Goal: Information Seeking & Learning: Learn about a topic

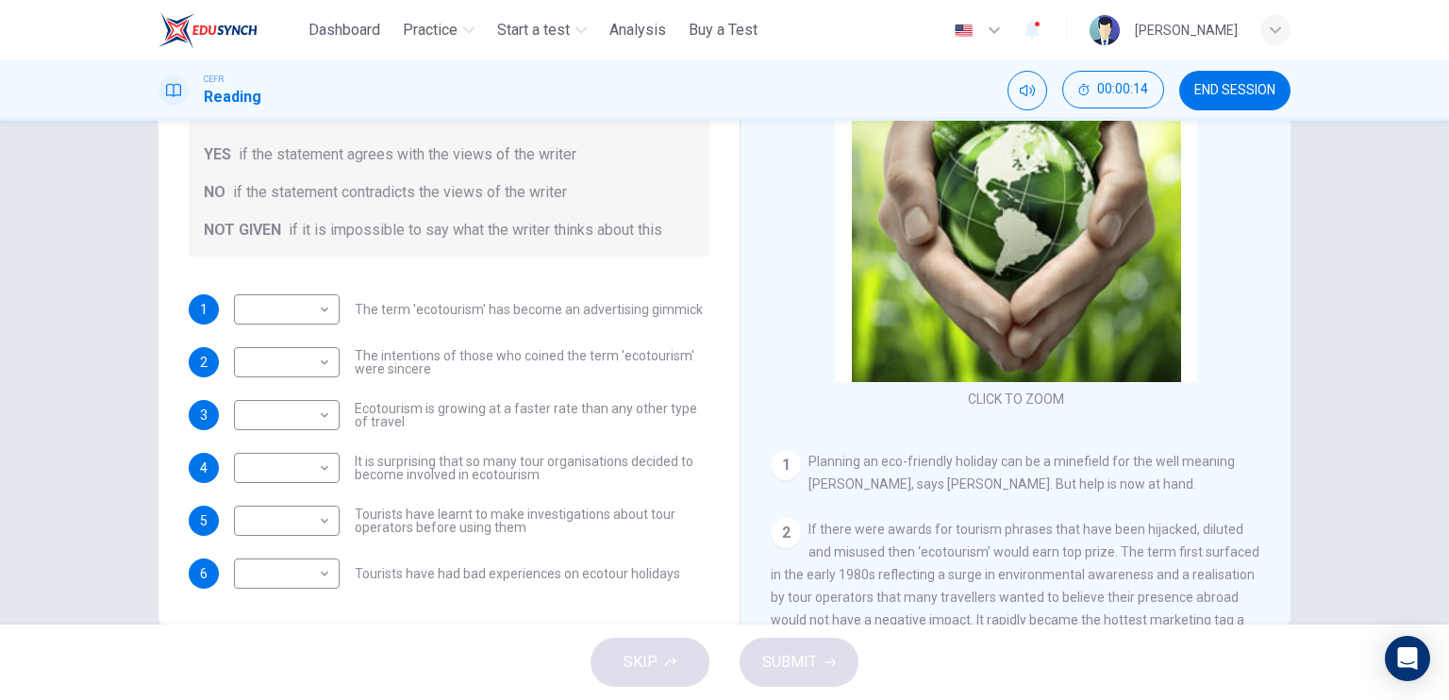
scroll to position [94, 0]
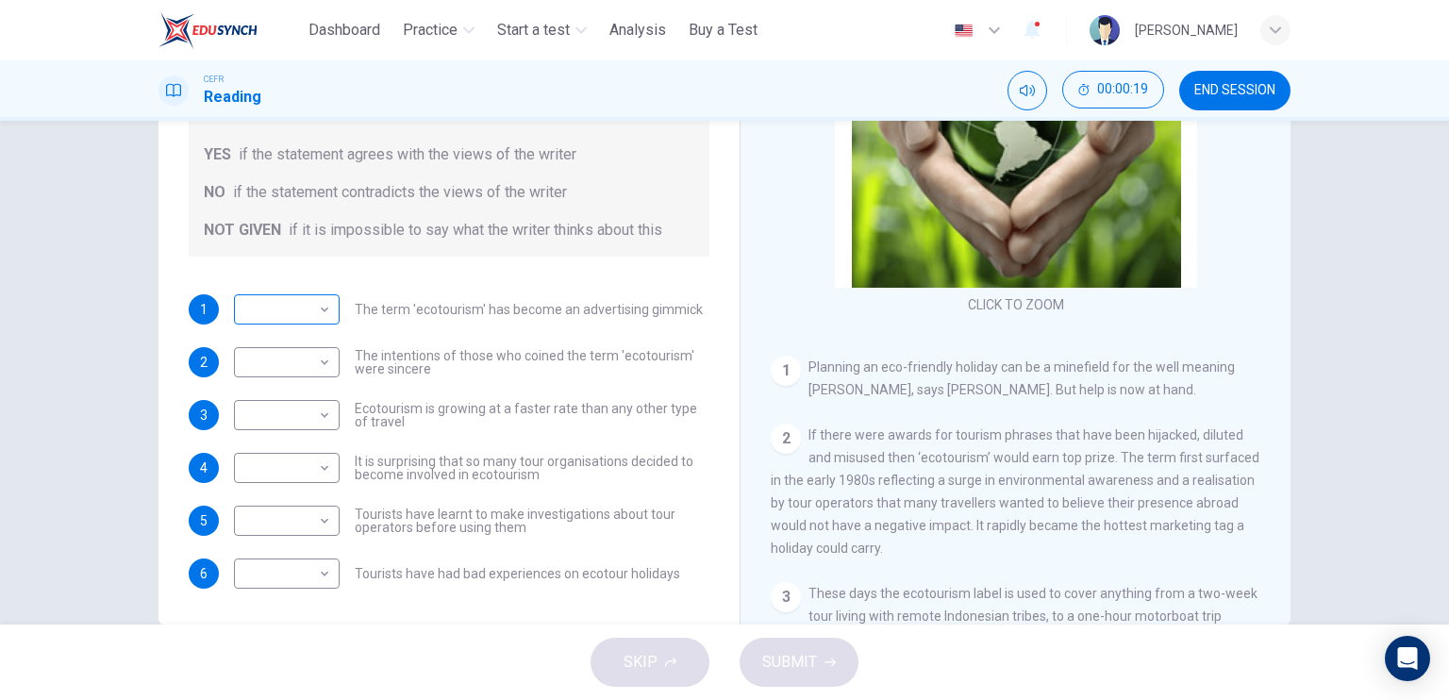
click at [304, 309] on body "This site uses cookies, as explained in our Privacy Policy . If you agree to th…" at bounding box center [724, 350] width 1449 height 700
type input "*********"
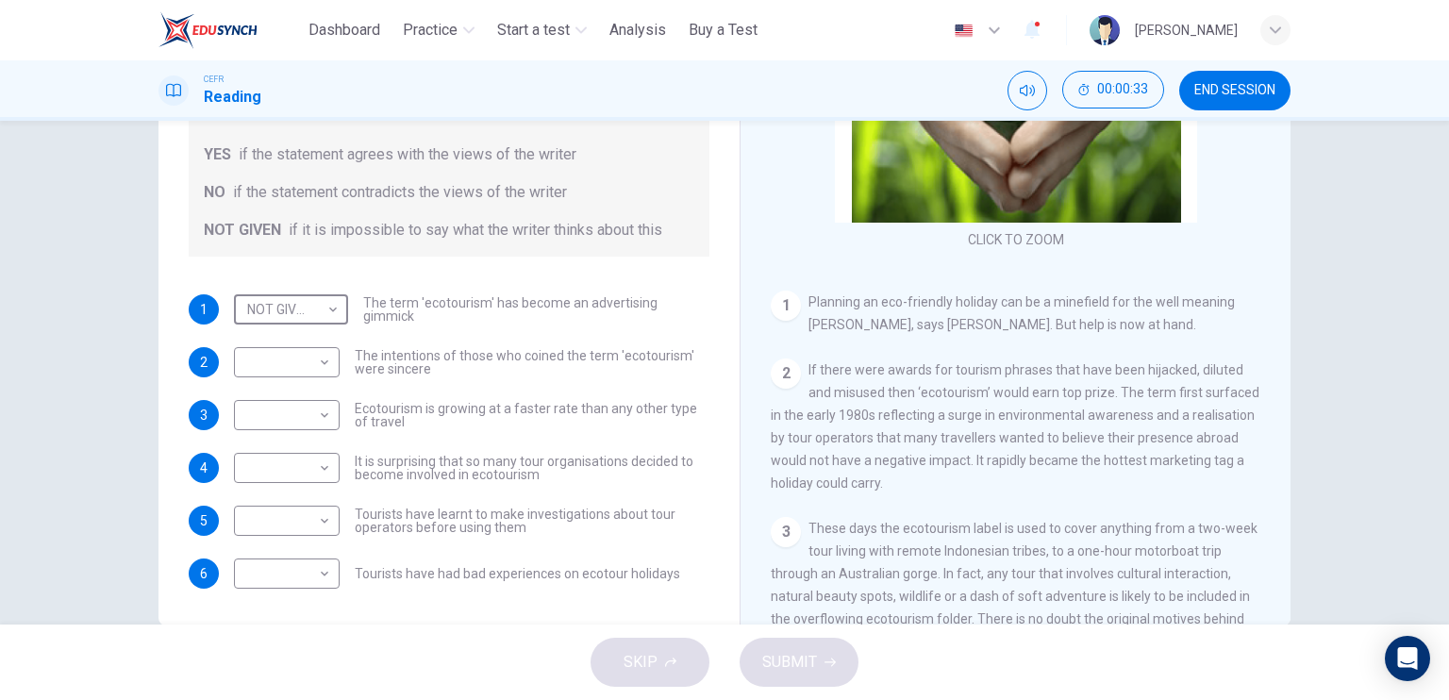
scroll to position [189, 0]
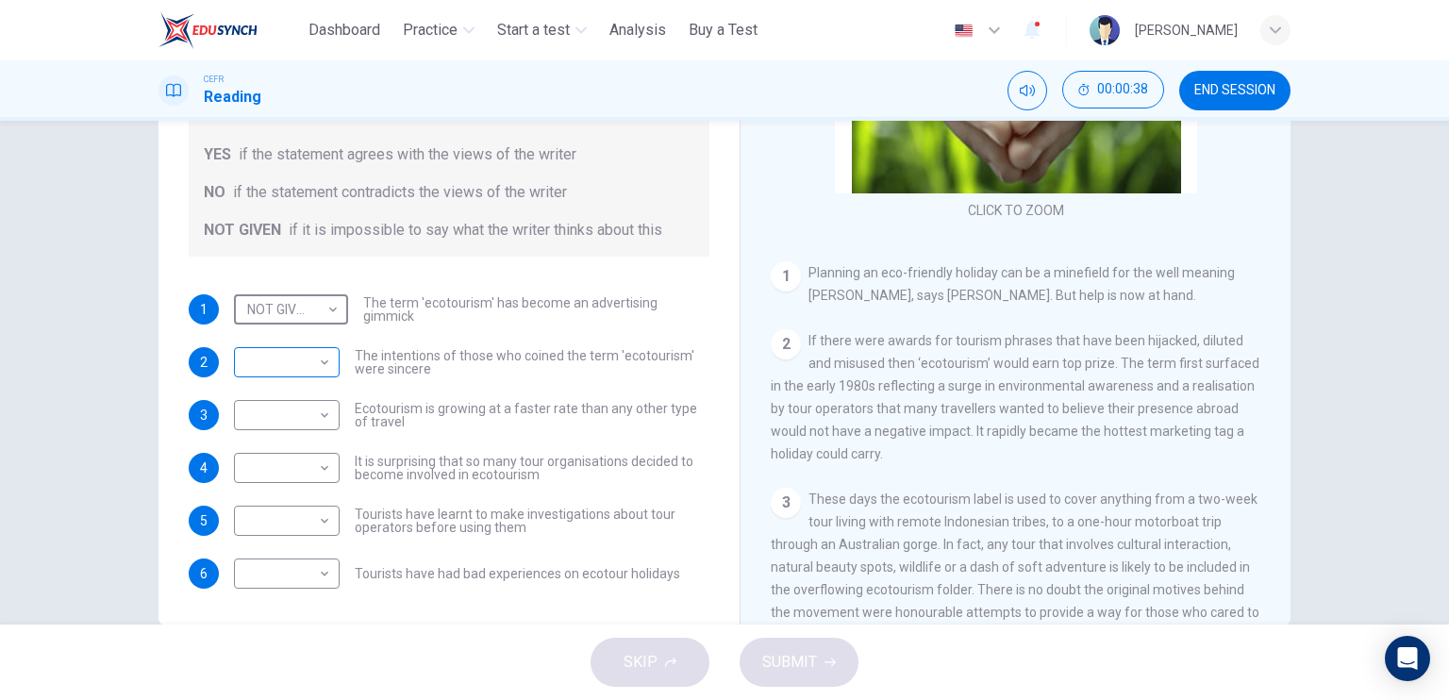
click at [304, 361] on body "This site uses cookies, as explained in our Privacy Policy . If you agree to th…" at bounding box center [724, 350] width 1449 height 700
type input "**"
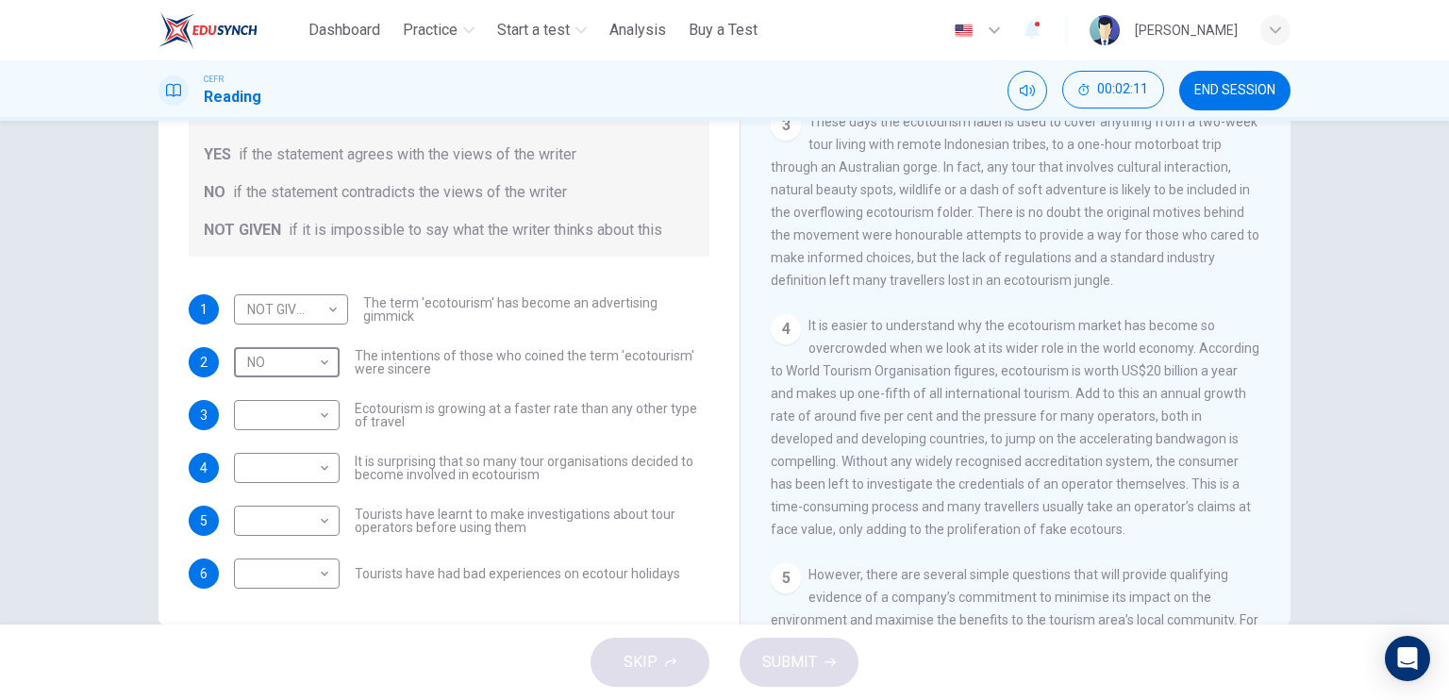
scroll to position [754, 0]
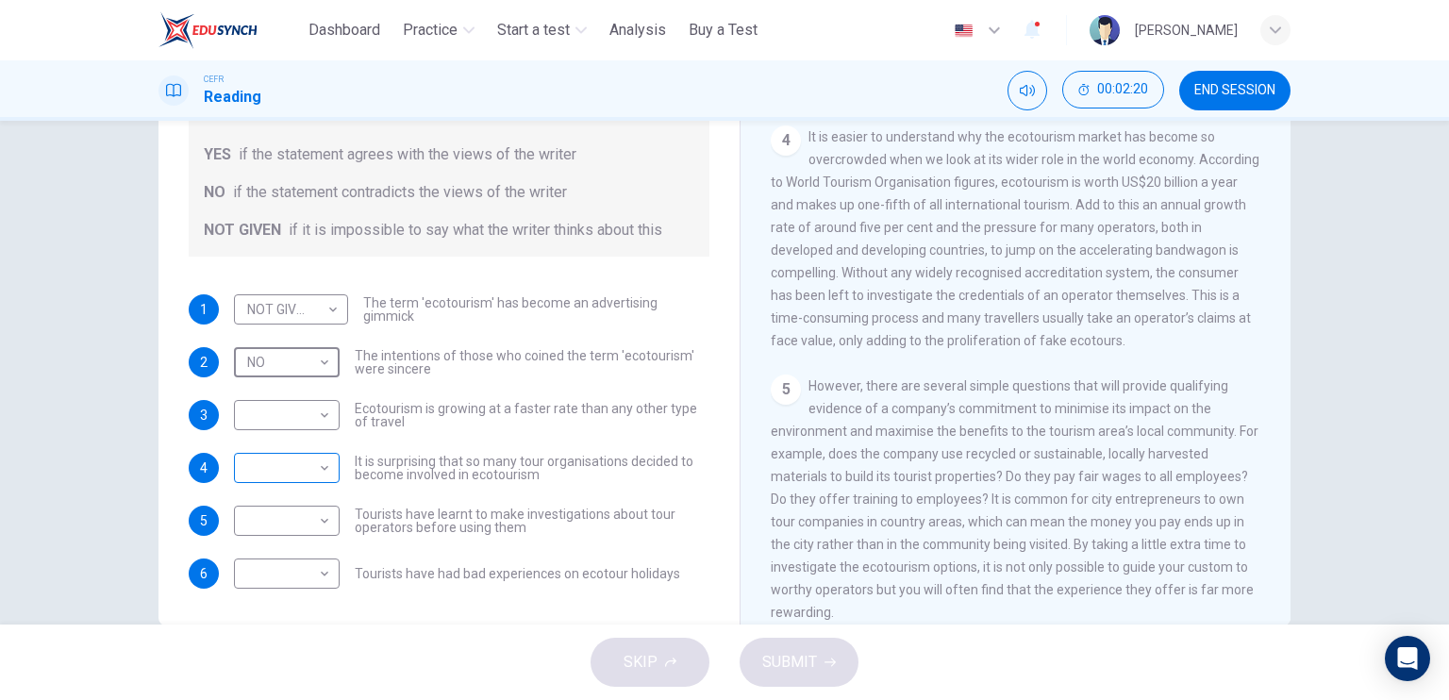
click at [325, 473] on body "This site uses cookies, as explained in our Privacy Policy . If you agree to th…" at bounding box center [724, 350] width 1449 height 700
type input "**"
click at [296, 418] on body "This site uses cookies, as explained in our Privacy Policy . If you agree to th…" at bounding box center [724, 350] width 1449 height 700
click at [303, 699] on li "YES" at bounding box center [724, 711] width 1449 height 23
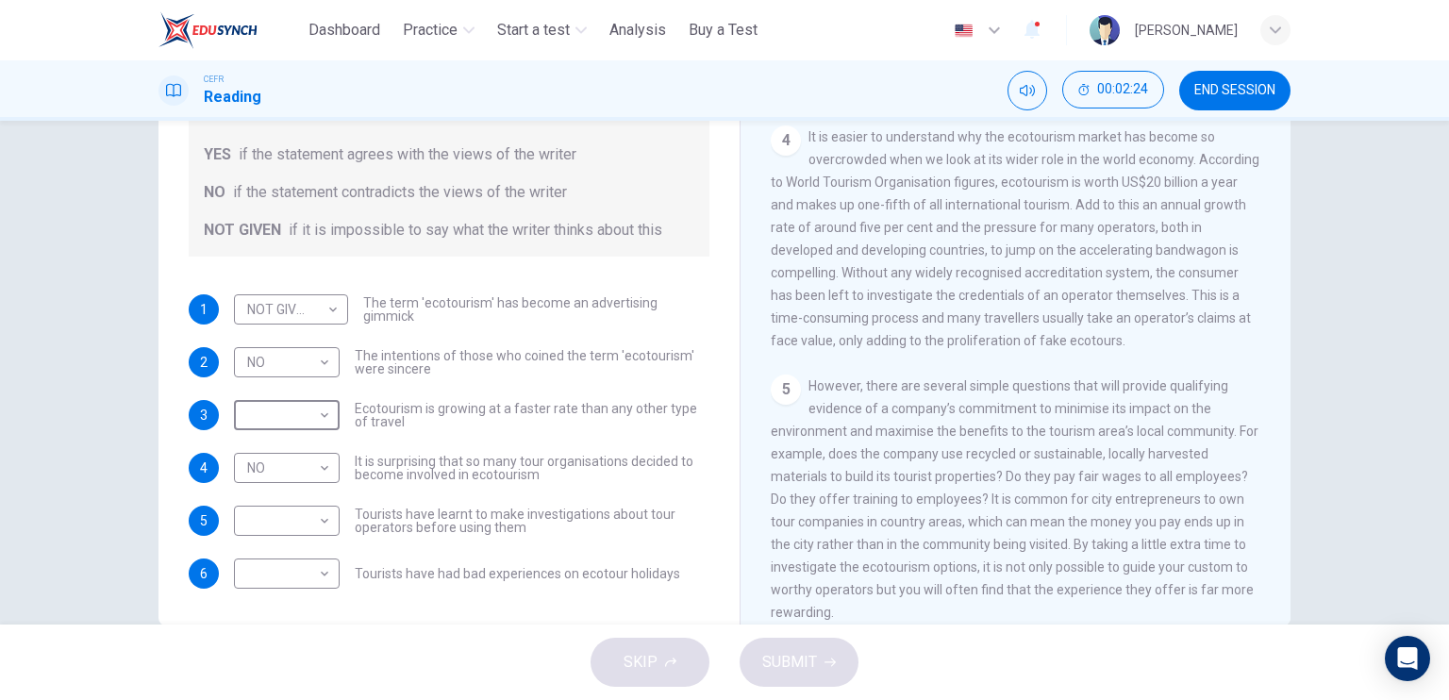
type input "***"
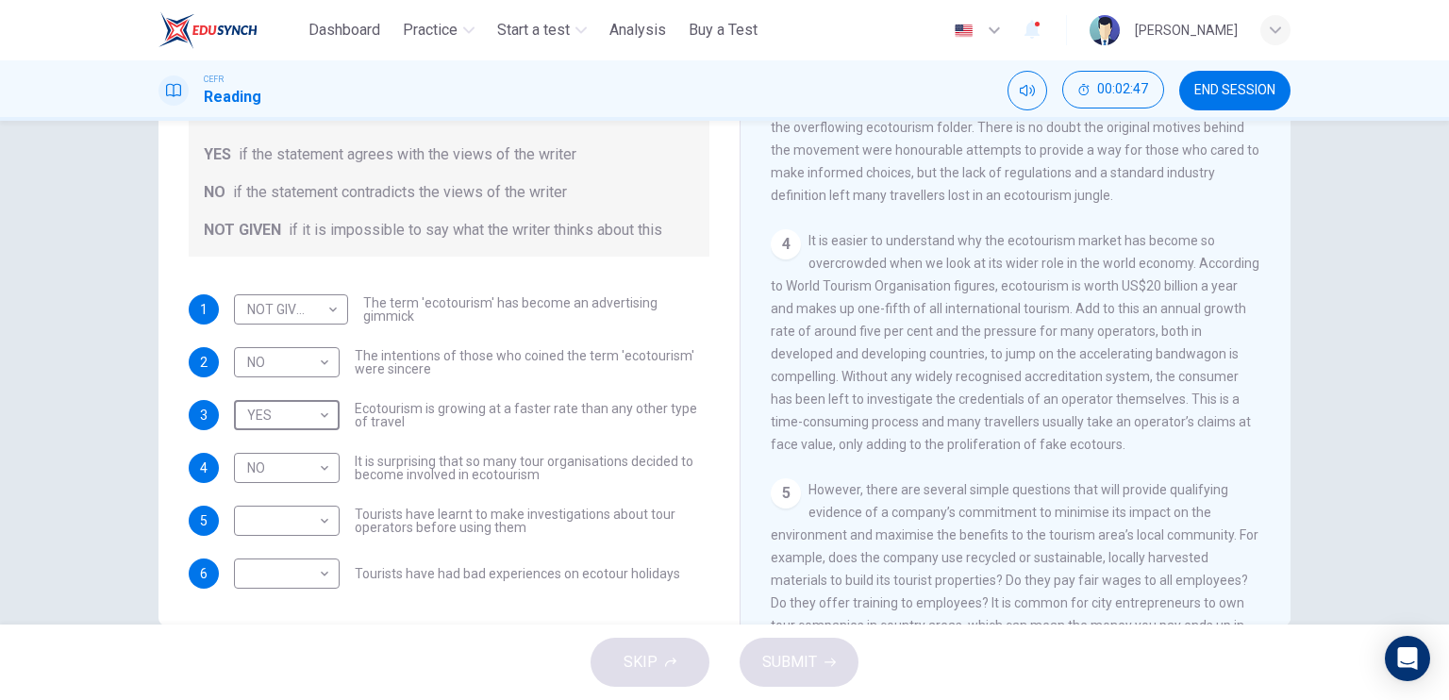
scroll to position [660, 0]
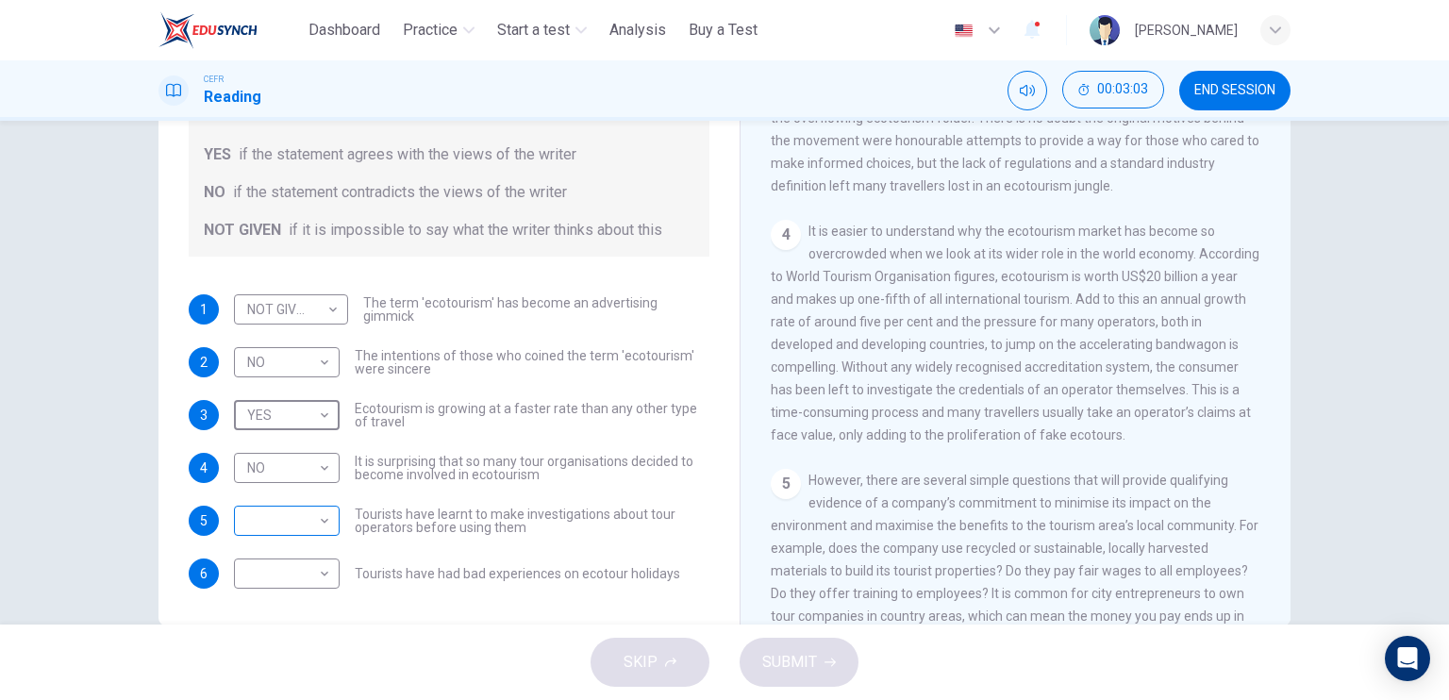
click at [308, 506] on body "This site uses cookies, as explained in our Privacy Policy . If you agree to th…" at bounding box center [724, 350] width 1449 height 700
type input "*********"
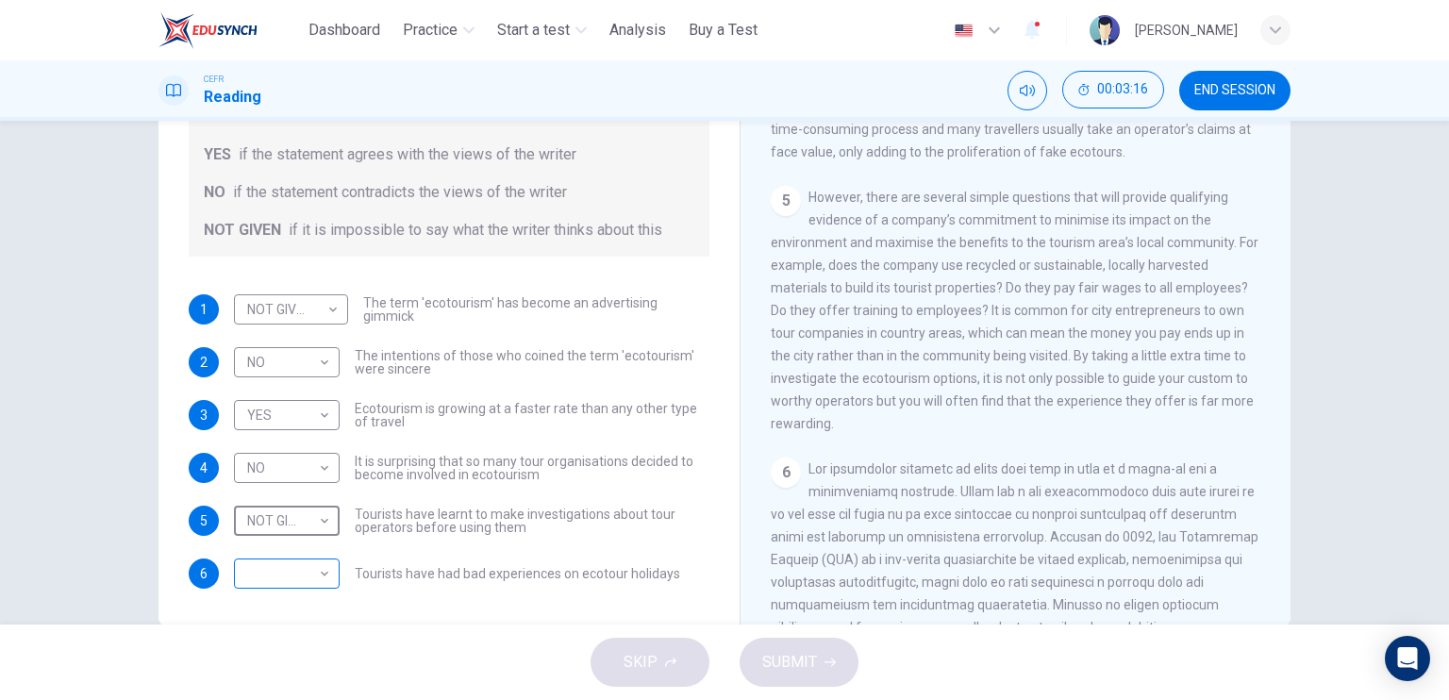
click at [318, 579] on body "This site uses cookies, as explained in our Privacy Policy . If you agree to th…" at bounding box center [724, 350] width 1449 height 700
click at [317, 699] on li "YES" at bounding box center [724, 711] width 1449 height 23
type input "***"
click at [770, 642] on button "SUBMIT" at bounding box center [798, 662] width 119 height 49
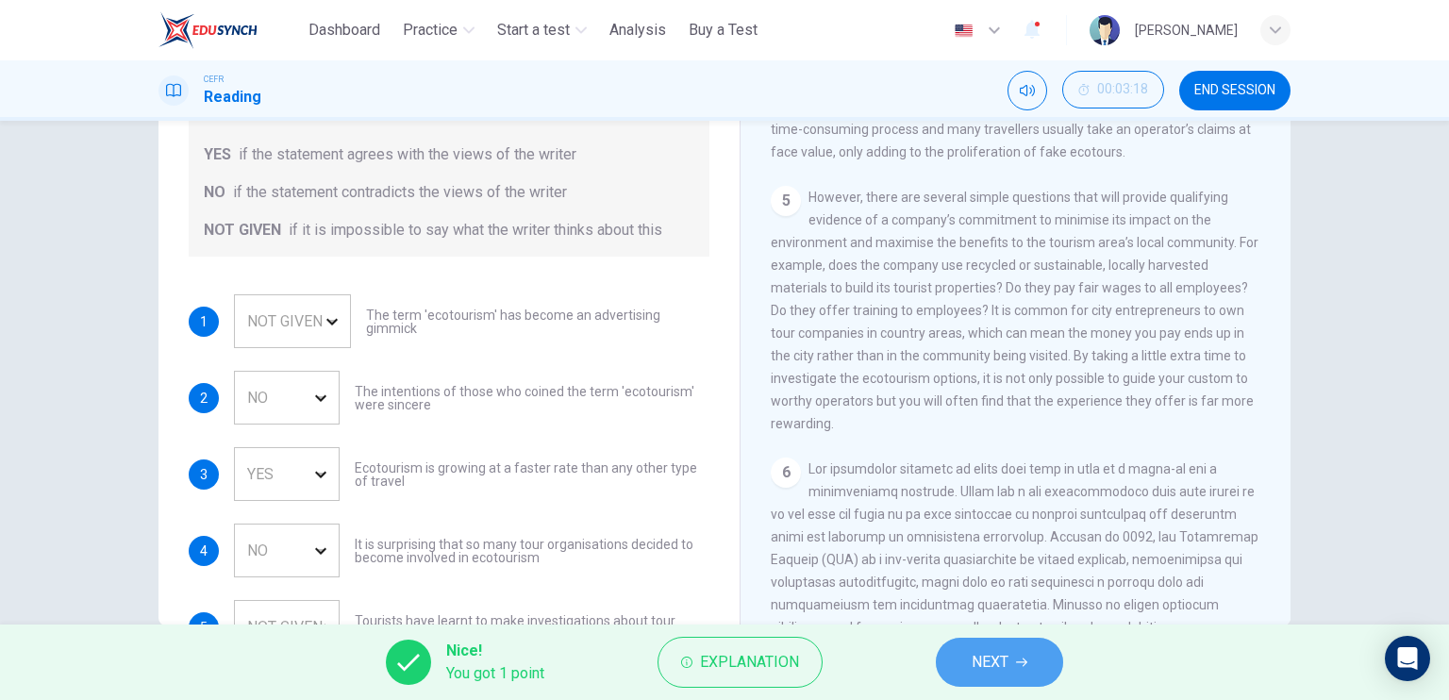
click at [980, 659] on span "NEXT" at bounding box center [989, 662] width 37 height 26
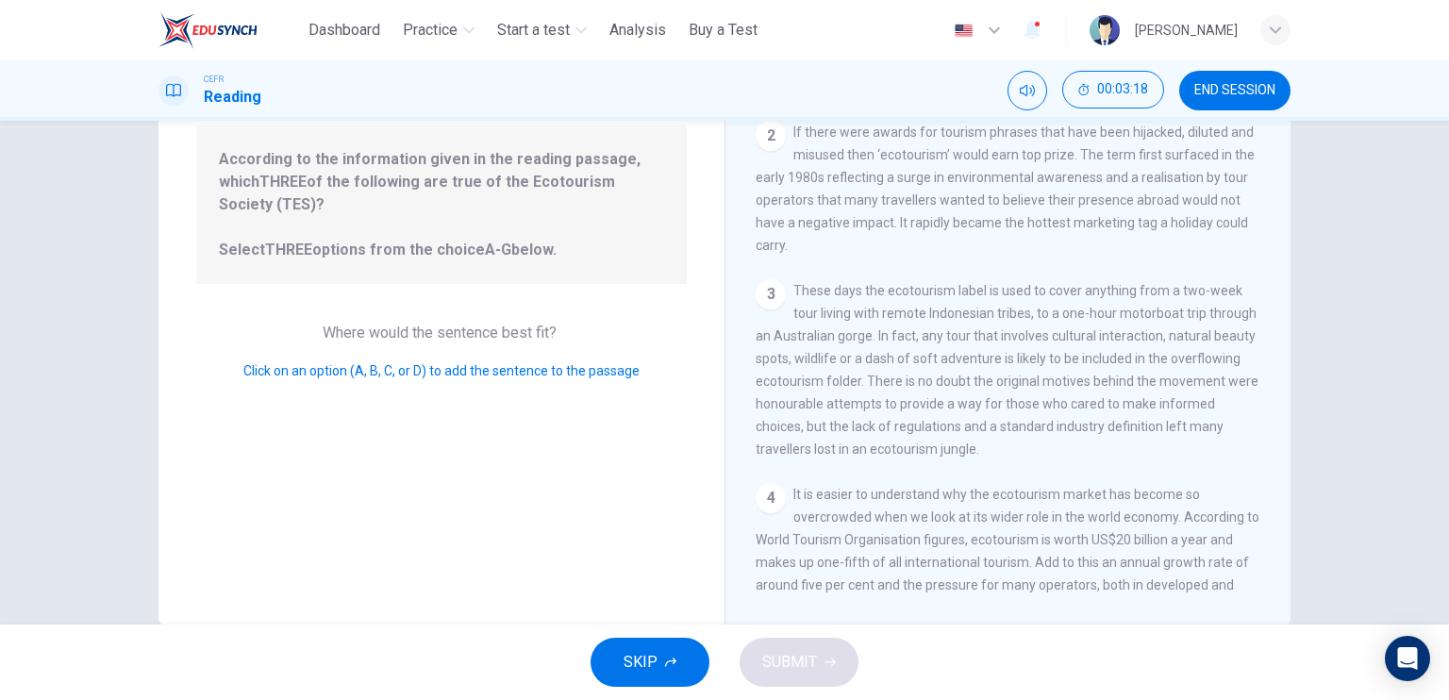
scroll to position [94, 0]
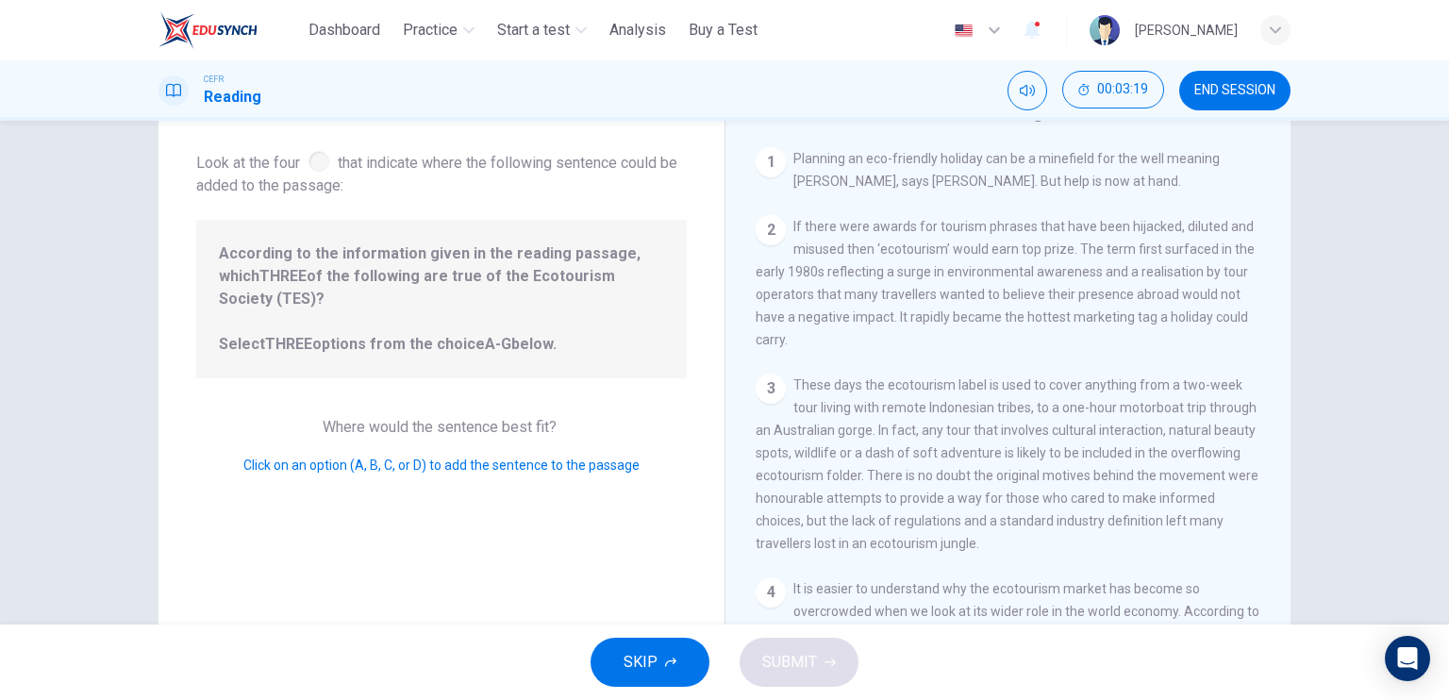
click at [1199, 97] on span "END SESSION" at bounding box center [1234, 90] width 81 height 15
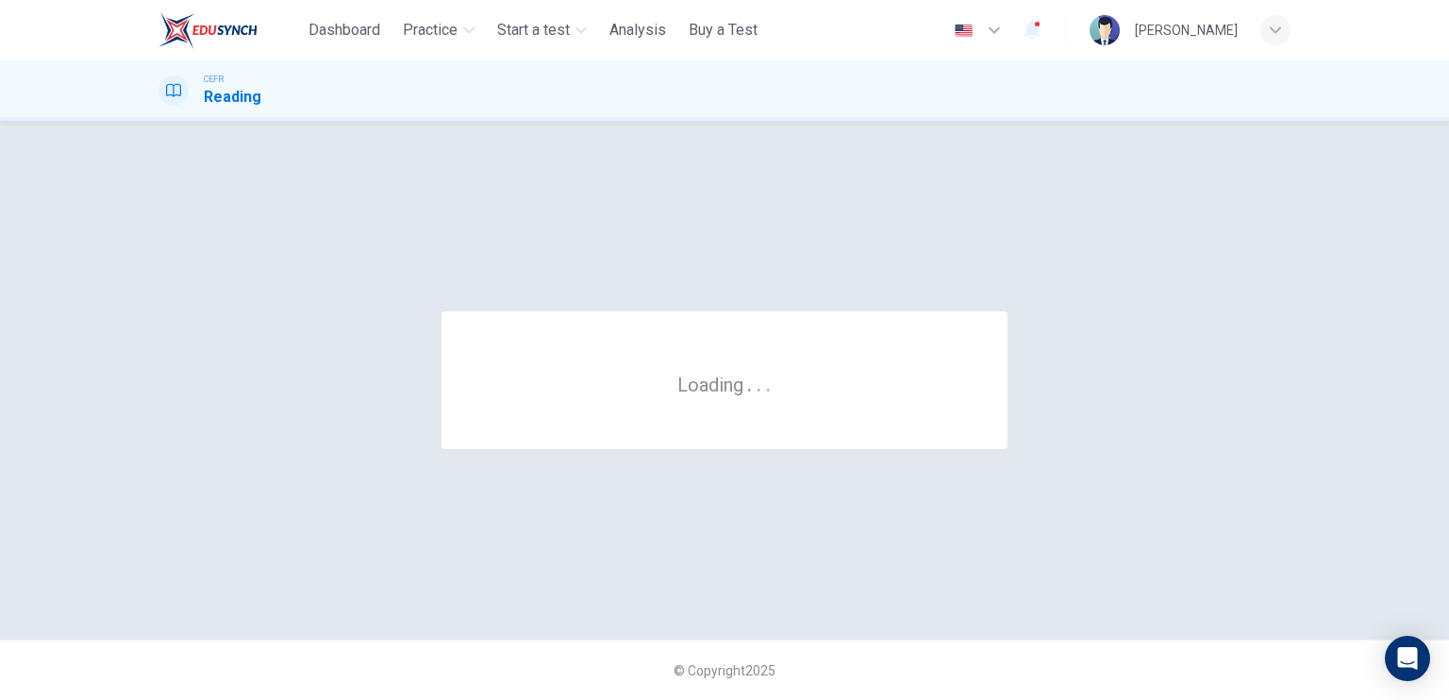
scroll to position [0, 0]
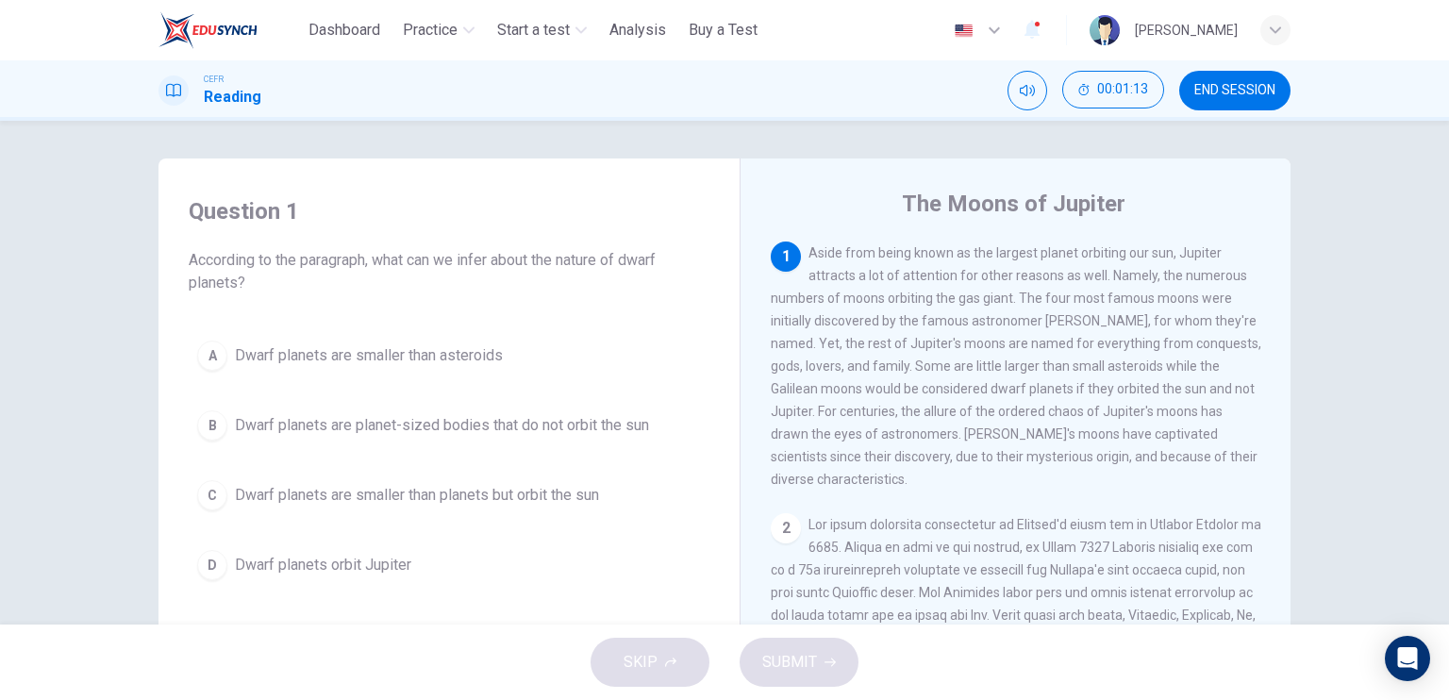
click at [542, 497] on span "Dwarf planets are smaller than planets but orbit the sun" at bounding box center [417, 495] width 364 height 23
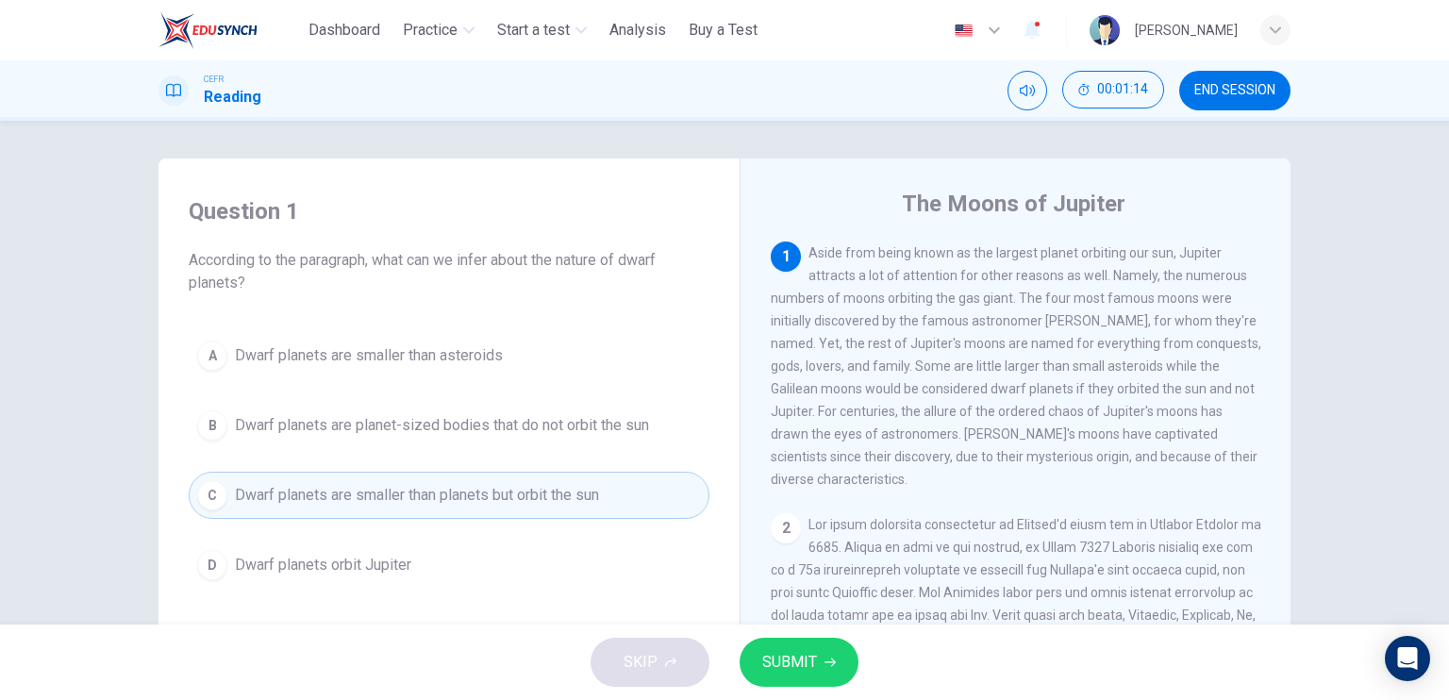
click at [759, 646] on button "SUBMIT" at bounding box center [798, 662] width 119 height 49
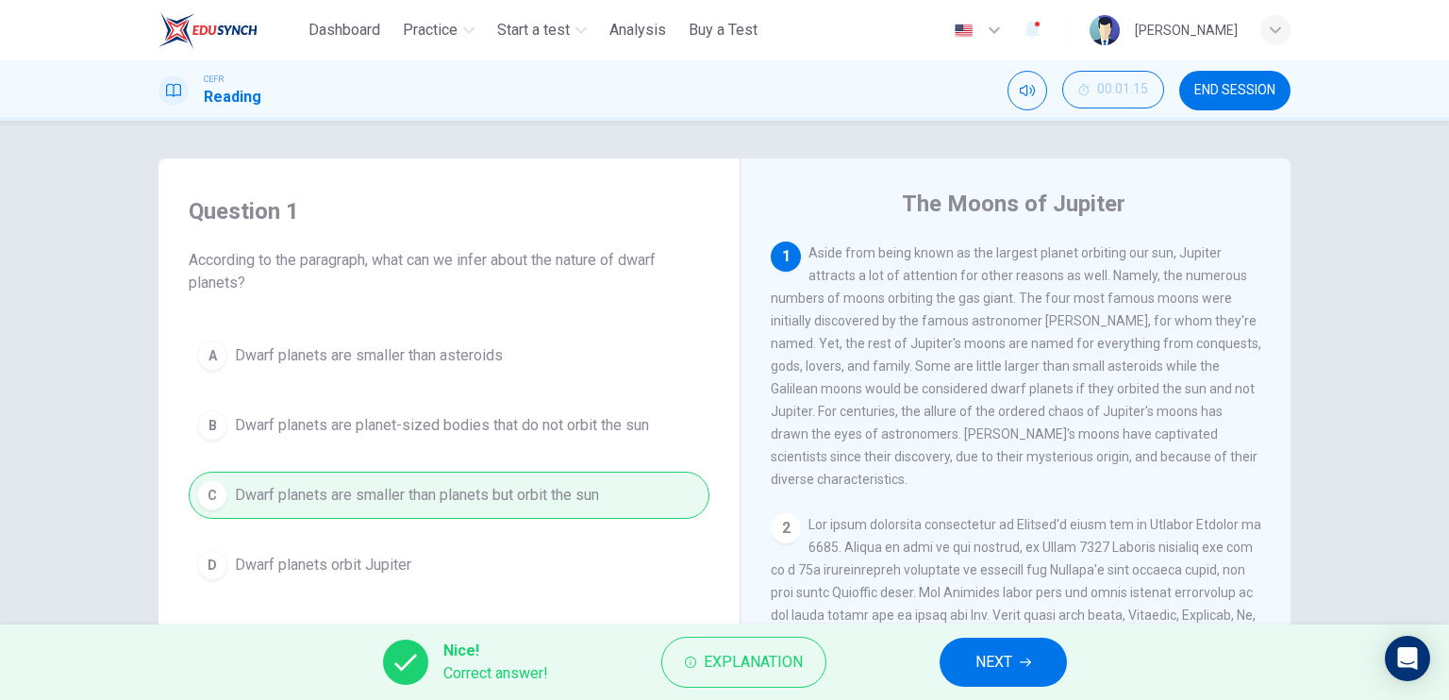
click at [962, 667] on button "NEXT" at bounding box center [1002, 662] width 127 height 49
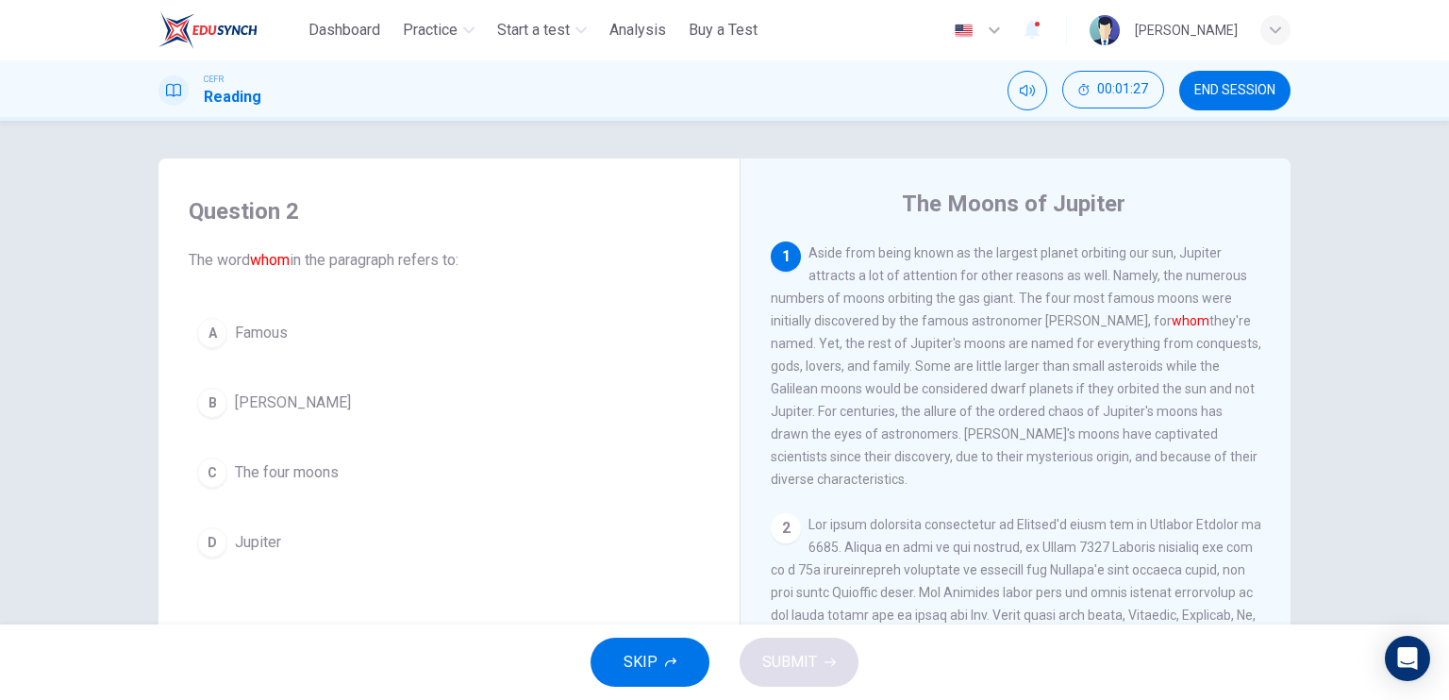
click at [368, 398] on button "B Galileo Galilei" at bounding box center [449, 402] width 521 height 47
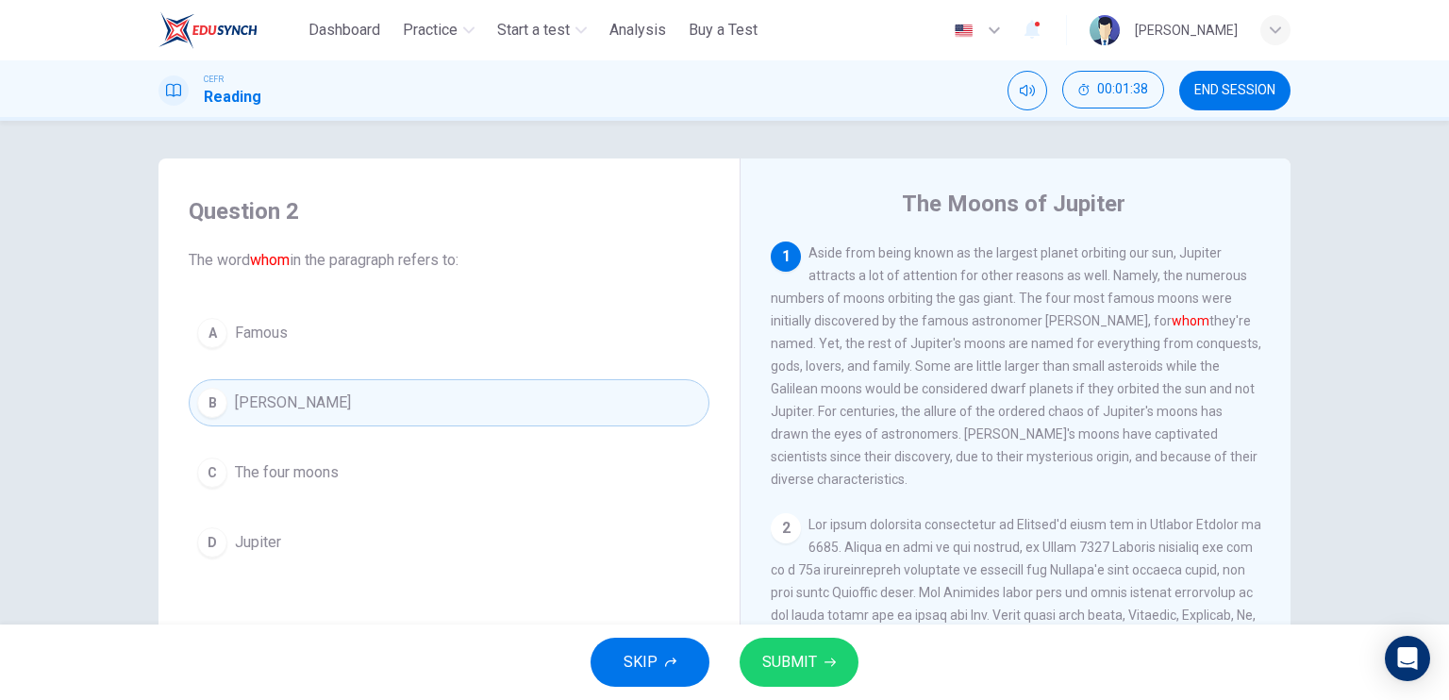
click at [834, 663] on button "SUBMIT" at bounding box center [798, 662] width 119 height 49
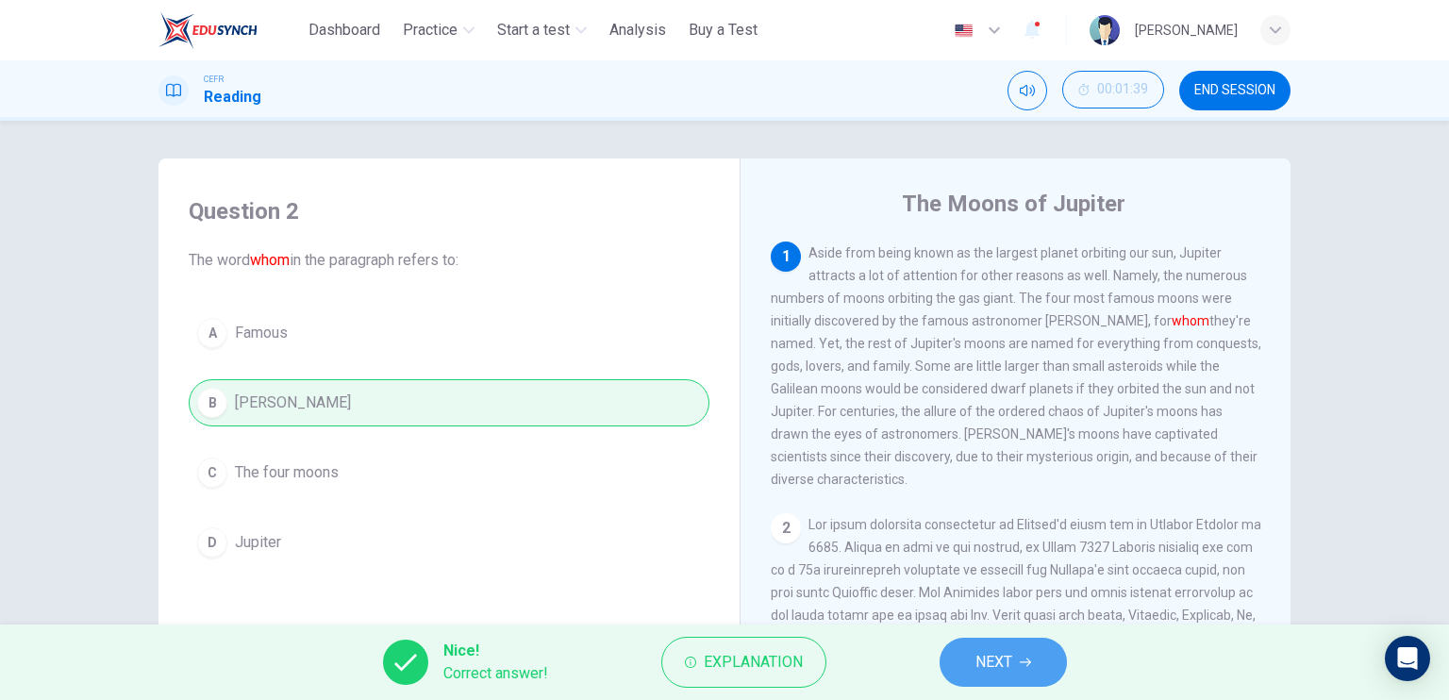
click at [985, 662] on span "NEXT" at bounding box center [993, 662] width 37 height 26
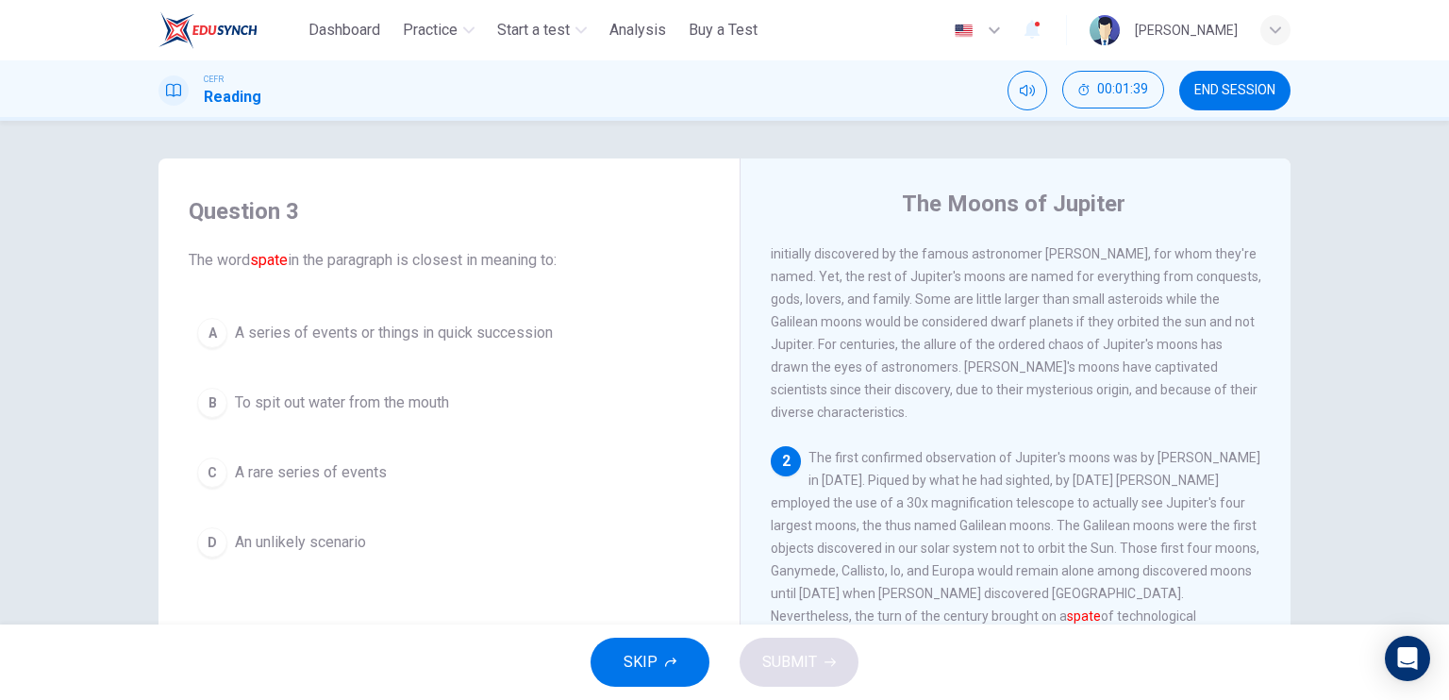
scroll to position [283, 0]
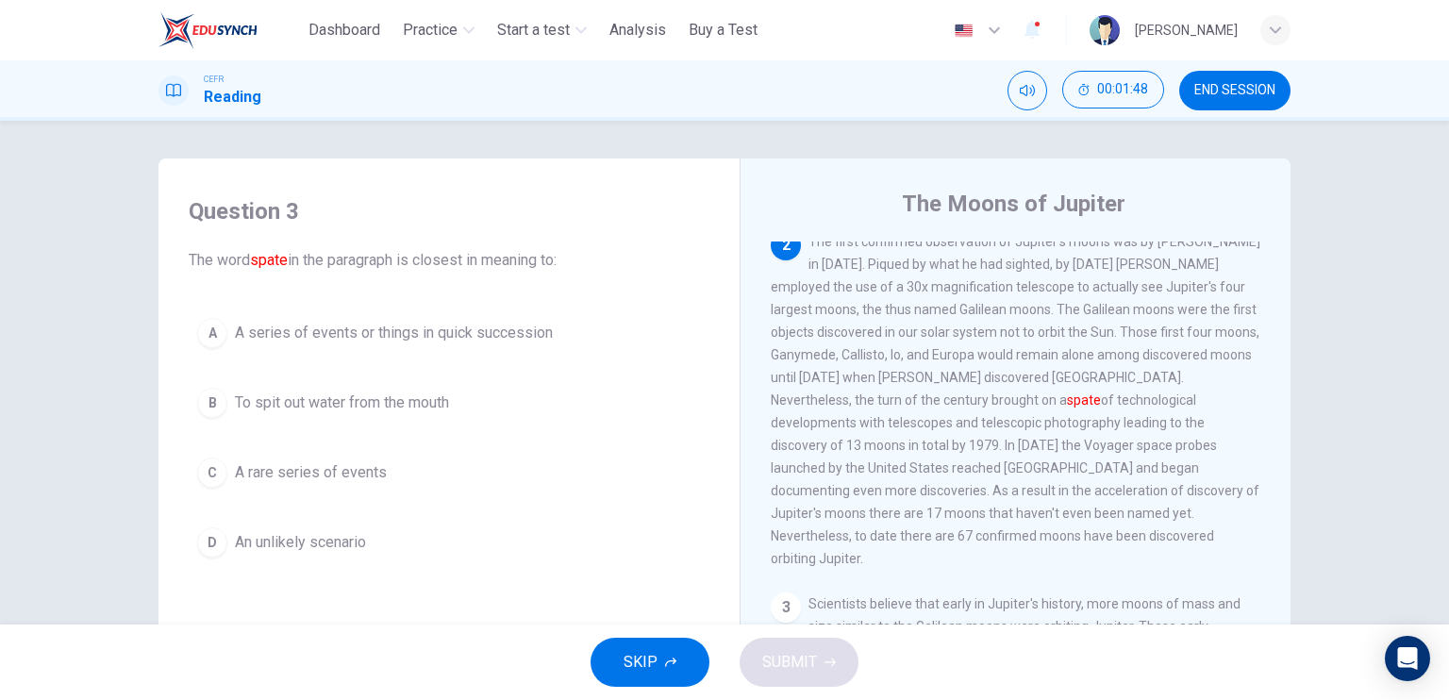
click at [423, 315] on button "A A series of events or things in quick succession" at bounding box center [449, 332] width 521 height 47
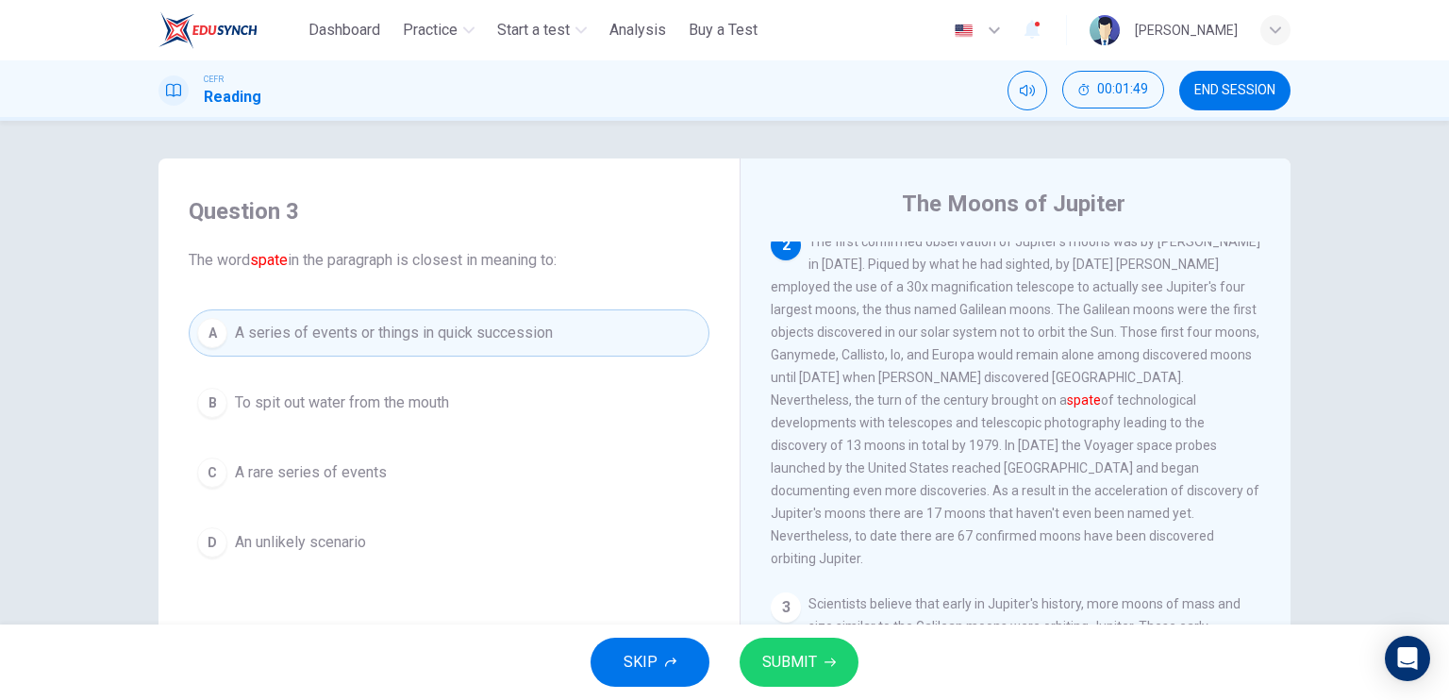
click at [796, 663] on span "SUBMIT" at bounding box center [789, 662] width 55 height 26
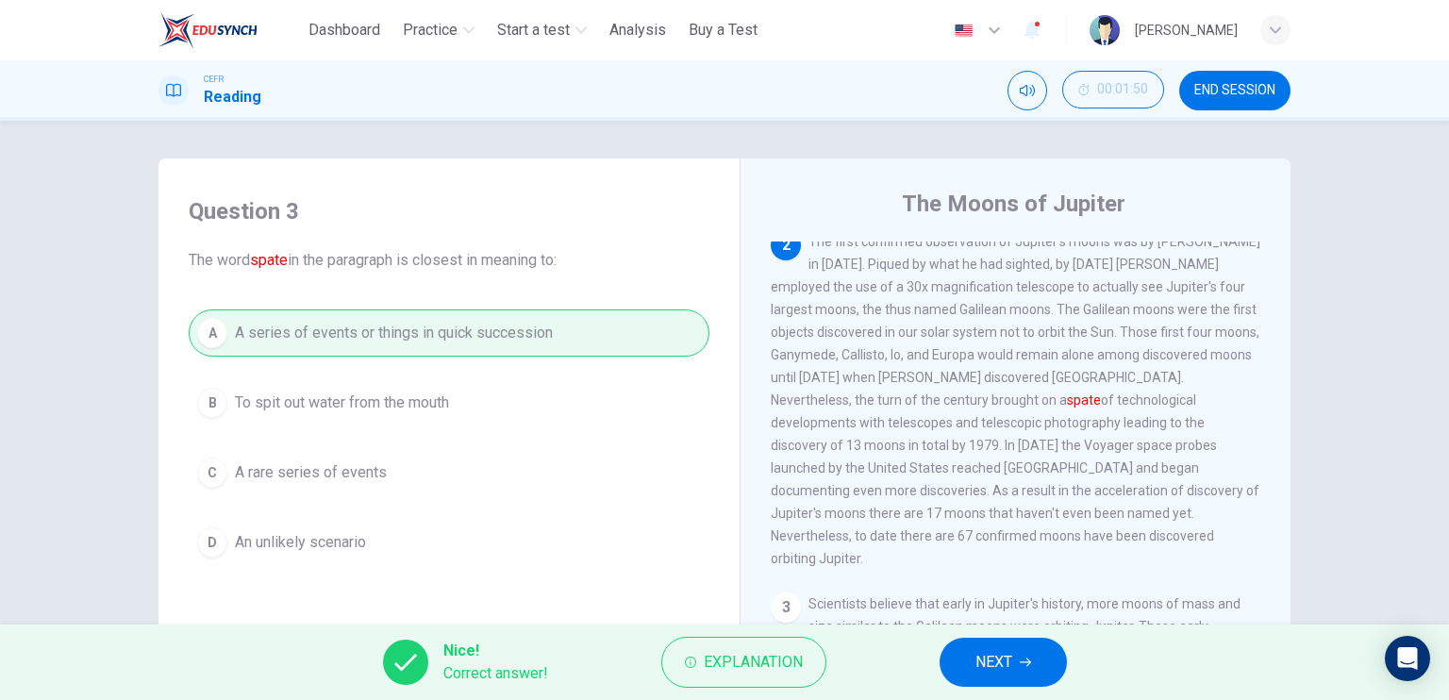
click at [988, 671] on span "NEXT" at bounding box center [993, 662] width 37 height 26
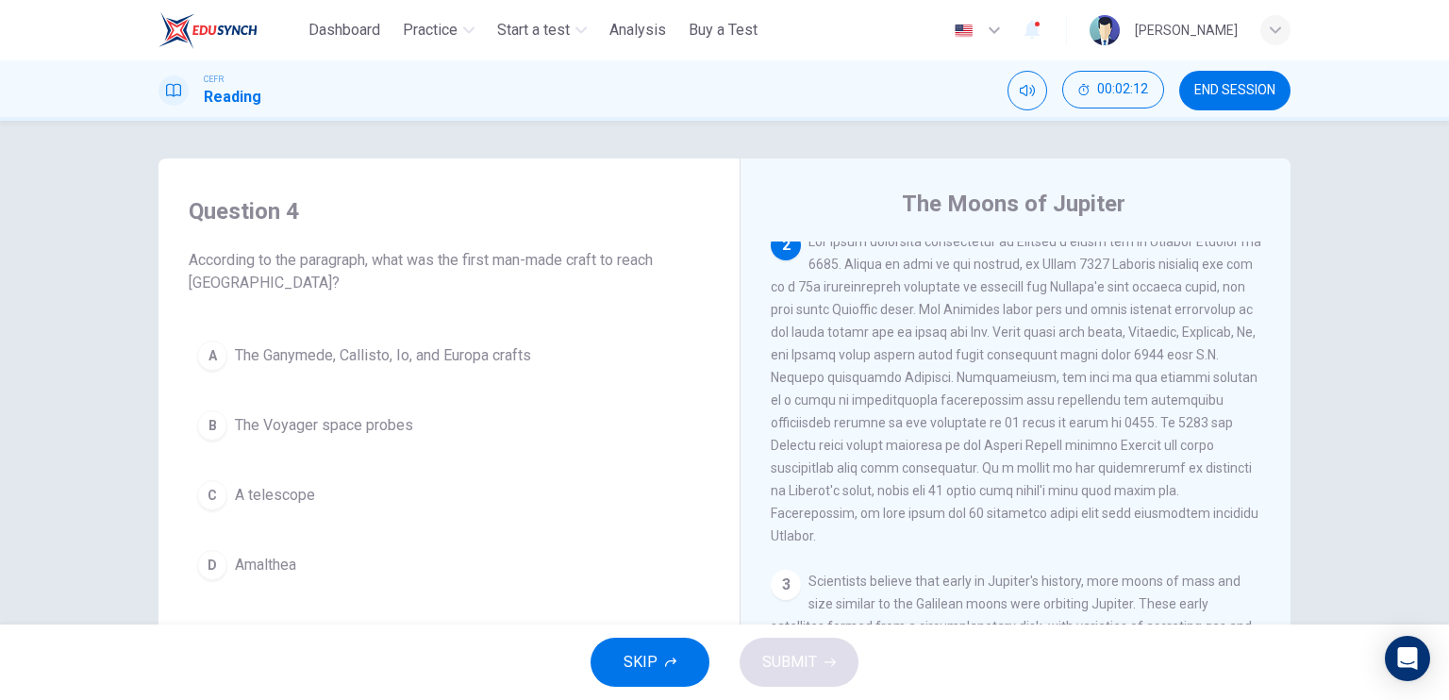
click at [421, 418] on button "B The Voyager space probes" at bounding box center [449, 425] width 521 height 47
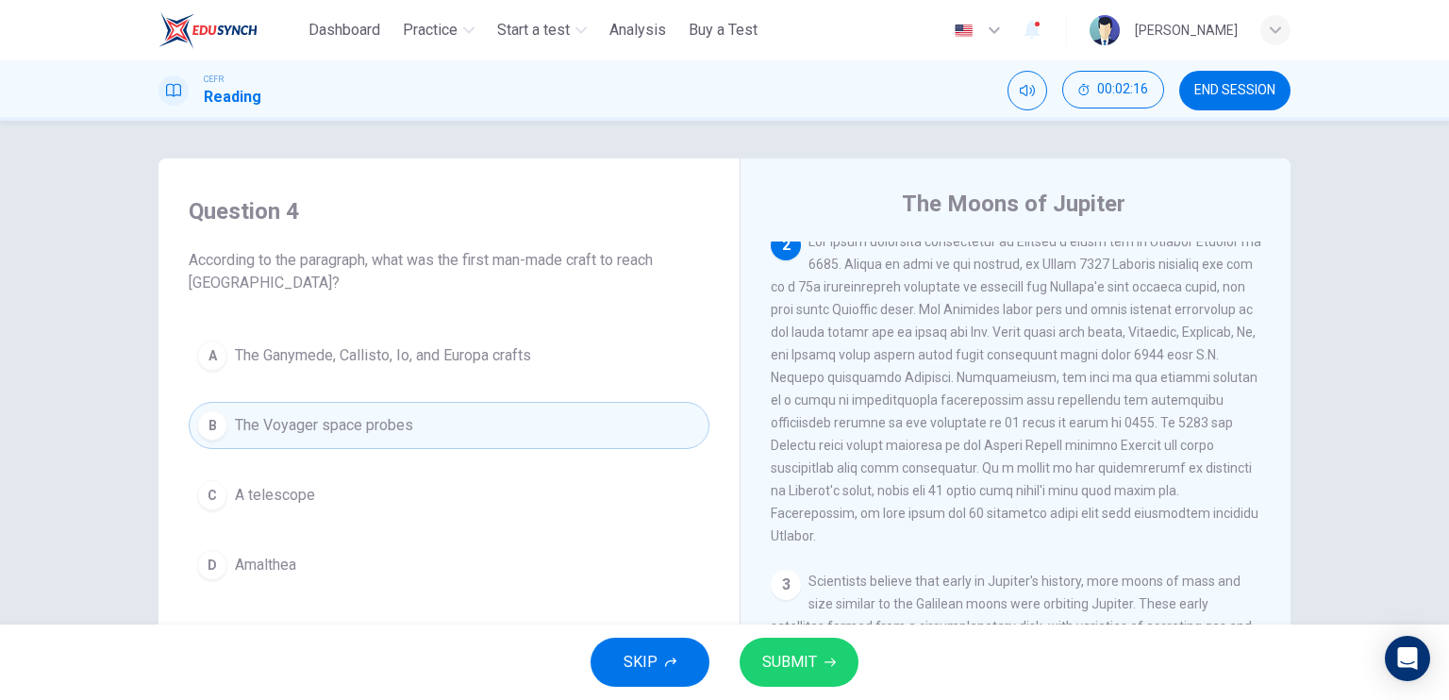
click at [822, 649] on button "SUBMIT" at bounding box center [798, 662] width 119 height 49
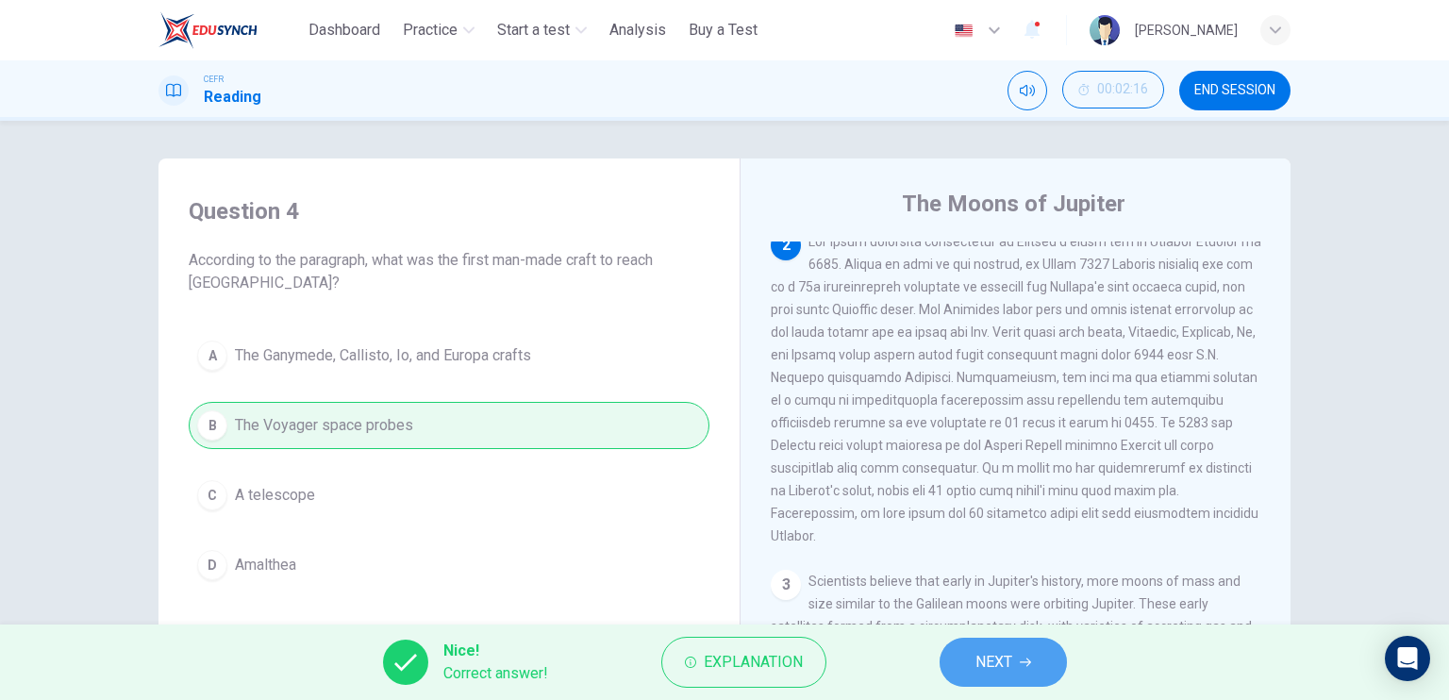
click at [970, 661] on button "NEXT" at bounding box center [1002, 662] width 127 height 49
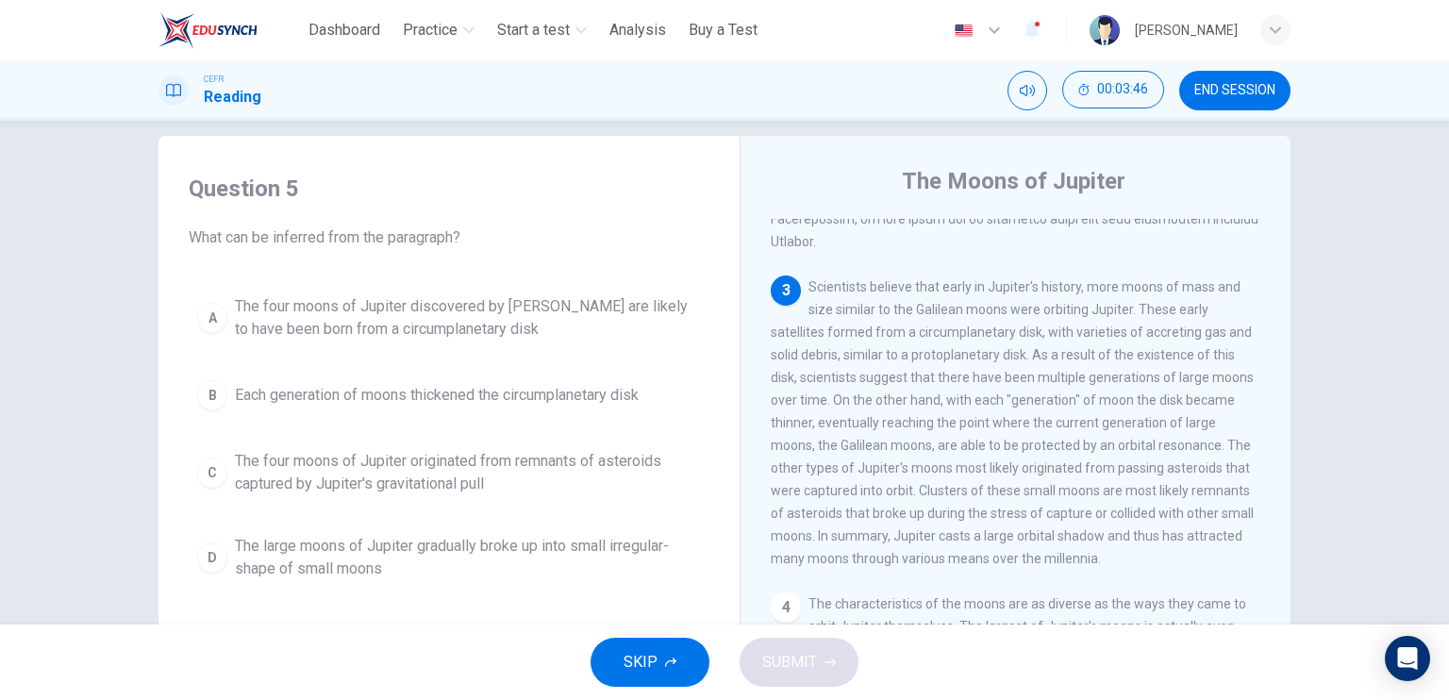
scroll to position [660, 0]
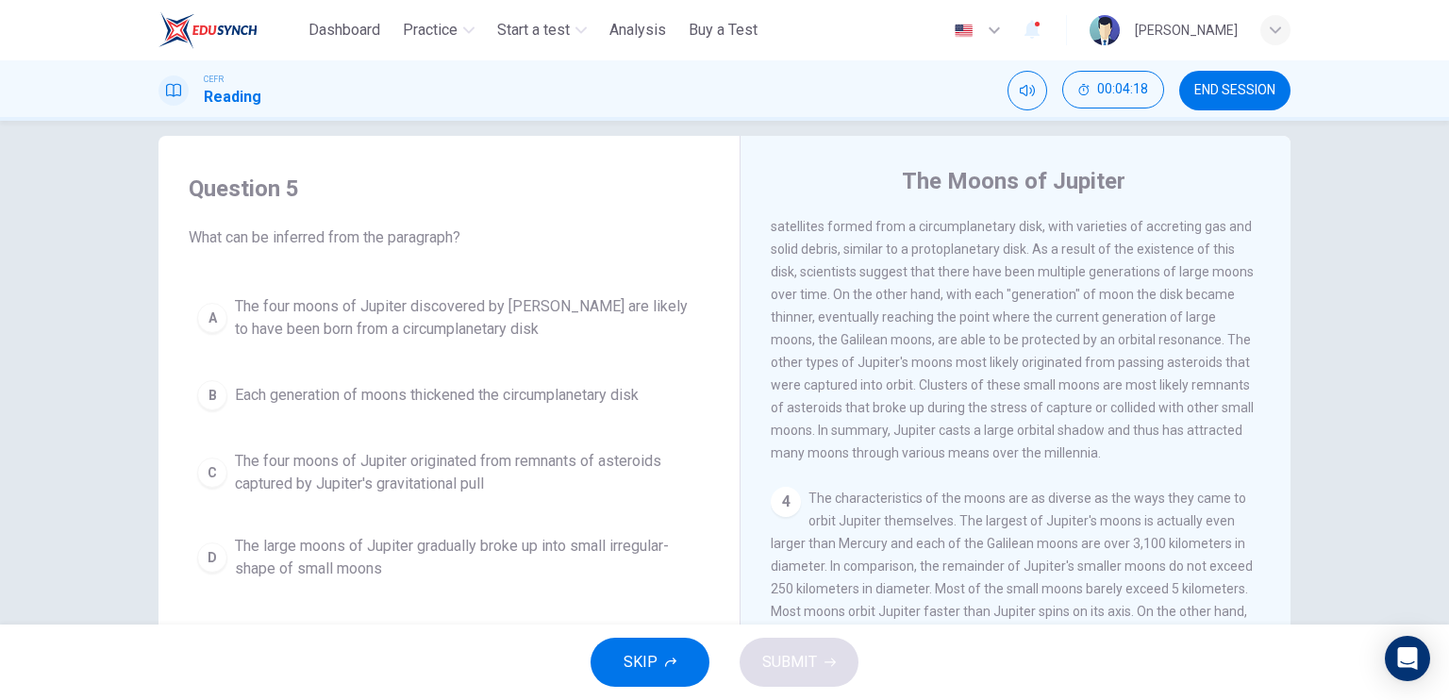
click at [583, 538] on span "The large moons of Jupiter gradually broke up into small irregular-shape of sma…" at bounding box center [468, 557] width 466 height 45
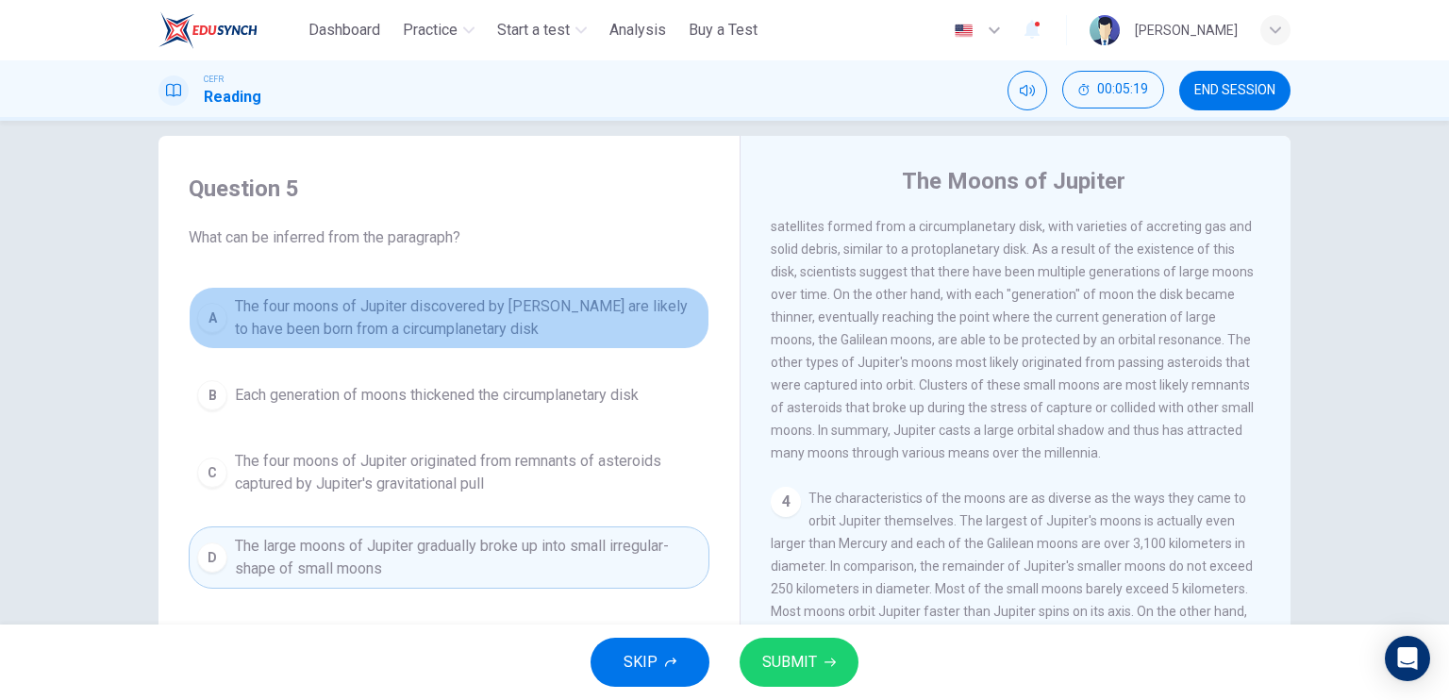
click at [533, 323] on span "The four moons of Jupiter discovered by Galileo are likely to have been born fr…" at bounding box center [468, 317] width 466 height 45
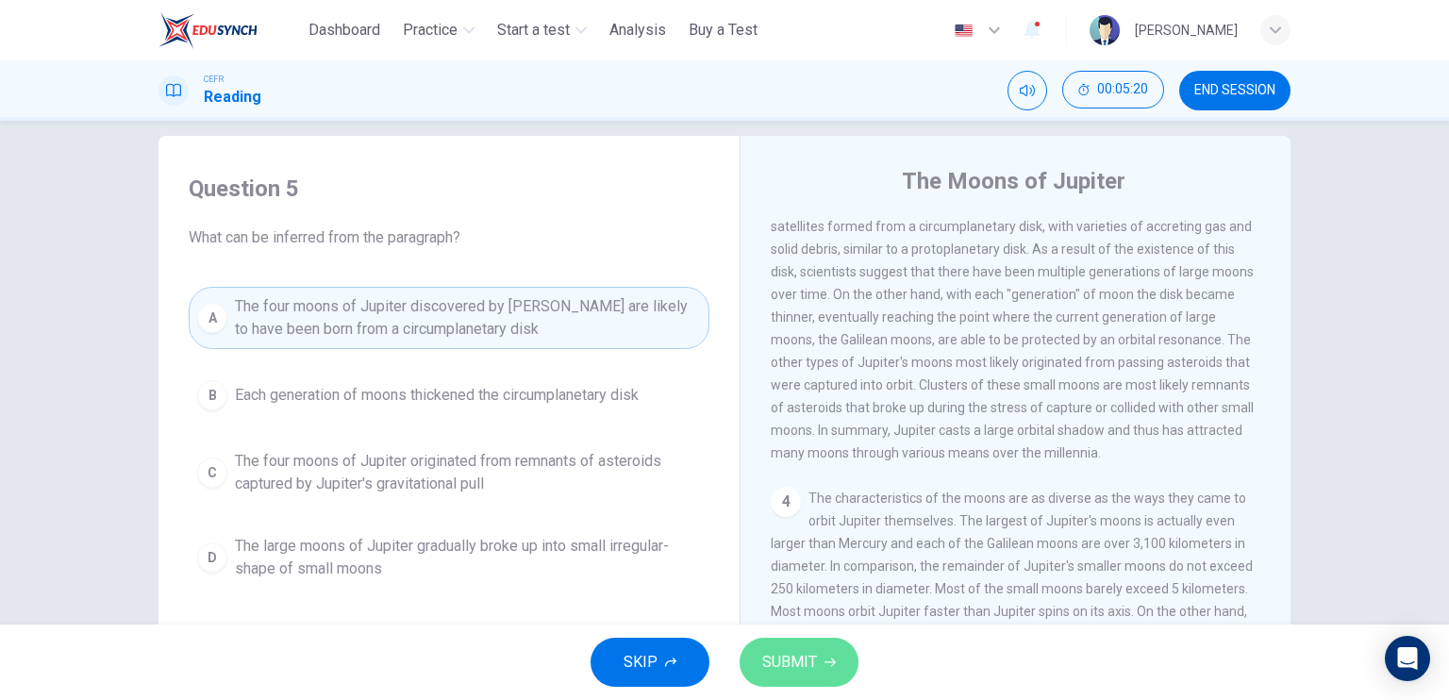
click at [762, 671] on span "SUBMIT" at bounding box center [789, 662] width 55 height 26
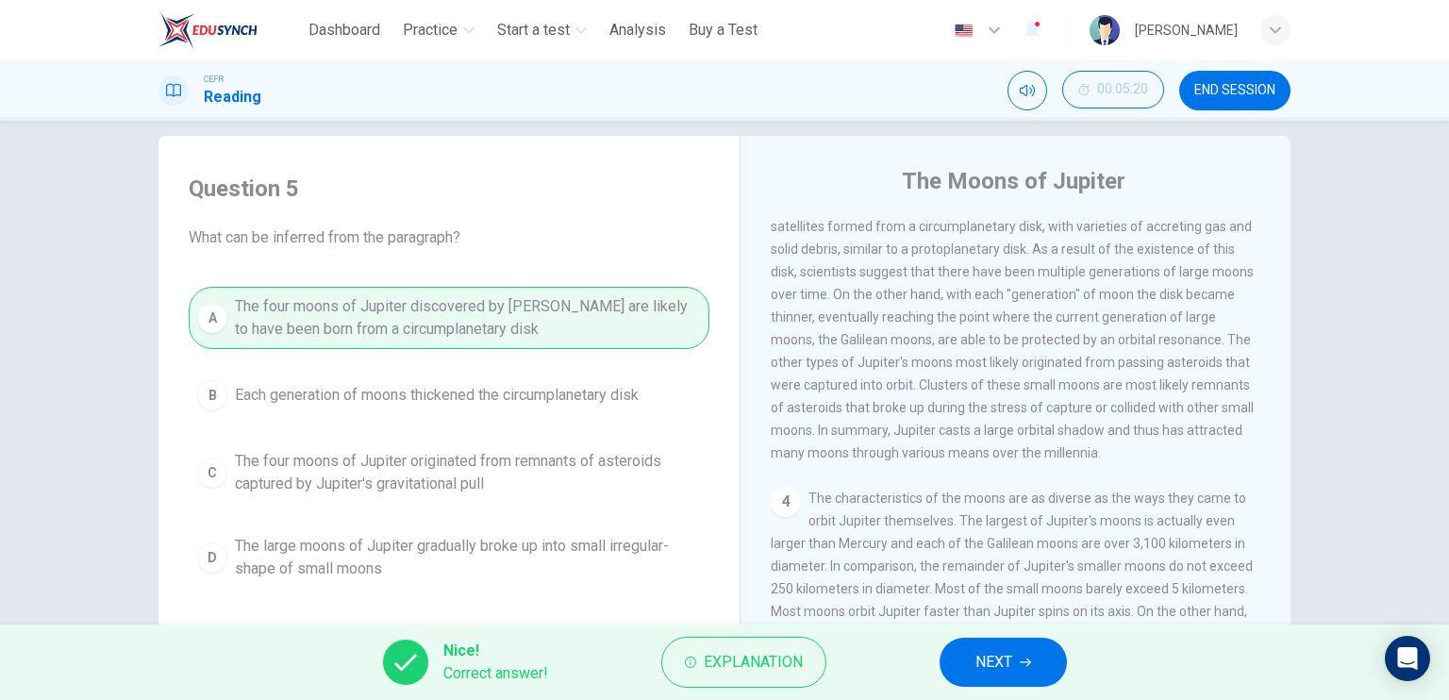
click at [1013, 655] on button "NEXT" at bounding box center [1002, 662] width 127 height 49
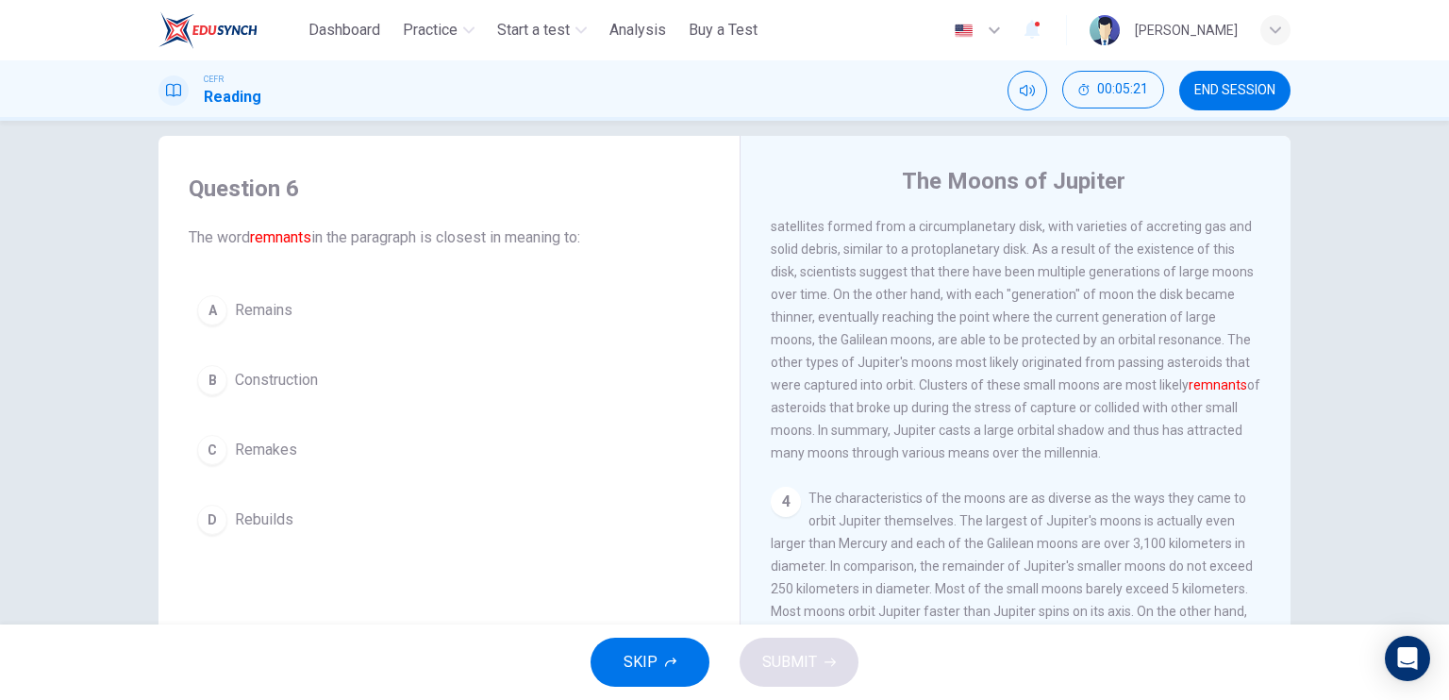
click at [330, 332] on button "A Remains" at bounding box center [449, 310] width 521 height 47
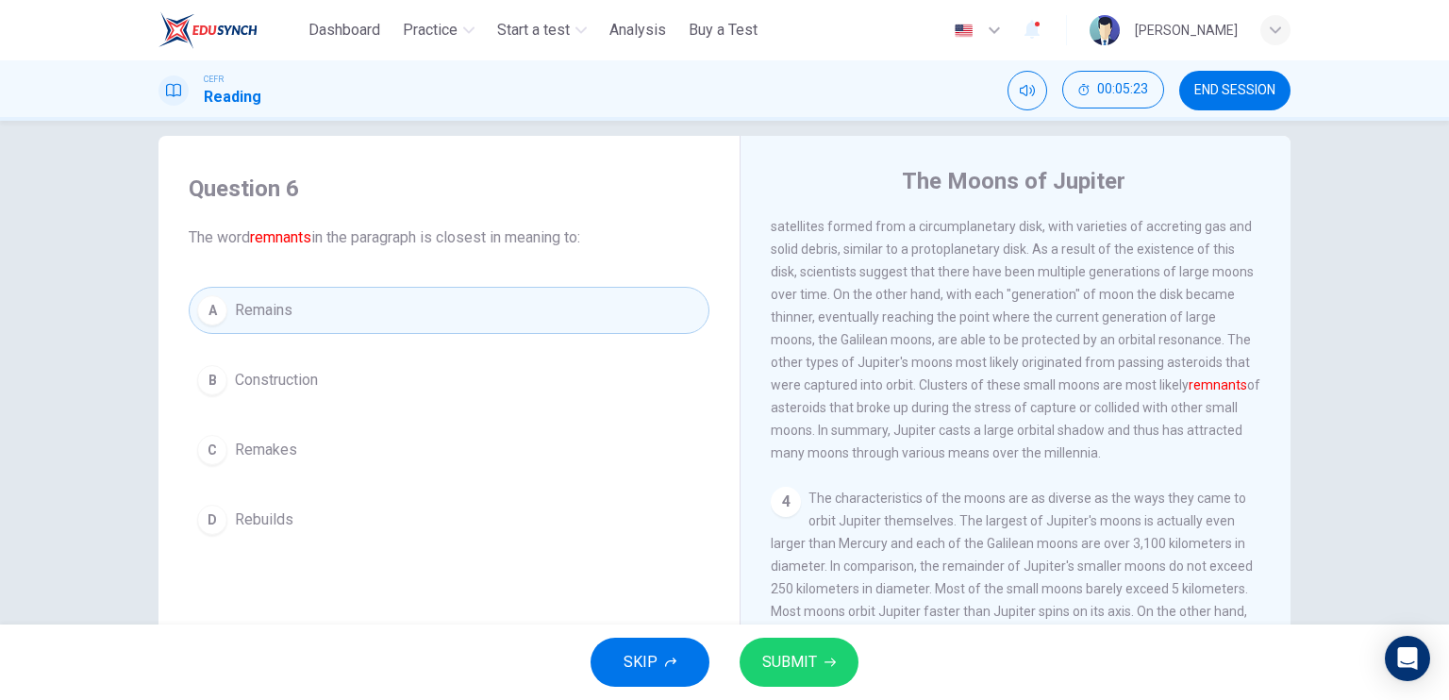
click at [785, 645] on button "SUBMIT" at bounding box center [798, 662] width 119 height 49
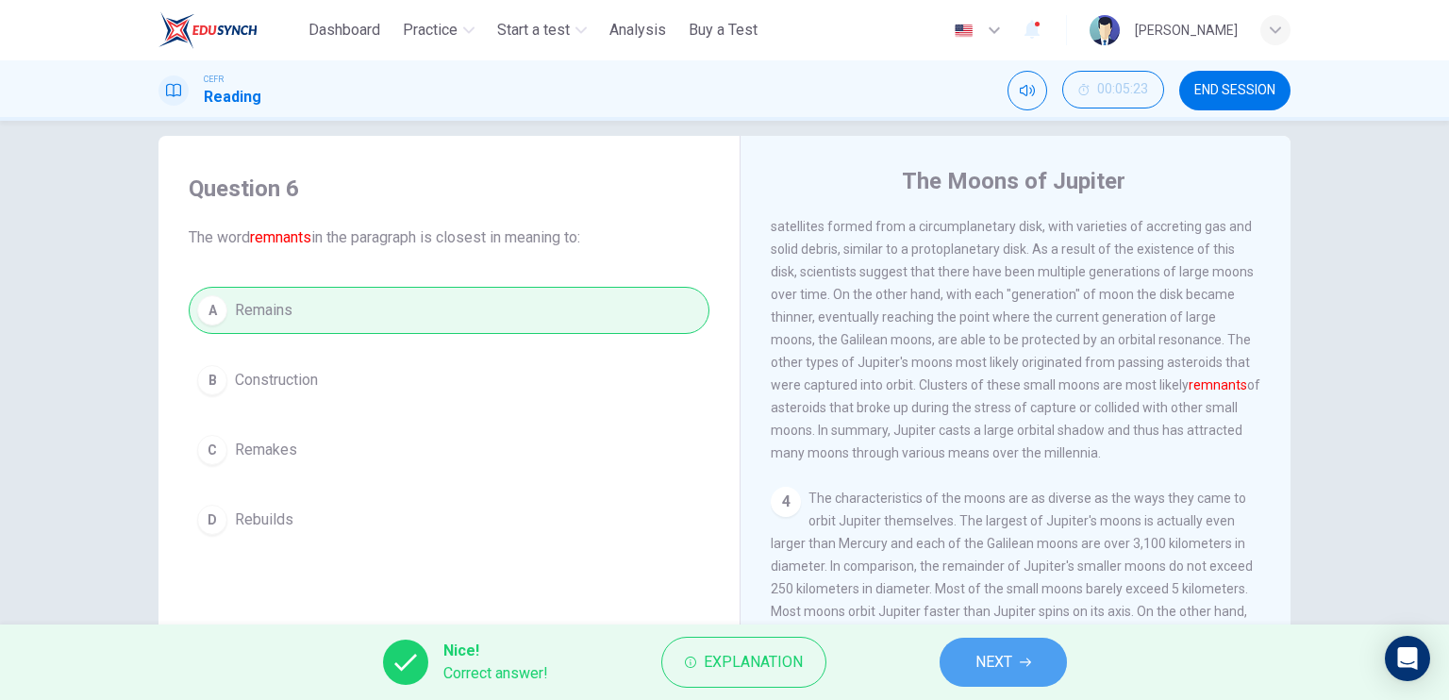
click at [996, 650] on span "NEXT" at bounding box center [993, 662] width 37 height 26
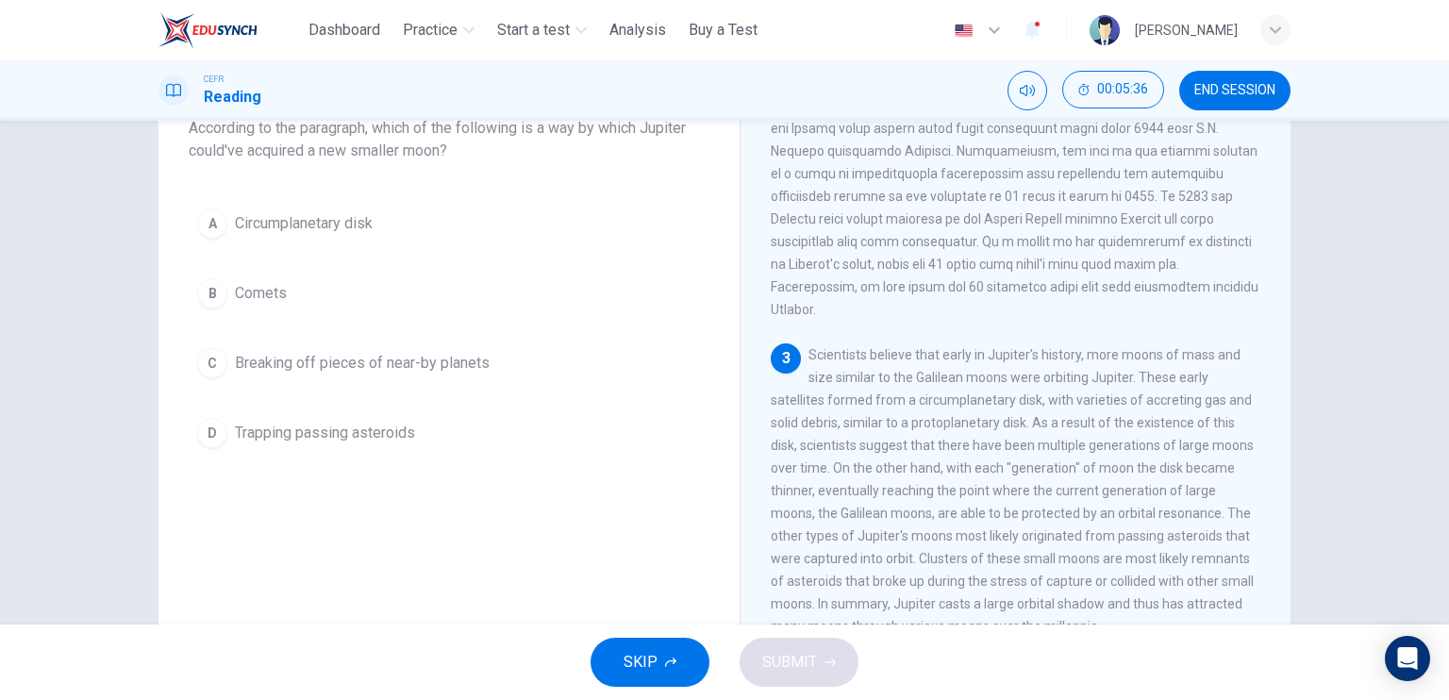
scroll to position [472, 0]
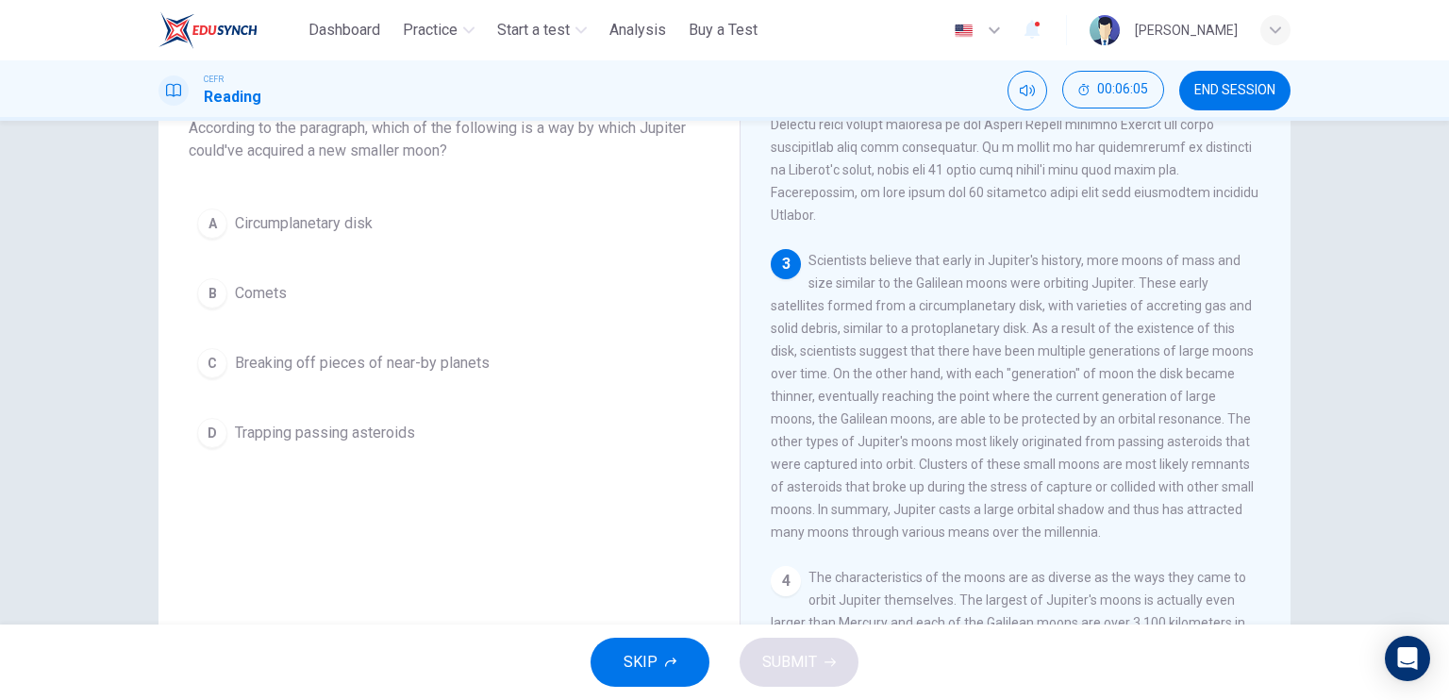
click at [553, 376] on button "C Breaking off pieces of near-by planets" at bounding box center [449, 363] width 521 height 47
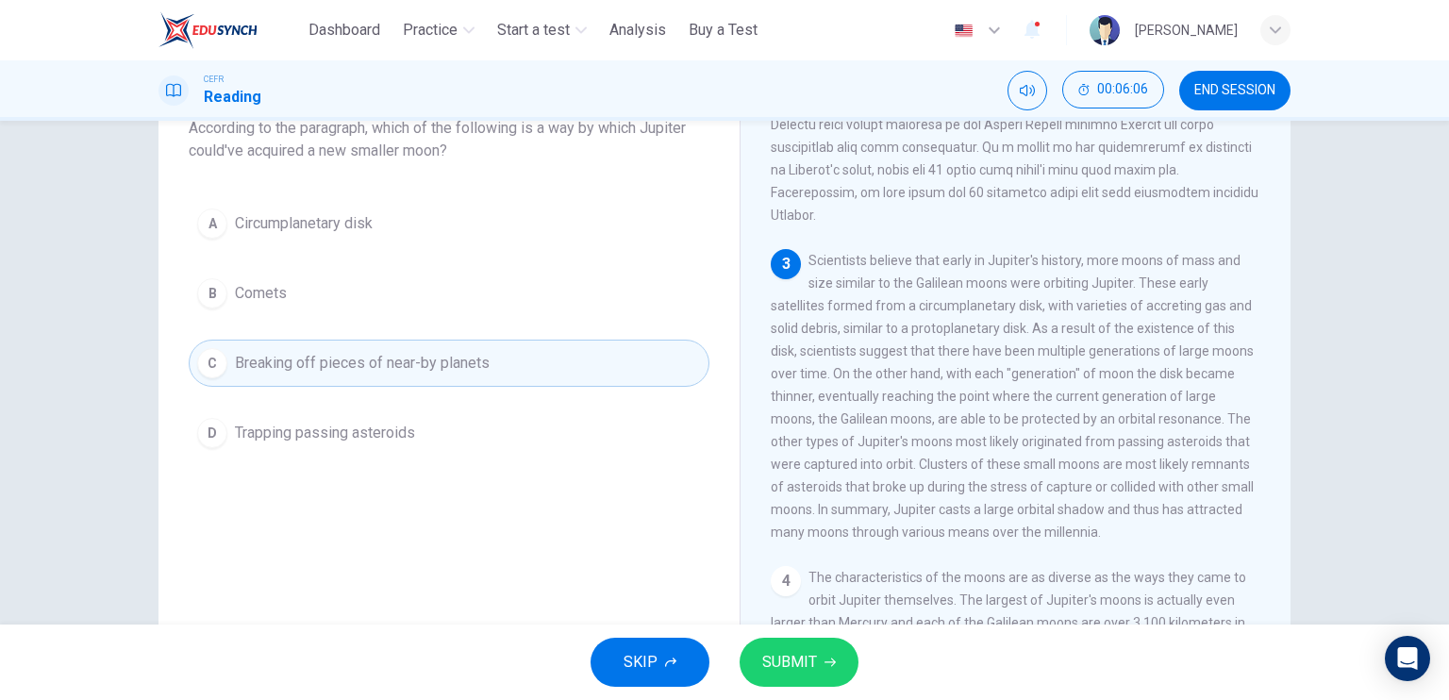
click at [807, 666] on span "SUBMIT" at bounding box center [789, 662] width 55 height 26
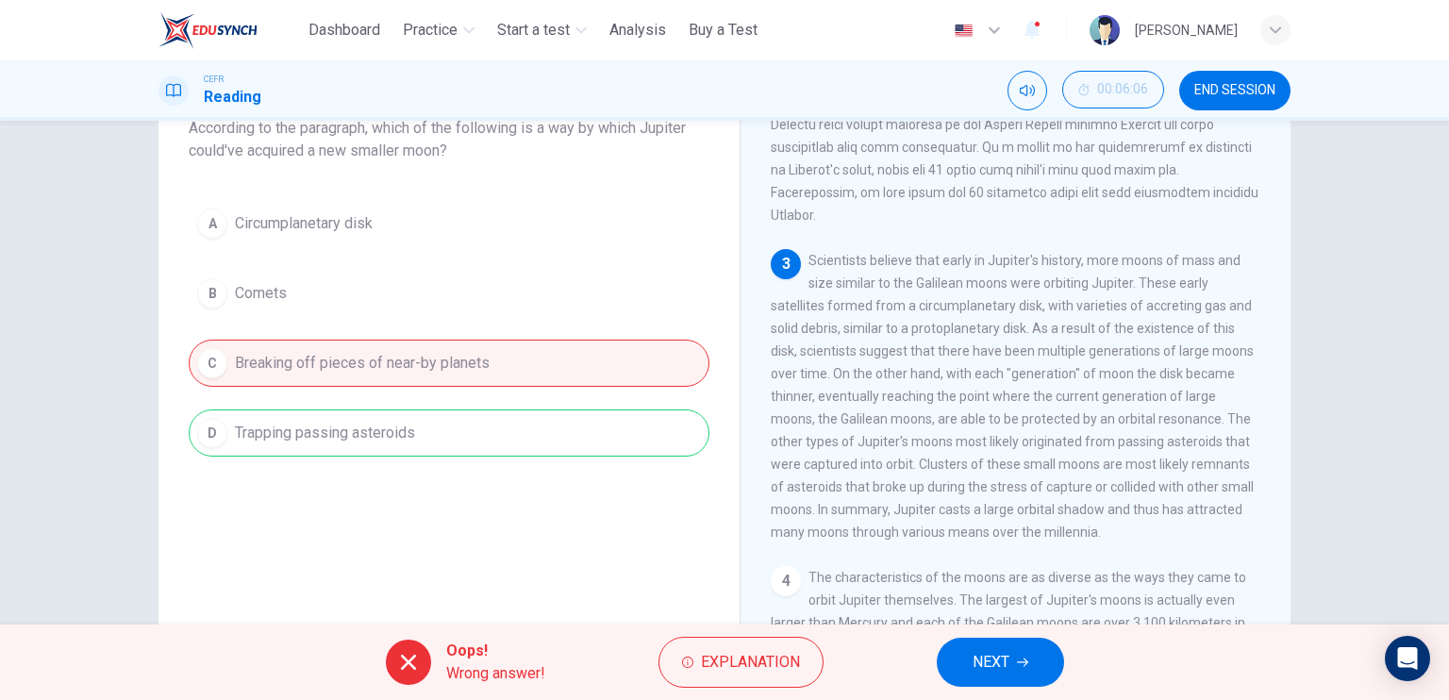
click at [1013, 668] on button "NEXT" at bounding box center [1000, 662] width 127 height 49
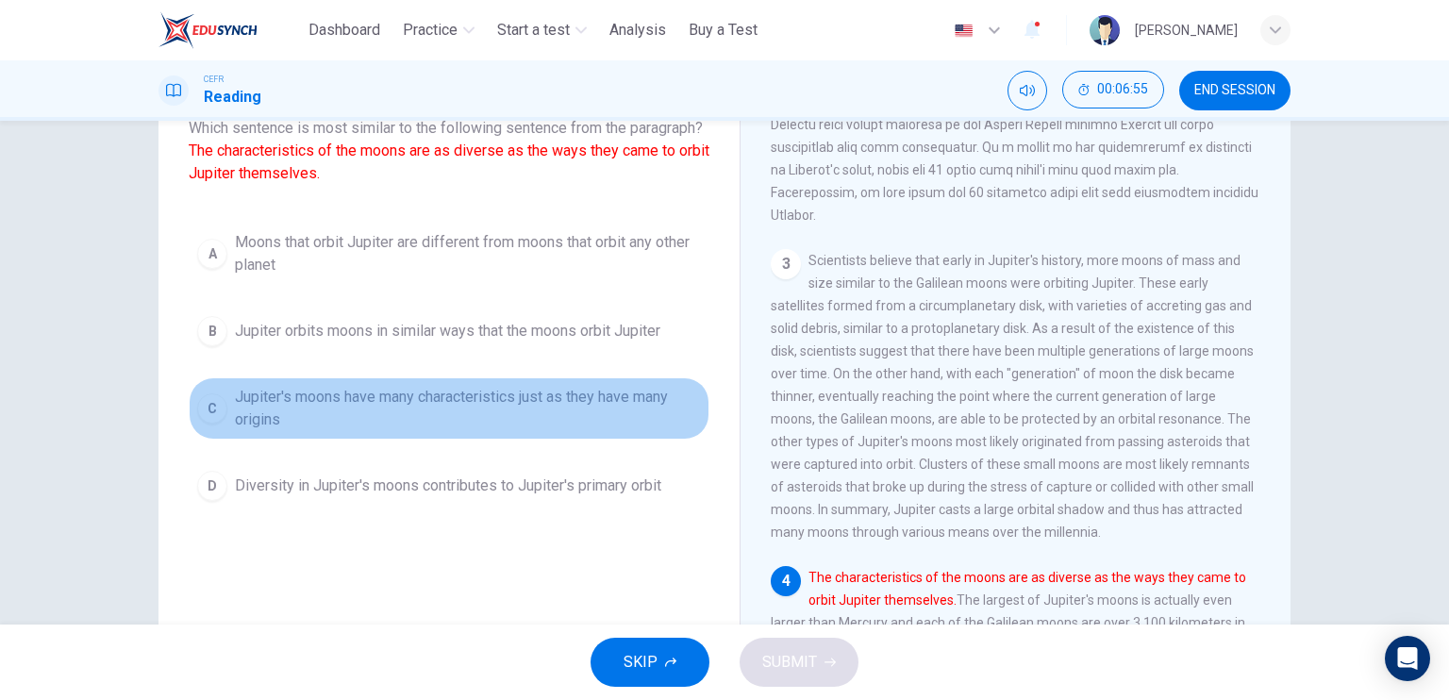
click at [351, 431] on span "Jupiter's moons have many characteristics just as they have many origins" at bounding box center [468, 408] width 466 height 45
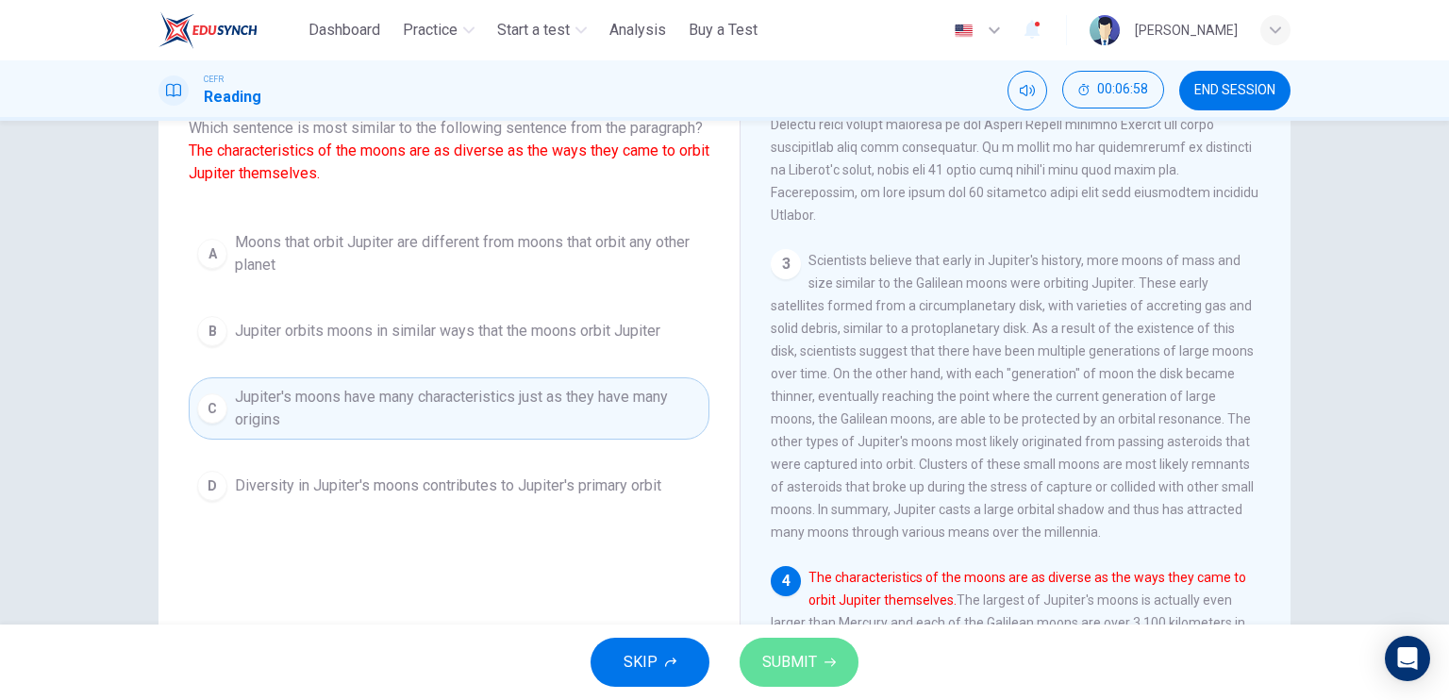
click at [783, 653] on span "SUBMIT" at bounding box center [789, 662] width 55 height 26
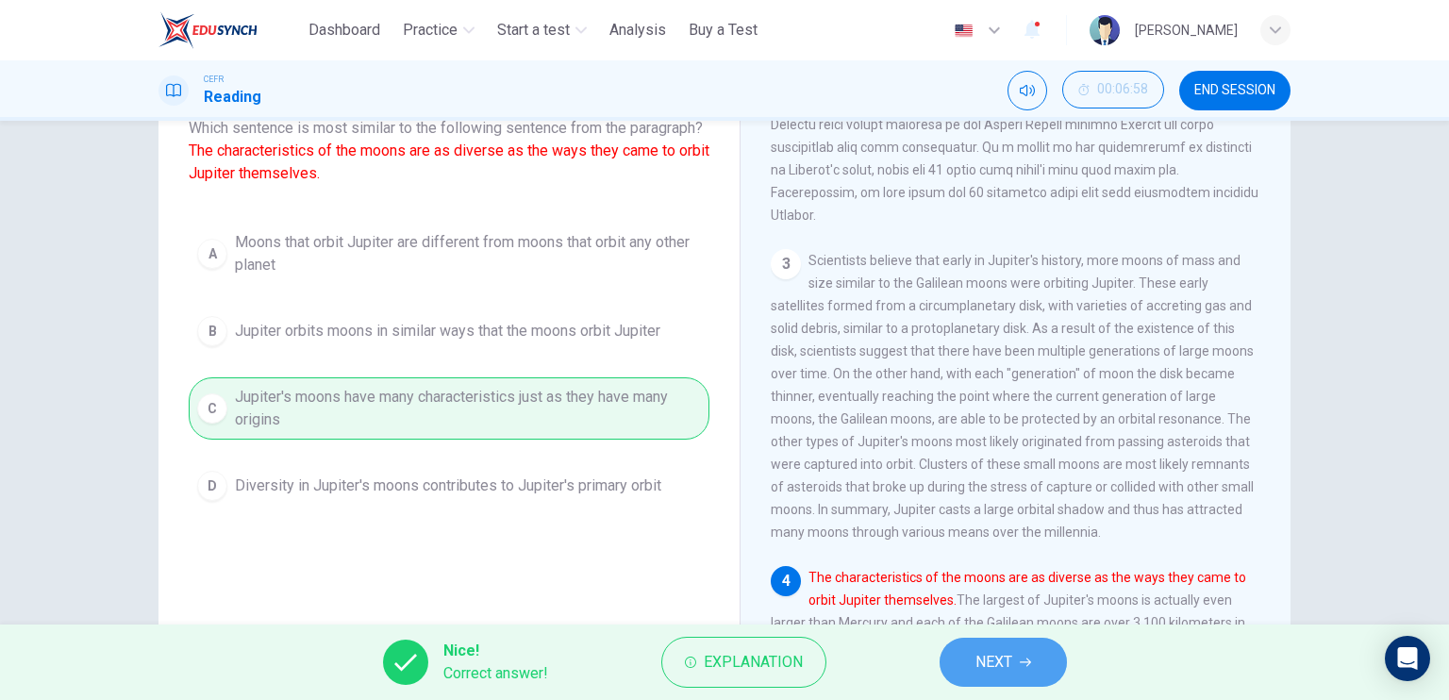
click at [986, 661] on span "NEXT" at bounding box center [993, 662] width 37 height 26
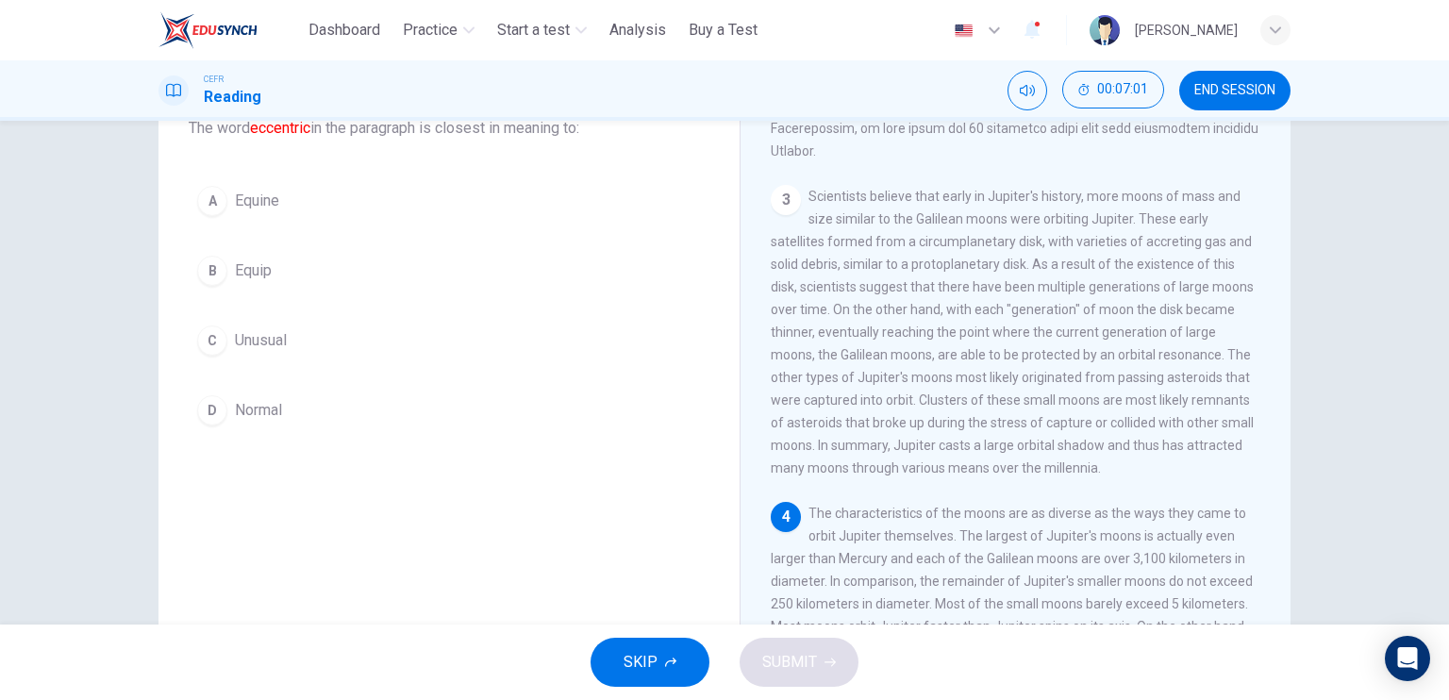
scroll to position [660, 0]
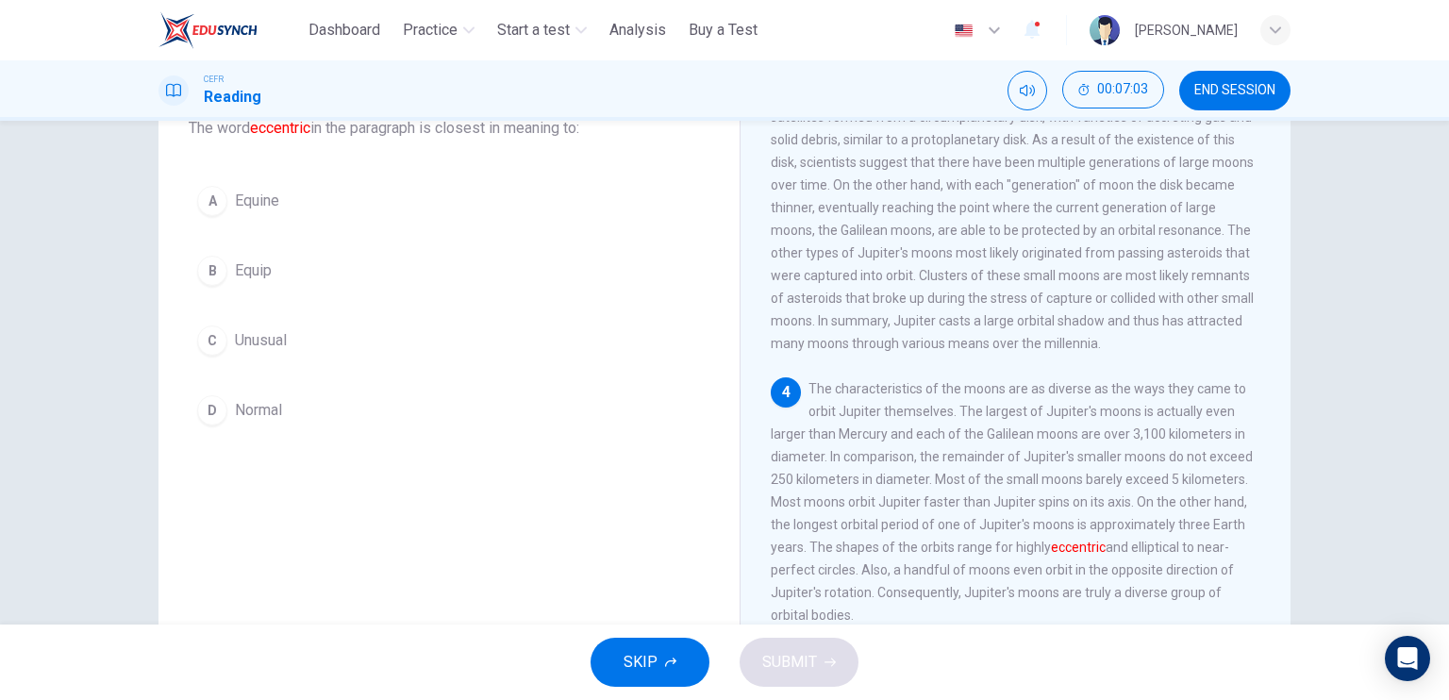
click at [272, 344] on span "Unusual" at bounding box center [261, 340] width 52 height 23
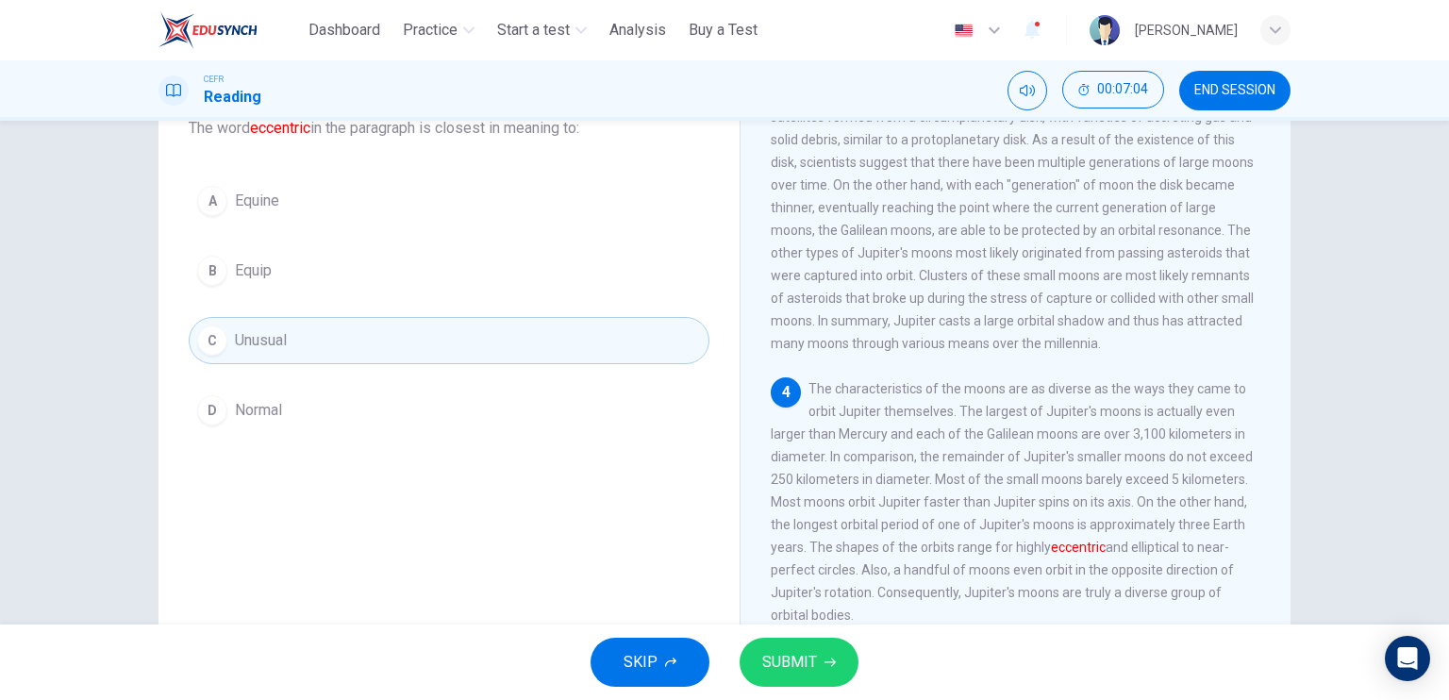
click at [792, 646] on button "SUBMIT" at bounding box center [798, 662] width 119 height 49
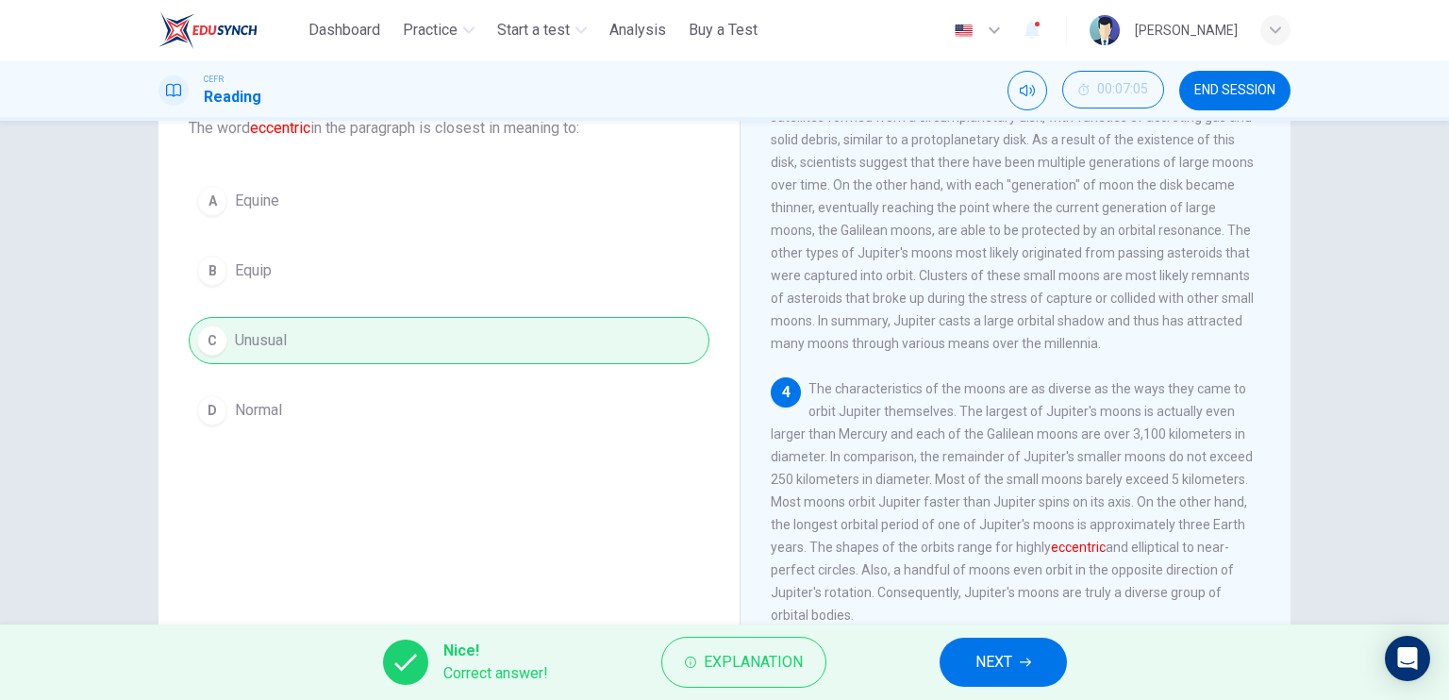
click at [990, 663] on span "NEXT" at bounding box center [993, 662] width 37 height 26
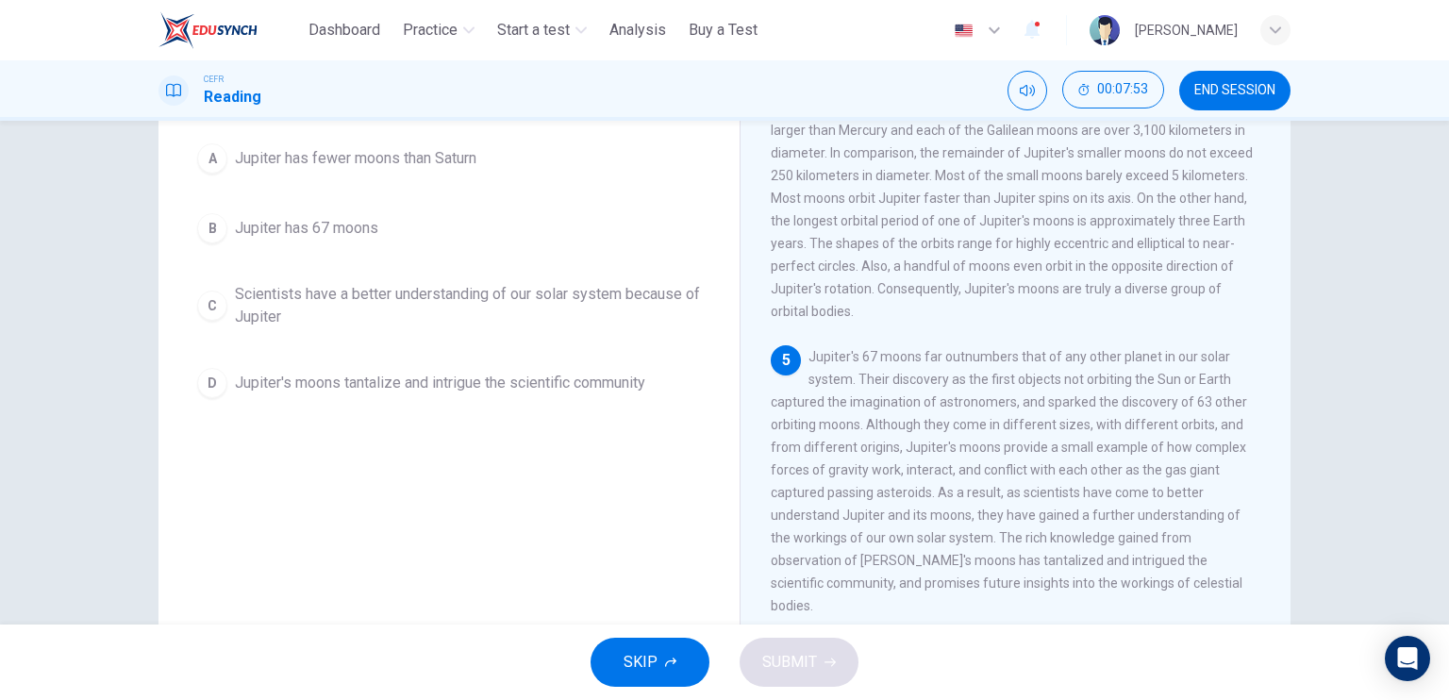
scroll to position [176, 0]
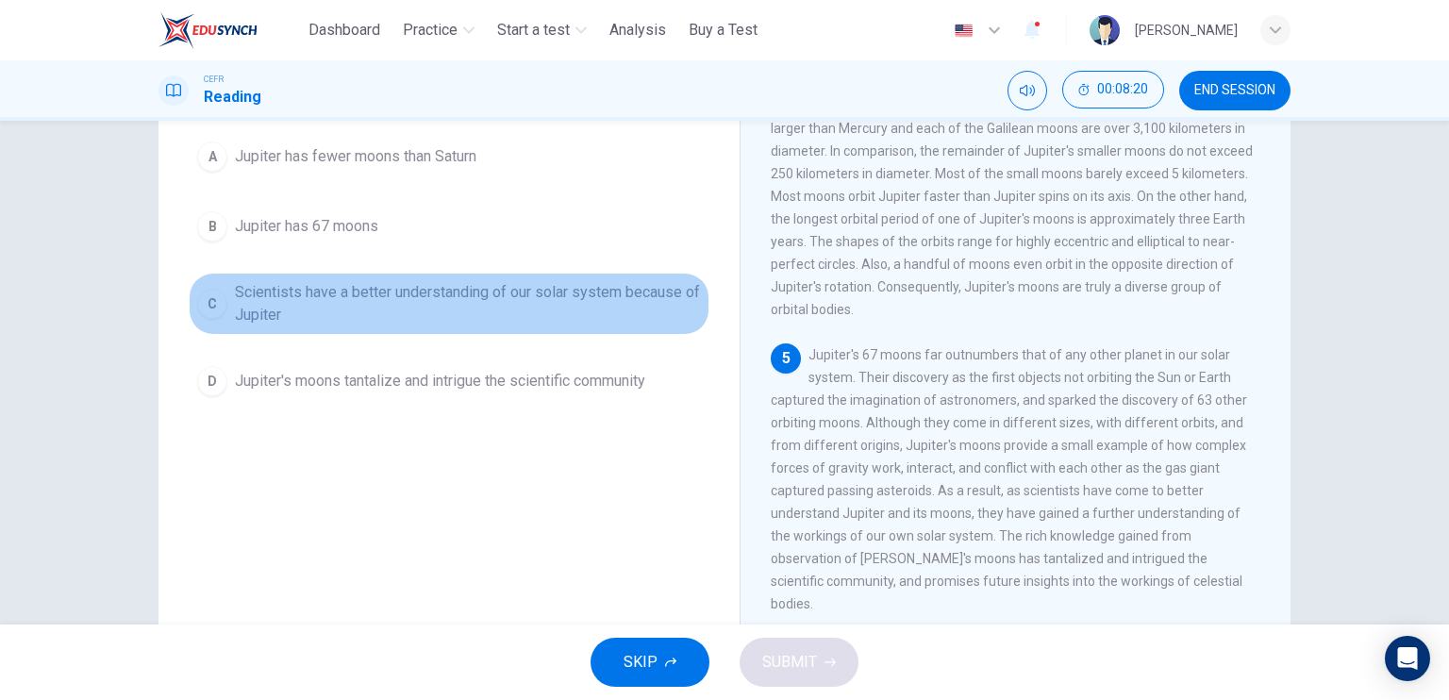
click at [446, 292] on span "Scientists have a better understanding of our solar system because of Jupiter" at bounding box center [468, 303] width 466 height 45
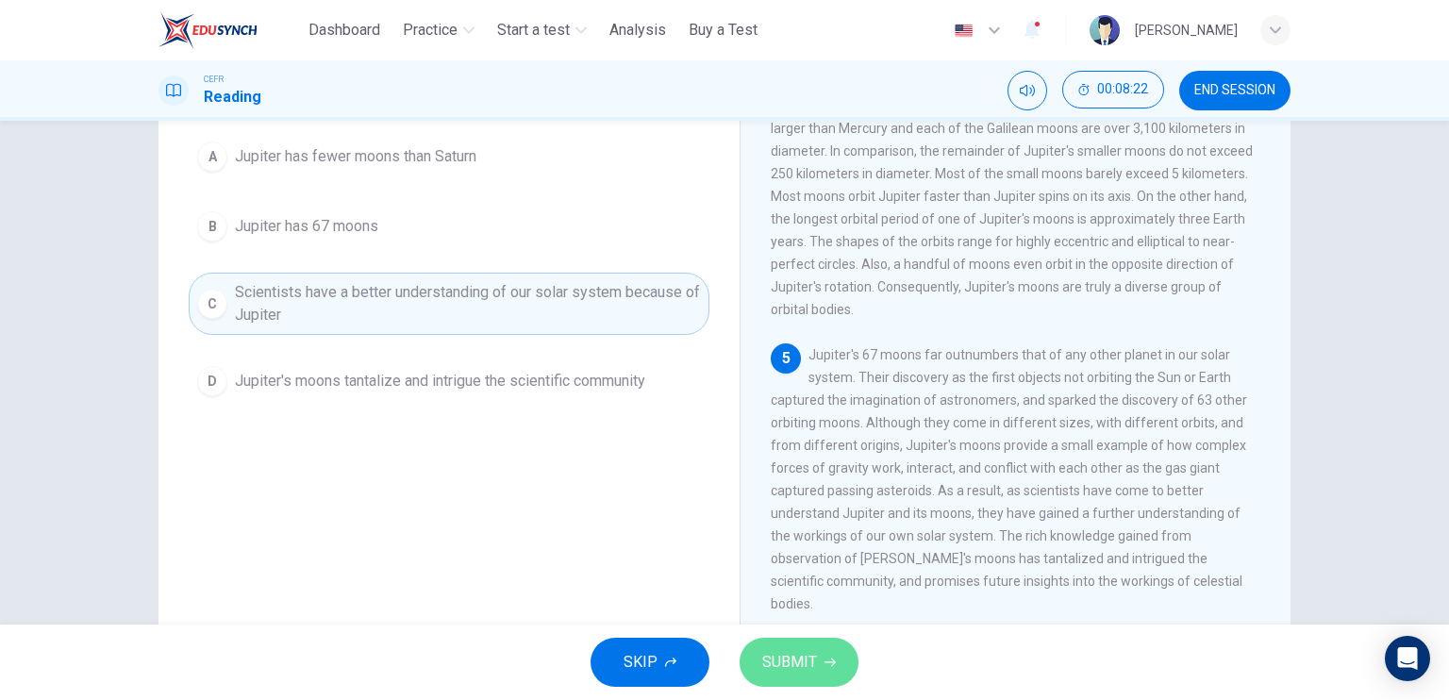
click at [817, 668] on button "SUBMIT" at bounding box center [798, 662] width 119 height 49
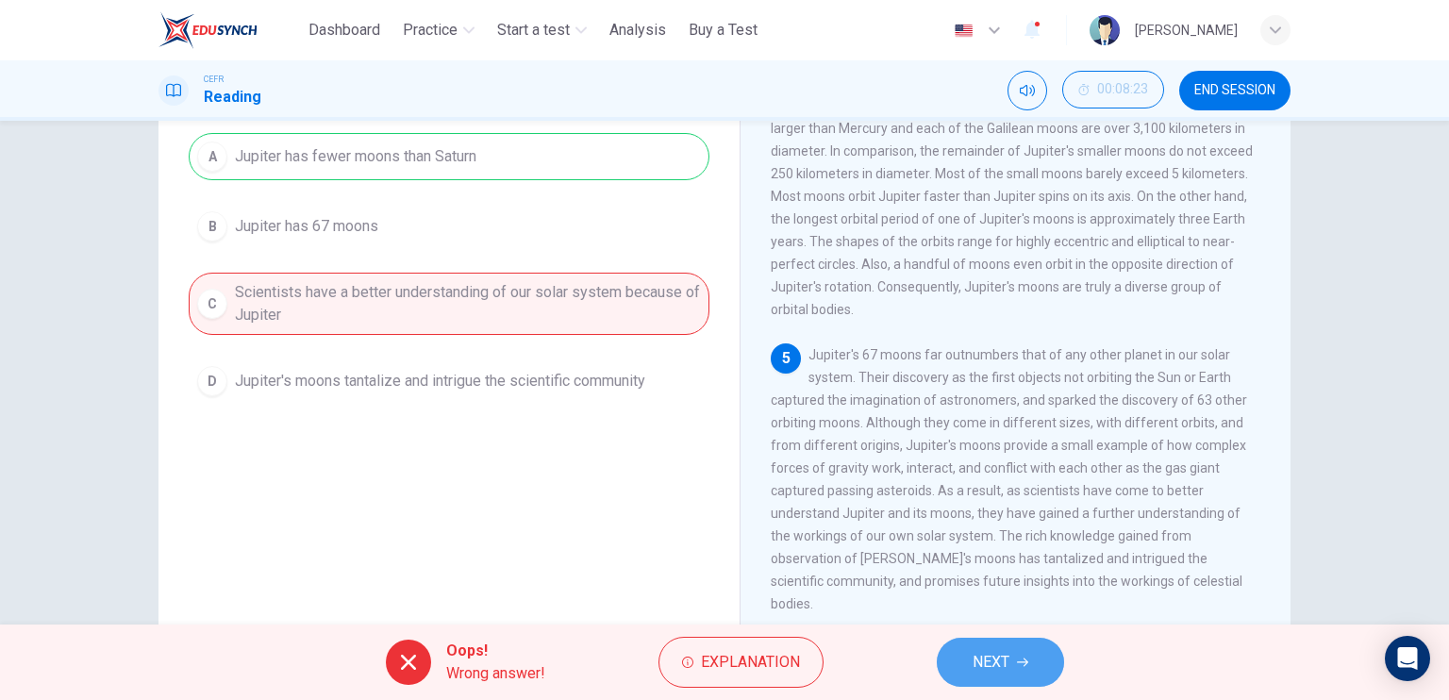
click at [996, 659] on span "NEXT" at bounding box center [990, 662] width 37 height 26
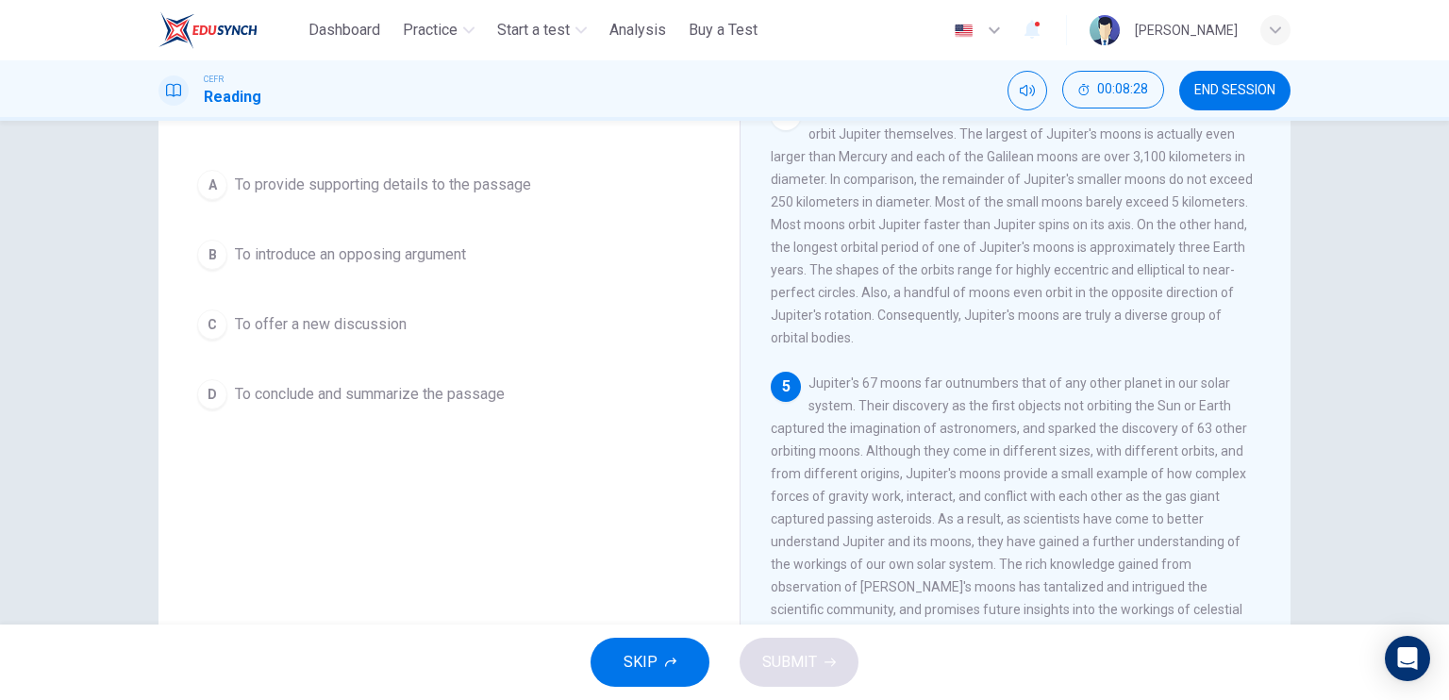
scroll to position [125, 0]
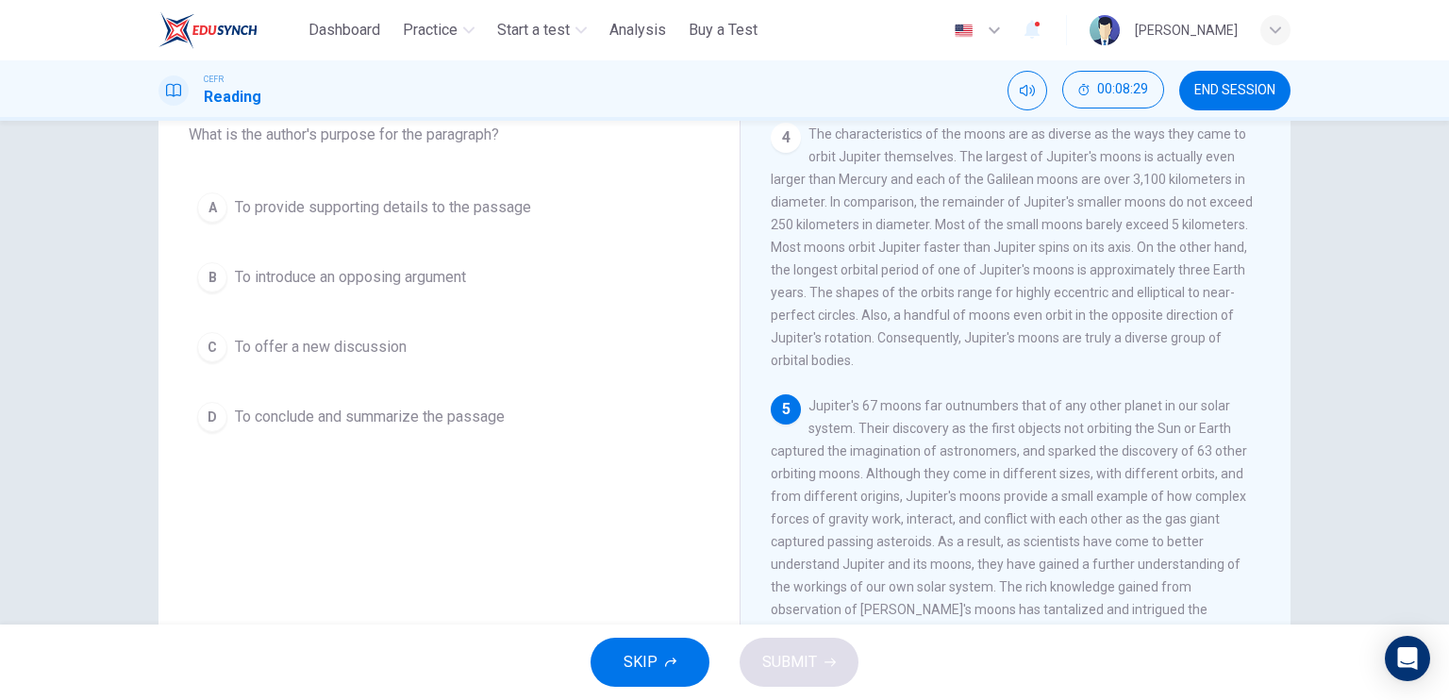
drag, startPoint x: 382, startPoint y: 377, endPoint x: 392, endPoint y: 363, distance: 17.5
click at [392, 363] on div "A To provide supporting details to the passage B To introduce an opposing argum…" at bounding box center [449, 312] width 521 height 257
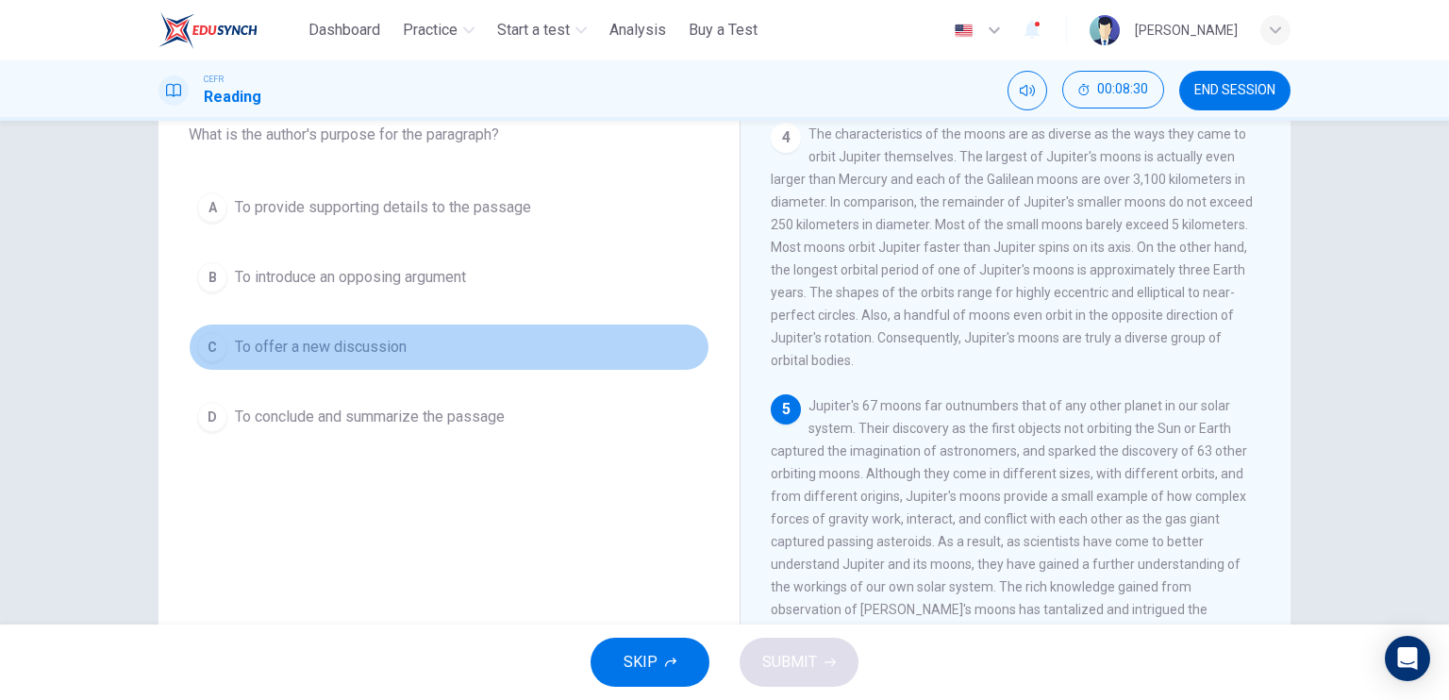
click at [392, 363] on button "C To offer a new discussion" at bounding box center [449, 346] width 521 height 47
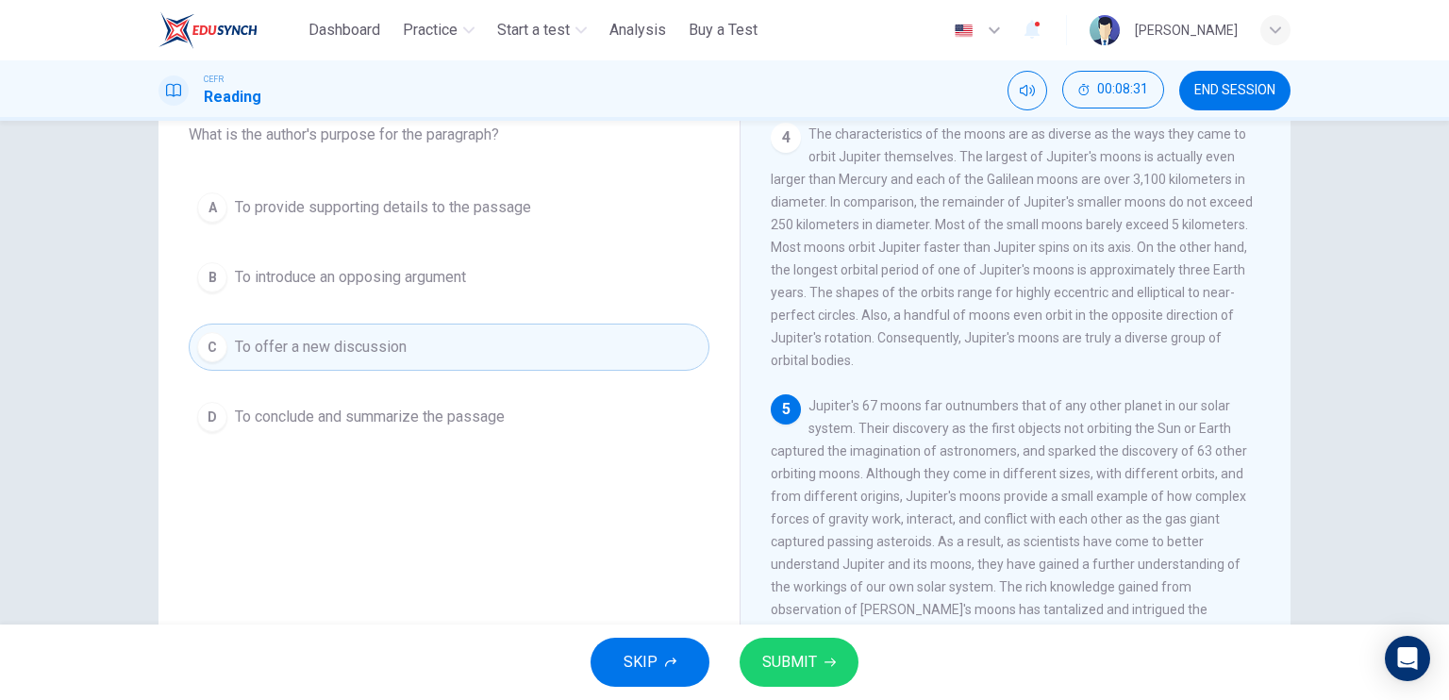
click at [824, 660] on icon "button" at bounding box center [829, 661] width 11 height 11
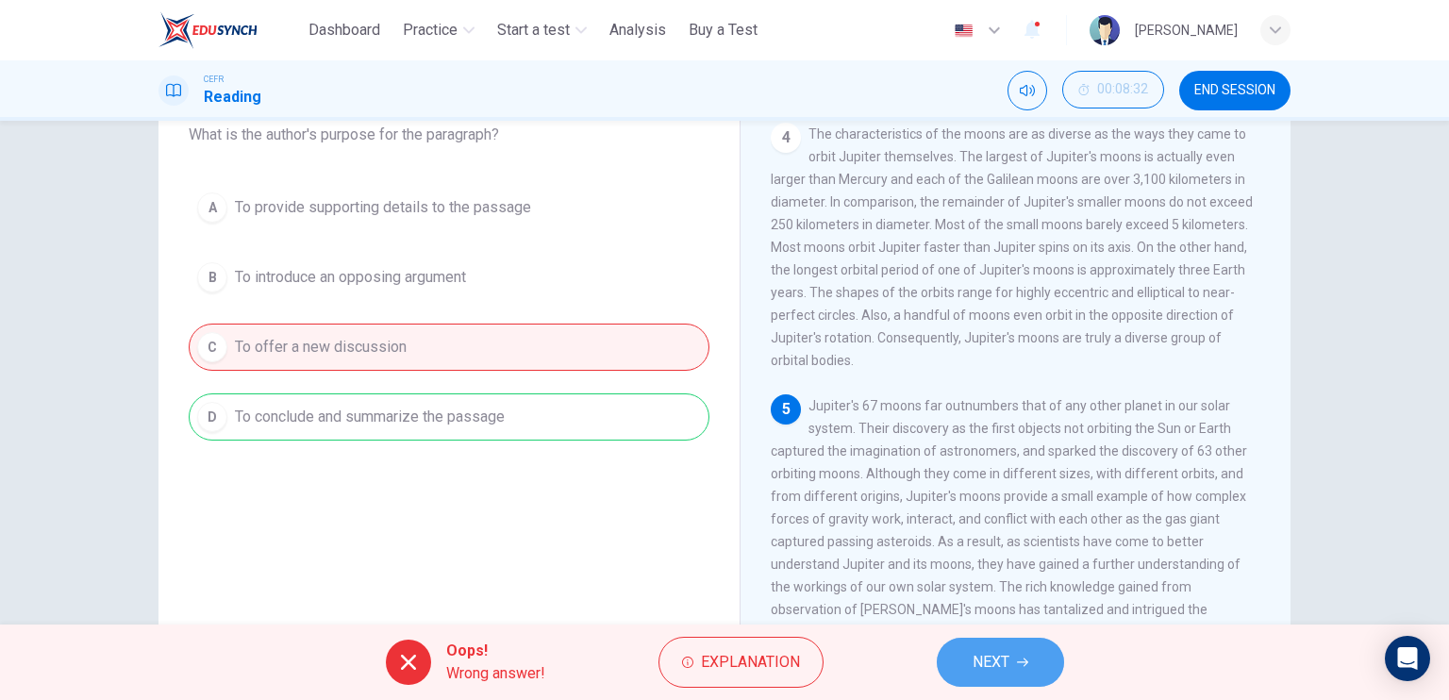
click at [977, 659] on span "NEXT" at bounding box center [990, 662] width 37 height 26
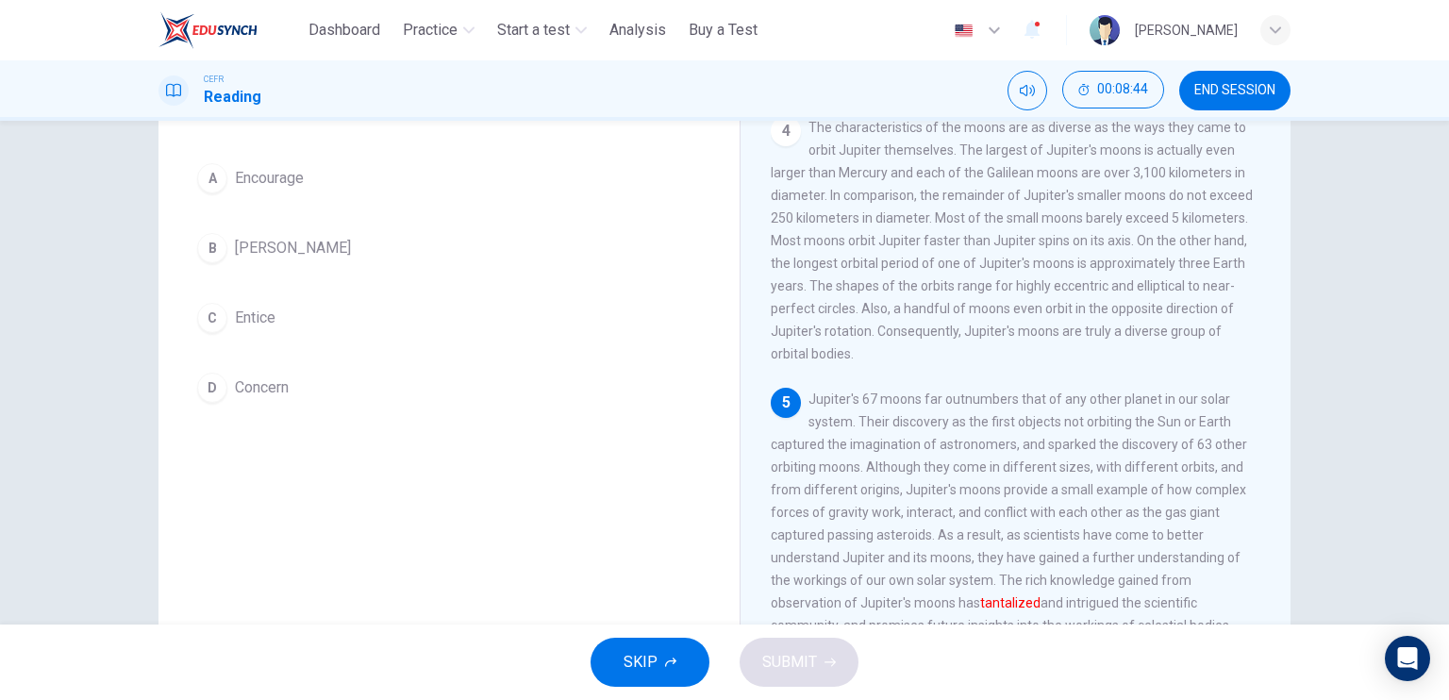
scroll to position [150, 0]
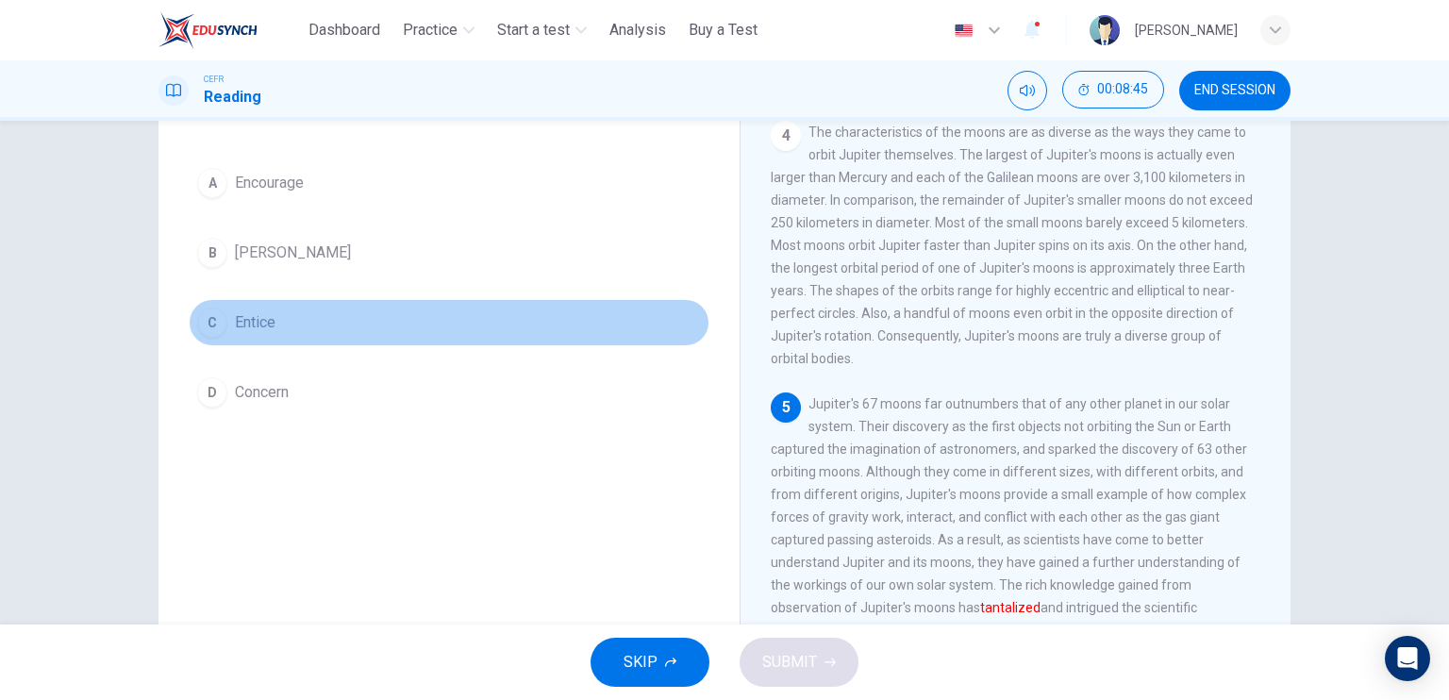
click at [406, 335] on button "C Entice" at bounding box center [449, 322] width 521 height 47
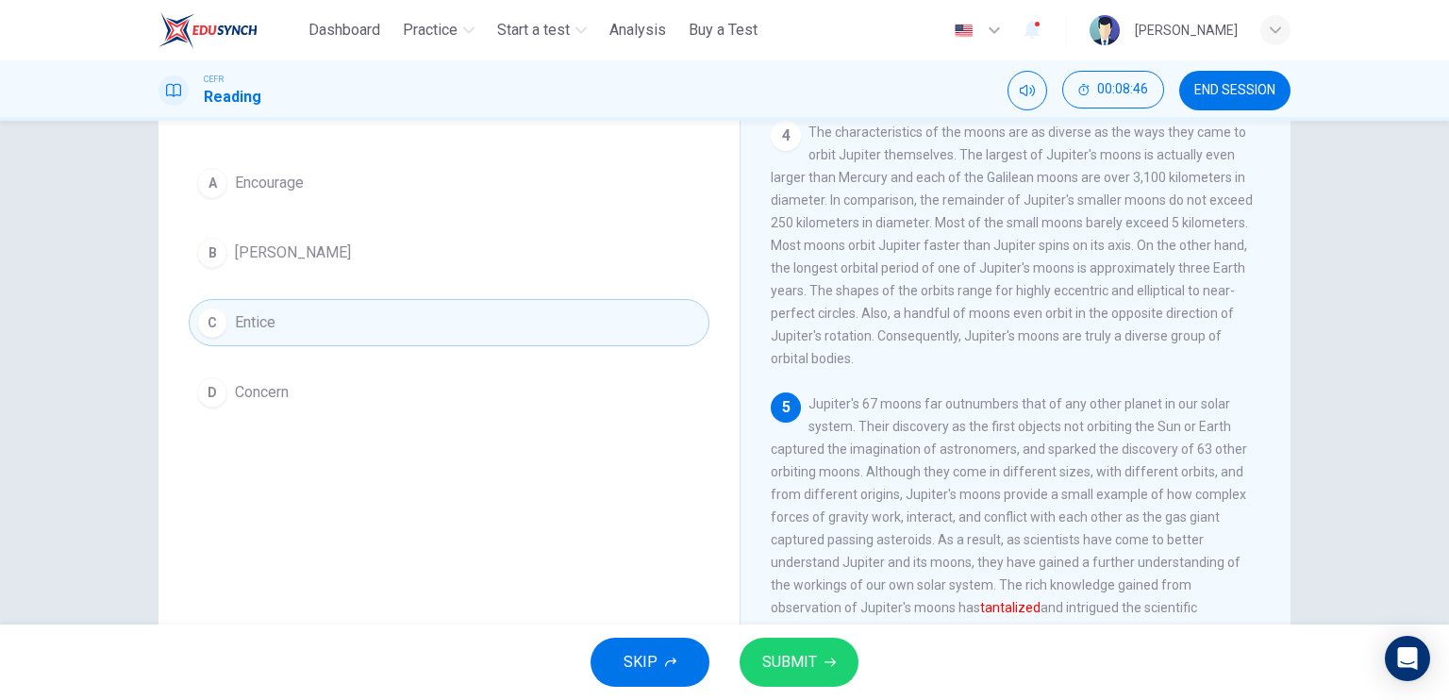
click at [821, 668] on button "SUBMIT" at bounding box center [798, 662] width 119 height 49
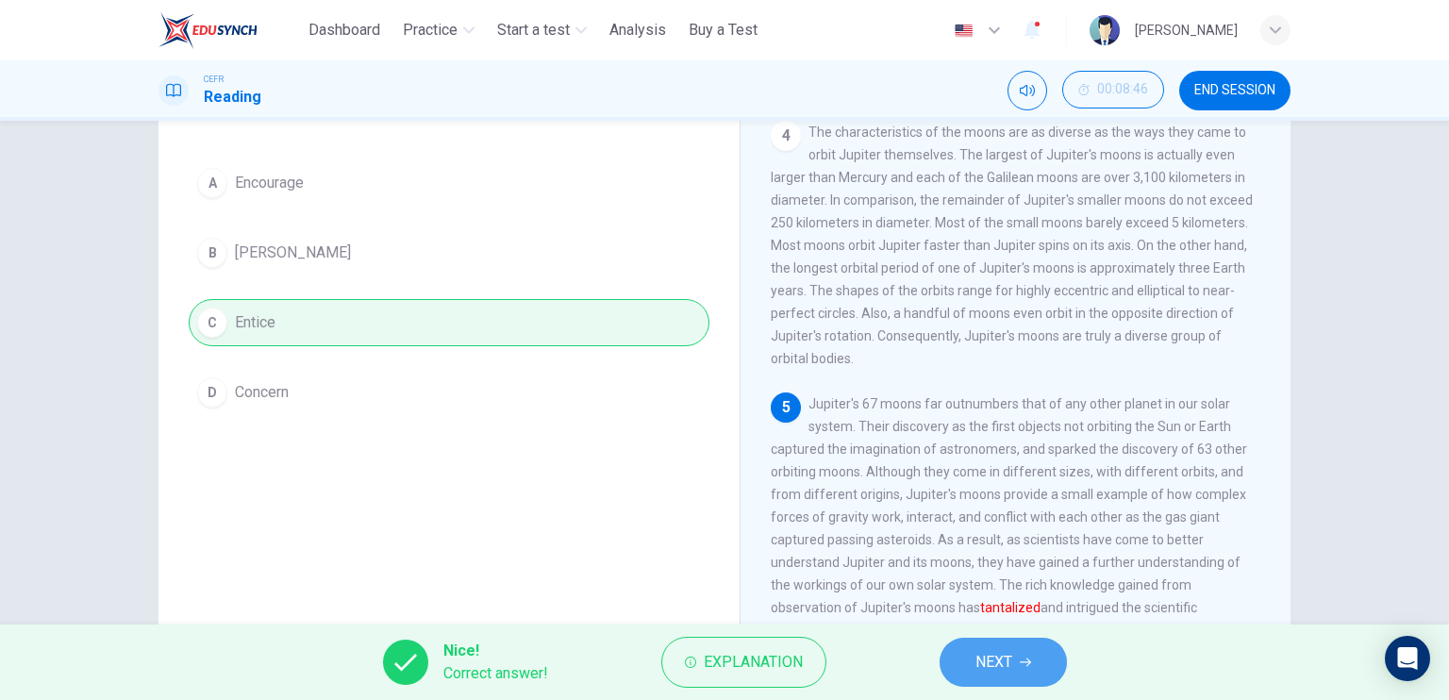
click at [982, 640] on button "NEXT" at bounding box center [1002, 662] width 127 height 49
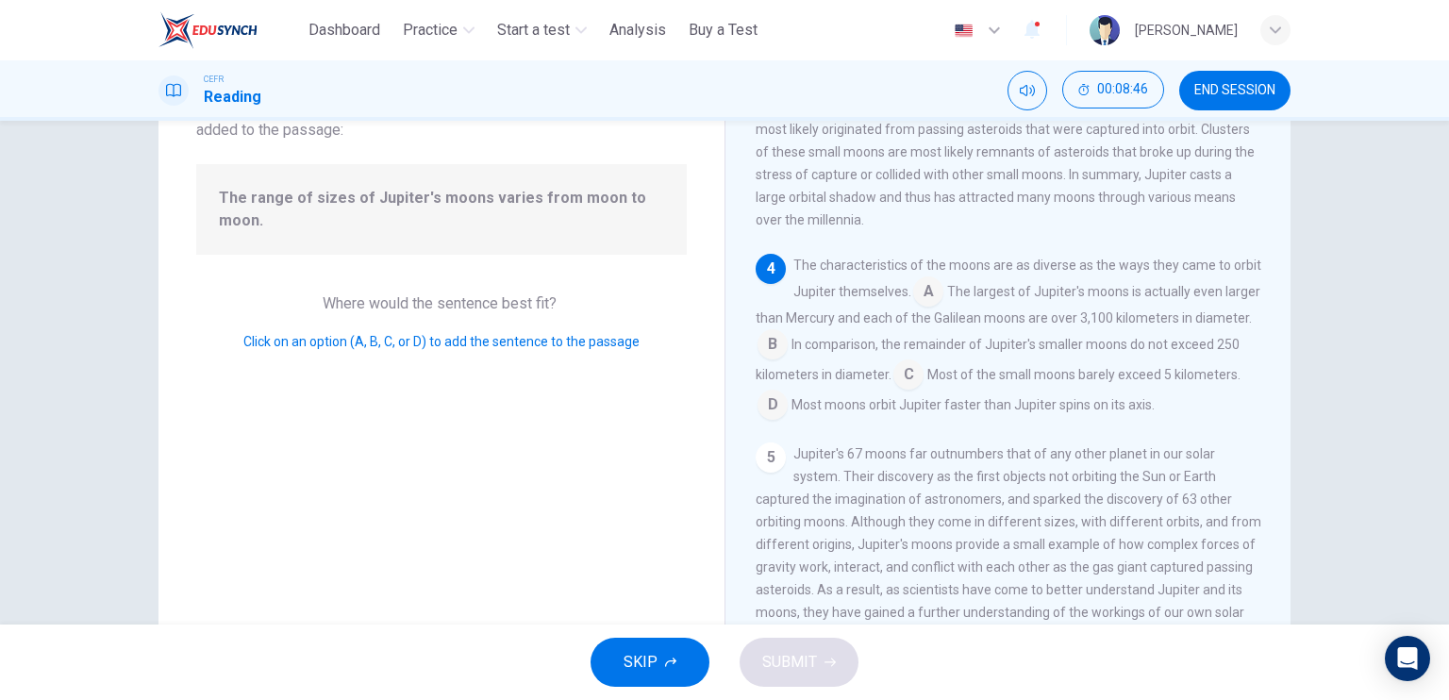
scroll to position [721, 0]
click at [943, 305] on input at bounding box center [928, 292] width 30 height 30
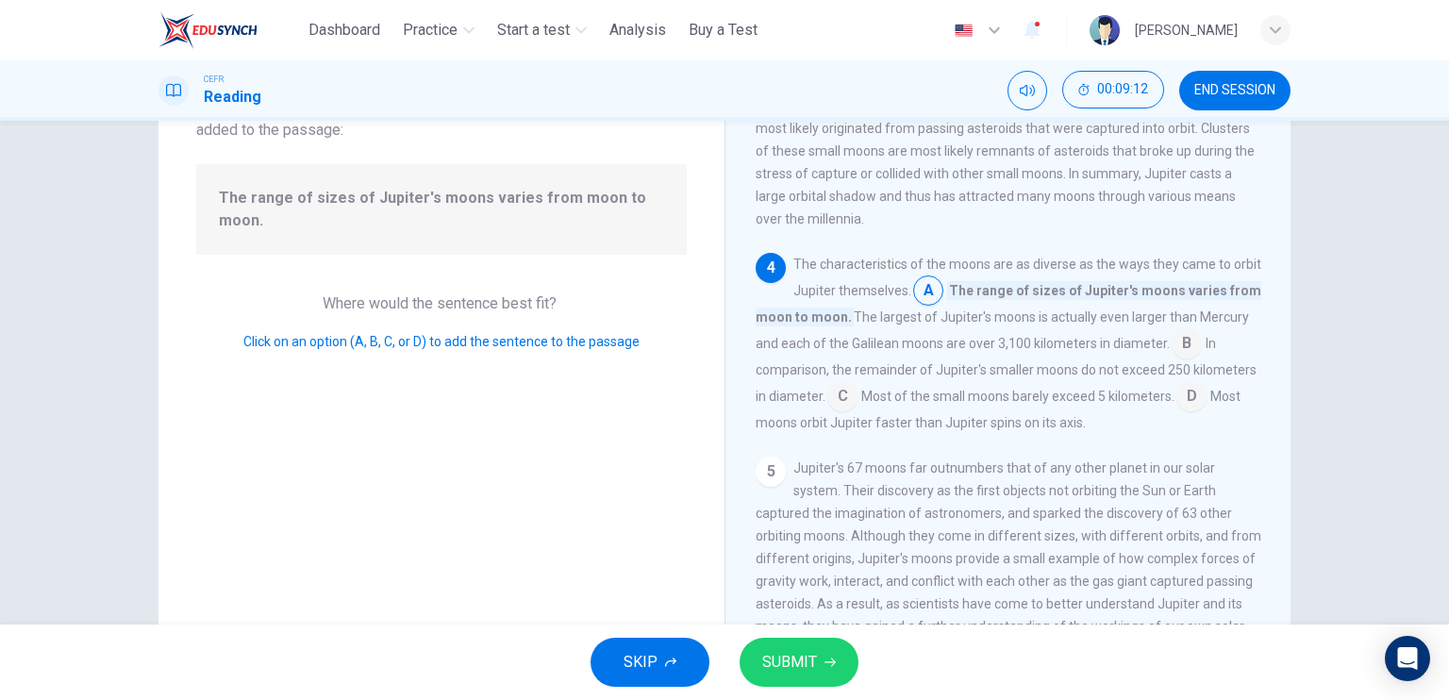
click at [829, 652] on button "SUBMIT" at bounding box center [798, 662] width 119 height 49
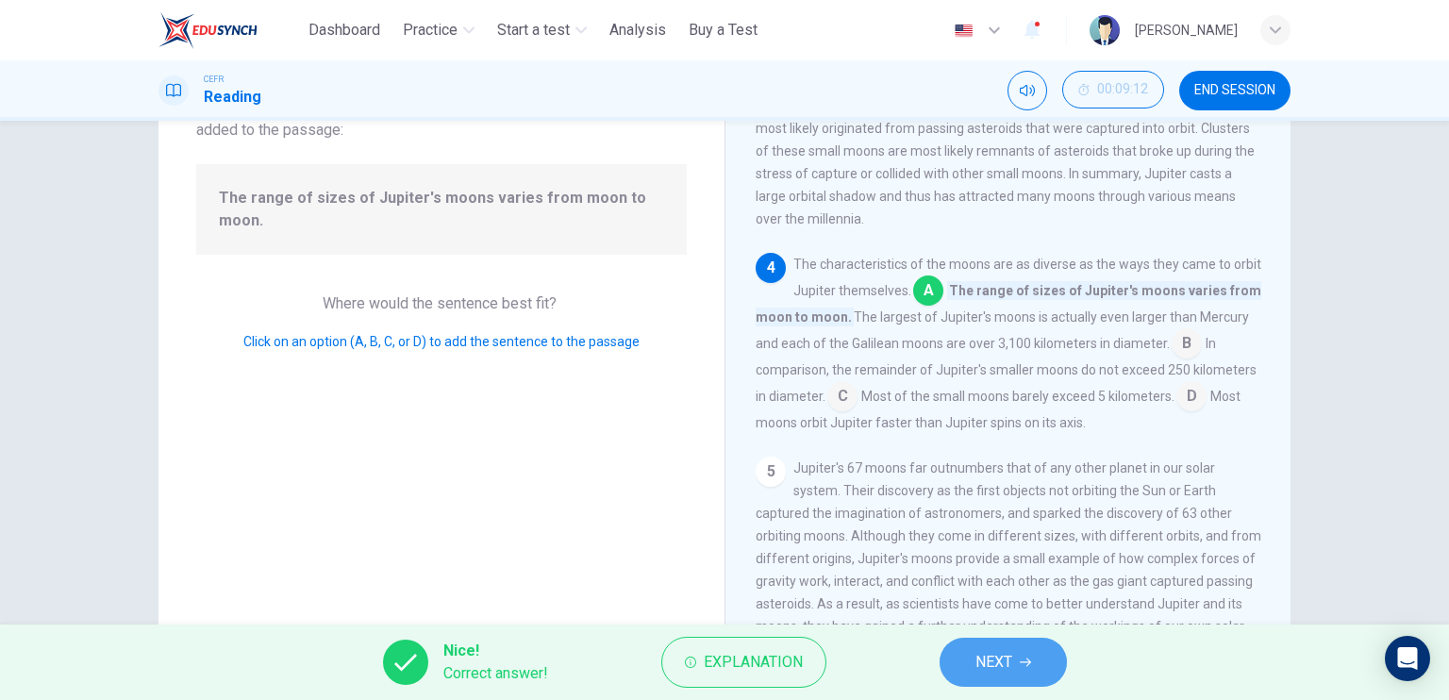
click at [997, 639] on button "NEXT" at bounding box center [1002, 662] width 127 height 49
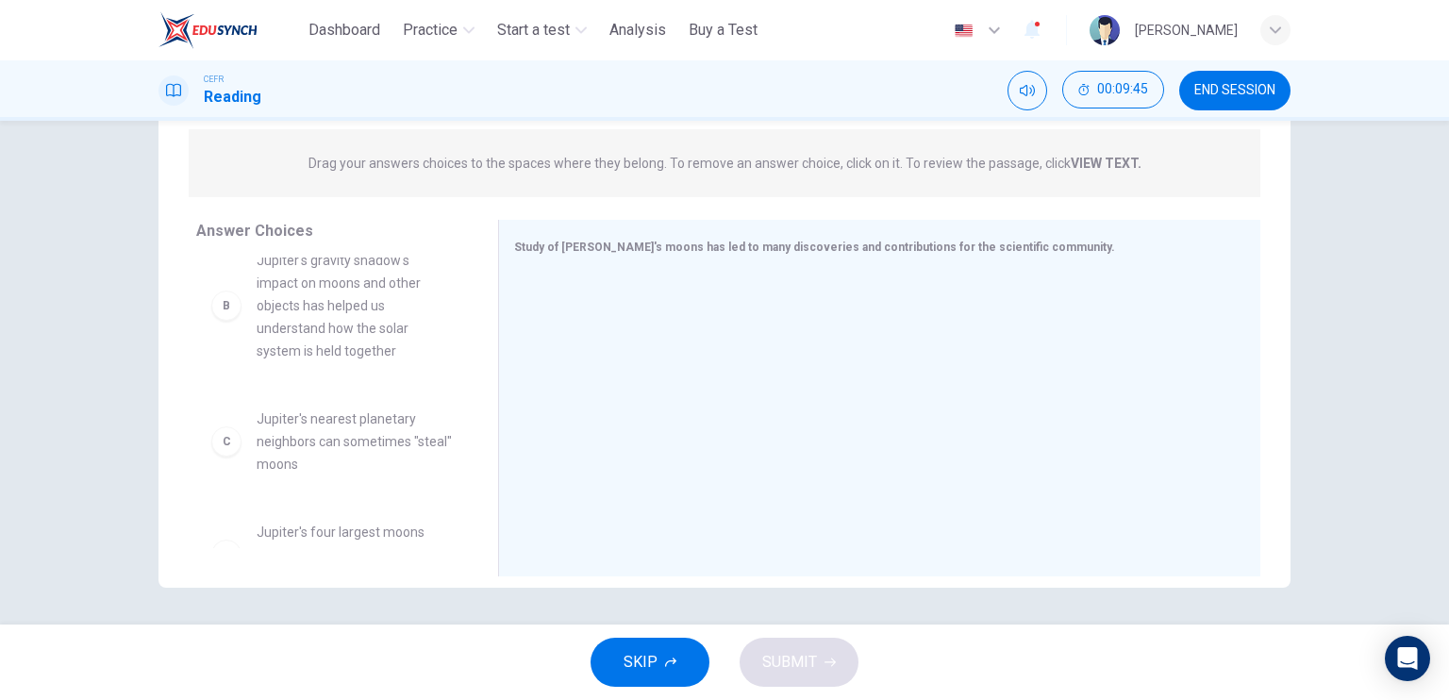
scroll to position [0, 0]
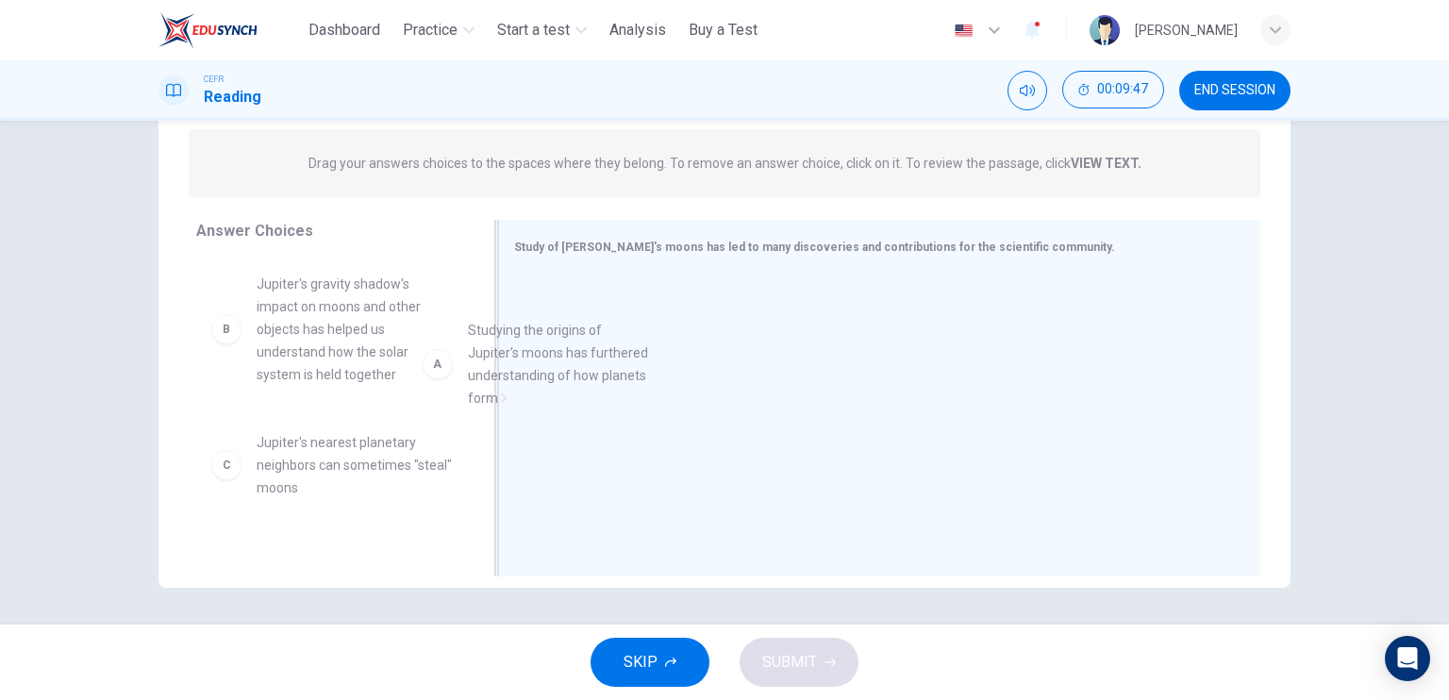
drag, startPoint x: 364, startPoint y: 348, endPoint x: 702, endPoint y: 396, distance: 341.0
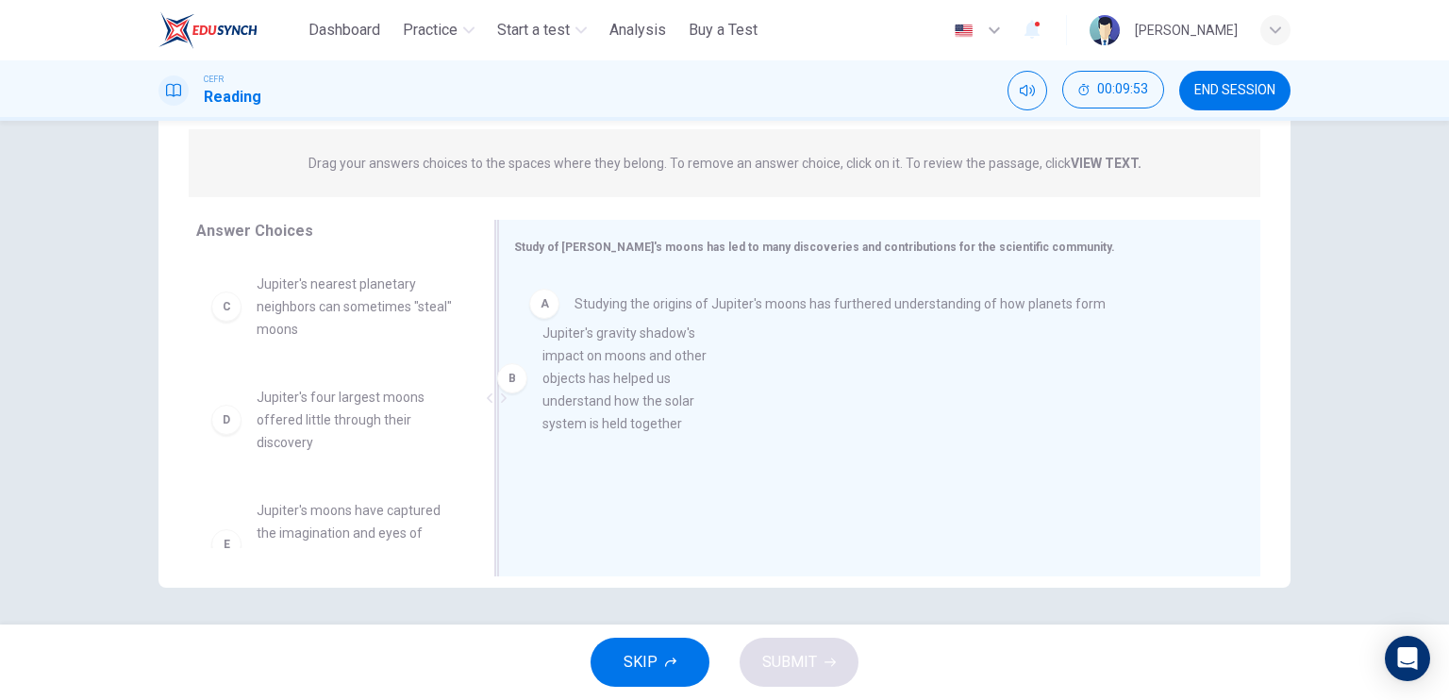
drag, startPoint x: 368, startPoint y: 356, endPoint x: 712, endPoint y: 416, distance: 349.5
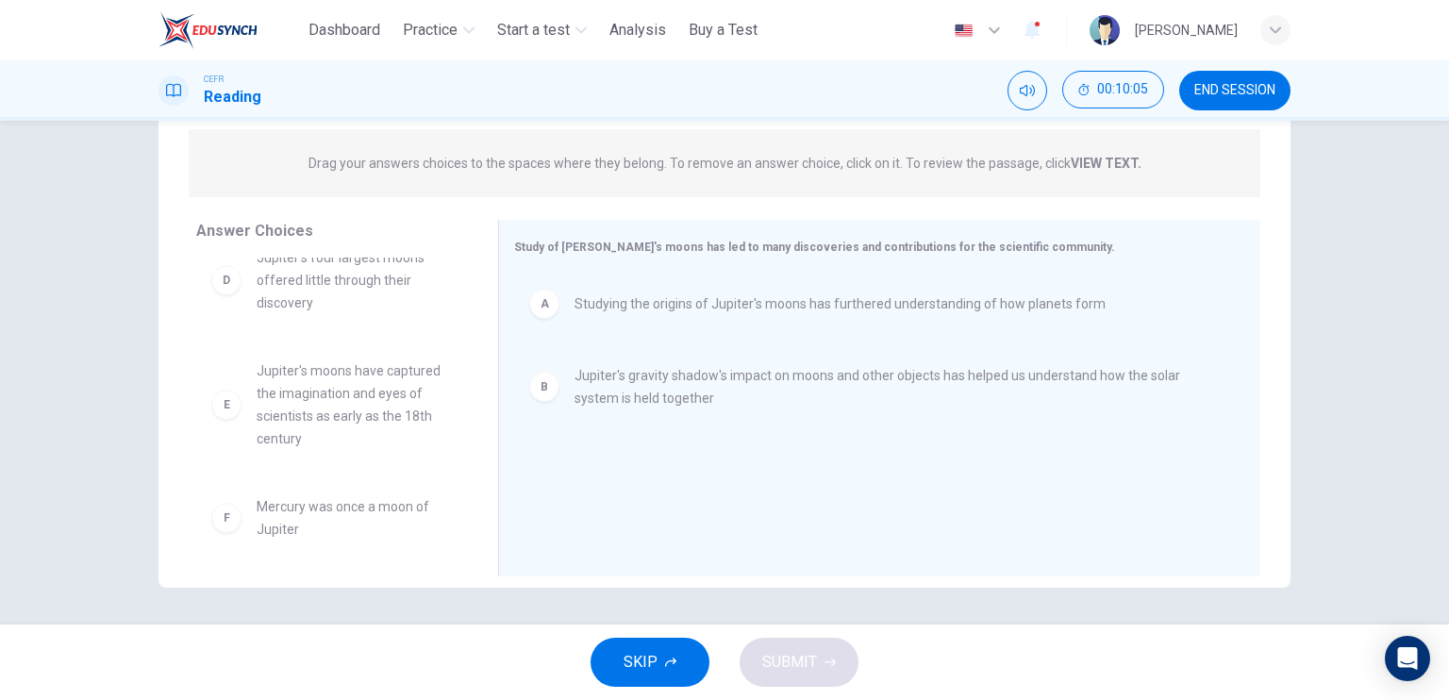
scroll to position [147, 0]
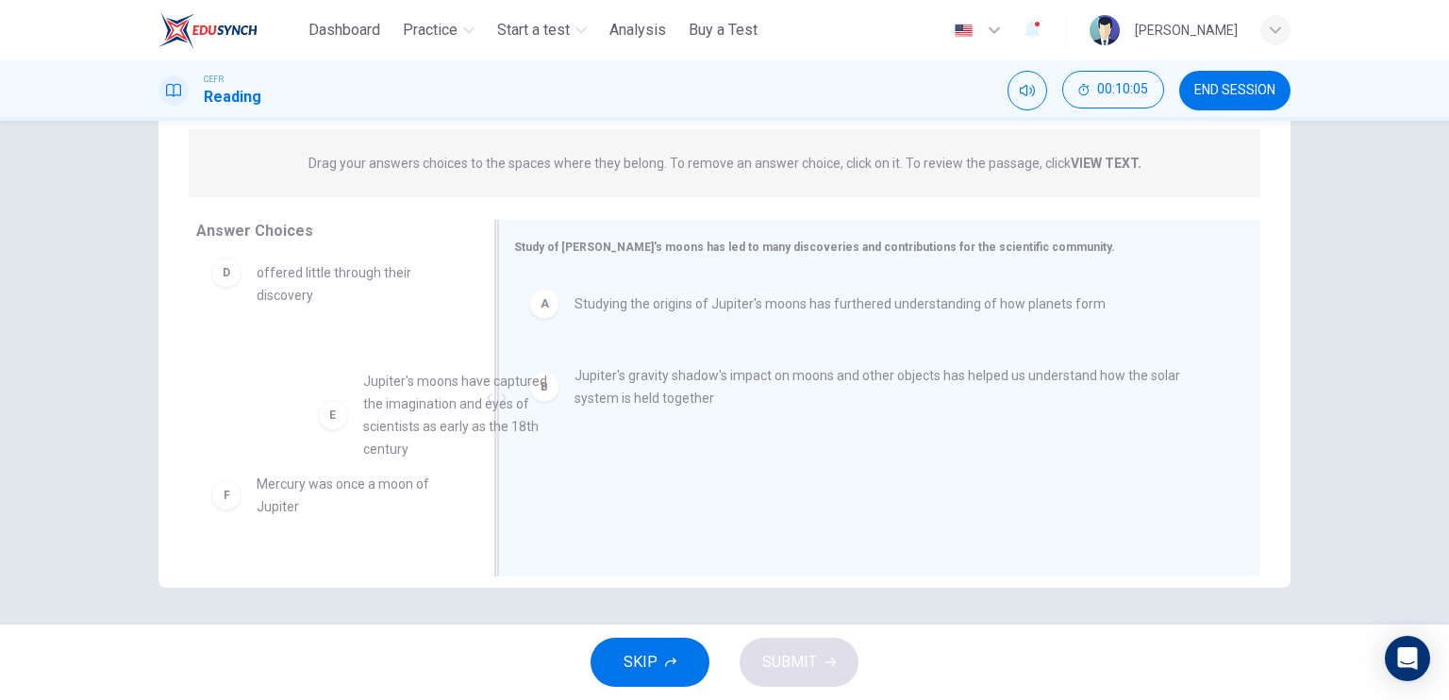
drag, startPoint x: 366, startPoint y: 423, endPoint x: 597, endPoint y: 471, distance: 235.8
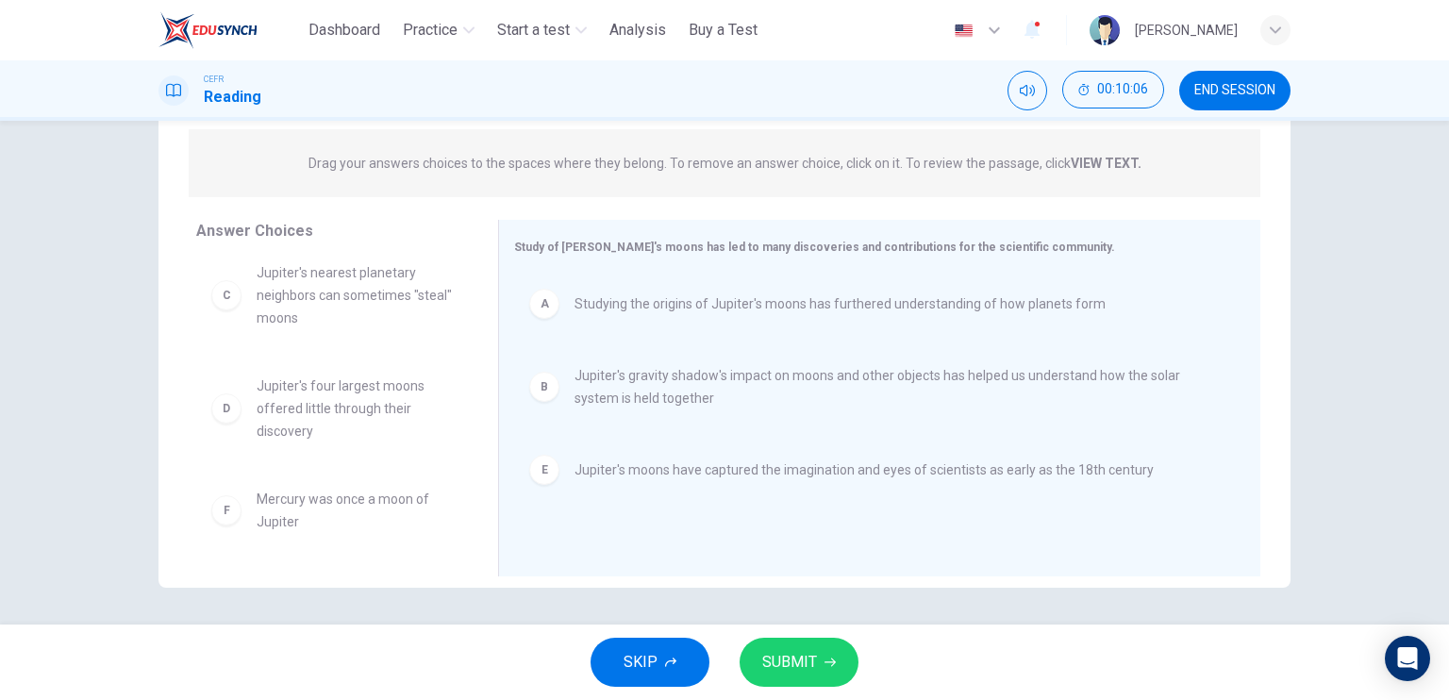
scroll to position [11, 0]
click at [803, 649] on button "SUBMIT" at bounding box center [798, 662] width 119 height 49
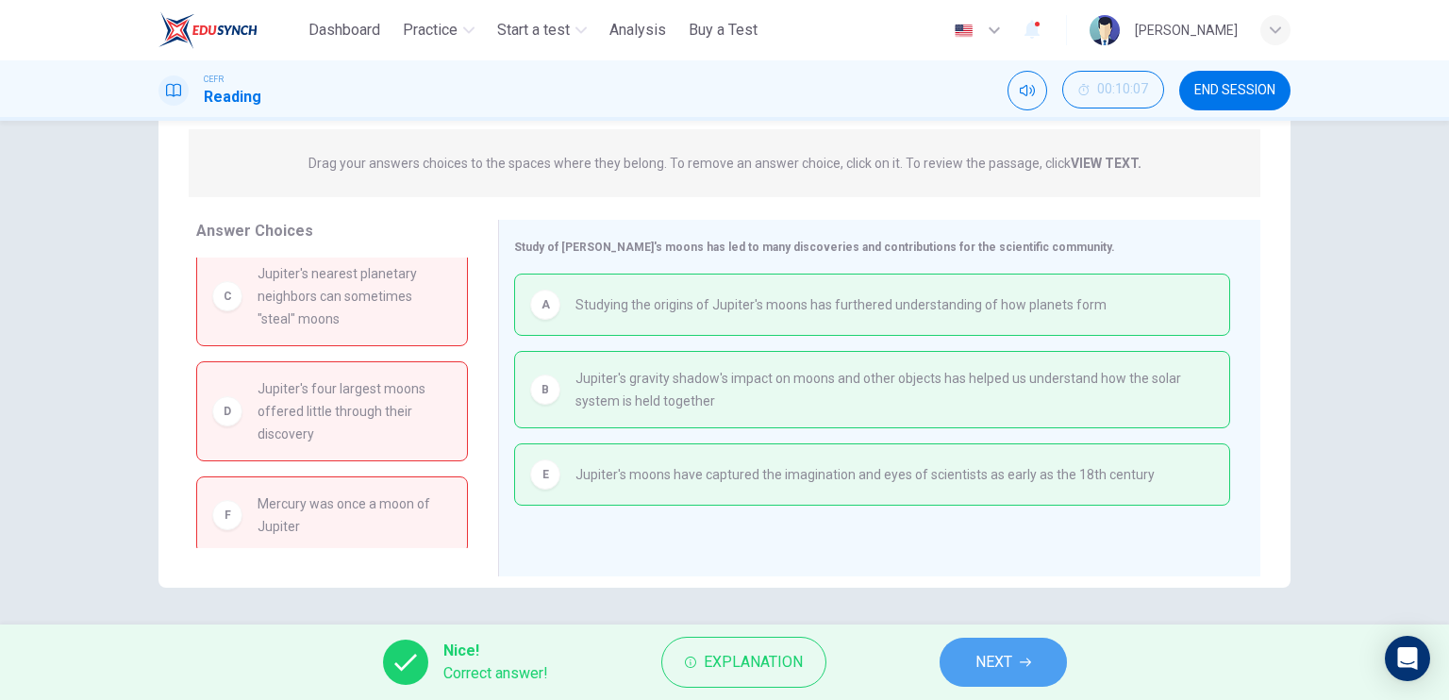
click at [1033, 660] on button "NEXT" at bounding box center [1002, 662] width 127 height 49
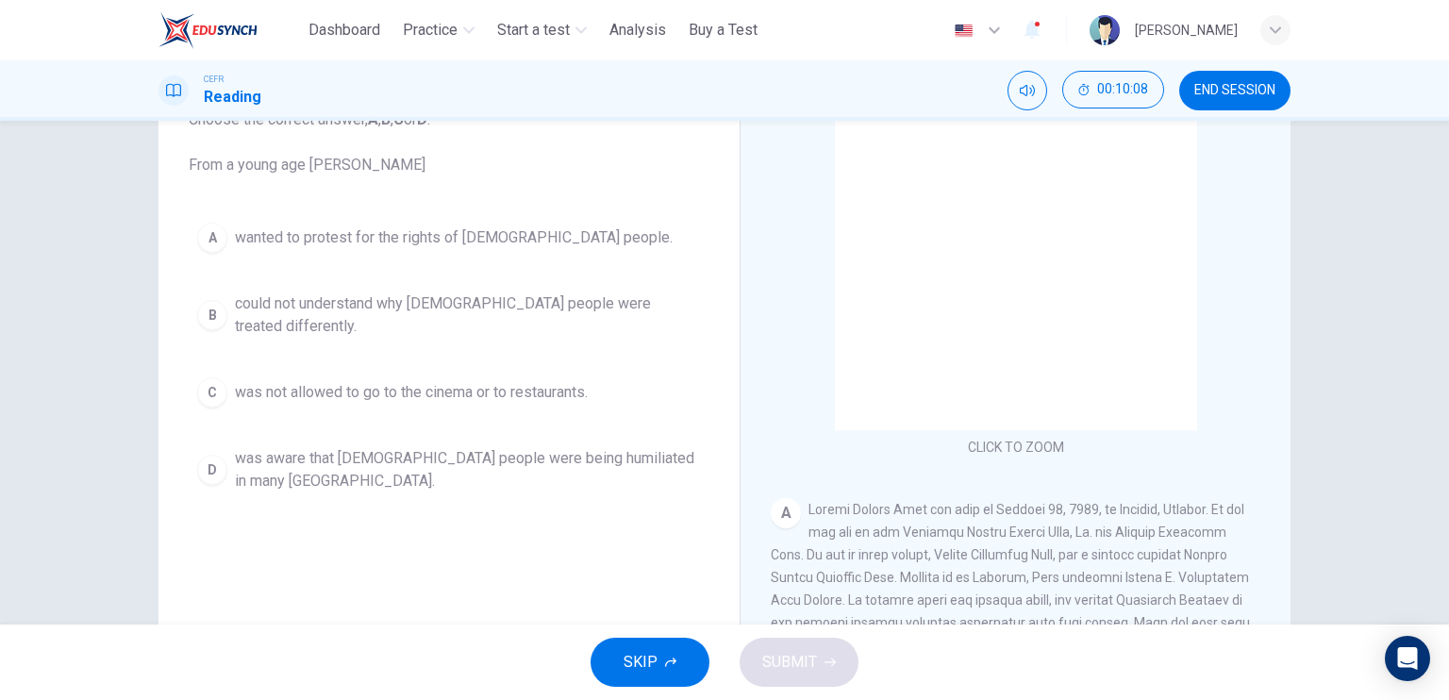
scroll to position [189, 0]
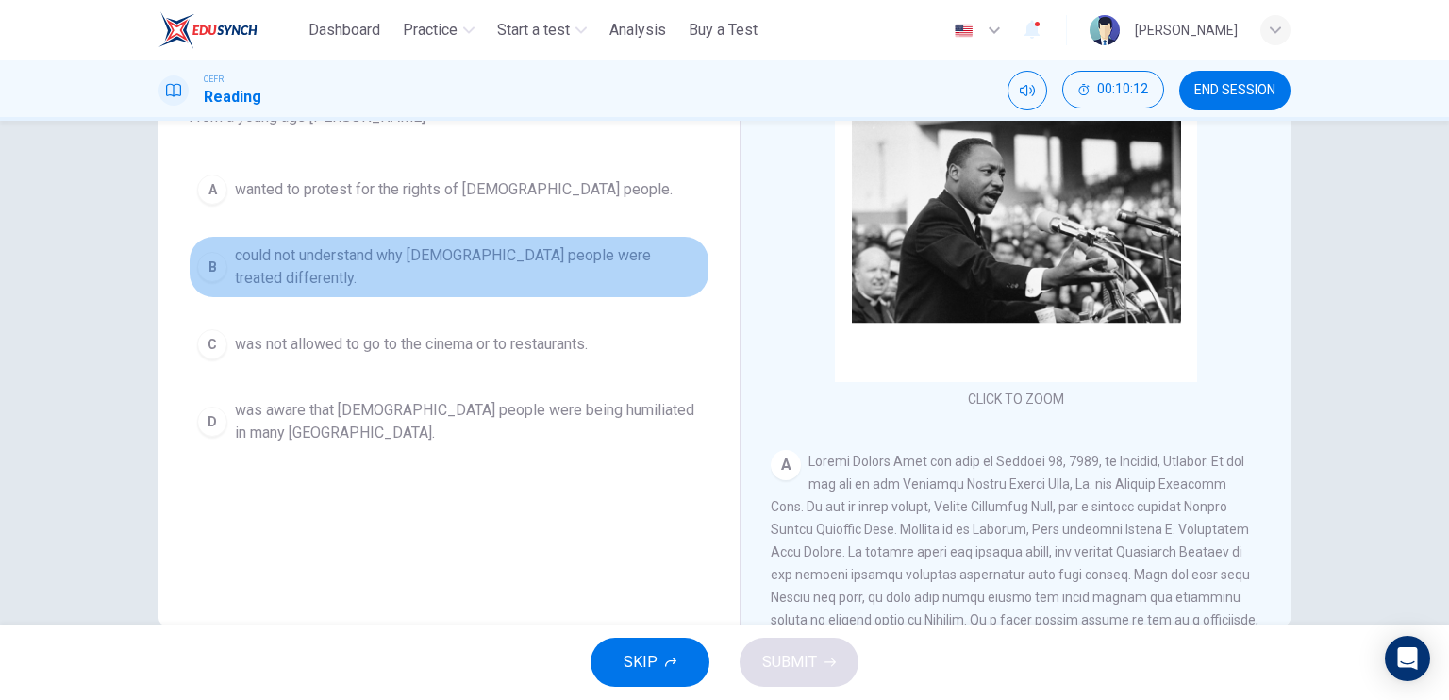
click at [539, 245] on button "B could not understand why black people were treated differently." at bounding box center [449, 267] width 521 height 62
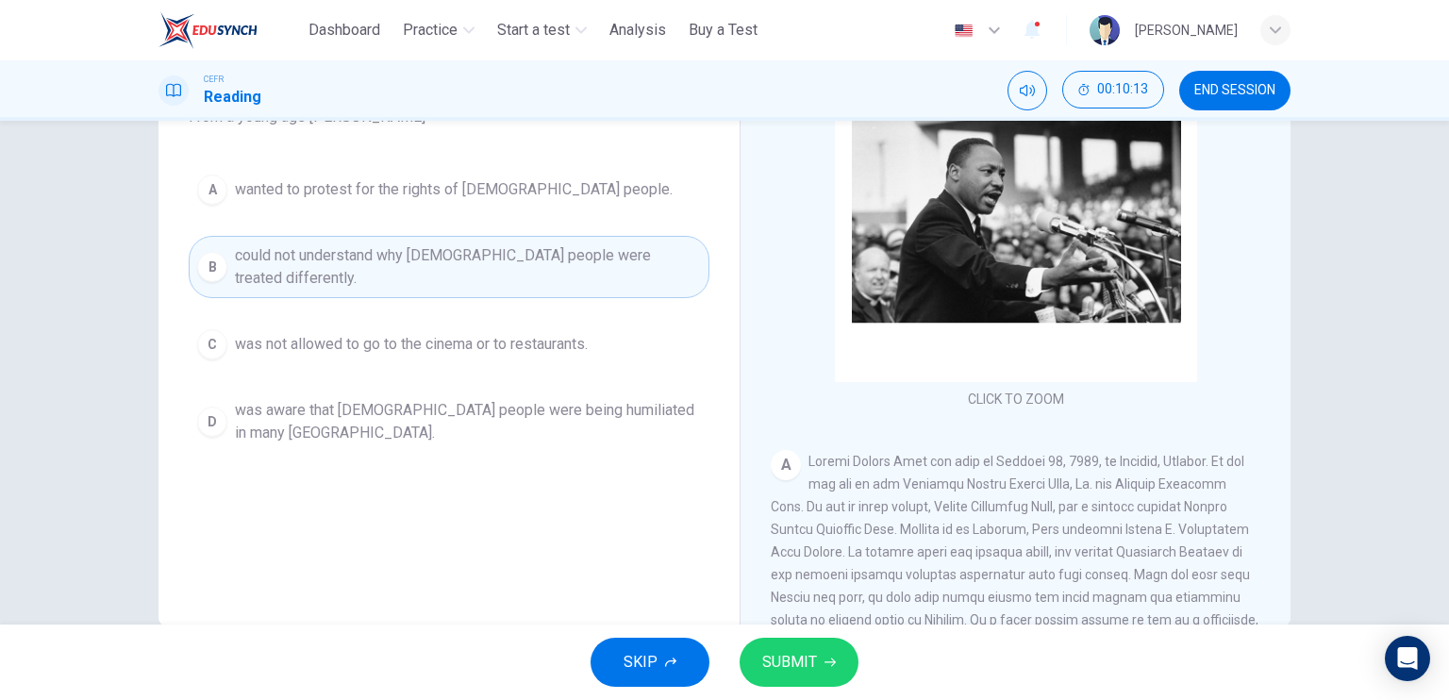
click at [818, 643] on button "SUBMIT" at bounding box center [798, 662] width 119 height 49
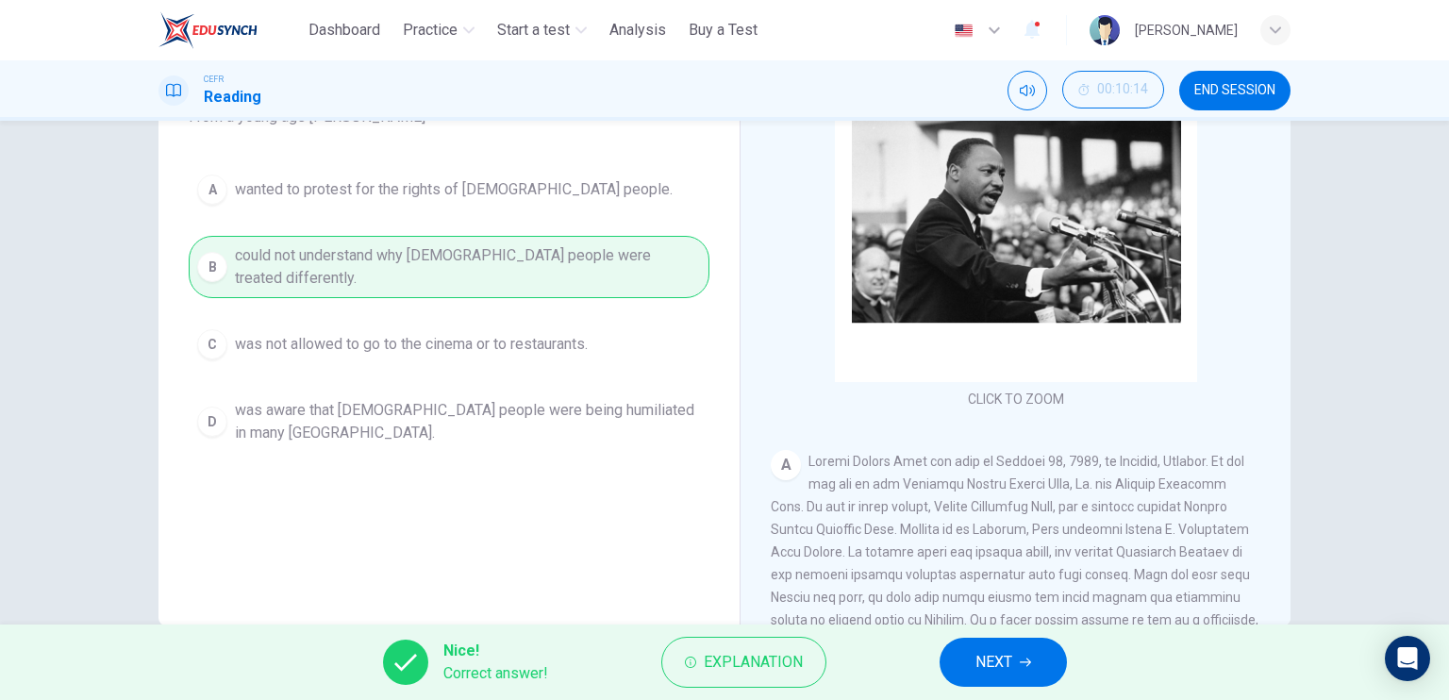
click at [977, 653] on span "NEXT" at bounding box center [993, 662] width 37 height 26
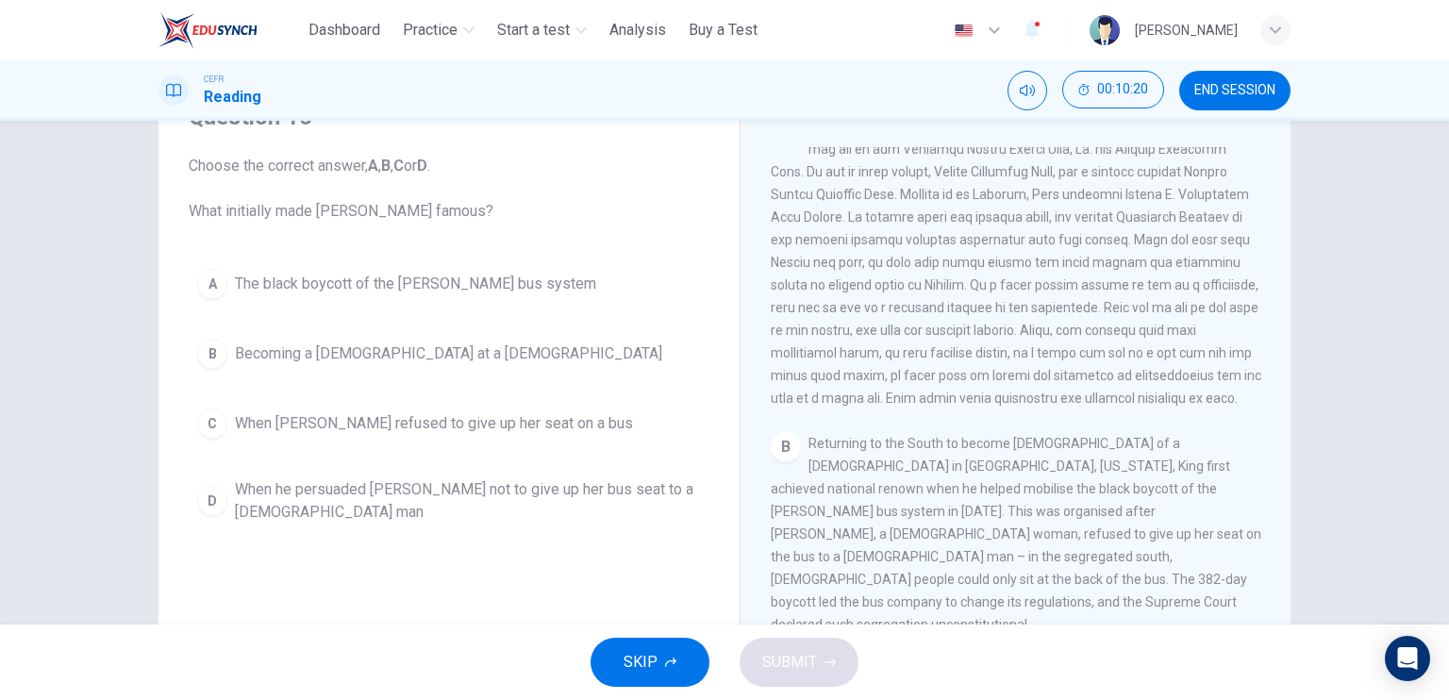
scroll to position [472, 0]
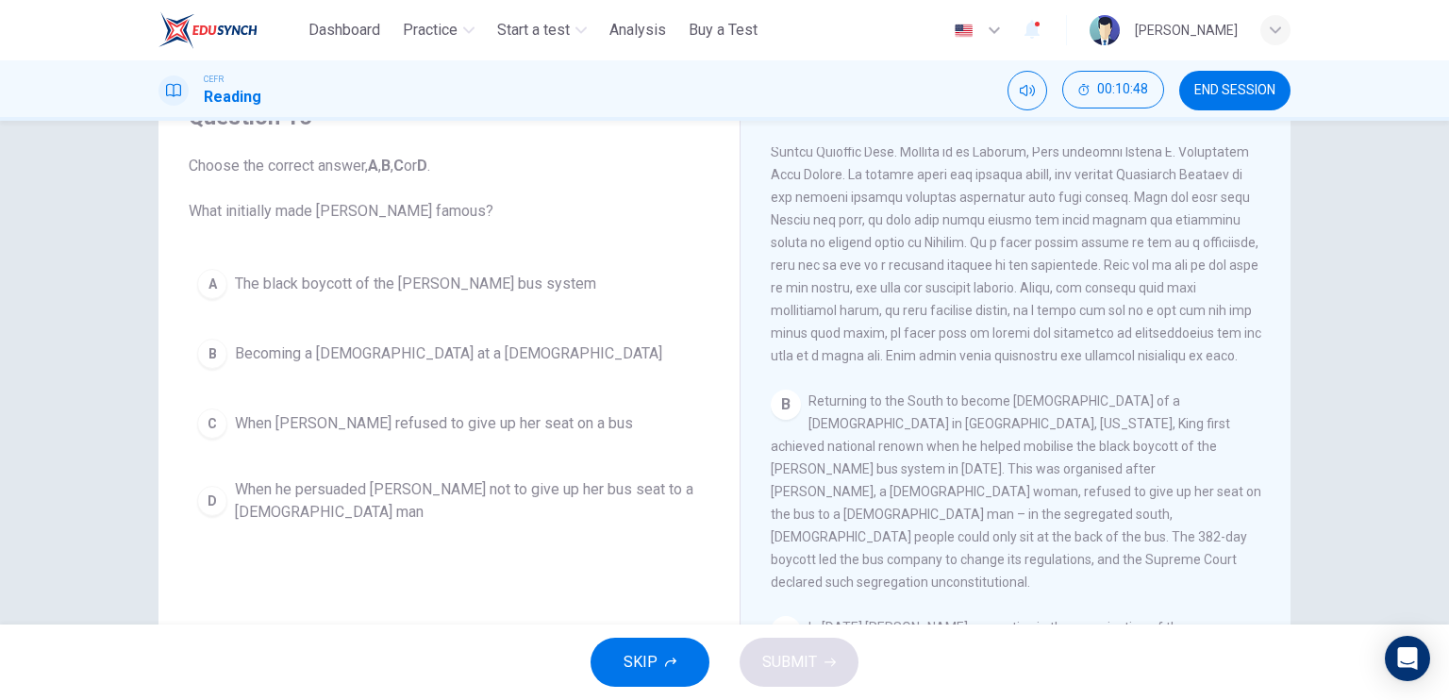
click at [565, 268] on button "A The black boycott of the Montgomery bus system" at bounding box center [449, 283] width 521 height 47
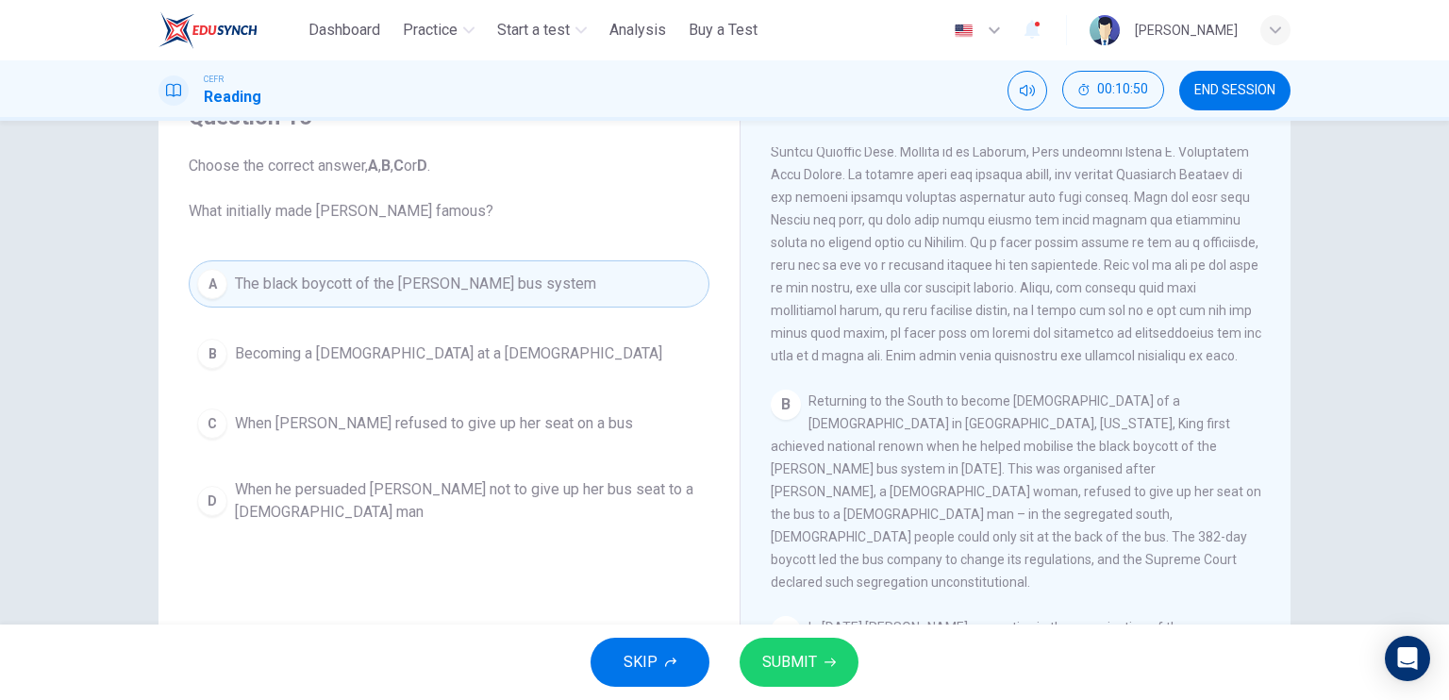
click at [817, 670] on button "SUBMIT" at bounding box center [798, 662] width 119 height 49
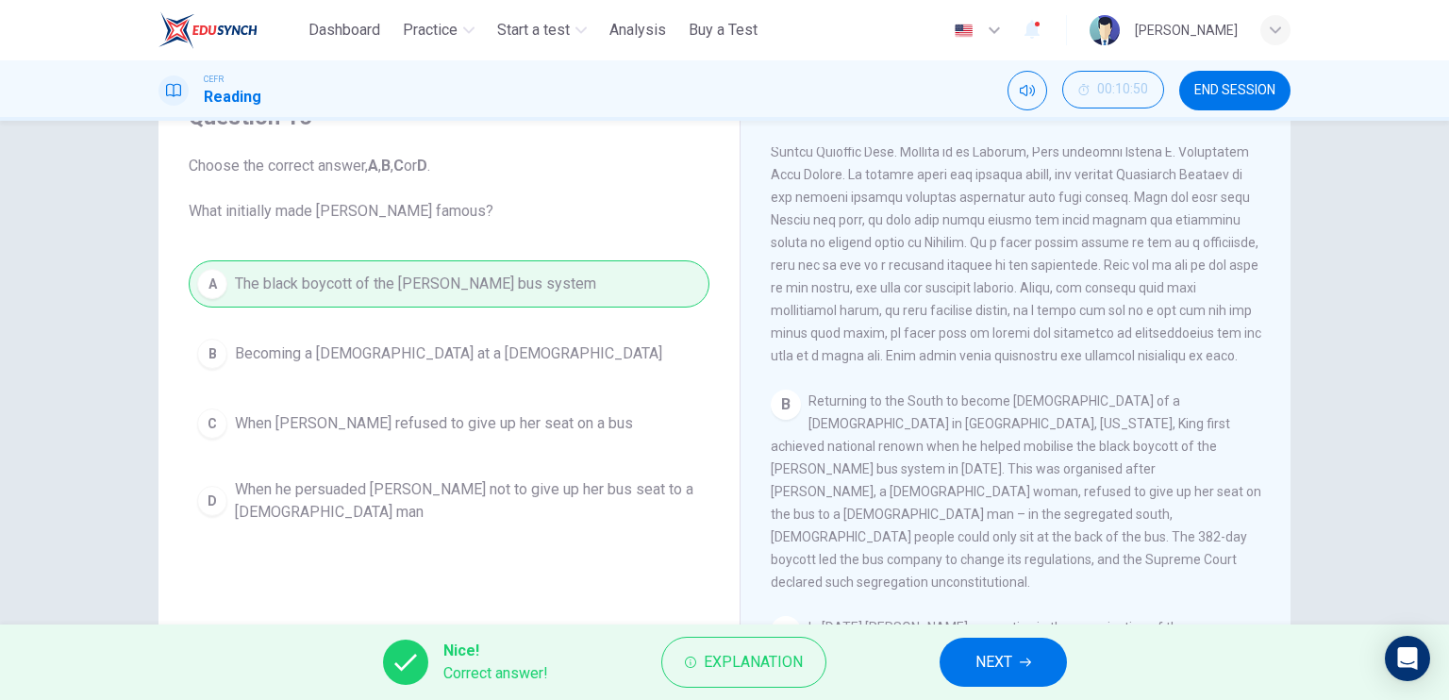
click at [1032, 677] on button "NEXT" at bounding box center [1002, 662] width 127 height 49
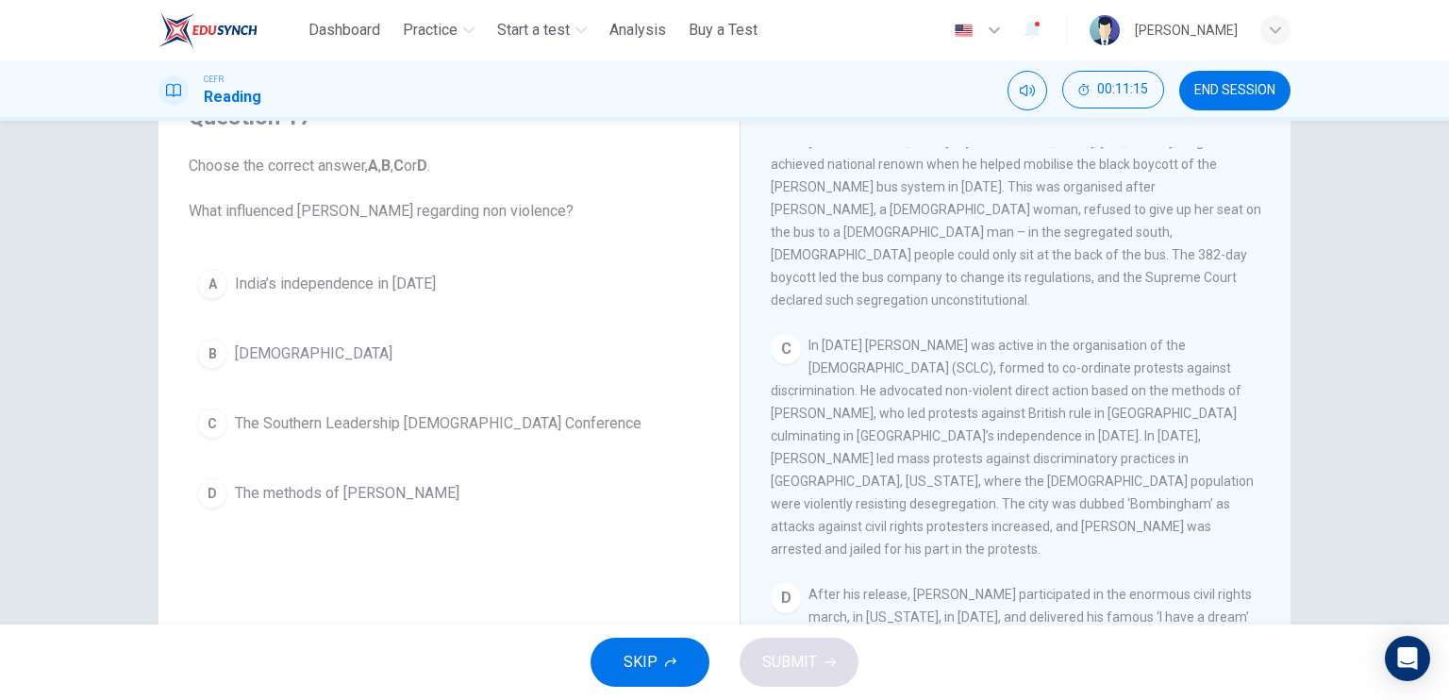
scroll to position [754, 0]
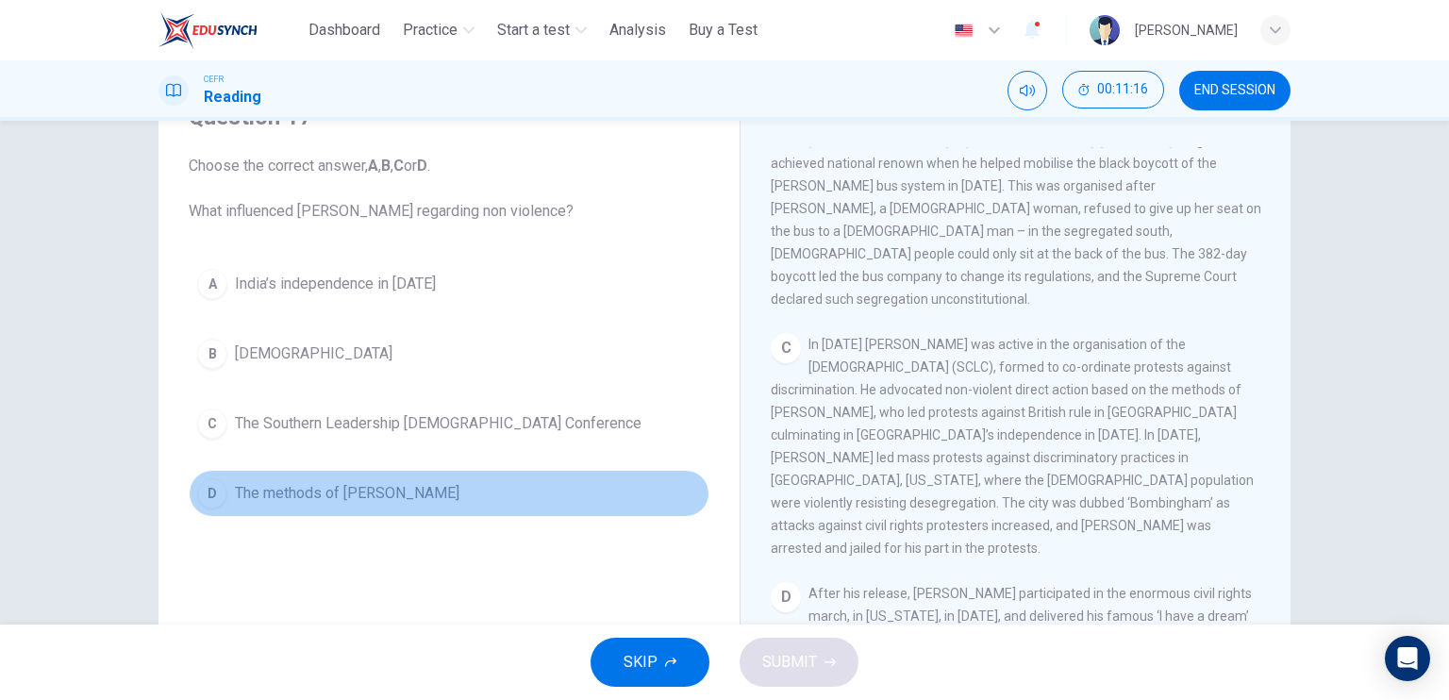
click at [471, 479] on button "D The methods of Gandhi" at bounding box center [449, 493] width 521 height 47
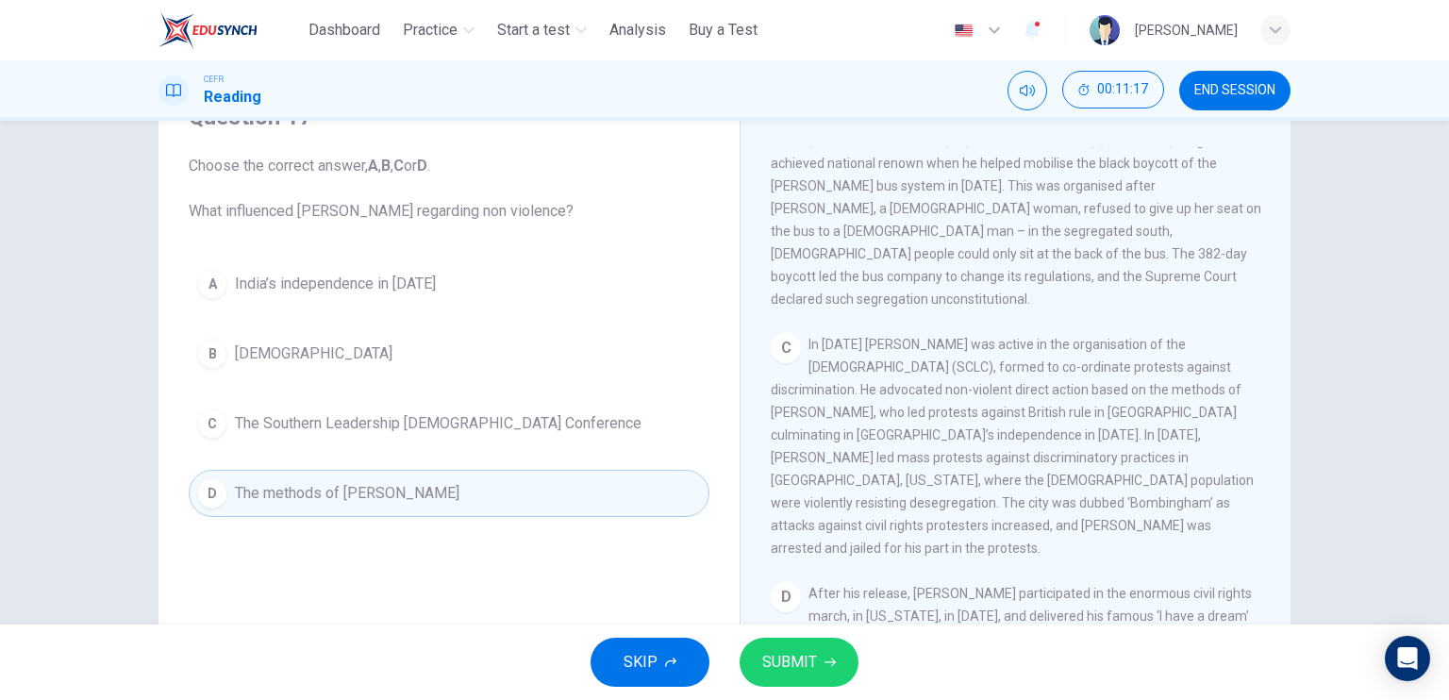
click at [792, 661] on span "SUBMIT" at bounding box center [789, 662] width 55 height 26
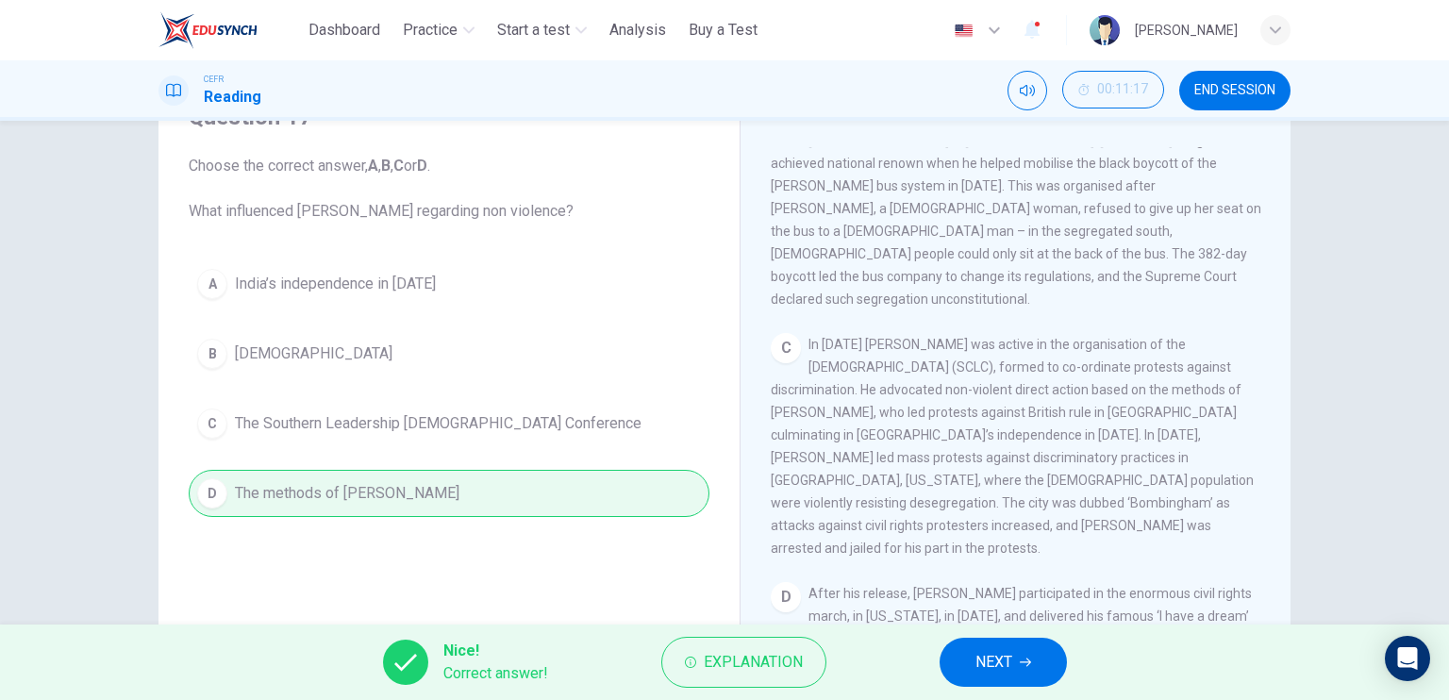
click at [945, 671] on button "NEXT" at bounding box center [1002, 662] width 127 height 49
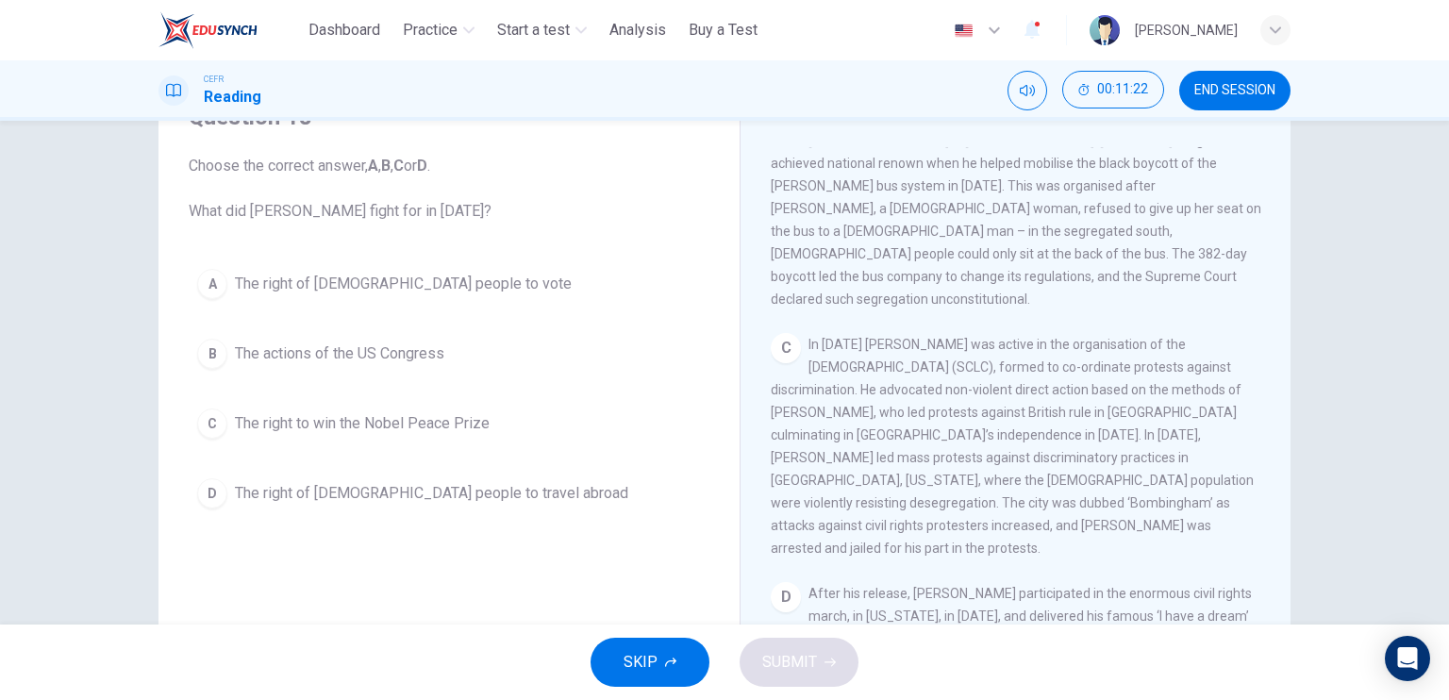
scroll to position [943, 0]
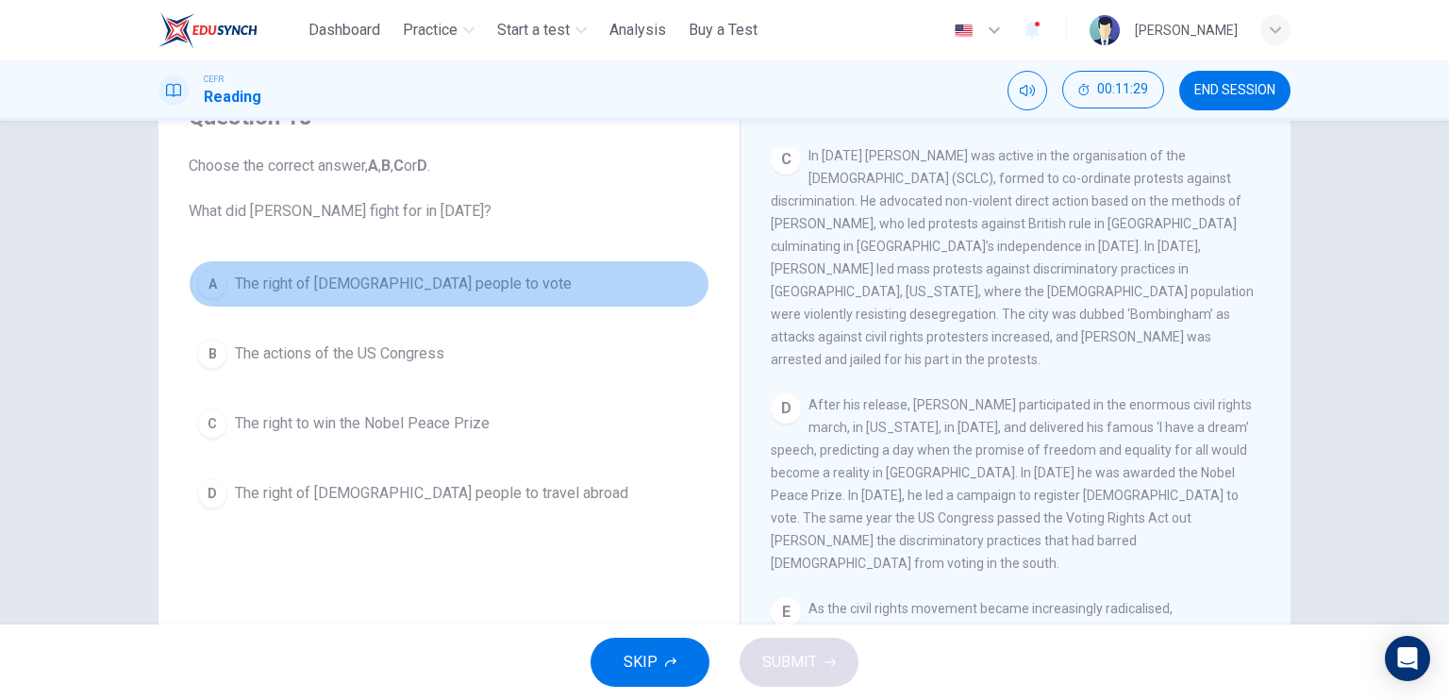
click at [449, 280] on button "A The right of black people to vote" at bounding box center [449, 283] width 521 height 47
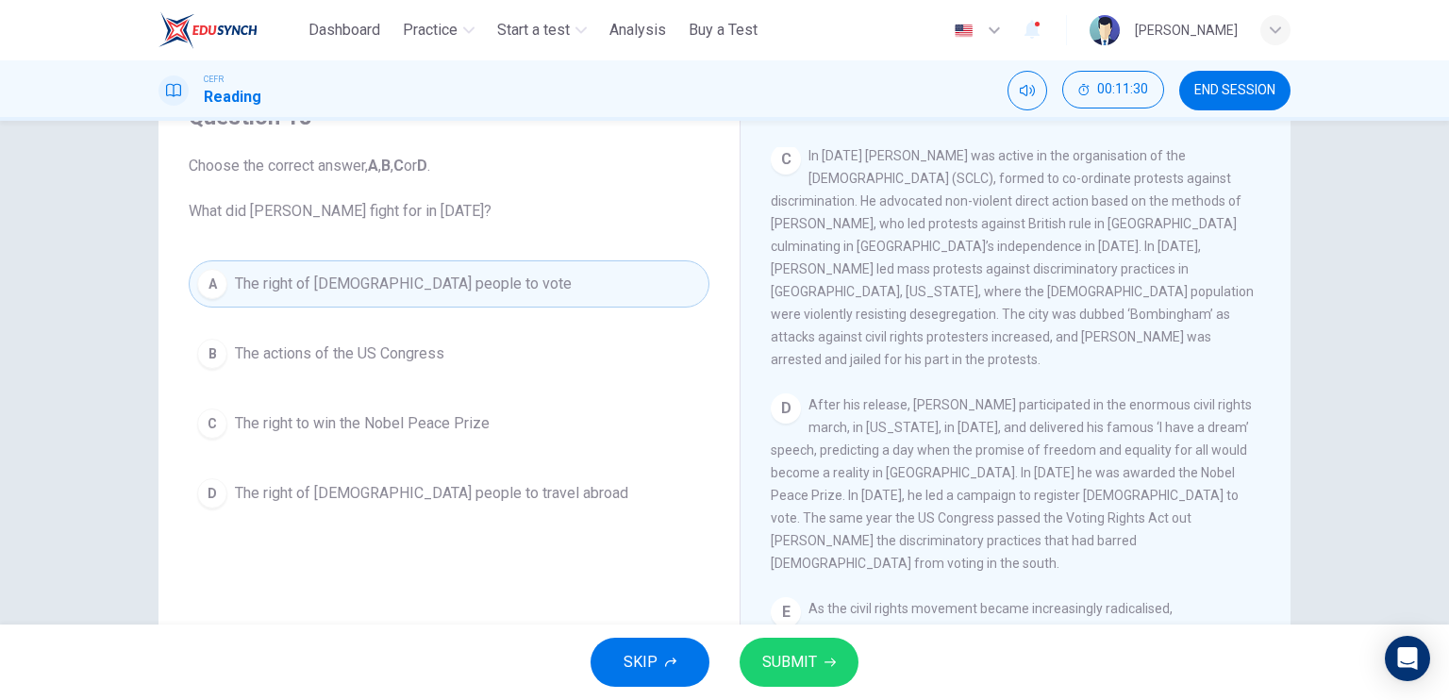
click at [798, 667] on span "SUBMIT" at bounding box center [789, 662] width 55 height 26
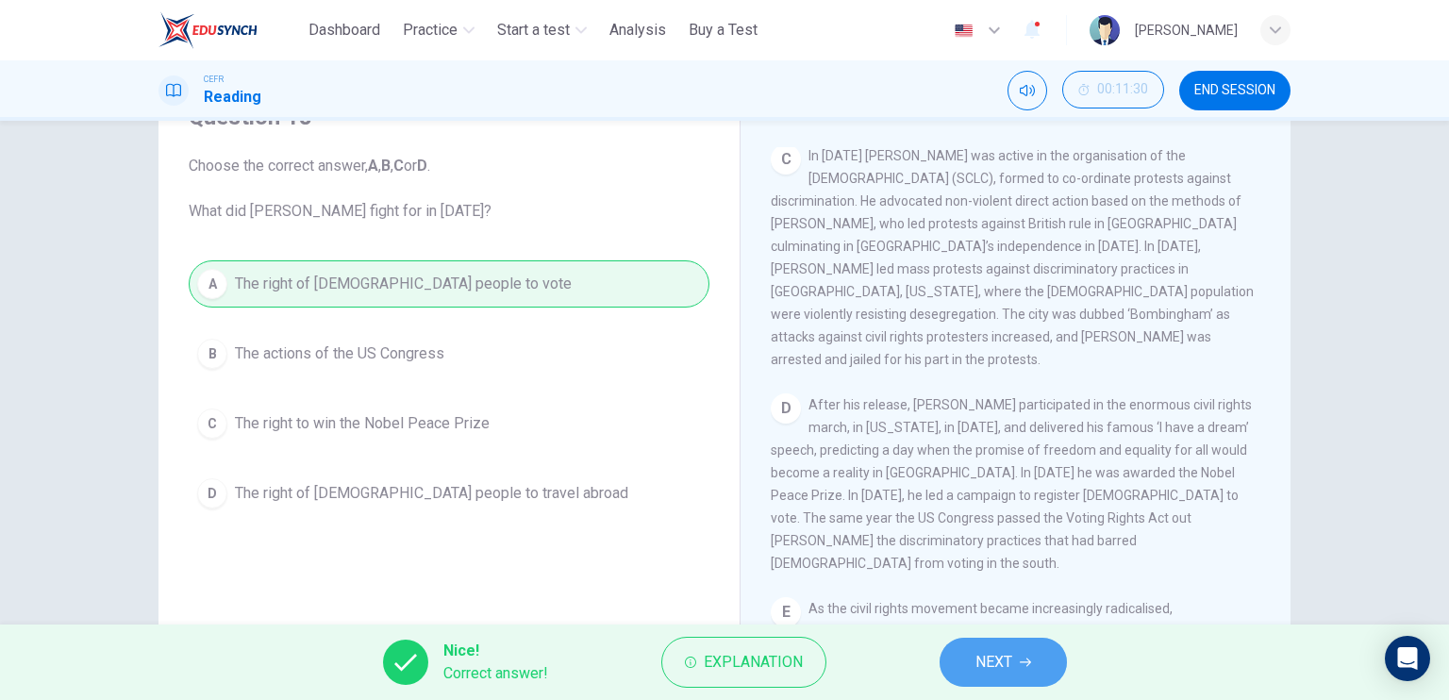
click at [986, 663] on span "NEXT" at bounding box center [993, 662] width 37 height 26
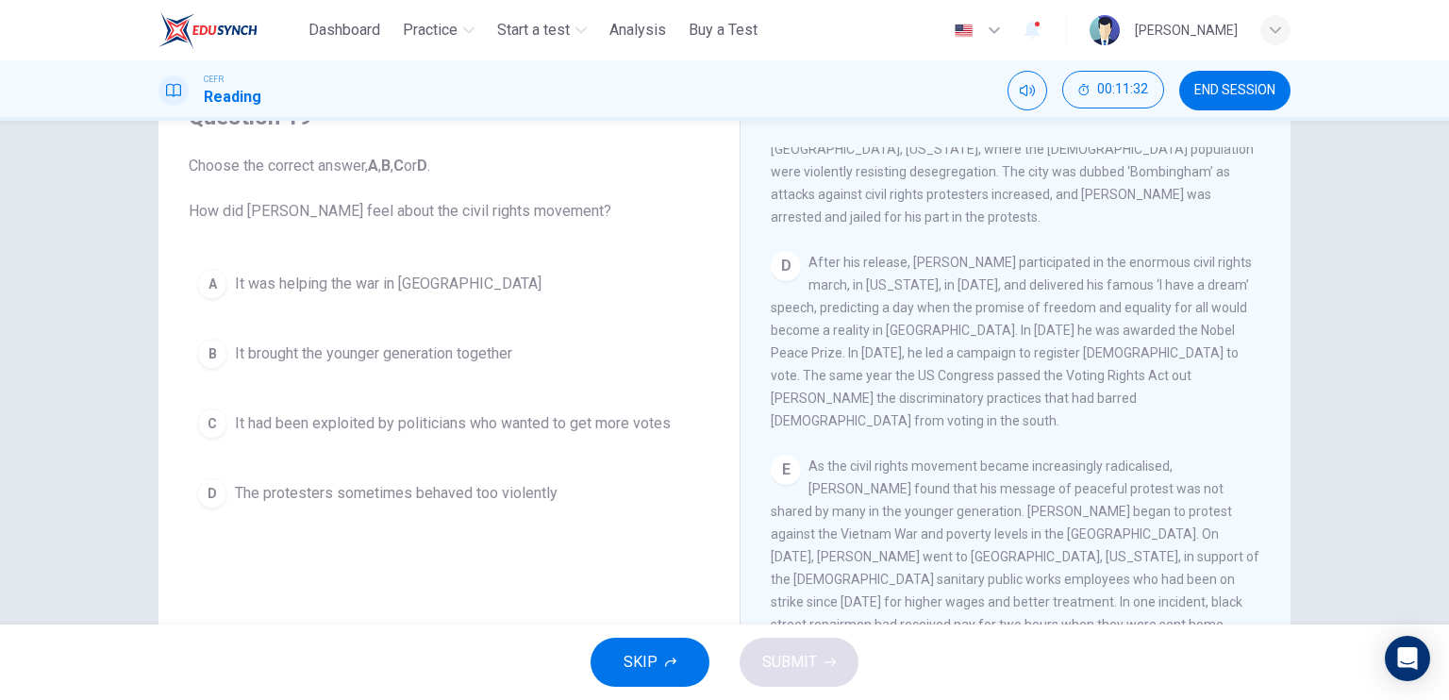
scroll to position [1132, 0]
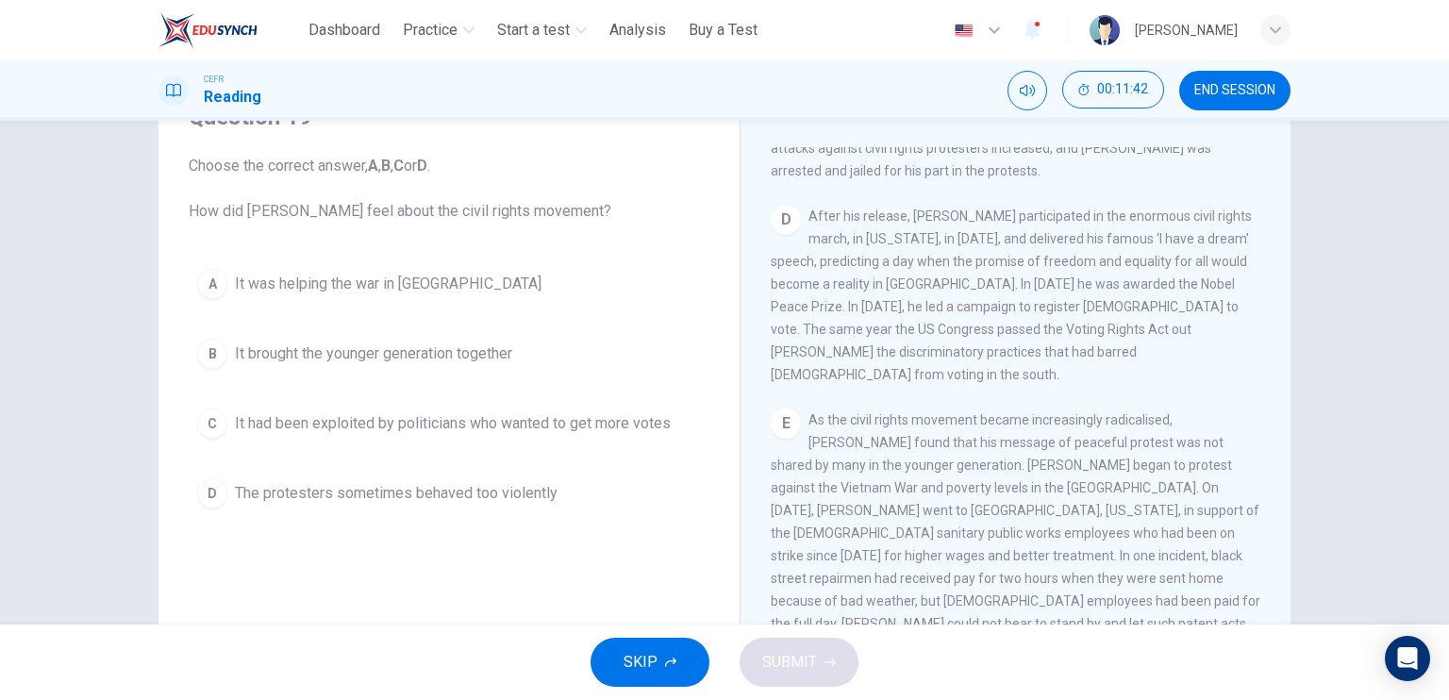
click at [562, 486] on button "D The protesters sometimes behaved too violently" at bounding box center [449, 493] width 521 height 47
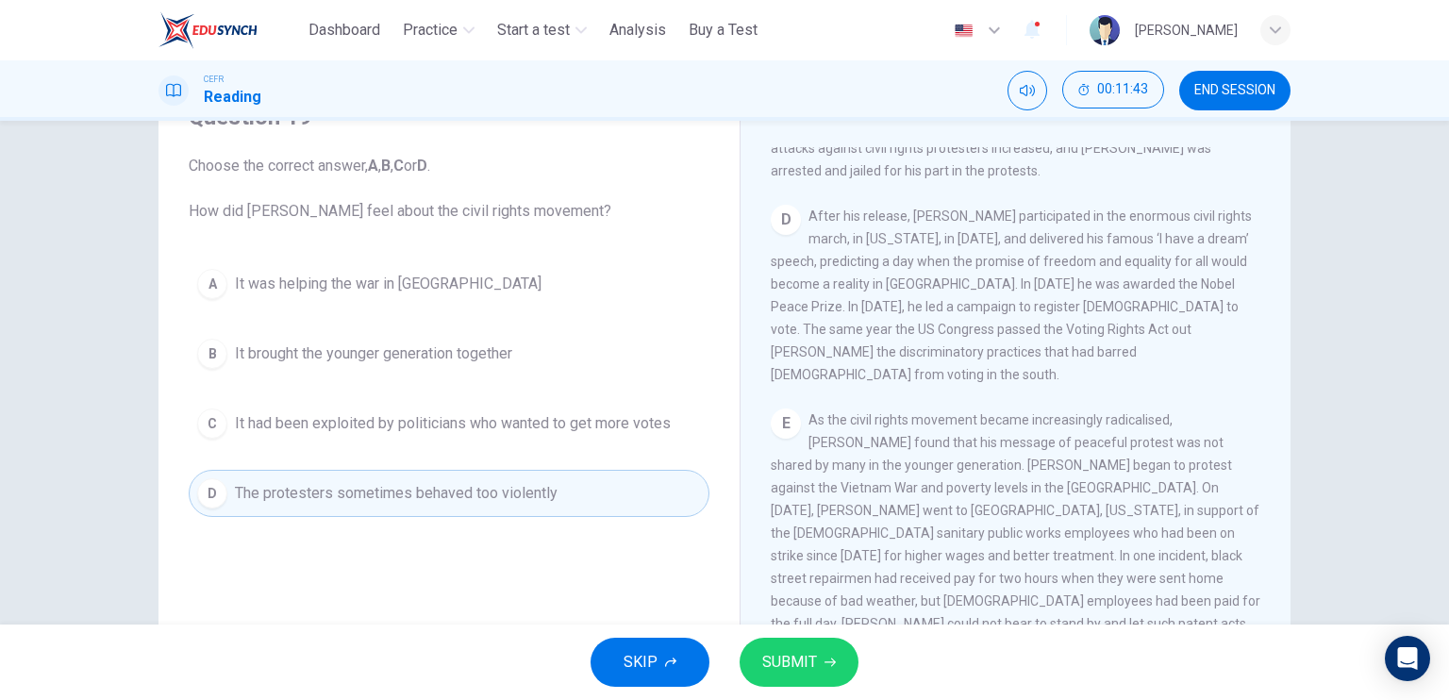
click at [777, 649] on span "SUBMIT" at bounding box center [789, 662] width 55 height 26
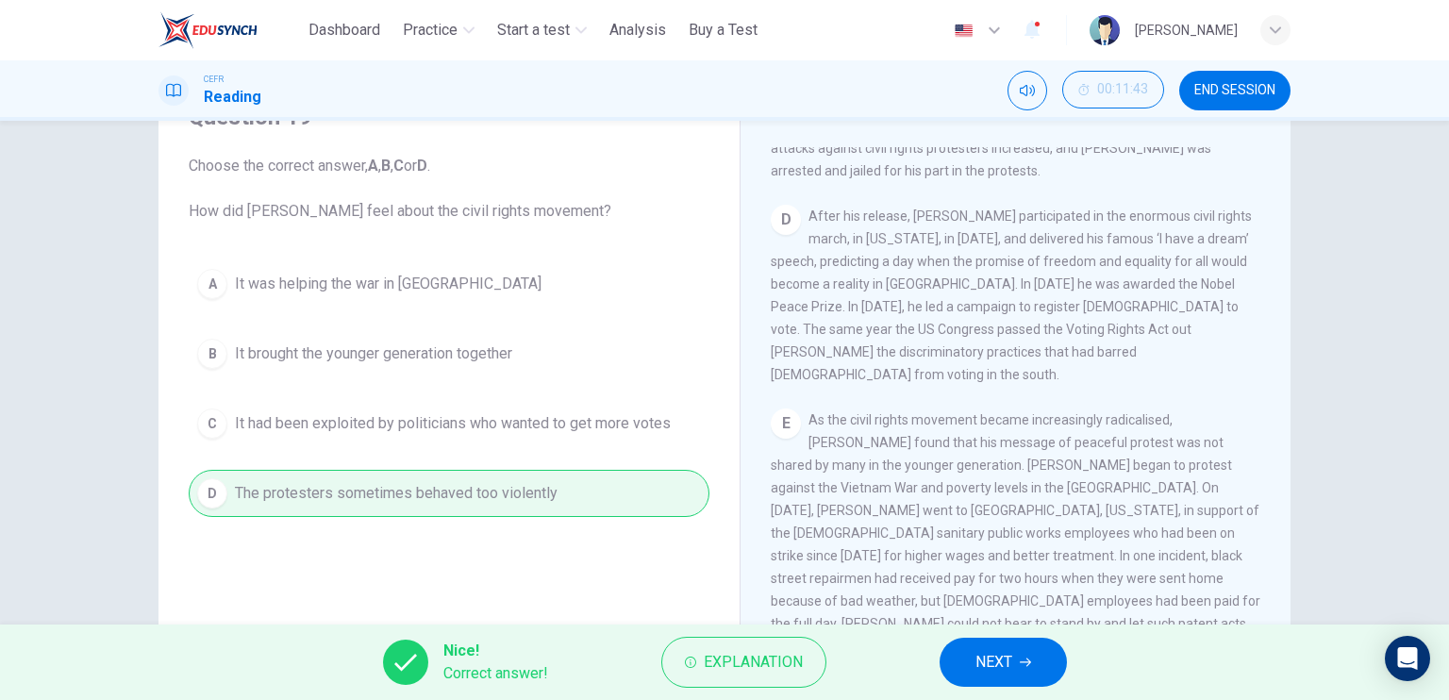
click at [970, 652] on button "NEXT" at bounding box center [1002, 662] width 127 height 49
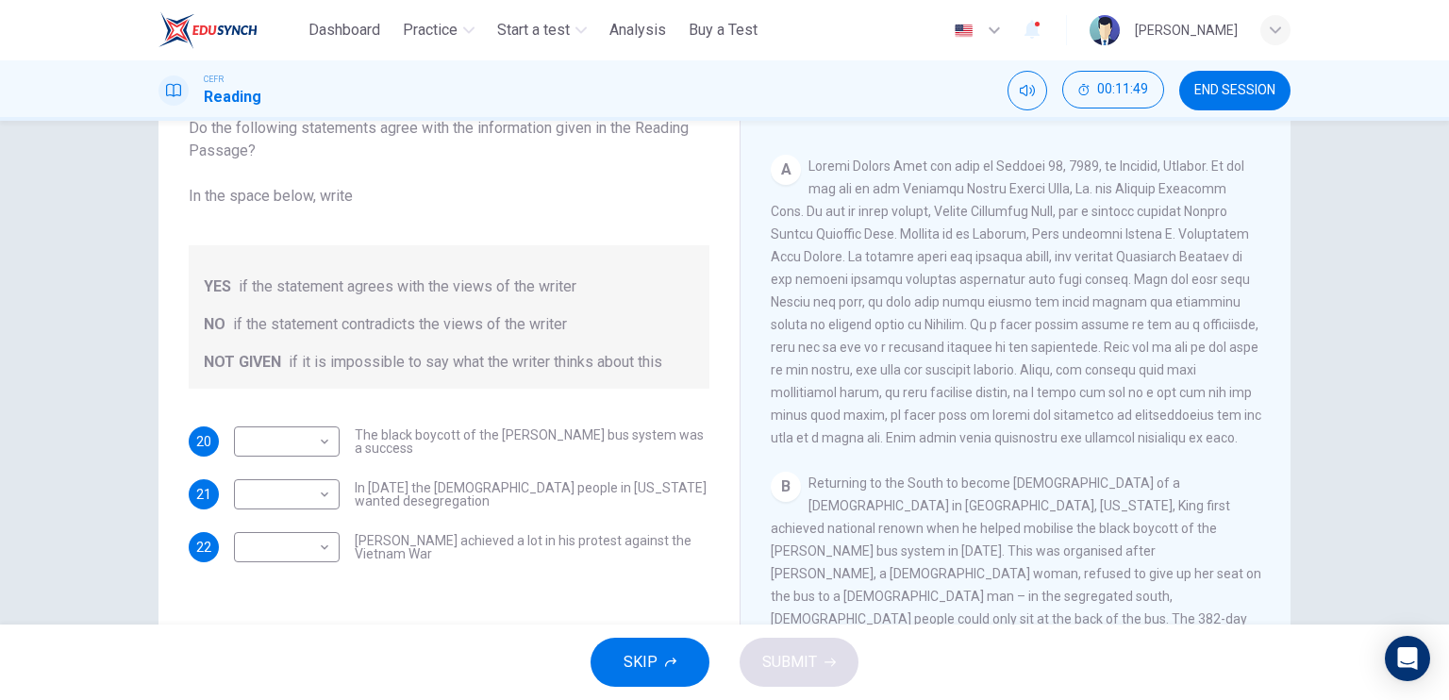
scroll to position [566, 0]
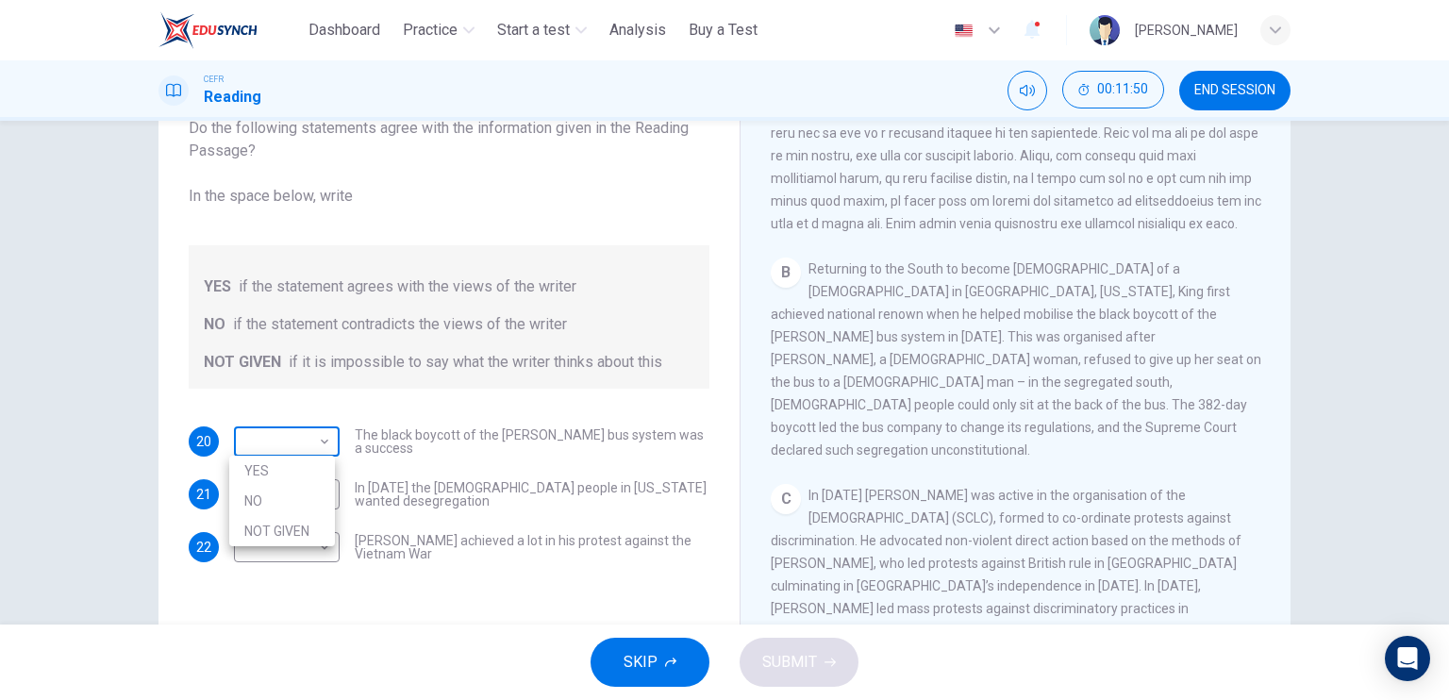
click at [317, 449] on body "This site uses cookies, as explained in our Privacy Policy . If you agree to th…" at bounding box center [724, 350] width 1449 height 700
click at [325, 468] on li "YES" at bounding box center [282, 471] width 106 height 30
type input "***"
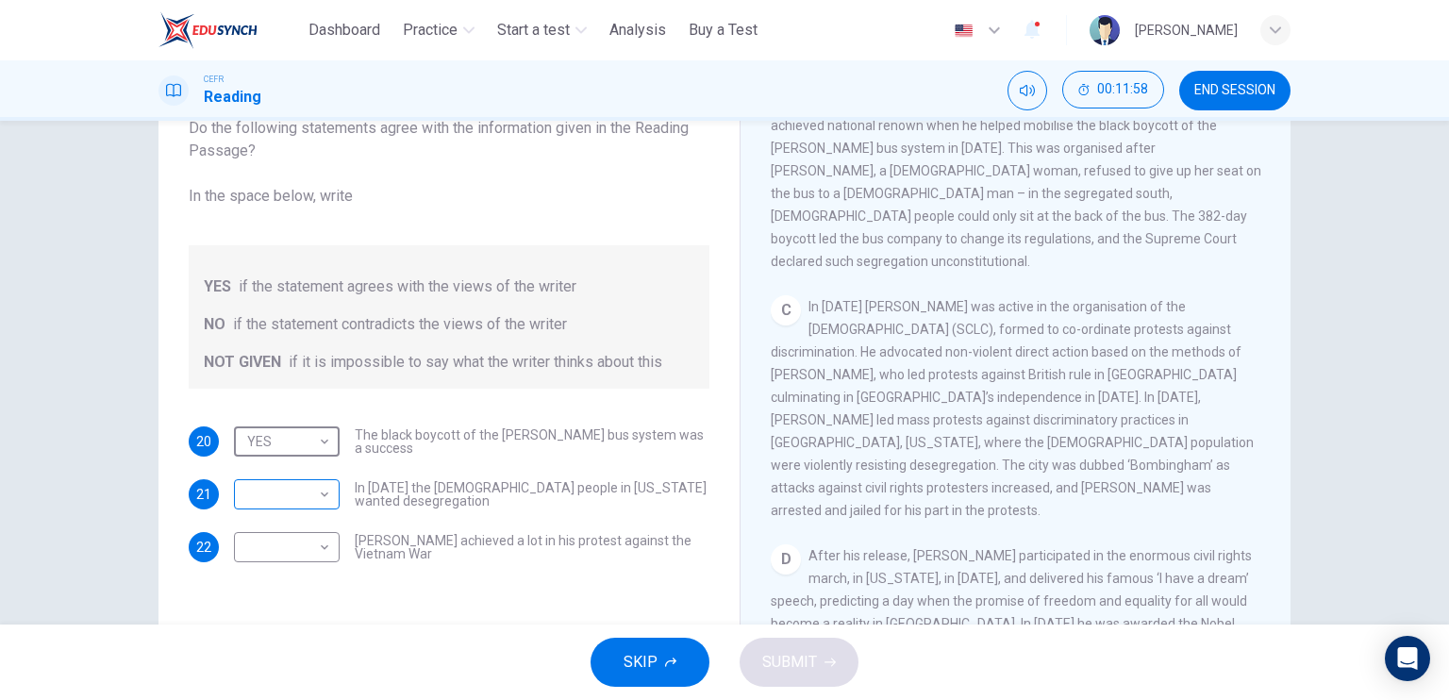
click at [306, 499] on body "This site uses cookies, as explained in our Privacy Policy . If you agree to th…" at bounding box center [724, 350] width 1449 height 700
click at [308, 555] on li "NO" at bounding box center [282, 554] width 106 height 30
type input "**"
click at [308, 550] on body "This site uses cookies, as explained in our Privacy Policy . If you agree to th…" at bounding box center [724, 350] width 1449 height 700
click at [309, 633] on li "NOT GIVEN" at bounding box center [282, 637] width 106 height 30
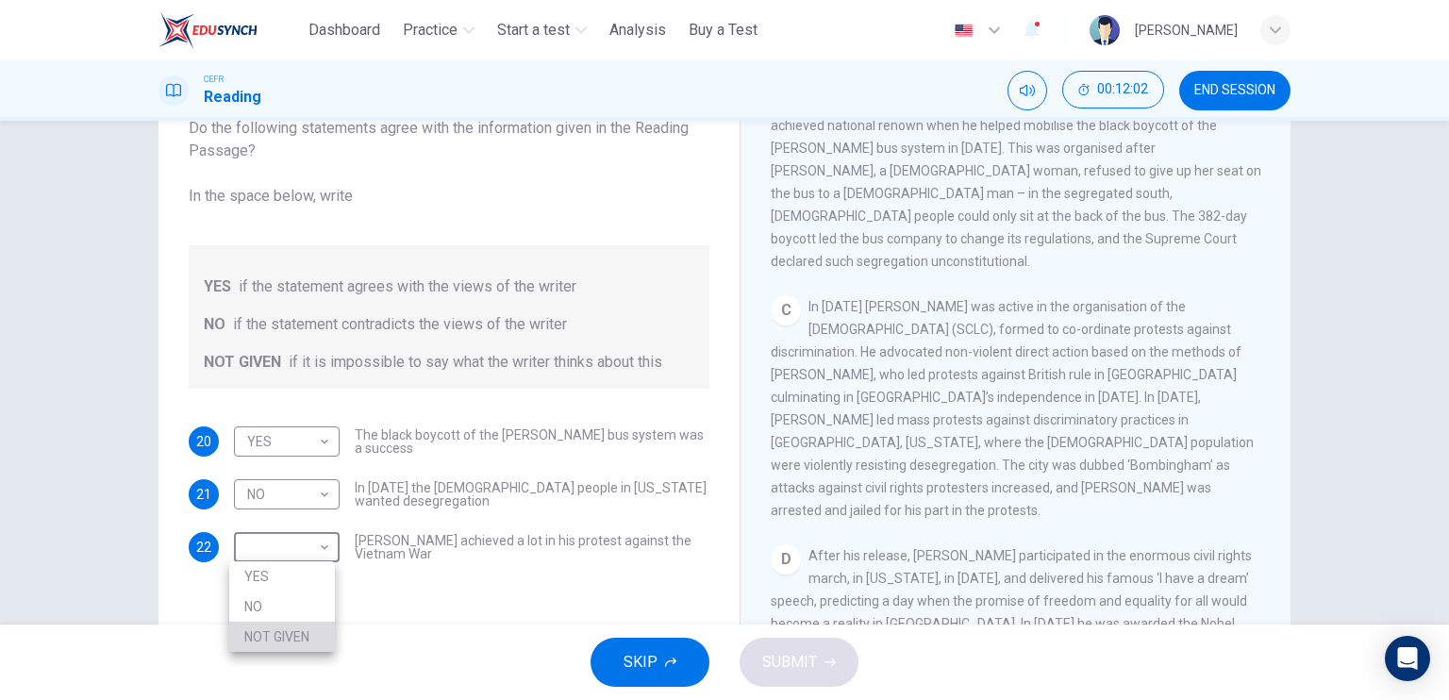
type input "*********"
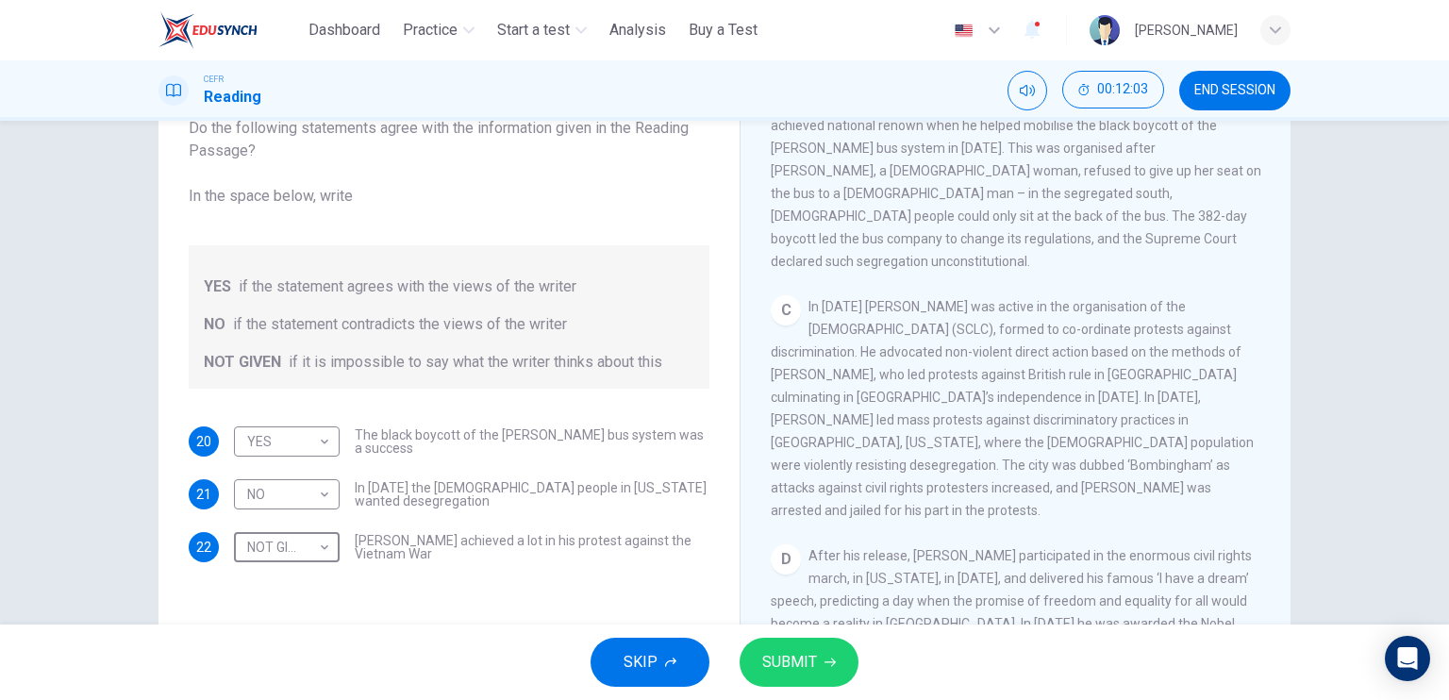
click at [798, 660] on span "SUBMIT" at bounding box center [789, 662] width 55 height 26
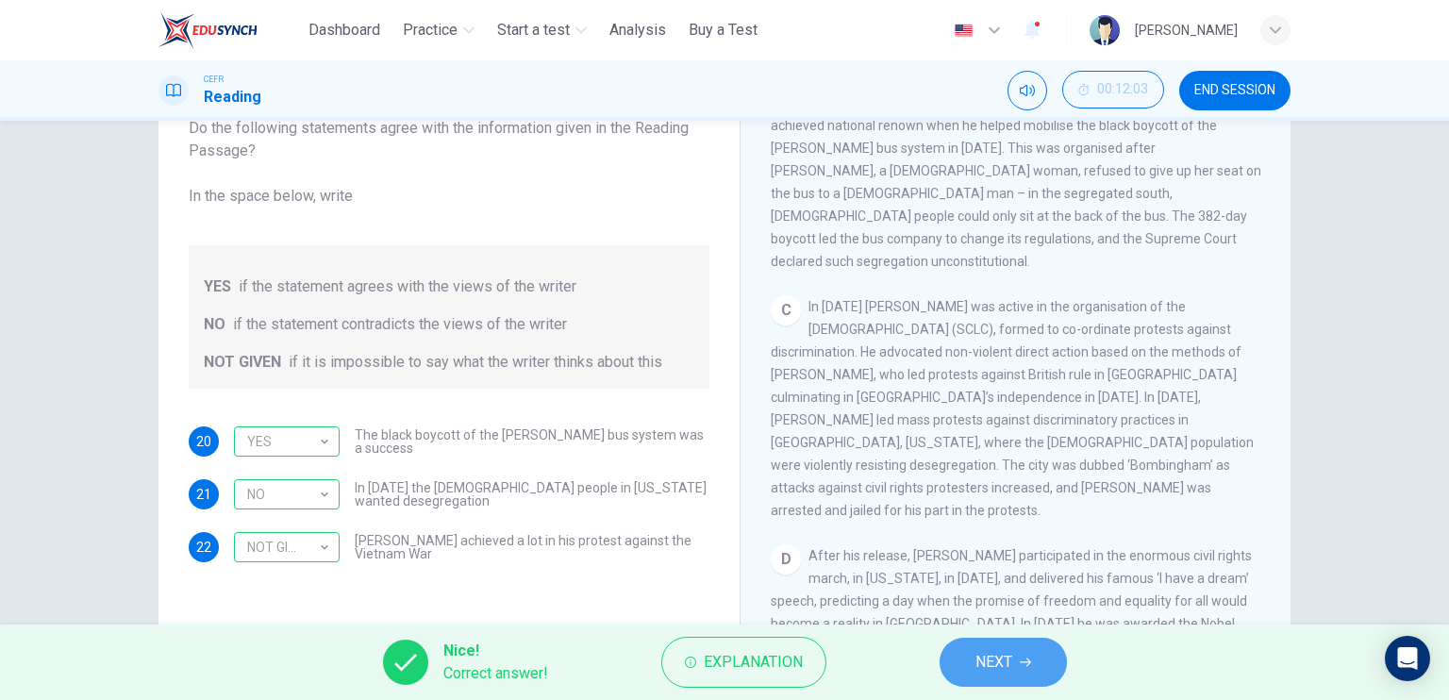
click at [947, 652] on button "NEXT" at bounding box center [1002, 662] width 127 height 49
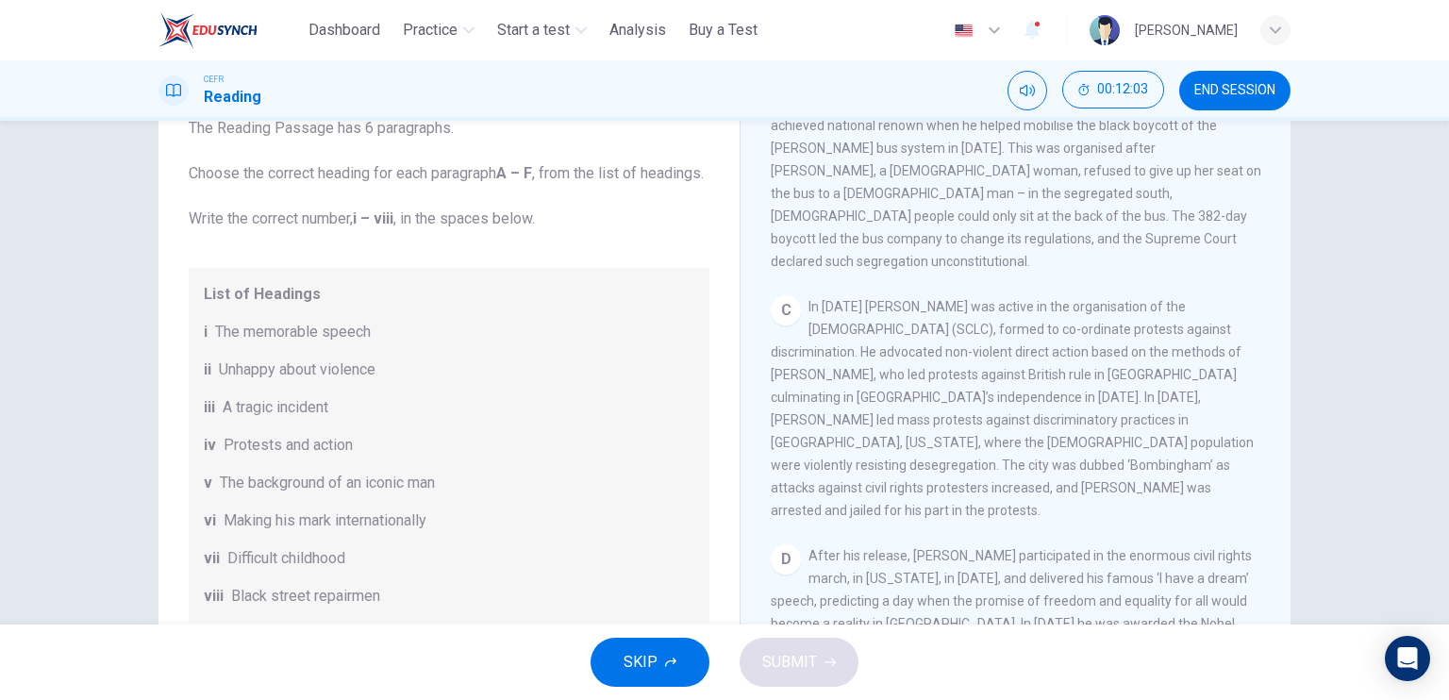
scroll to position [332, 0]
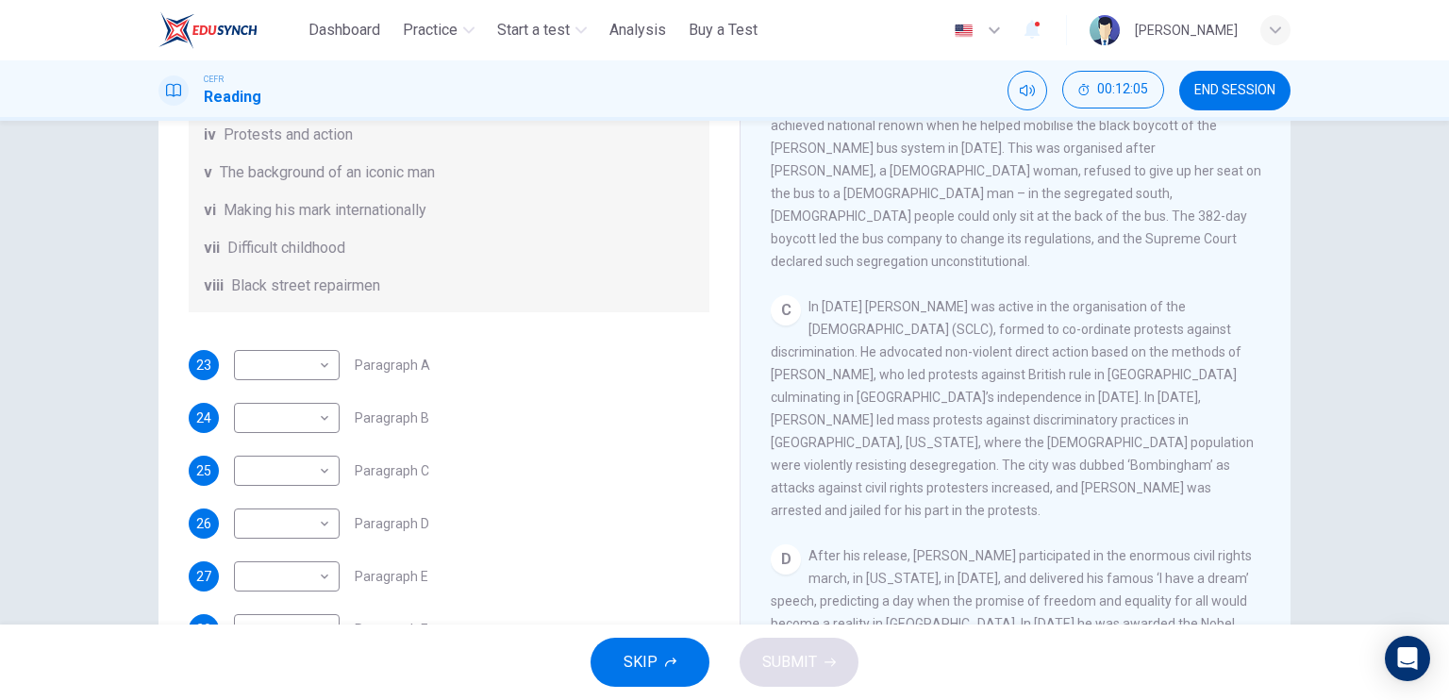
click at [1220, 79] on button "END SESSION" at bounding box center [1234, 91] width 111 height 40
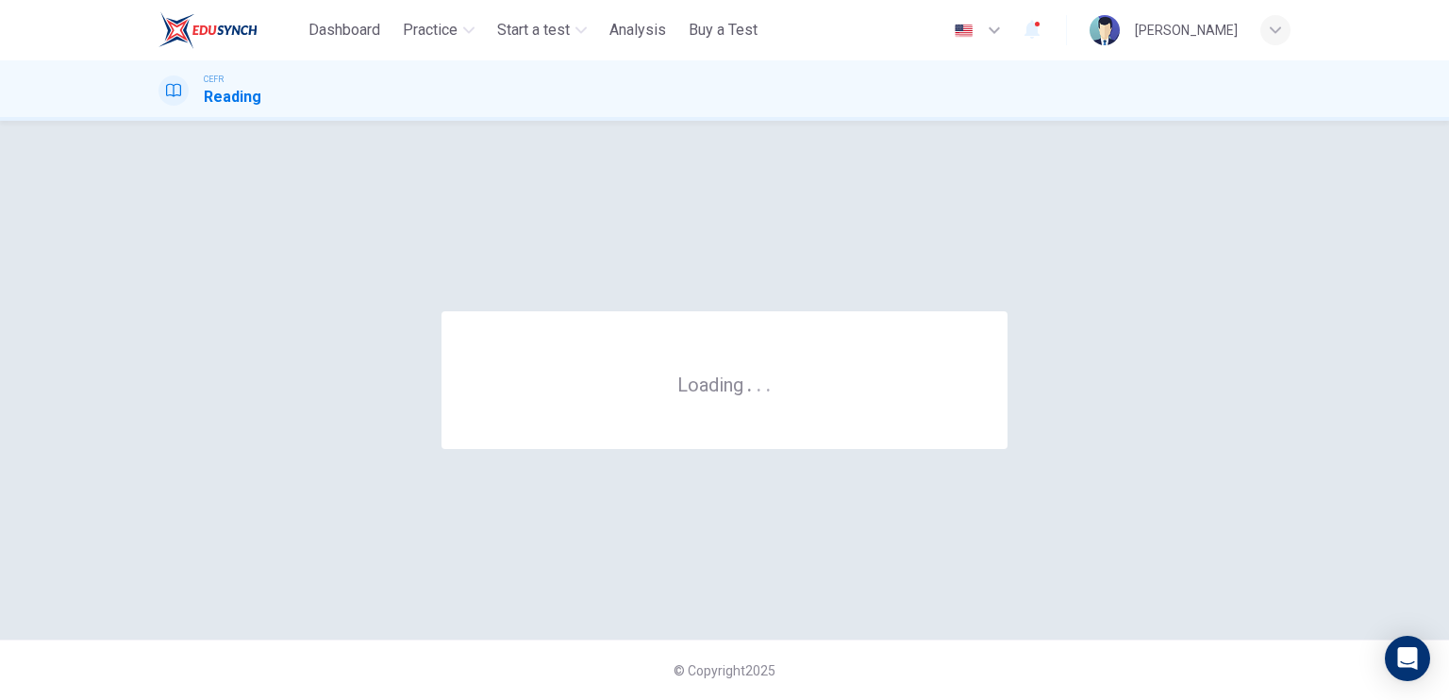
scroll to position [0, 0]
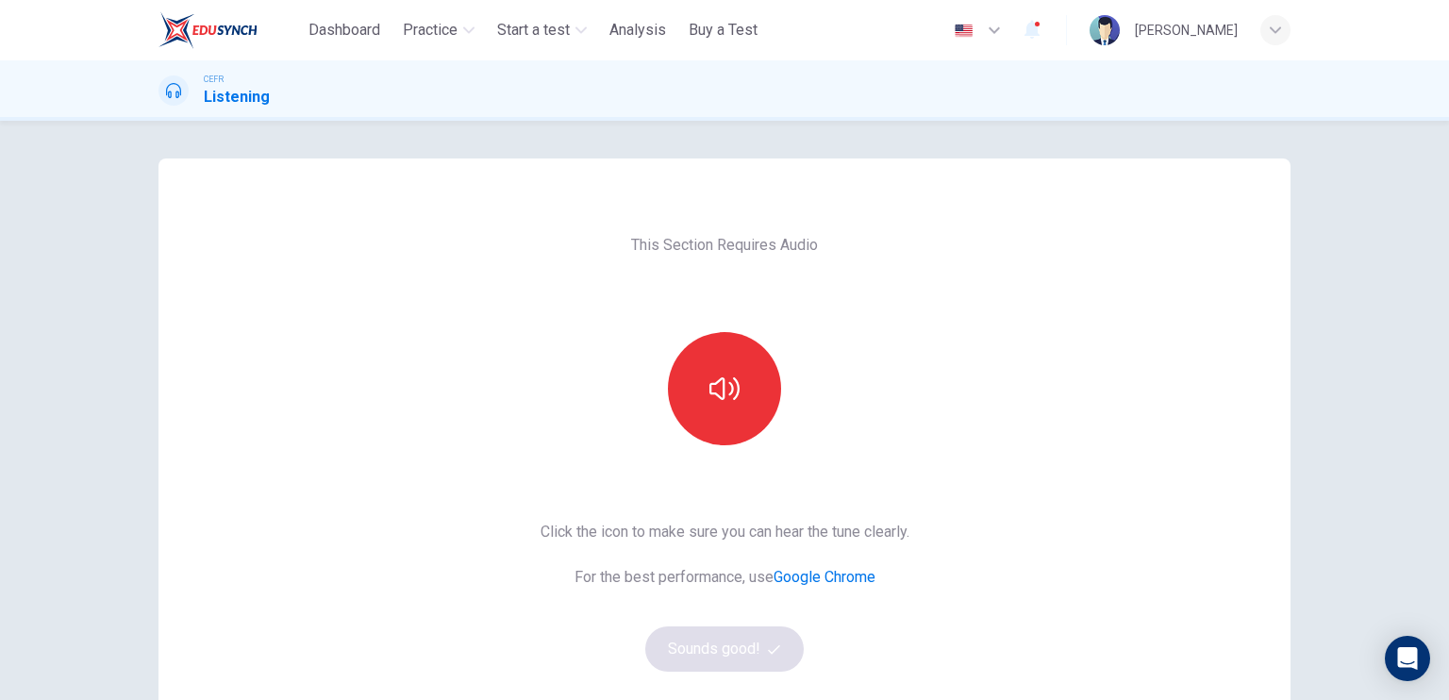
click at [665, 355] on div at bounding box center [724, 388] width 204 height 113
click at [692, 379] on button "button" at bounding box center [724, 388] width 113 height 113
click at [743, 634] on button "Sounds good!" at bounding box center [724, 648] width 158 height 45
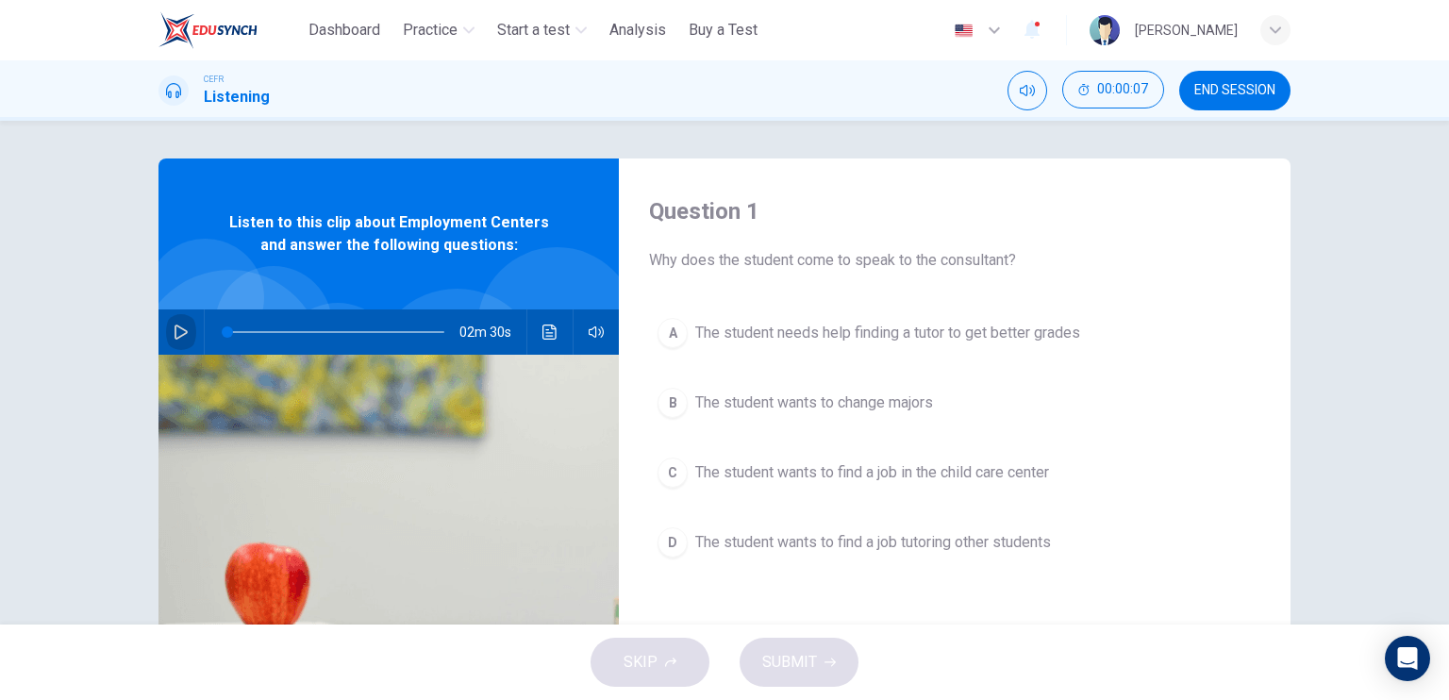
click at [183, 329] on icon "button" at bounding box center [181, 331] width 15 height 15
type input "*"
click at [824, 478] on span "The student wants to find a job in the child care center" at bounding box center [872, 472] width 354 height 23
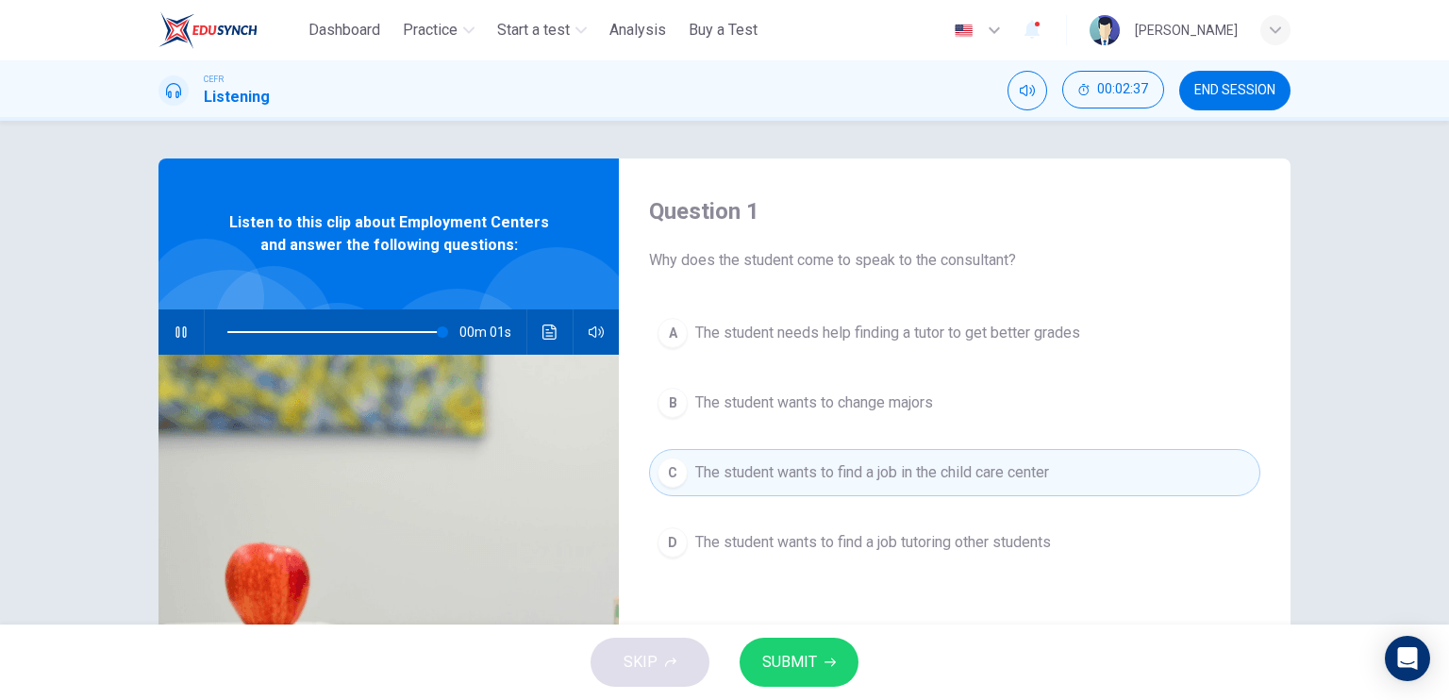
type input "*"
click at [806, 649] on span "SUBMIT" at bounding box center [789, 662] width 55 height 26
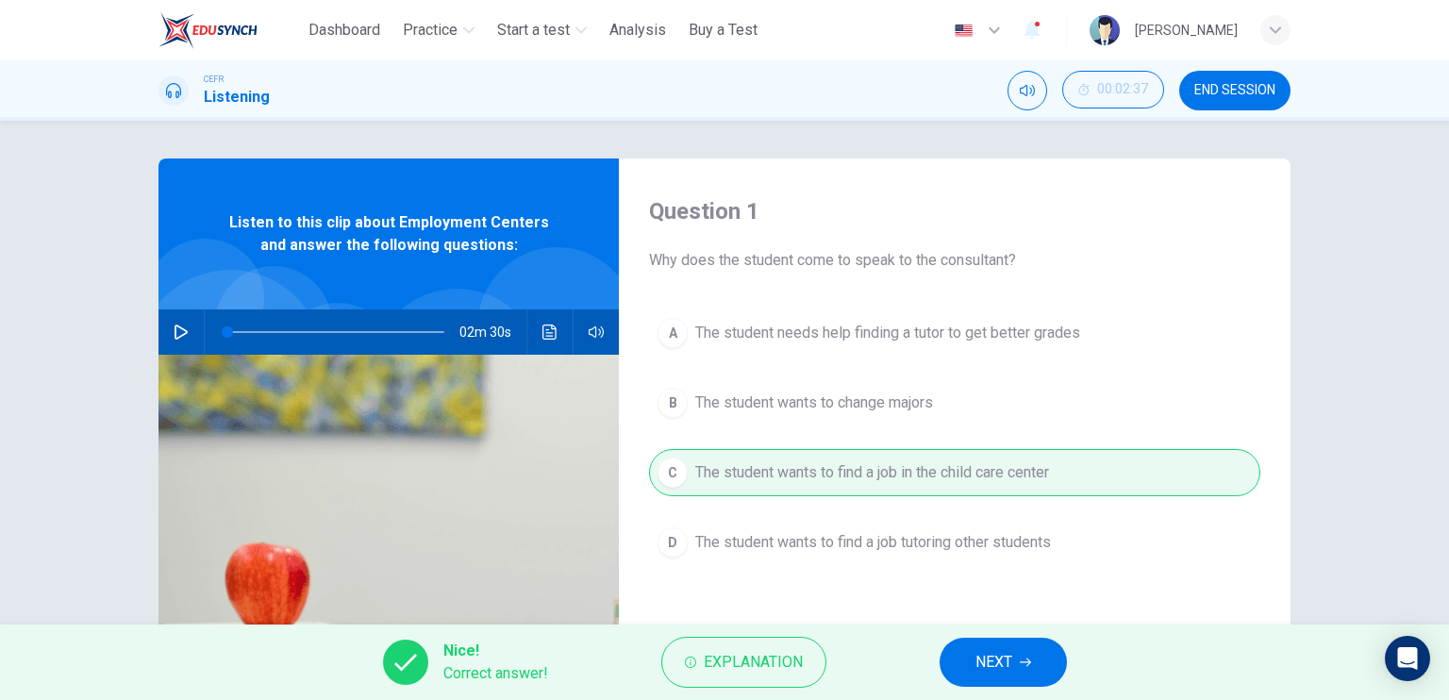
click at [963, 652] on button "NEXT" at bounding box center [1002, 662] width 127 height 49
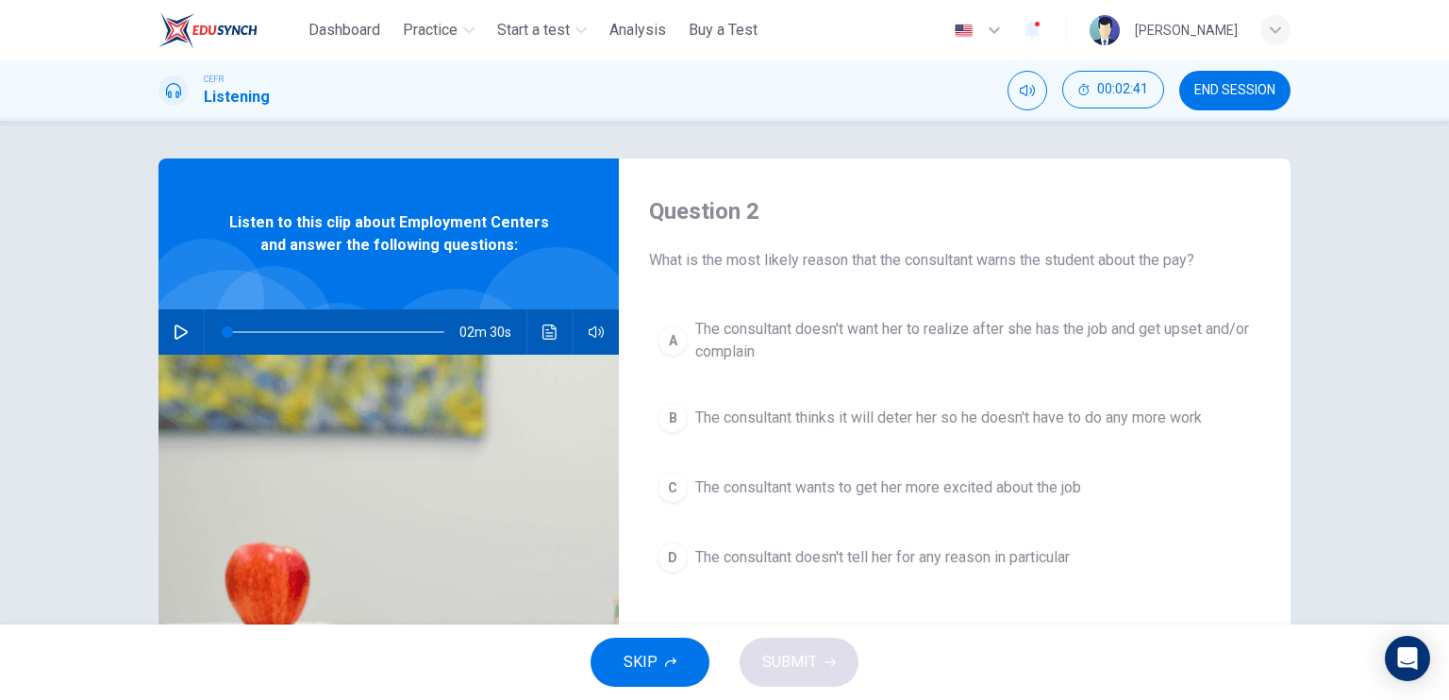
click at [850, 335] on span "The consultant doesn't want her to realize after she has the job and get upset …" at bounding box center [973, 340] width 556 height 45
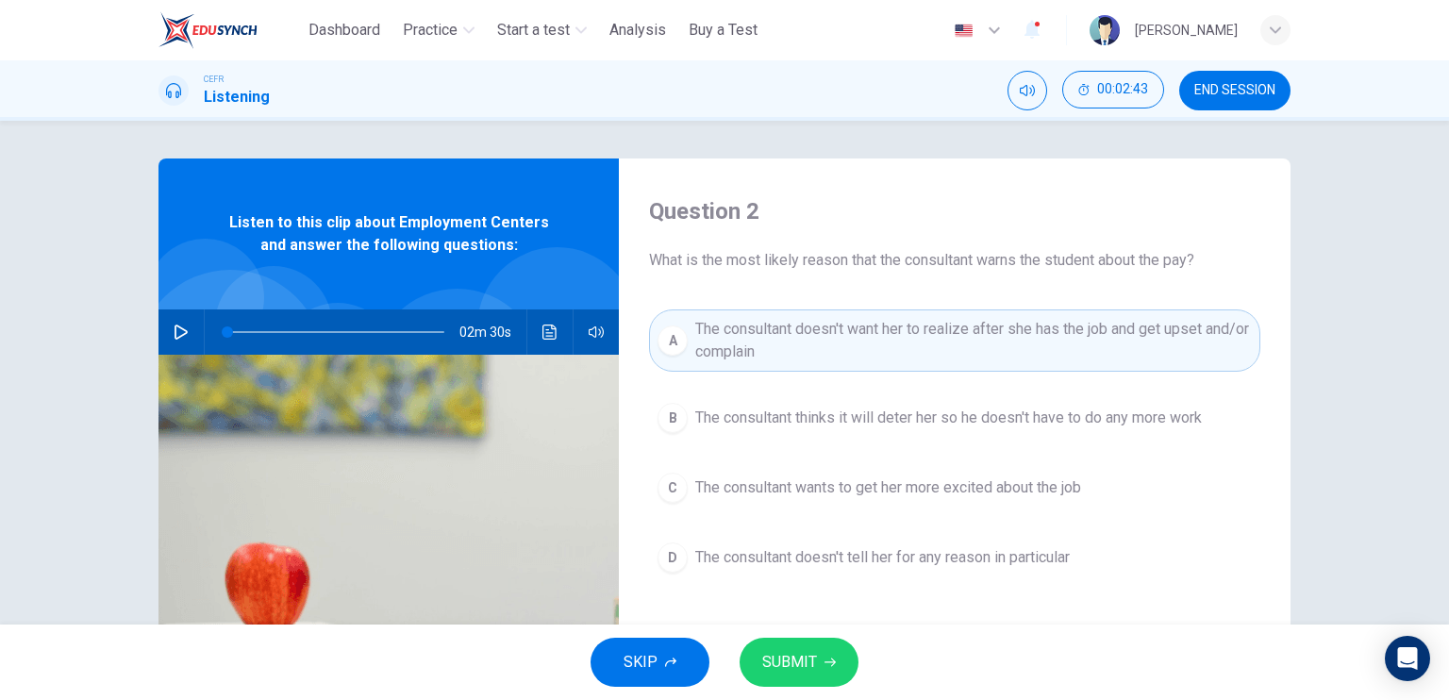
click at [833, 630] on div "SKIP SUBMIT" at bounding box center [724, 661] width 1449 height 75
click at [817, 655] on button "SUBMIT" at bounding box center [798, 662] width 119 height 49
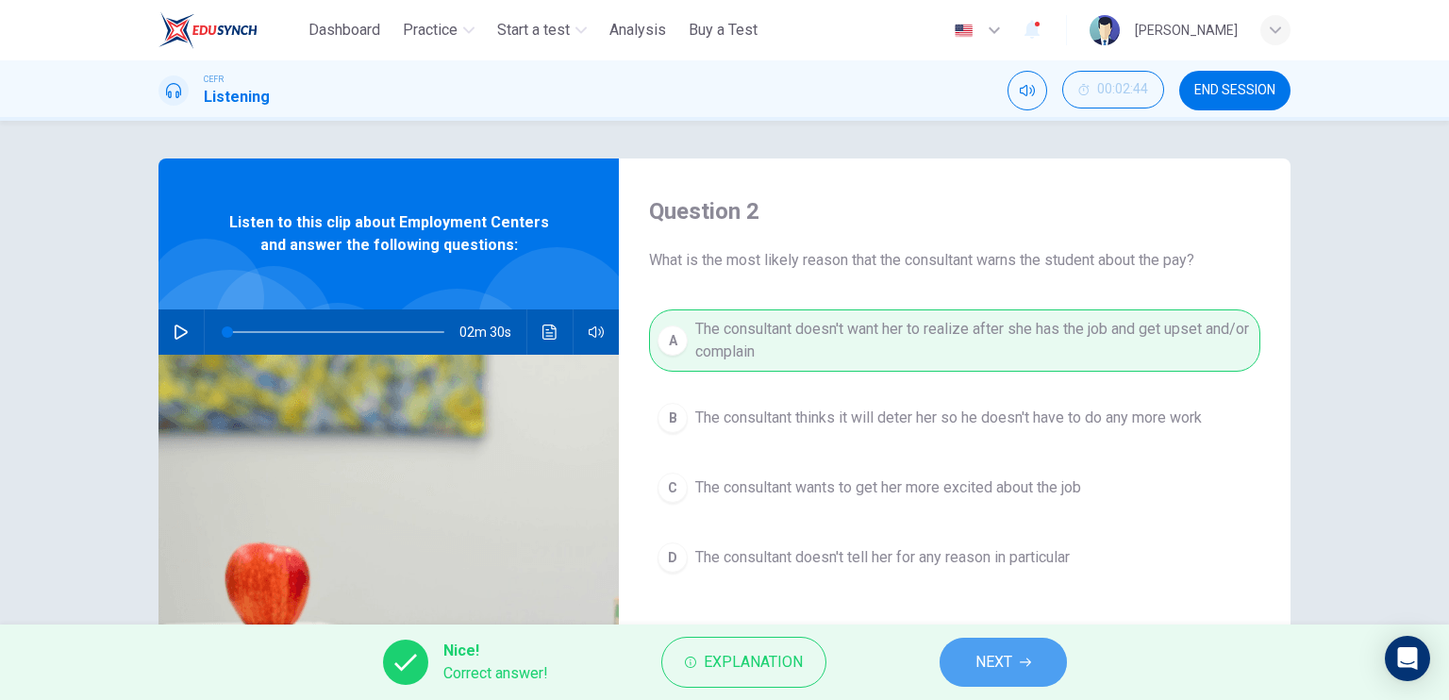
click at [987, 663] on span "NEXT" at bounding box center [993, 662] width 37 height 26
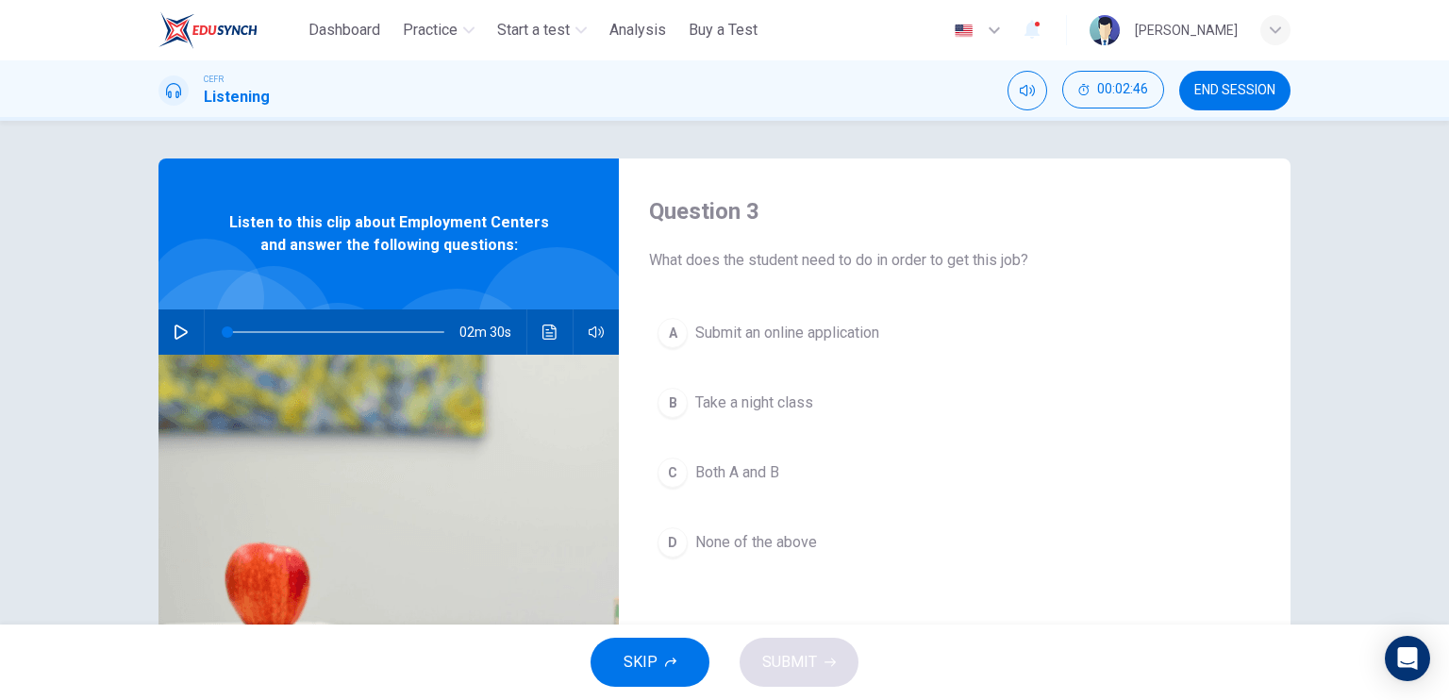
click at [834, 327] on span "Submit an online application" at bounding box center [787, 333] width 184 height 23
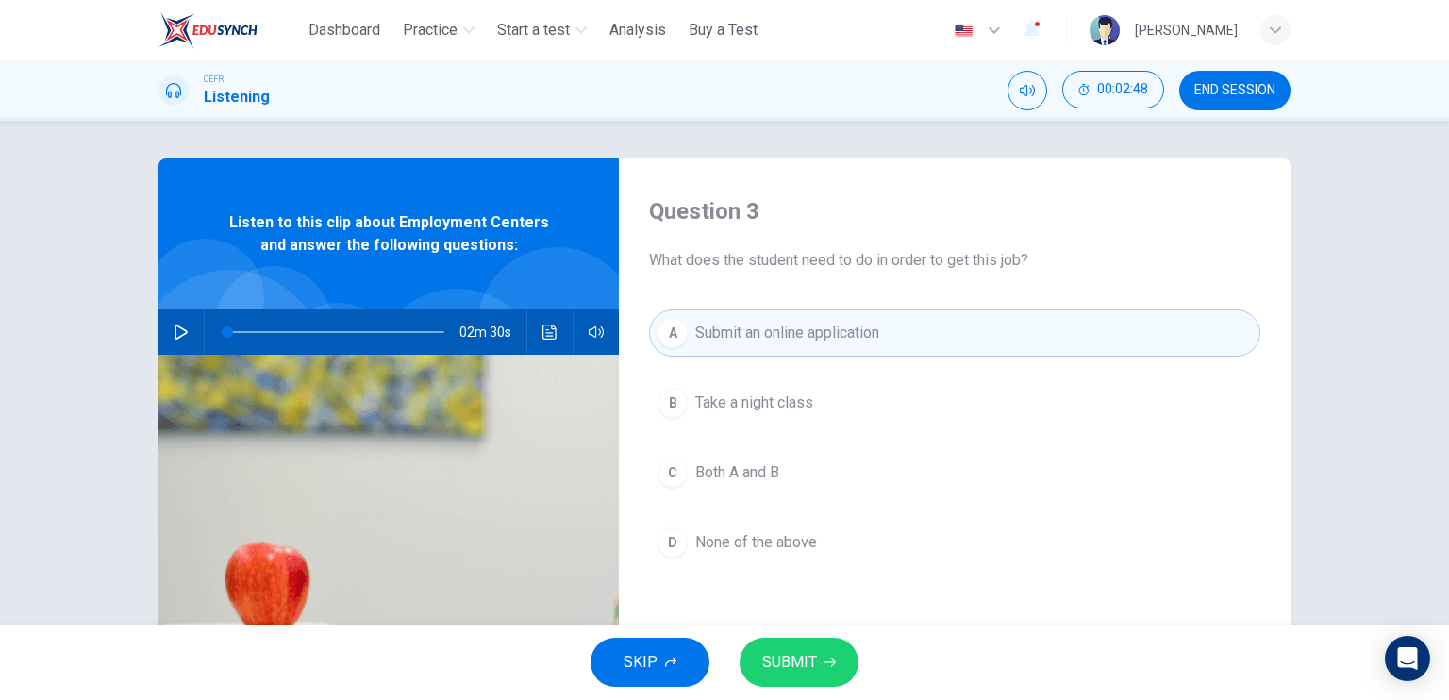
click at [734, 462] on span "Both A and B" at bounding box center [737, 472] width 84 height 23
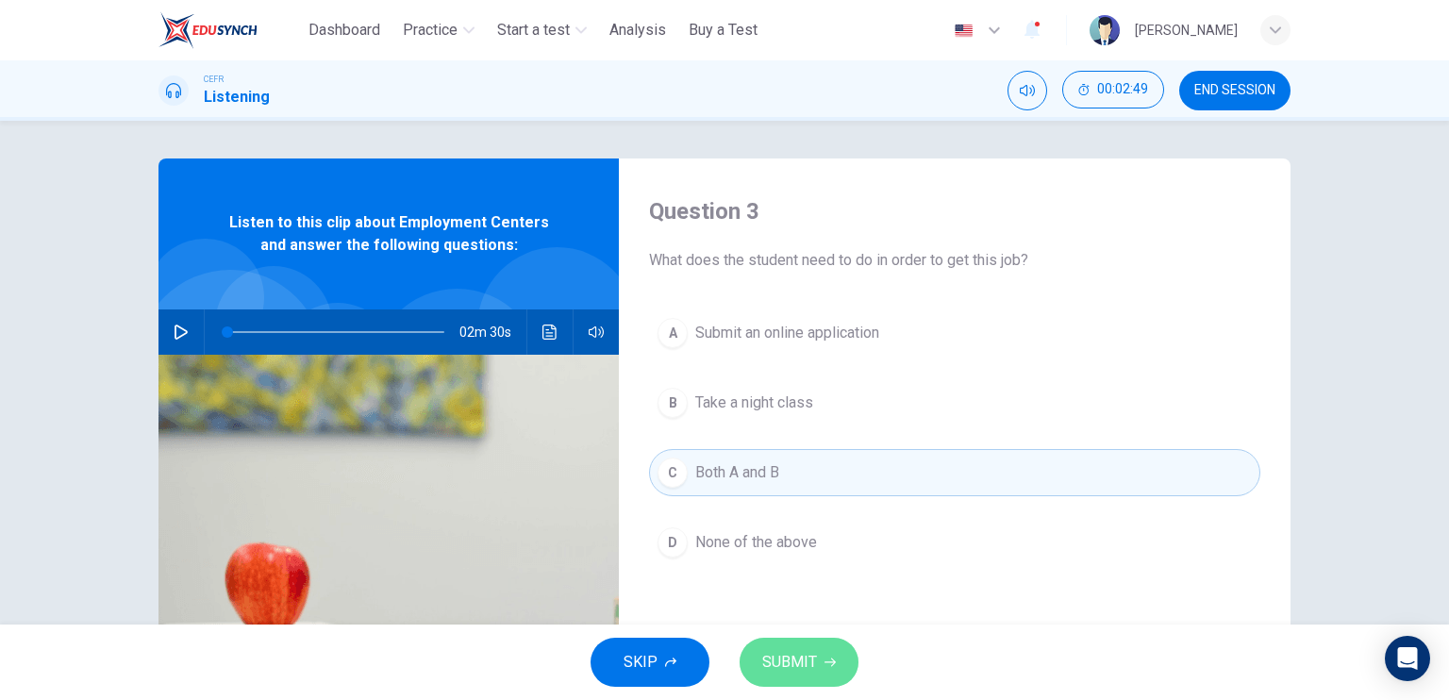
click at [782, 656] on span "SUBMIT" at bounding box center [789, 662] width 55 height 26
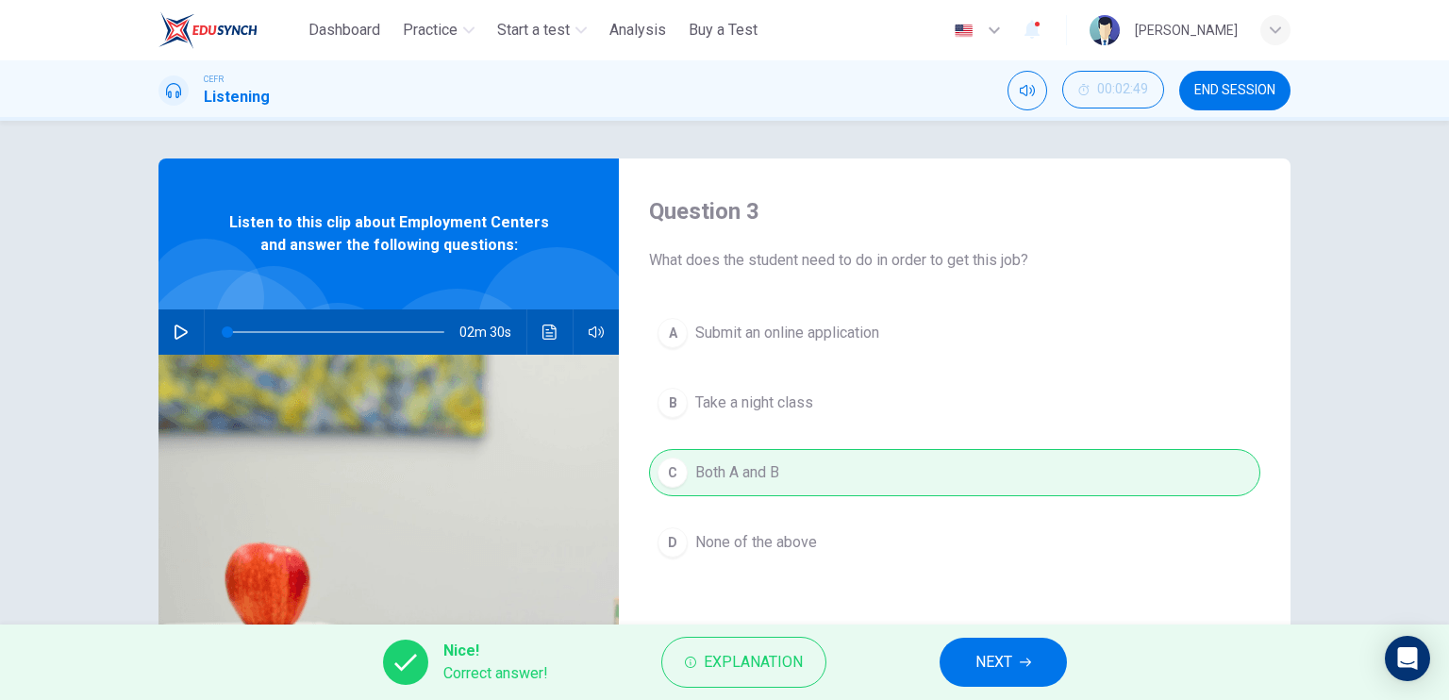
click at [1013, 649] on button "NEXT" at bounding box center [1002, 662] width 127 height 49
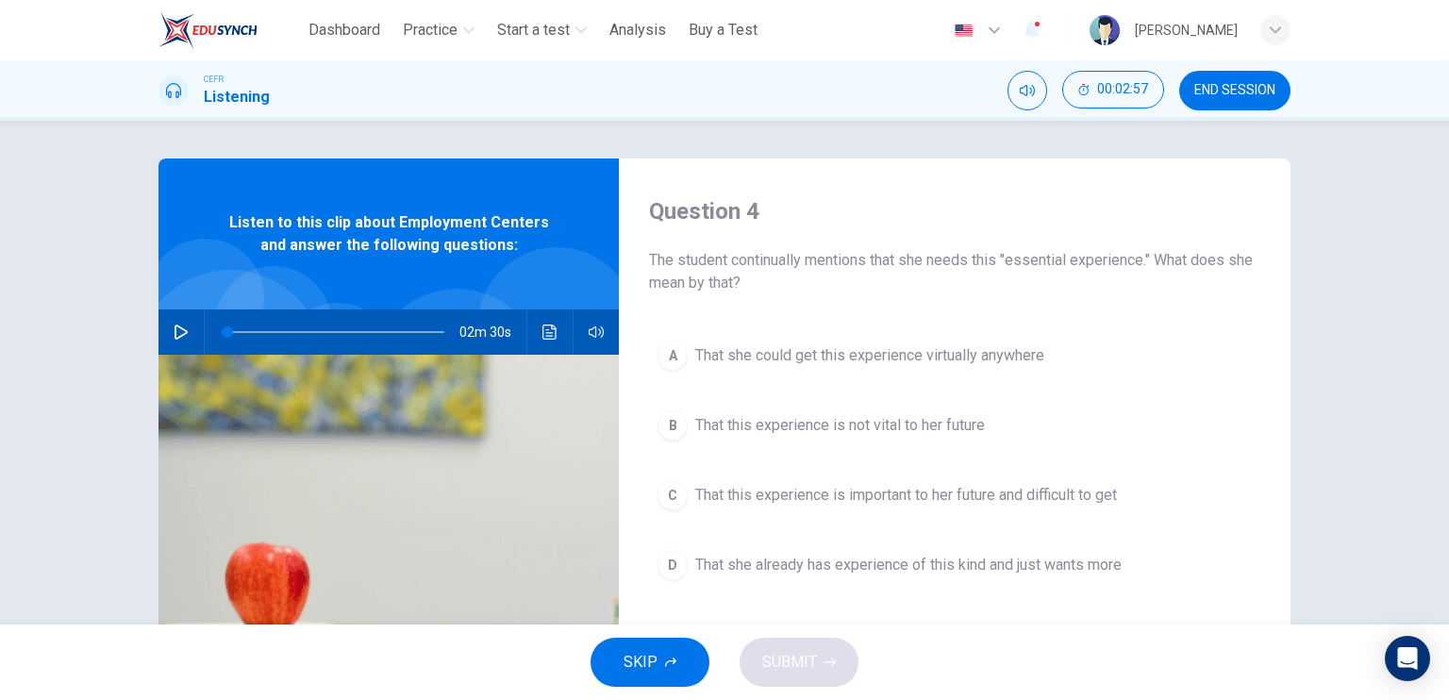
click at [953, 489] on span "That this experience is important to her future and difficult to get" at bounding box center [906, 495] width 422 height 23
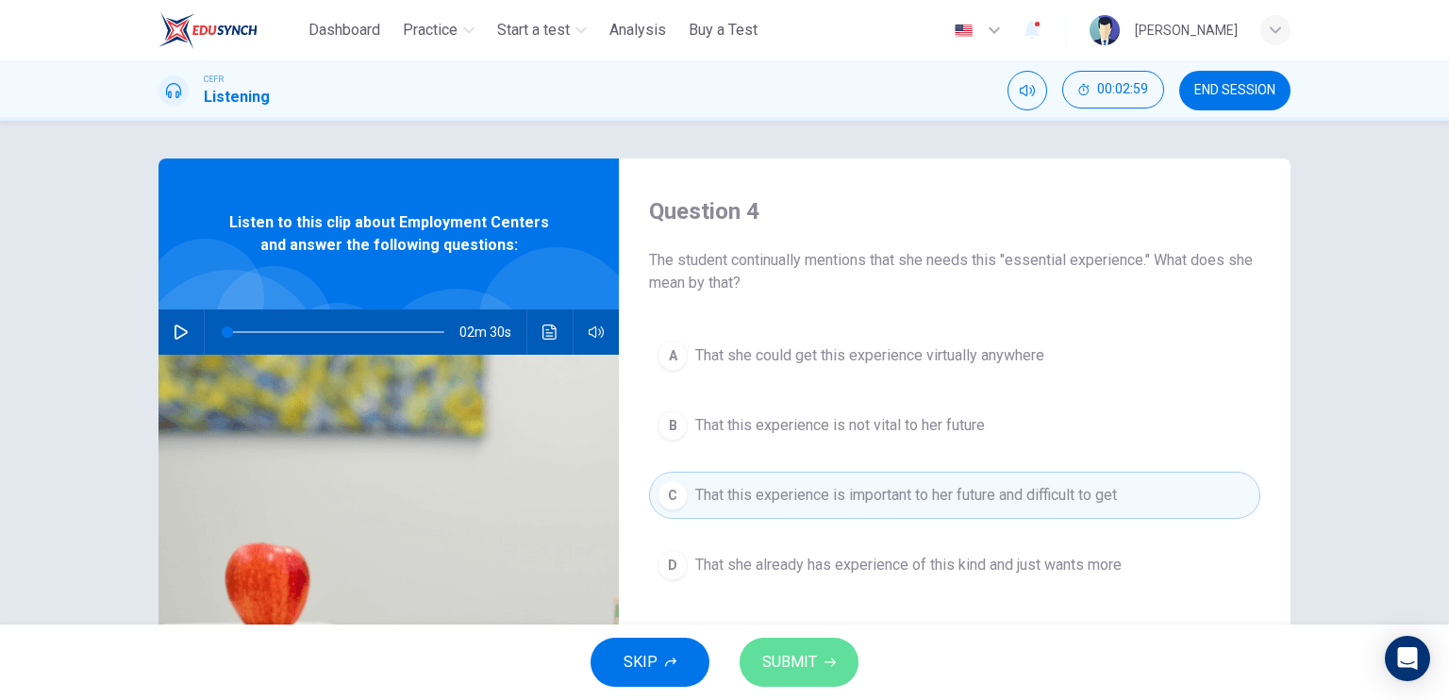
click at [837, 638] on button "SUBMIT" at bounding box center [798, 662] width 119 height 49
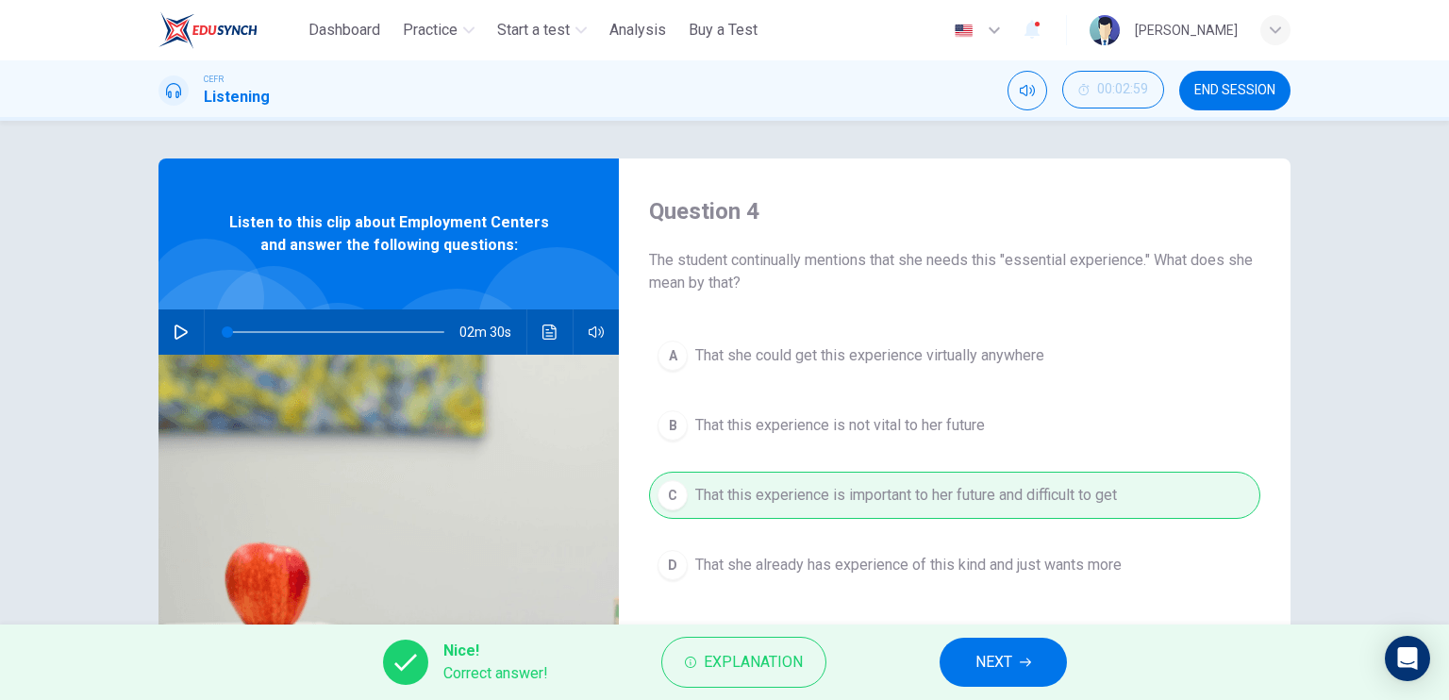
click at [998, 645] on button "NEXT" at bounding box center [1002, 662] width 127 height 49
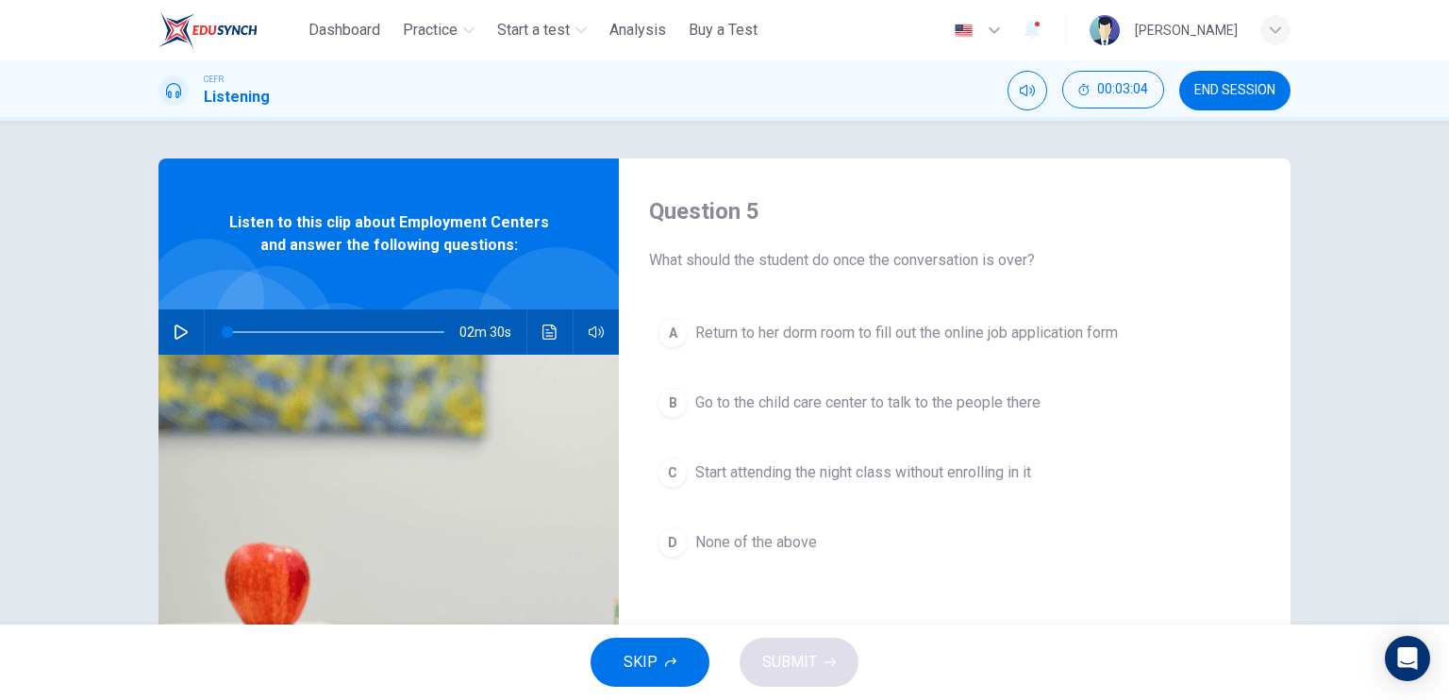
click at [868, 335] on span "Return to her dorm room to fill out the online job application form" at bounding box center [906, 333] width 423 height 23
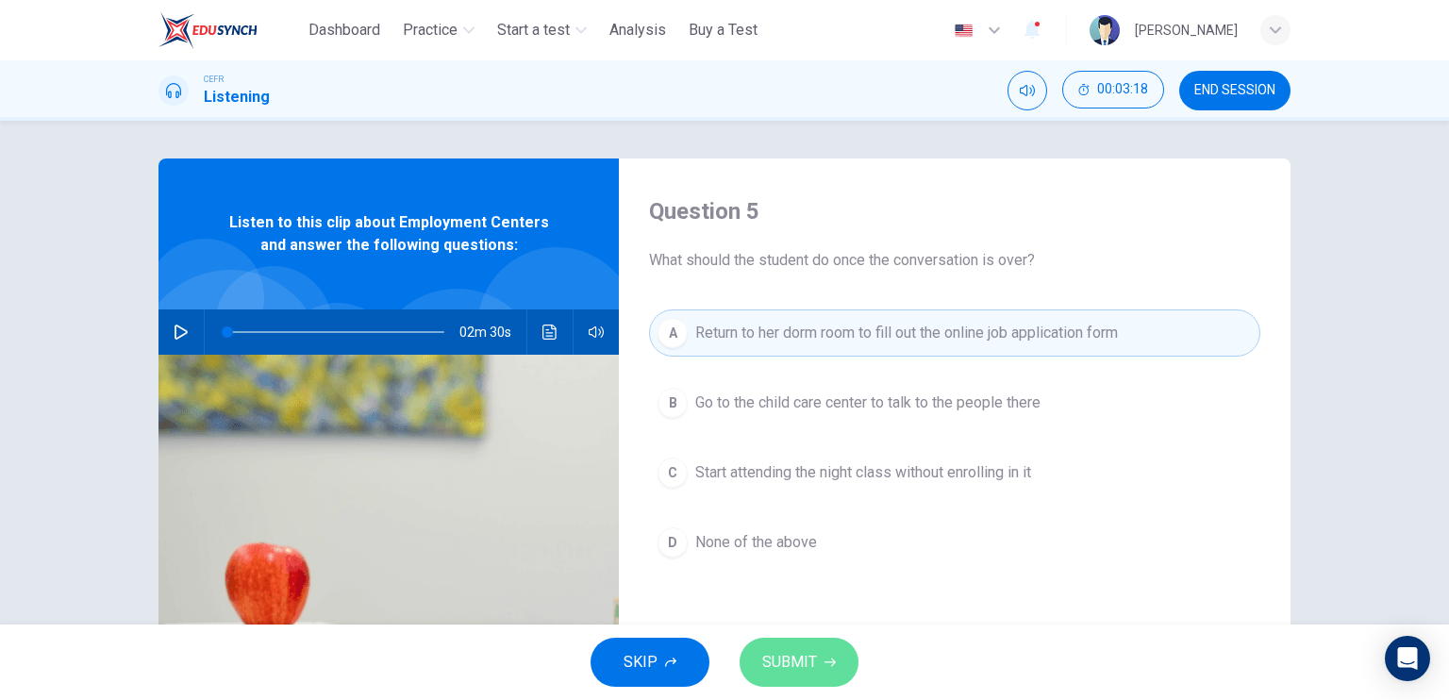
click at [813, 676] on button "SUBMIT" at bounding box center [798, 662] width 119 height 49
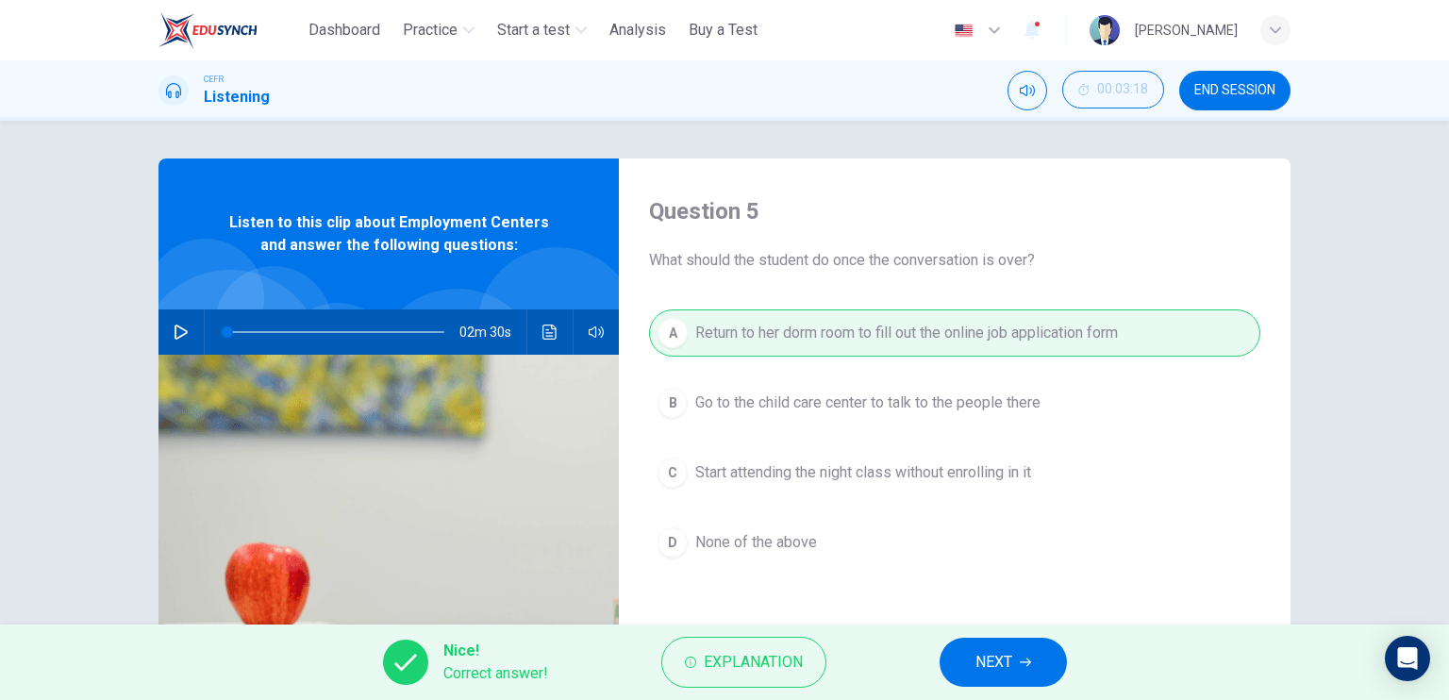
drag, startPoint x: 932, startPoint y: 654, endPoint x: 958, endPoint y: 663, distance: 28.0
click at [933, 654] on div "Nice! Correct answer! Explanation NEXT" at bounding box center [724, 661] width 1449 height 75
click at [958, 663] on button "NEXT" at bounding box center [1002, 662] width 127 height 49
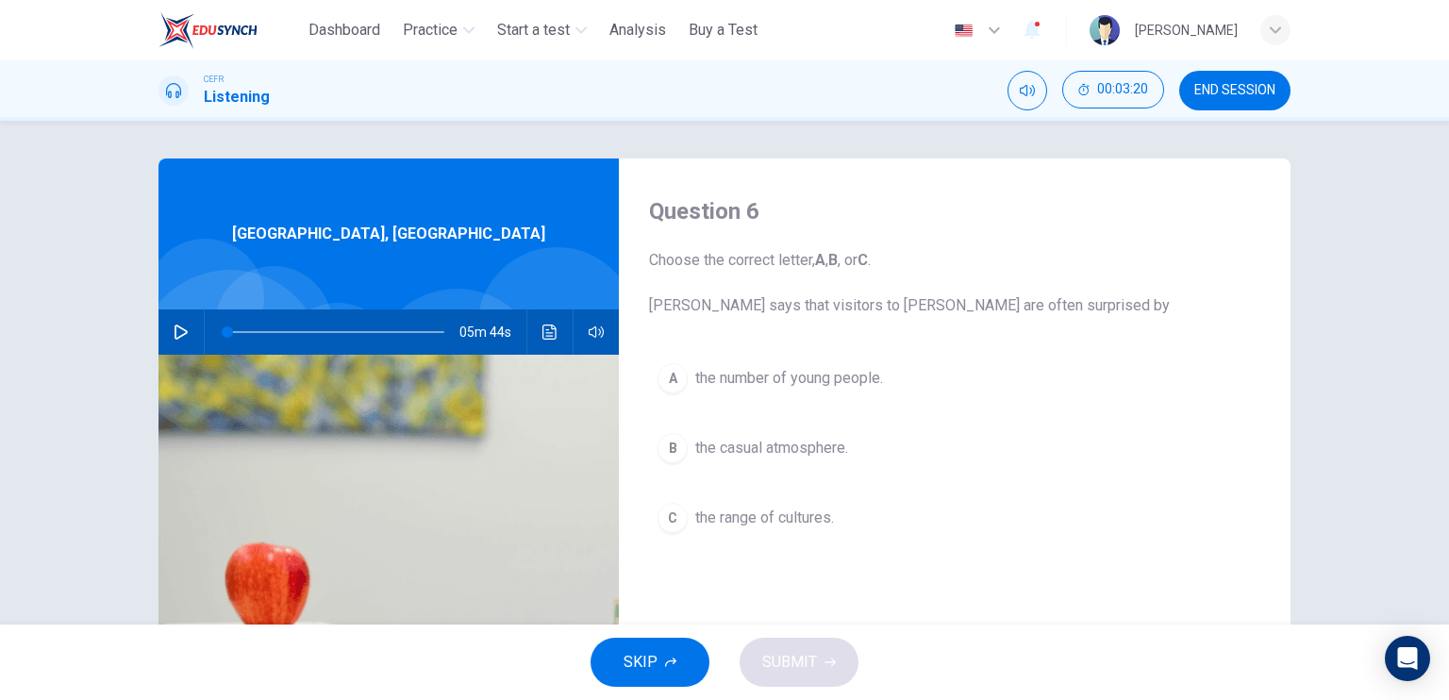
click at [808, 396] on button "A the number of young people." at bounding box center [954, 378] width 611 height 47
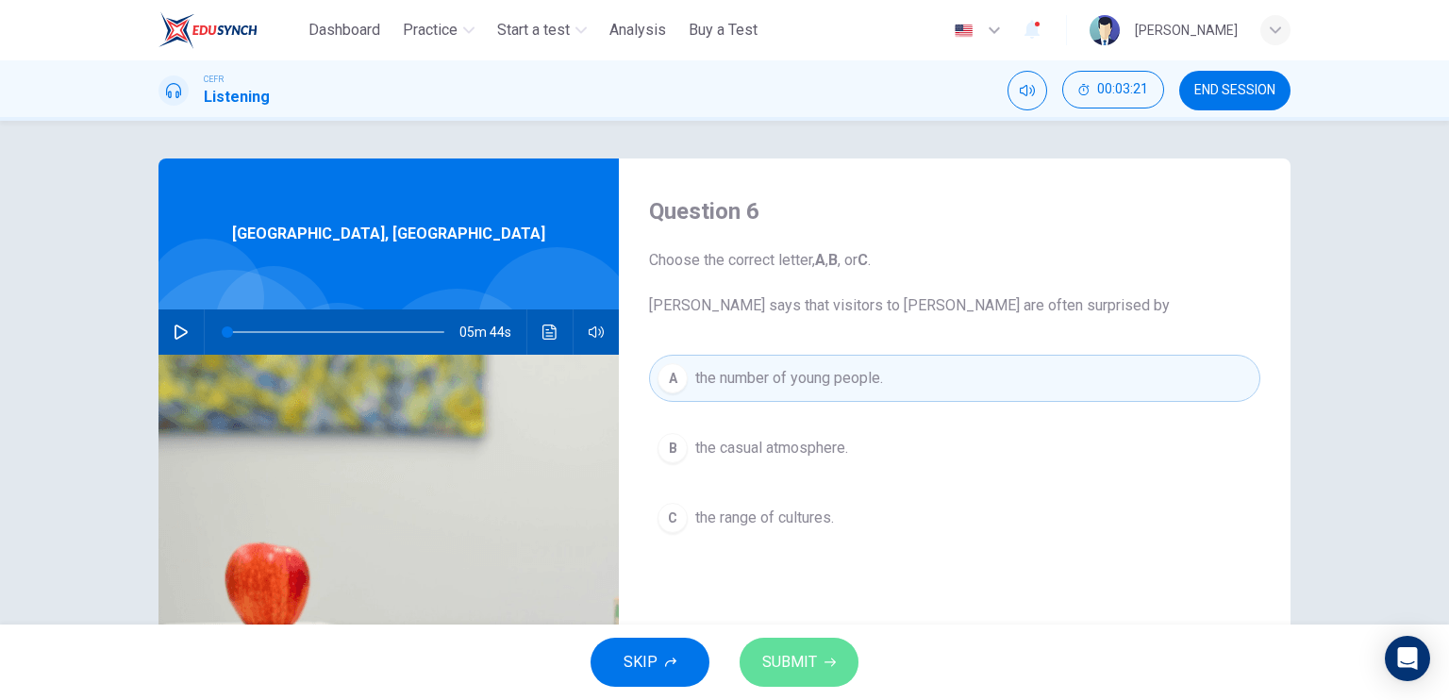
click at [789, 655] on span "SUBMIT" at bounding box center [789, 662] width 55 height 26
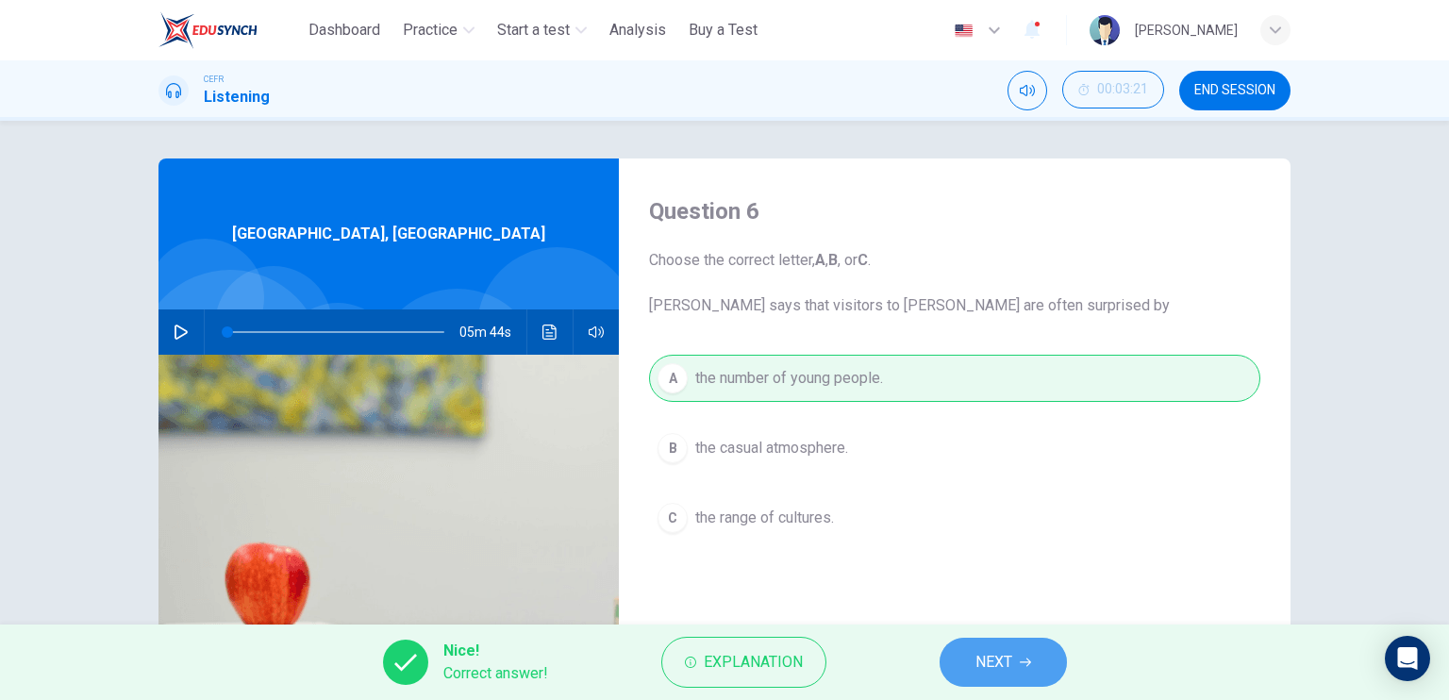
click at [992, 663] on span "NEXT" at bounding box center [993, 662] width 37 height 26
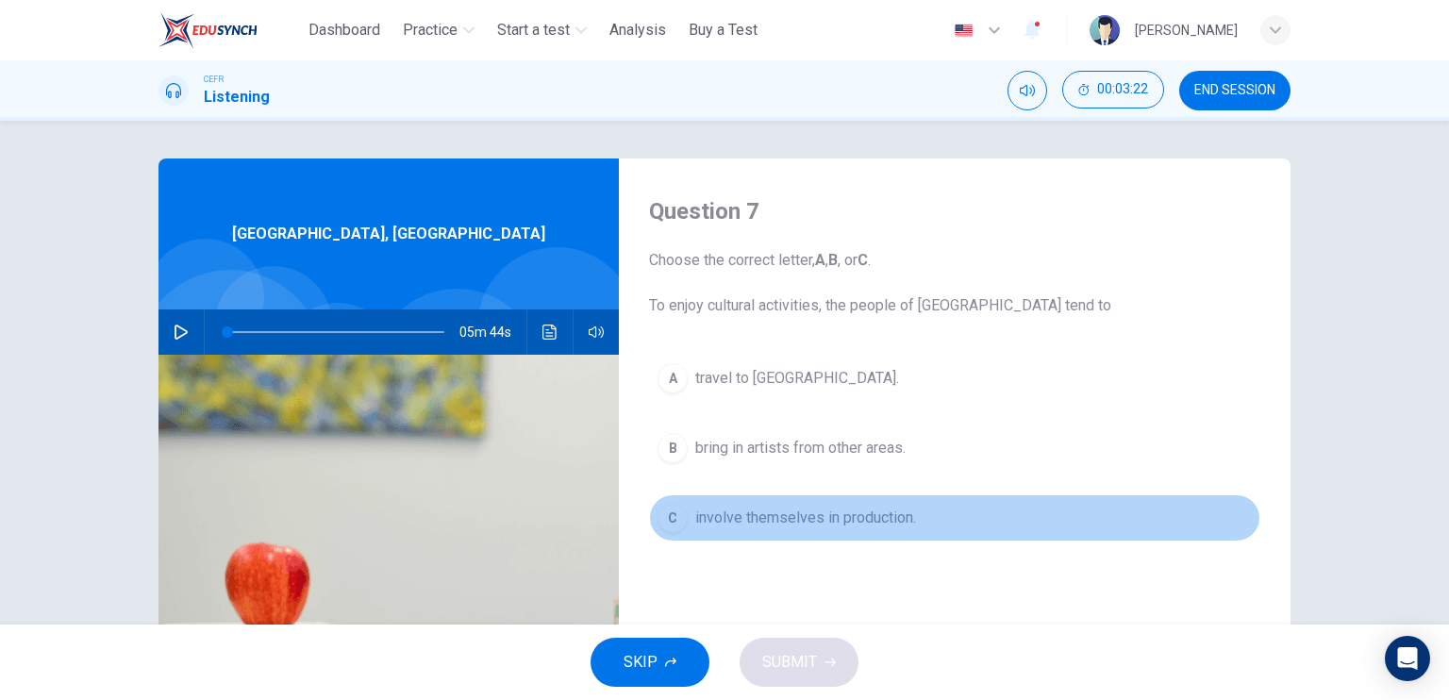
click at [809, 518] on span "involve themselves in production." at bounding box center [805, 517] width 221 height 23
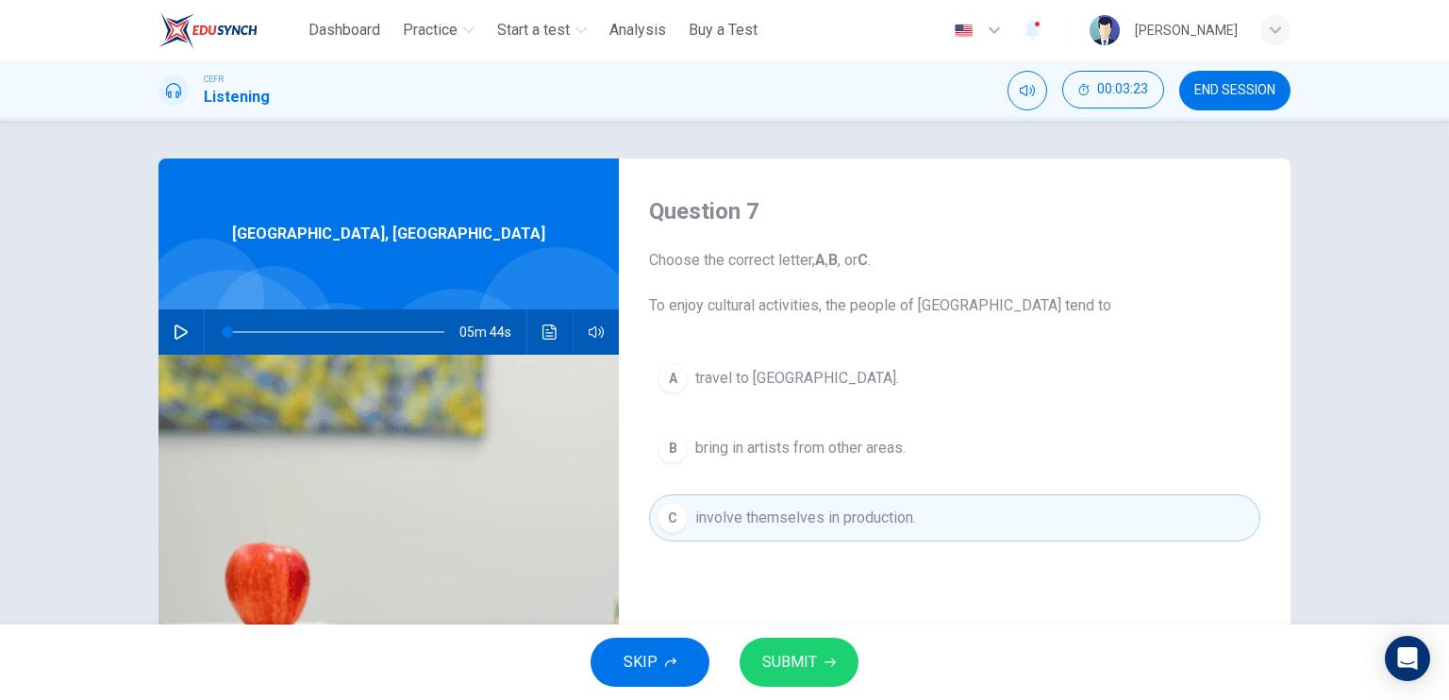
click at [775, 628] on div "SKIP SUBMIT" at bounding box center [724, 661] width 1449 height 75
click at [776, 662] on span "SUBMIT" at bounding box center [789, 662] width 55 height 26
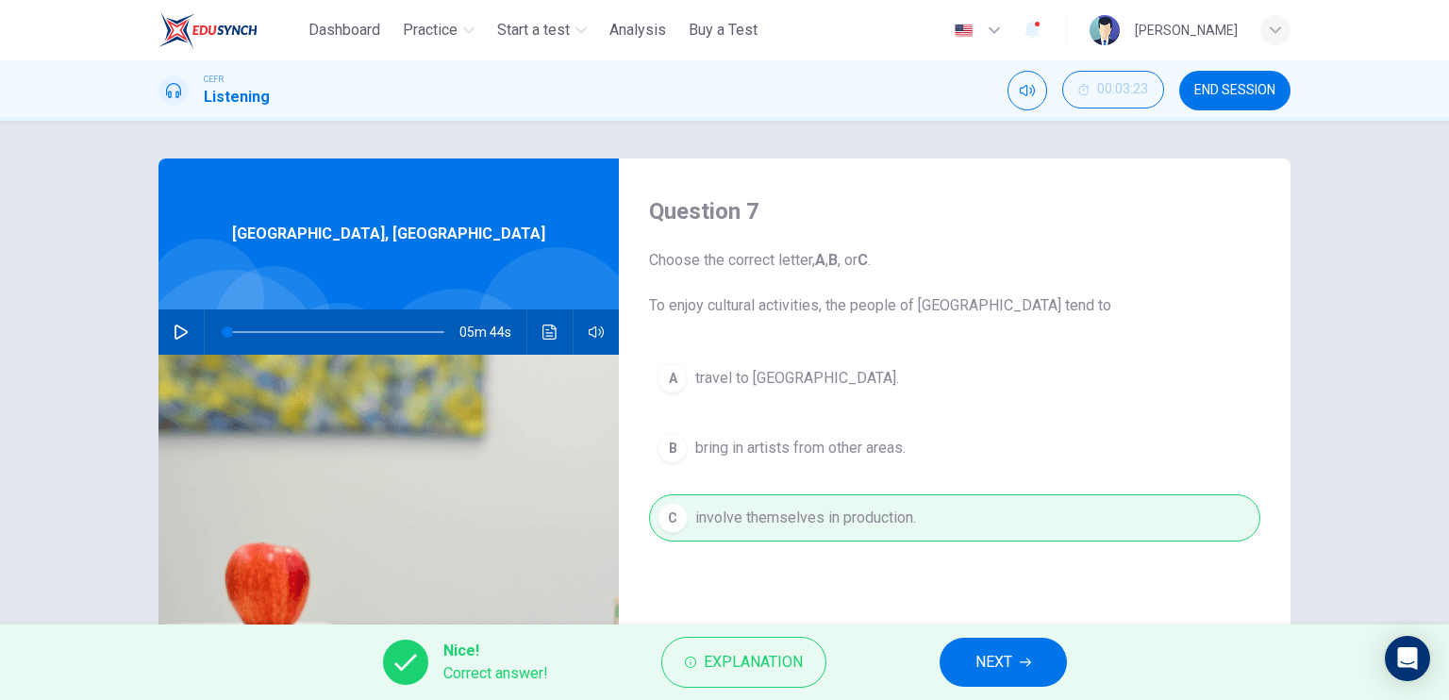
click at [932, 659] on div "Nice! Correct answer! Explanation NEXT" at bounding box center [724, 661] width 1449 height 75
click at [951, 656] on button "NEXT" at bounding box center [1002, 662] width 127 height 49
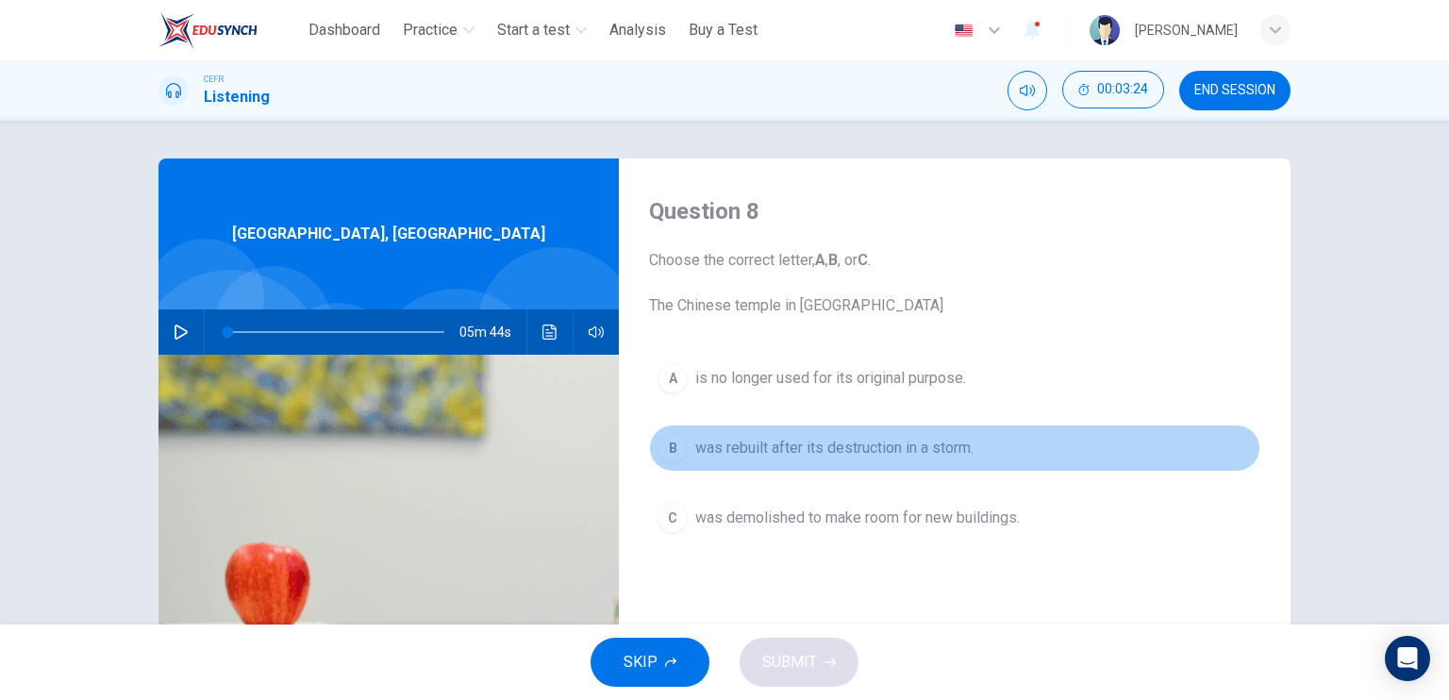
click at [824, 448] on span "was rebuilt after its destruction in a storm." at bounding box center [834, 448] width 278 height 23
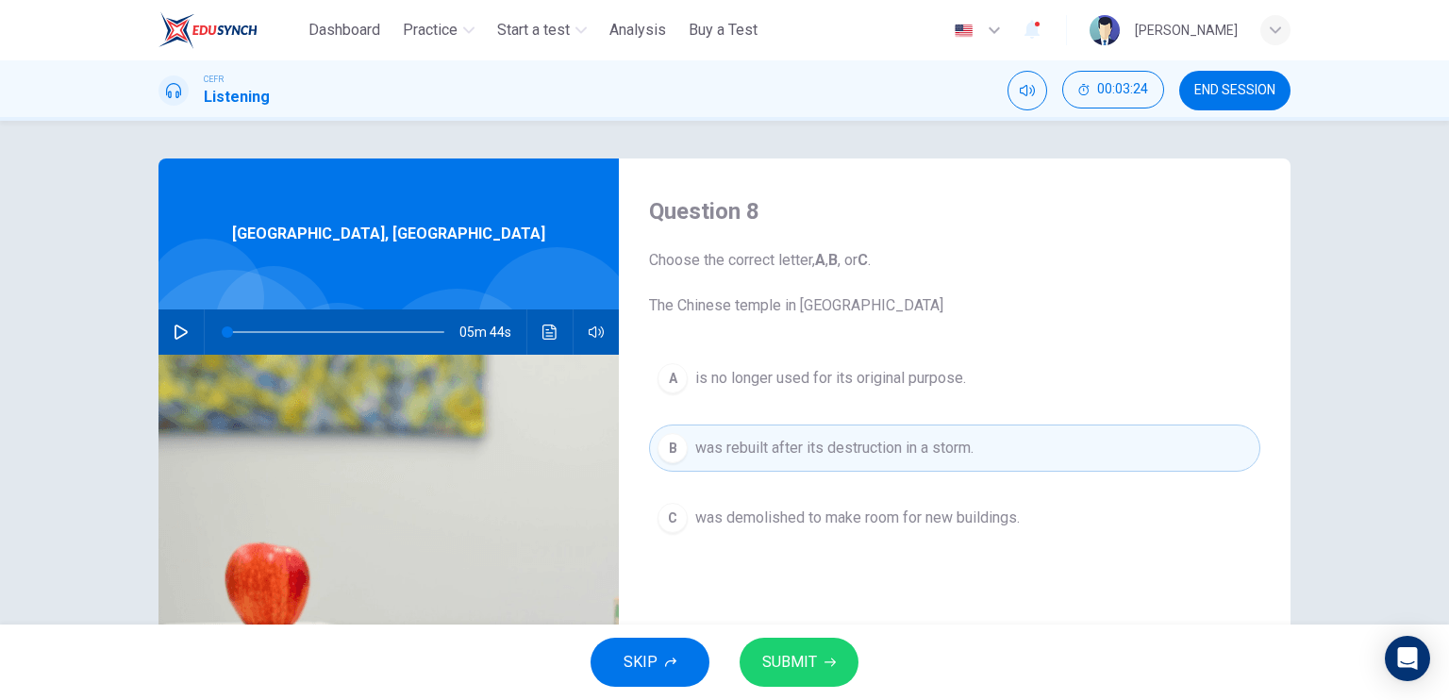
click at [805, 644] on button "SUBMIT" at bounding box center [798, 662] width 119 height 49
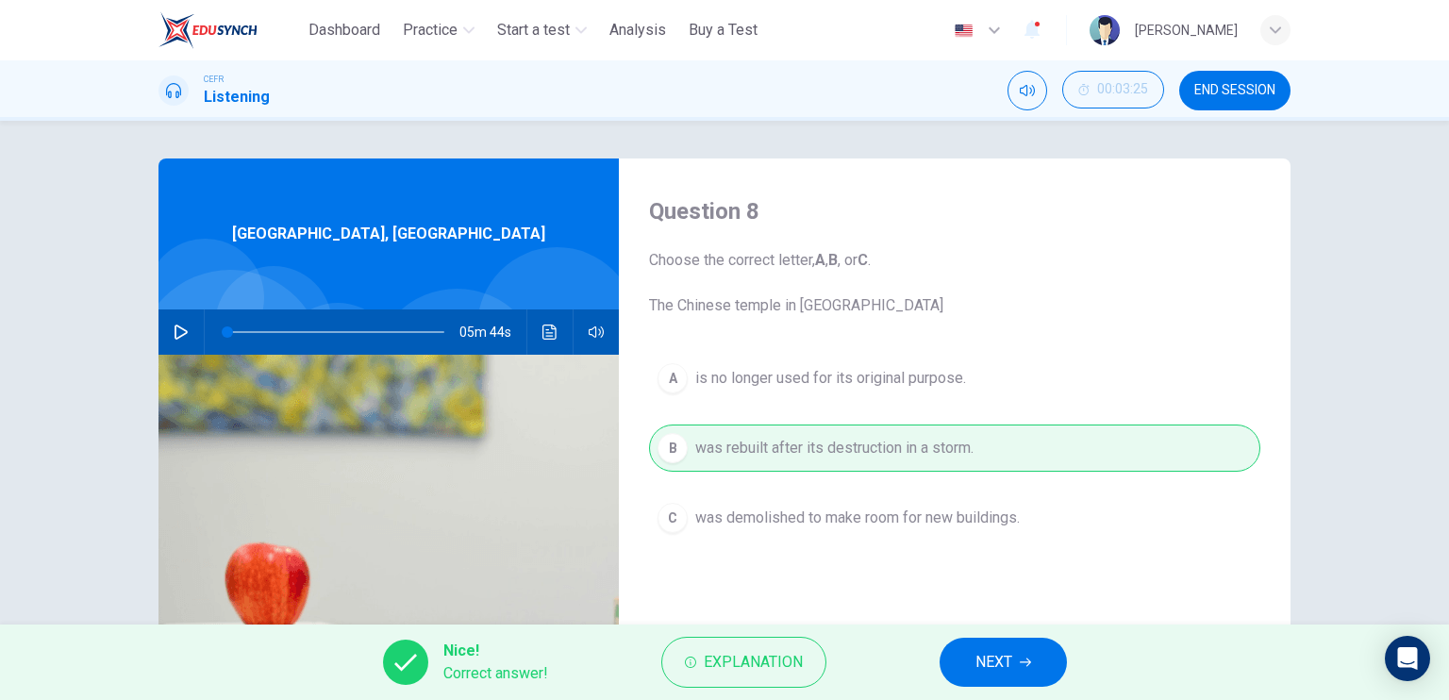
click at [1015, 655] on button "NEXT" at bounding box center [1002, 662] width 127 height 49
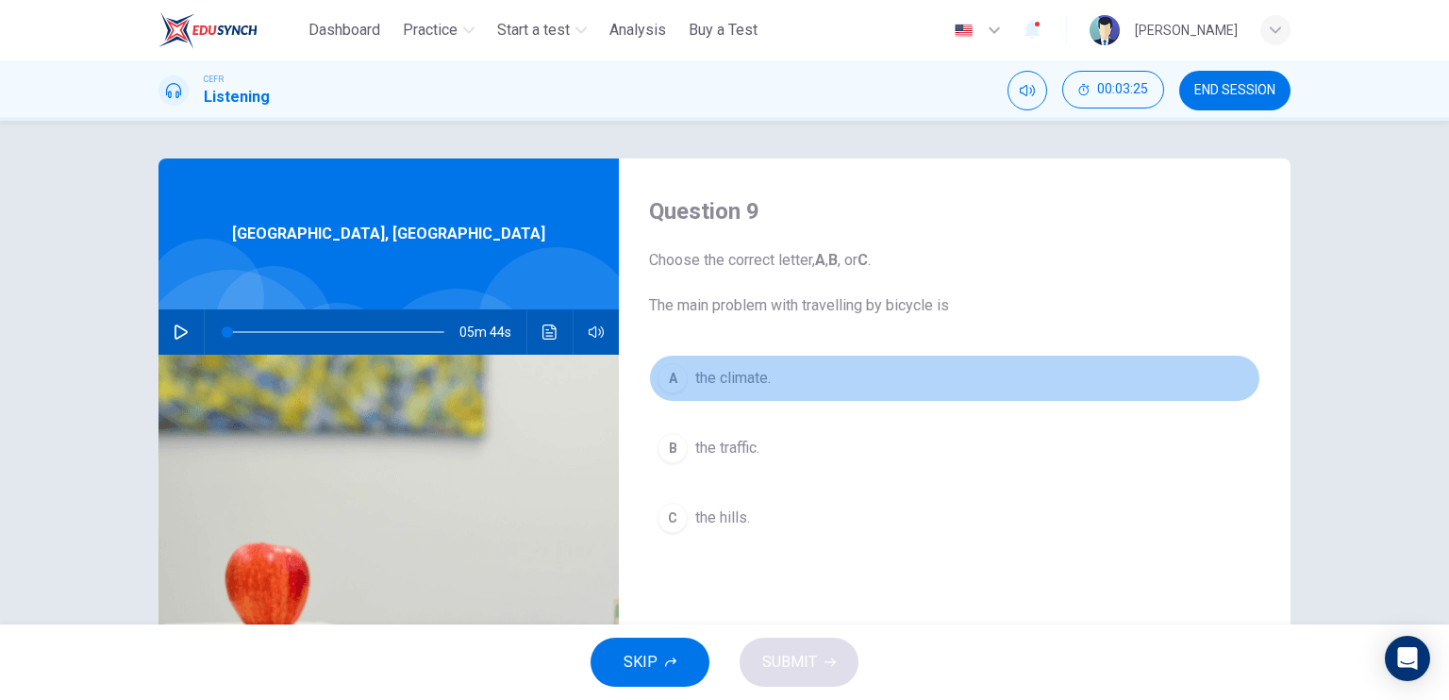
click at [770, 386] on button "A the climate." at bounding box center [954, 378] width 611 height 47
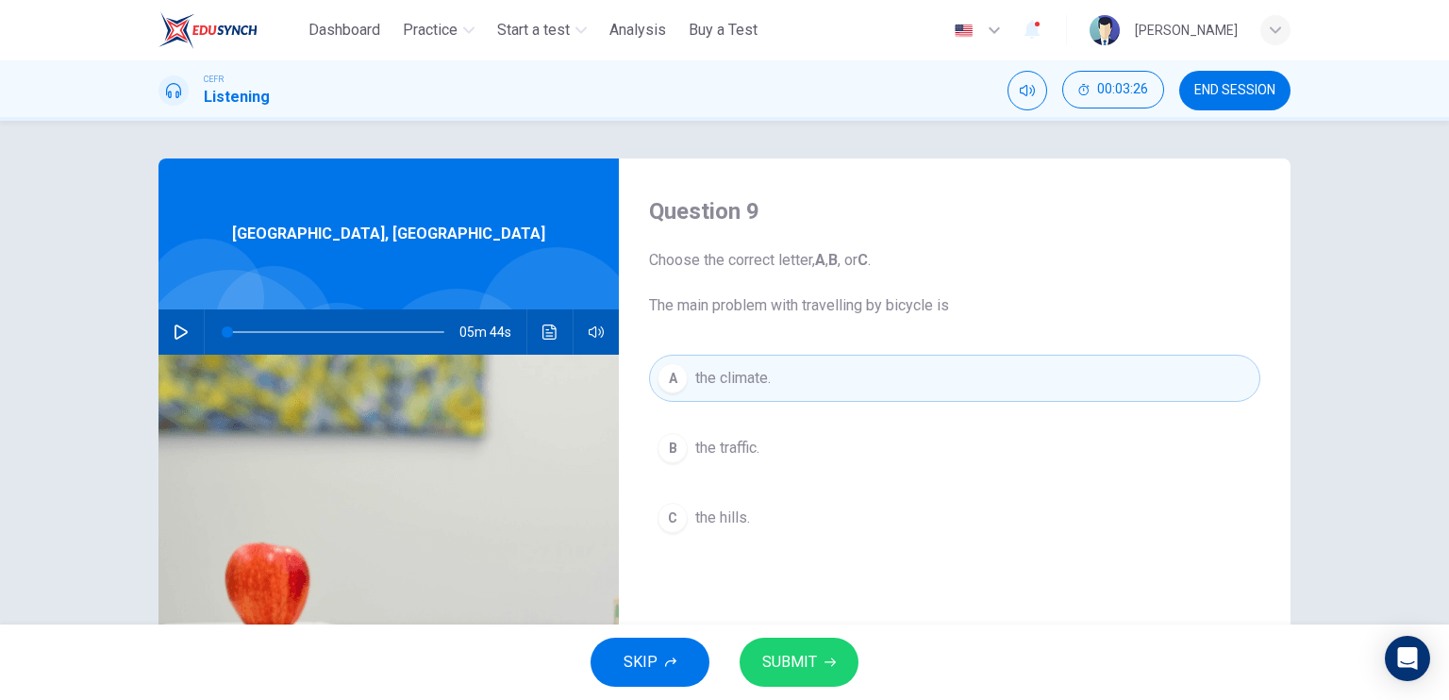
click at [799, 654] on span "SUBMIT" at bounding box center [789, 662] width 55 height 26
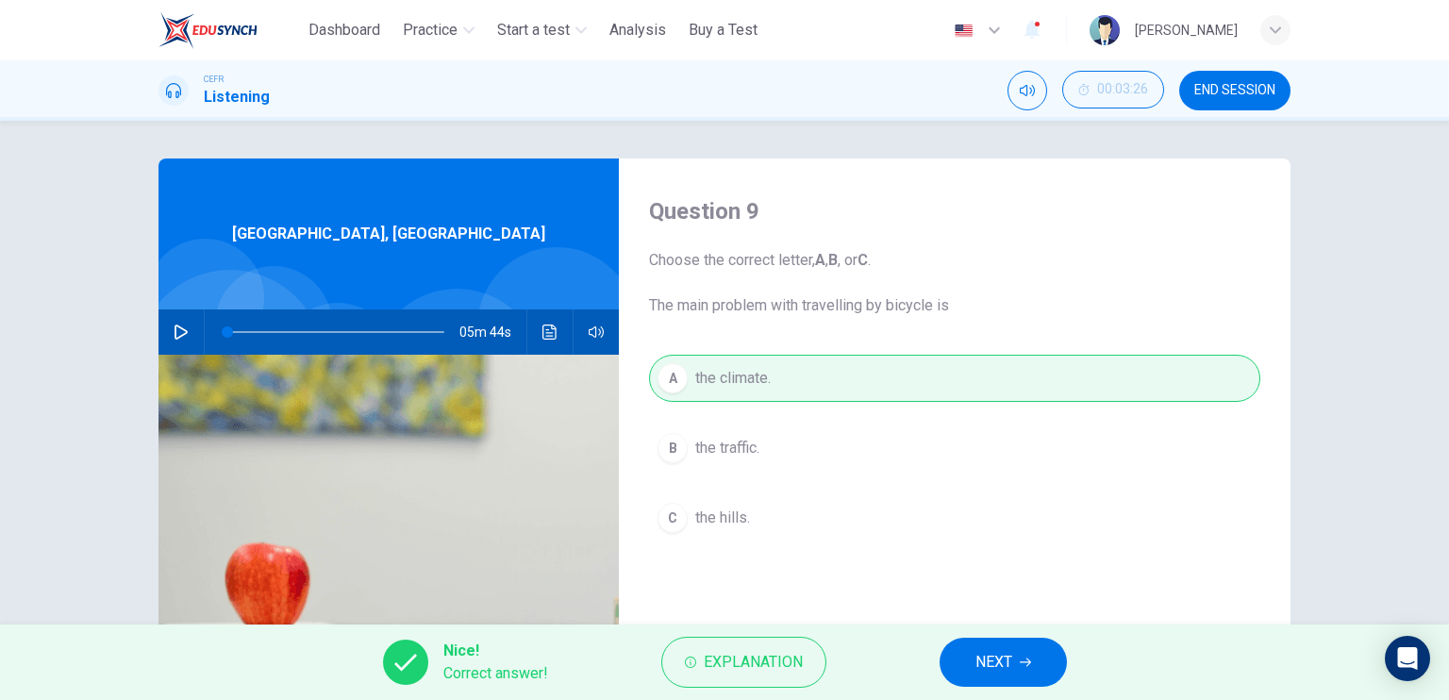
click at [1003, 658] on span "NEXT" at bounding box center [993, 662] width 37 height 26
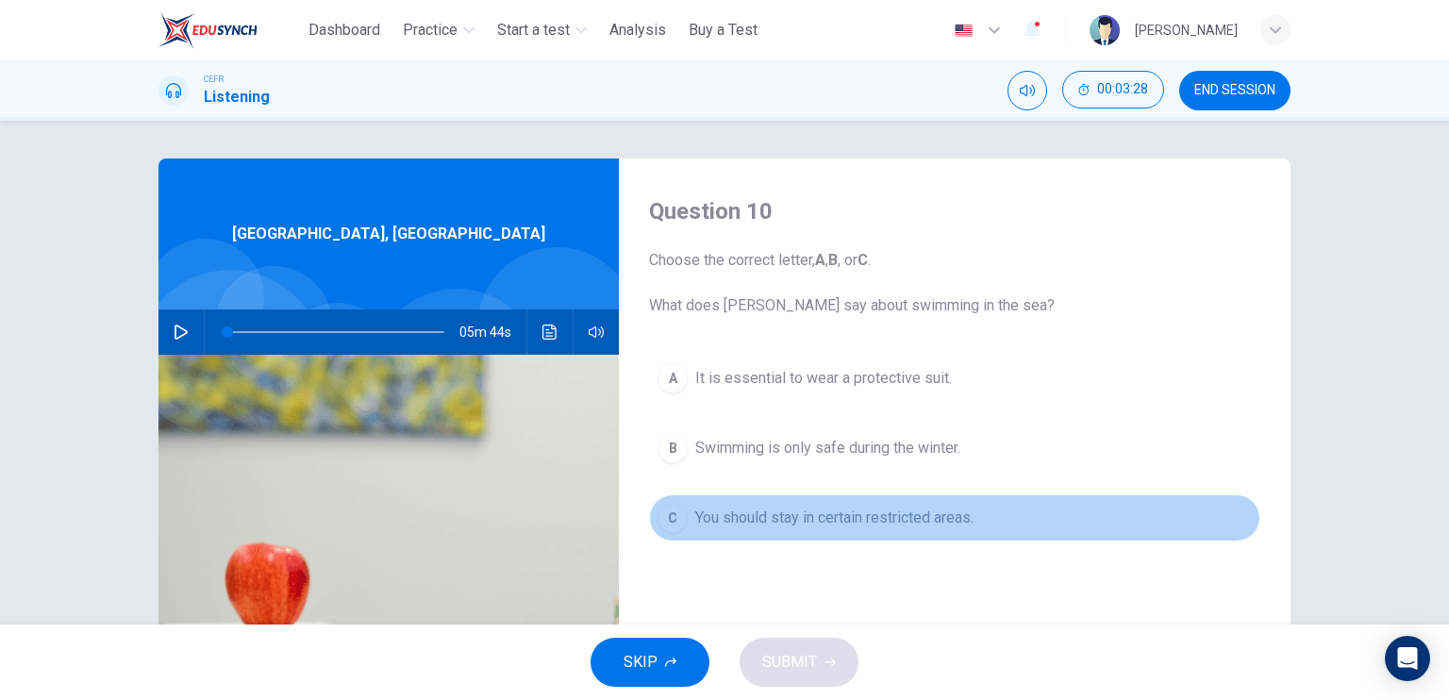
click at [803, 498] on button "C You should stay in certain restricted areas." at bounding box center [954, 517] width 611 height 47
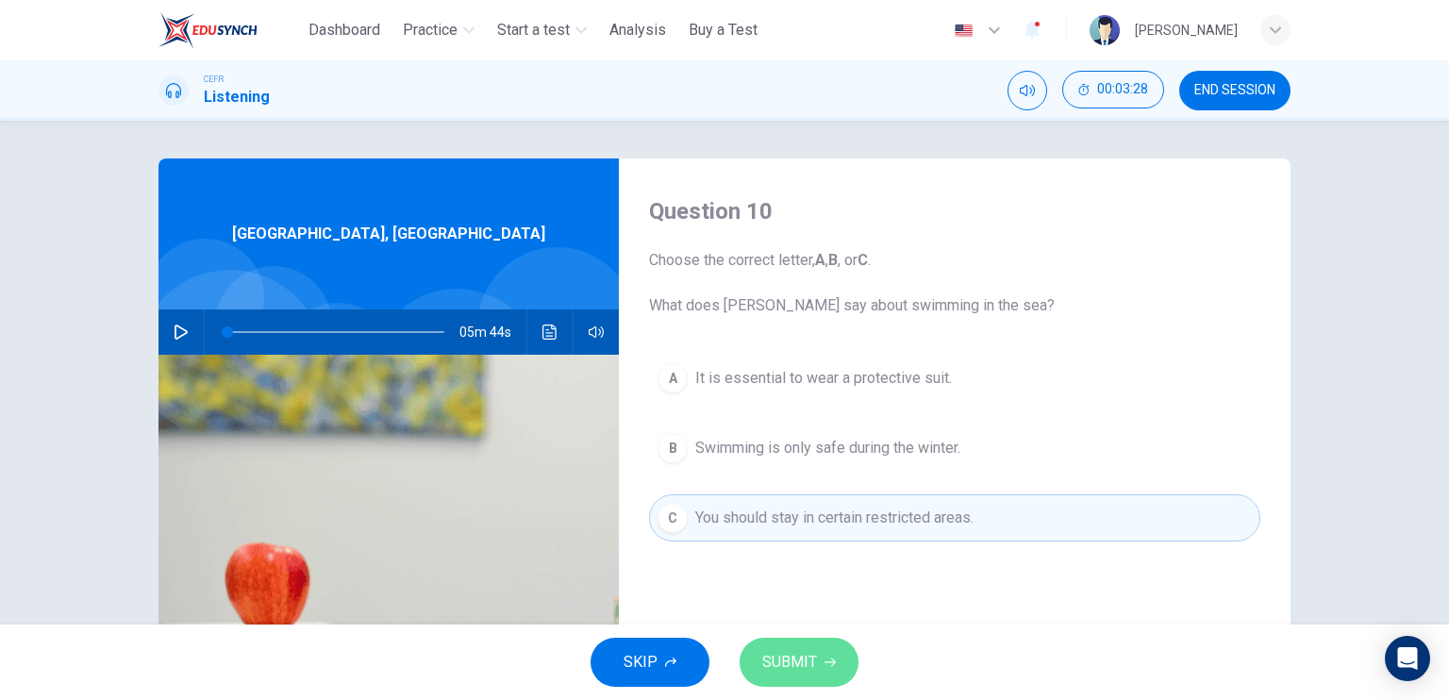
click at [802, 657] on span "SUBMIT" at bounding box center [789, 662] width 55 height 26
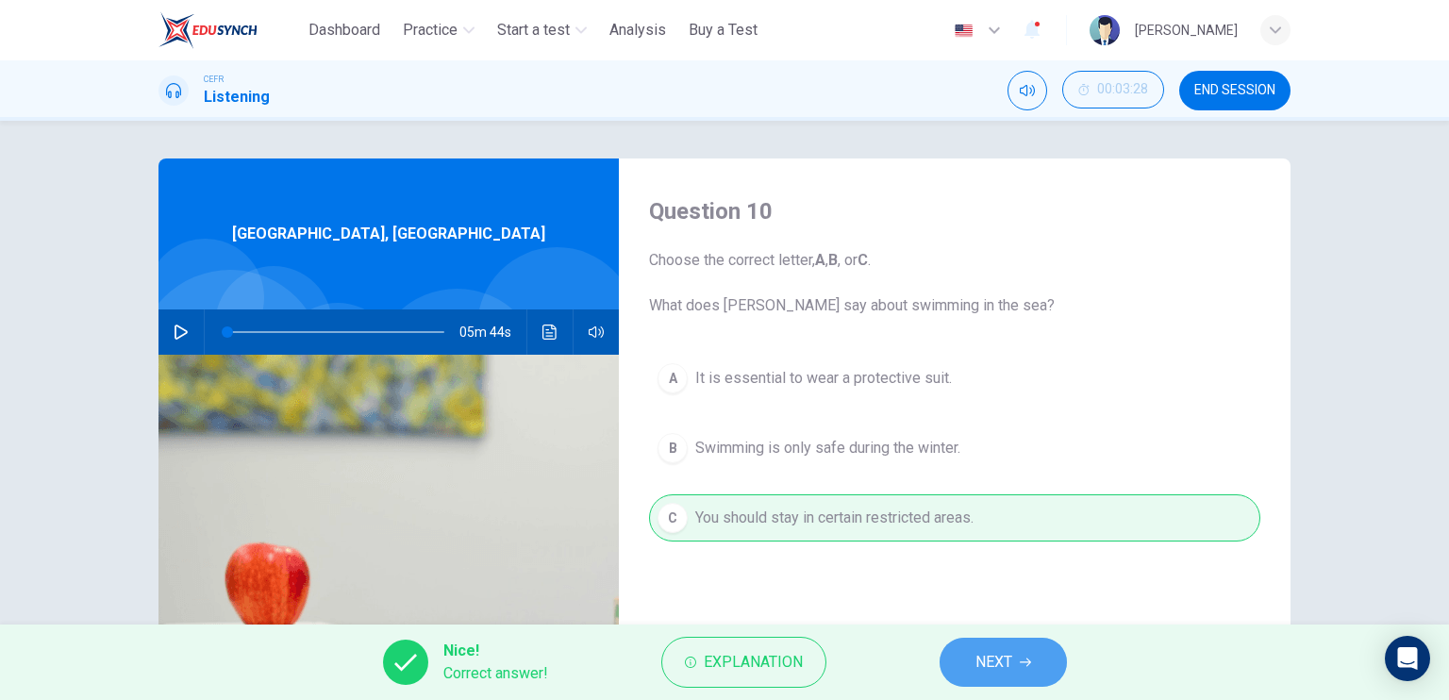
click at [950, 655] on button "NEXT" at bounding box center [1002, 662] width 127 height 49
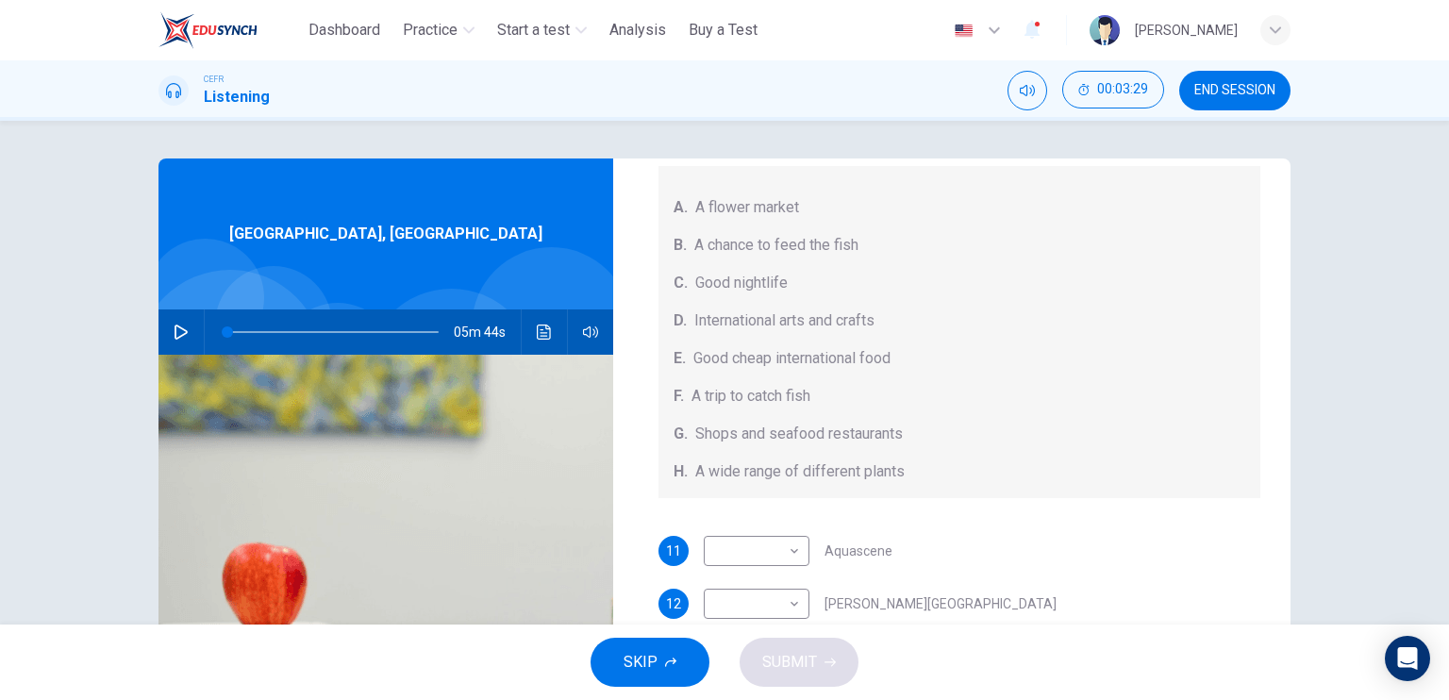
scroll to position [94, 0]
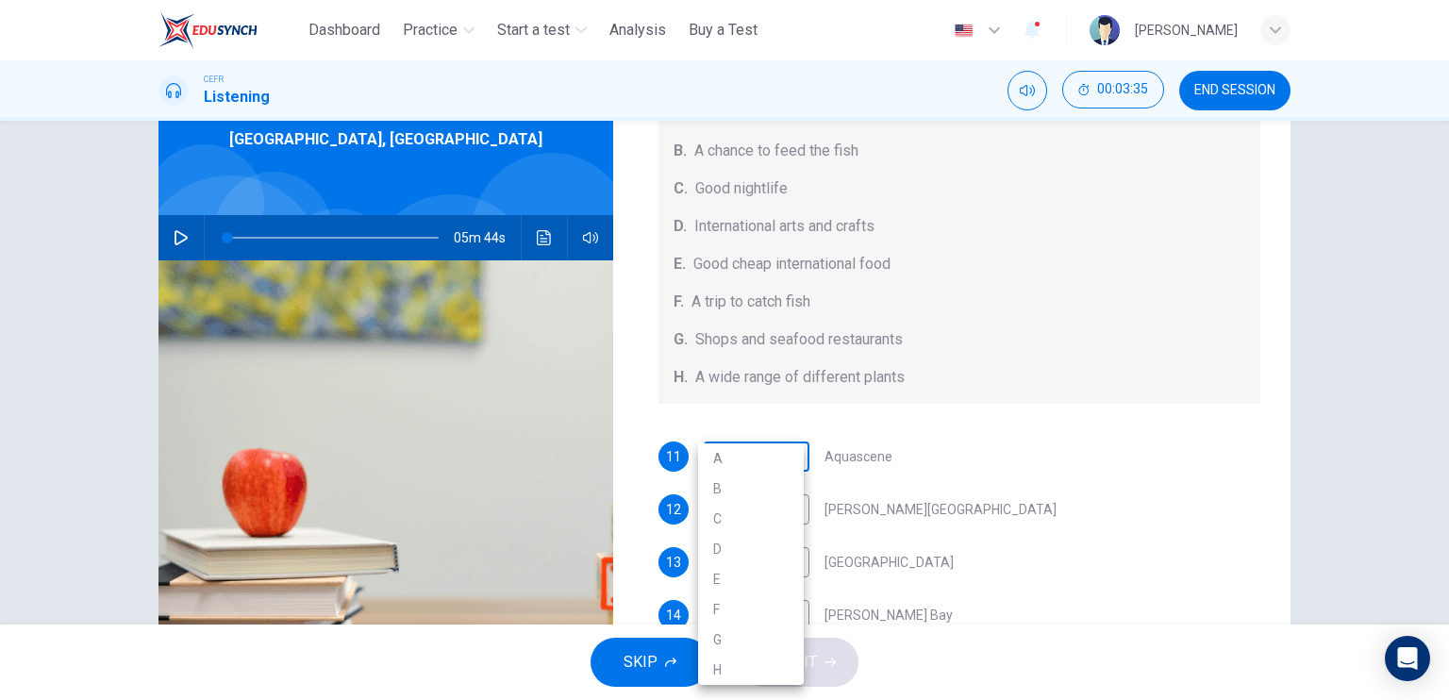
click at [763, 462] on body "This site uses cookies, as explained in our Privacy Policy . If you agree to th…" at bounding box center [724, 350] width 1449 height 700
click at [754, 497] on li "B" at bounding box center [751, 488] width 106 height 30
type input "*"
click at [751, 507] on body "This site uses cookies, as explained in our Privacy Policy . If you agree to th…" at bounding box center [724, 350] width 1449 height 700
click at [736, 584] on li "E" at bounding box center [751, 579] width 106 height 30
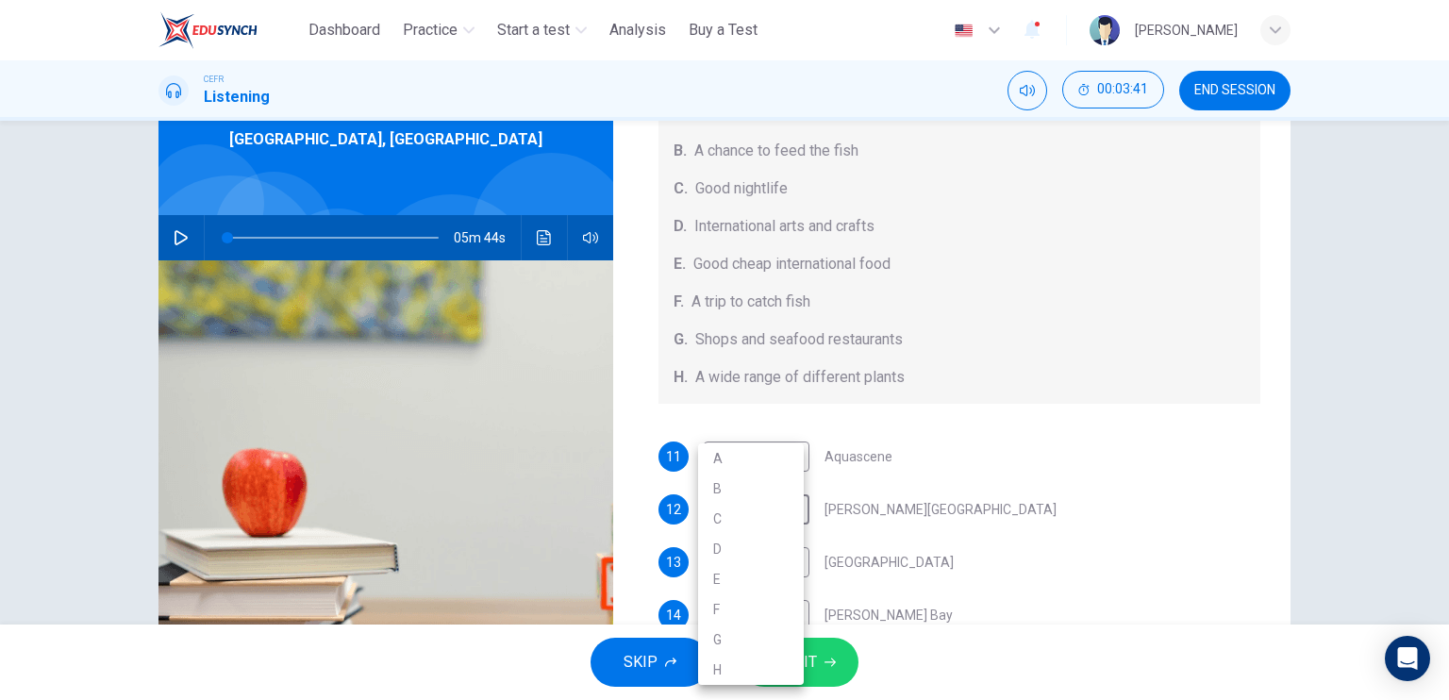
type input "*"
click at [385, 234] on span at bounding box center [332, 237] width 211 height 26
click at [186, 240] on button "button" at bounding box center [181, 237] width 30 height 45
click at [378, 243] on span at bounding box center [382, 237] width 11 height 11
click at [377, 243] on span at bounding box center [382, 237] width 11 height 11
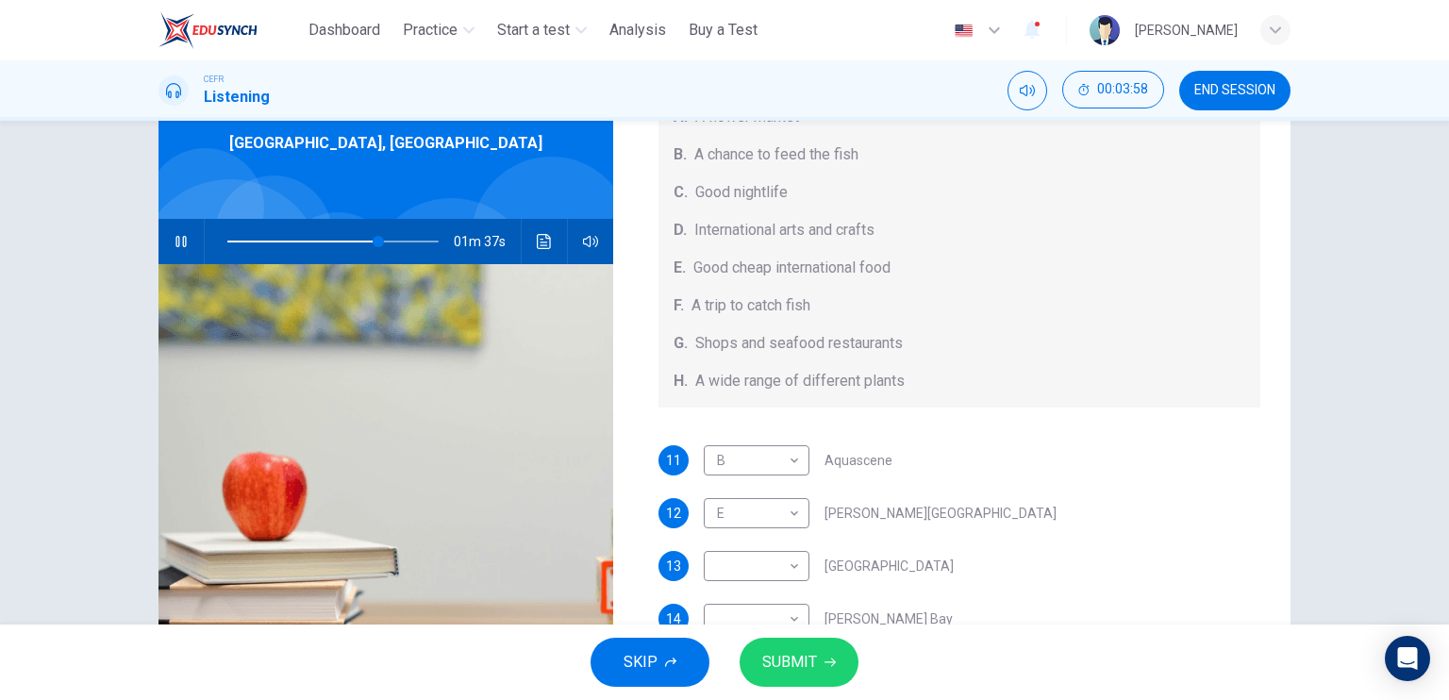
scroll to position [104, 0]
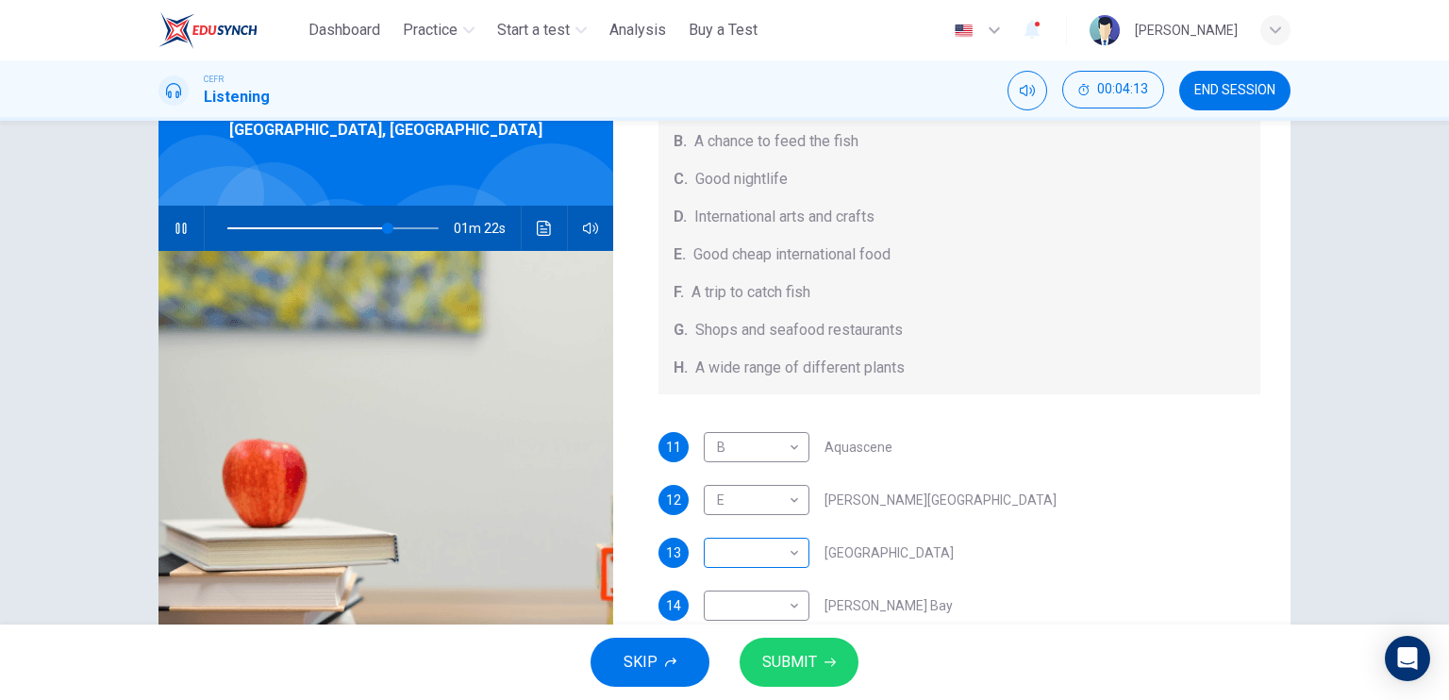
click at [768, 546] on body "This site uses cookies, as explained in our Privacy Policy . If you agree to th…" at bounding box center [724, 350] width 1449 height 700
click at [722, 638] on li "G" at bounding box center [751, 639] width 106 height 30
type input "**"
type input "*"
click at [1400, 489] on div "Questions 11 - 15 Choose your answers from the box and write the correct letter…" at bounding box center [724, 373] width 1449 height 504
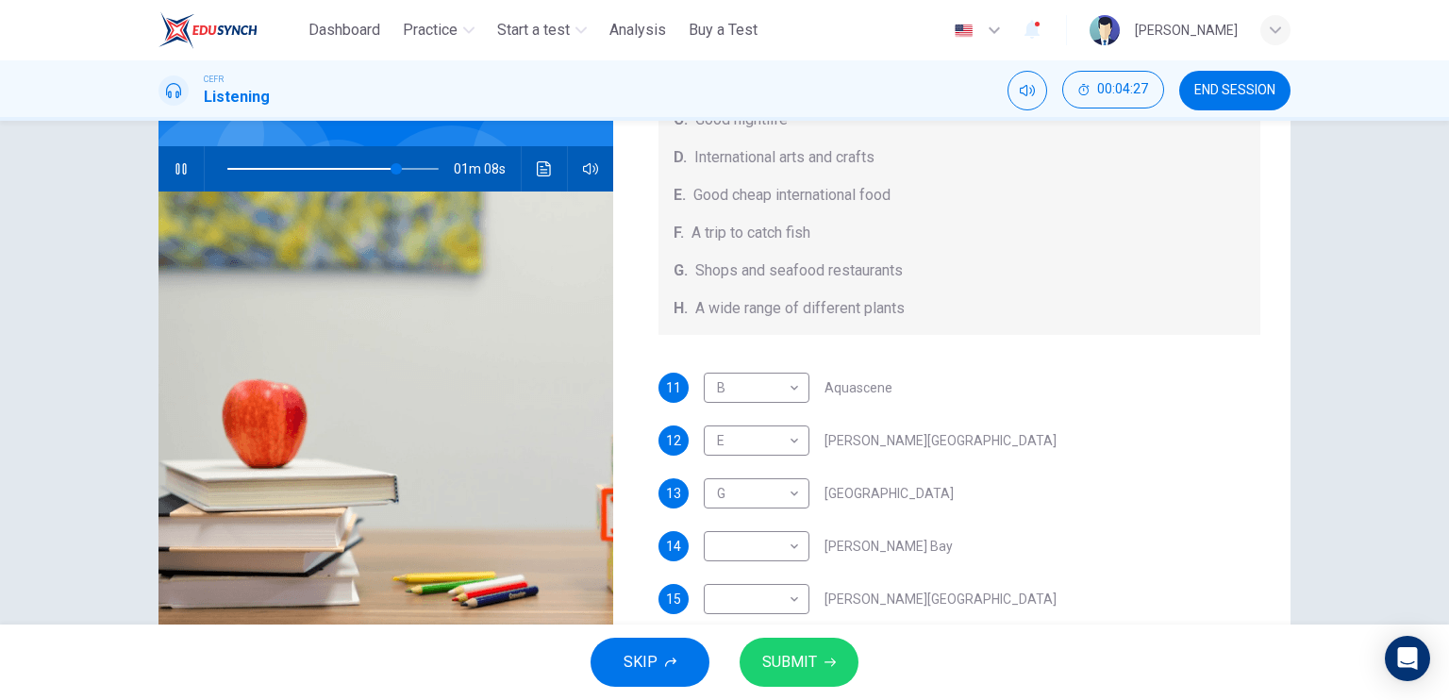
scroll to position [198, 0]
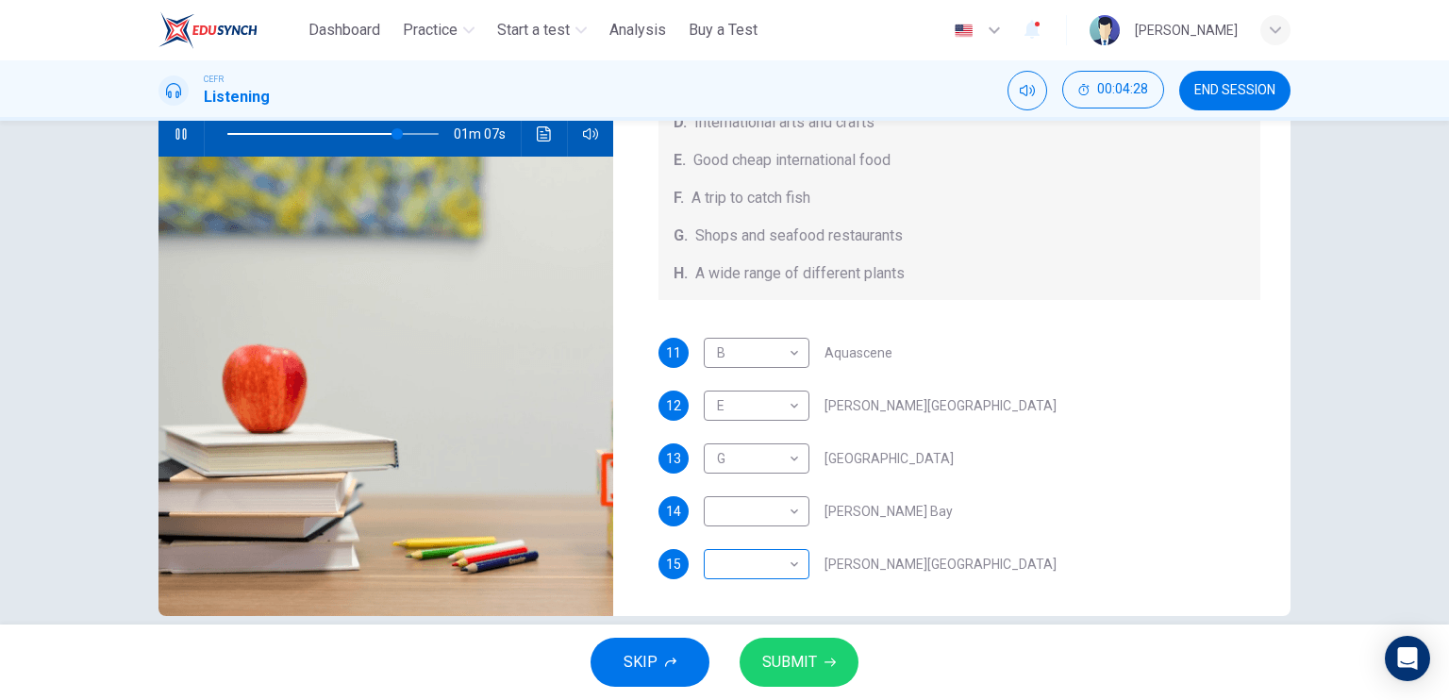
click at [790, 585] on body "This site uses cookies, as explained in our Privacy Policy . If you agree to th…" at bounding box center [724, 350] width 1449 height 700
click at [719, 520] on li "C" at bounding box center [751, 519] width 106 height 30
type input "**"
type input "*"
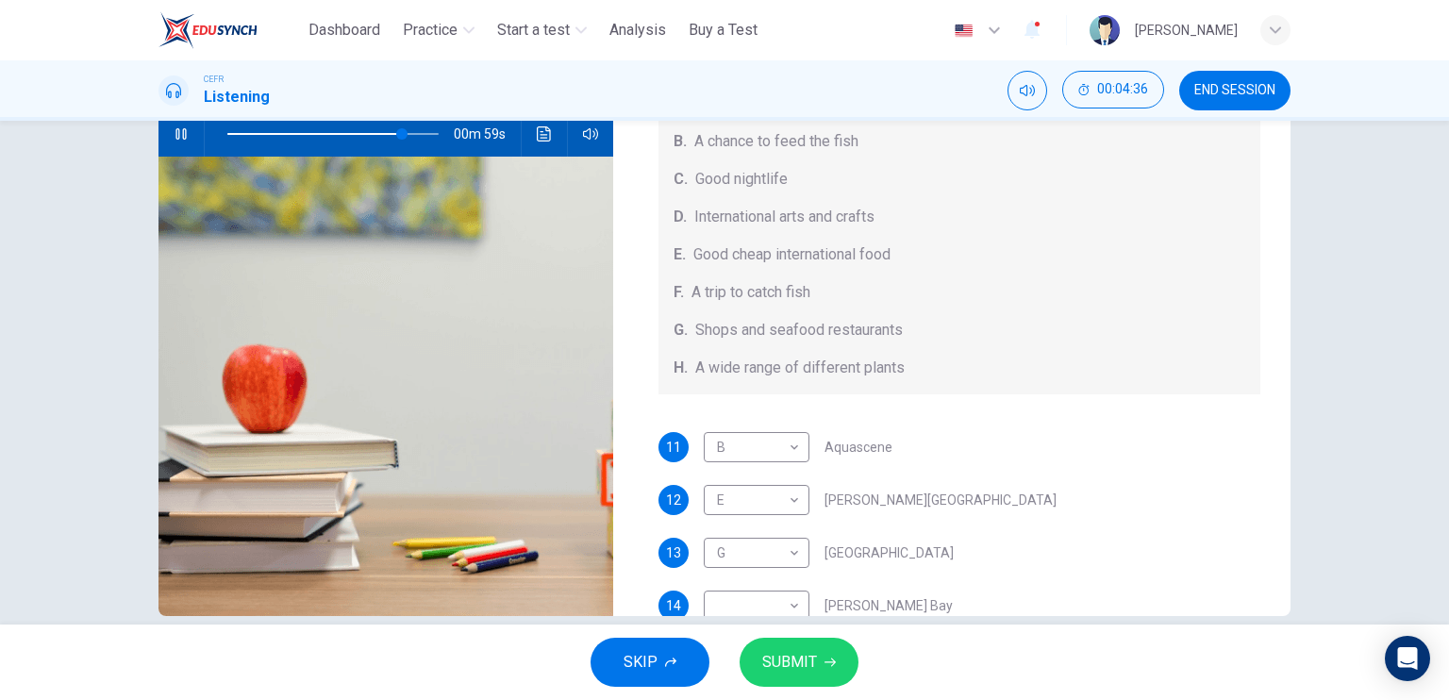
scroll to position [226, 0]
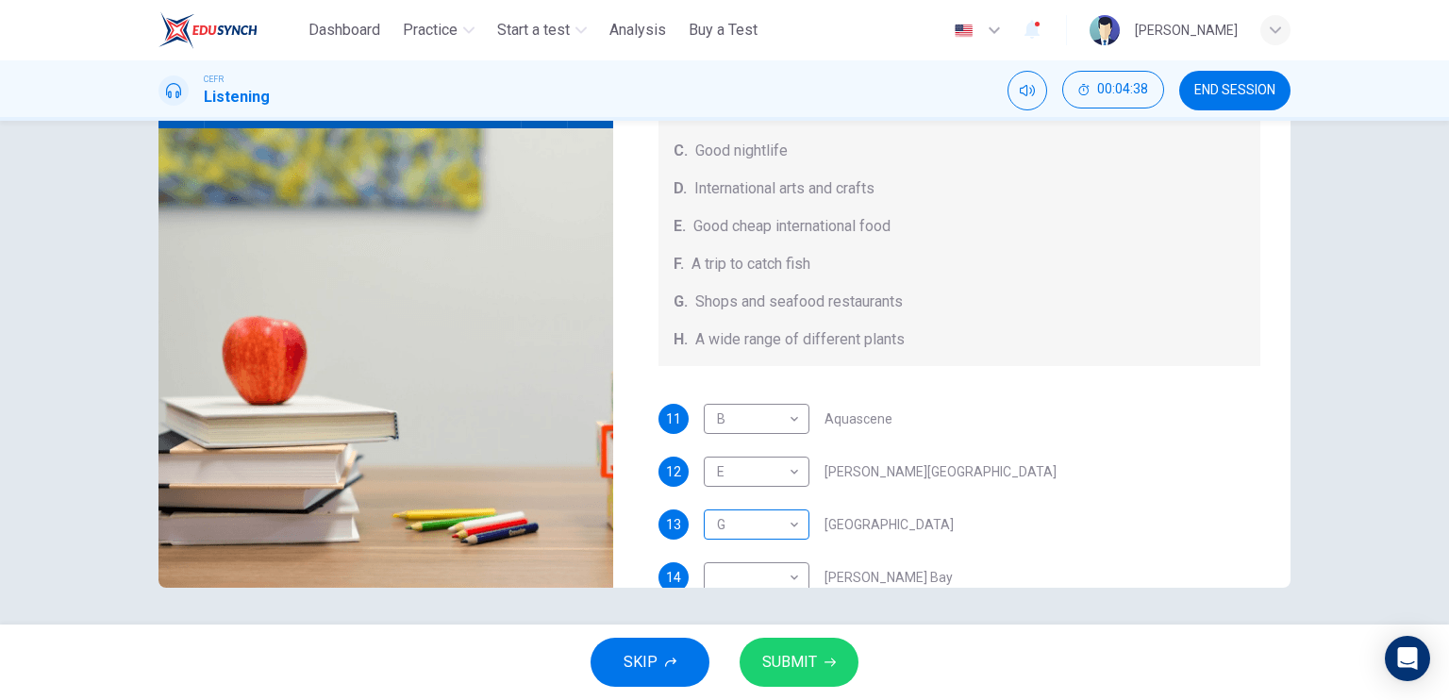
click at [762, 516] on body "This site uses cookies, as explained in our Privacy Policy . If you agree to th…" at bounding box center [724, 350] width 1449 height 700
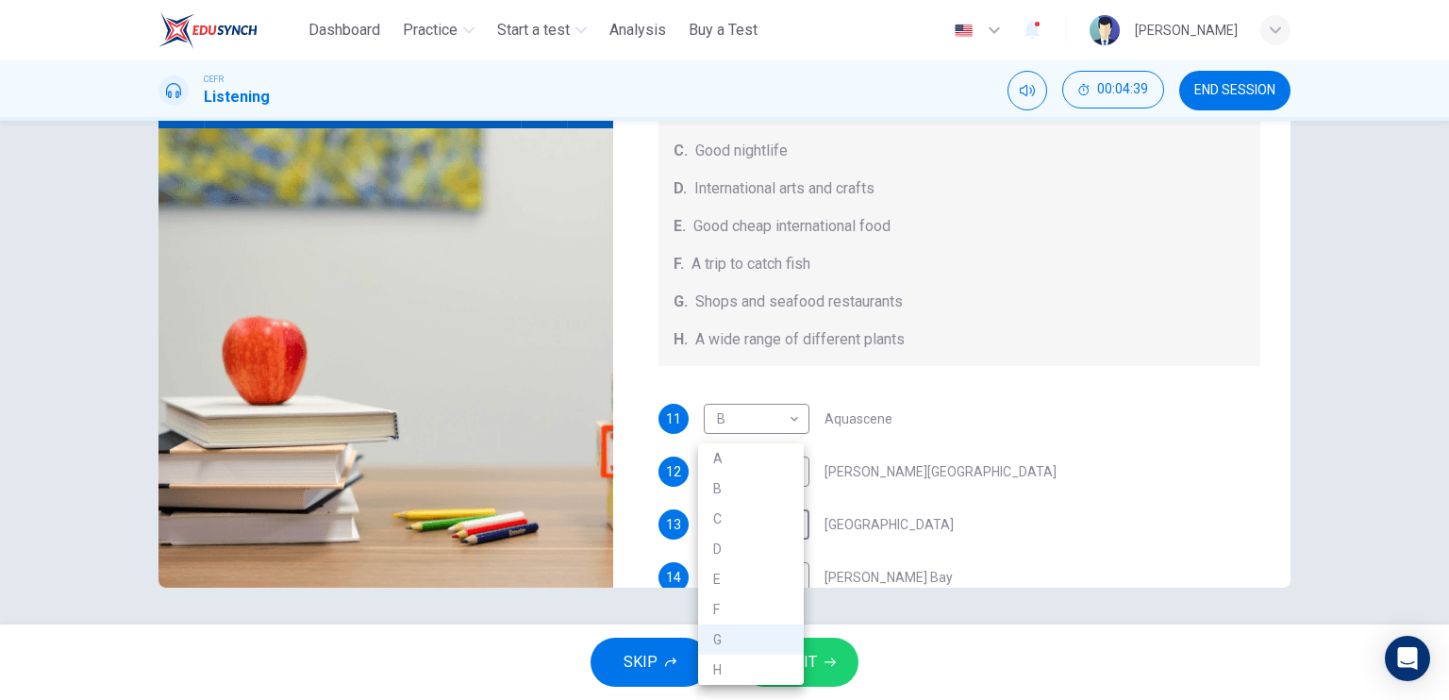
click at [1383, 506] on div at bounding box center [724, 350] width 1449 height 700
click at [747, 572] on body "This site uses cookies, as explained in our Privacy Policy . If you agree to th…" at bounding box center [724, 350] width 1449 height 700
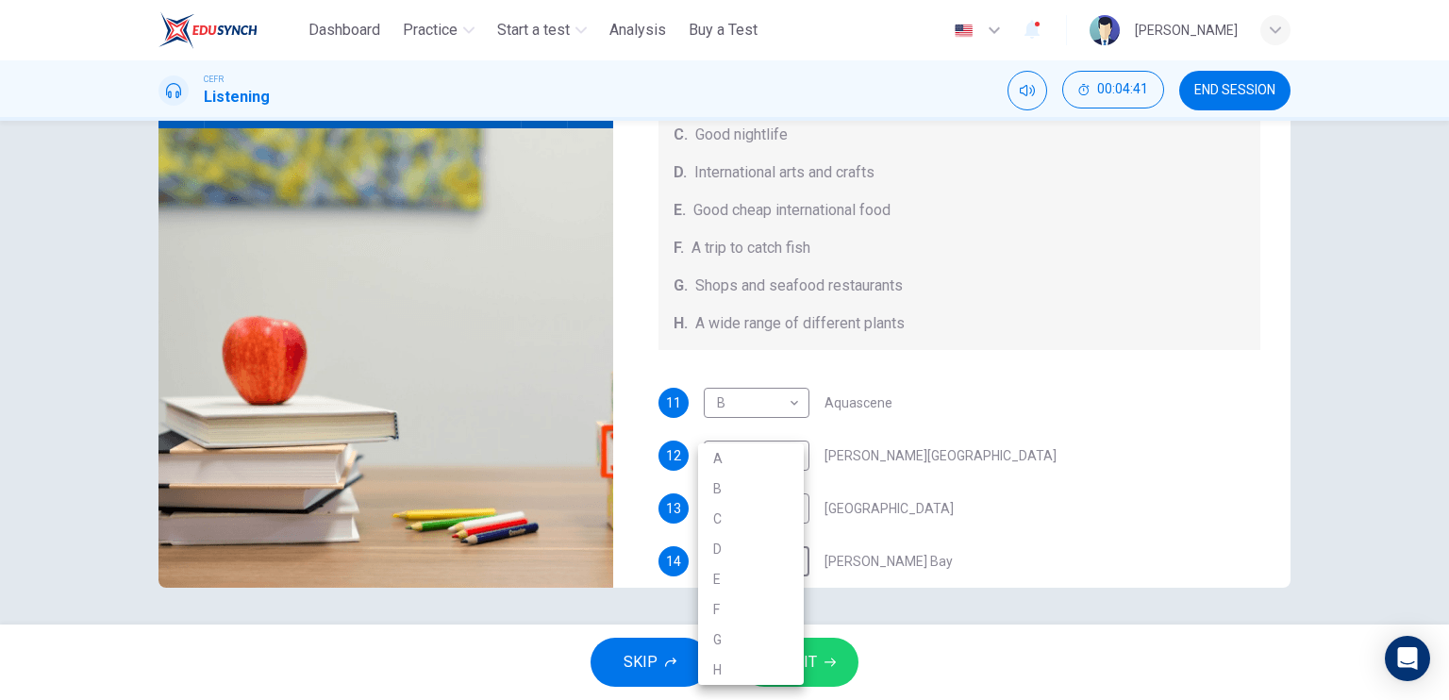
click at [721, 671] on li "H" at bounding box center [751, 670] width 106 height 30
type input "**"
type input "*"
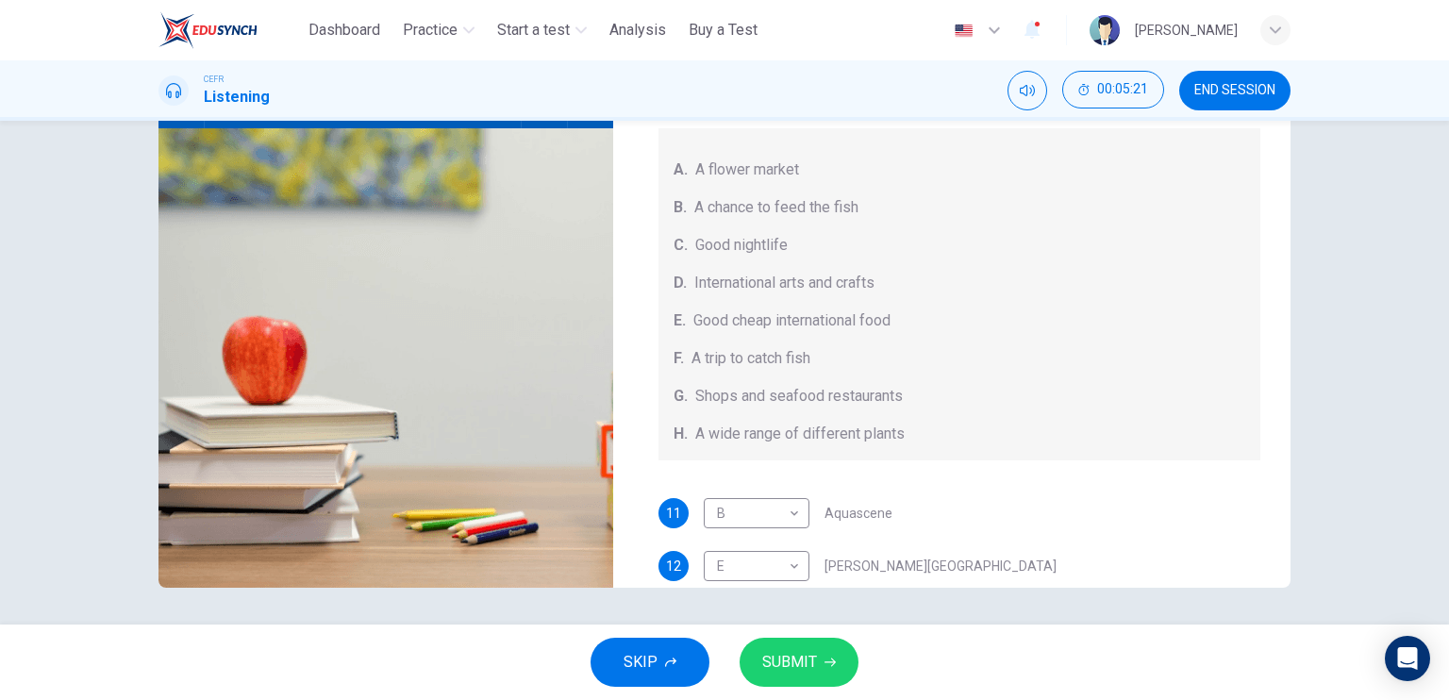
scroll to position [211, 0]
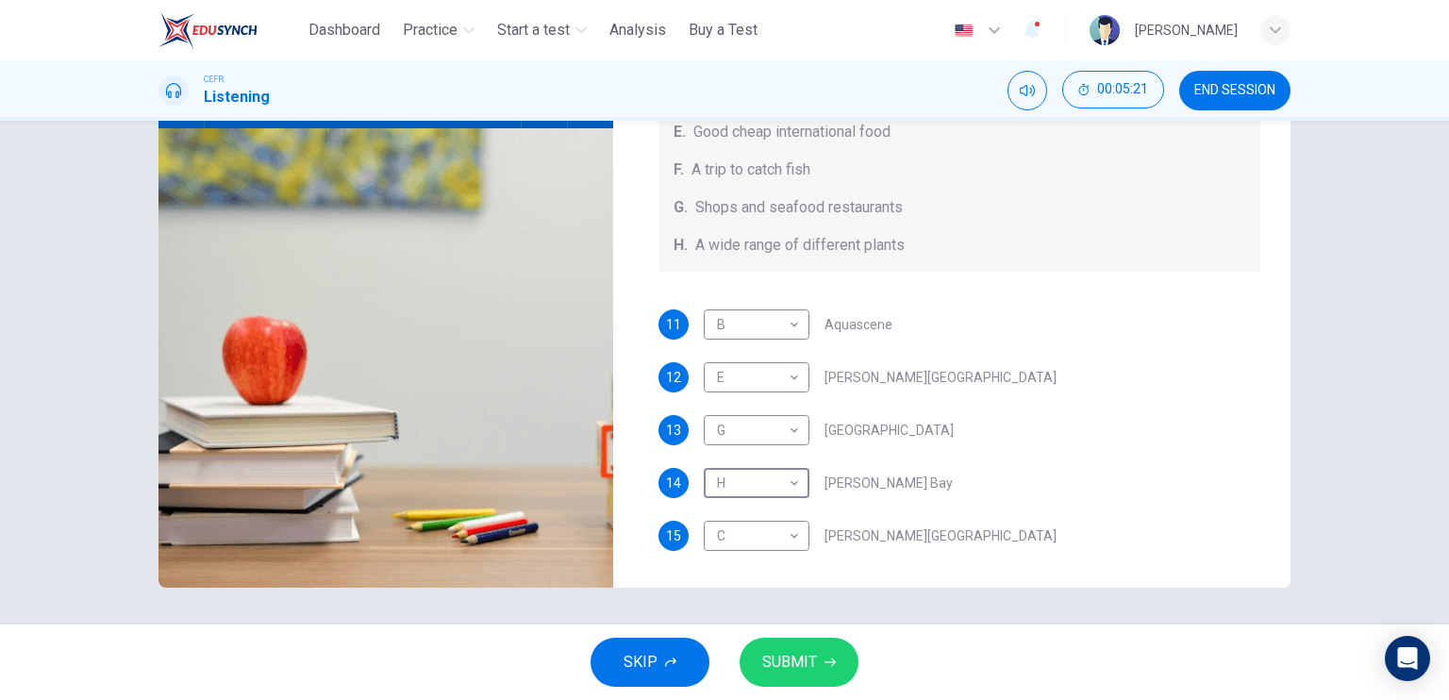
click at [830, 654] on button "SUBMIT" at bounding box center [798, 662] width 119 height 49
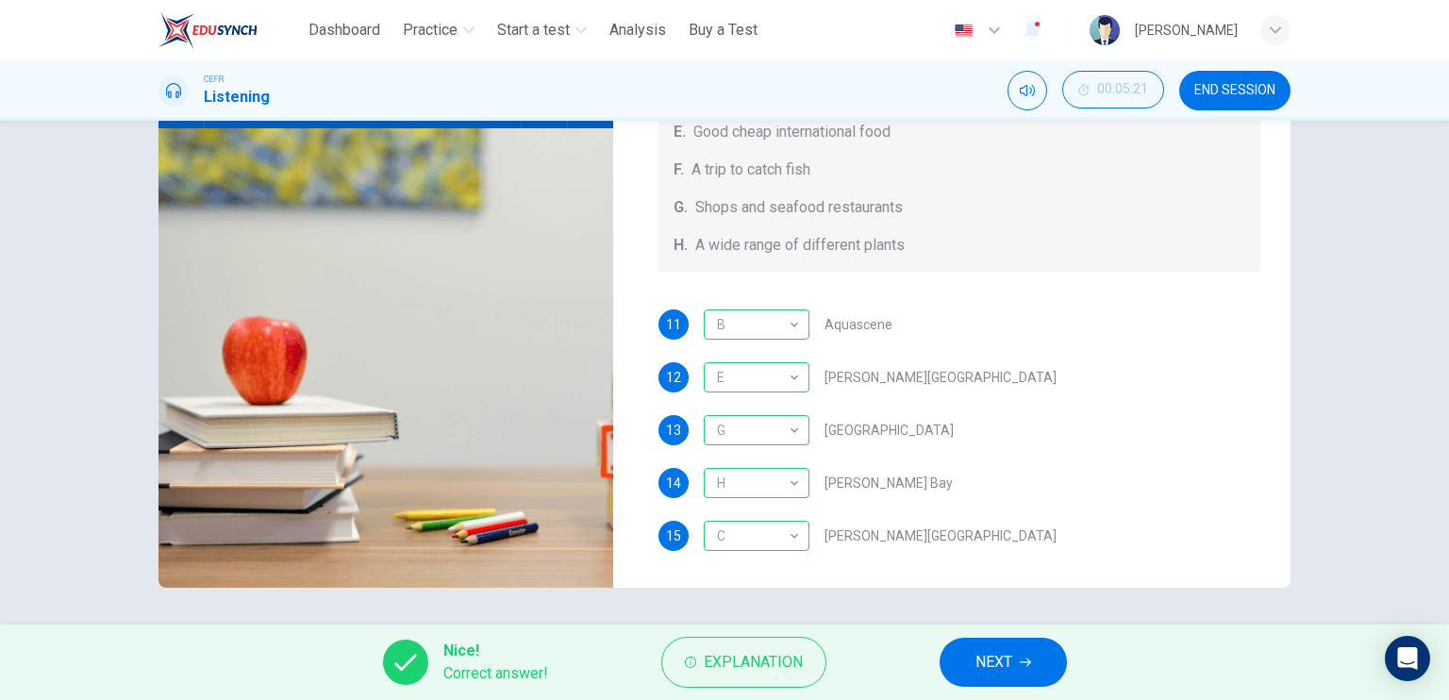
type input "**"
click at [1026, 651] on button "NEXT" at bounding box center [1002, 662] width 127 height 49
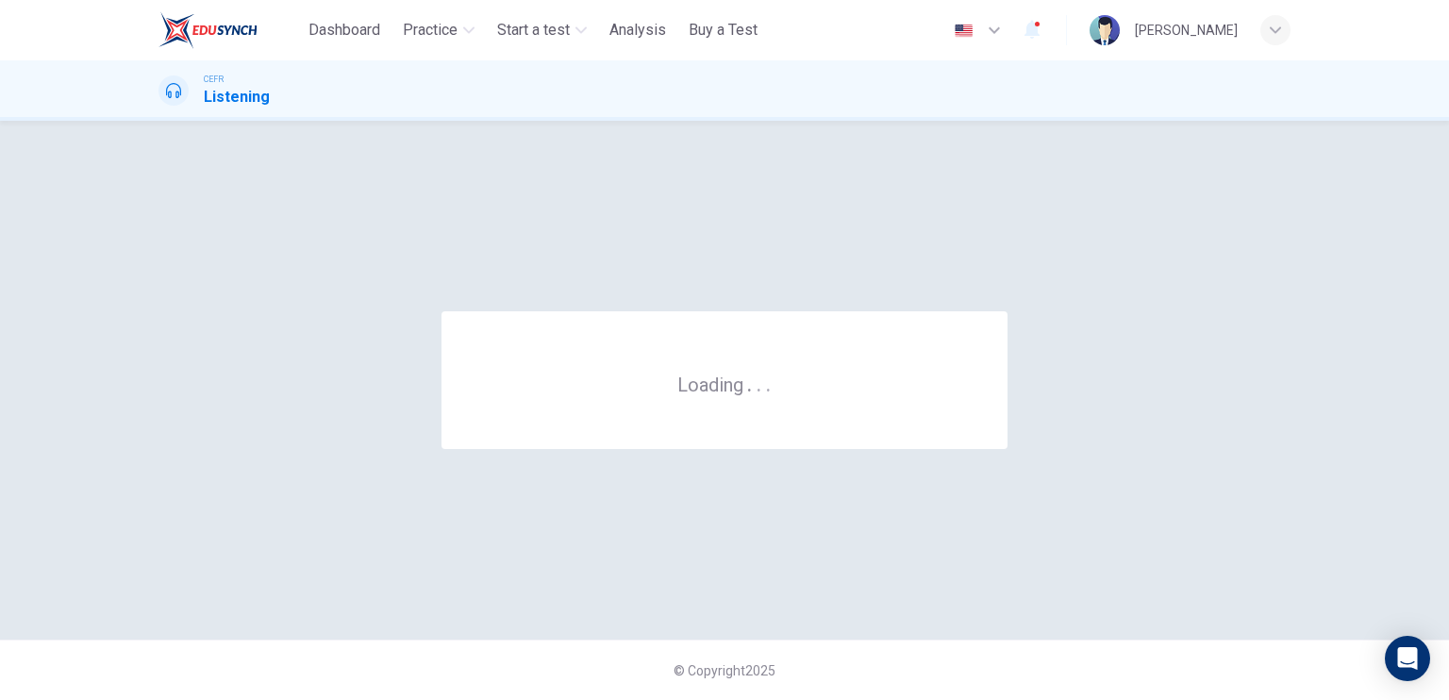
scroll to position [0, 0]
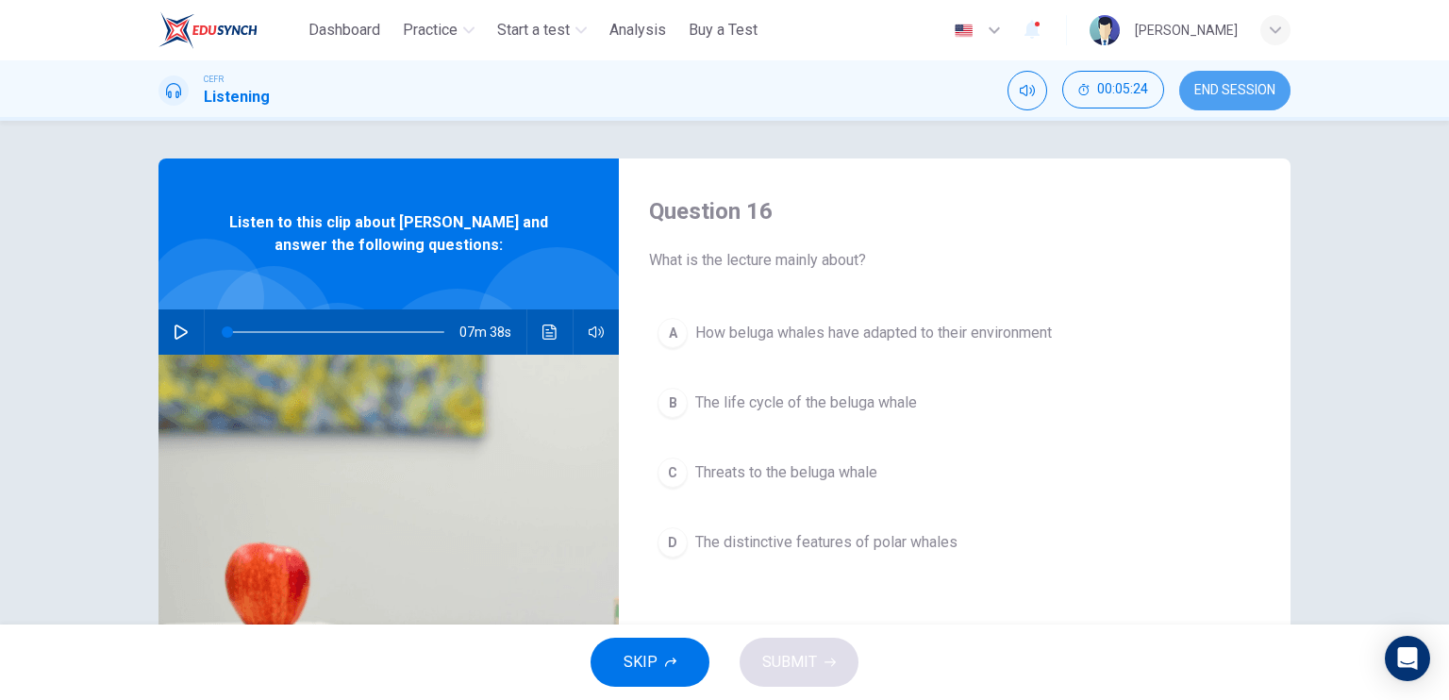
click at [1216, 87] on span "END SESSION" at bounding box center [1234, 90] width 81 height 15
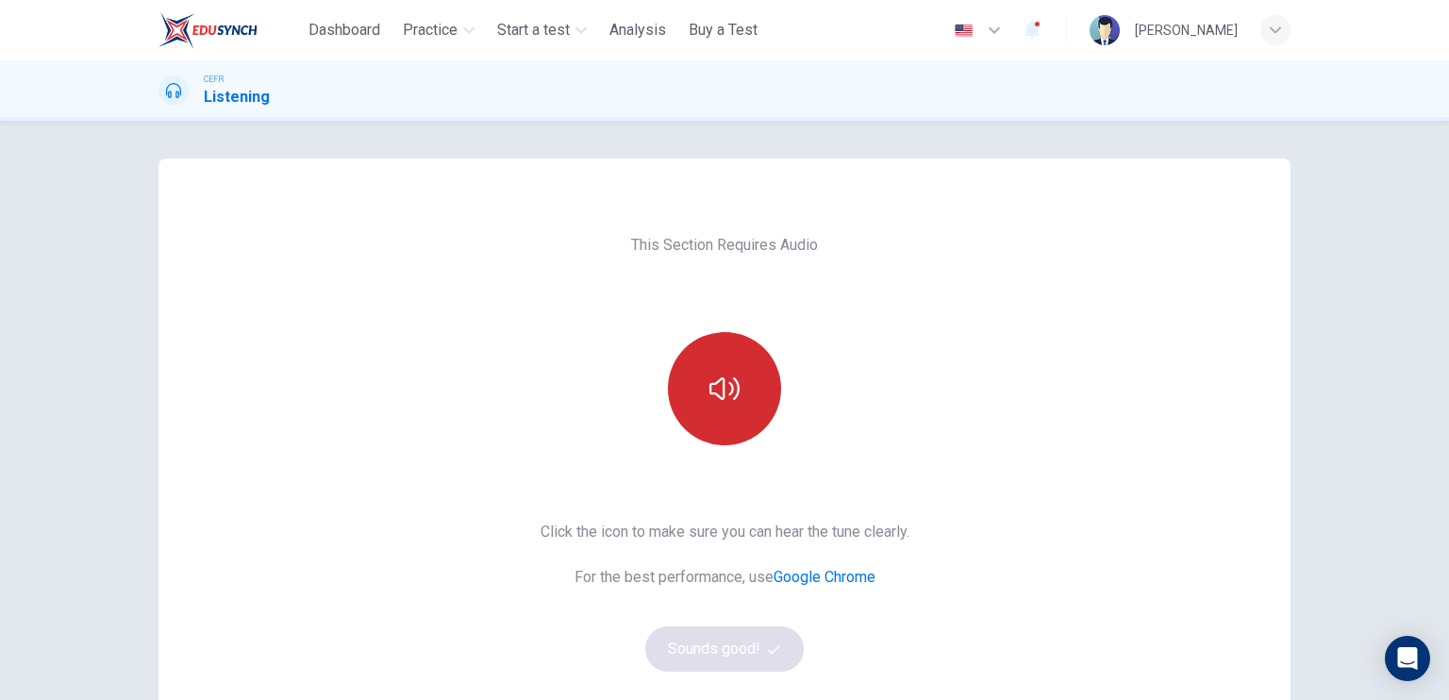
click at [691, 413] on button "button" at bounding box center [724, 388] width 113 height 113
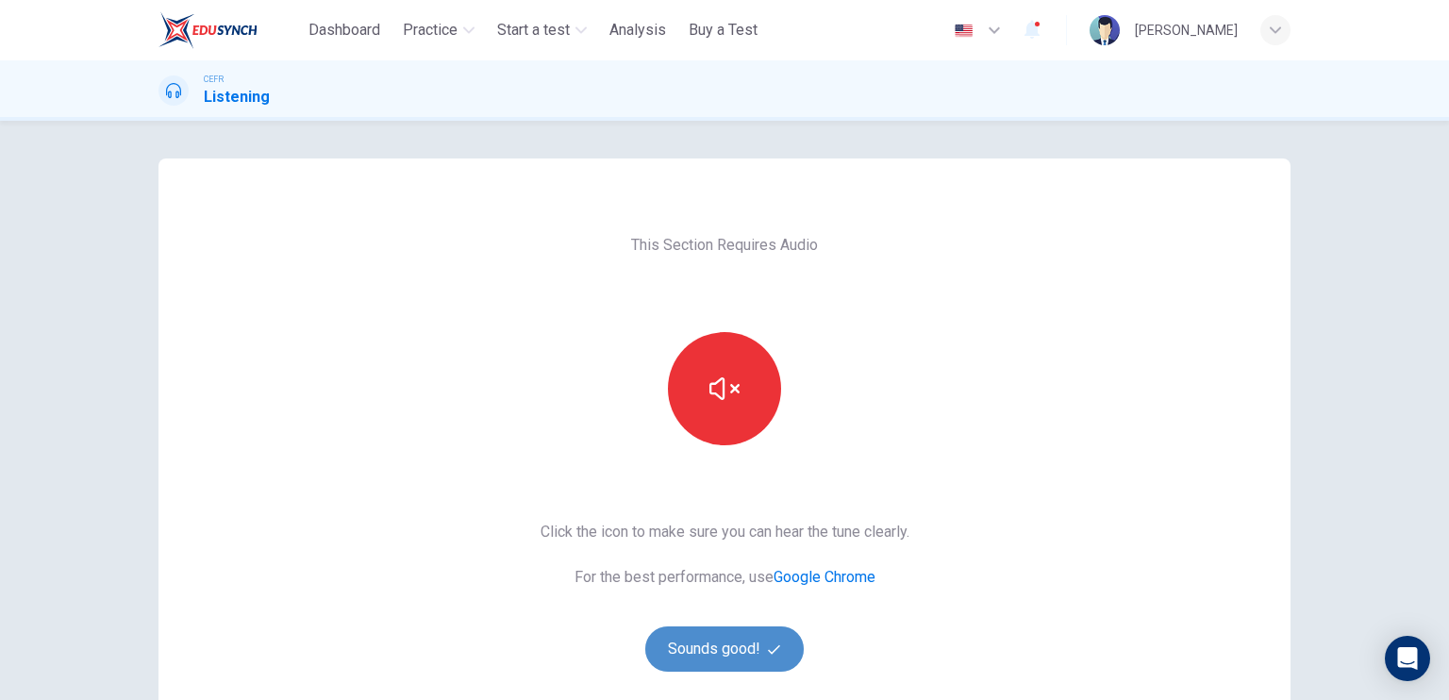
click at [701, 637] on button "Sounds good!" at bounding box center [724, 648] width 158 height 45
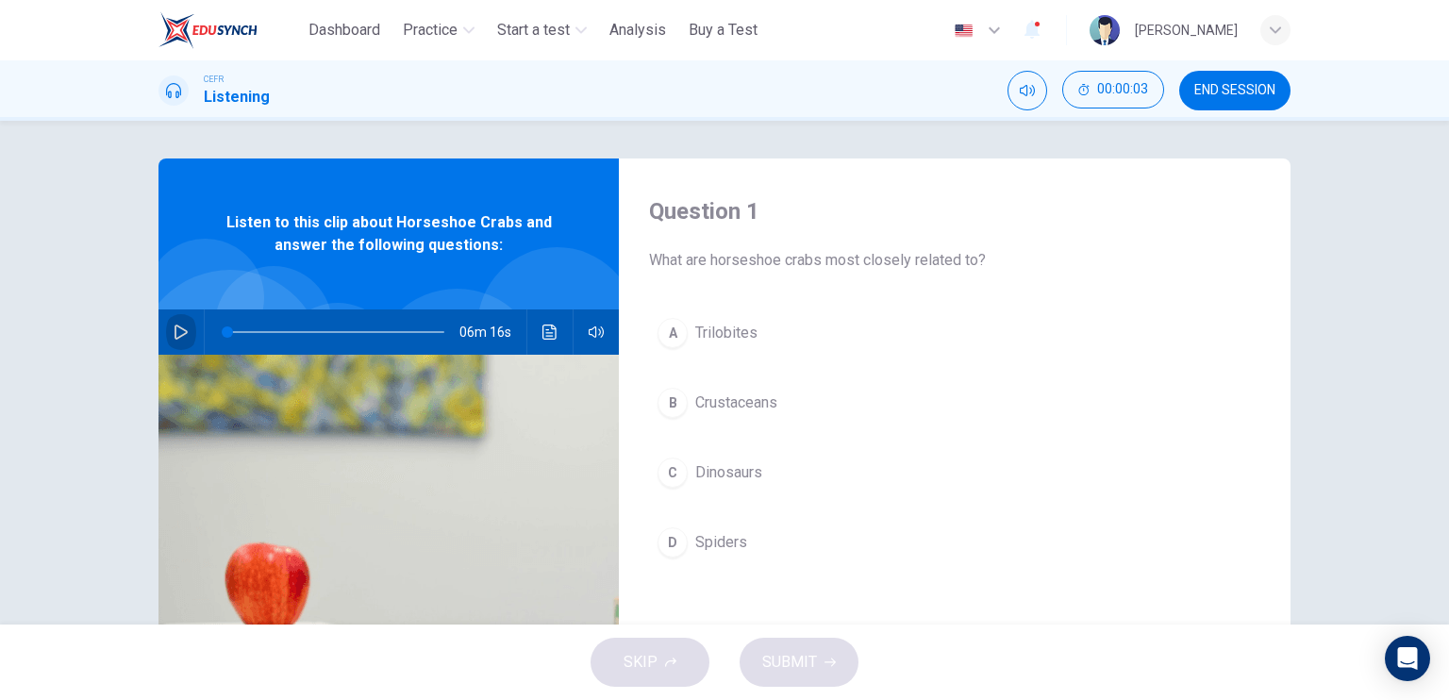
click at [174, 335] on icon "button" at bounding box center [181, 331] width 15 height 15
type input "*"
click at [812, 361] on div "A Trilobites B Crustaceans C Dinosaurs D Spiders" at bounding box center [954, 456] width 611 height 294
click at [811, 339] on button "A Trilobites" at bounding box center [954, 332] width 611 height 47
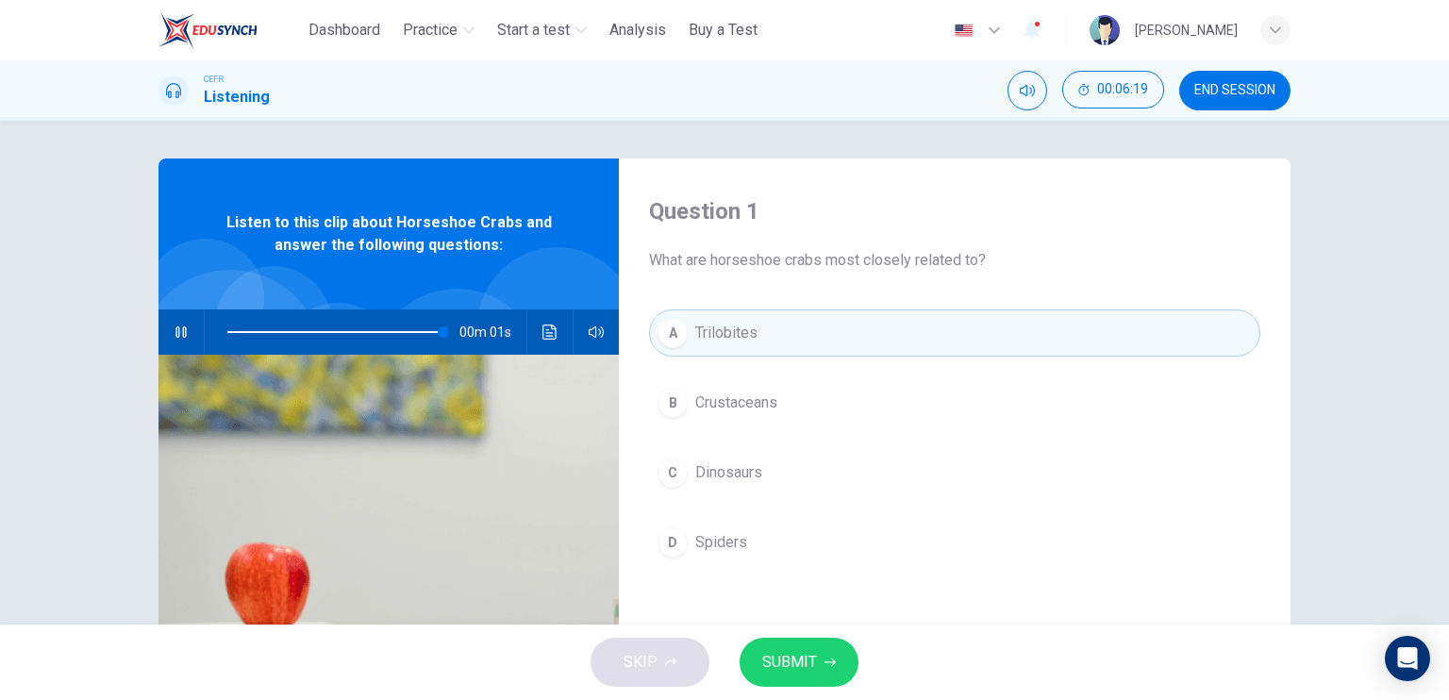
click at [822, 642] on button "SUBMIT" at bounding box center [798, 662] width 119 height 49
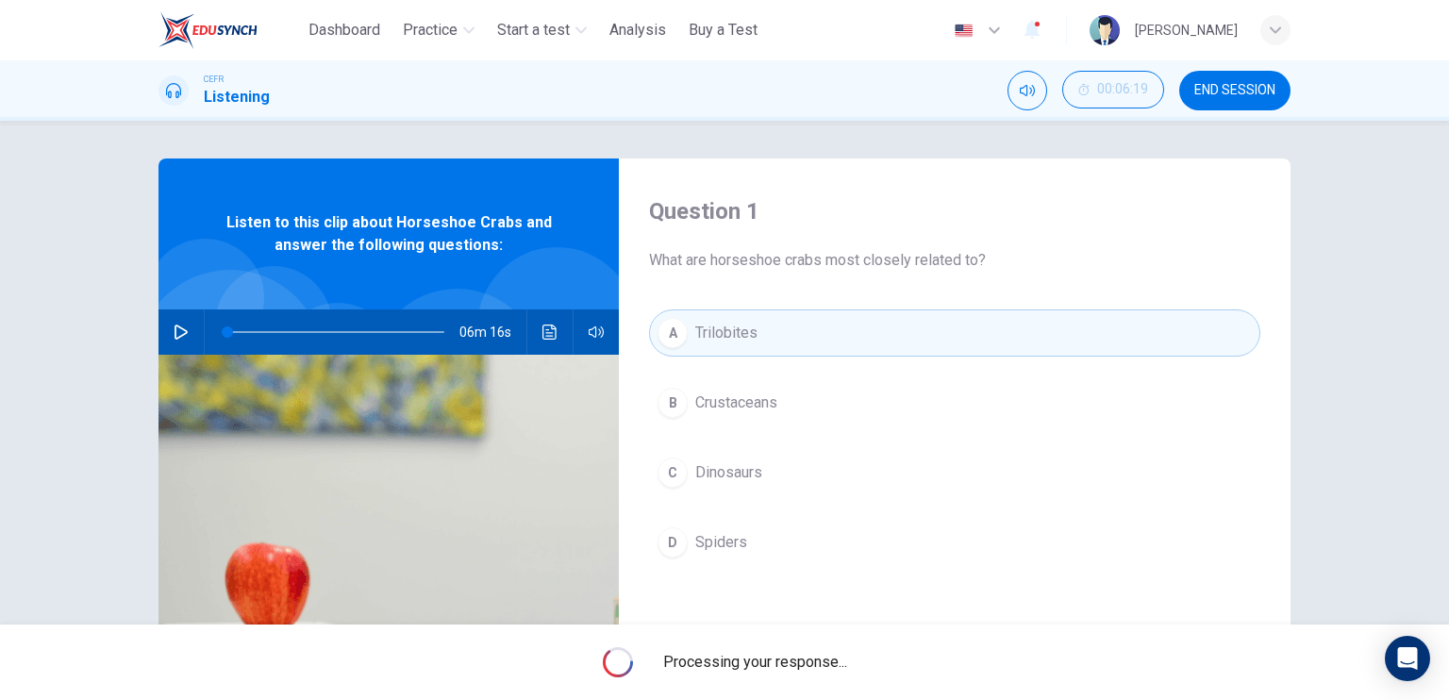
type input "*"
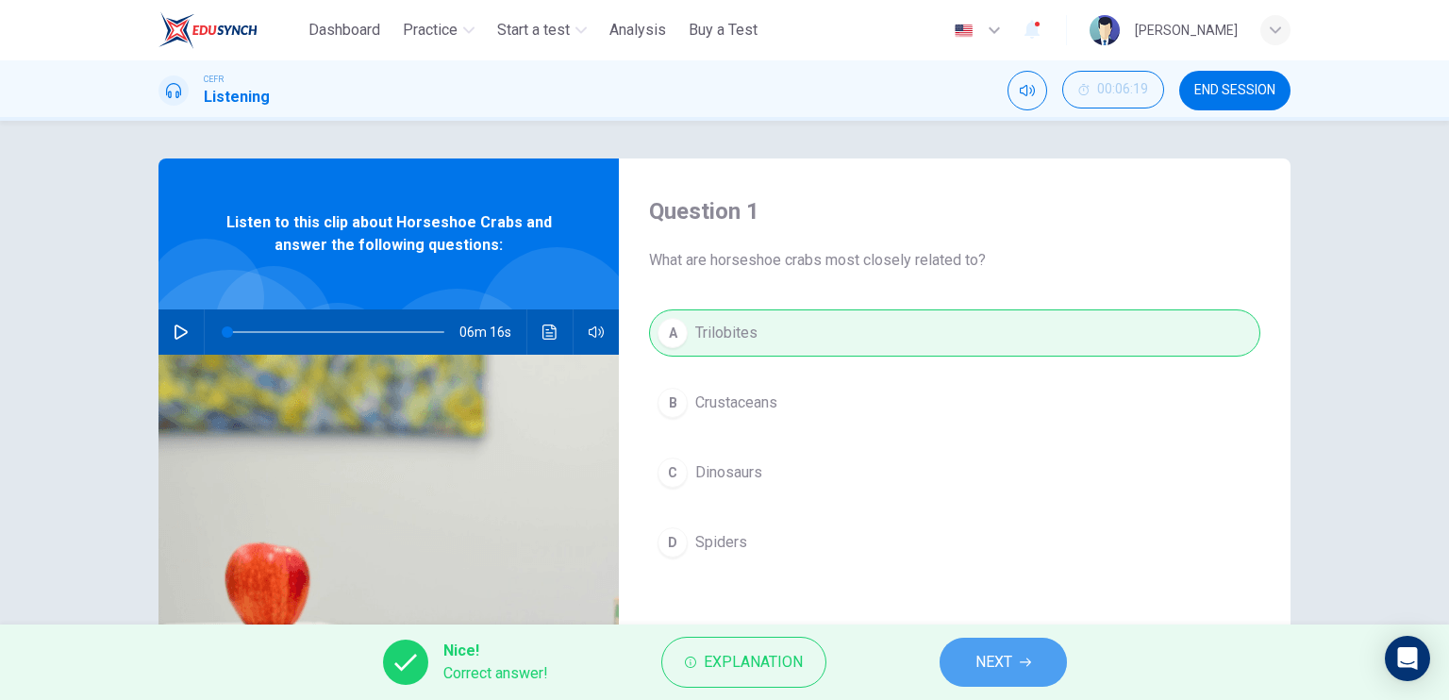
click at [999, 659] on span "NEXT" at bounding box center [993, 662] width 37 height 26
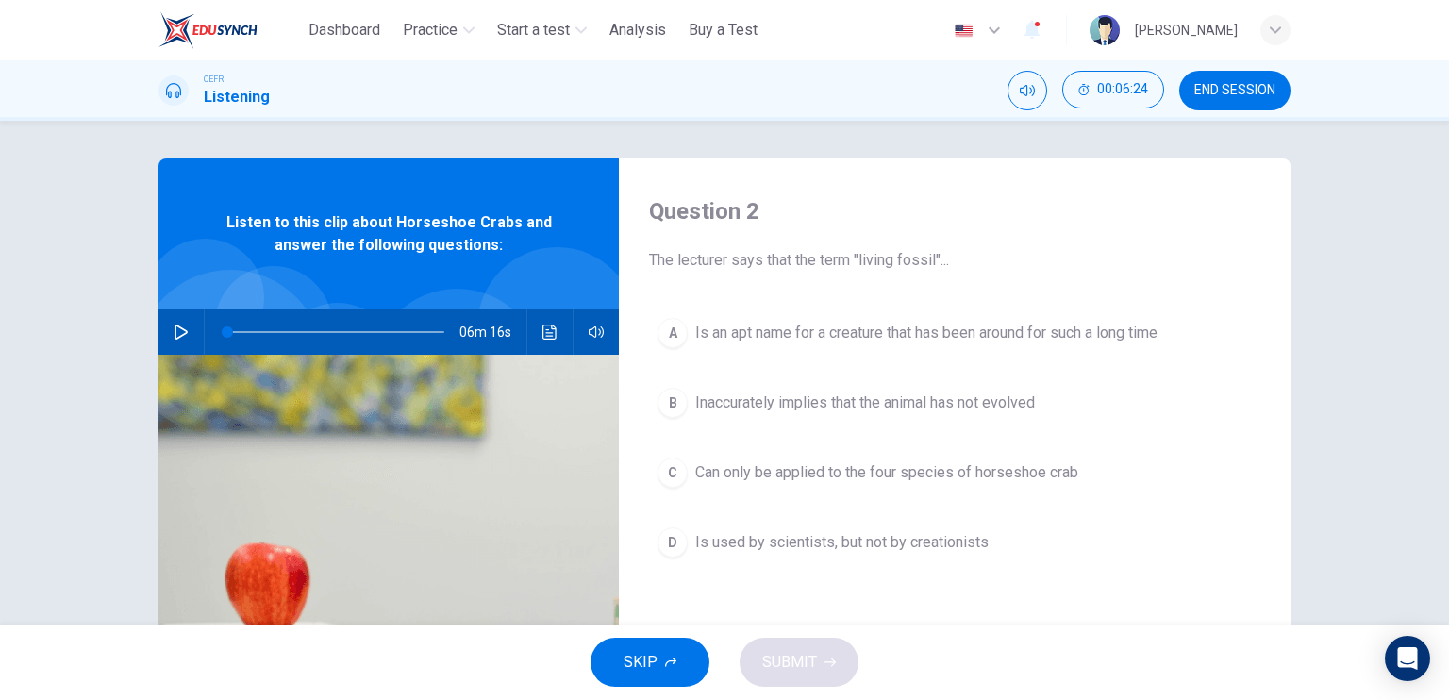
click at [861, 294] on div "Question 2 The lecturer says that the term "living fossil"... A Is an apt name …" at bounding box center [954, 485] width 671 height 655
click at [865, 297] on div "Question 2 The lecturer says that the term "living fossil"... A Is an apt name …" at bounding box center [954, 485] width 671 height 655
click at [861, 332] on span "Is an apt name for a creature that has been around for such a long time" at bounding box center [926, 333] width 462 height 23
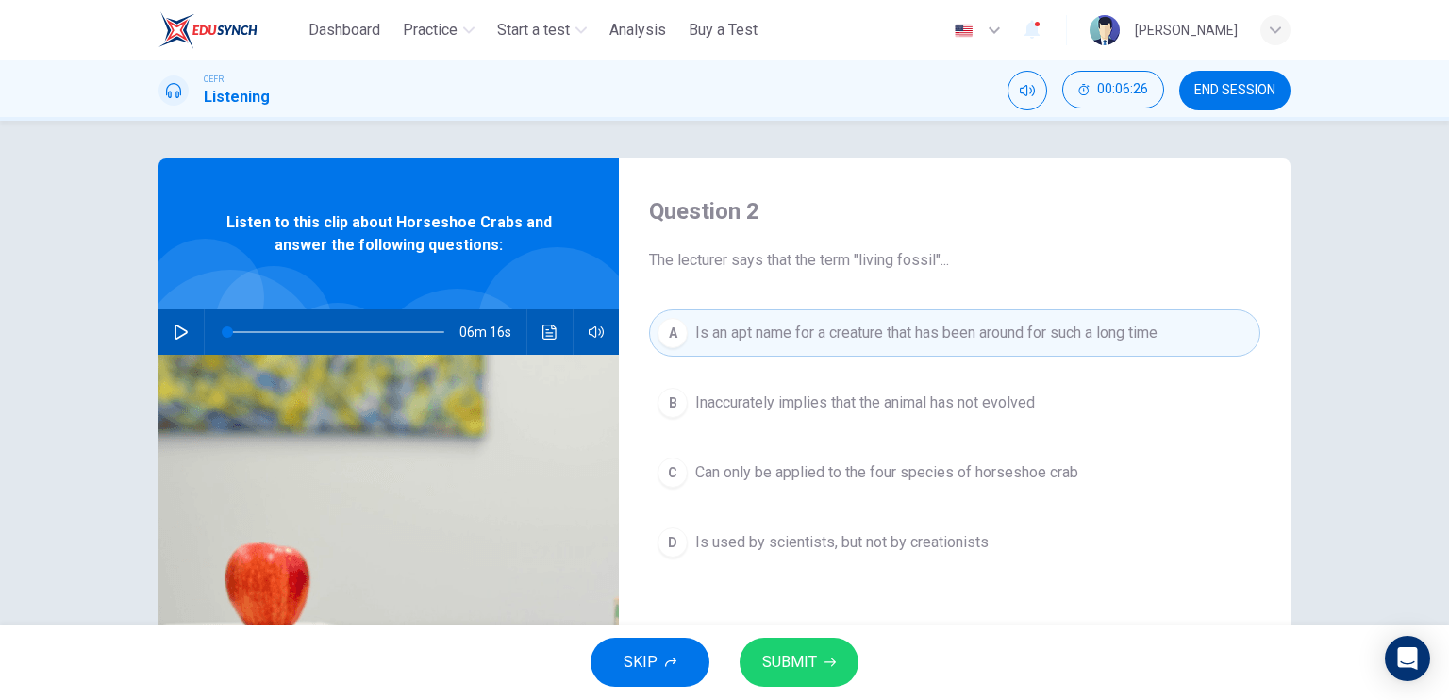
click at [824, 666] on icon "button" at bounding box center [829, 661] width 11 height 11
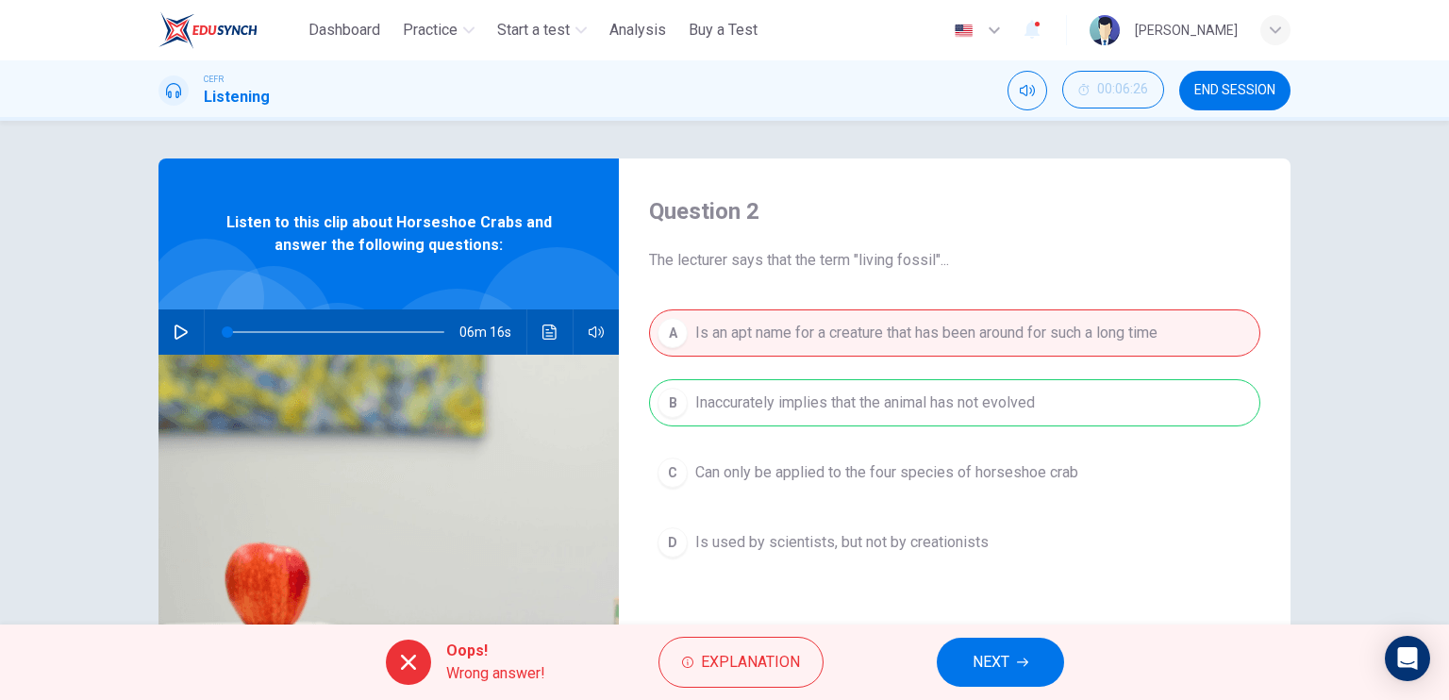
click at [972, 667] on span "NEXT" at bounding box center [990, 662] width 37 height 26
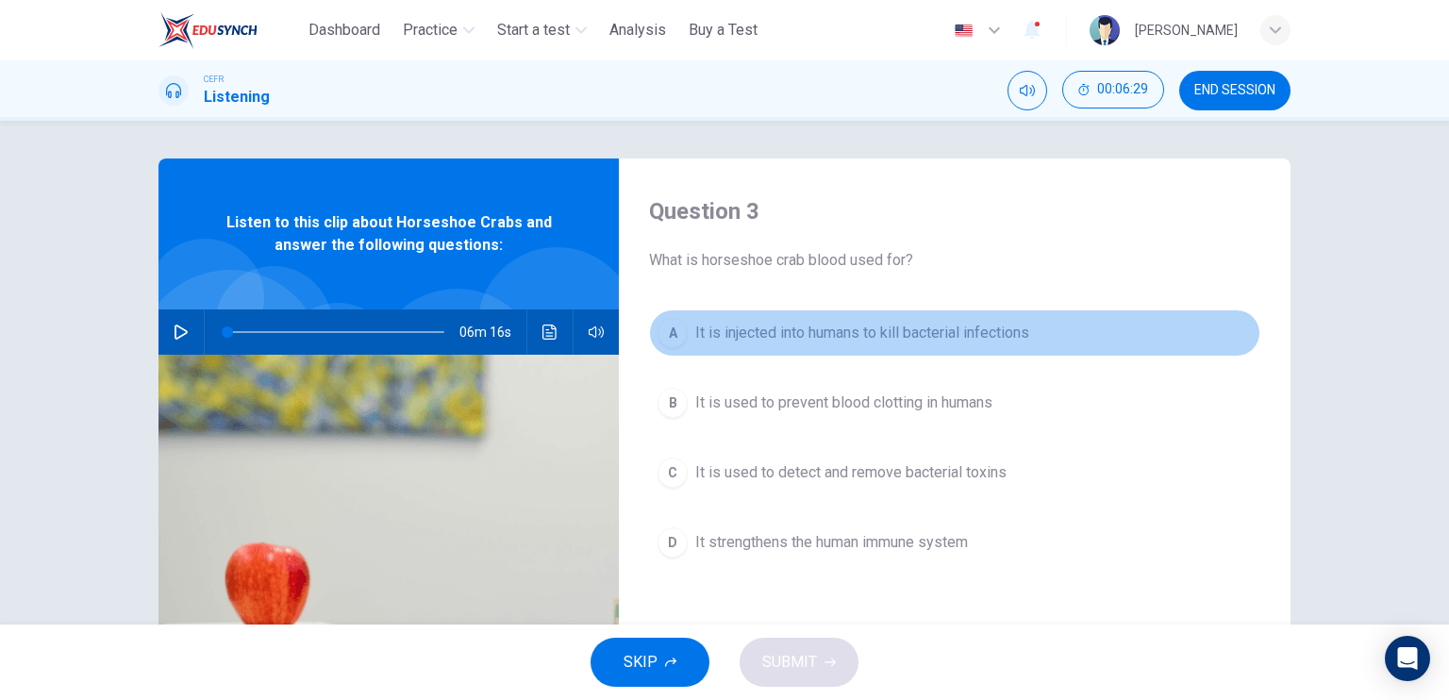
click at [920, 350] on button "A It is injected into humans to kill bacterial infections" at bounding box center [954, 332] width 611 height 47
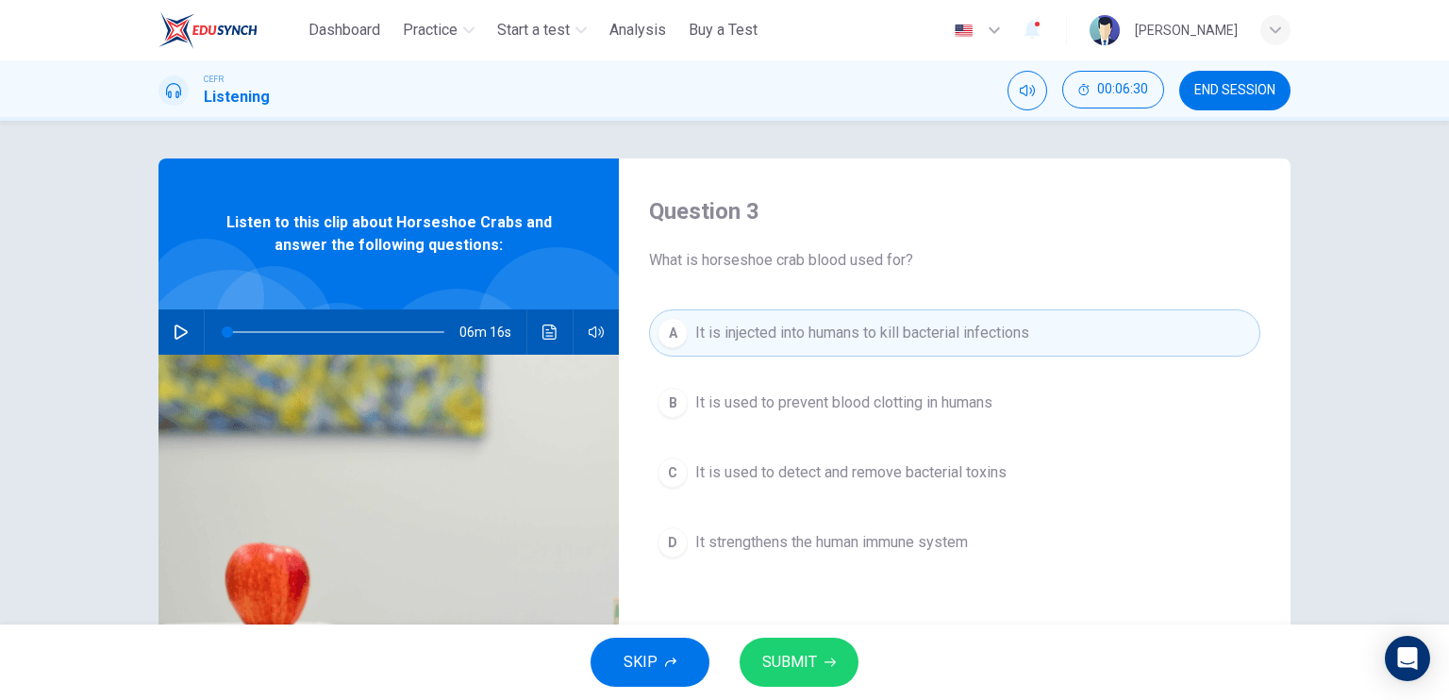
click at [823, 647] on button "SUBMIT" at bounding box center [798, 662] width 119 height 49
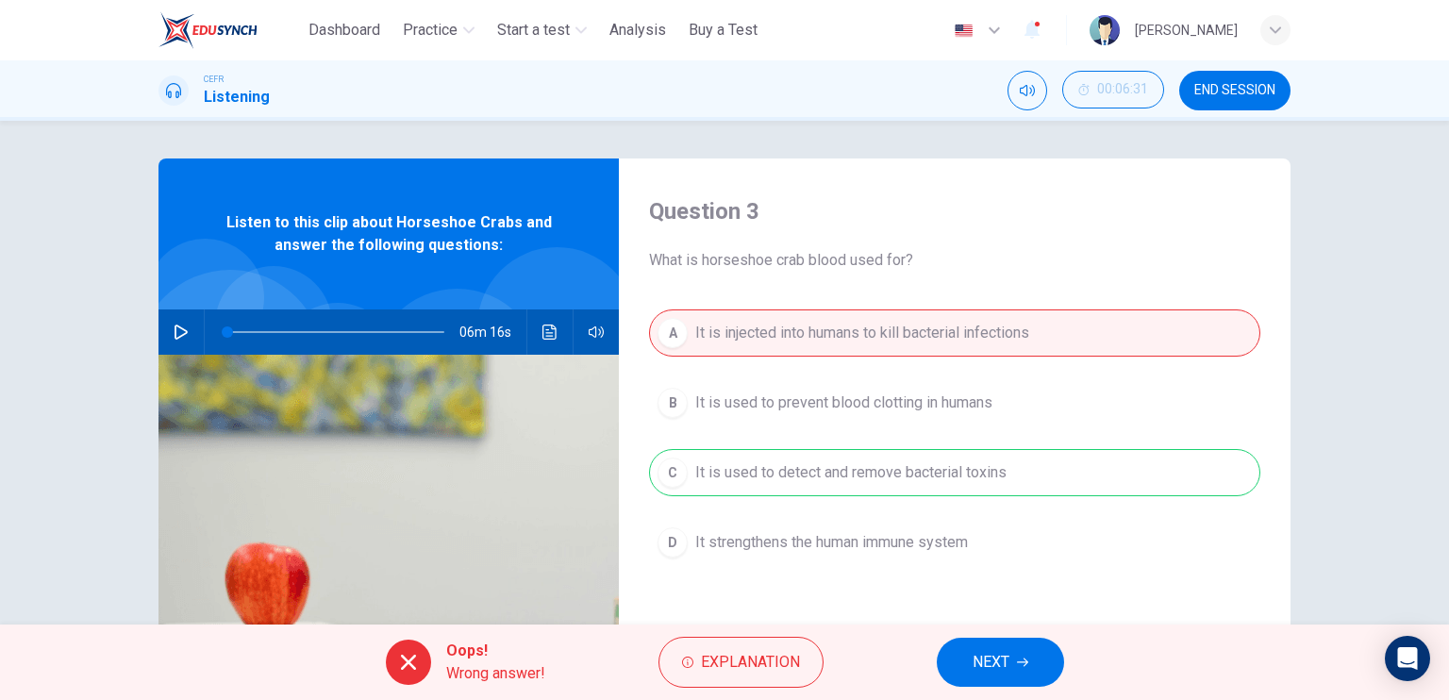
click at [966, 663] on button "NEXT" at bounding box center [1000, 662] width 127 height 49
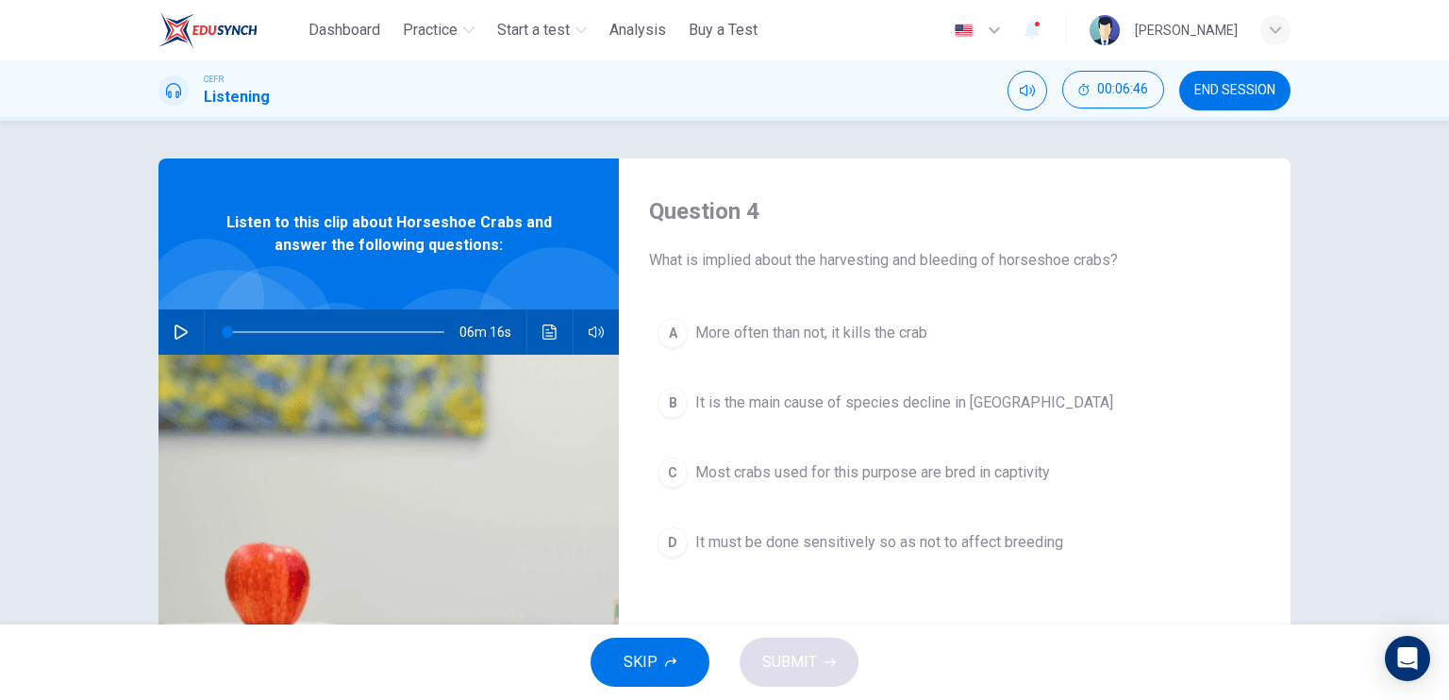
click at [860, 547] on span "It must be done sensitively so as not to affect breeding" at bounding box center [879, 542] width 368 height 23
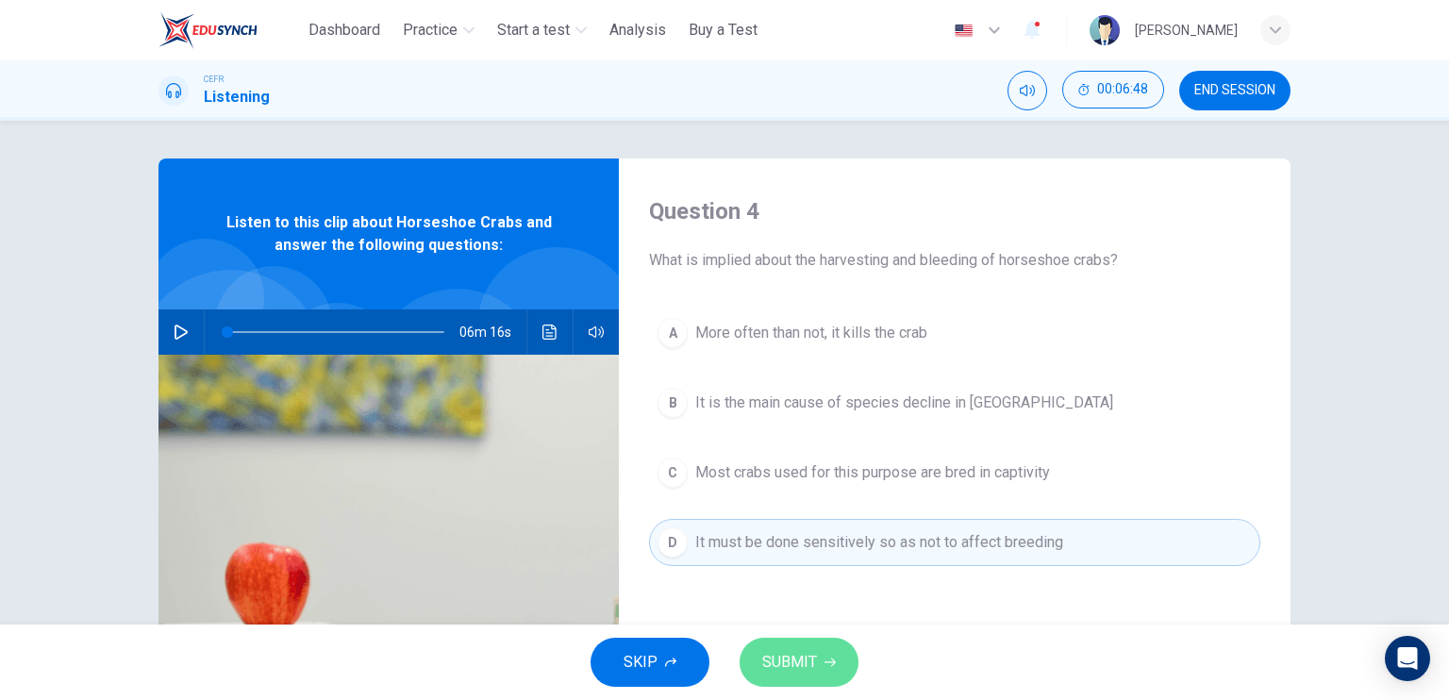
click at [798, 655] on span "SUBMIT" at bounding box center [789, 662] width 55 height 26
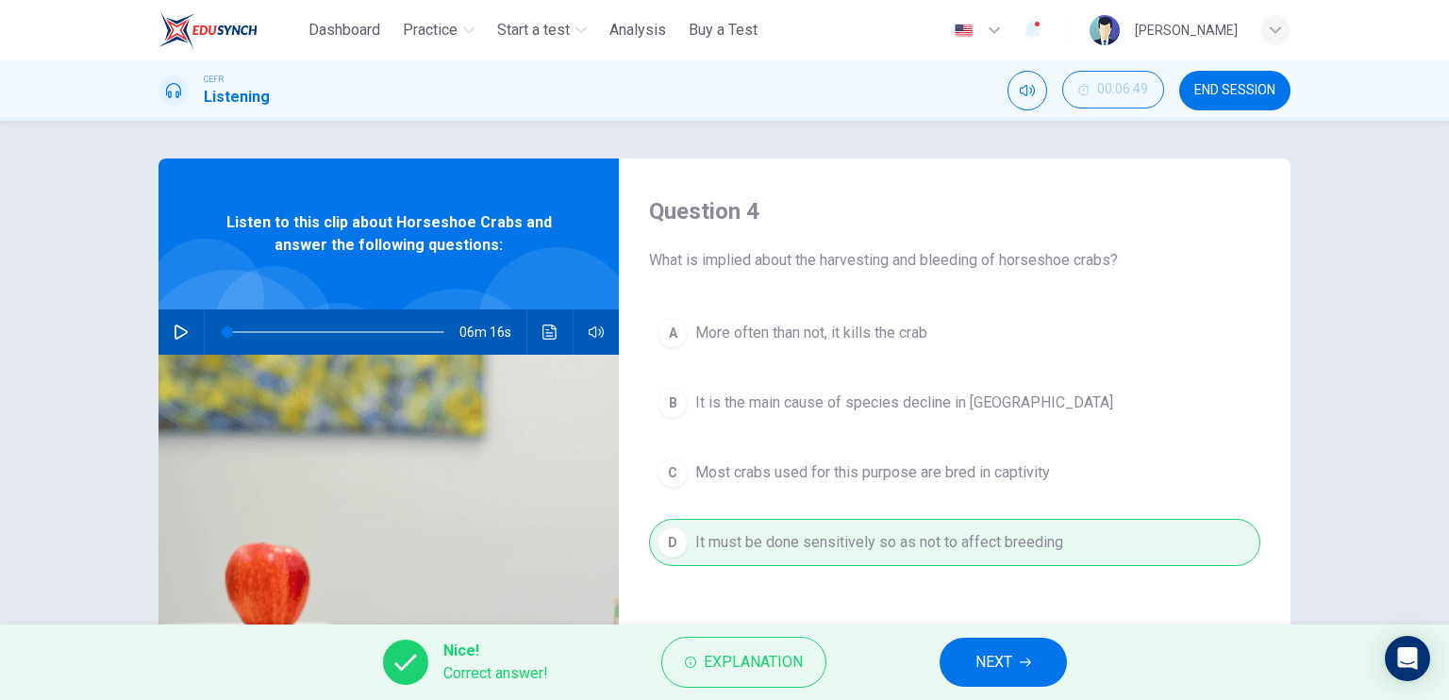
click at [995, 663] on span "NEXT" at bounding box center [993, 662] width 37 height 26
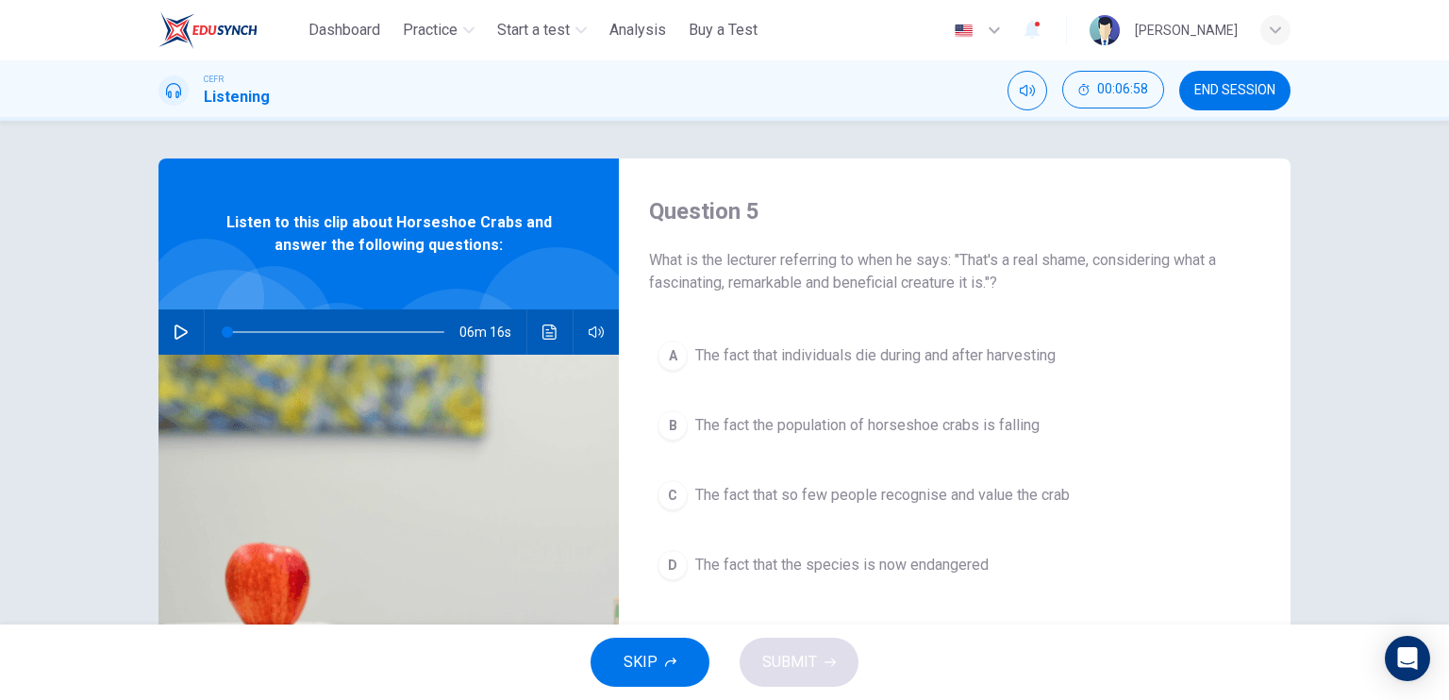
click at [714, 423] on span "The fact the population of horseshoe crabs is falling" at bounding box center [867, 425] width 344 height 23
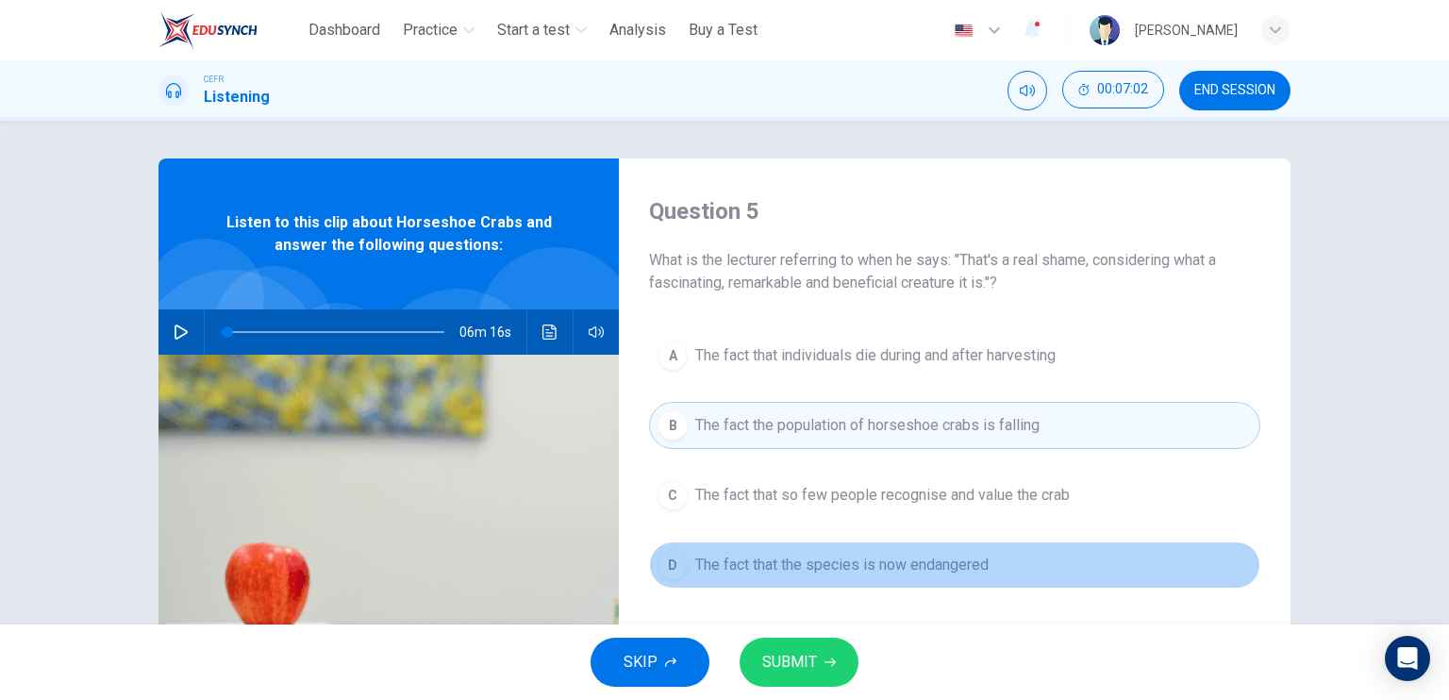
click at [812, 566] on span "The fact that the species is now endangered" at bounding box center [841, 565] width 293 height 23
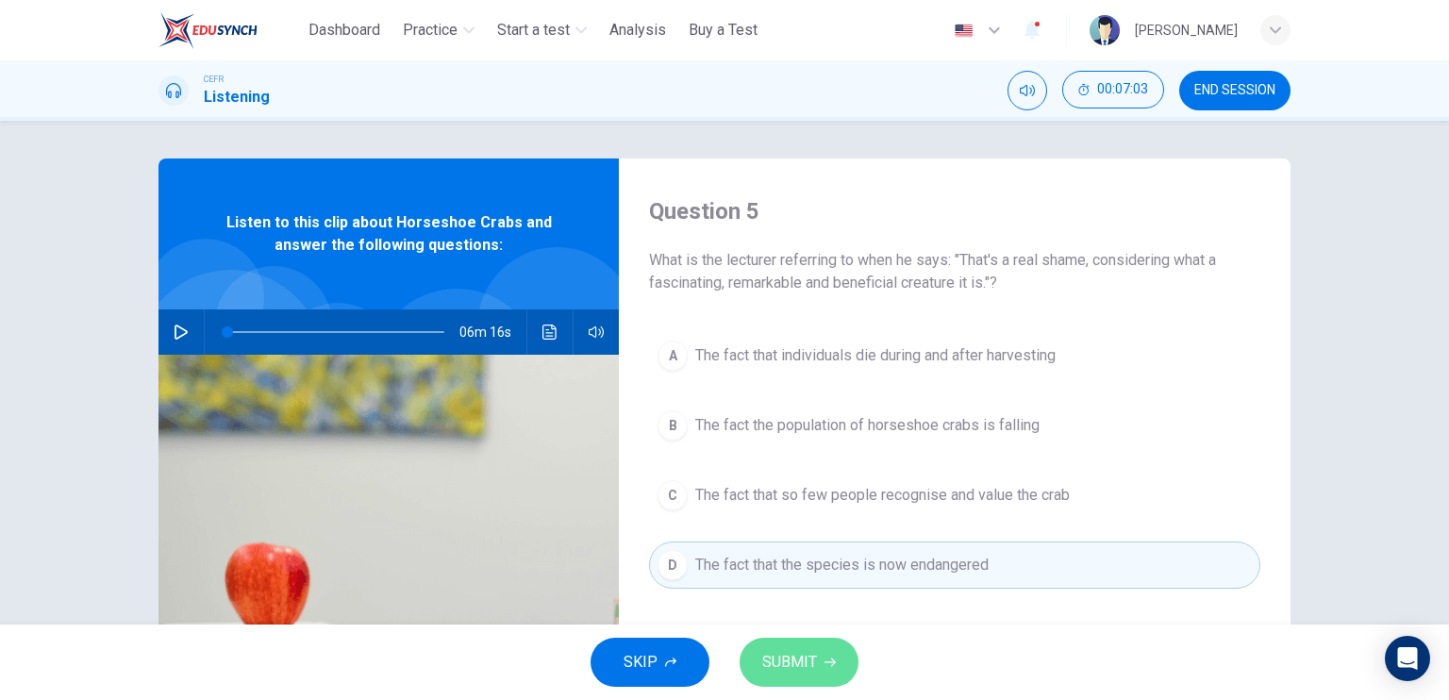
click at [809, 663] on span "SUBMIT" at bounding box center [789, 662] width 55 height 26
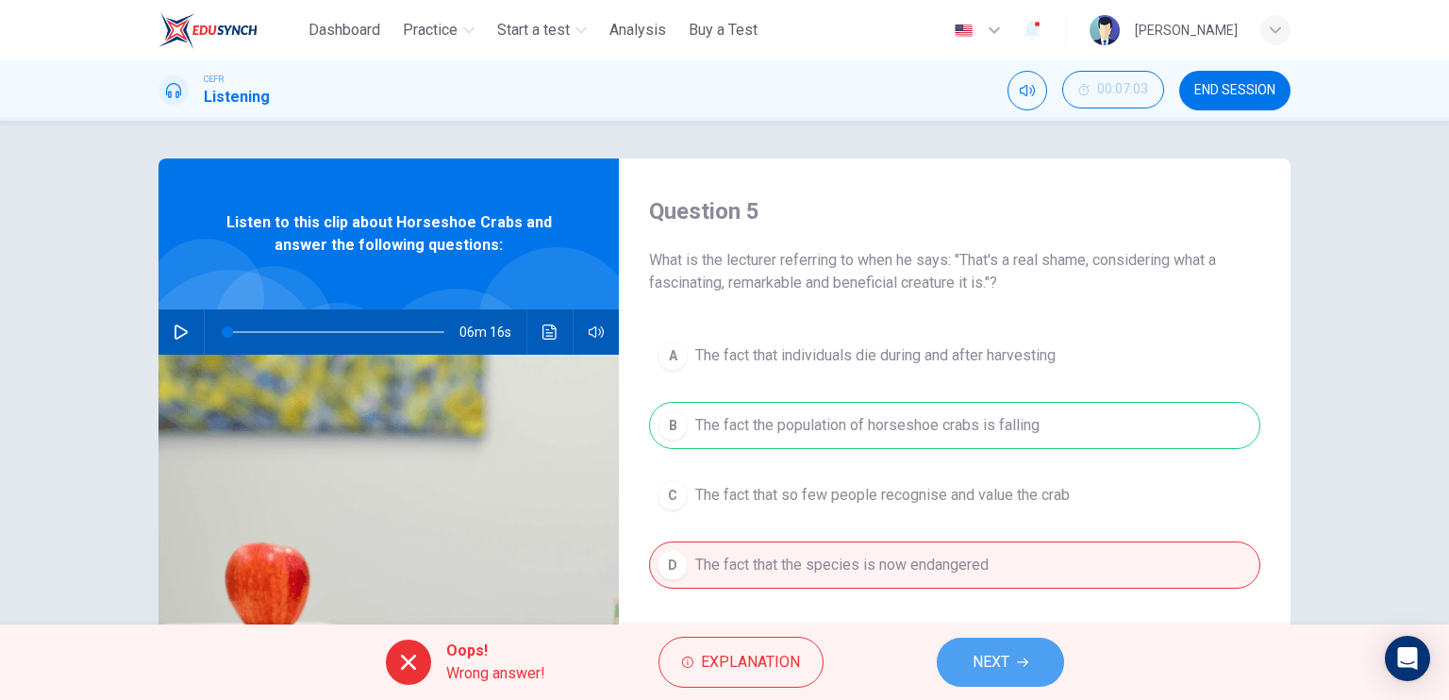
click at [953, 656] on button "NEXT" at bounding box center [1000, 662] width 127 height 49
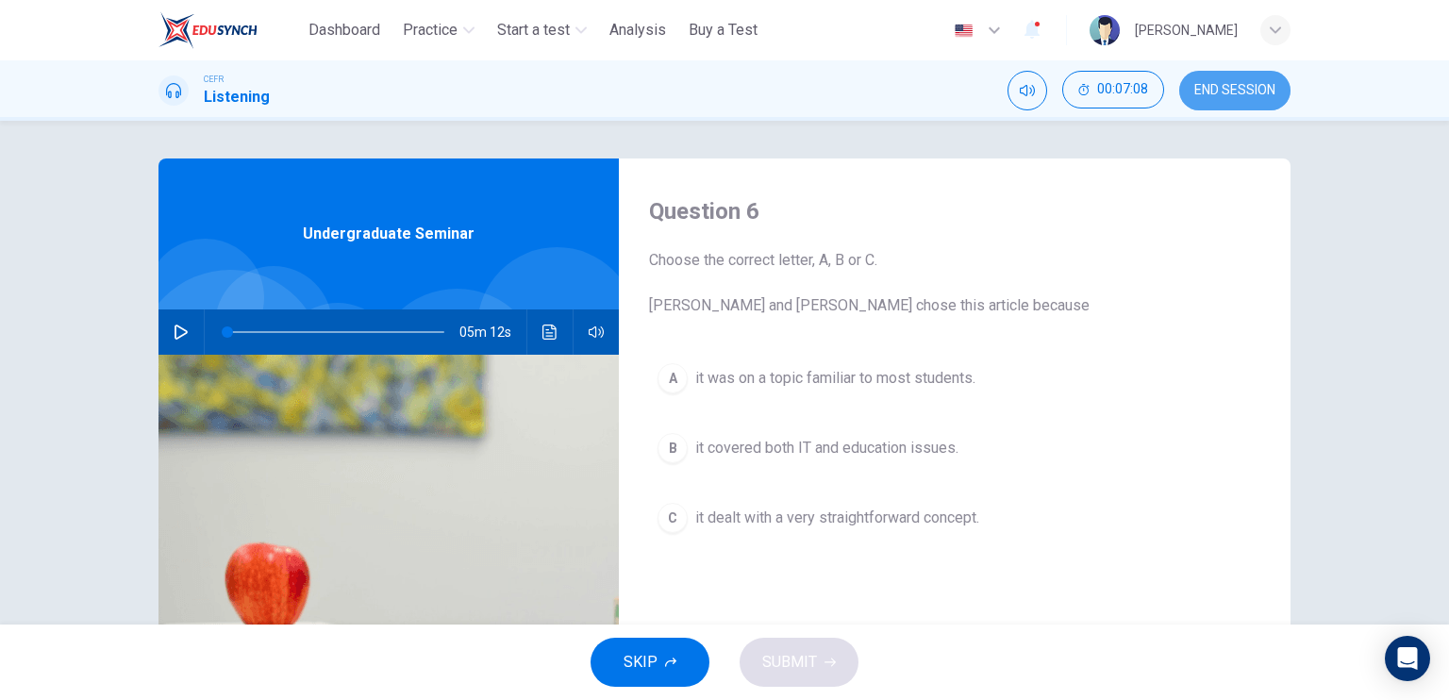
click at [1252, 97] on span "END SESSION" at bounding box center [1234, 90] width 81 height 15
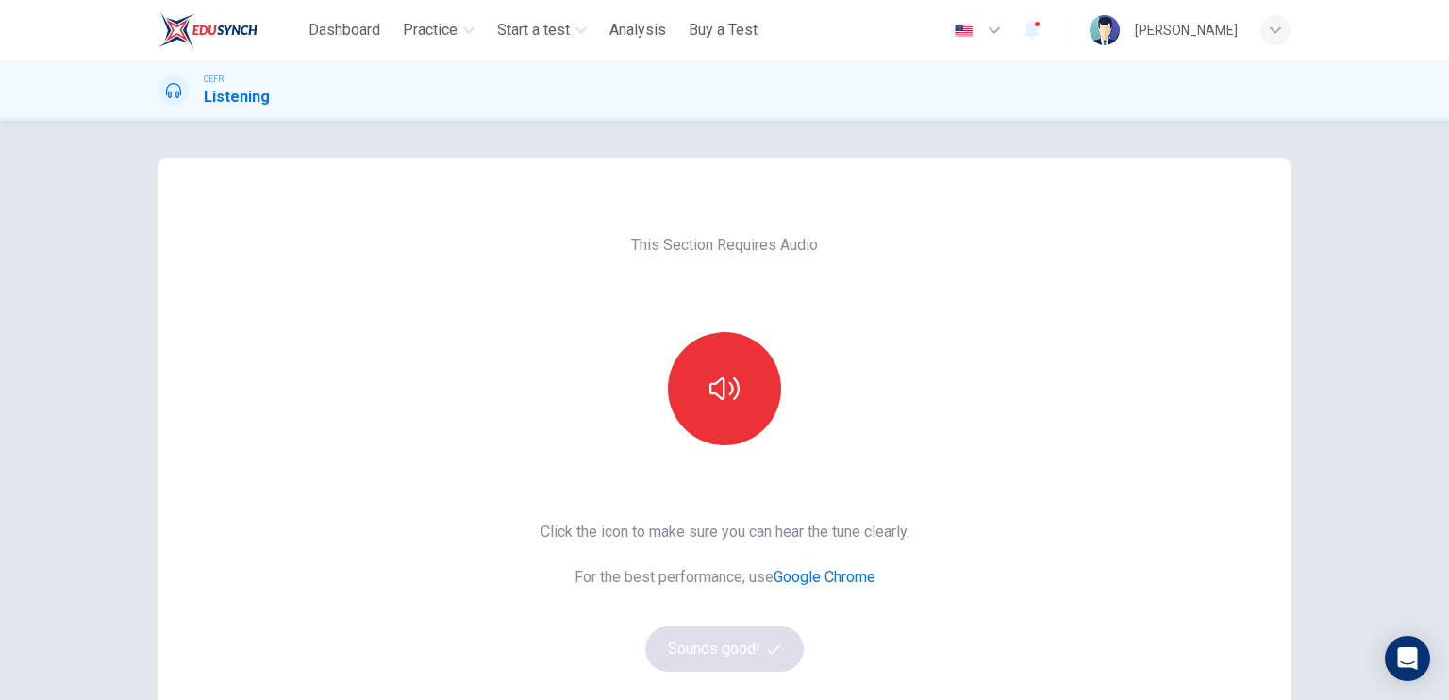
click at [766, 409] on button "button" at bounding box center [724, 388] width 113 height 113
click at [736, 637] on button "Sounds good!" at bounding box center [724, 648] width 158 height 45
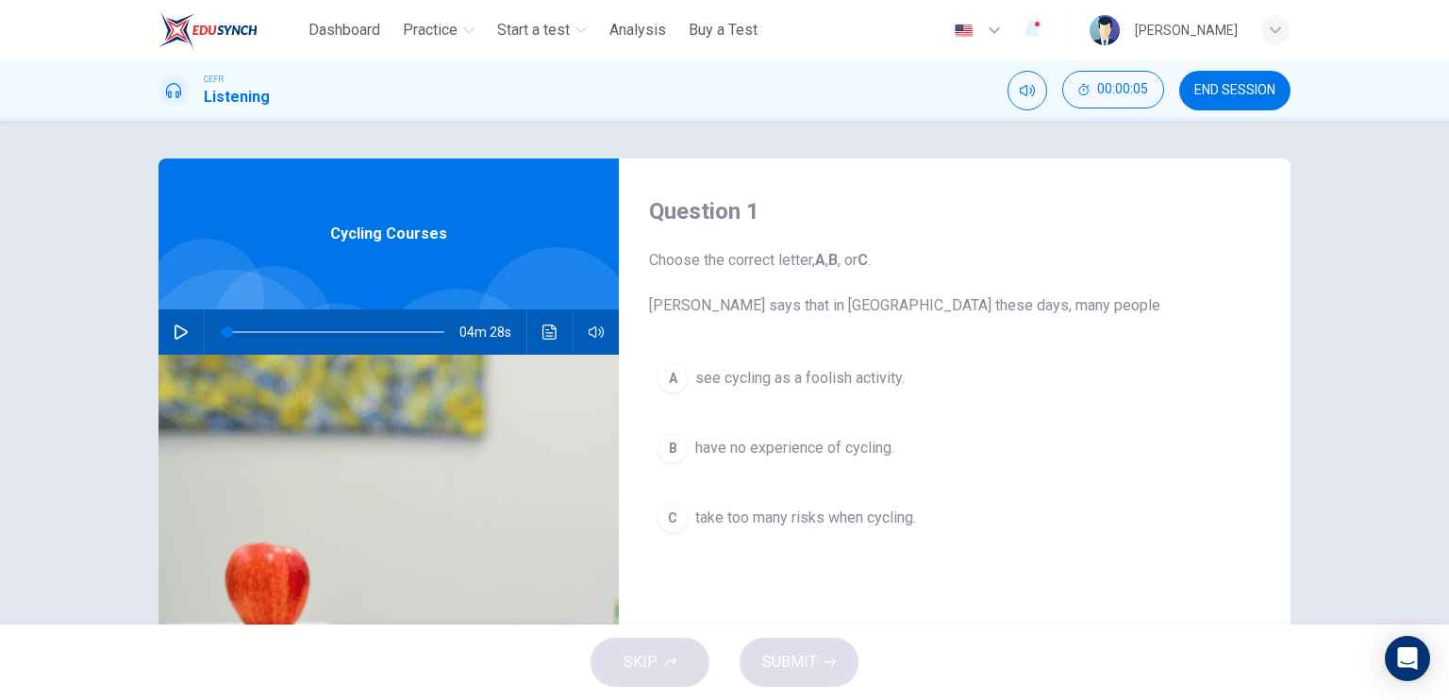
click at [766, 456] on span "have no experience of cycling." at bounding box center [794, 448] width 199 height 23
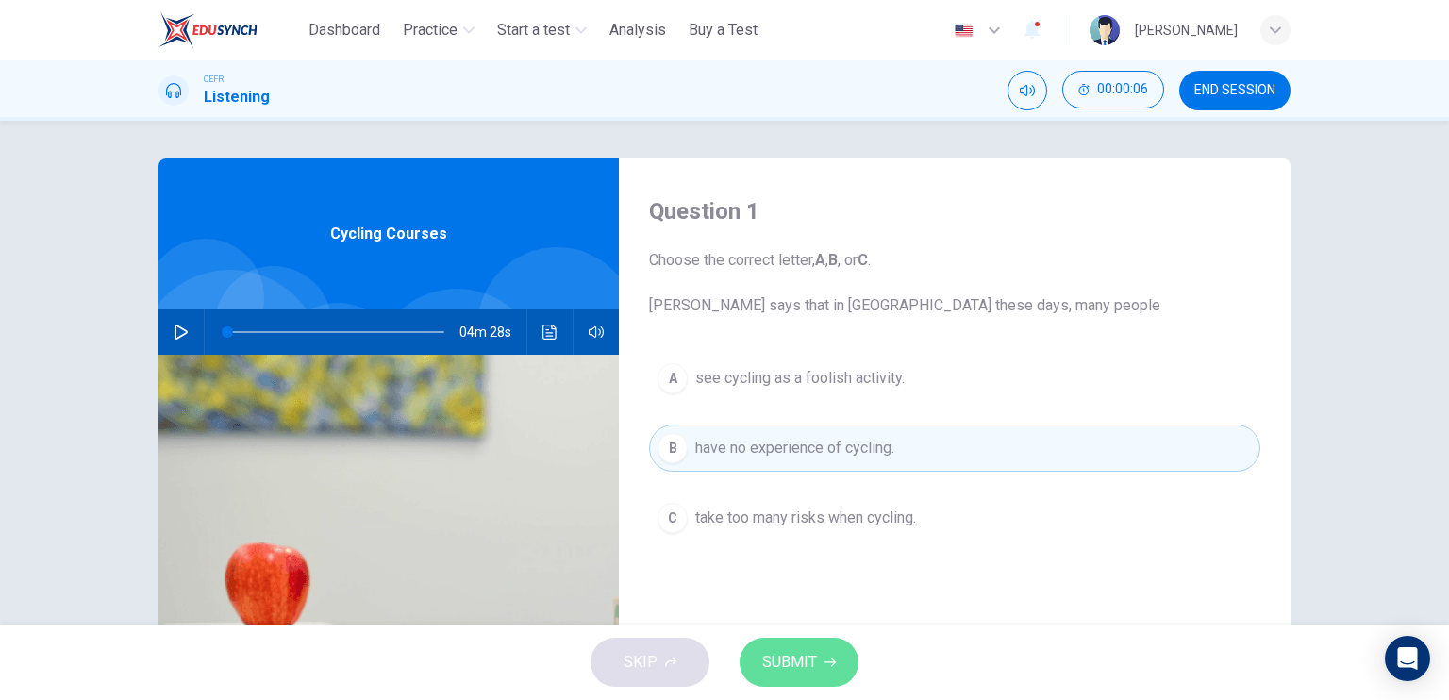
click at [790, 639] on button "SUBMIT" at bounding box center [798, 662] width 119 height 49
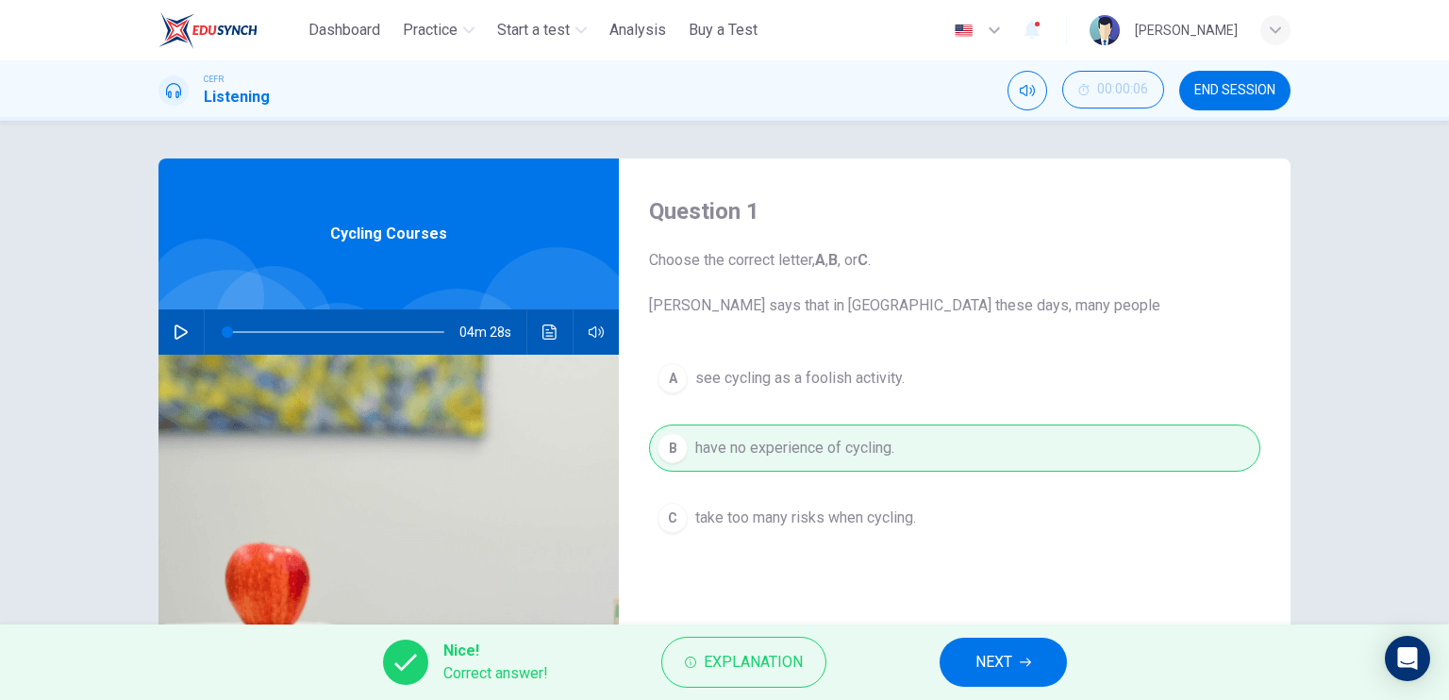
click at [1011, 656] on span "NEXT" at bounding box center [993, 662] width 37 height 26
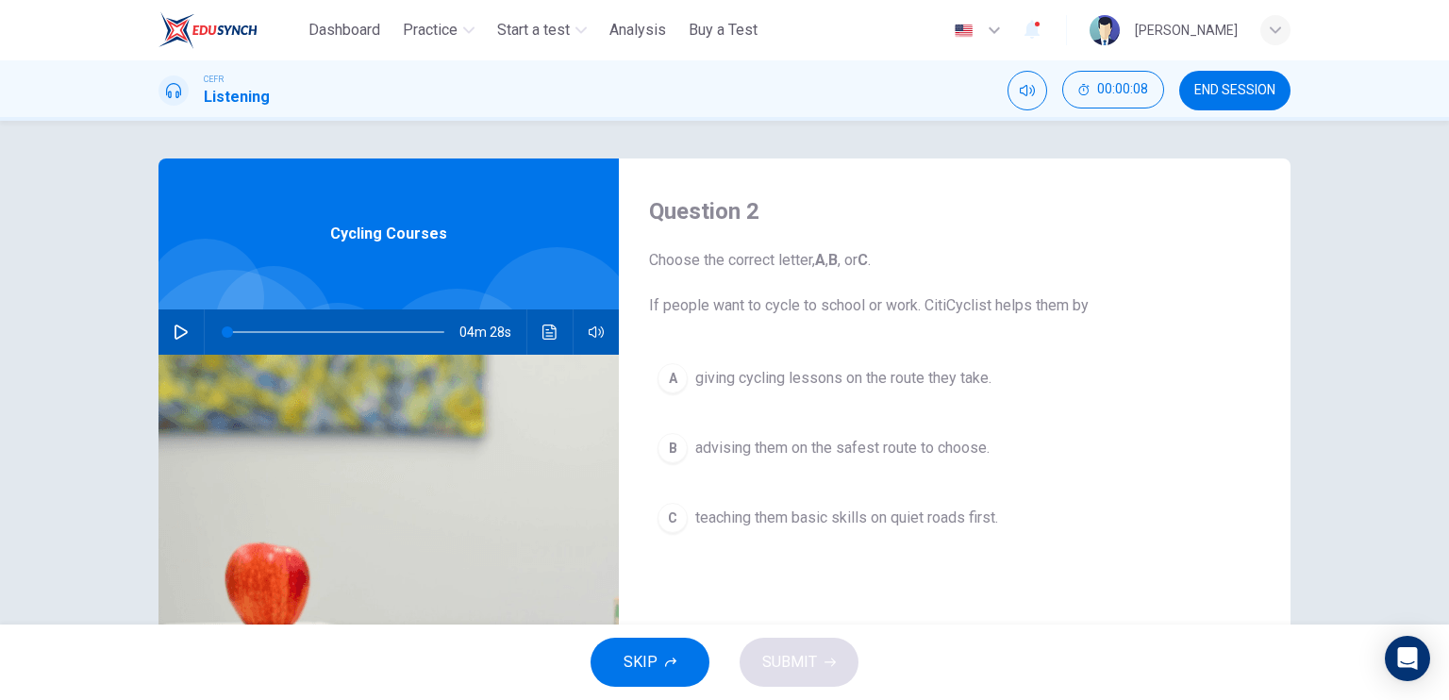
click at [822, 385] on span "giving cycling lessons on the route they take." at bounding box center [843, 378] width 296 height 23
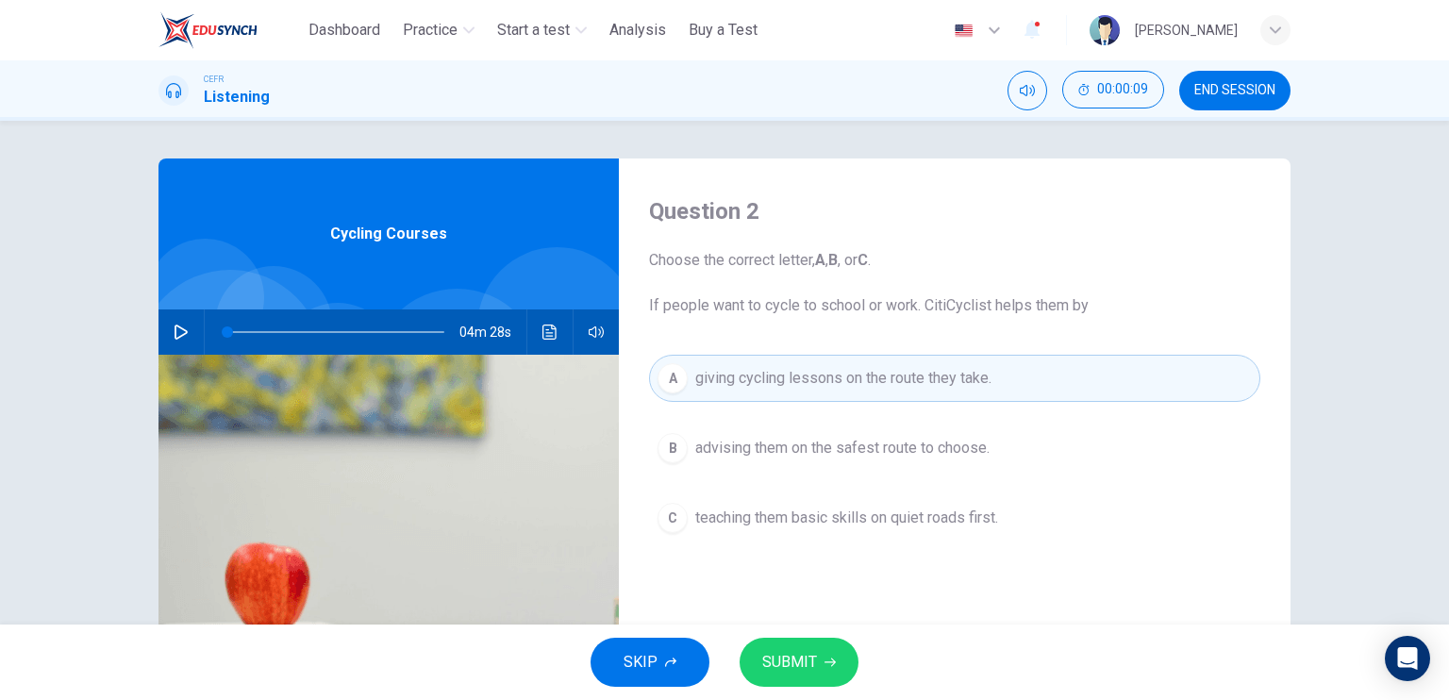
click at [818, 655] on button "SUBMIT" at bounding box center [798, 662] width 119 height 49
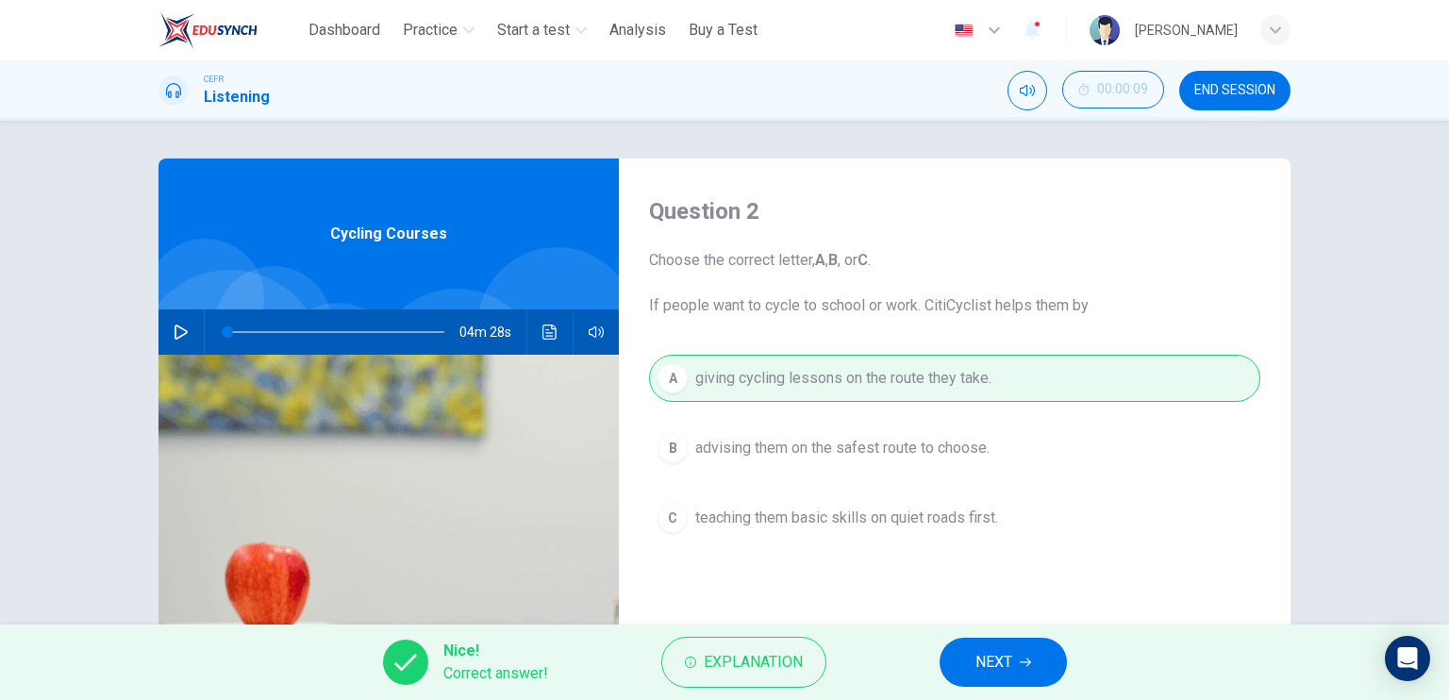
click at [1000, 663] on span "NEXT" at bounding box center [993, 662] width 37 height 26
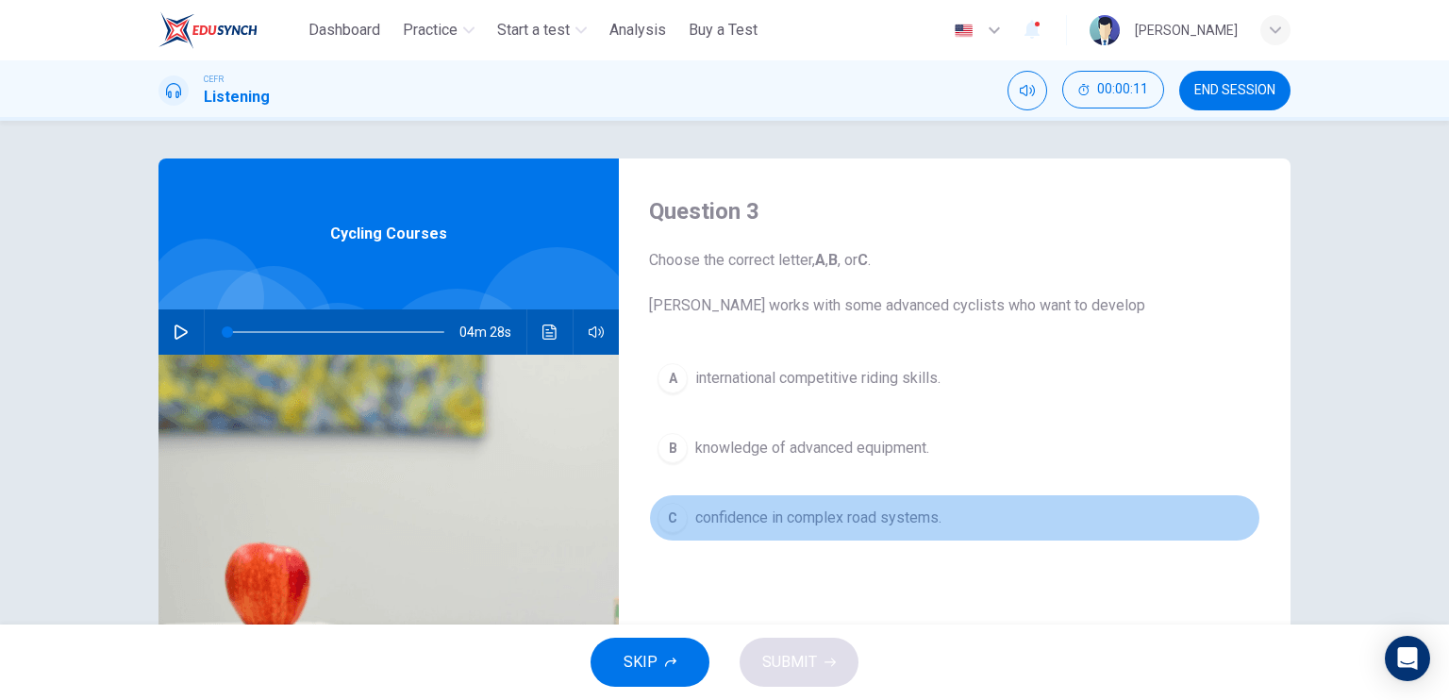
click at [791, 513] on span "confidence in complex road systems." at bounding box center [818, 517] width 246 height 23
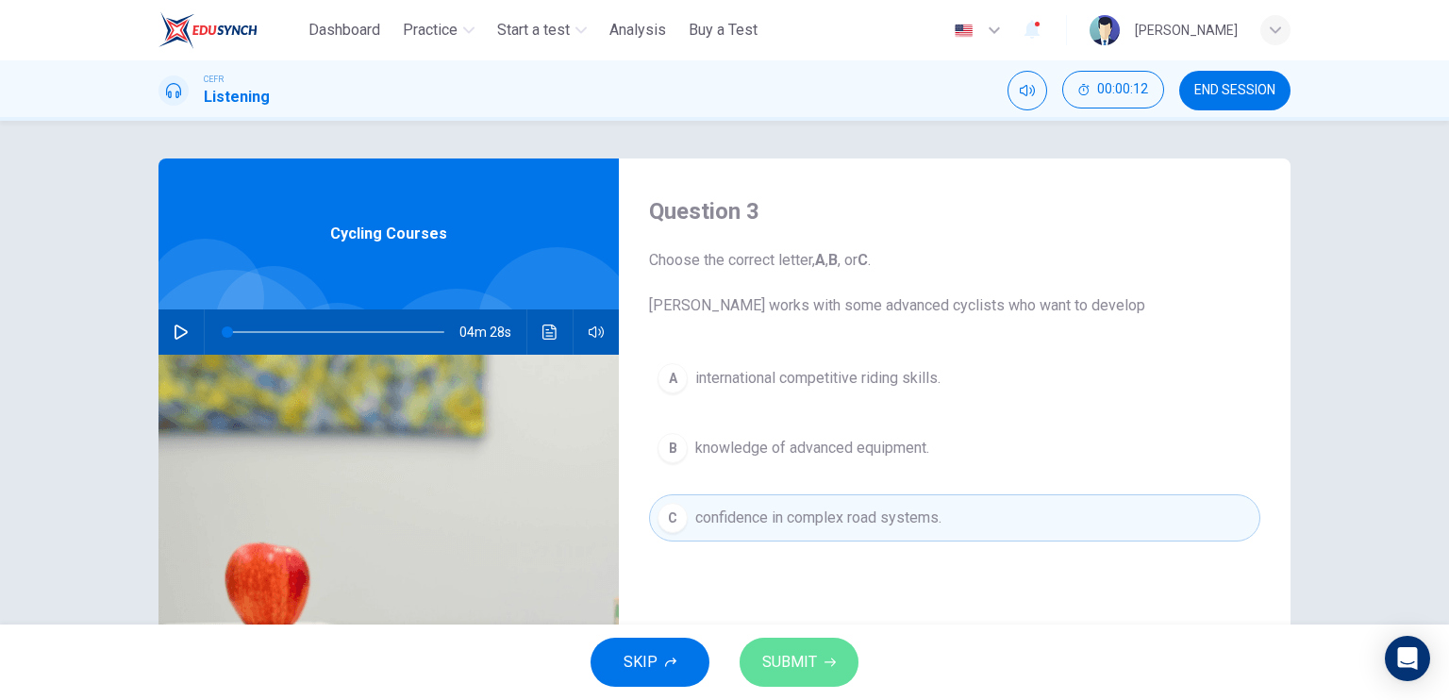
click at [803, 643] on button "SUBMIT" at bounding box center [798, 662] width 119 height 49
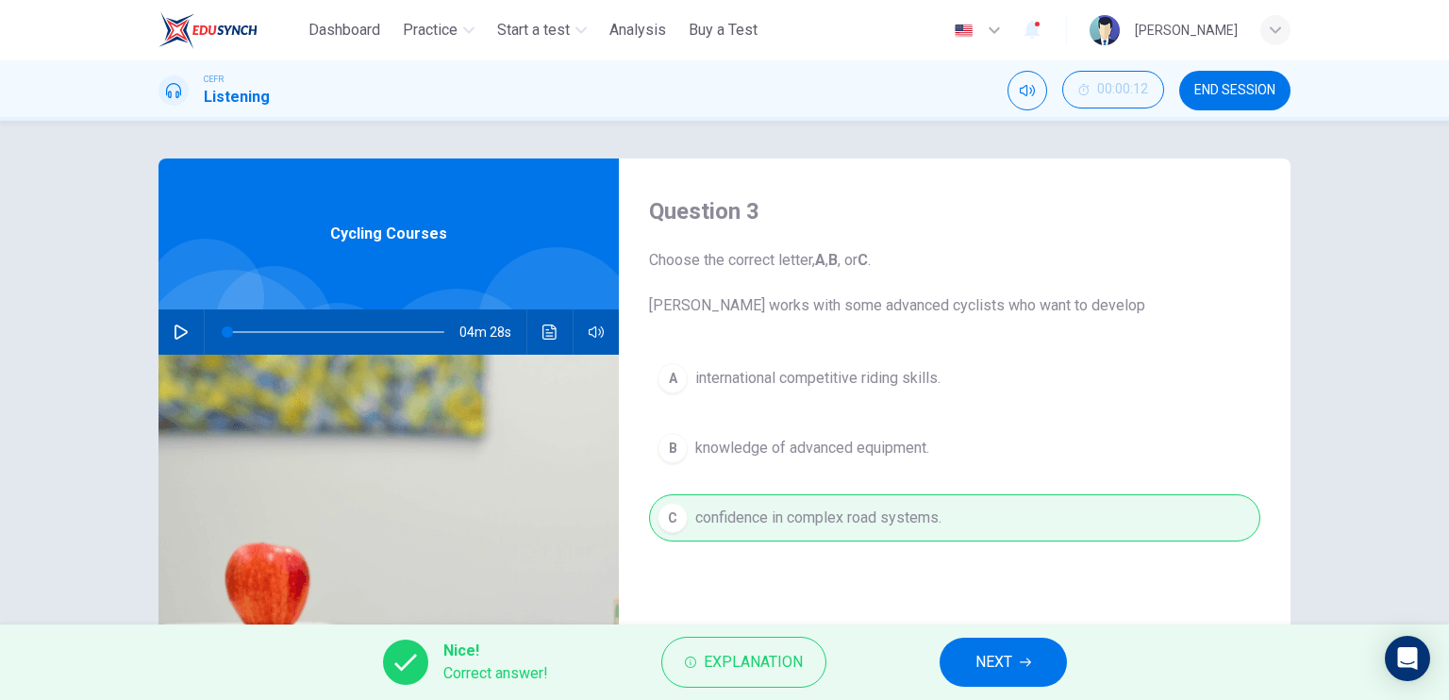
click at [985, 665] on span "NEXT" at bounding box center [993, 662] width 37 height 26
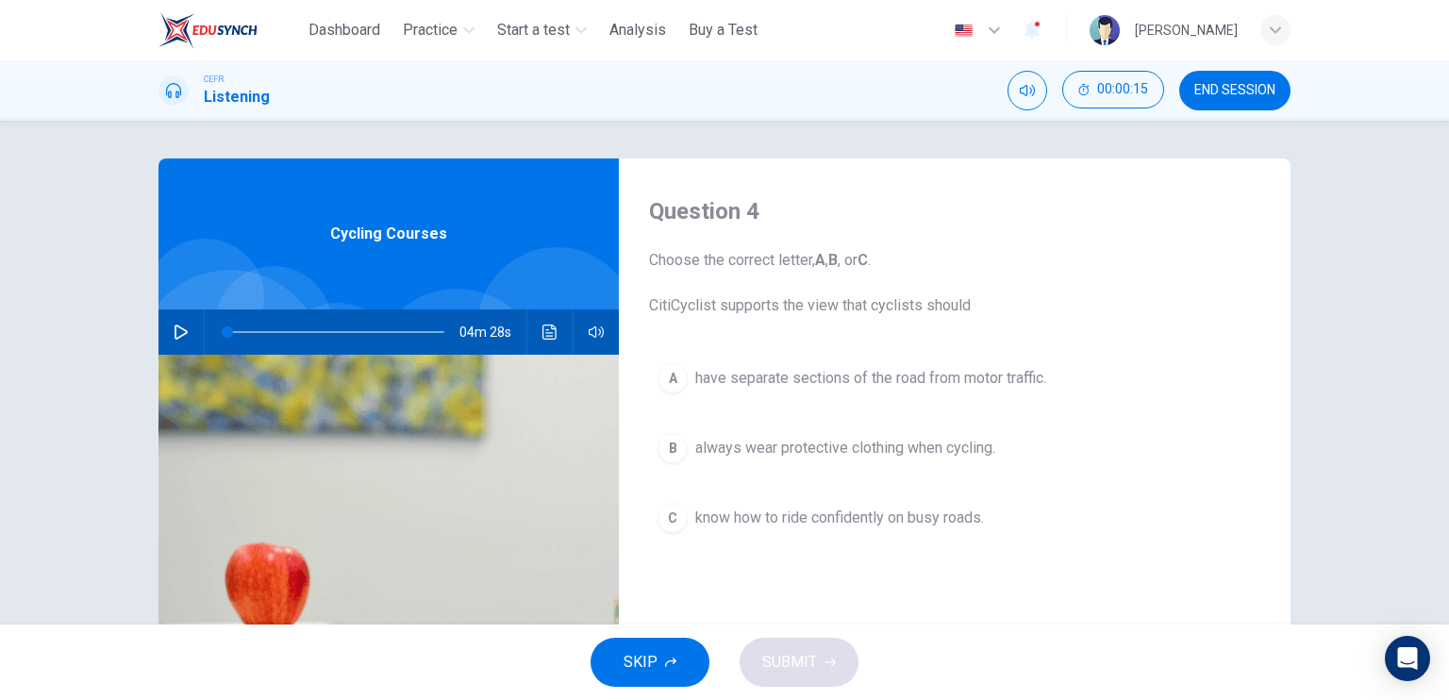
click at [886, 500] on button "C know how to ride confidently on busy roads." at bounding box center [954, 517] width 611 height 47
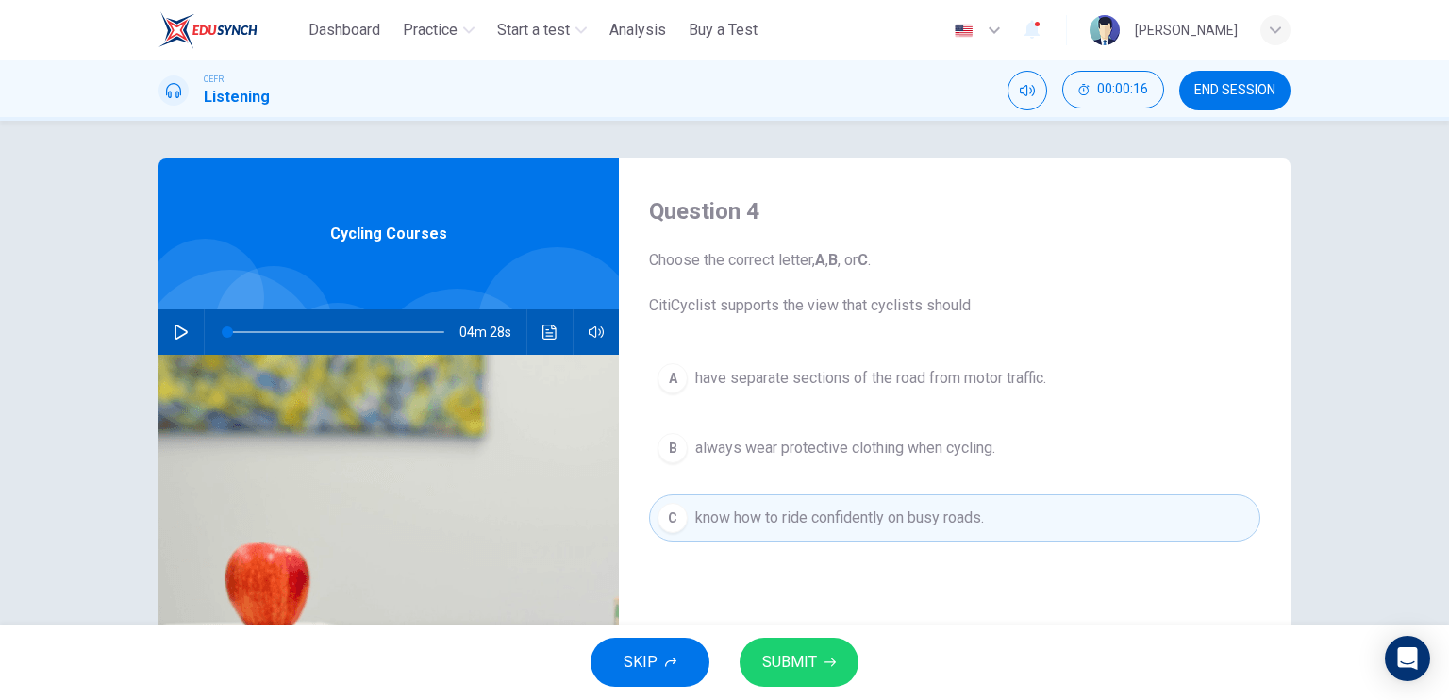
click at [814, 653] on span "SUBMIT" at bounding box center [789, 662] width 55 height 26
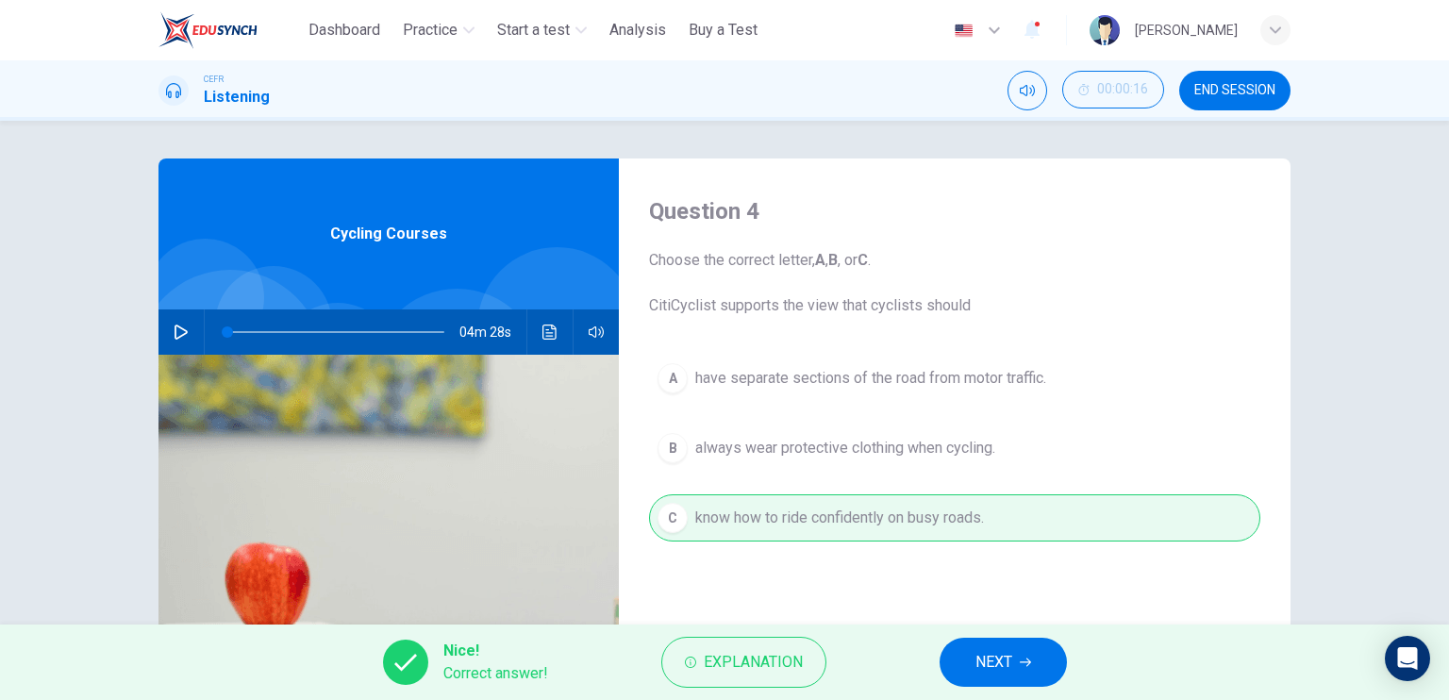
click at [956, 676] on button "NEXT" at bounding box center [1002, 662] width 127 height 49
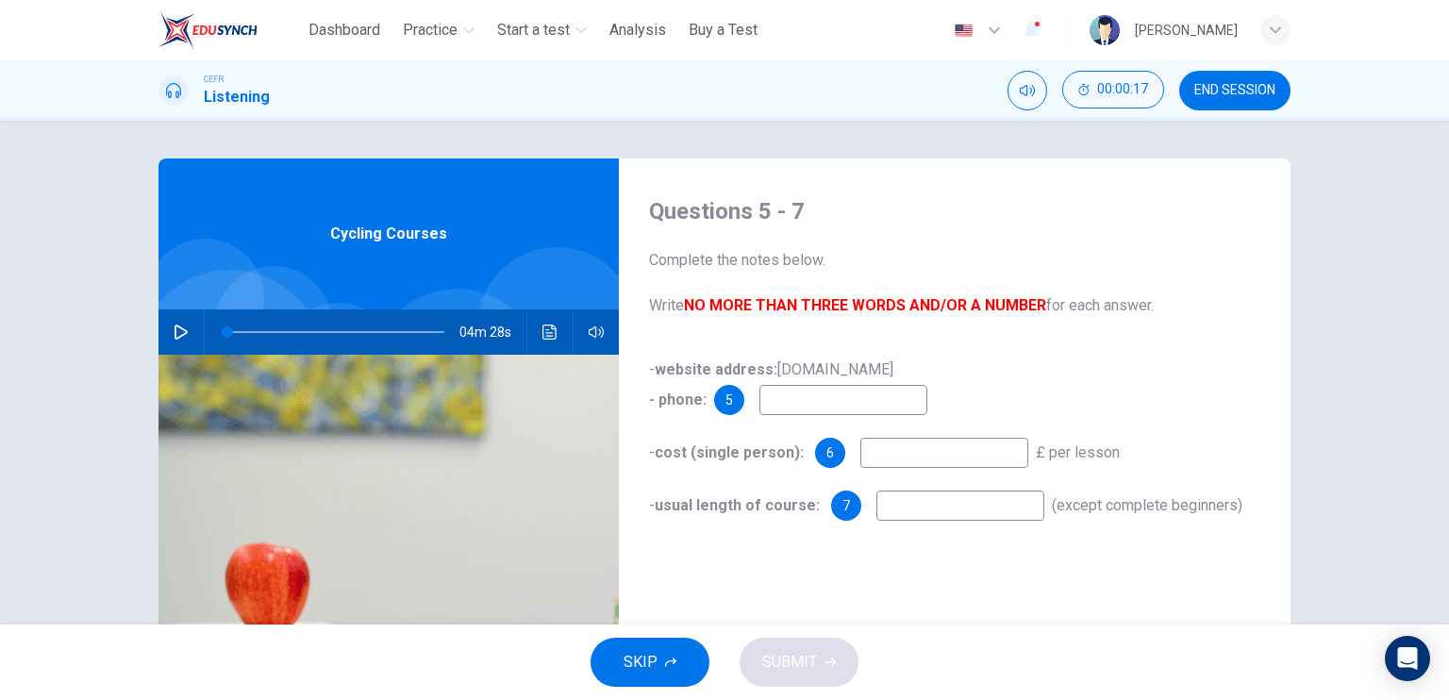
click at [407, 342] on span at bounding box center [335, 332] width 217 height 26
click at [174, 331] on icon "button" at bounding box center [180, 331] width 13 height 15
click at [837, 405] on input at bounding box center [843, 400] width 168 height 30
type input "**"
type input "***"
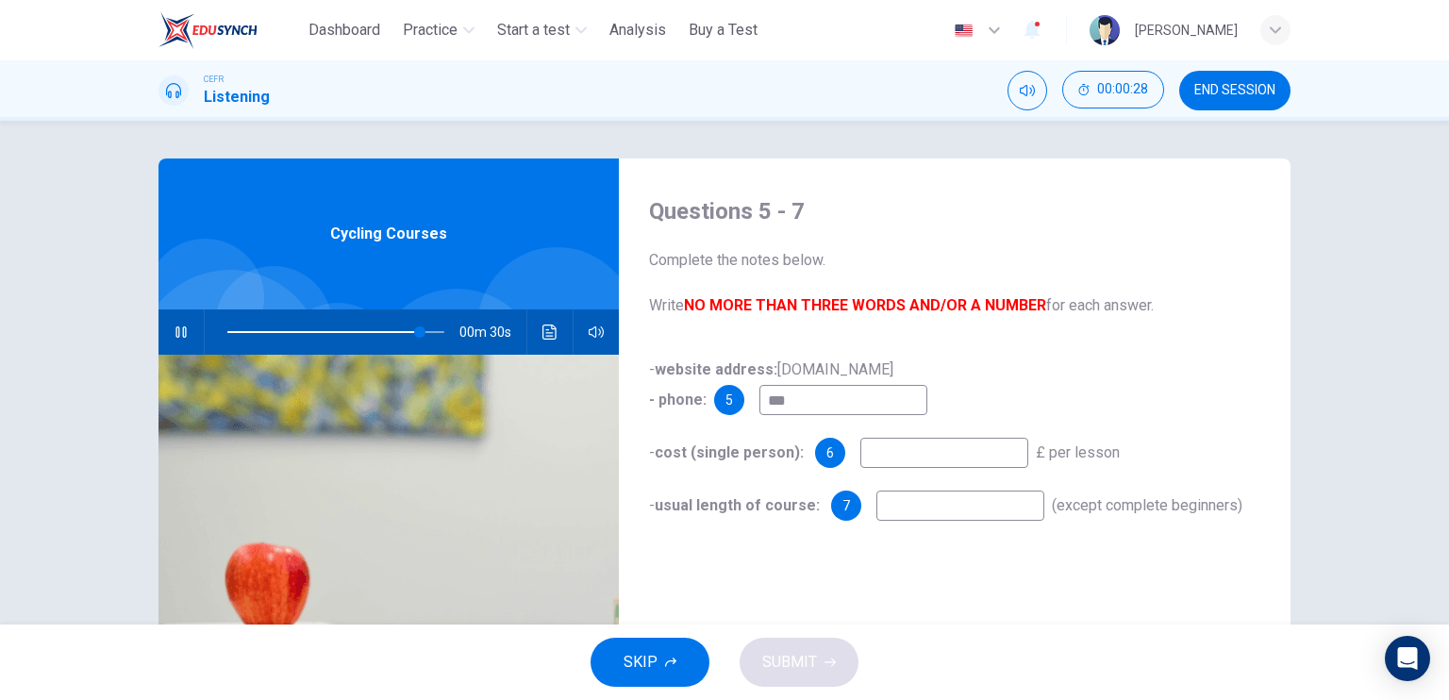
type input "**"
type input "***"
click at [385, 327] on span at bounding box center [335, 332] width 217 height 26
click at [844, 399] on input "***" at bounding box center [843, 400] width 168 height 30
type input "**"
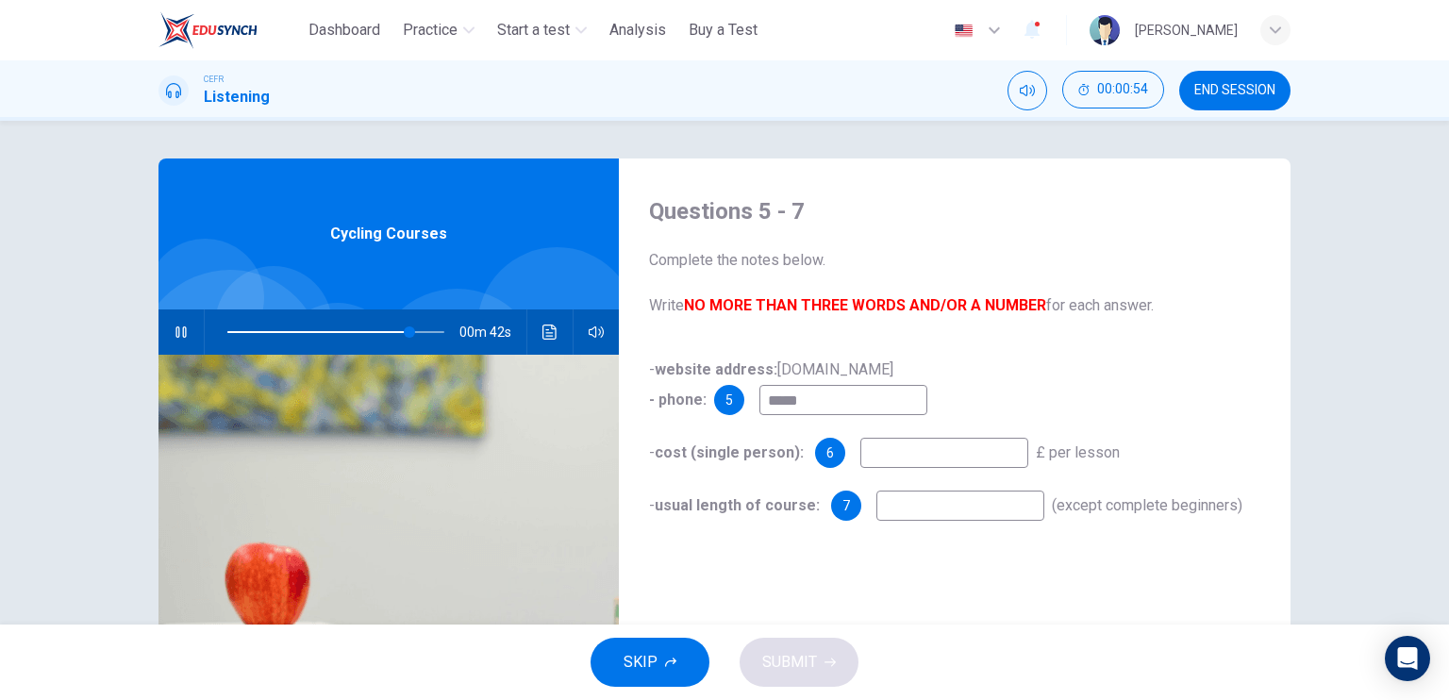
type input "******"
type input "**"
type input "********"
type input "**"
type input "**********"
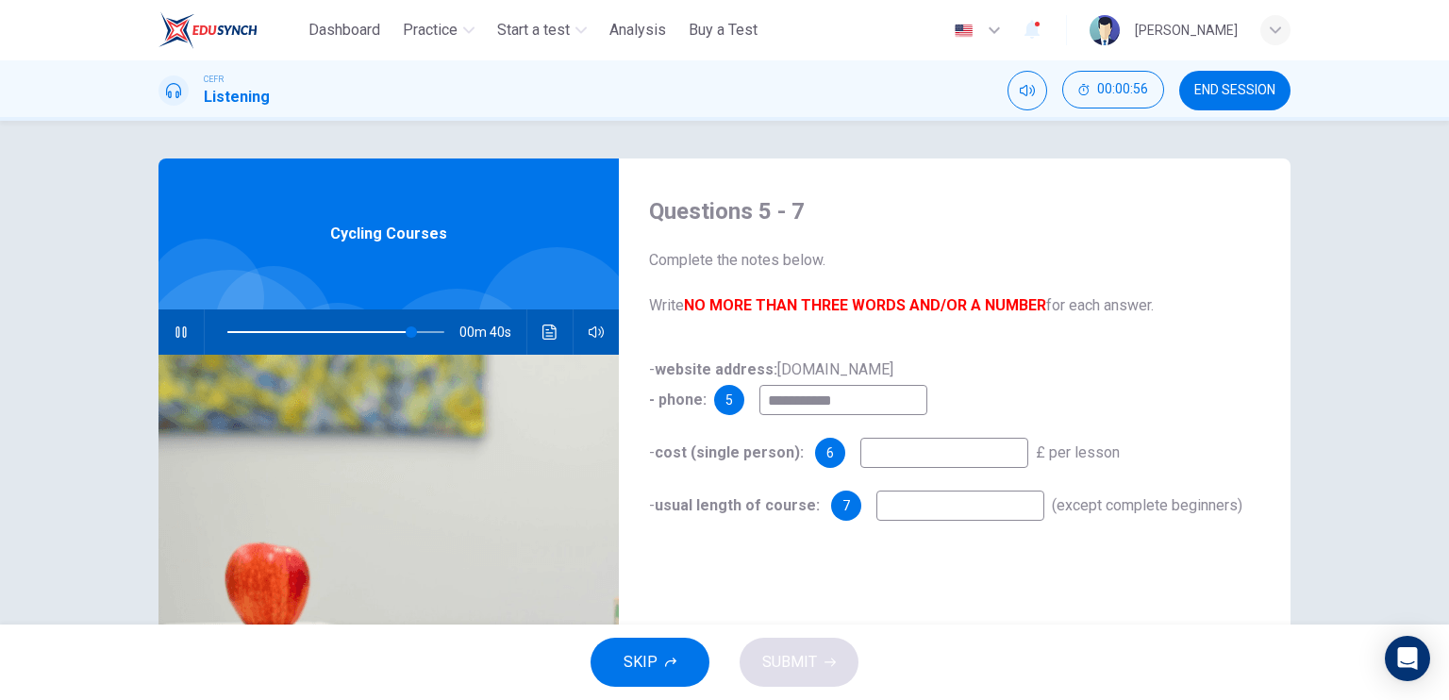
type input "**"
type input "**********"
click at [909, 463] on input at bounding box center [944, 453] width 168 height 30
type input "**"
type input "*"
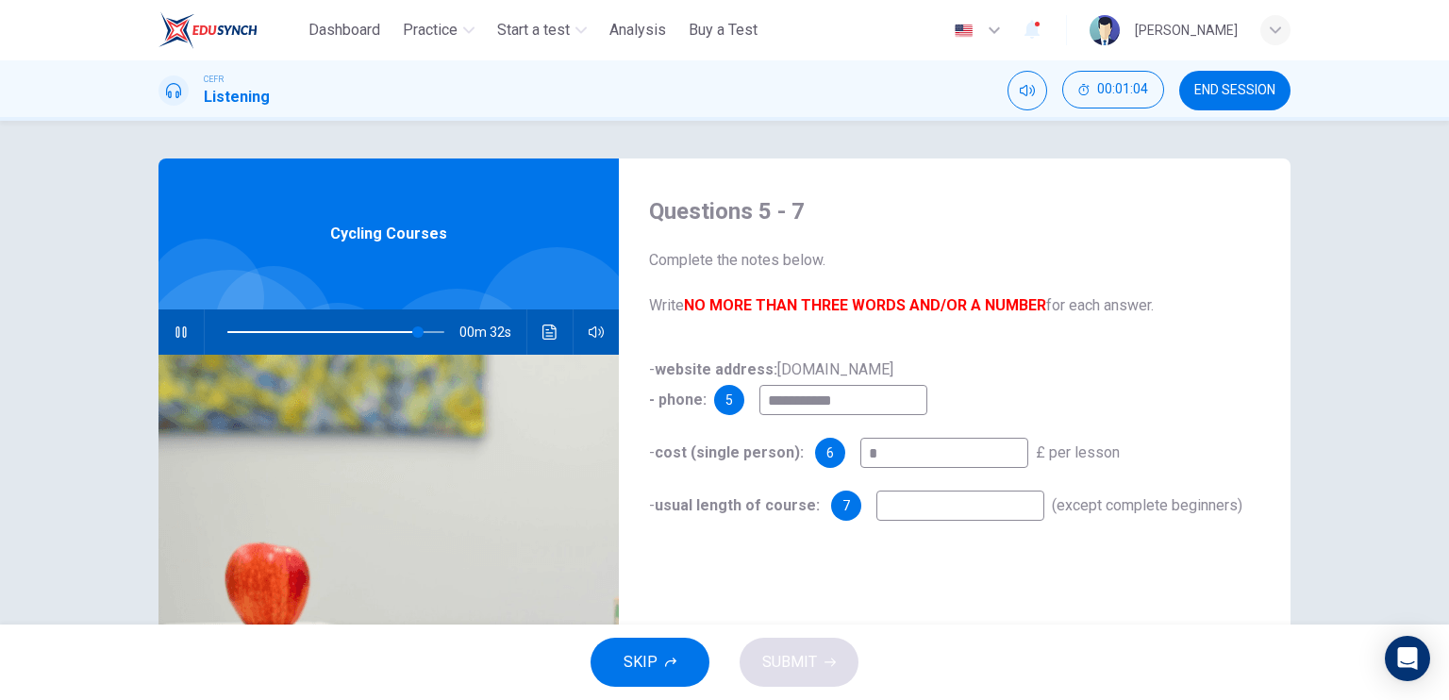
type input "**"
type input "***"
type input "**"
type input "*****"
type input "**"
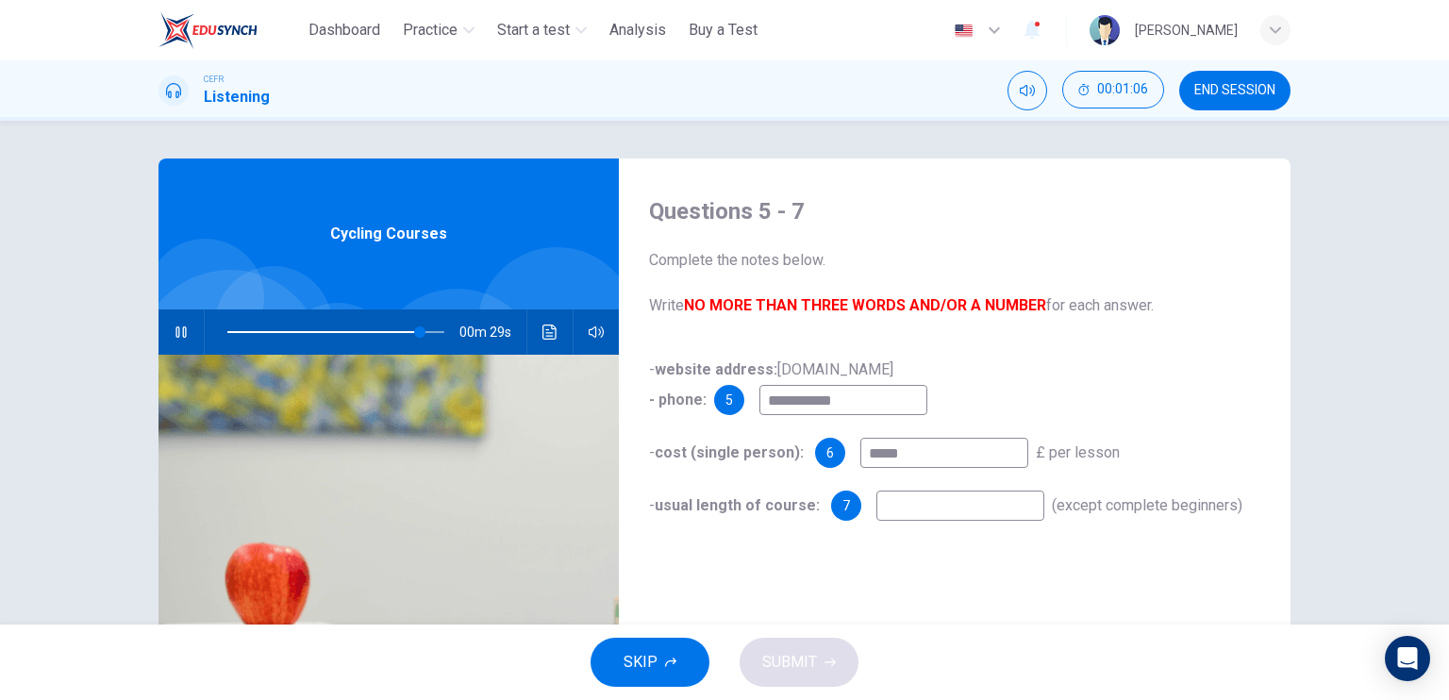
type input "*****"
click at [923, 512] on input at bounding box center [960, 505] width 168 height 30
type input "**"
type input "*"
type input "**"
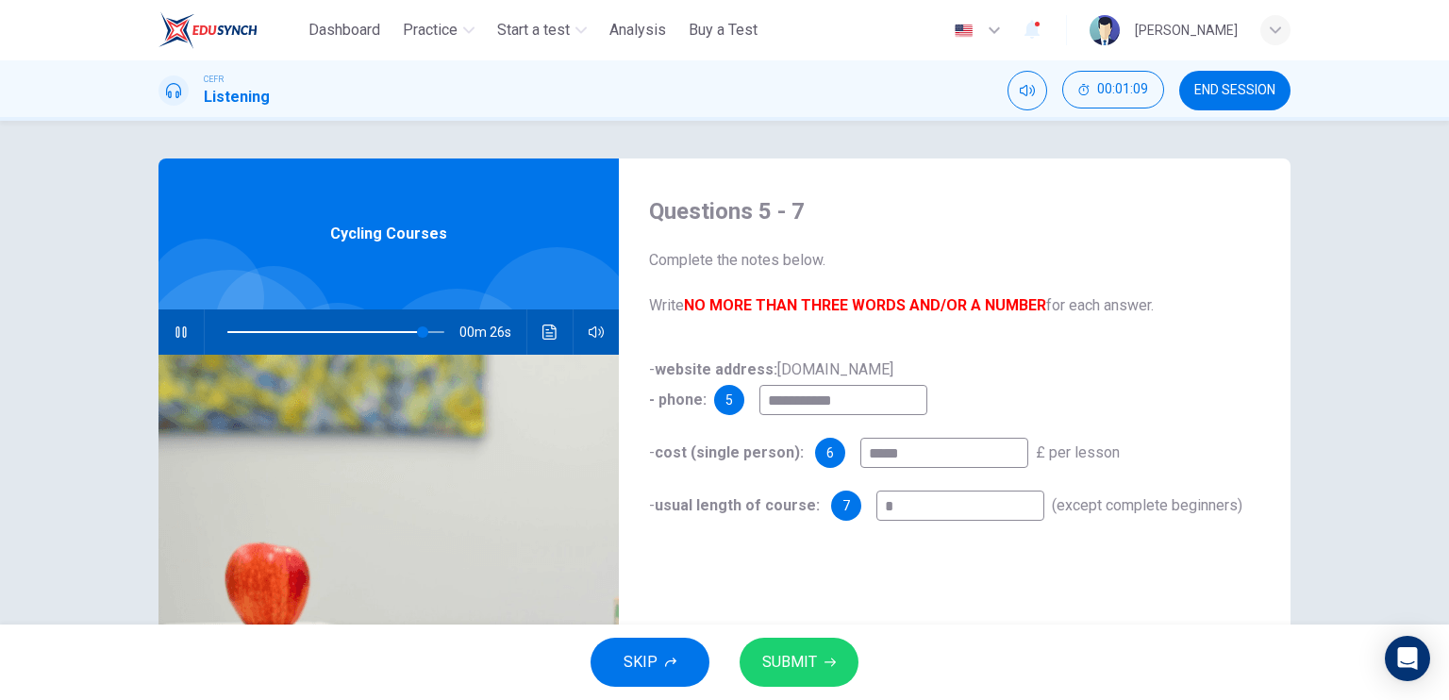
type input "*"
type input "**"
type input "***"
type input "**"
type input "****"
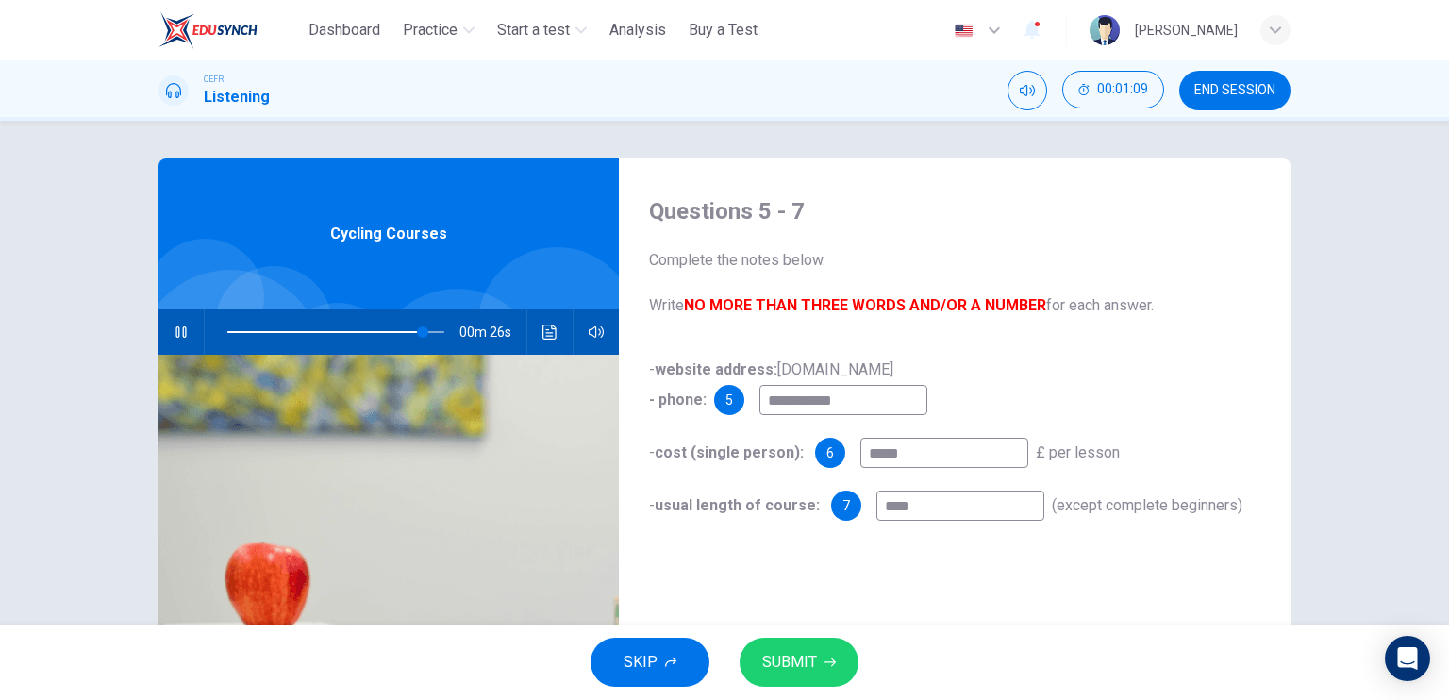
type input "**"
type input "*****"
type input "**"
type input "******"
type input "**"
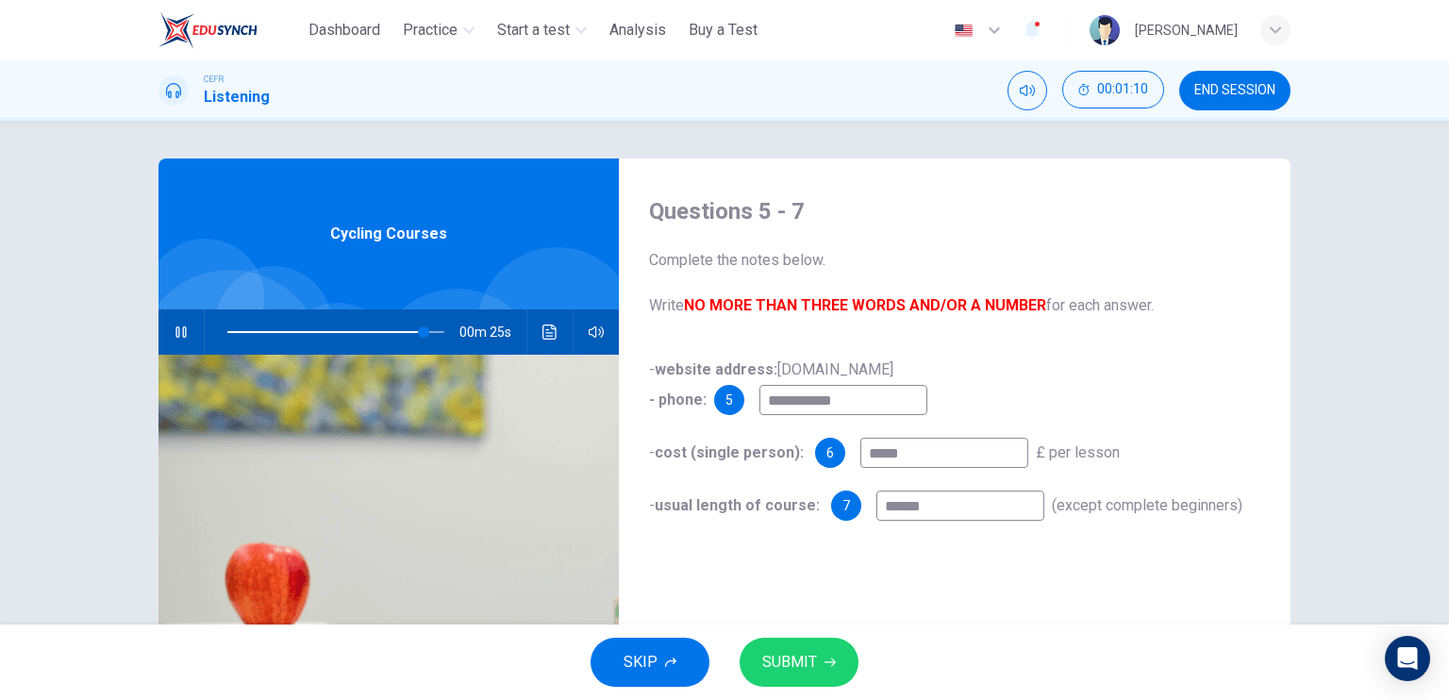
type input "*******"
type input "**"
type input "*******"
click at [808, 645] on button "SUBMIT" at bounding box center [798, 662] width 119 height 49
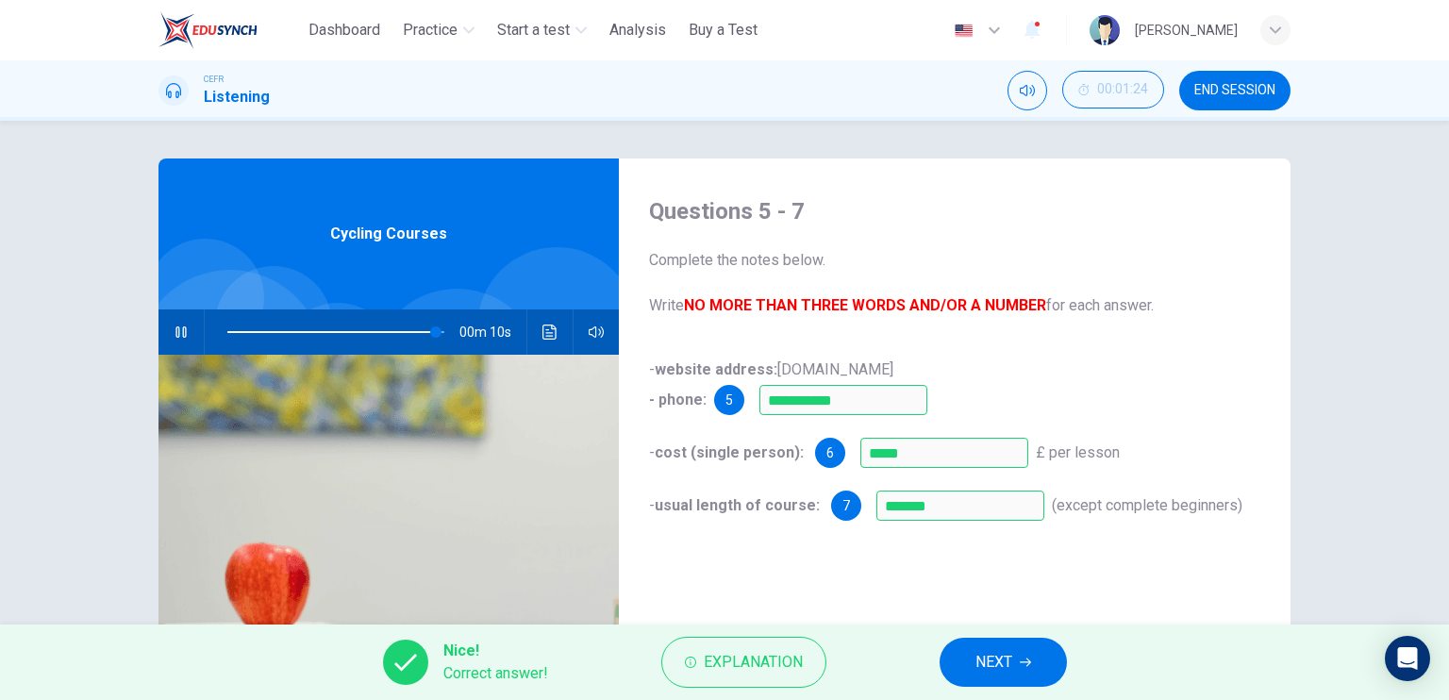
type input "**"
click at [968, 664] on button "NEXT" at bounding box center [1002, 662] width 127 height 49
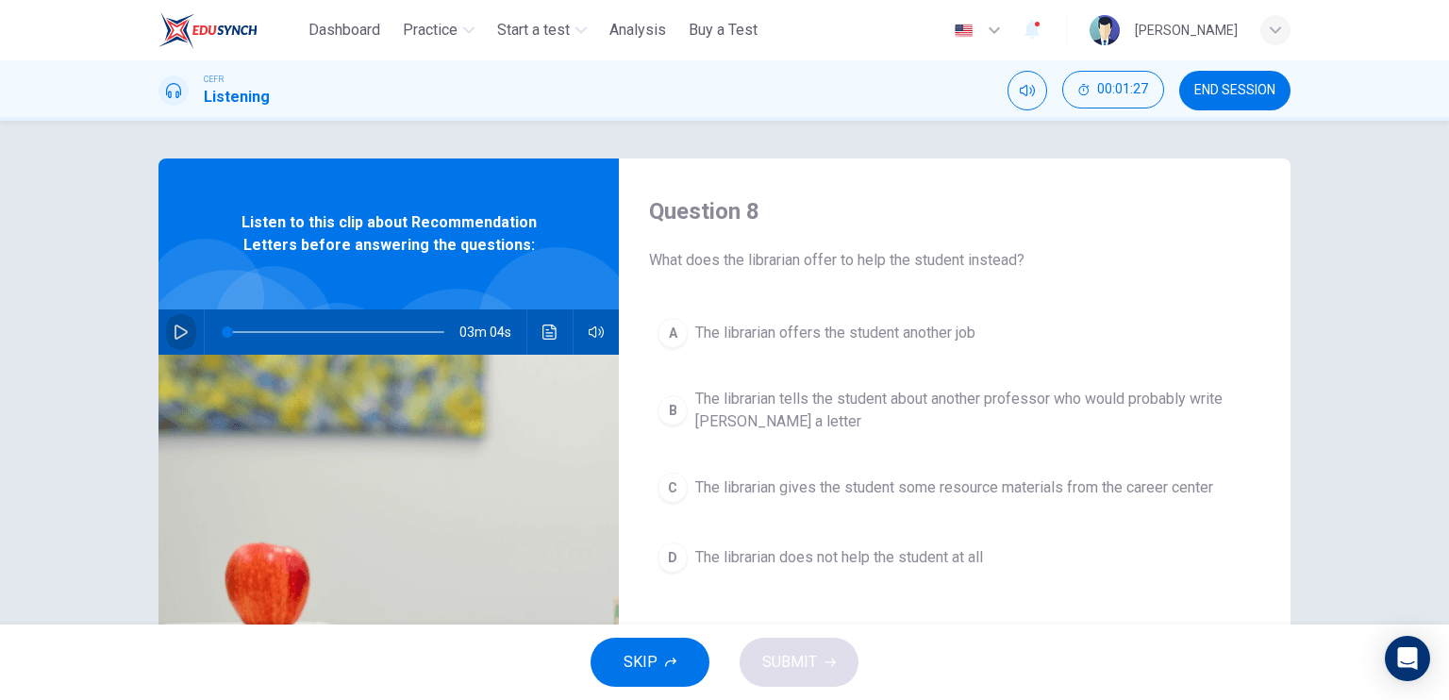
click at [181, 334] on icon "button" at bounding box center [181, 331] width 15 height 15
type input "*"
click at [772, 335] on span "The librarian offers the student another job" at bounding box center [835, 333] width 280 height 23
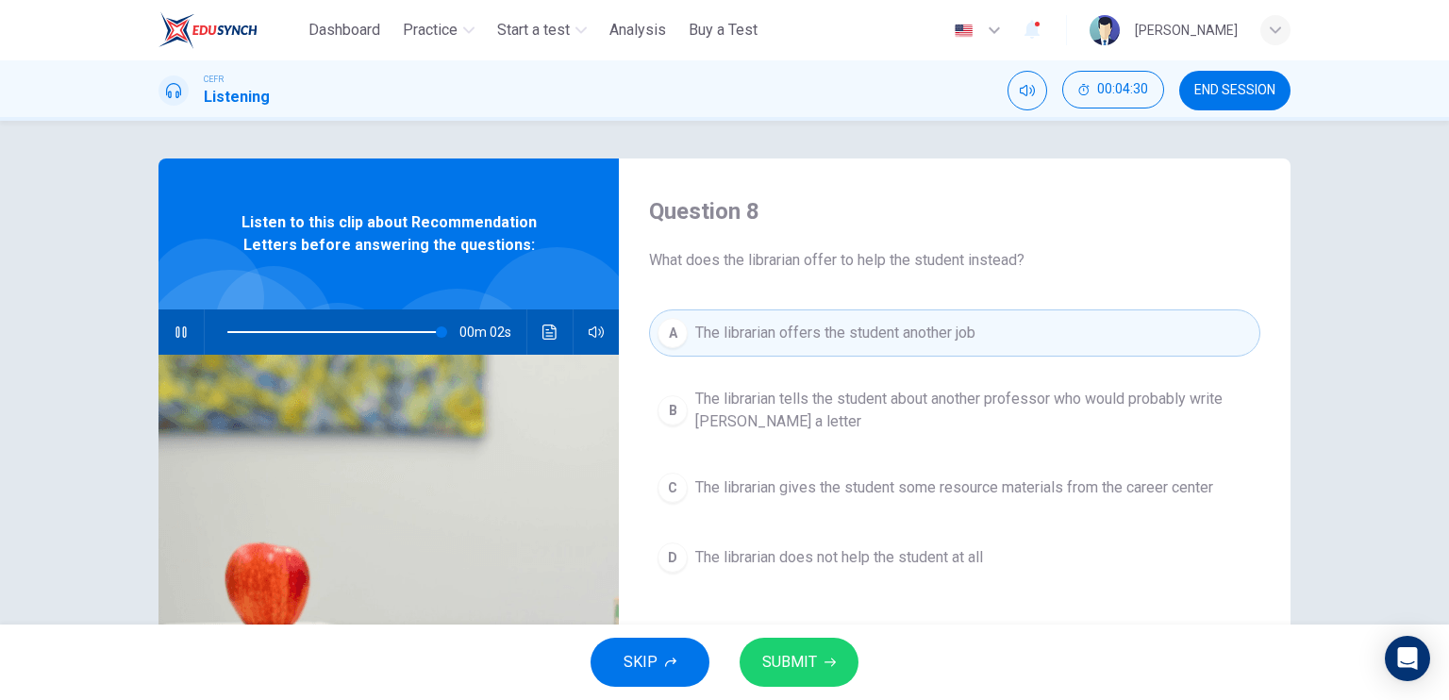
click at [793, 655] on span "SUBMIT" at bounding box center [789, 662] width 55 height 26
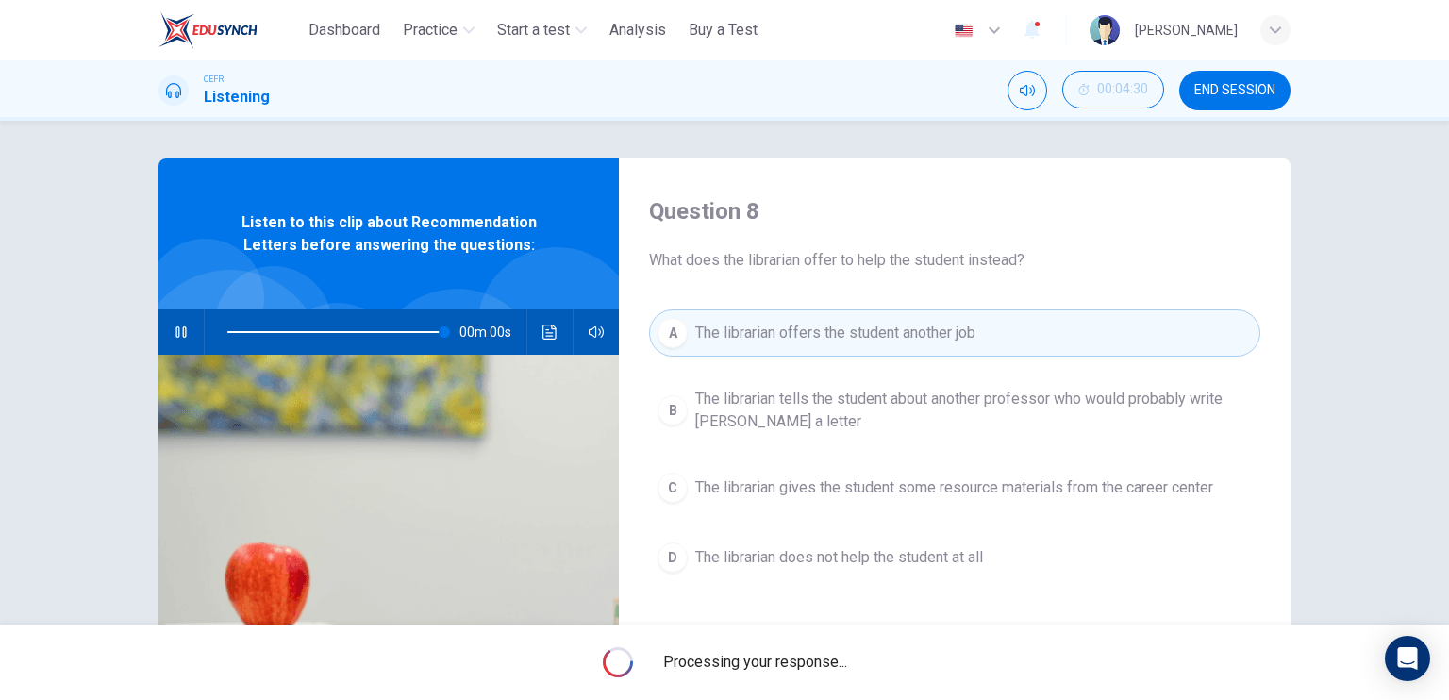
type input "*"
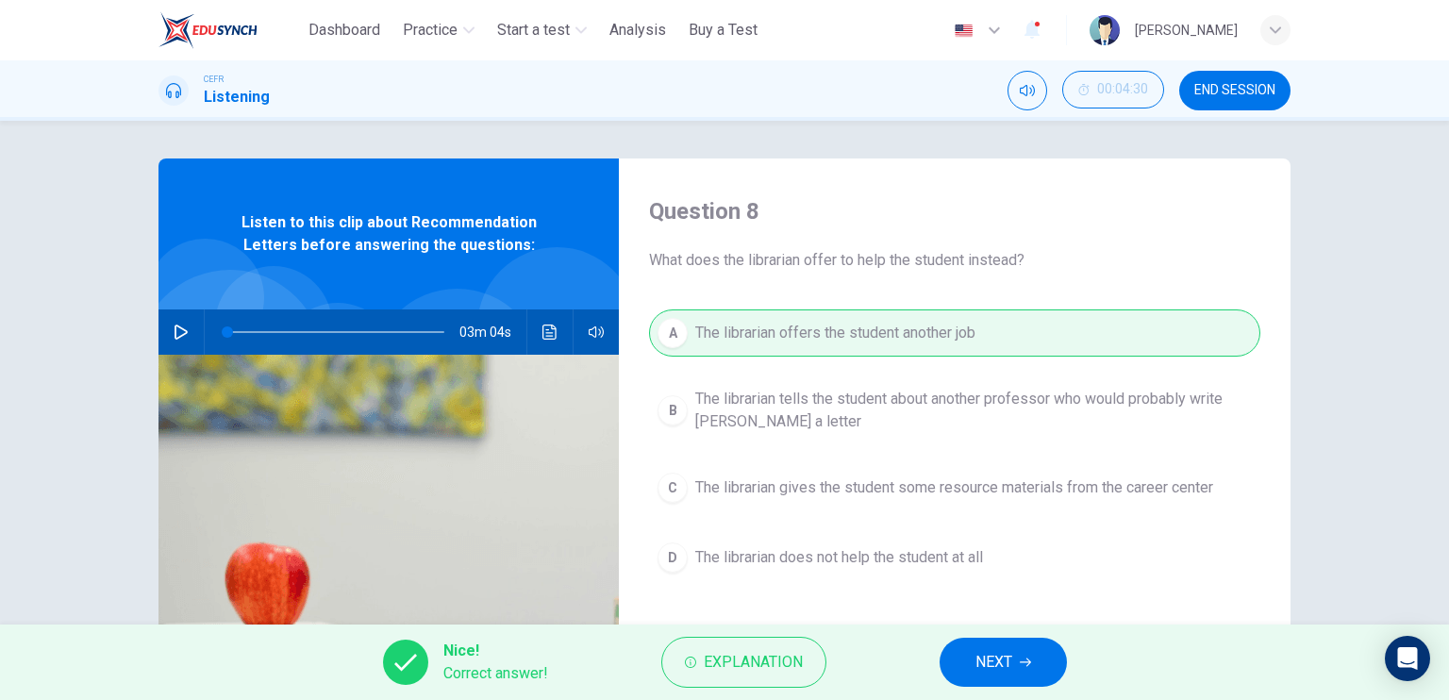
click at [980, 660] on span "NEXT" at bounding box center [993, 662] width 37 height 26
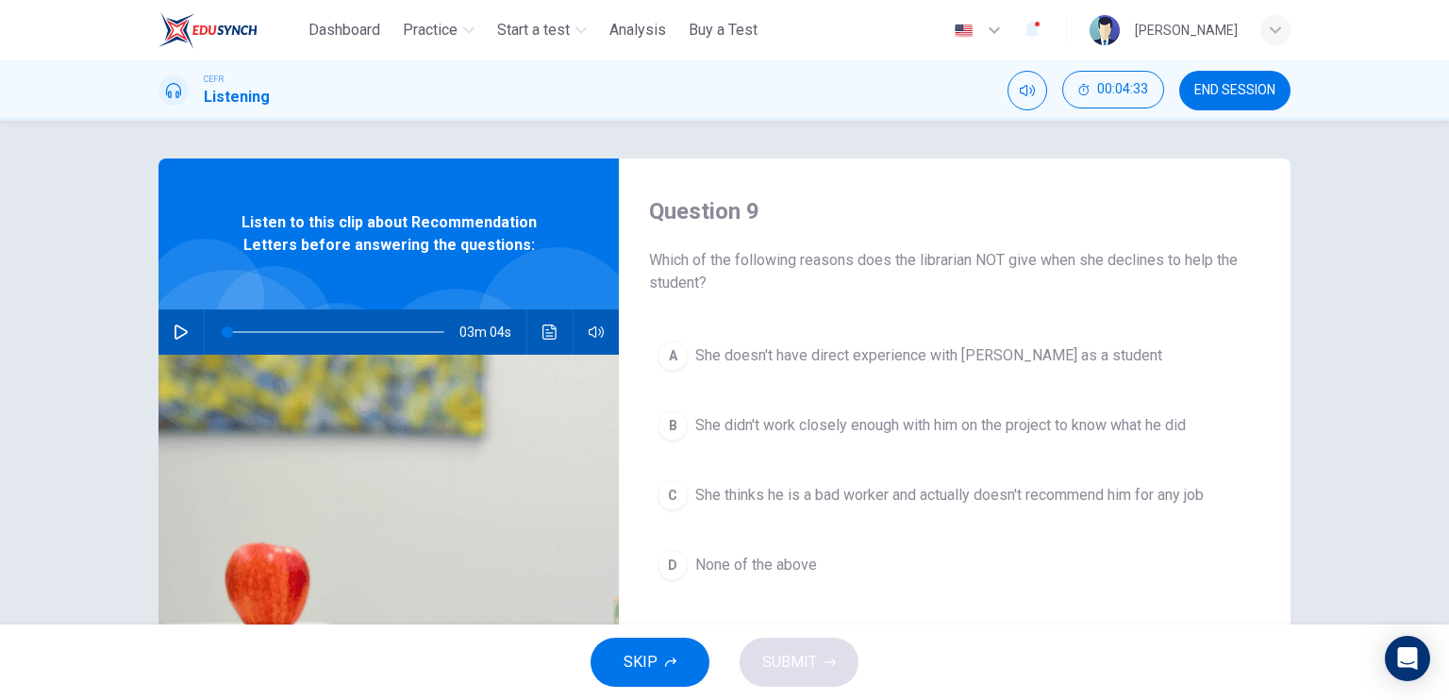
click at [872, 366] on span "She doesn't have direct experience with Grant as a student" at bounding box center [928, 355] width 467 height 23
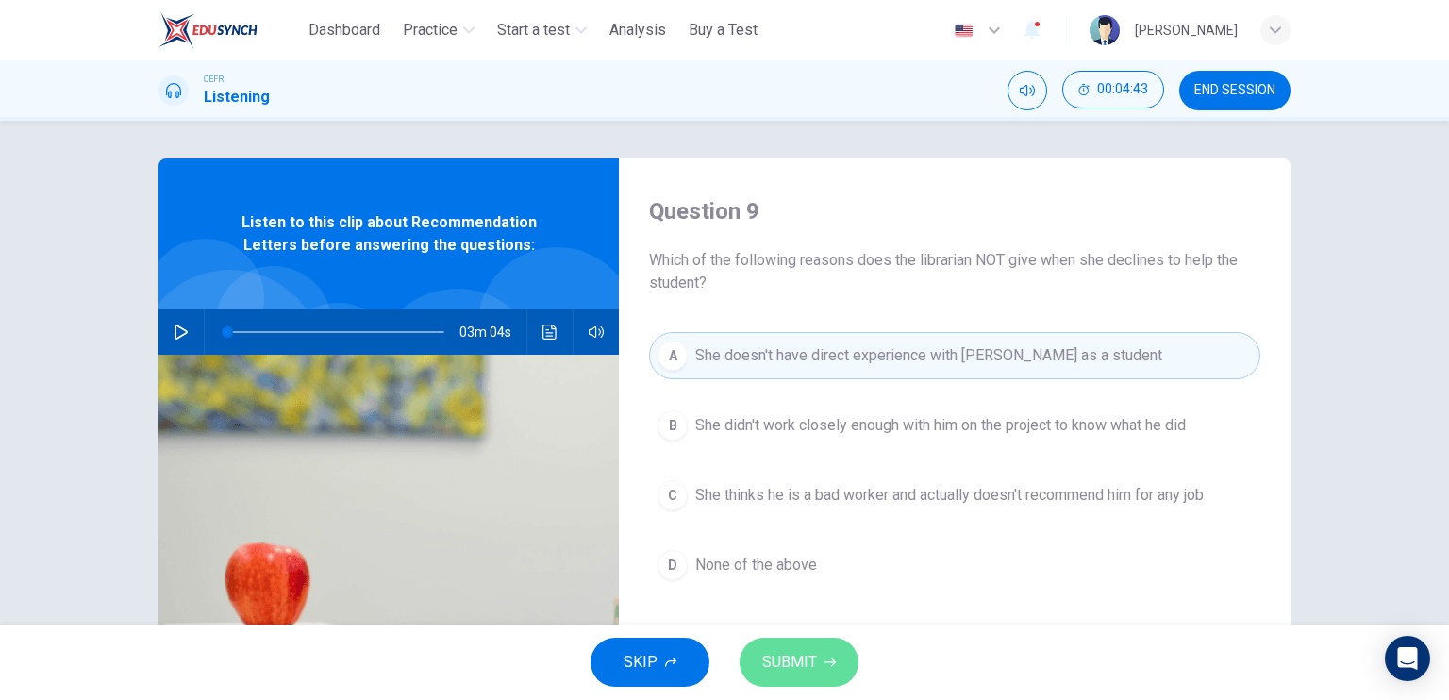
click at [835, 661] on button "SUBMIT" at bounding box center [798, 662] width 119 height 49
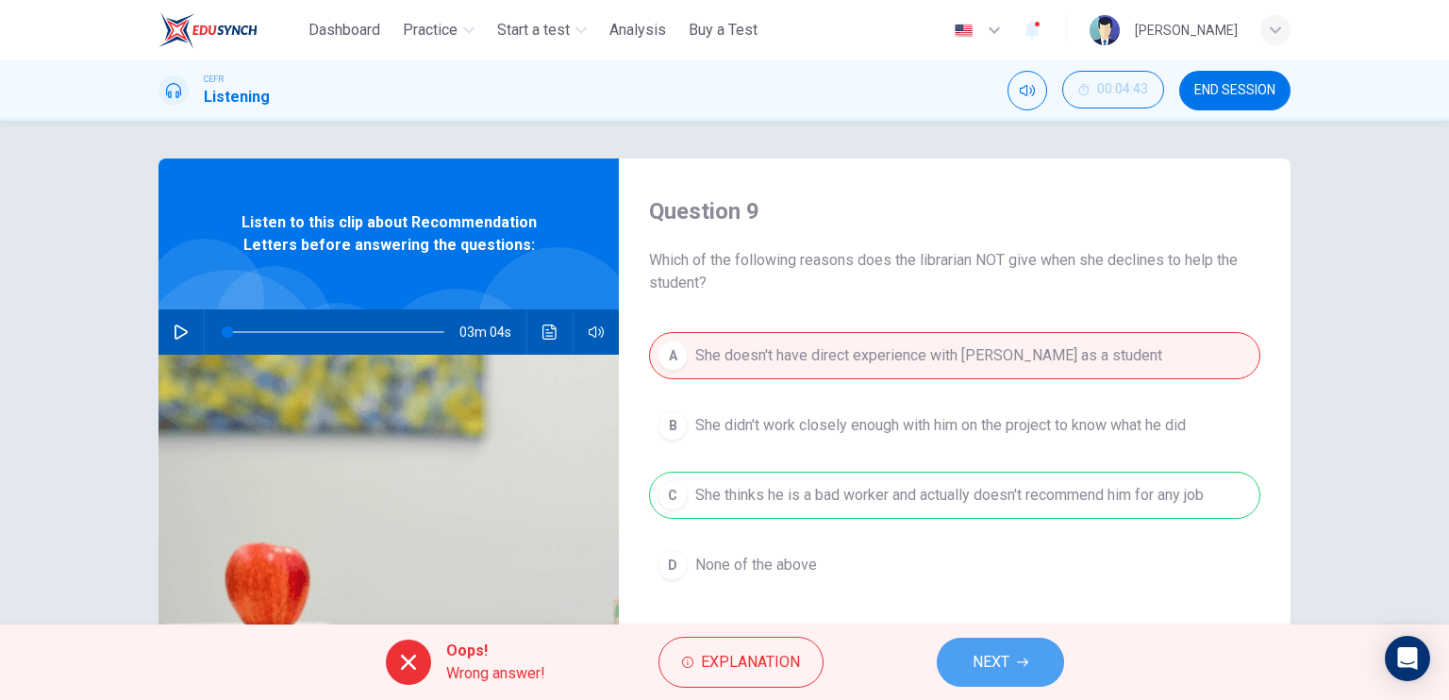
click at [972, 662] on span "NEXT" at bounding box center [990, 662] width 37 height 26
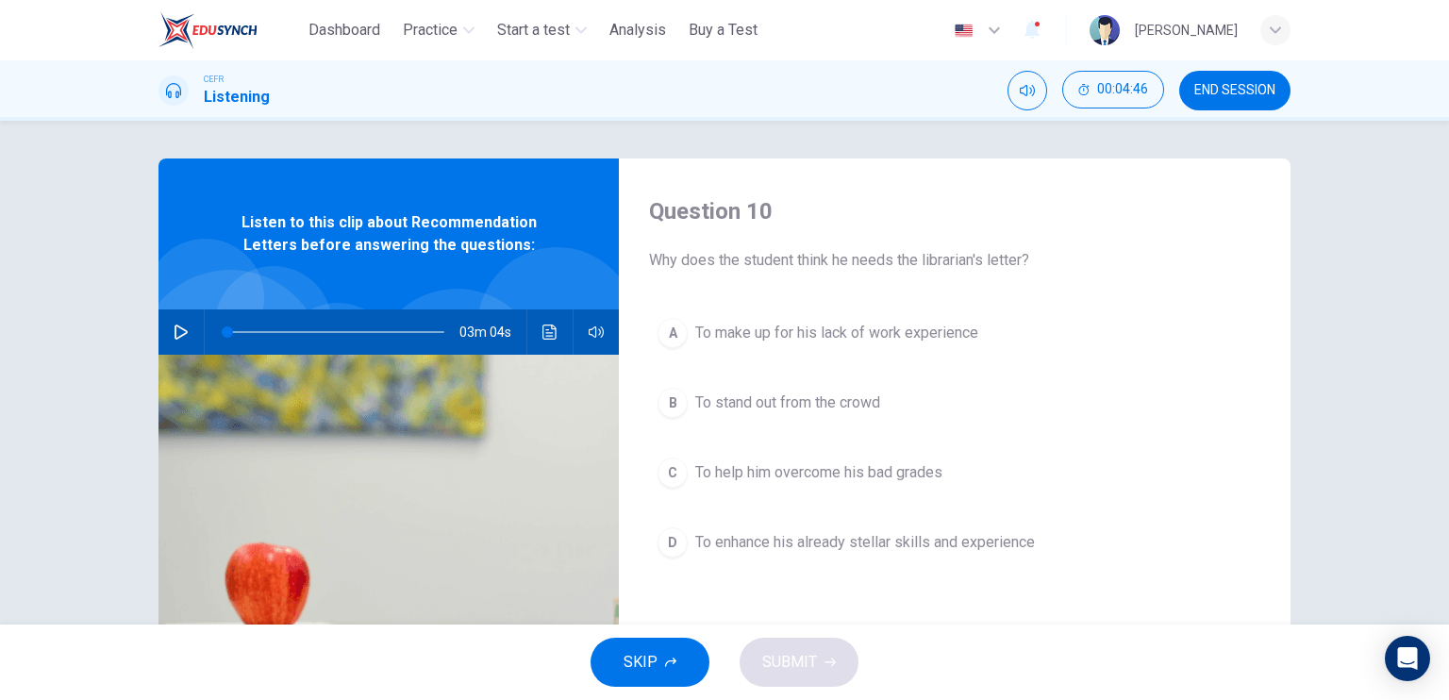
click at [929, 339] on span "To make up for his lack of work experience" at bounding box center [836, 333] width 283 height 23
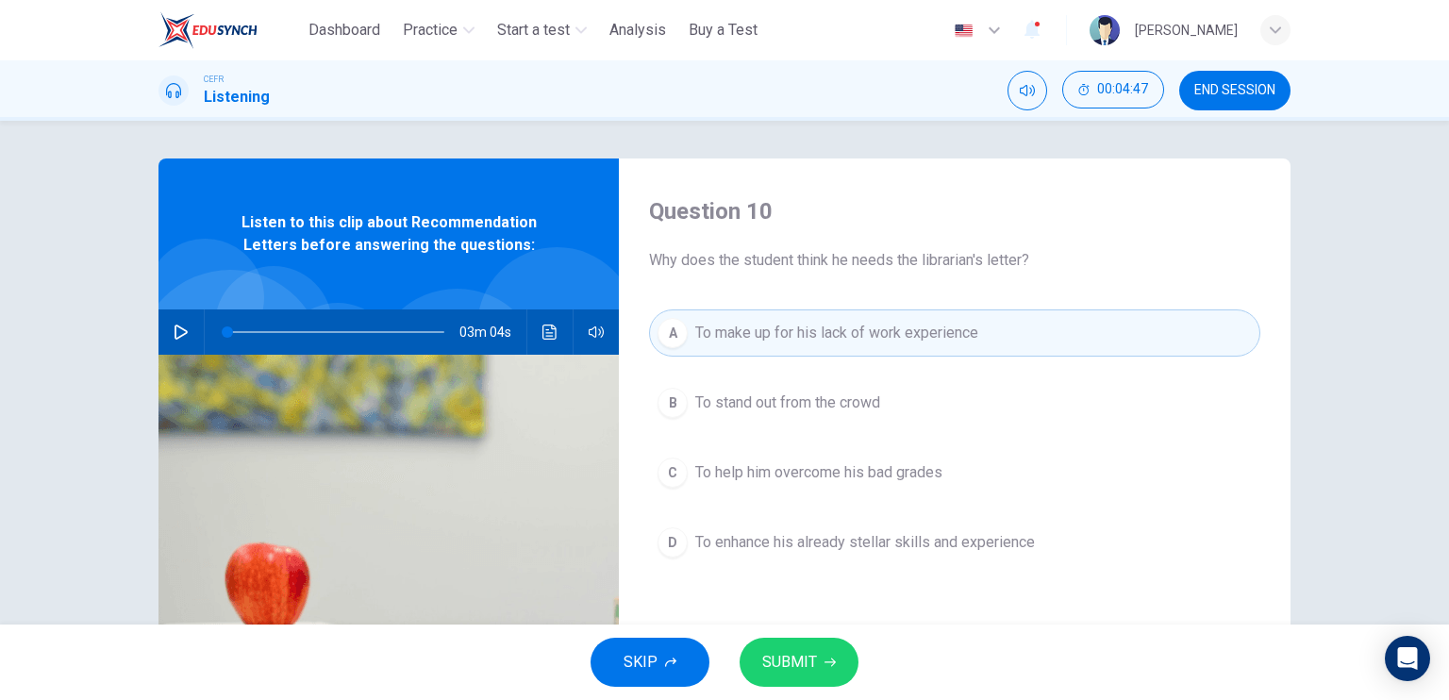
click at [827, 667] on icon "button" at bounding box center [829, 661] width 11 height 11
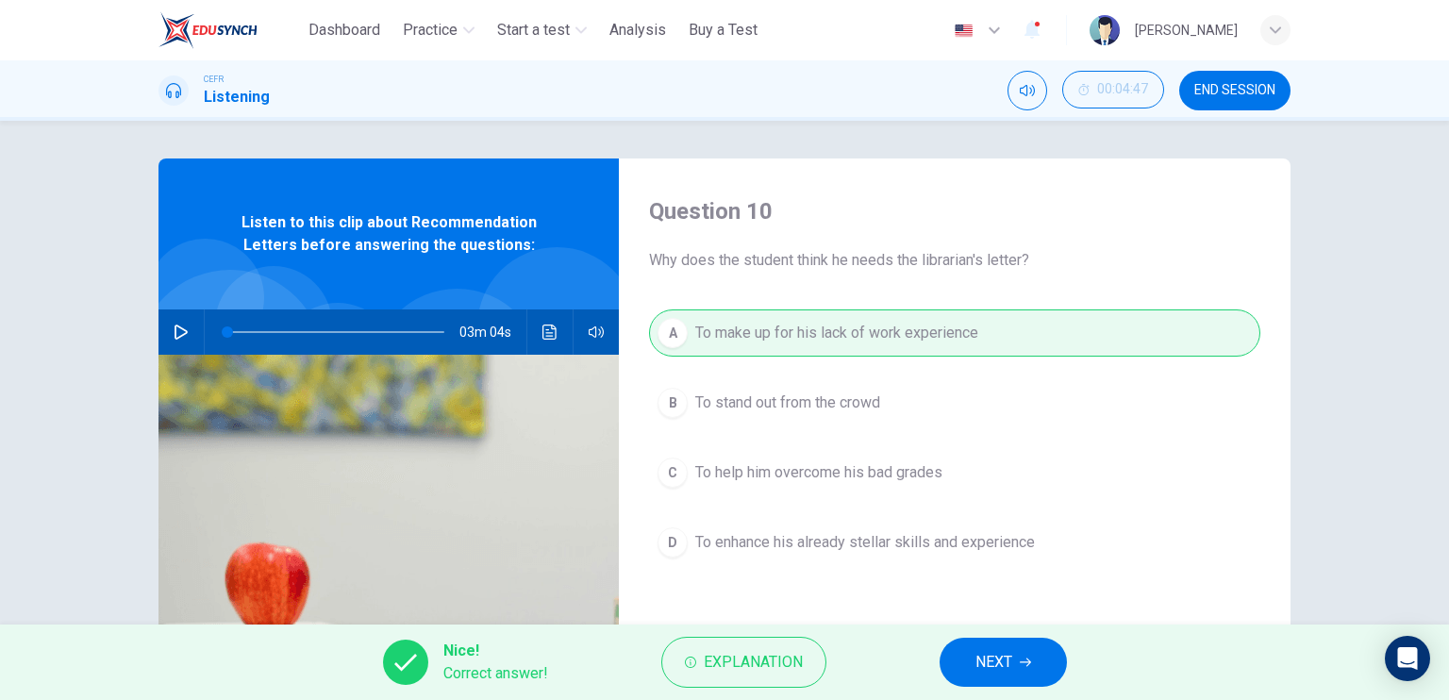
click at [987, 667] on span "NEXT" at bounding box center [993, 662] width 37 height 26
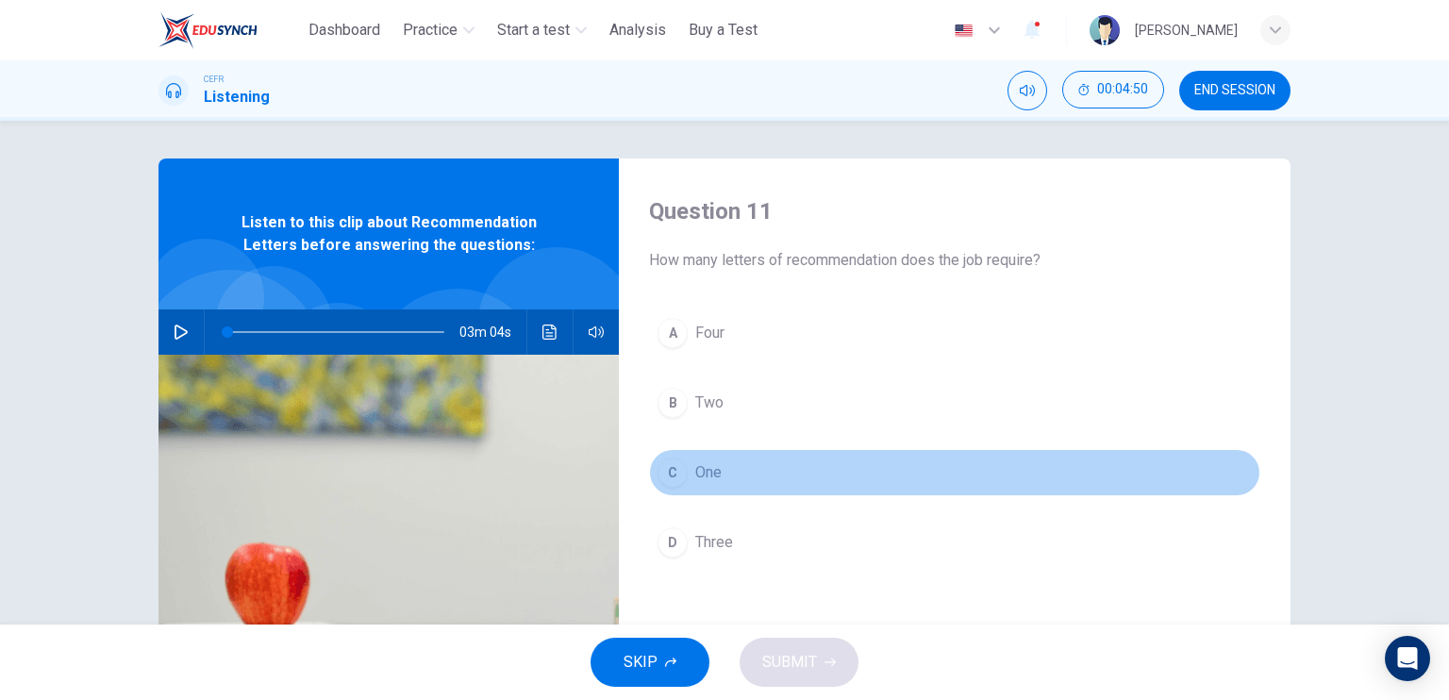
click at [696, 481] on span "One" at bounding box center [708, 472] width 26 height 23
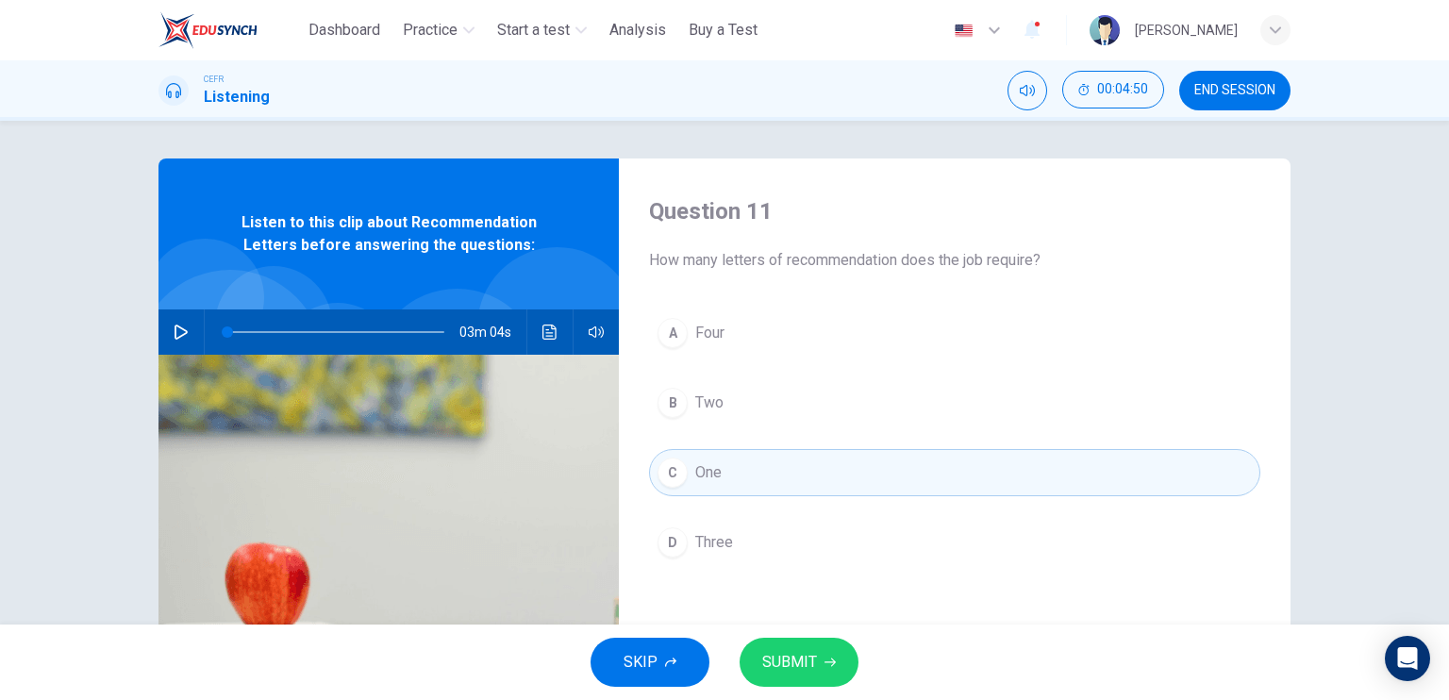
click at [796, 655] on span "SUBMIT" at bounding box center [789, 662] width 55 height 26
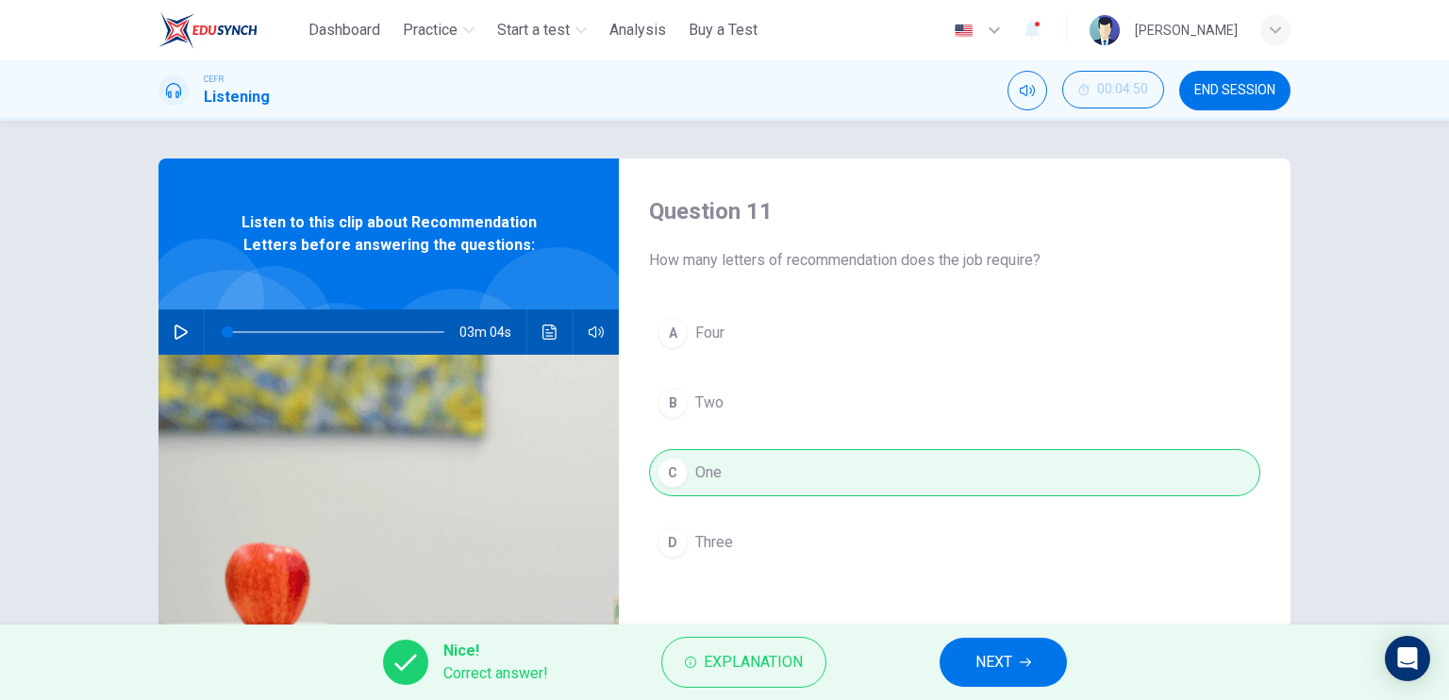
click at [943, 659] on button "NEXT" at bounding box center [1002, 662] width 127 height 49
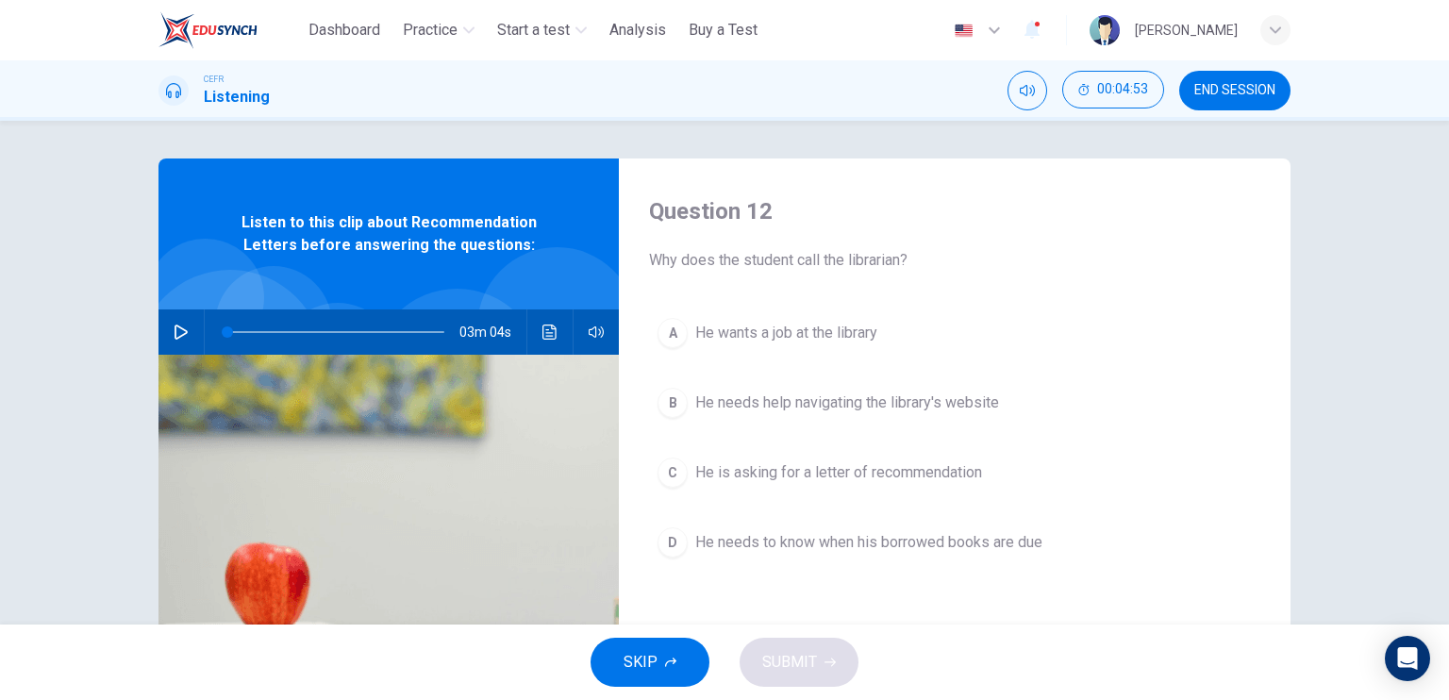
click at [769, 498] on div "A He wants a job at the library B He needs help navigating the library's websit…" at bounding box center [954, 456] width 611 height 294
click at [769, 484] on button "C He is asking for a letter of recommendation" at bounding box center [954, 472] width 611 height 47
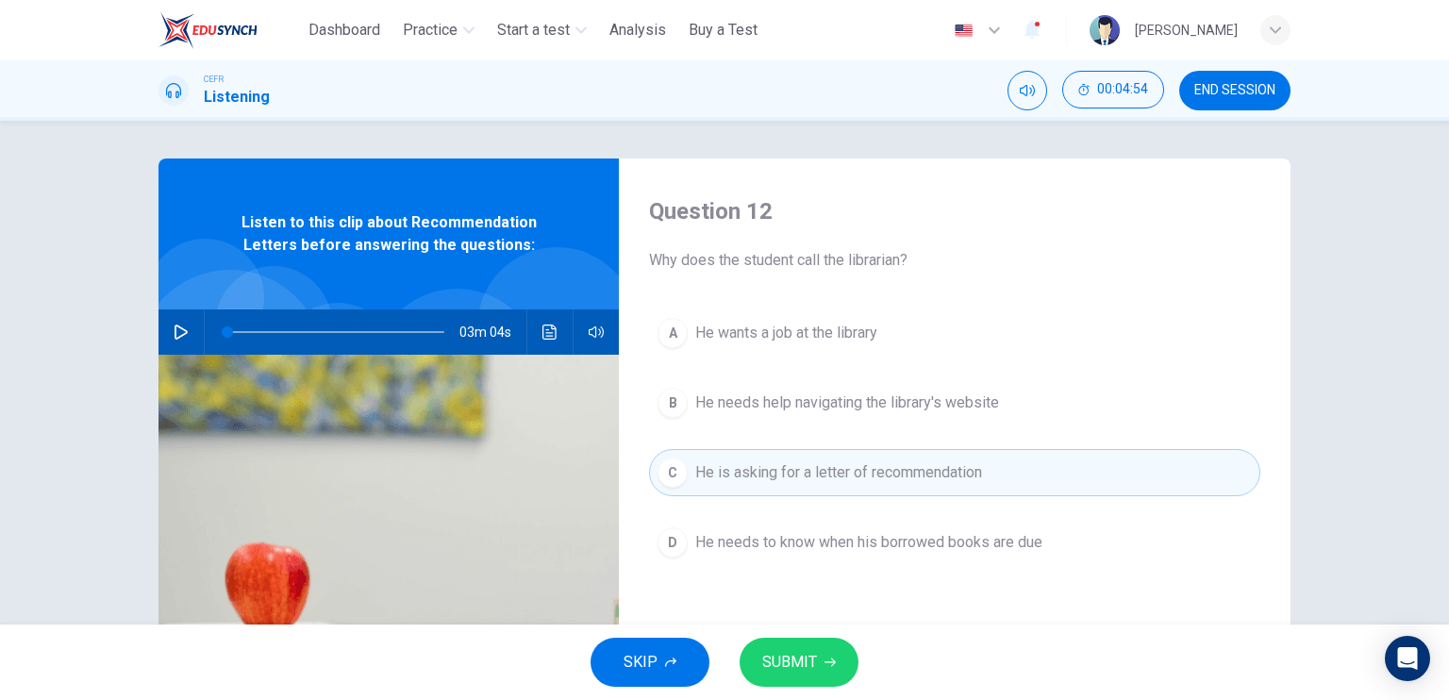
click at [777, 648] on button "SUBMIT" at bounding box center [798, 662] width 119 height 49
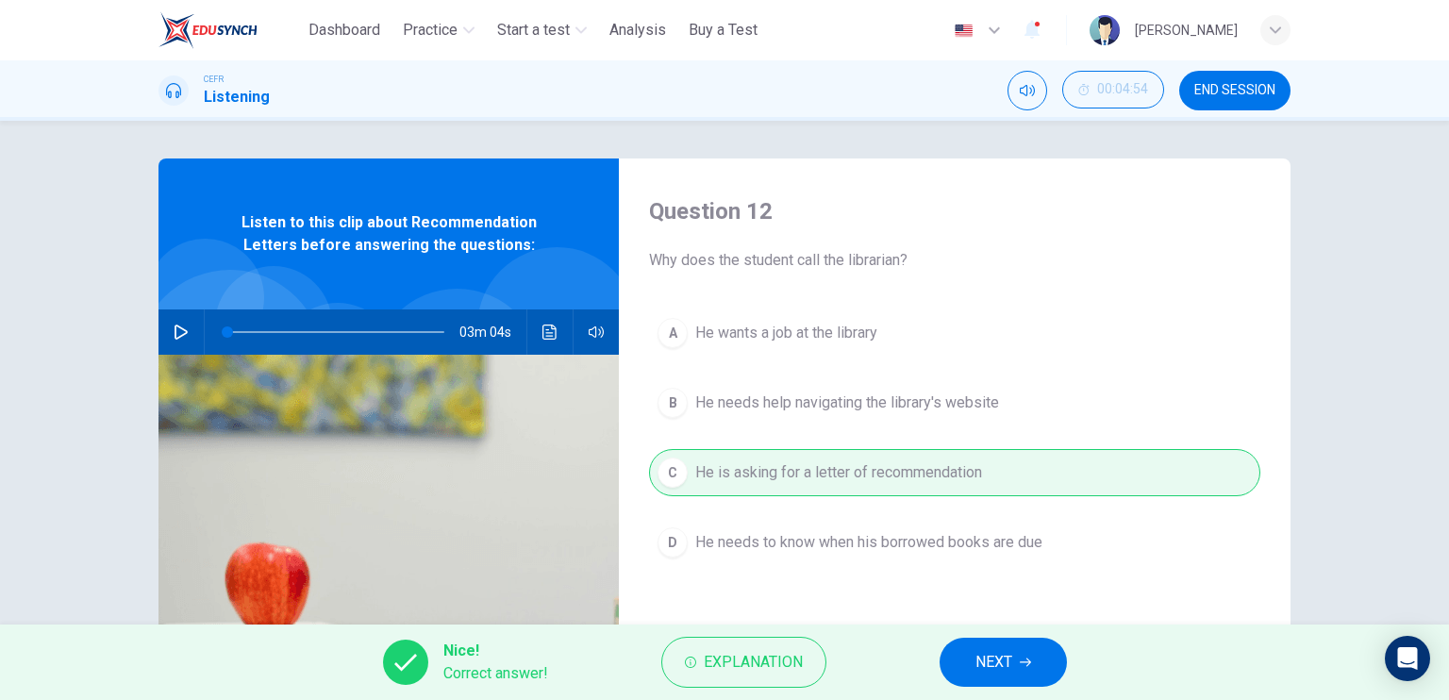
click at [982, 665] on span "NEXT" at bounding box center [993, 662] width 37 height 26
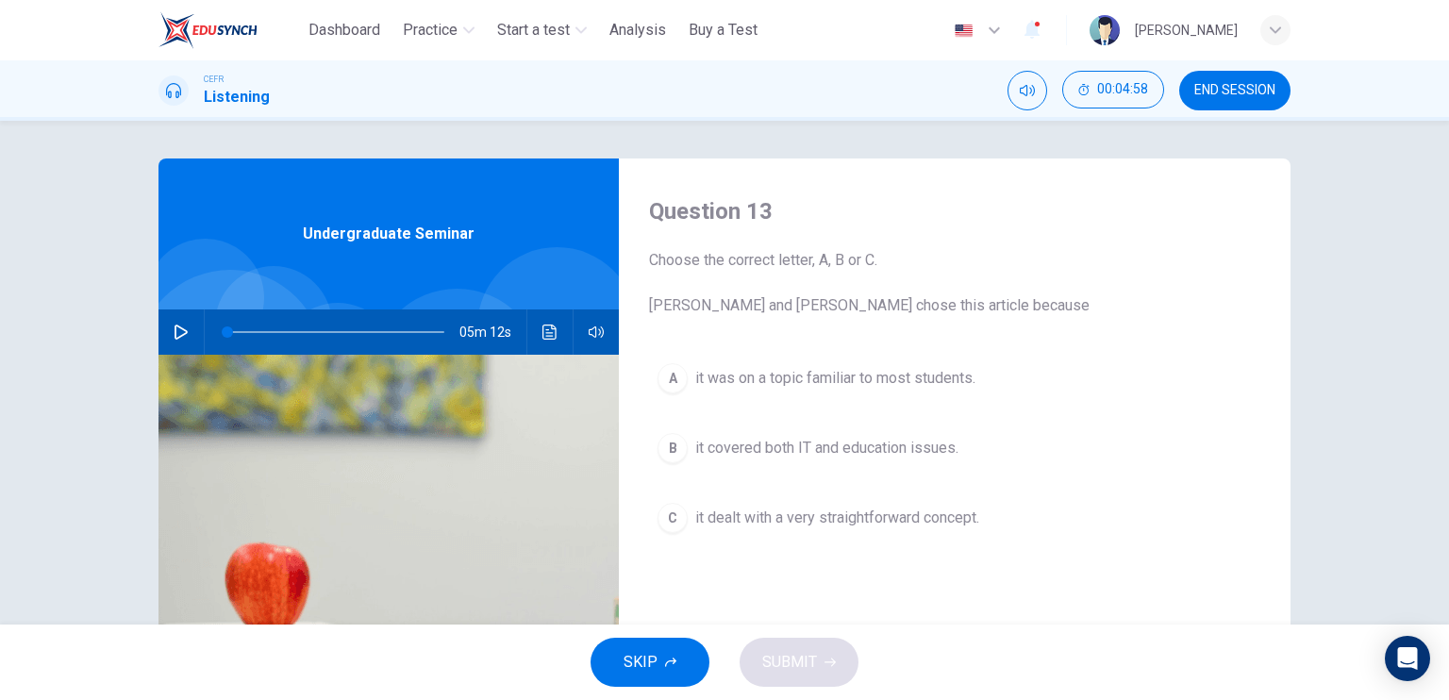
click at [149, 320] on div "Question 13 Choose the correct letter, A, B or C. Leela and Jake chose this art…" at bounding box center [724, 485] width 1192 height 655
click at [187, 340] on button "button" at bounding box center [181, 331] width 30 height 45
type input "*"
click at [774, 373] on span "it was on a topic familiar to most students." at bounding box center [835, 378] width 280 height 23
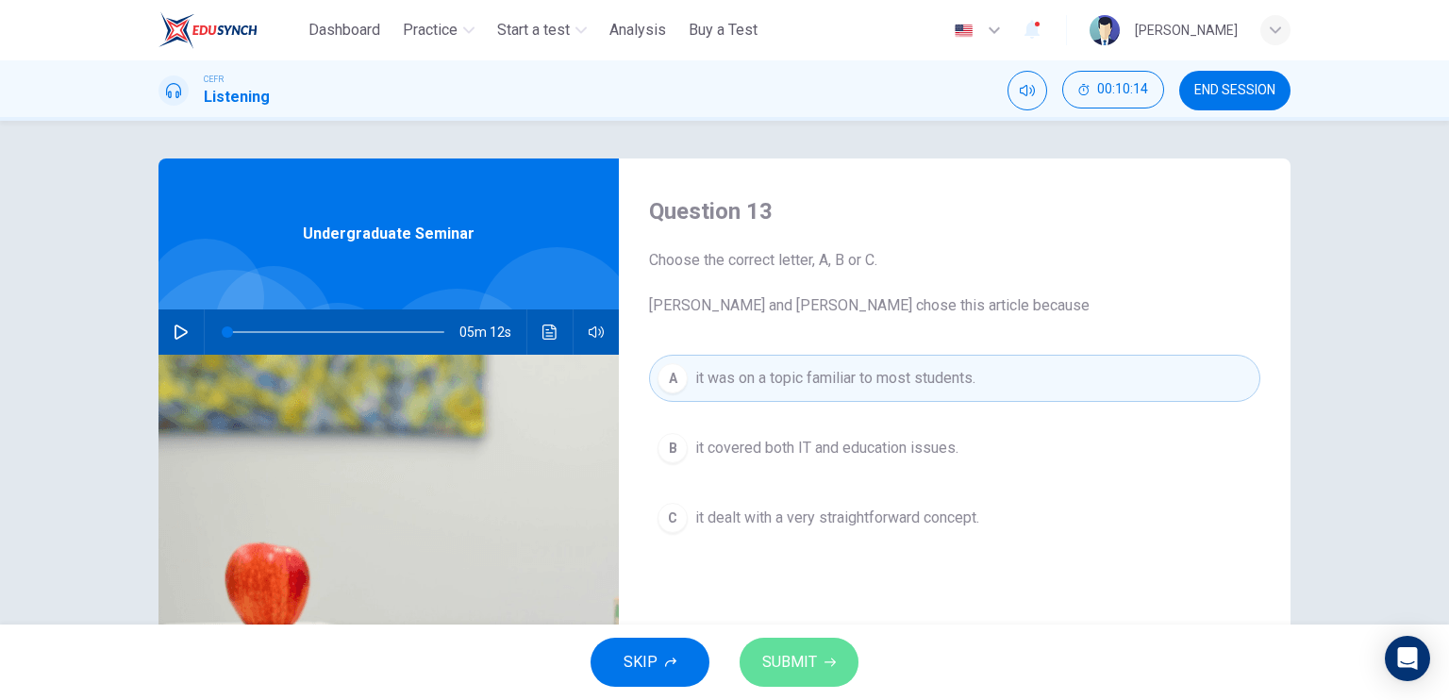
click at [811, 659] on span "SUBMIT" at bounding box center [789, 662] width 55 height 26
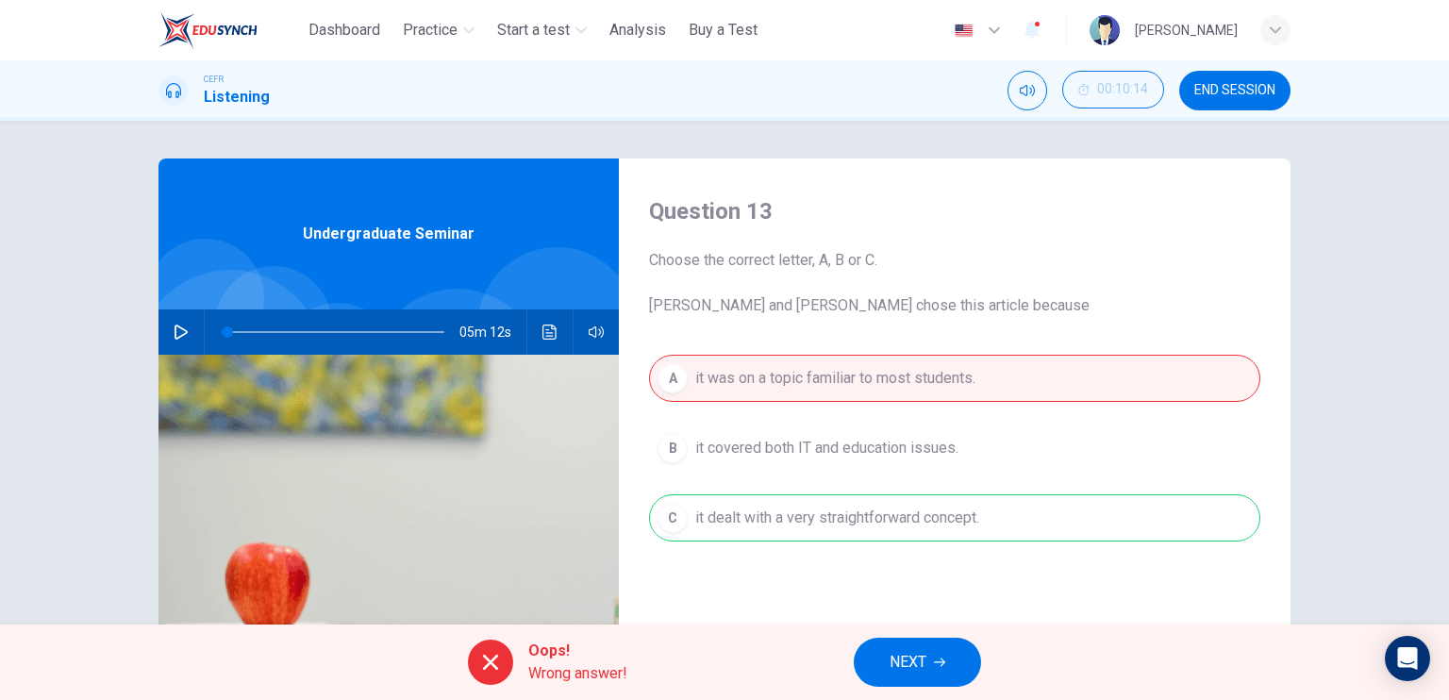
click at [879, 663] on button "NEXT" at bounding box center [917, 662] width 127 height 49
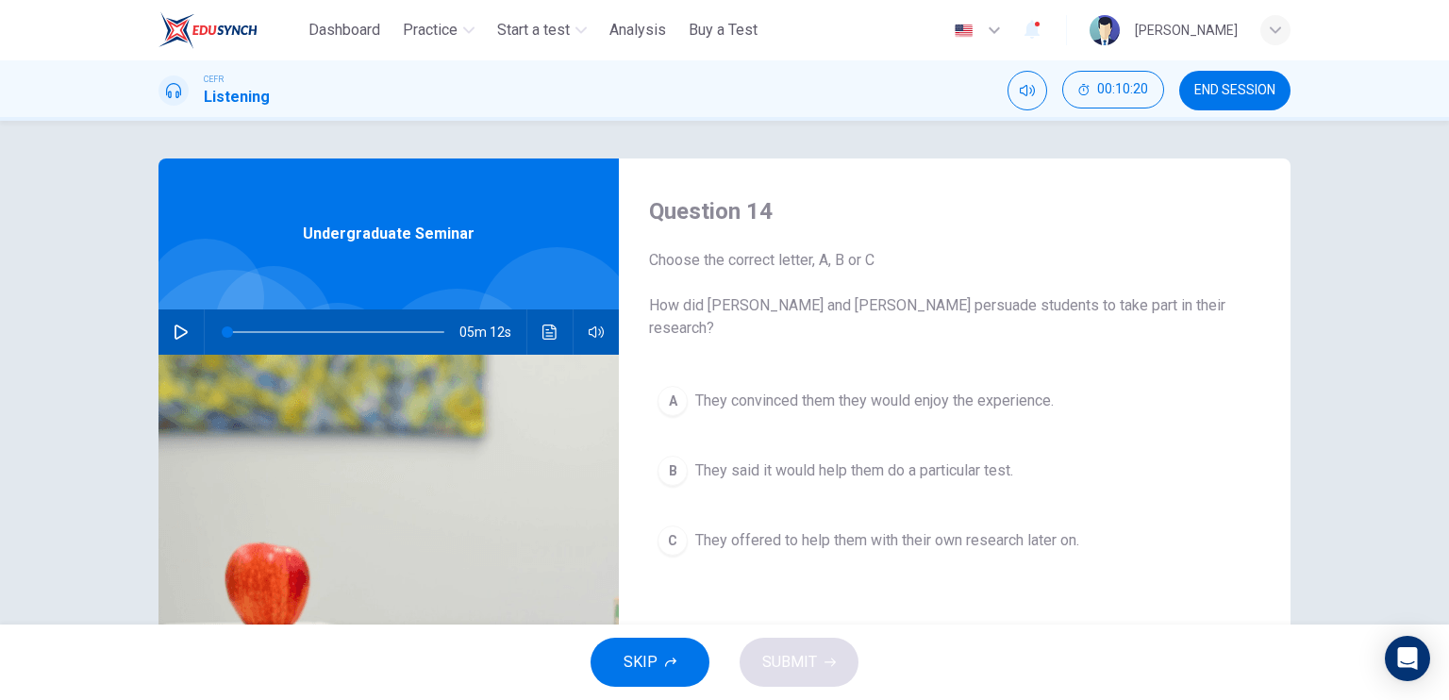
click at [804, 459] on span "They said it would help them do a particular test." at bounding box center [854, 470] width 318 height 23
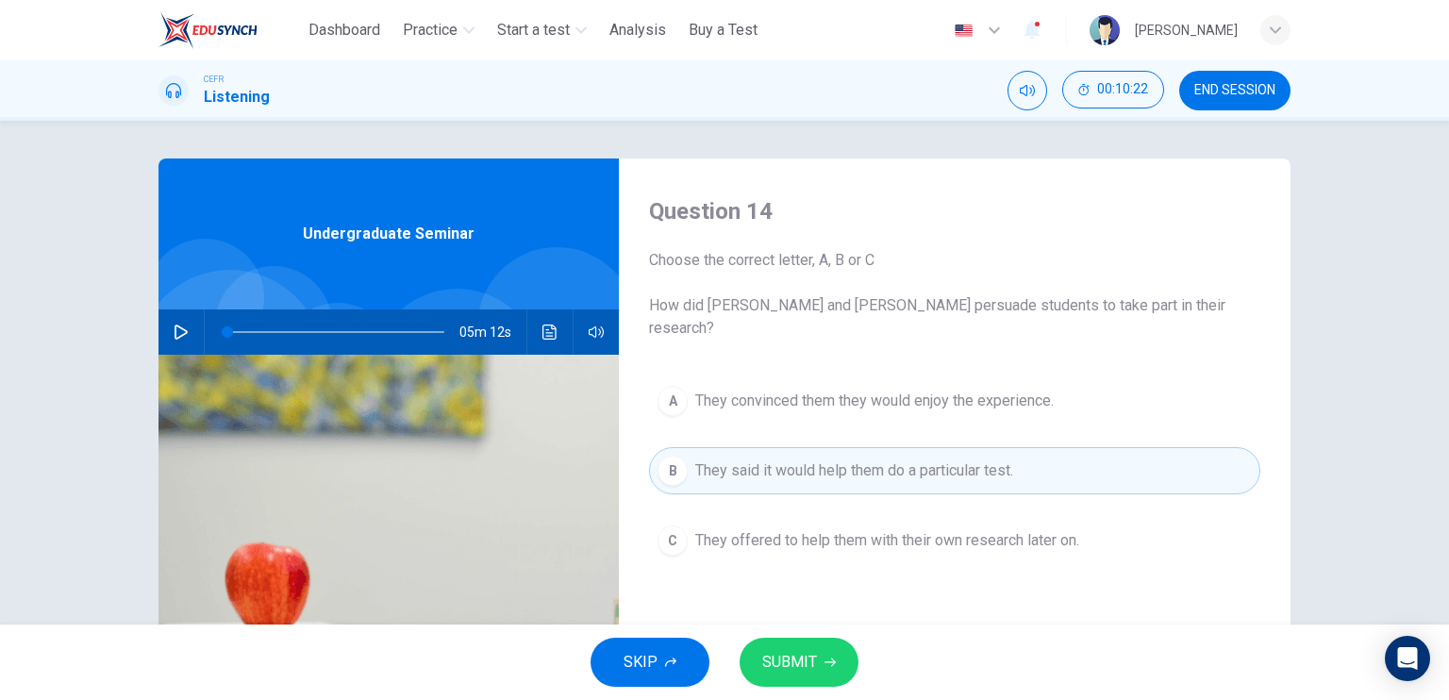
click at [796, 652] on span "SUBMIT" at bounding box center [789, 662] width 55 height 26
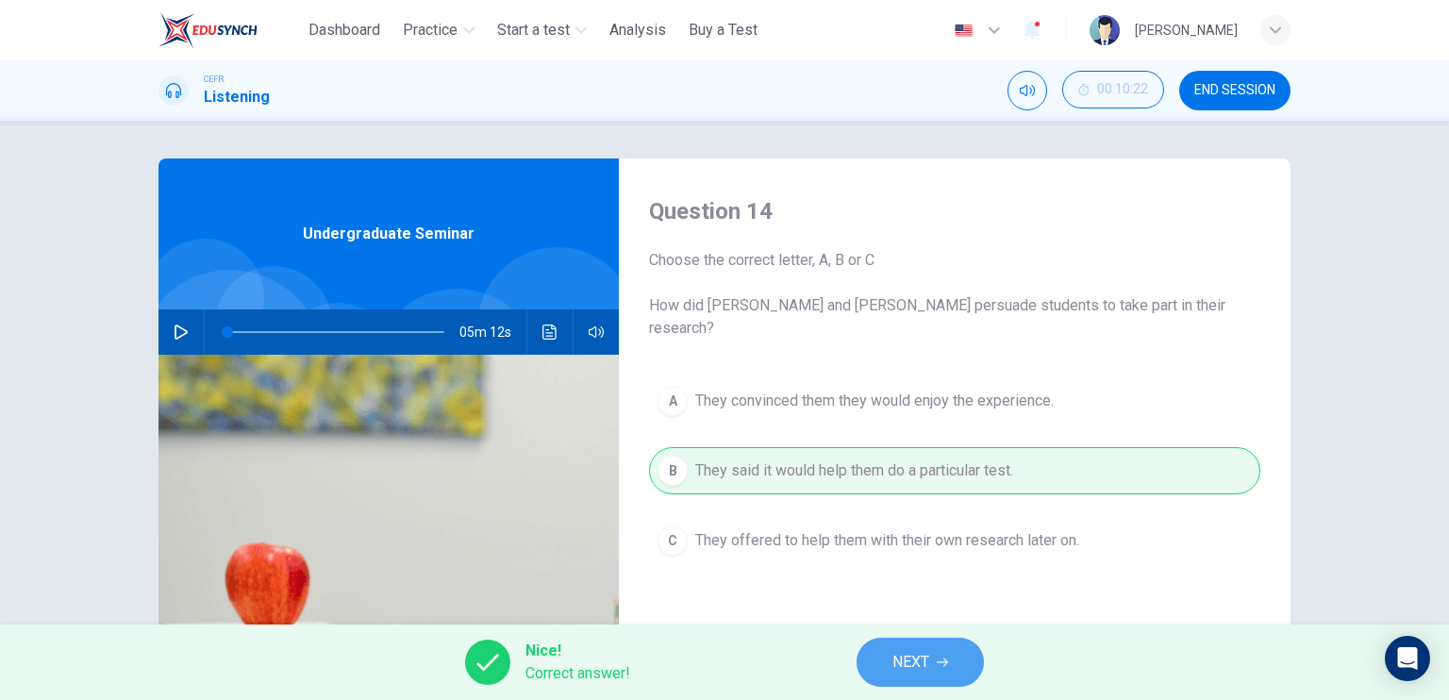
click at [947, 665] on icon "button" at bounding box center [942, 661] width 11 height 11
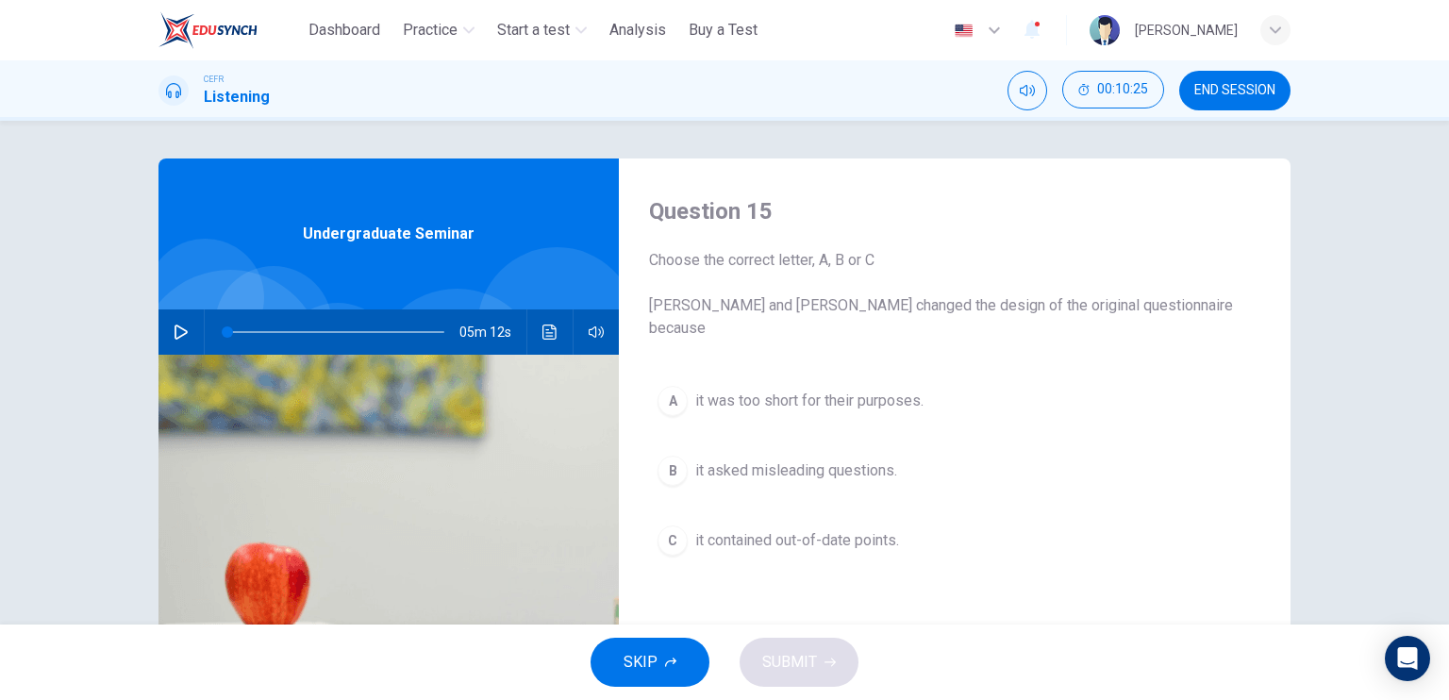
click at [774, 529] on span "it contained out-of-date points." at bounding box center [797, 540] width 204 height 23
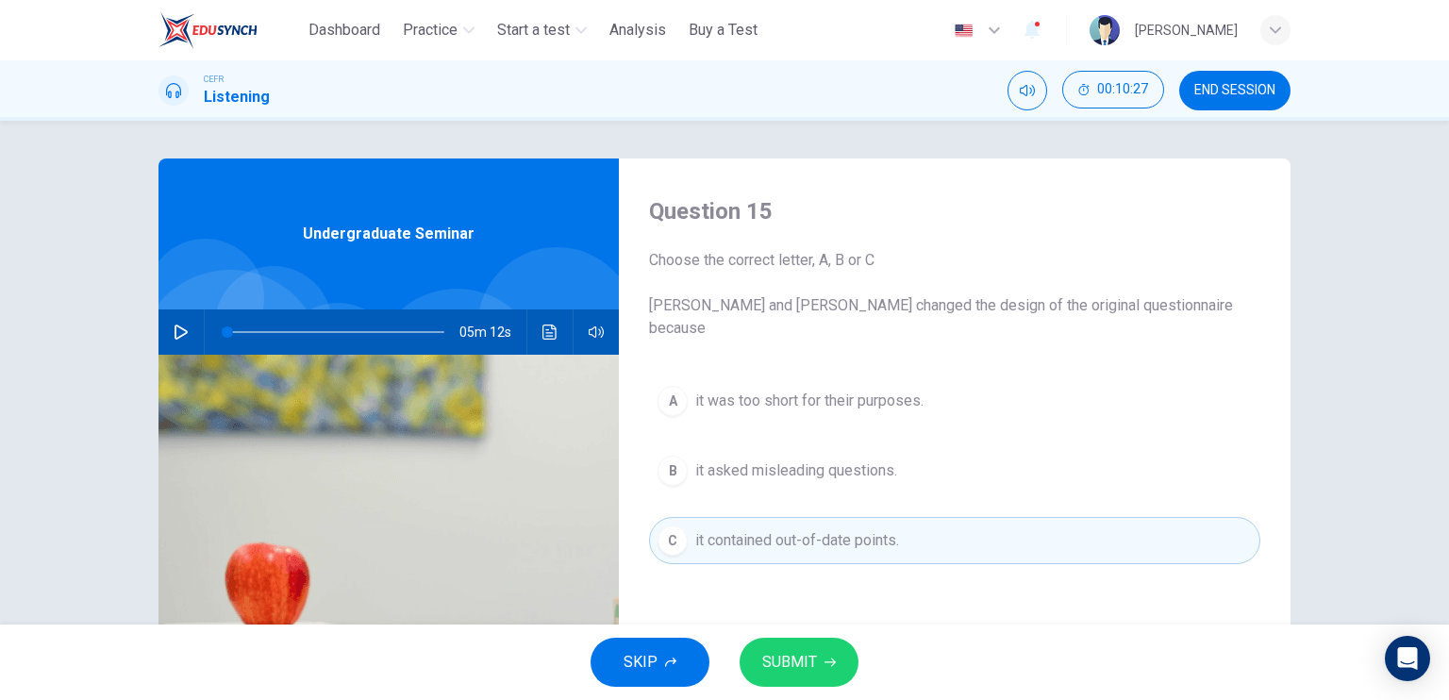
click at [770, 670] on span "SUBMIT" at bounding box center [789, 662] width 55 height 26
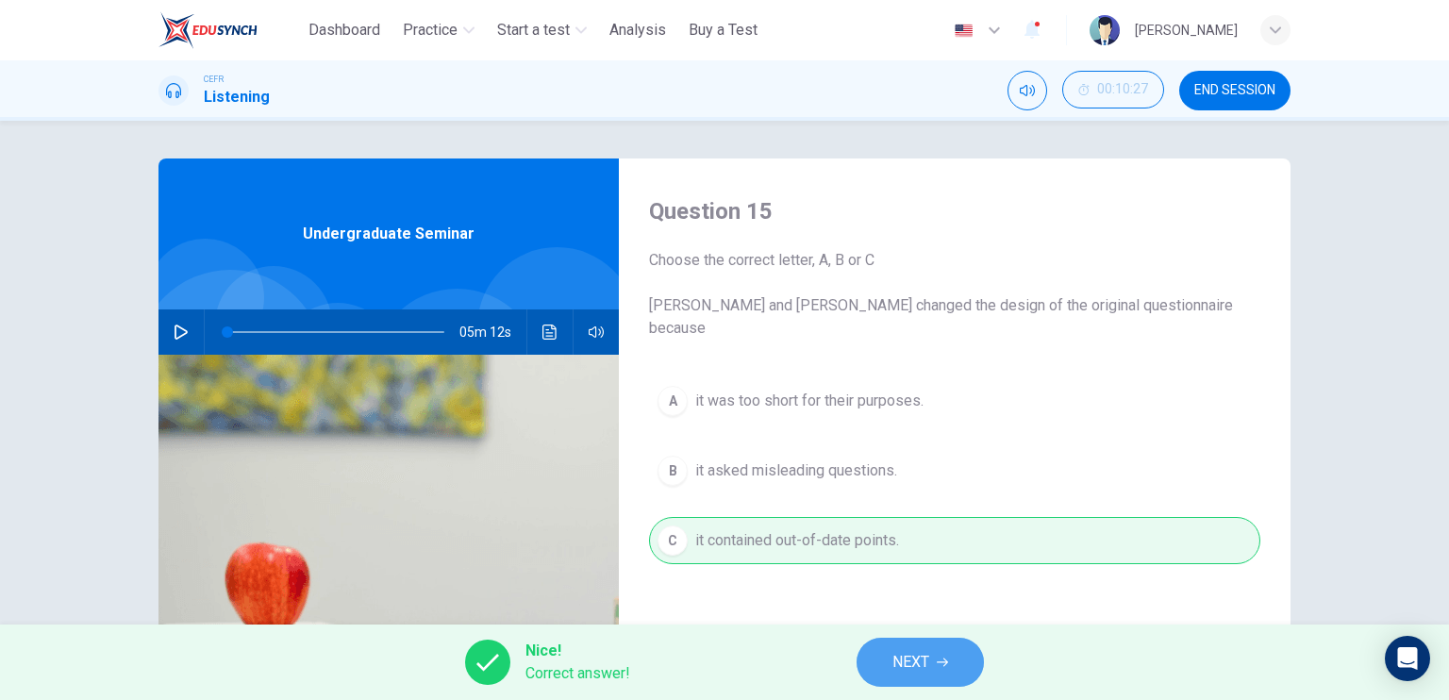
click at [917, 659] on span "NEXT" at bounding box center [910, 662] width 37 height 26
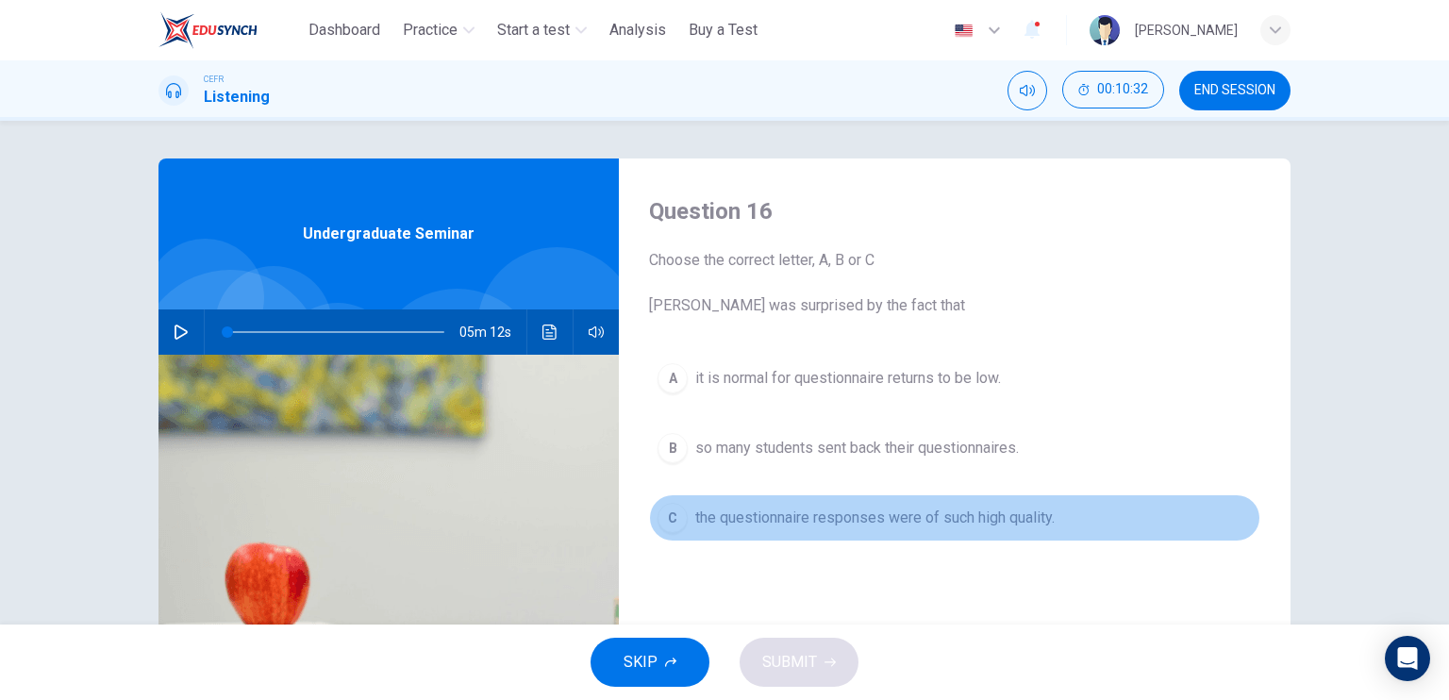
click at [901, 522] on span "the questionnaire responses were of such high quality." at bounding box center [874, 517] width 359 height 23
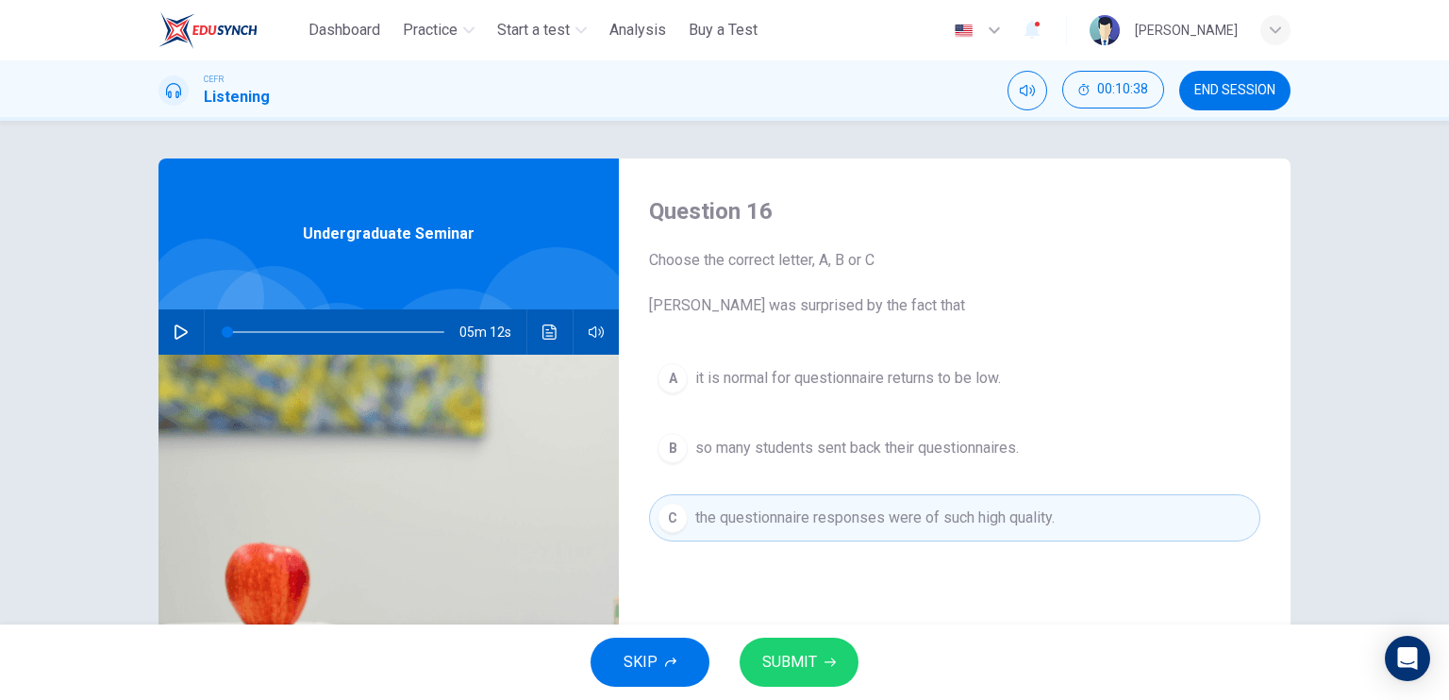
click at [859, 377] on span "it is normal for questionnaire returns to be low." at bounding box center [848, 378] width 306 height 23
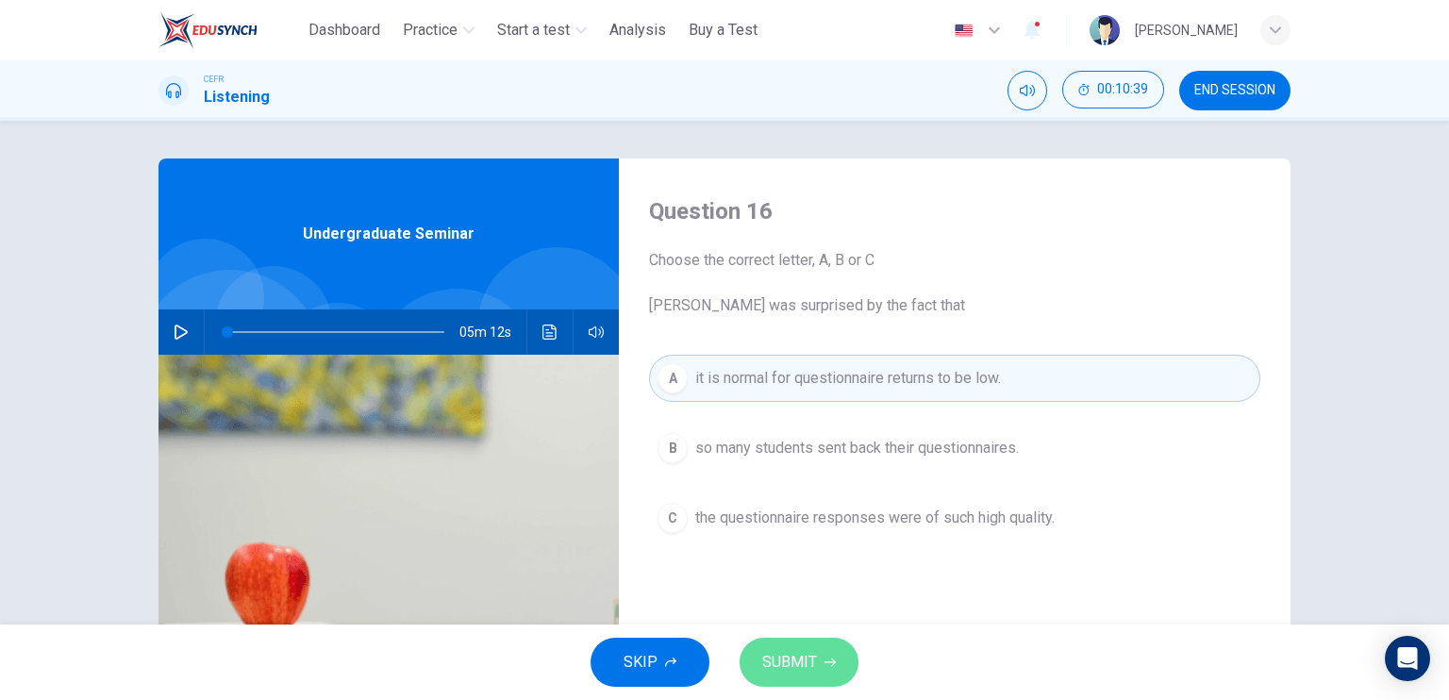
click at [830, 668] on button "SUBMIT" at bounding box center [798, 662] width 119 height 49
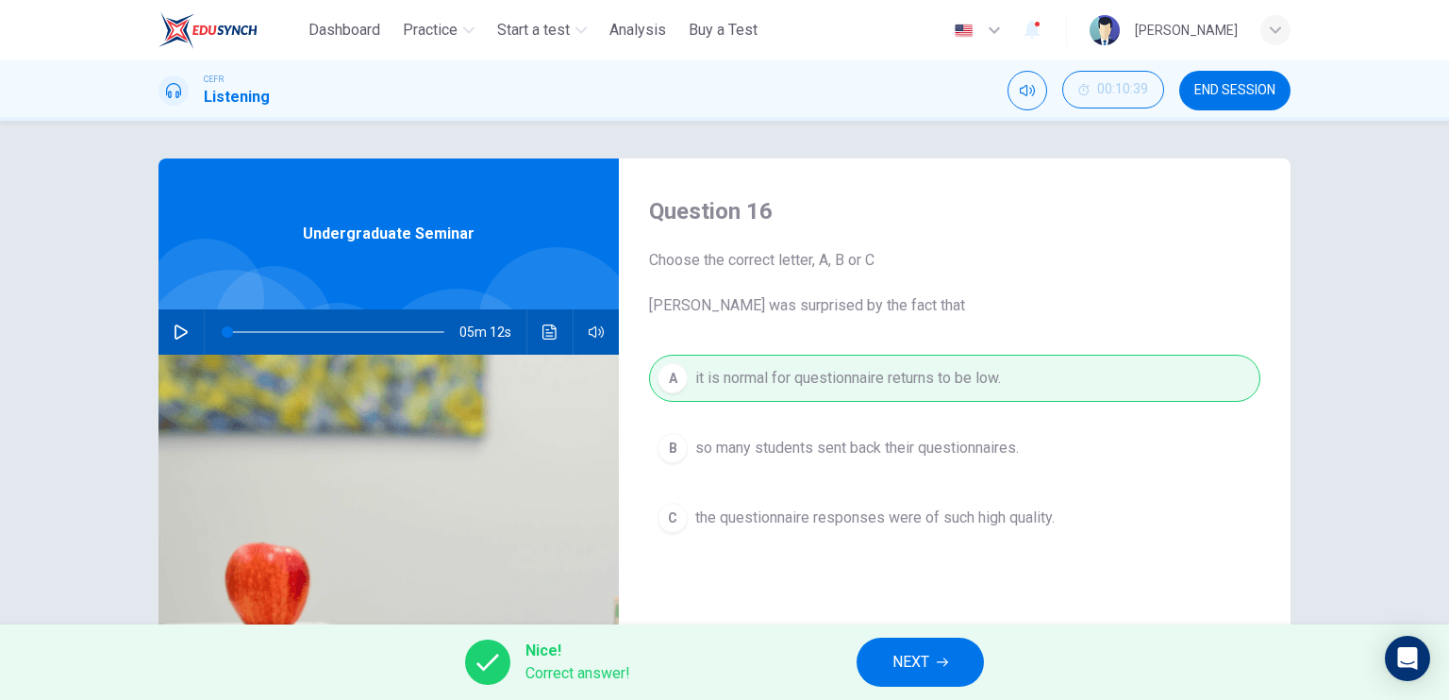
click at [894, 649] on span "NEXT" at bounding box center [910, 662] width 37 height 26
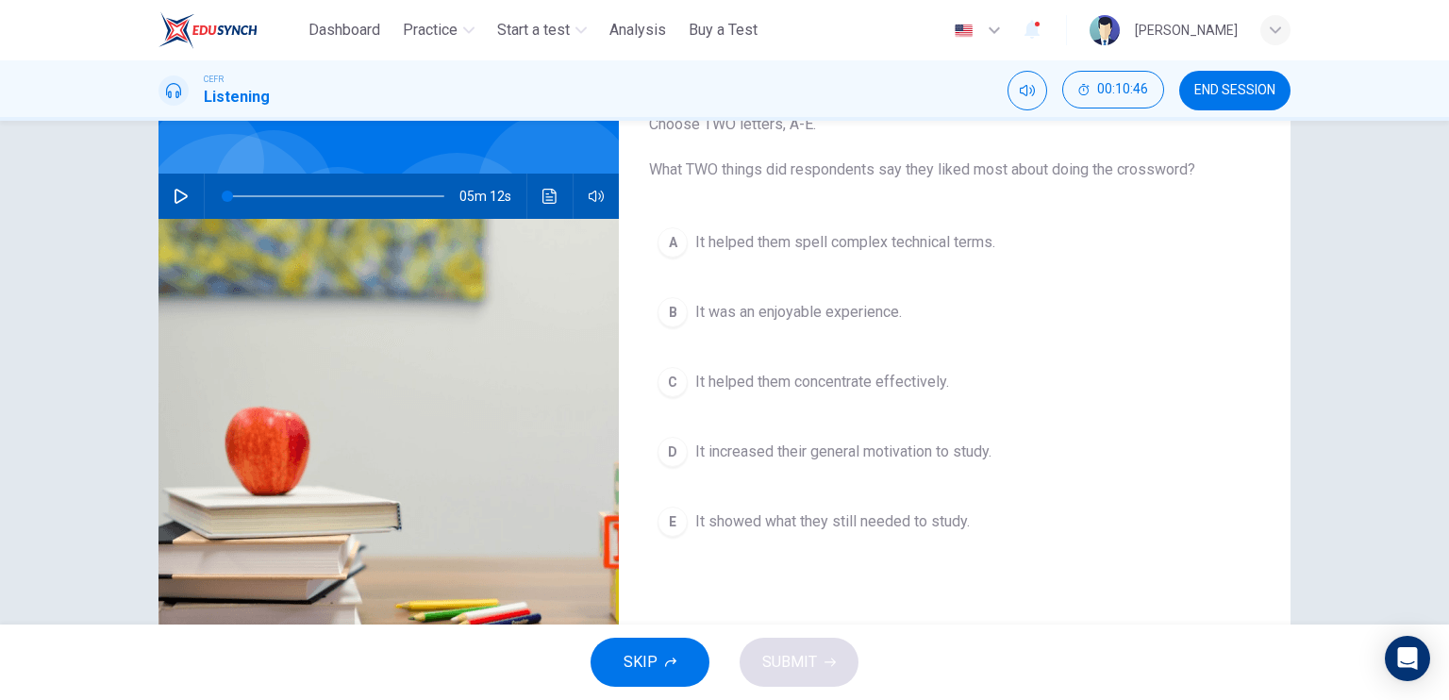
scroll to position [94, 0]
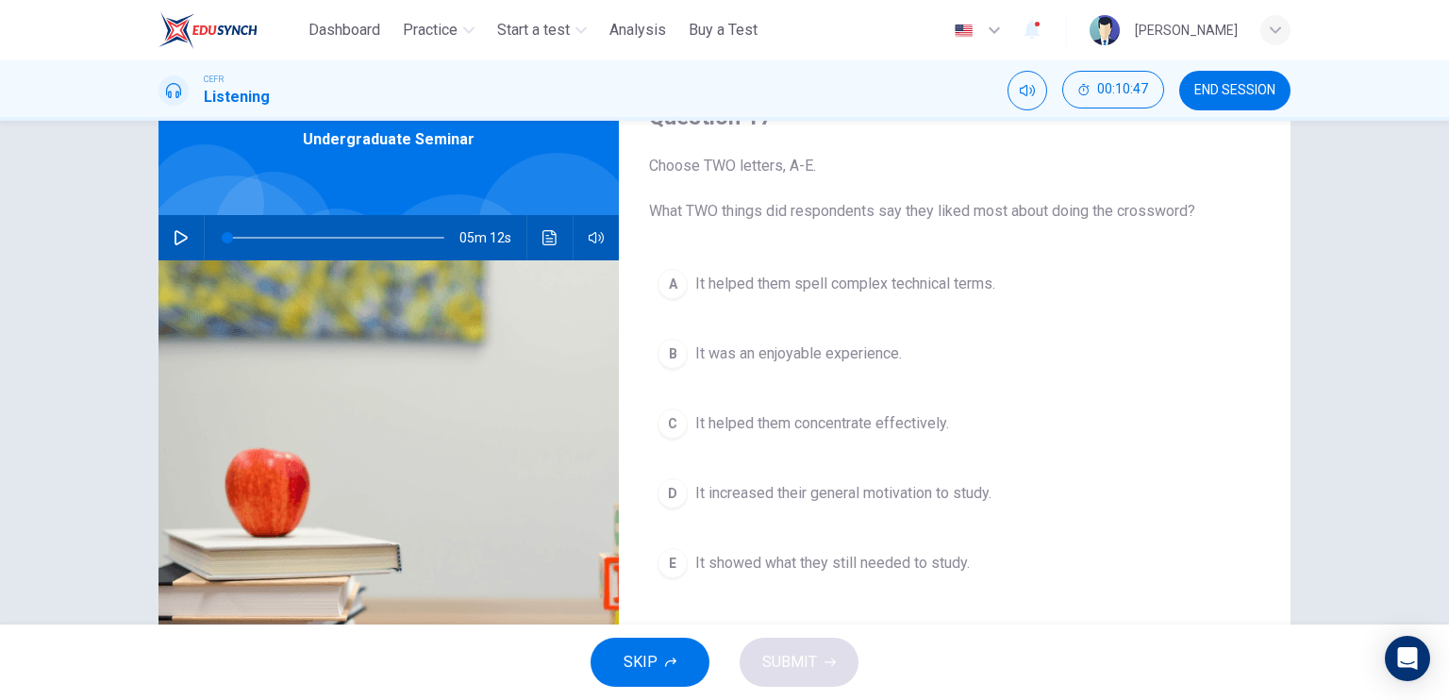
click at [920, 430] on span "It helped them concentrate effectively." at bounding box center [822, 423] width 254 height 23
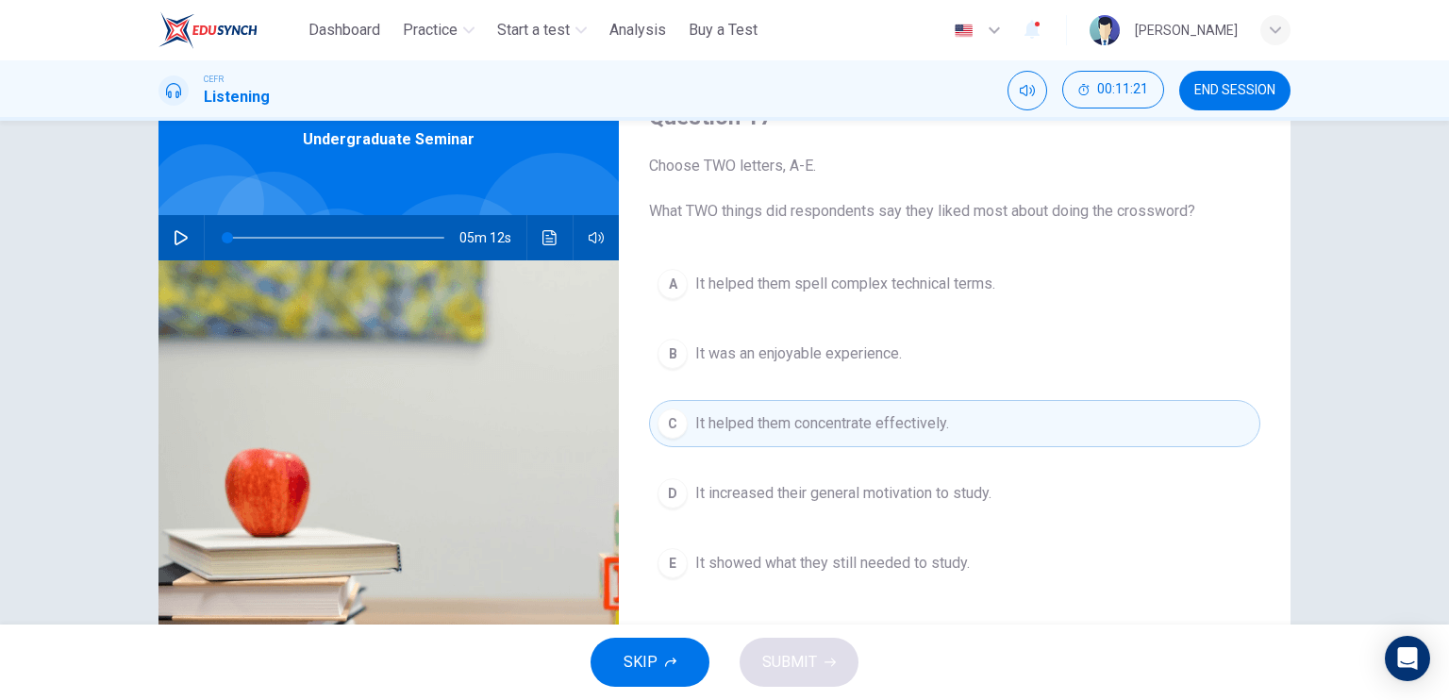
click at [856, 557] on span "It showed what they still needed to study." at bounding box center [832, 563] width 274 height 23
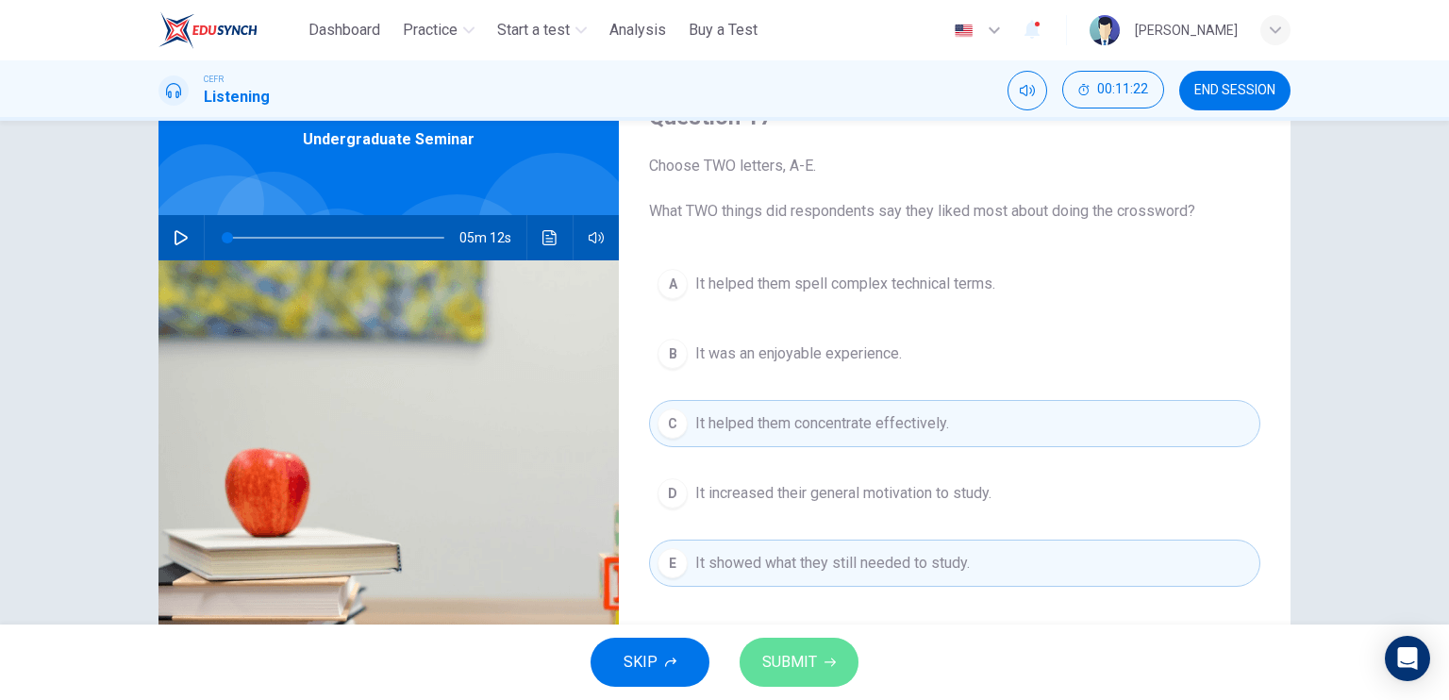
click at [792, 669] on span "SUBMIT" at bounding box center [789, 662] width 55 height 26
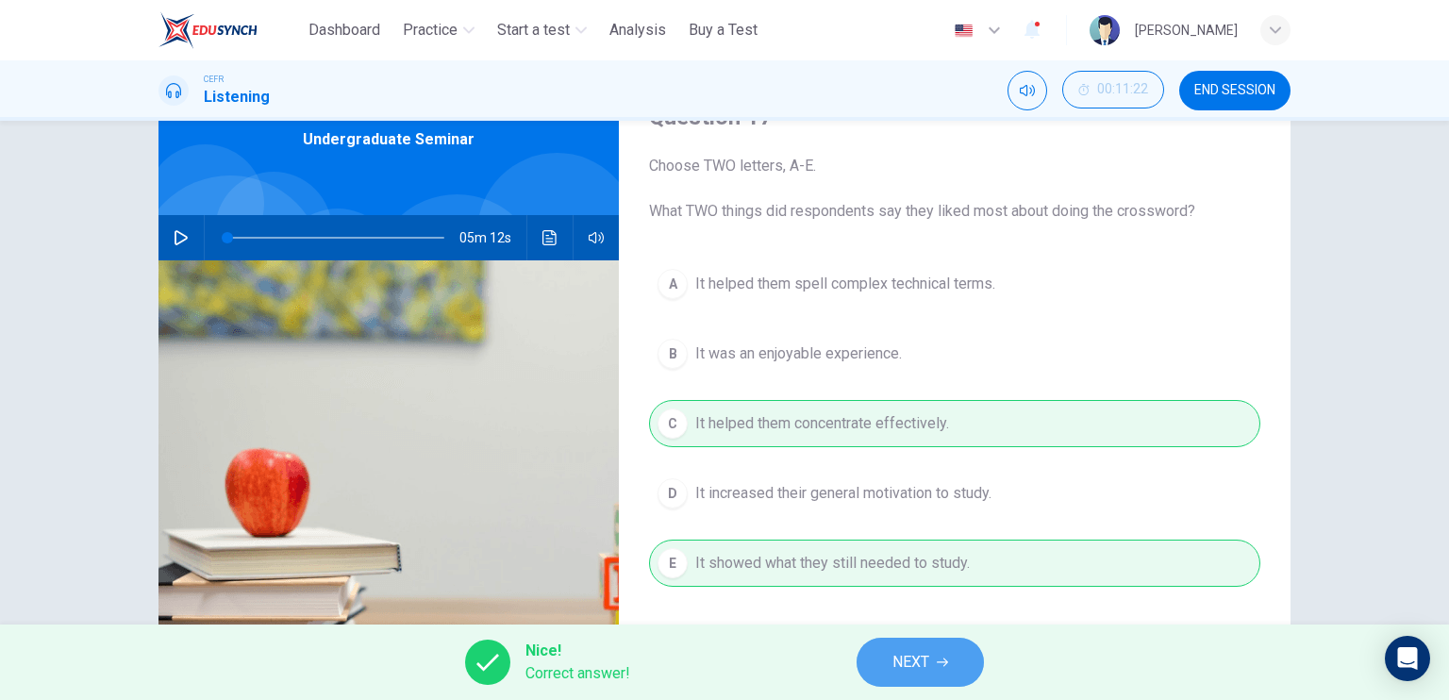
click at [883, 655] on button "NEXT" at bounding box center [919, 662] width 127 height 49
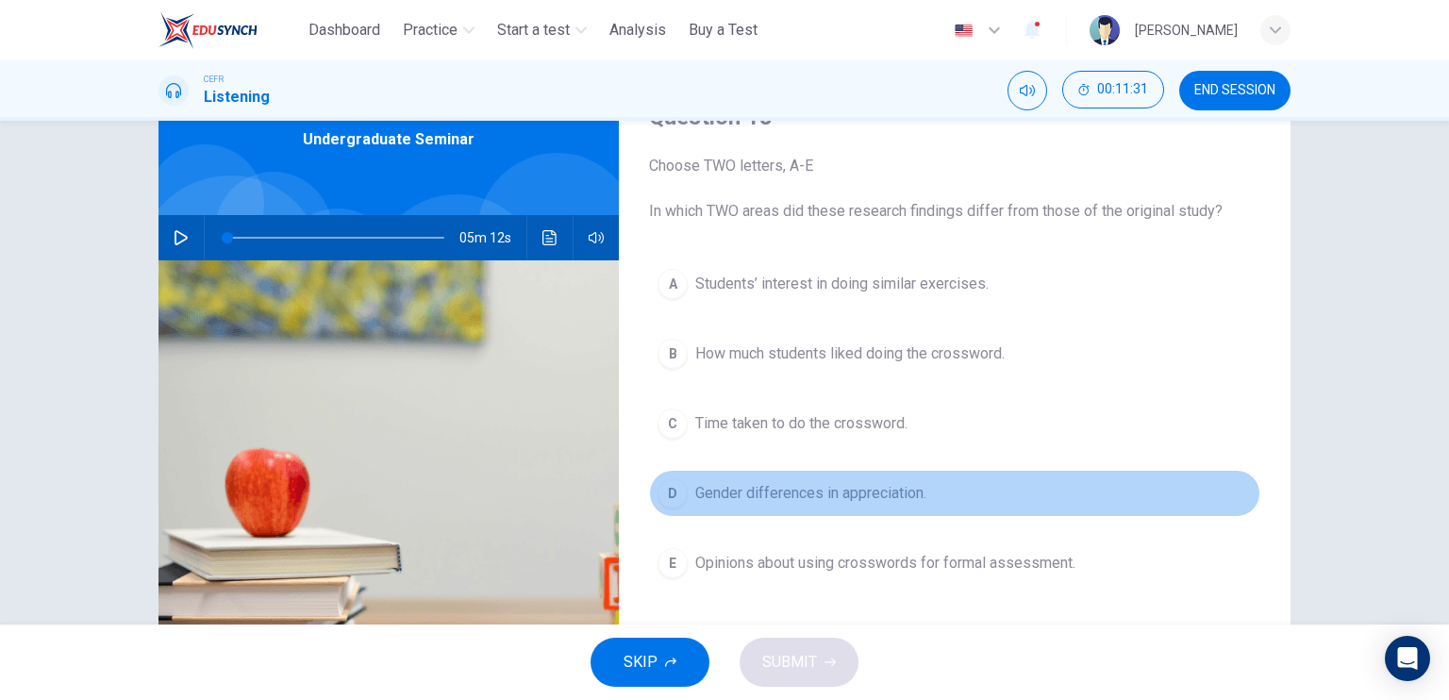
click at [853, 501] on span "Gender differences in appreciation." at bounding box center [810, 493] width 231 height 23
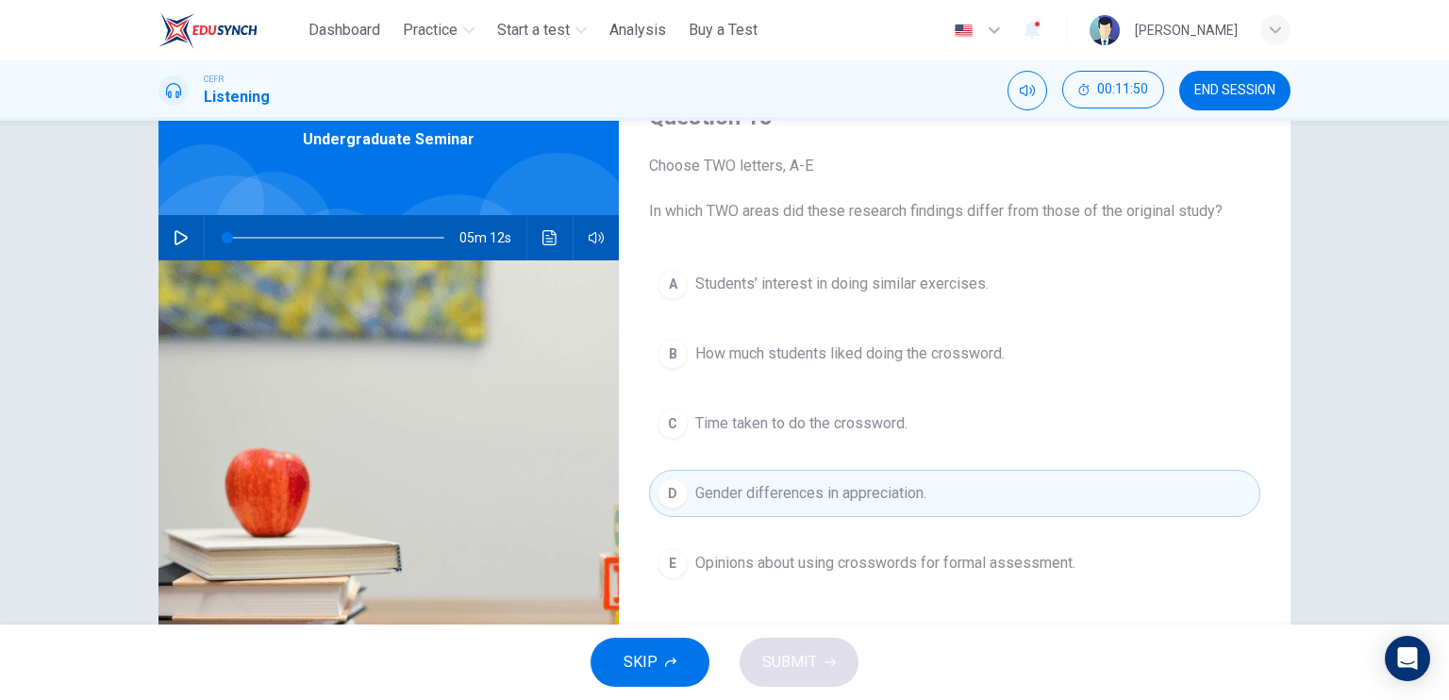
click at [856, 560] on span "Opinions about using crosswords for formal assessment." at bounding box center [885, 563] width 380 height 23
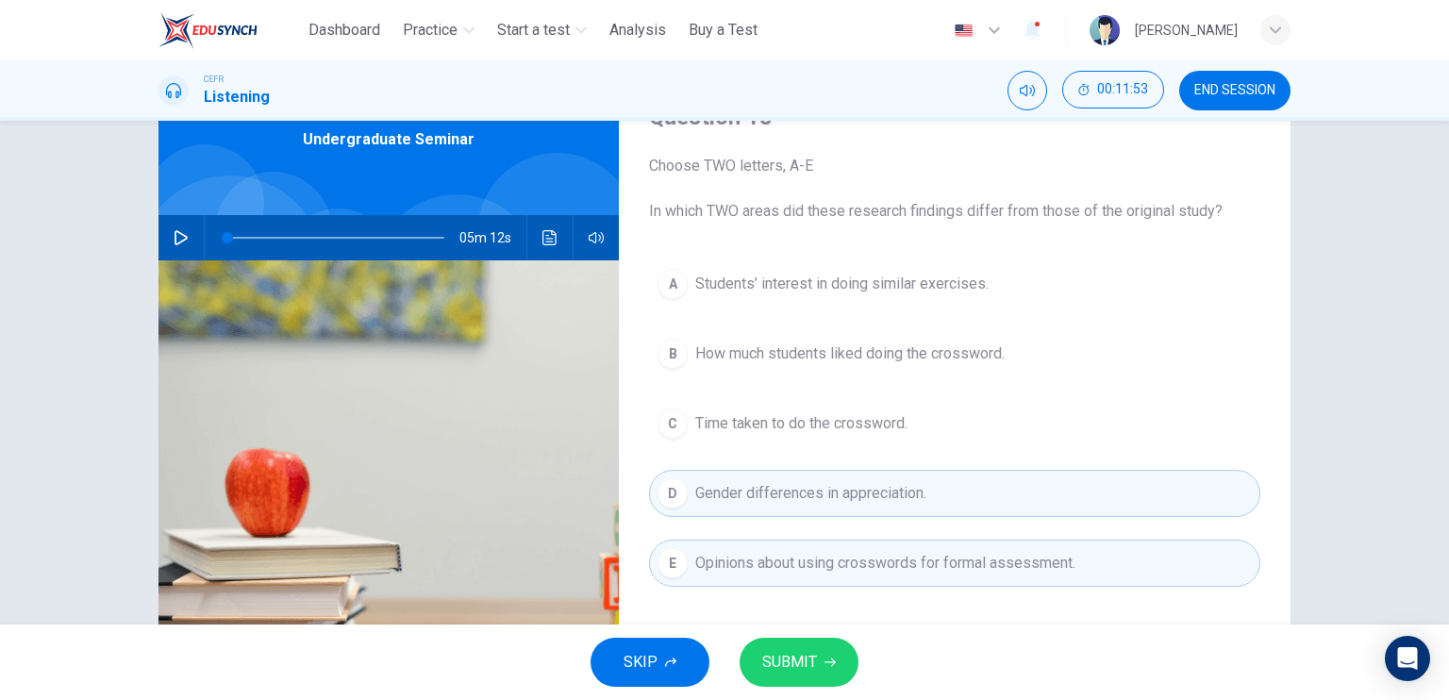
click at [809, 660] on span "SUBMIT" at bounding box center [789, 662] width 55 height 26
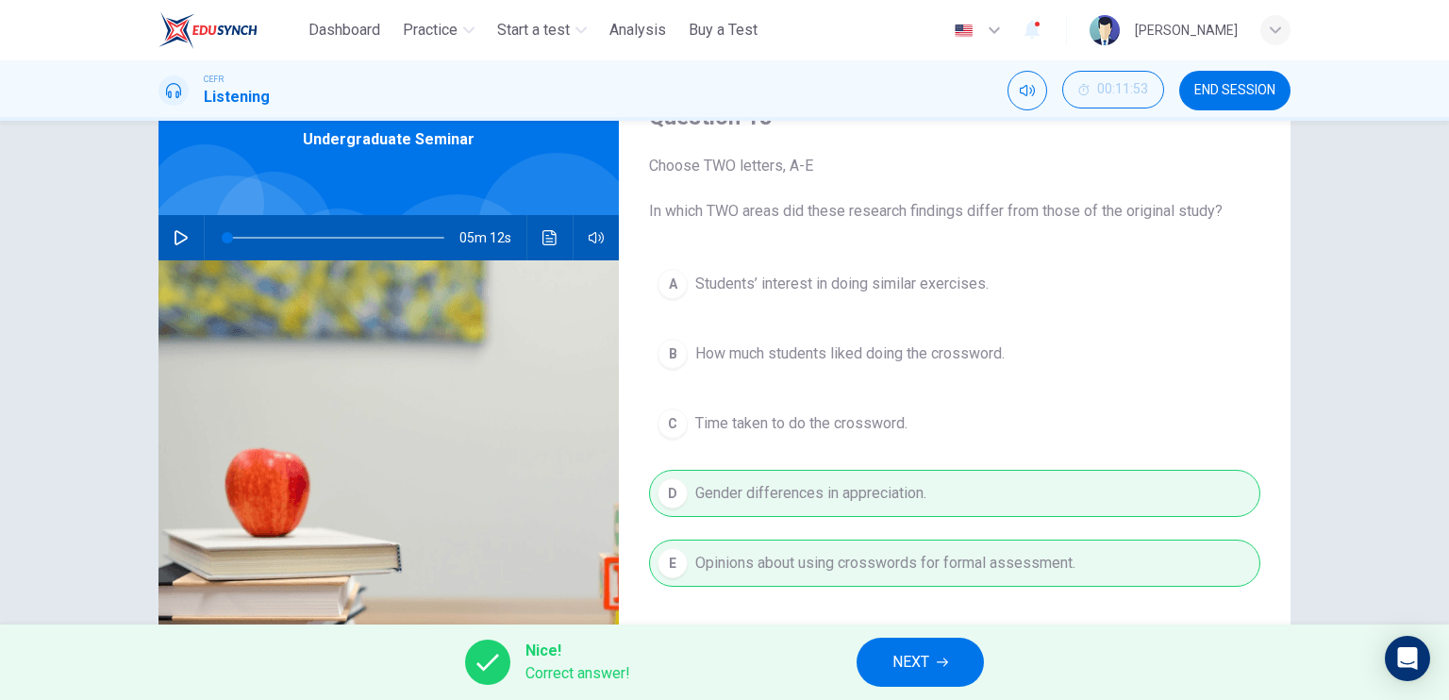
click at [905, 658] on span "NEXT" at bounding box center [910, 662] width 37 height 26
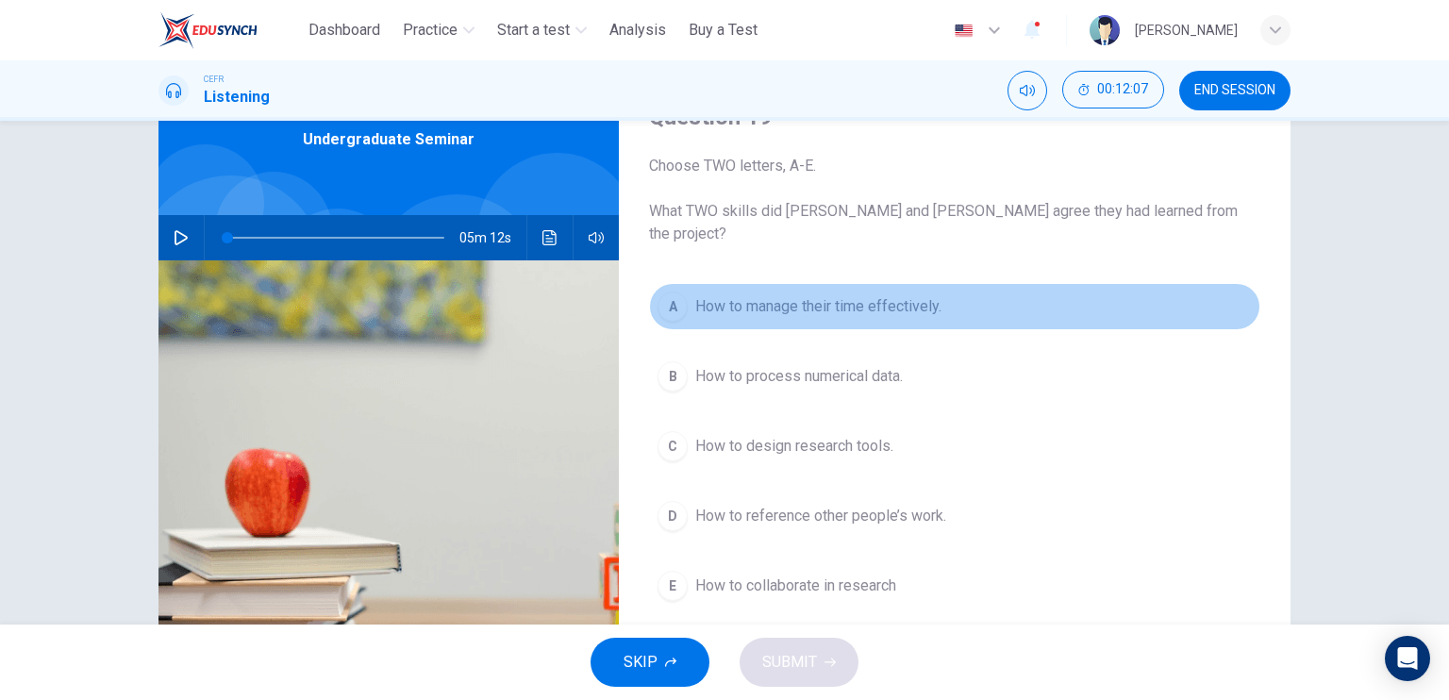
click at [830, 283] on button "A How to manage their time effectively." at bounding box center [954, 306] width 611 height 47
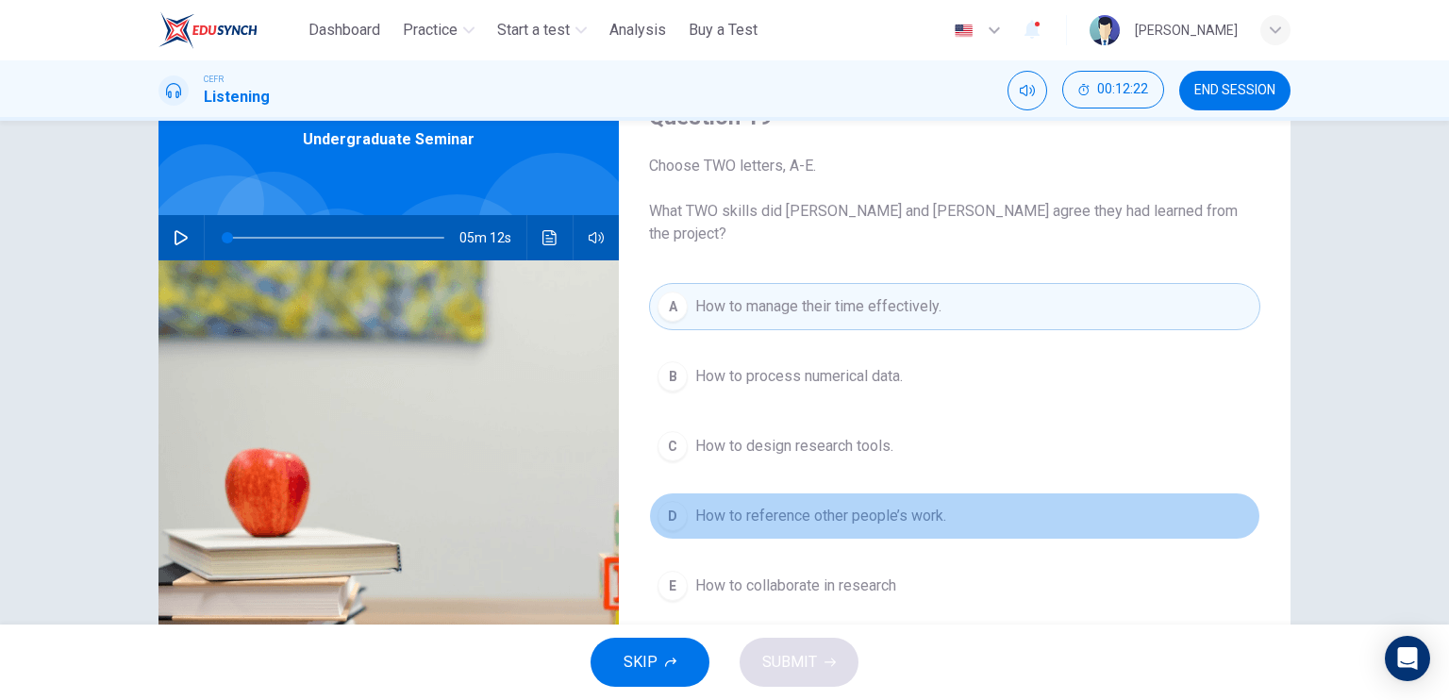
click at [805, 505] on span "How to reference other people’s work." at bounding box center [820, 516] width 251 height 23
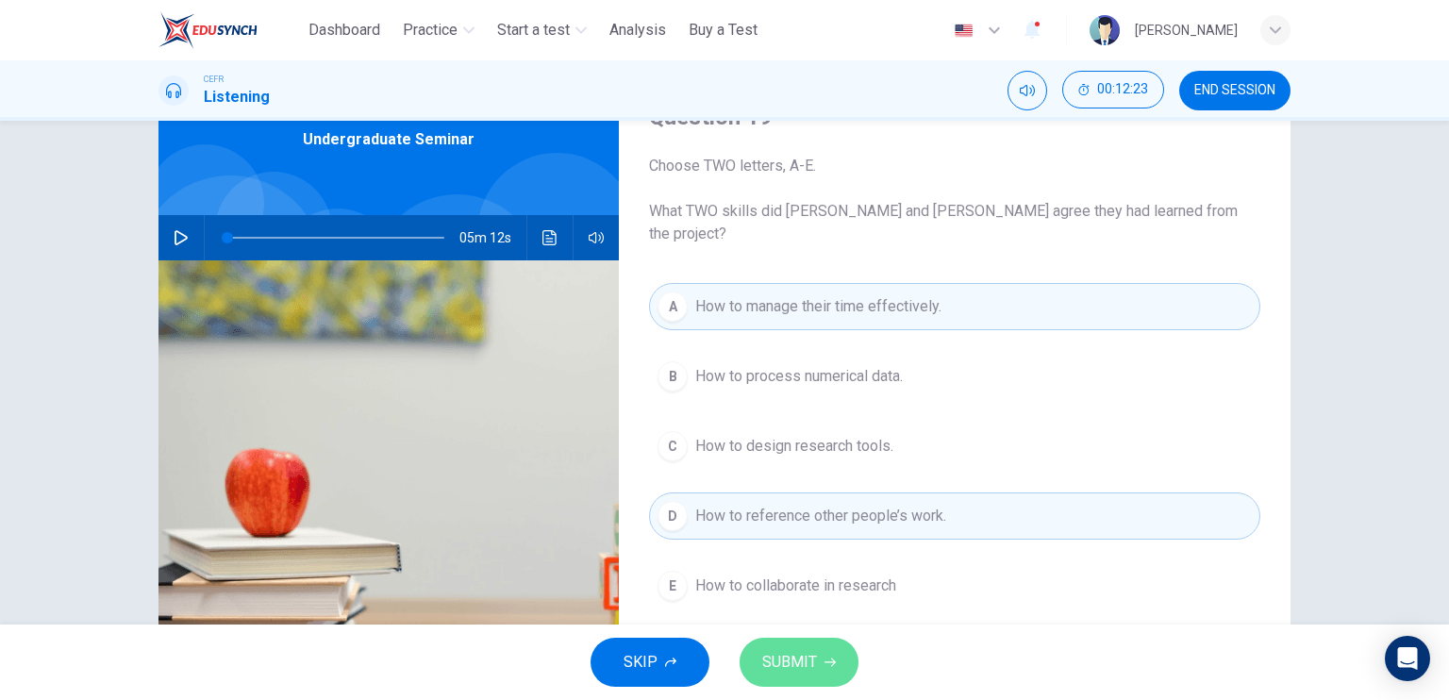
click at [796, 662] on span "SUBMIT" at bounding box center [789, 662] width 55 height 26
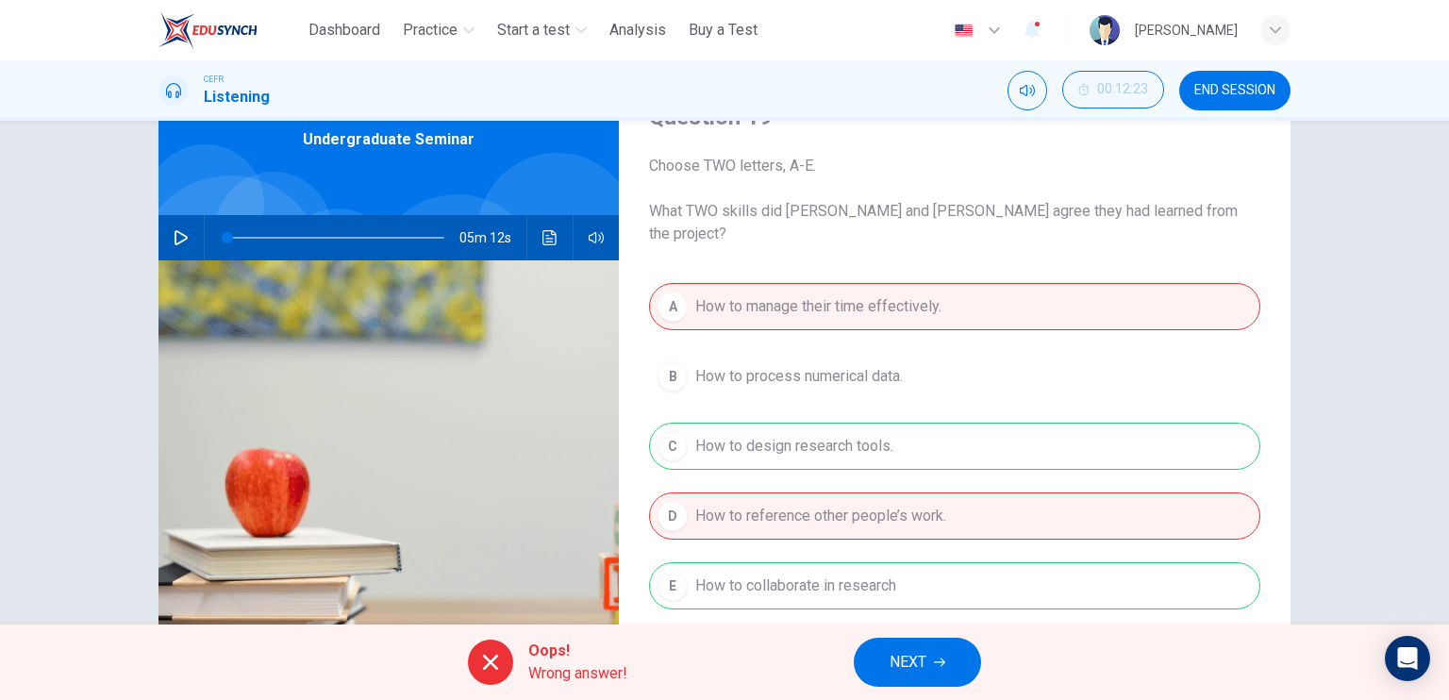
click at [823, 663] on div "Oops! Wrong answer! NEXT" at bounding box center [724, 661] width 1449 height 75
click at [961, 673] on button "NEXT" at bounding box center [917, 662] width 127 height 49
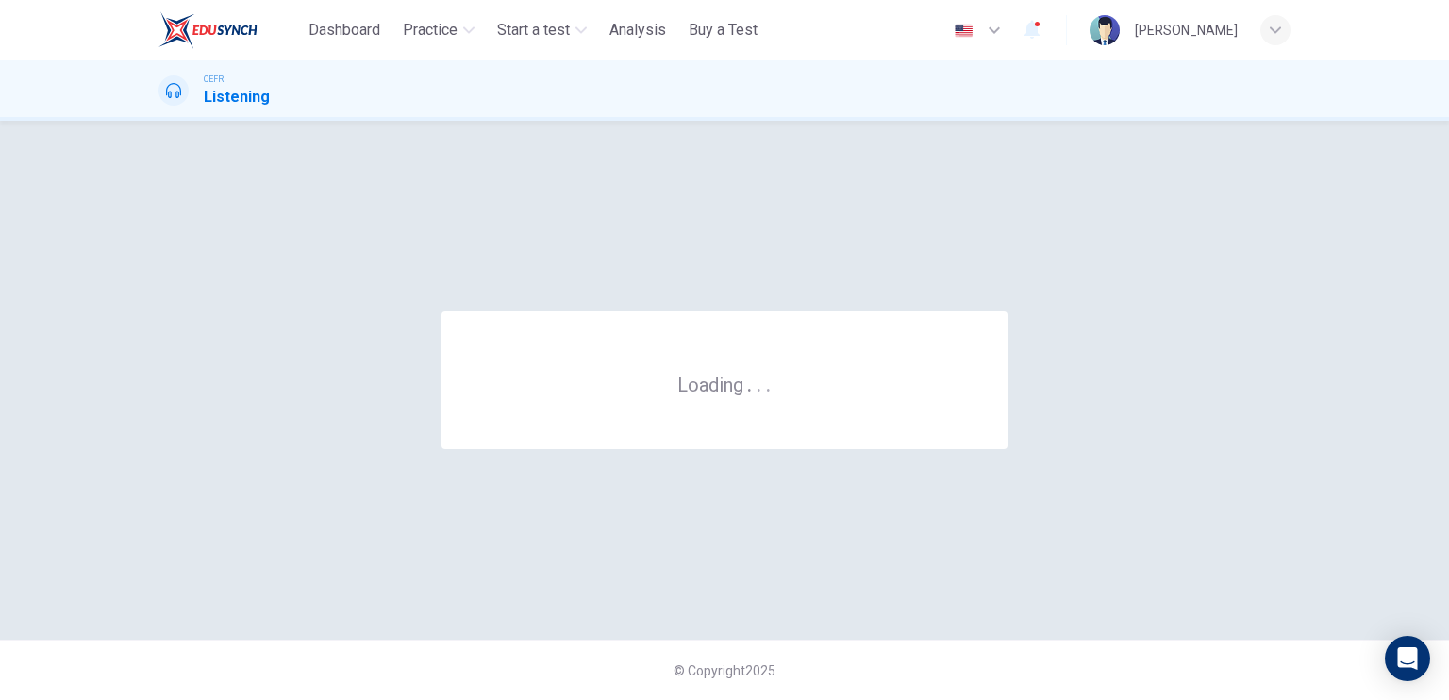
scroll to position [0, 0]
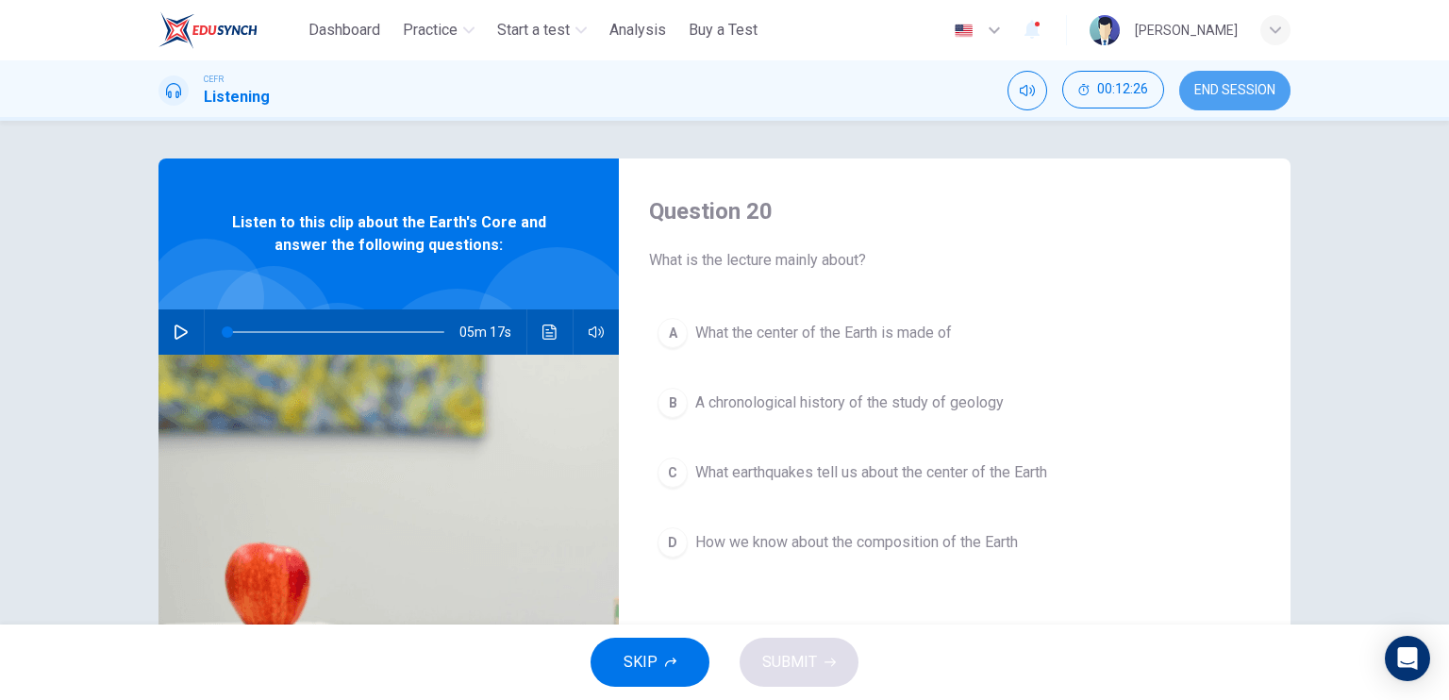
click at [1218, 86] on span "END SESSION" at bounding box center [1234, 90] width 81 height 15
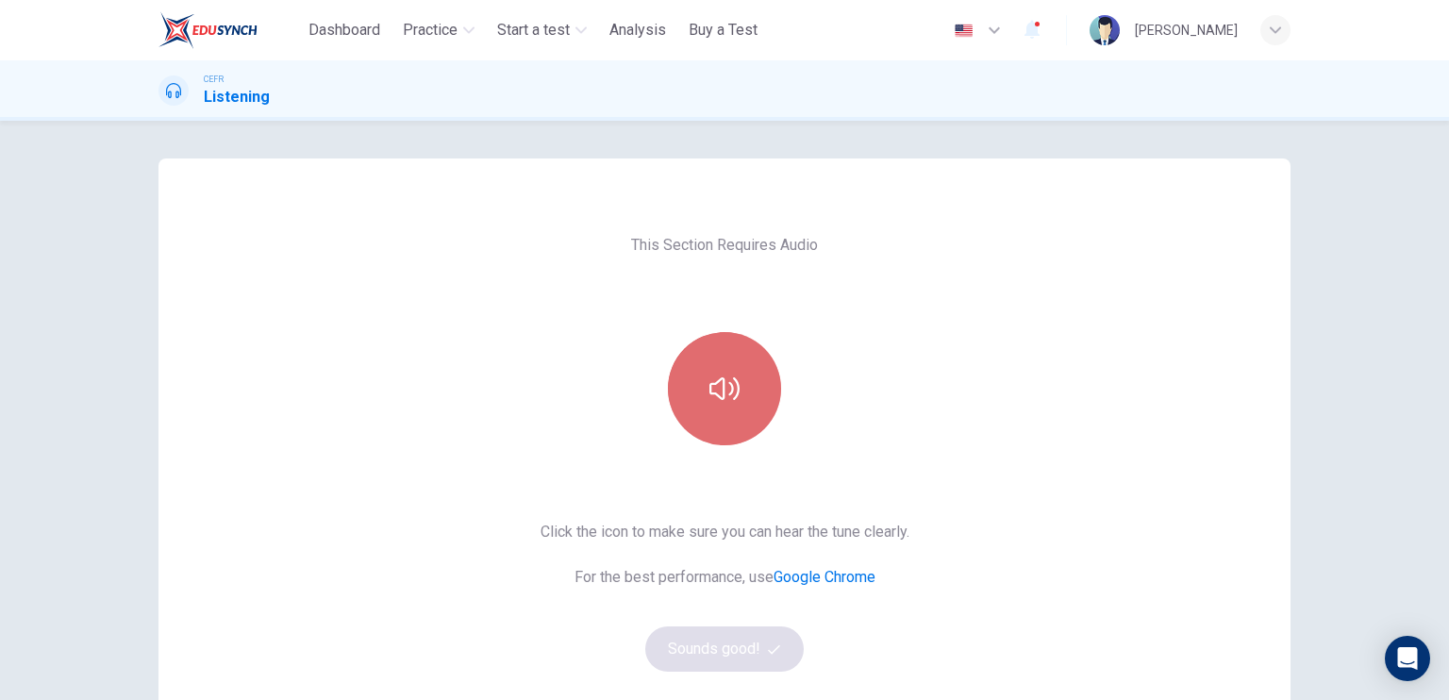
click at [709, 375] on icon "button" at bounding box center [724, 388] width 30 height 30
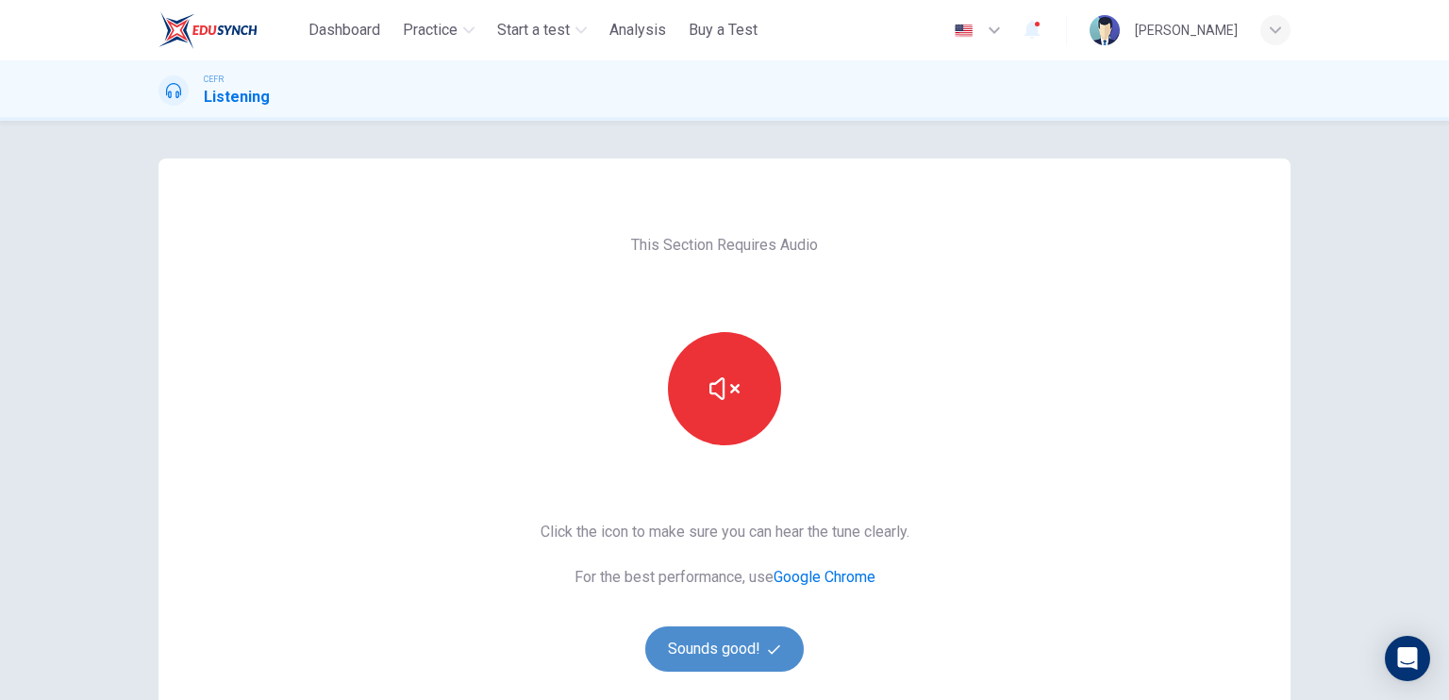
click at [755, 665] on button "Sounds good!" at bounding box center [724, 648] width 158 height 45
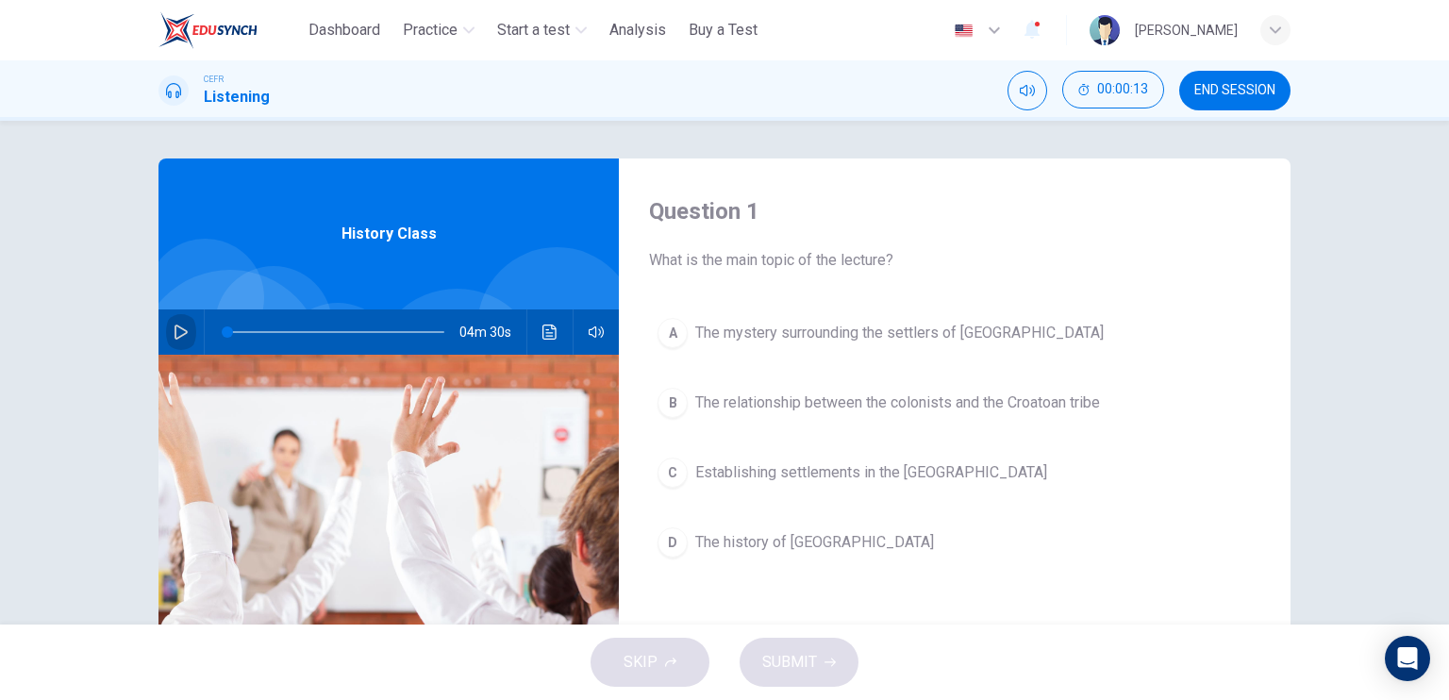
click at [166, 330] on button "button" at bounding box center [181, 331] width 30 height 45
click at [810, 347] on button "A The mystery surrounding the settlers of [GEOGRAPHIC_DATA]" at bounding box center [954, 332] width 611 height 47
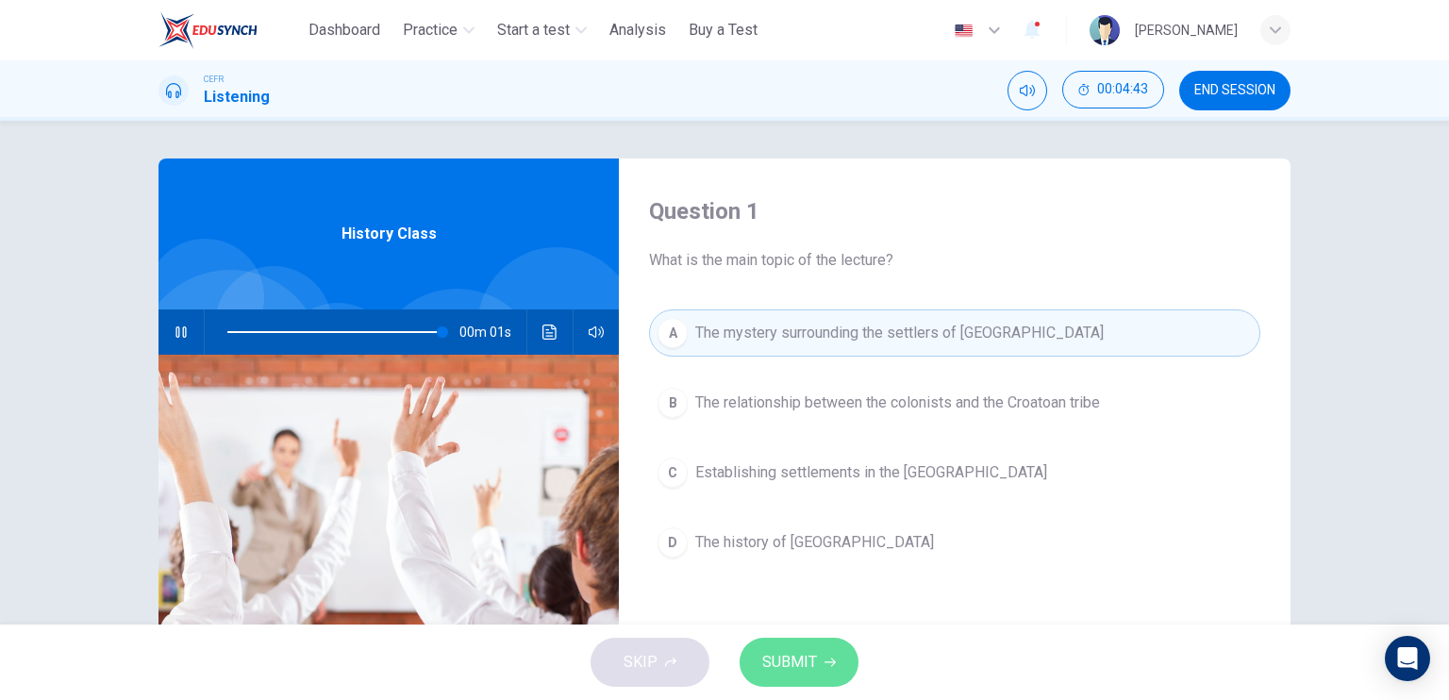
click at [826, 656] on icon "button" at bounding box center [829, 661] width 11 height 11
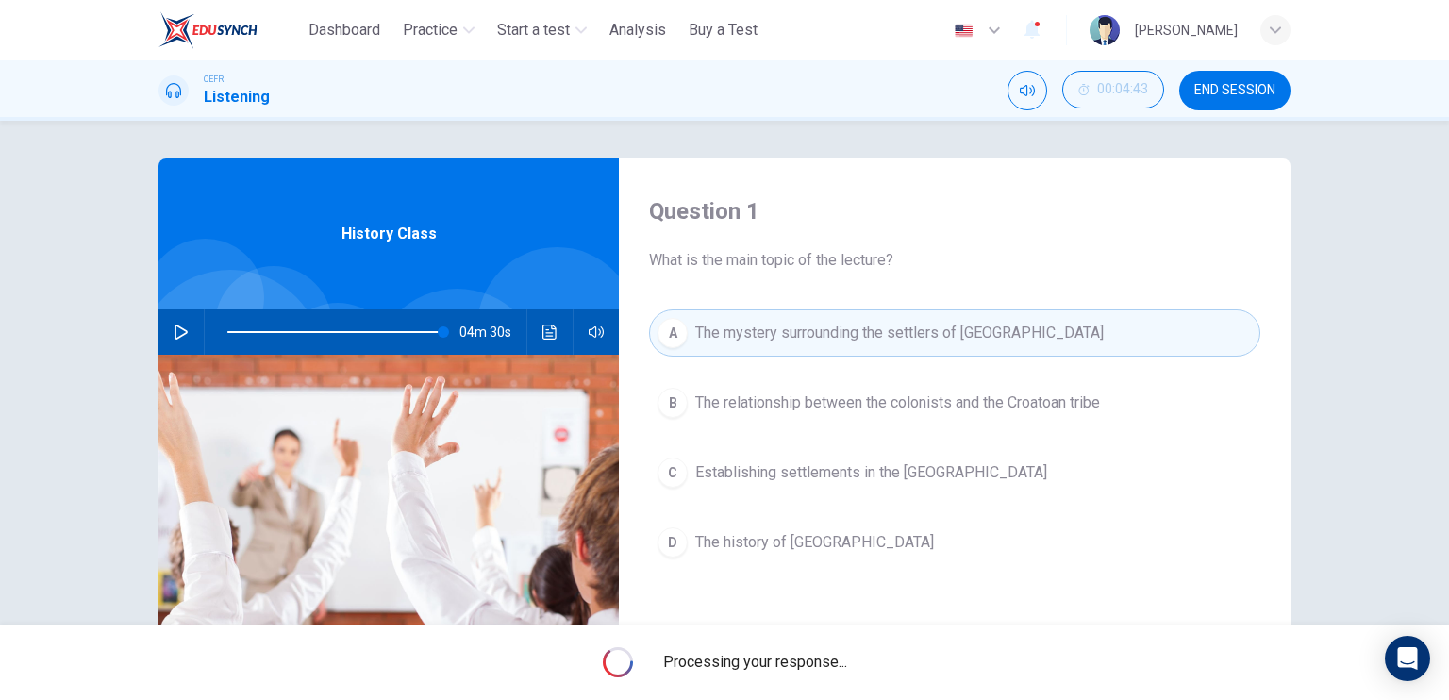
type input "*"
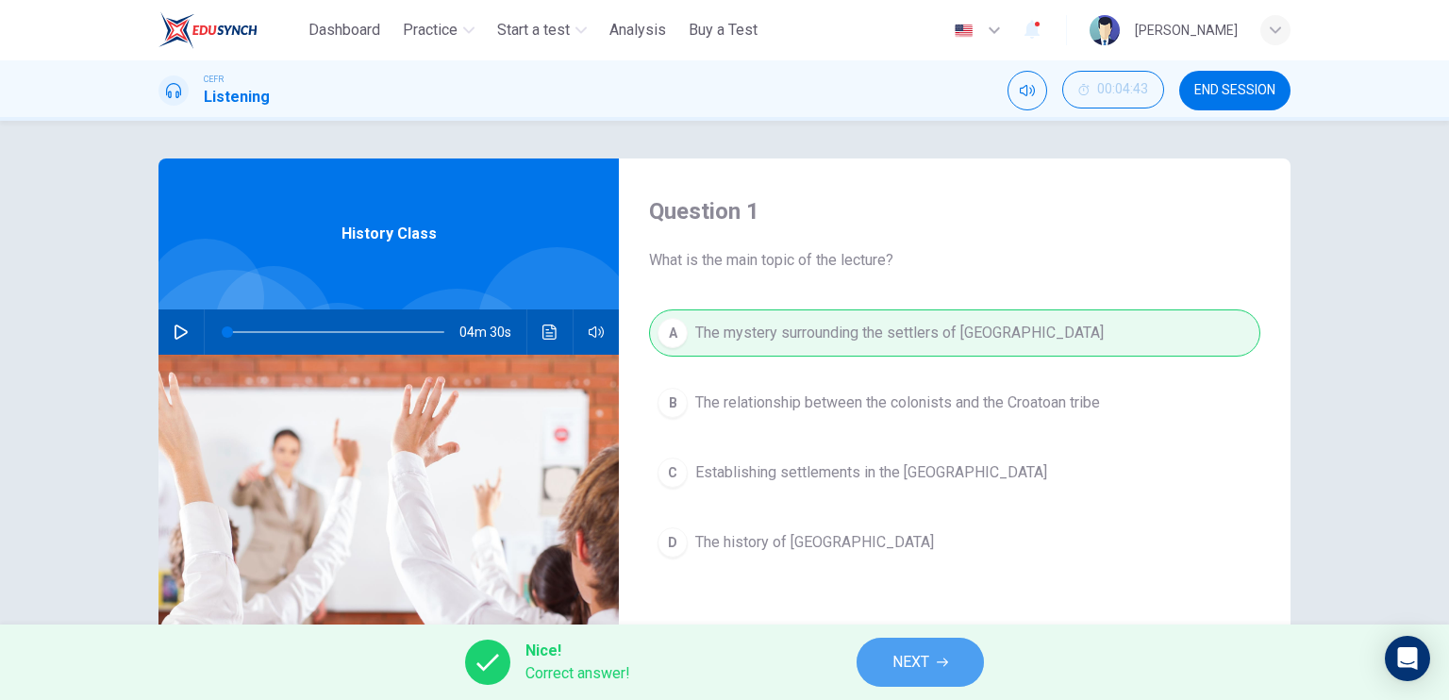
click at [954, 659] on button "NEXT" at bounding box center [919, 662] width 127 height 49
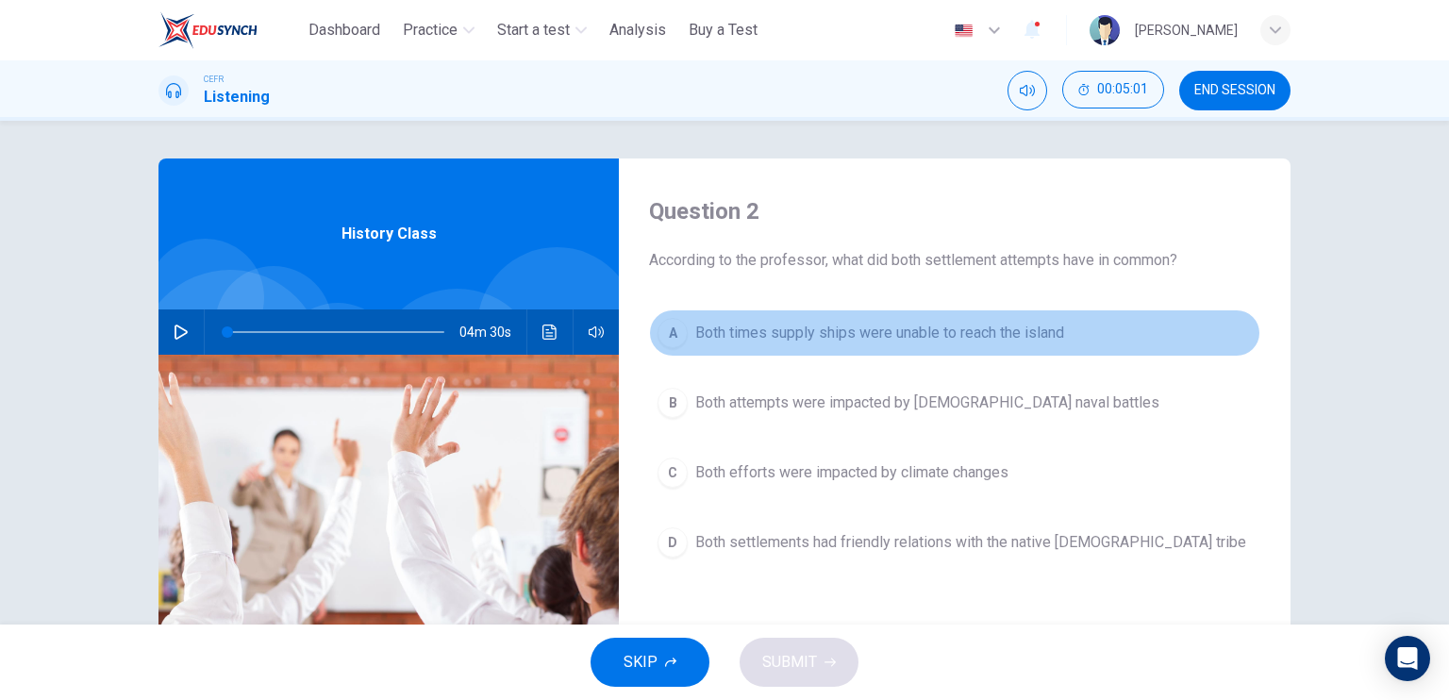
click at [894, 342] on span "Both times supply ships were unable to reach the island" at bounding box center [879, 333] width 369 height 23
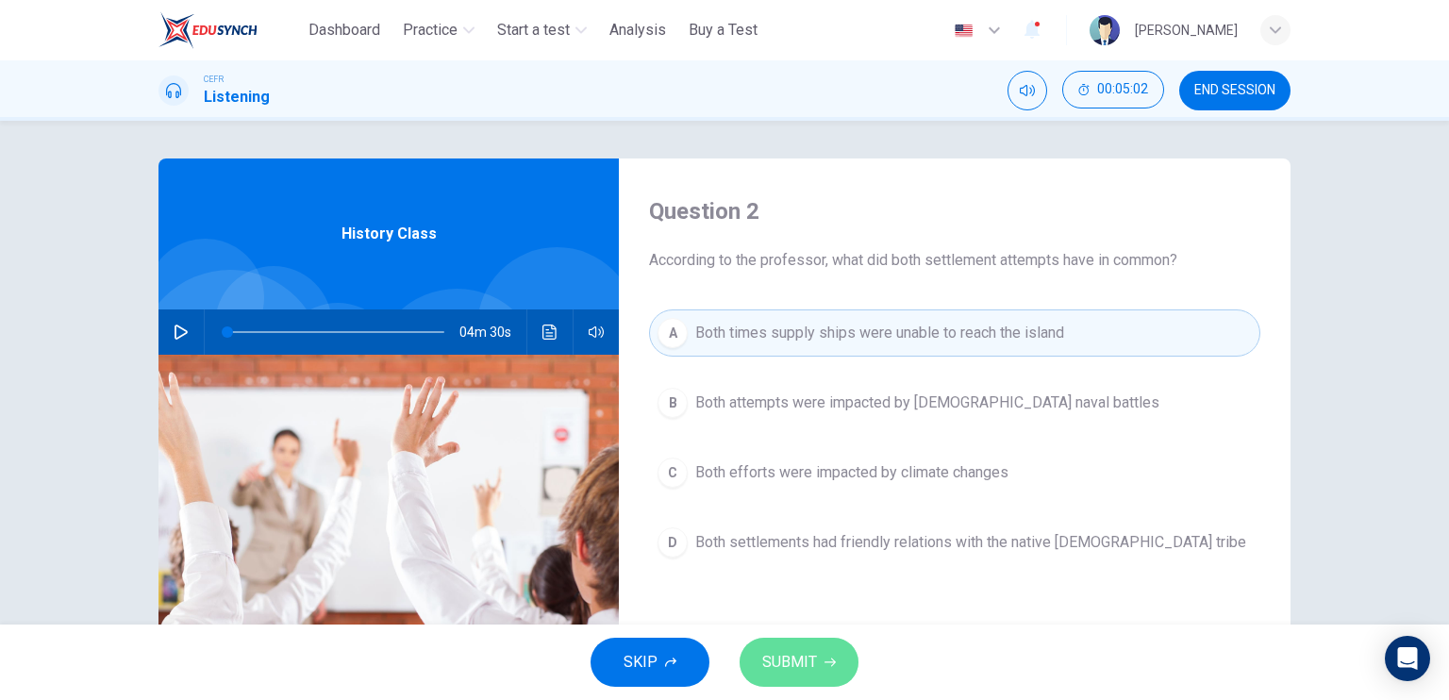
click at [823, 651] on button "SUBMIT" at bounding box center [798, 662] width 119 height 49
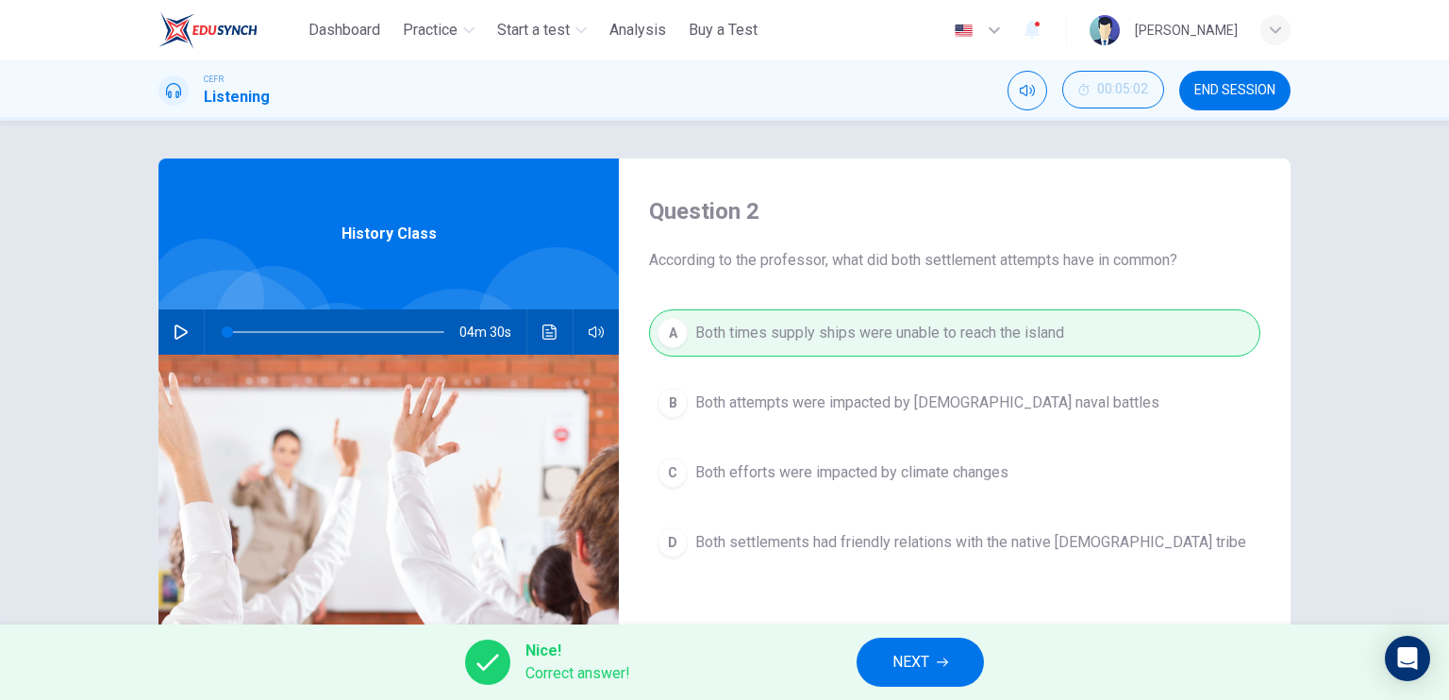
click at [926, 663] on span "NEXT" at bounding box center [910, 662] width 37 height 26
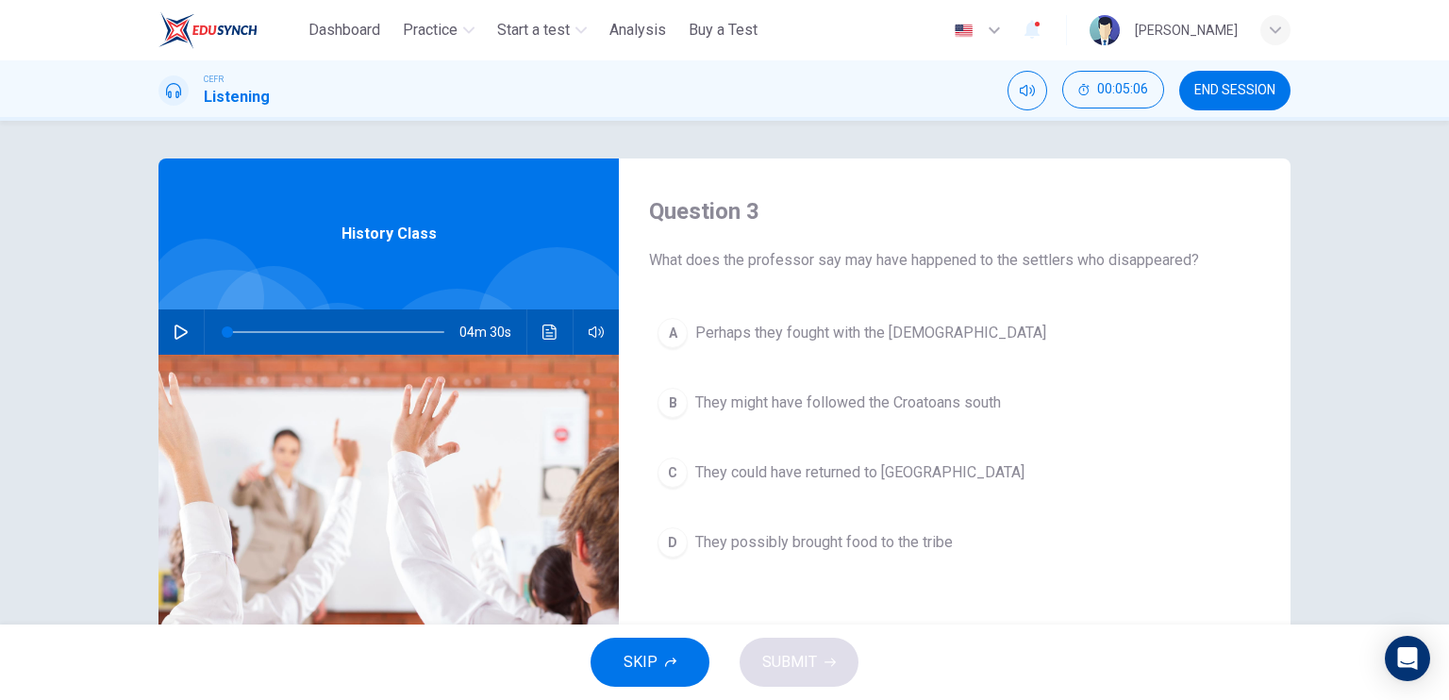
click at [853, 346] on button "A Perhaps they fought with the [DEMOGRAPHIC_DATA]" at bounding box center [954, 332] width 611 height 47
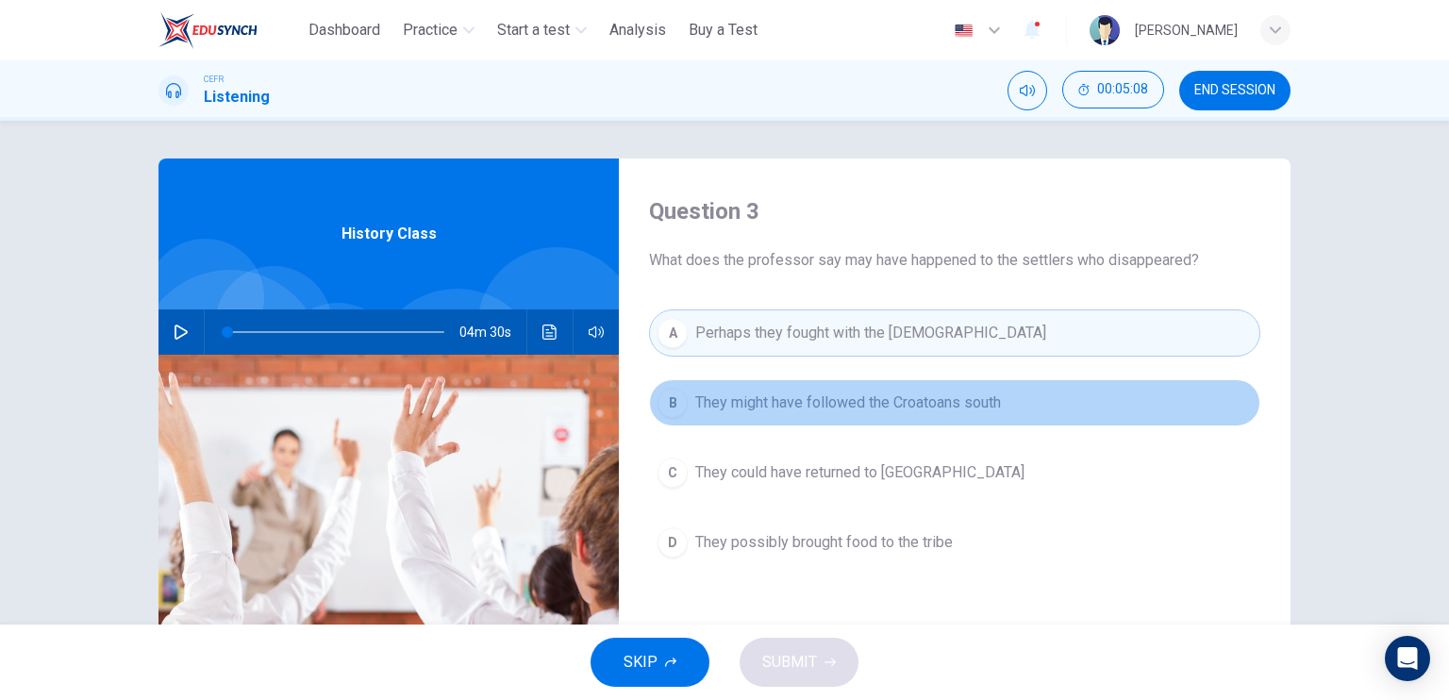
click at [856, 400] on span "They might have followed the Croatoans south" at bounding box center [848, 402] width 306 height 23
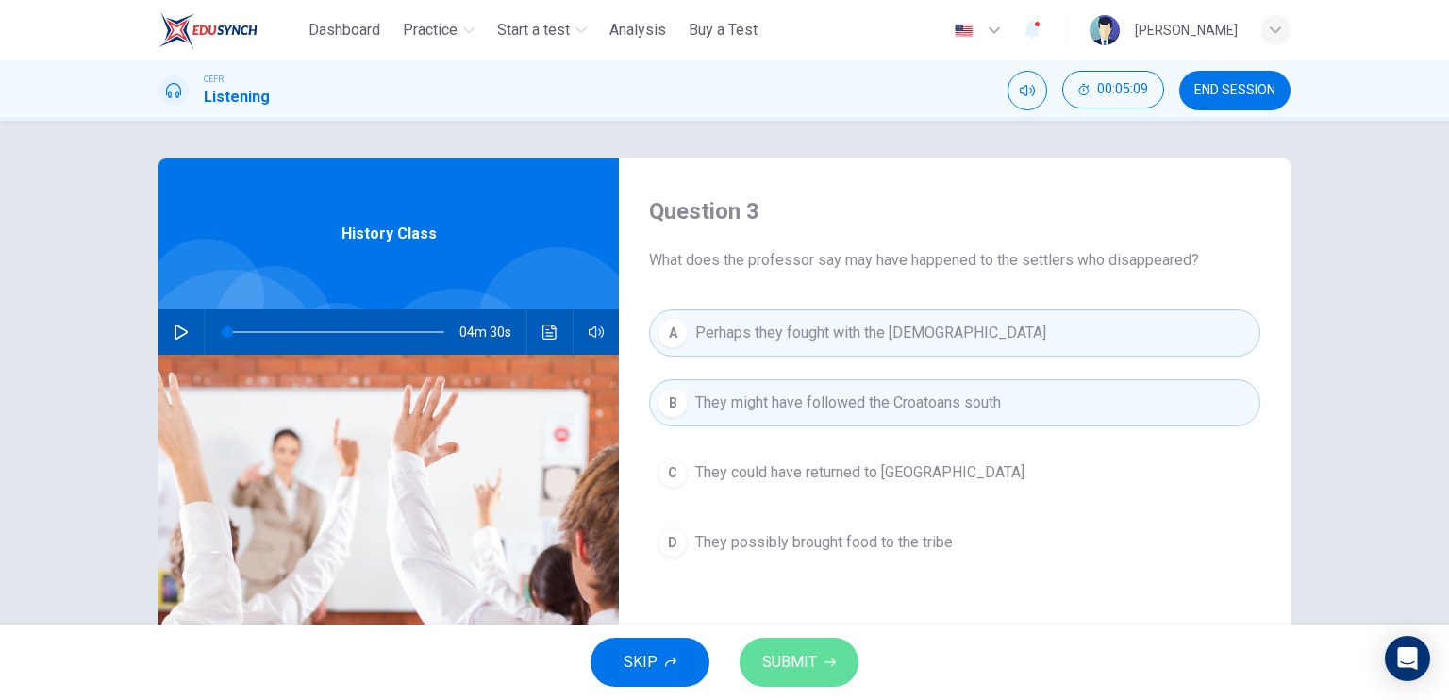
click at [815, 647] on button "SUBMIT" at bounding box center [798, 662] width 119 height 49
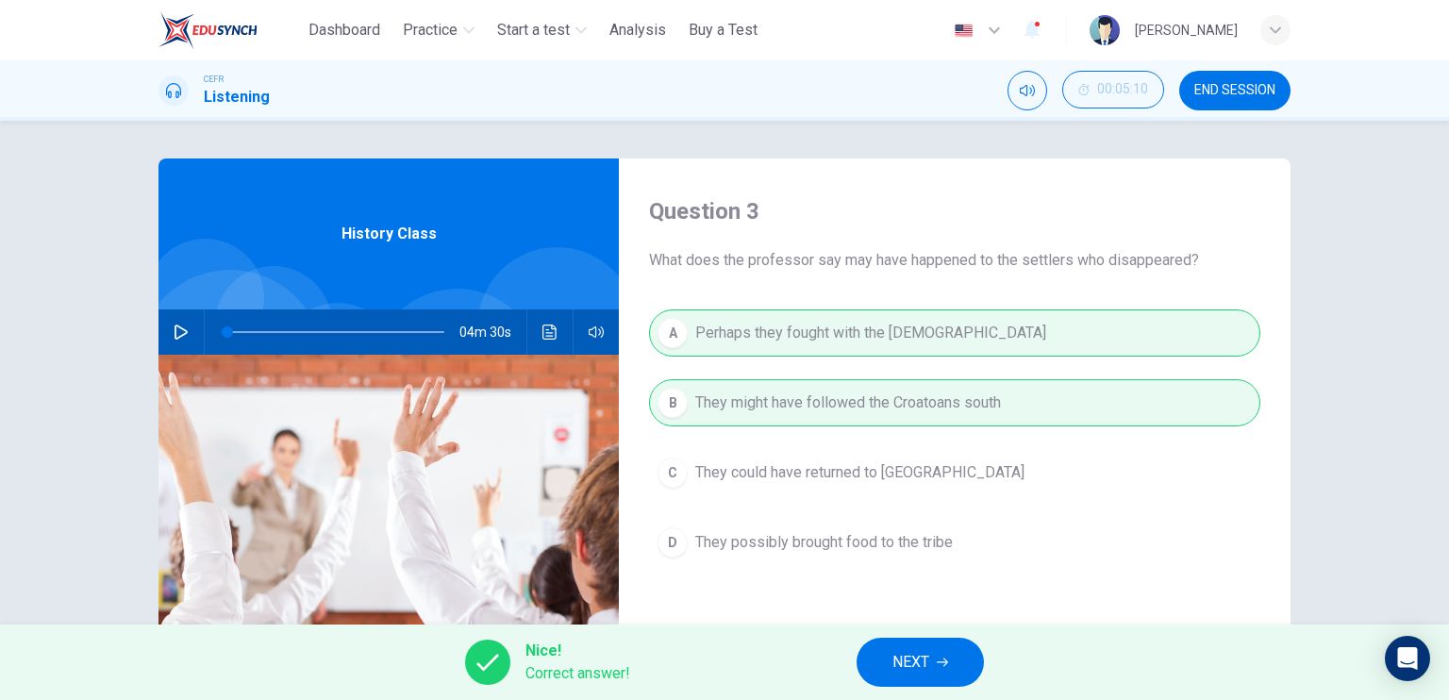
click at [928, 648] on button "NEXT" at bounding box center [919, 662] width 127 height 49
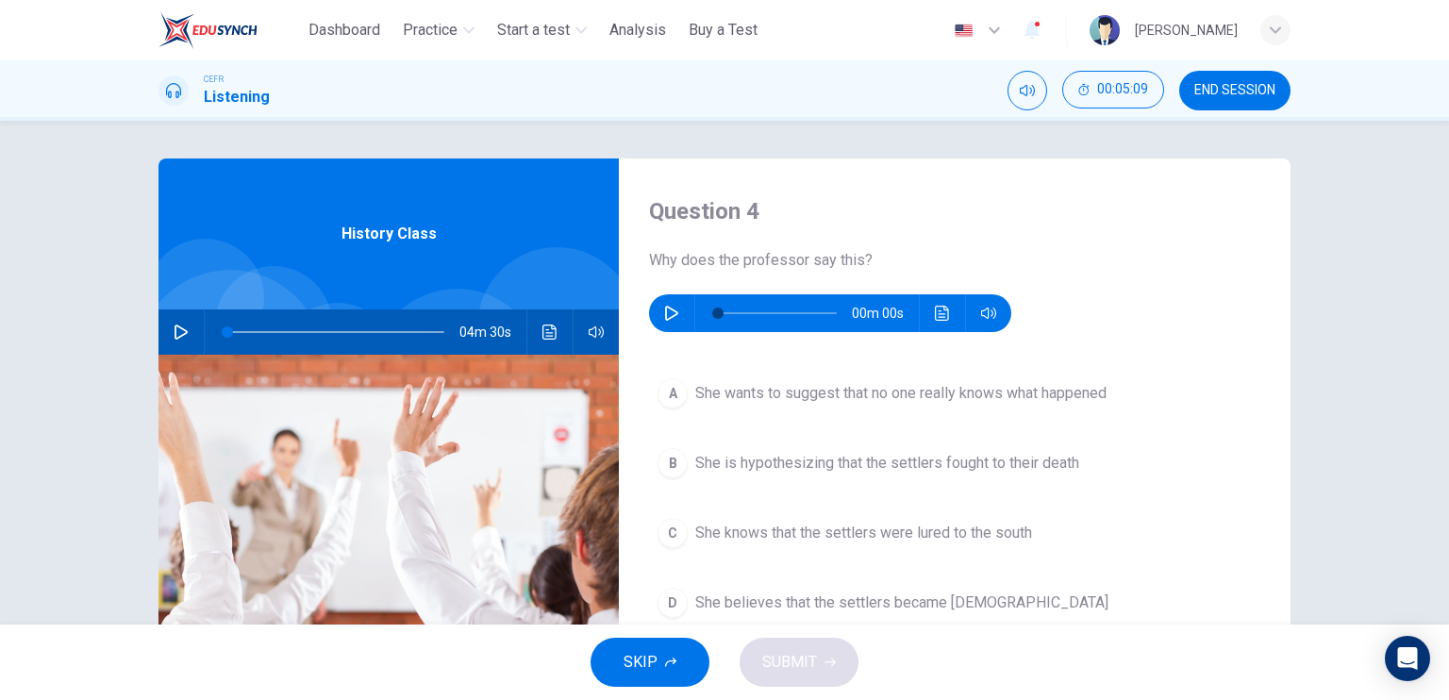
scroll to position [94, 0]
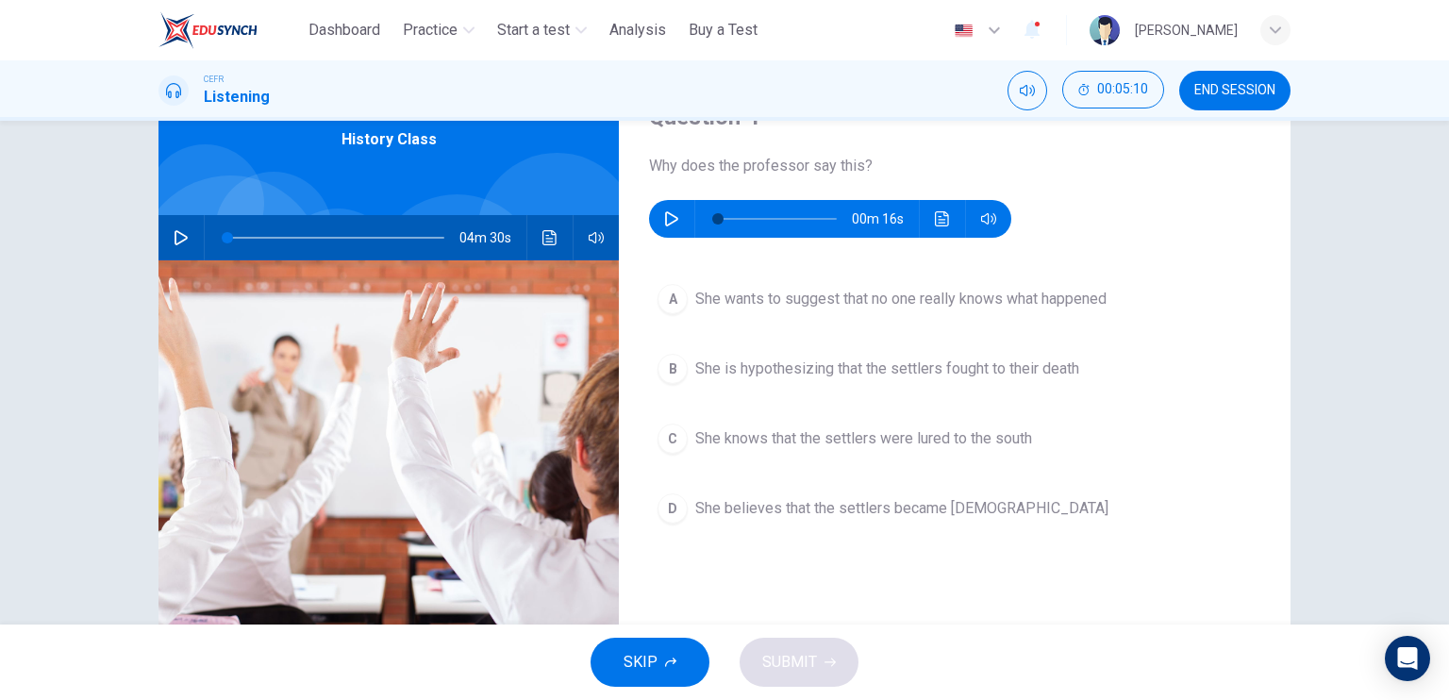
click at [653, 196] on div "Question 4 Why does the professor say this? 00m 16s" at bounding box center [954, 170] width 611 height 136
click at [664, 218] on icon "button" at bounding box center [671, 218] width 15 height 15
type input "*"
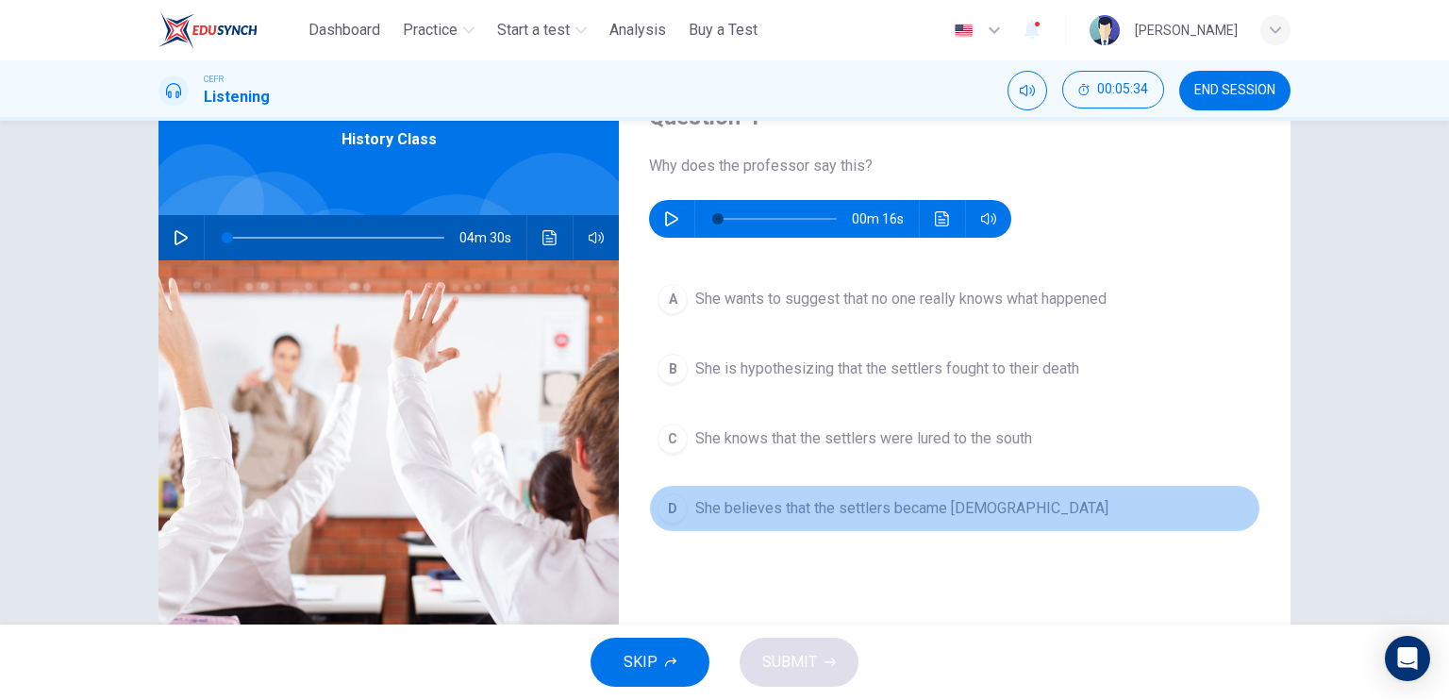
click at [797, 512] on span "She believes that the settlers became [DEMOGRAPHIC_DATA]" at bounding box center [901, 508] width 413 height 23
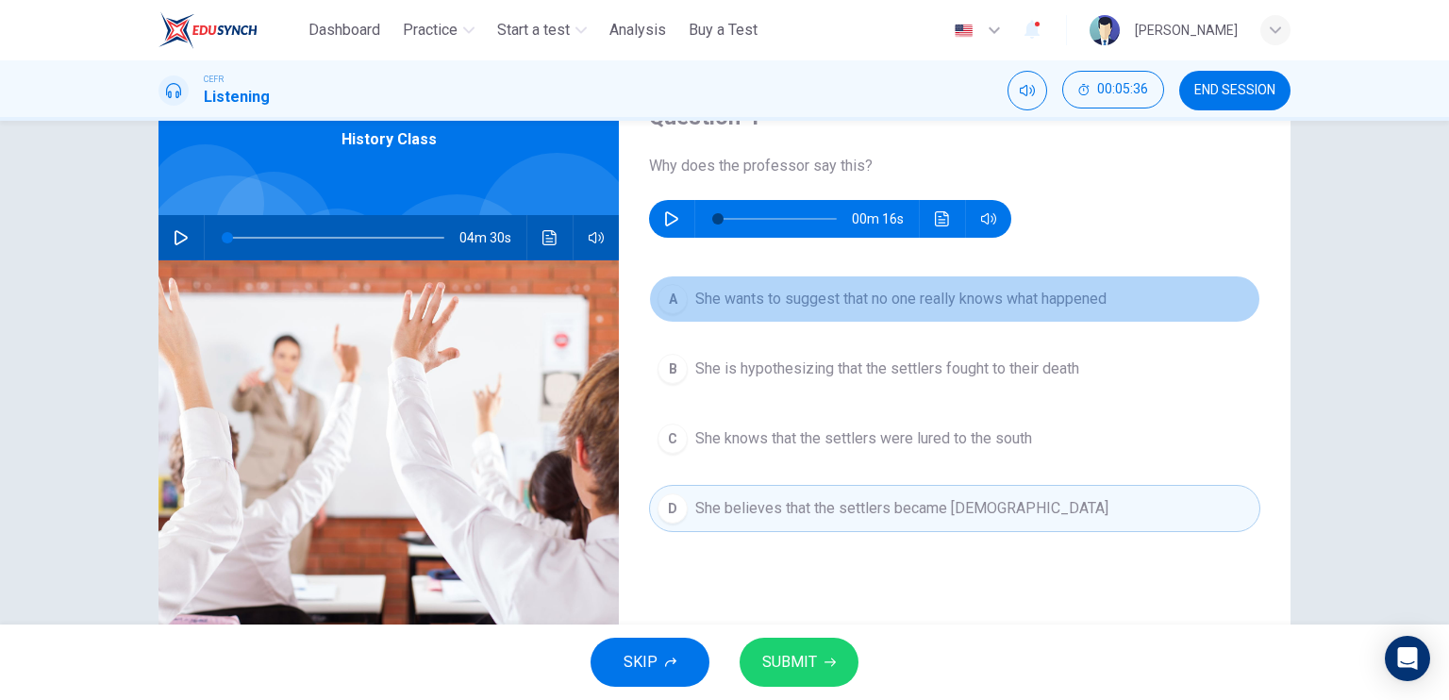
click at [815, 301] on span "She wants to suggest that no one really knows what happened" at bounding box center [900, 299] width 411 height 23
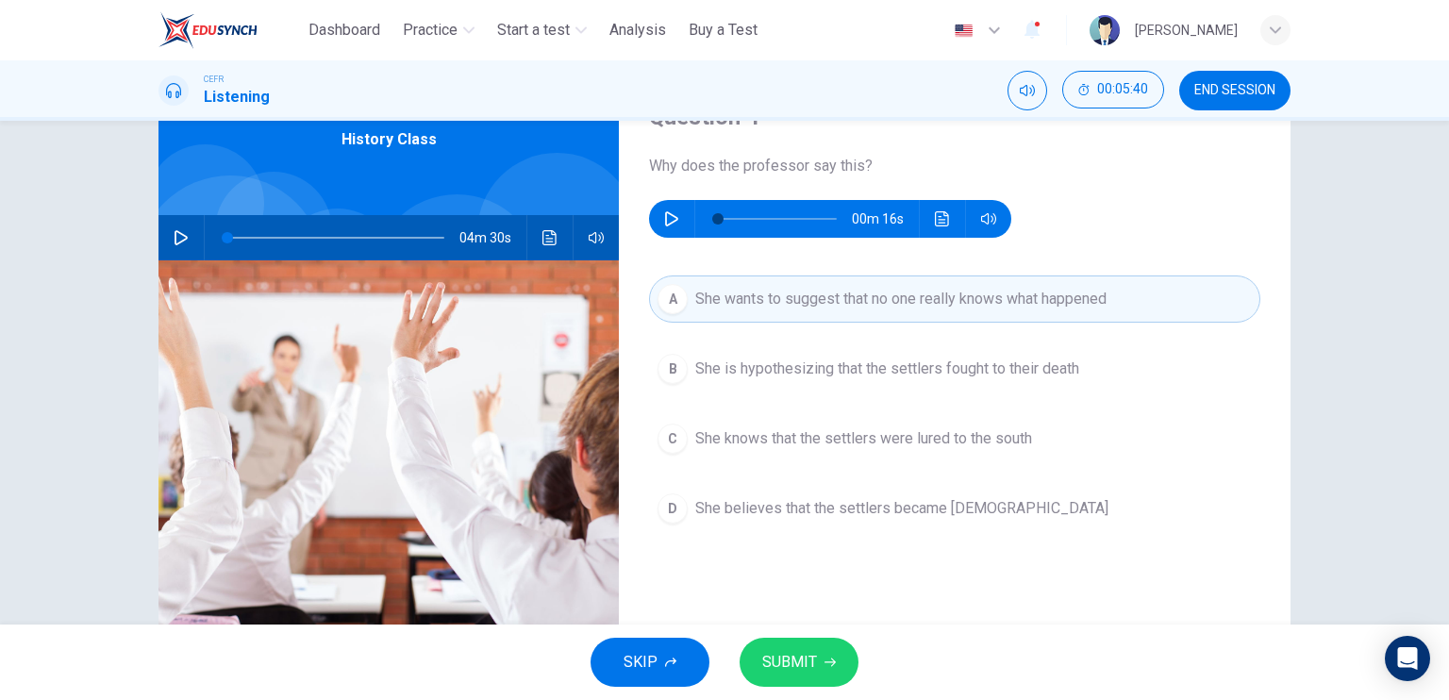
click at [810, 655] on span "SUBMIT" at bounding box center [789, 662] width 55 height 26
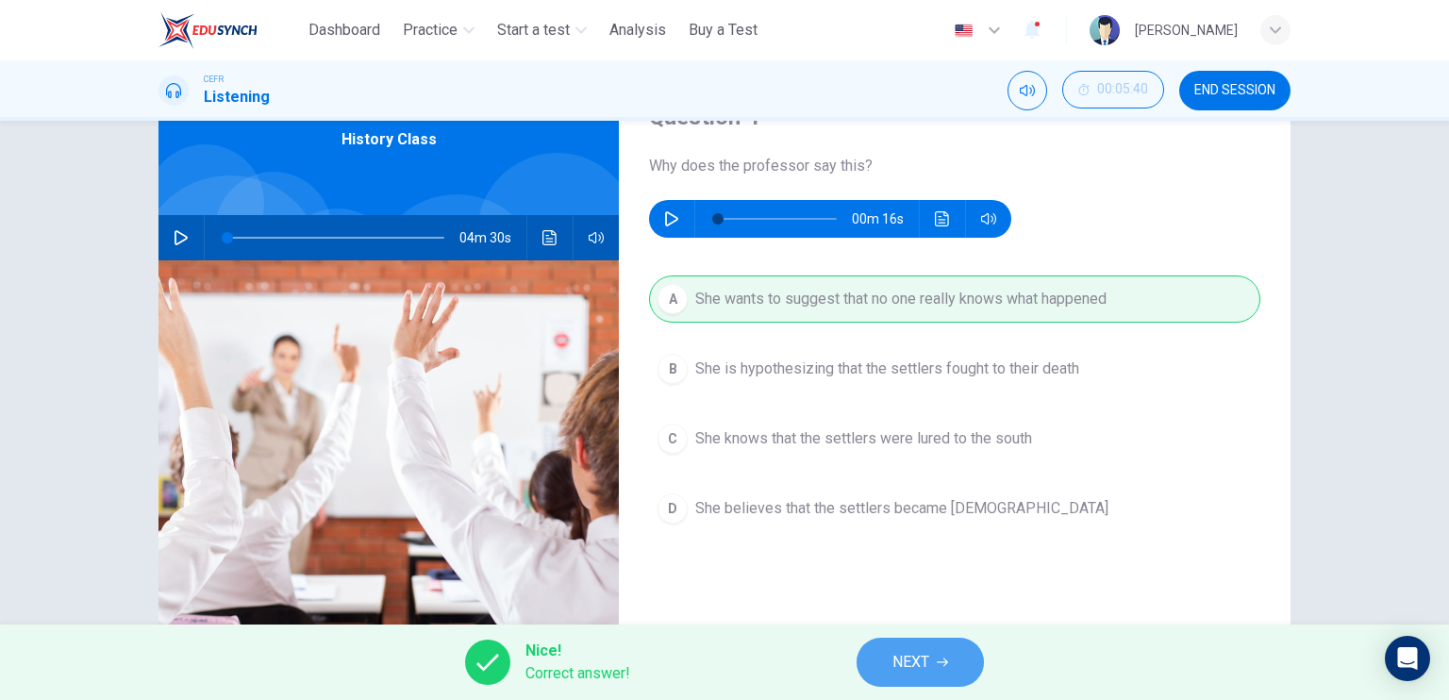
click at [910, 655] on span "NEXT" at bounding box center [910, 662] width 37 height 26
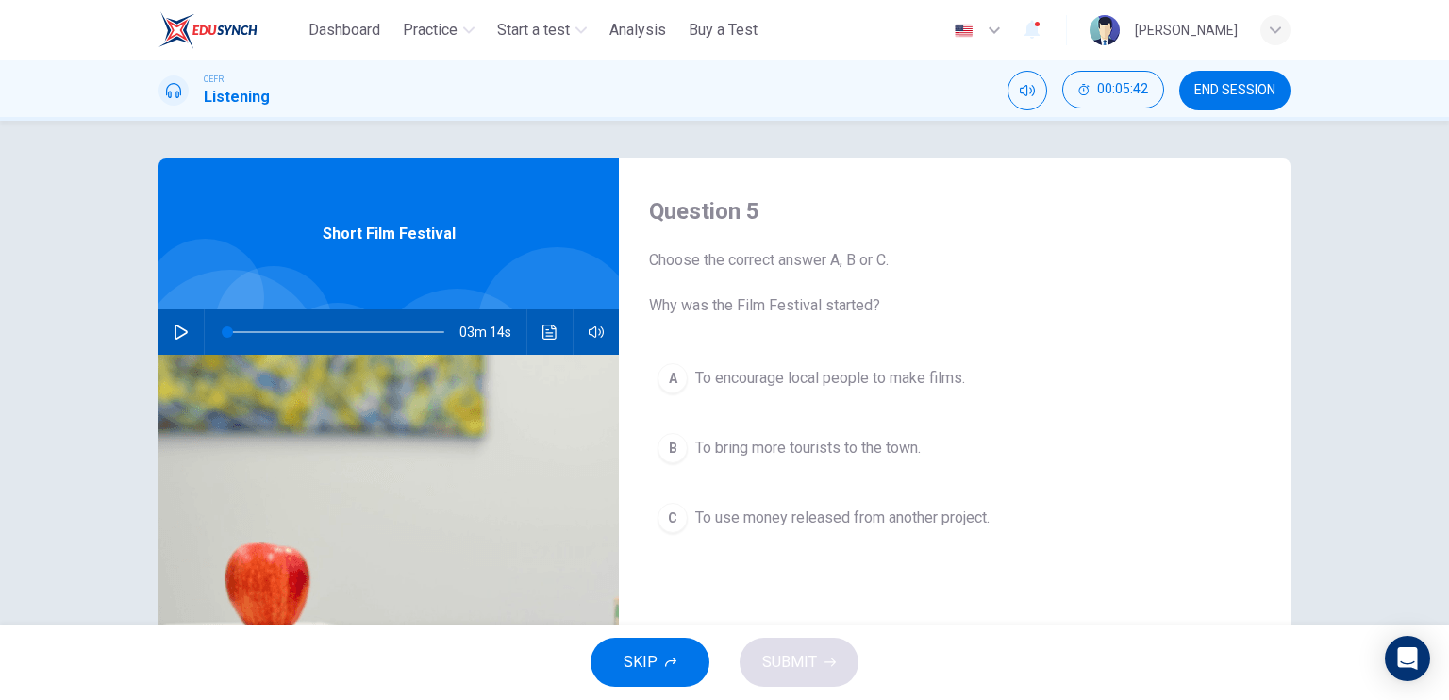
click at [837, 503] on button "C To use money released from another project." at bounding box center [954, 517] width 611 height 47
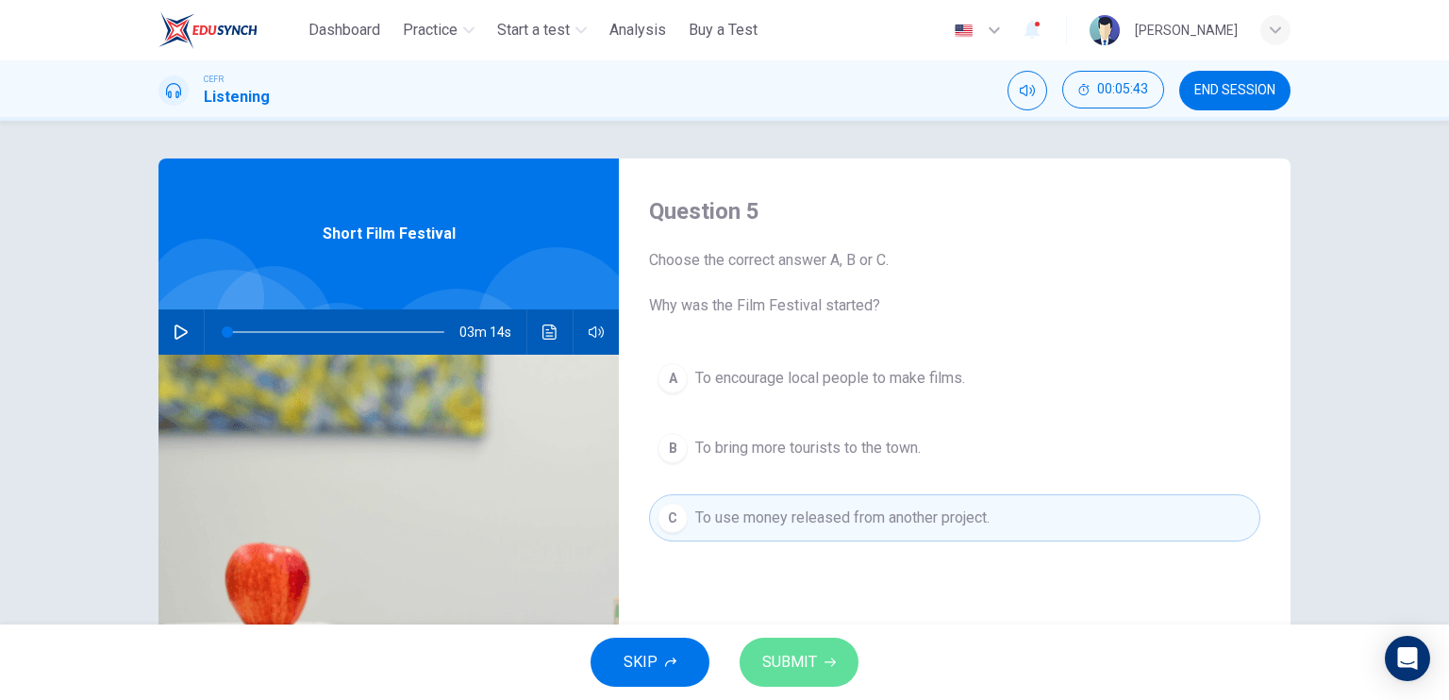
click at [817, 642] on button "SUBMIT" at bounding box center [798, 662] width 119 height 49
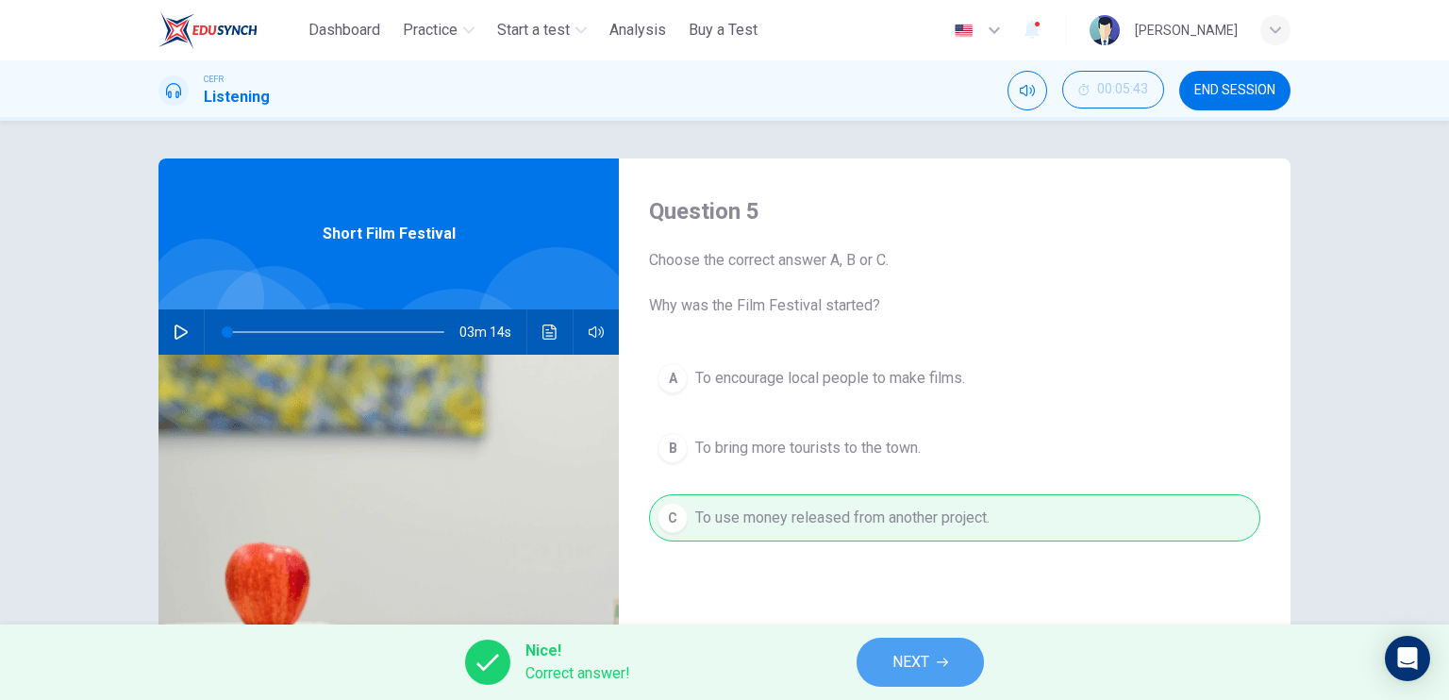
click at [932, 644] on button "NEXT" at bounding box center [919, 662] width 127 height 49
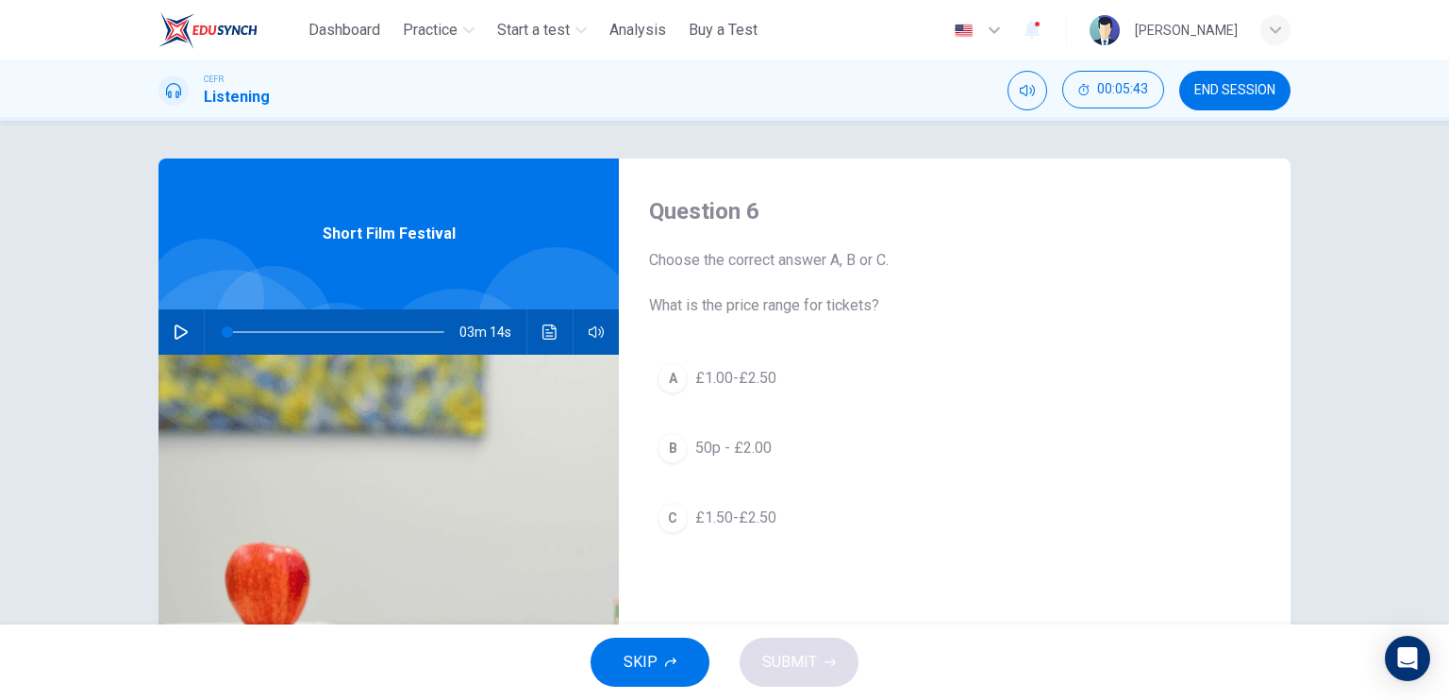
click at [784, 382] on button "A £1.00-£2.50" at bounding box center [954, 378] width 611 height 47
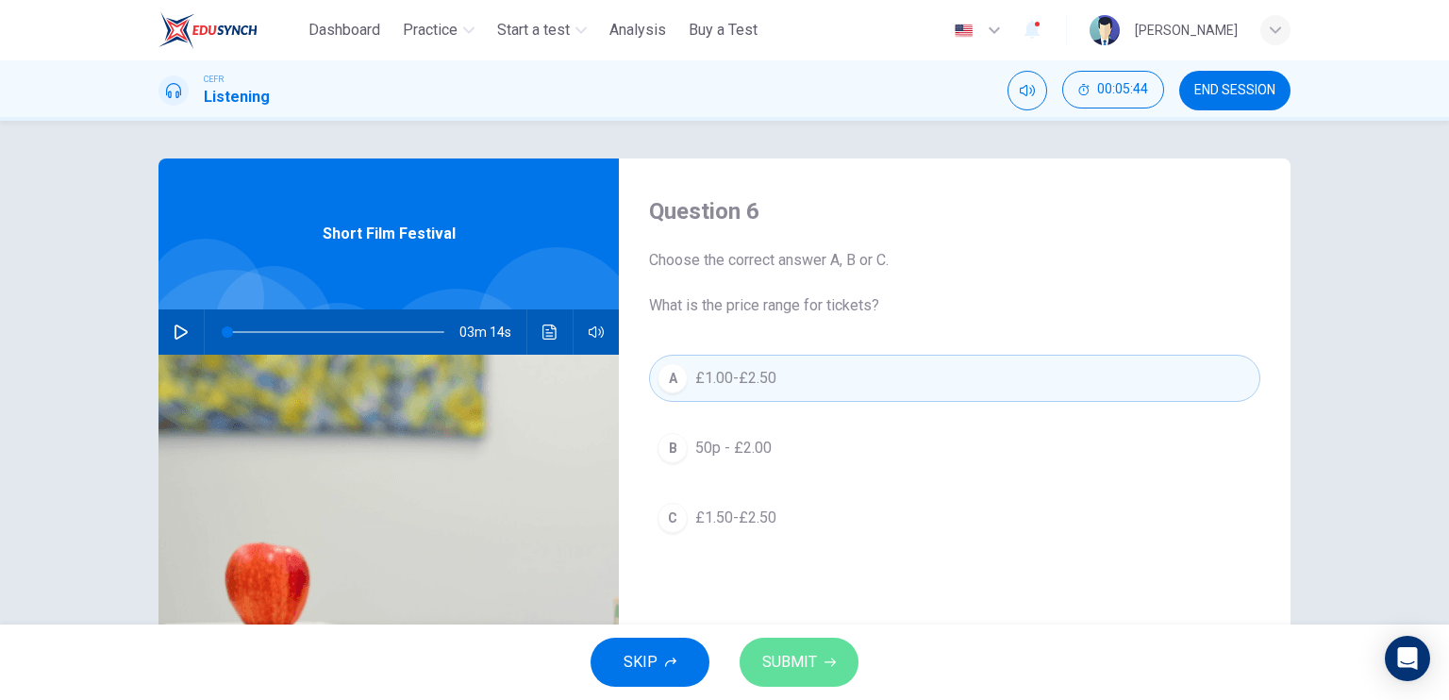
click at [798, 657] on span "SUBMIT" at bounding box center [789, 662] width 55 height 26
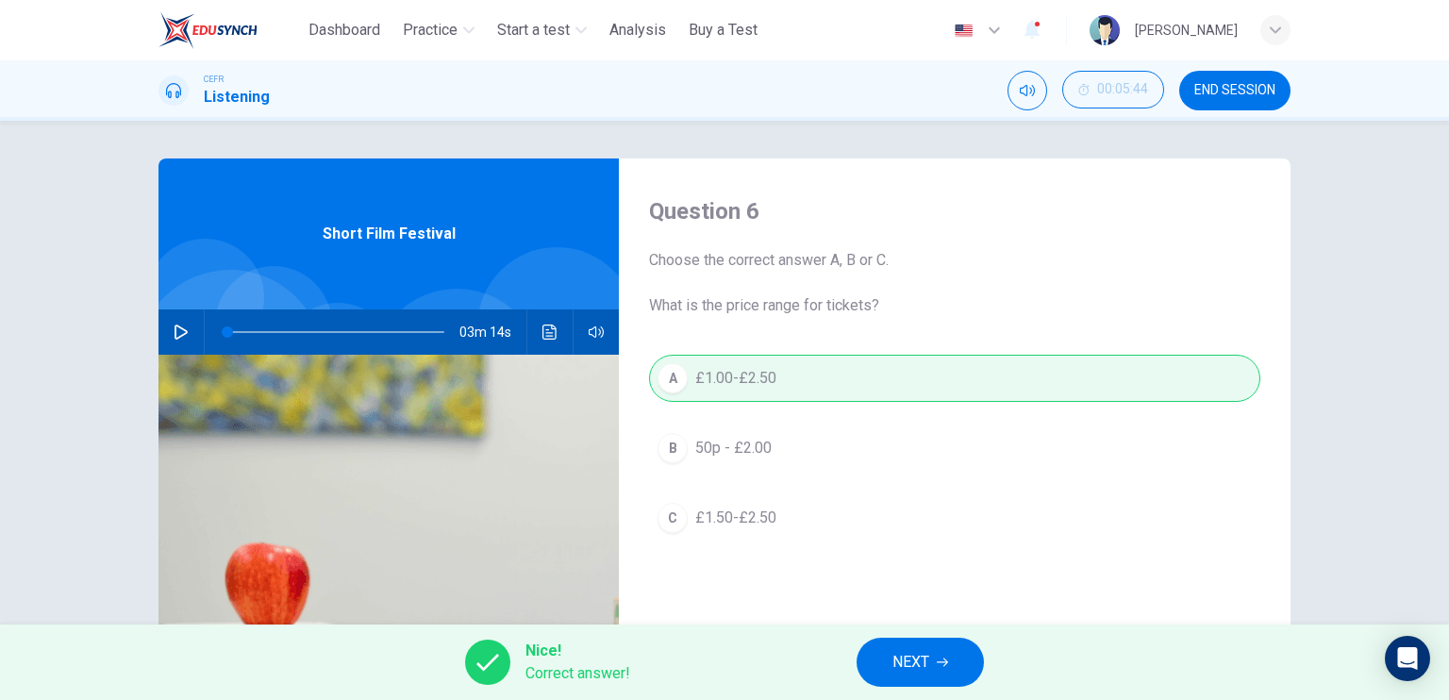
click at [947, 648] on button "NEXT" at bounding box center [919, 662] width 127 height 49
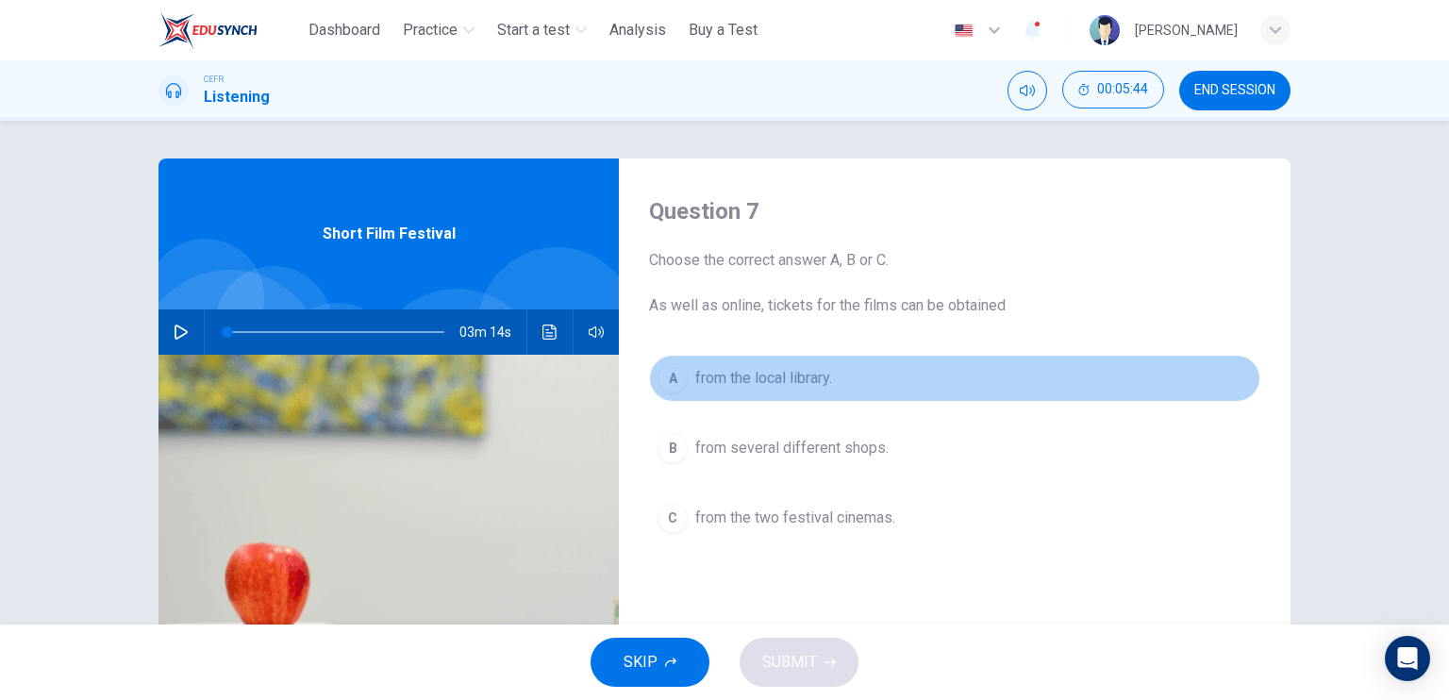
click at [777, 393] on button "A from the local library." at bounding box center [954, 378] width 611 height 47
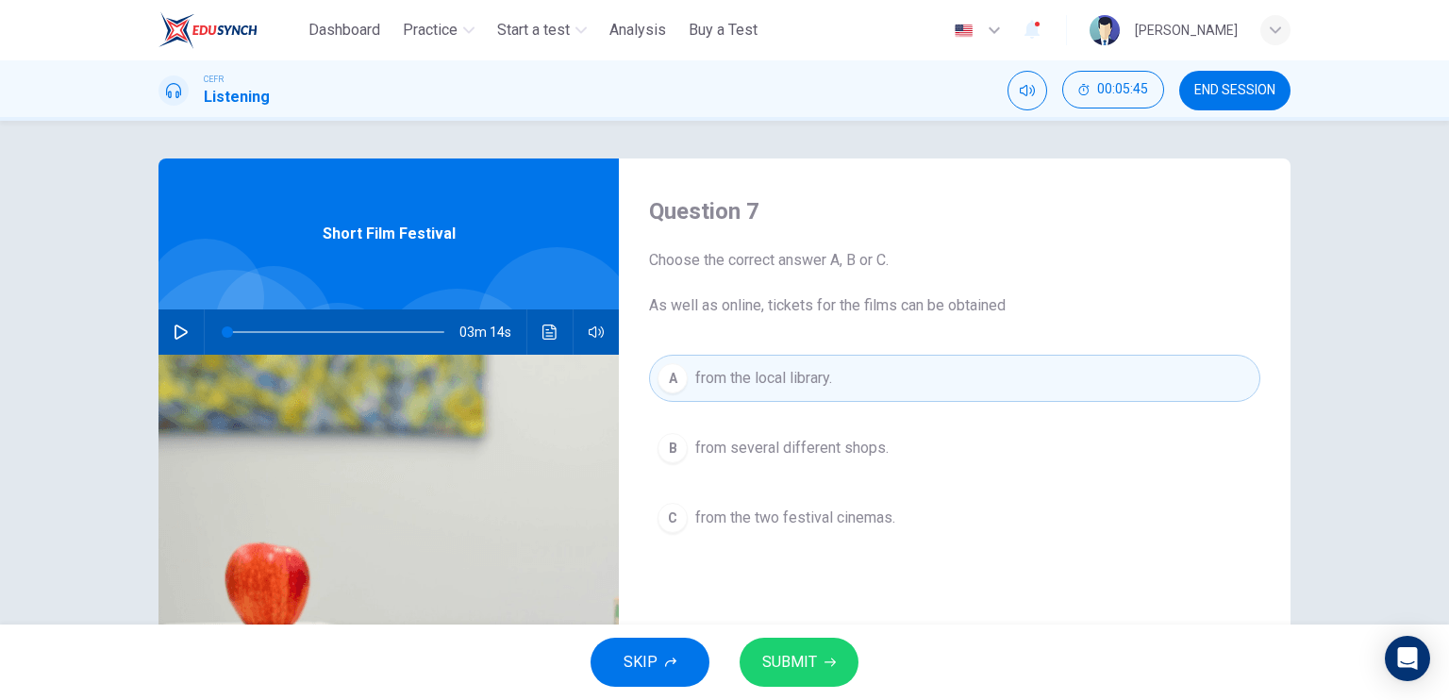
click at [799, 654] on span "SUBMIT" at bounding box center [789, 662] width 55 height 26
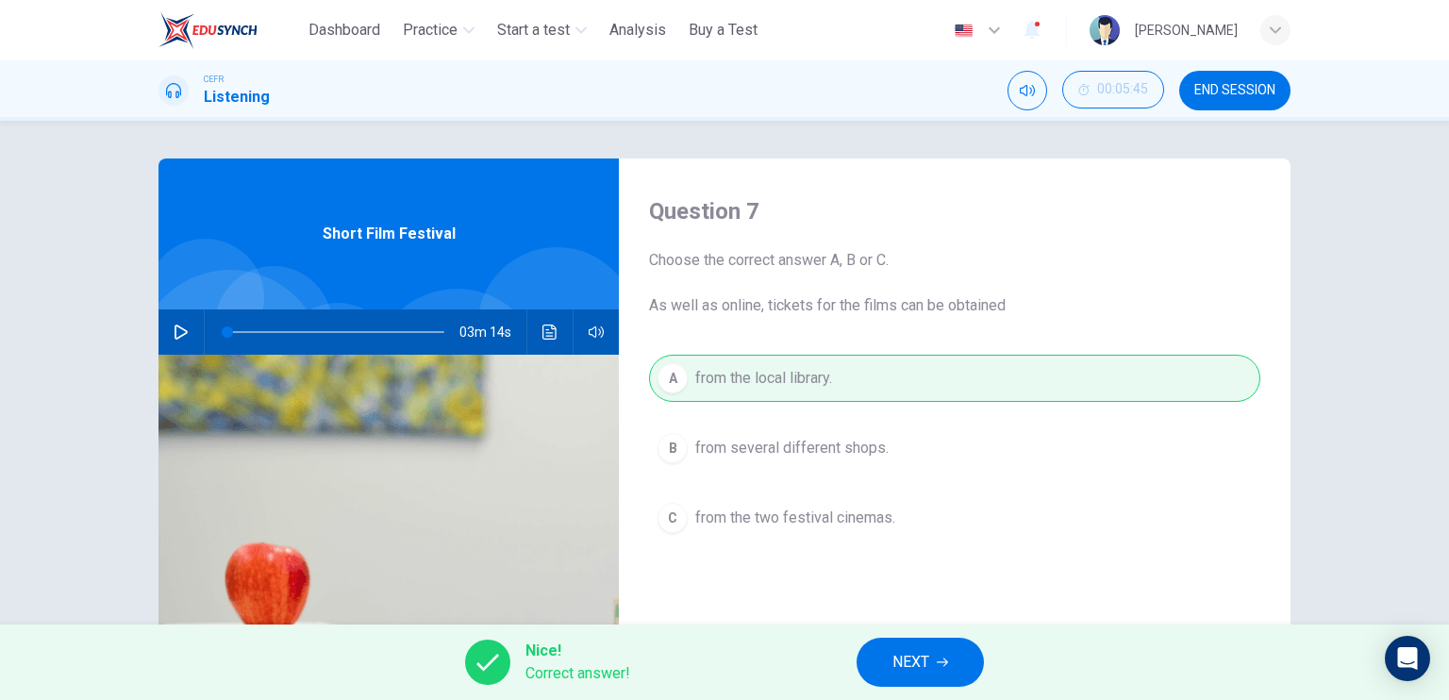
click at [883, 655] on button "NEXT" at bounding box center [919, 662] width 127 height 49
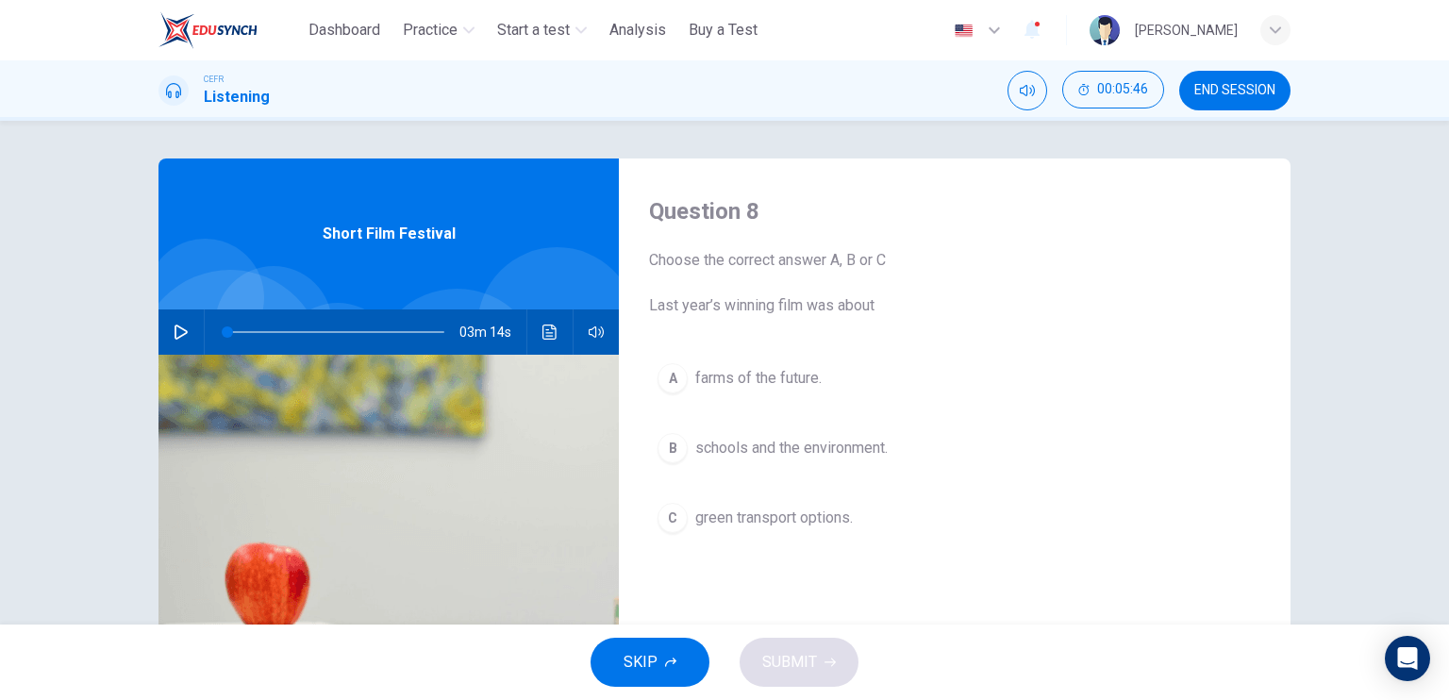
click at [760, 526] on span "green transport options." at bounding box center [774, 517] width 158 height 23
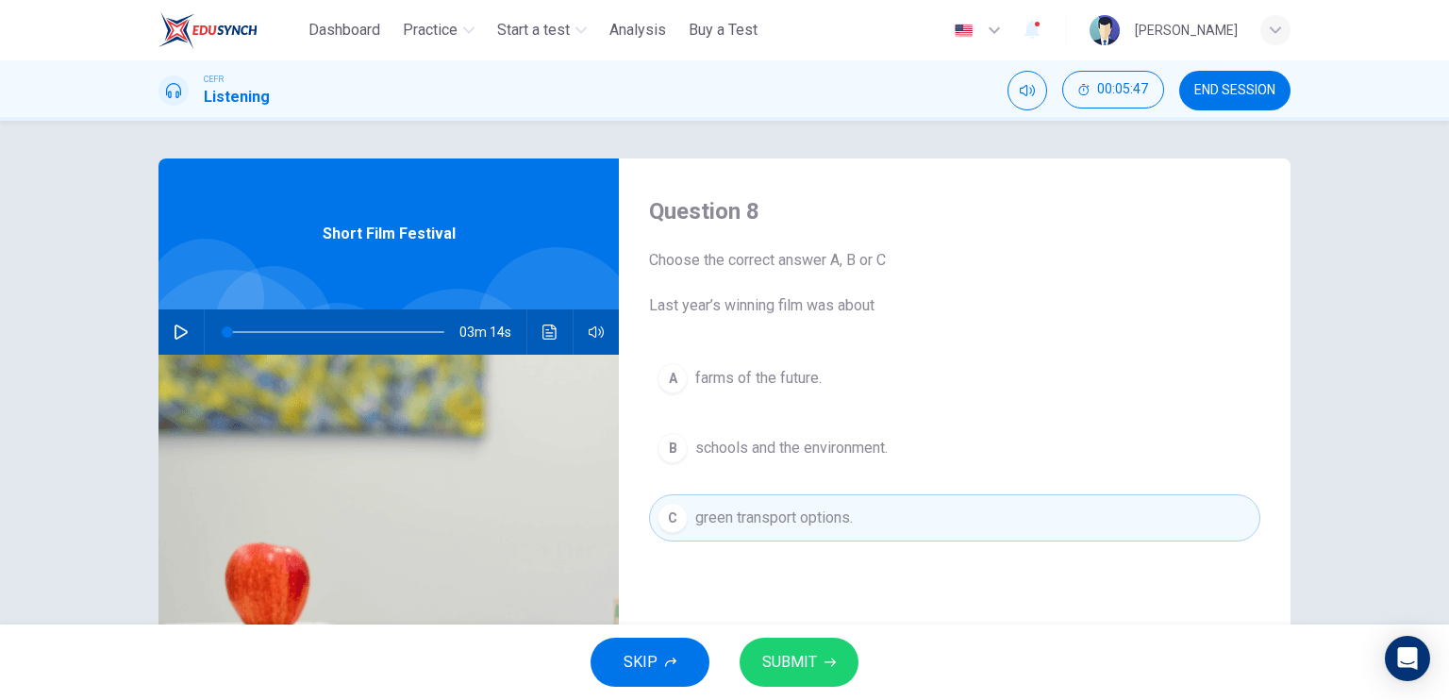
click at [785, 642] on button "SUBMIT" at bounding box center [798, 662] width 119 height 49
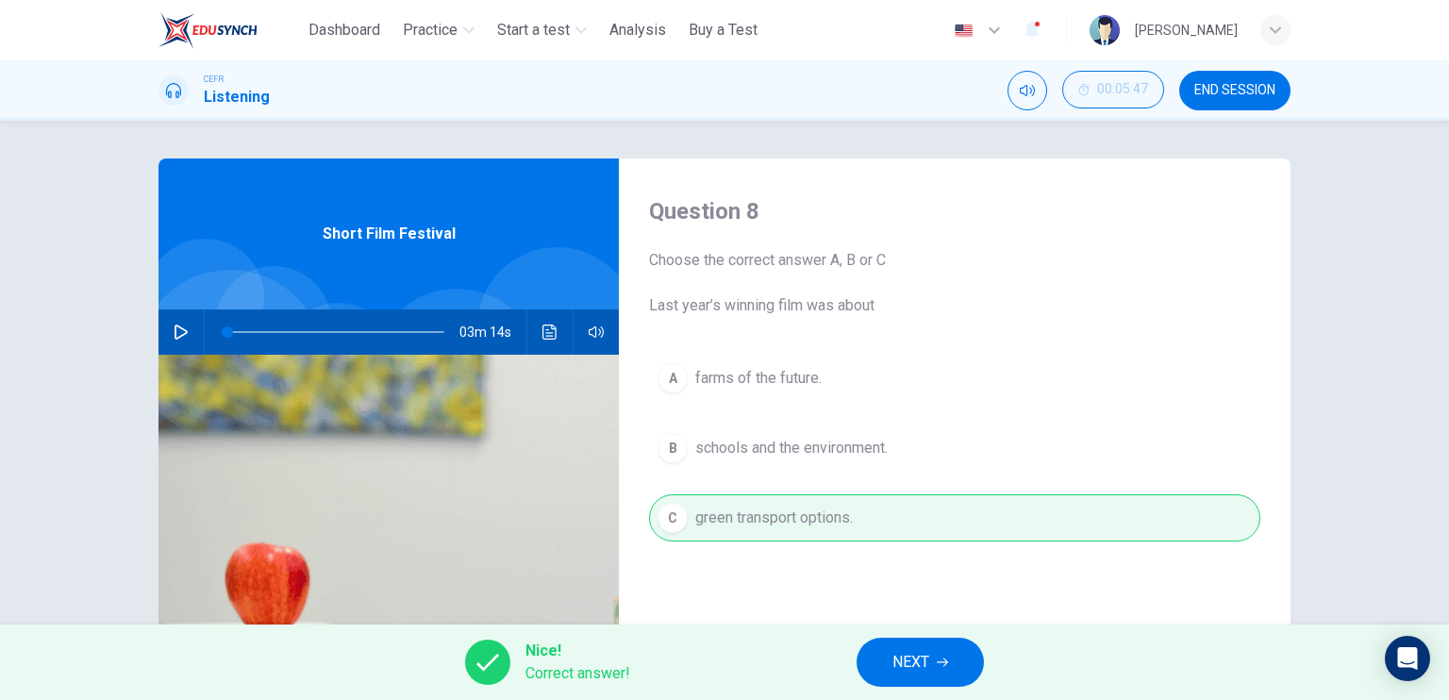
click at [895, 659] on span "NEXT" at bounding box center [910, 662] width 37 height 26
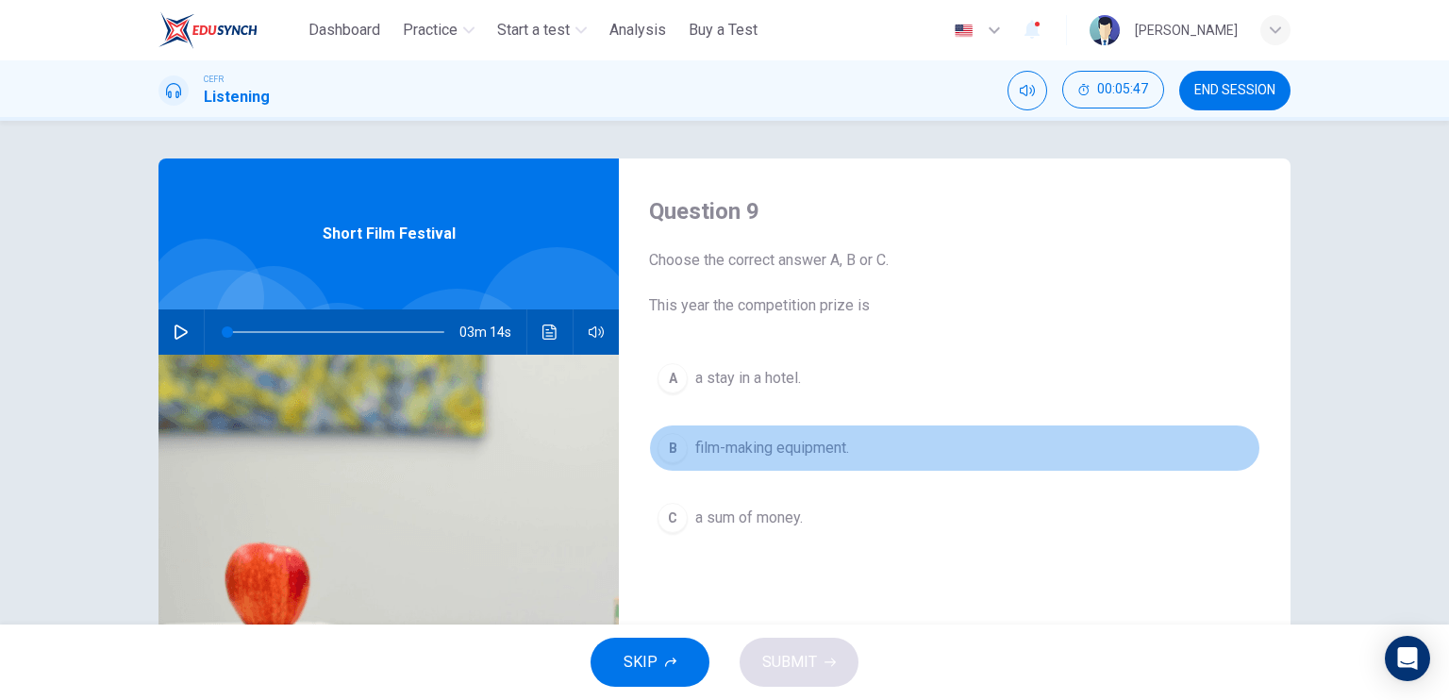
click at [800, 446] on span "film-making equipment." at bounding box center [772, 448] width 154 height 23
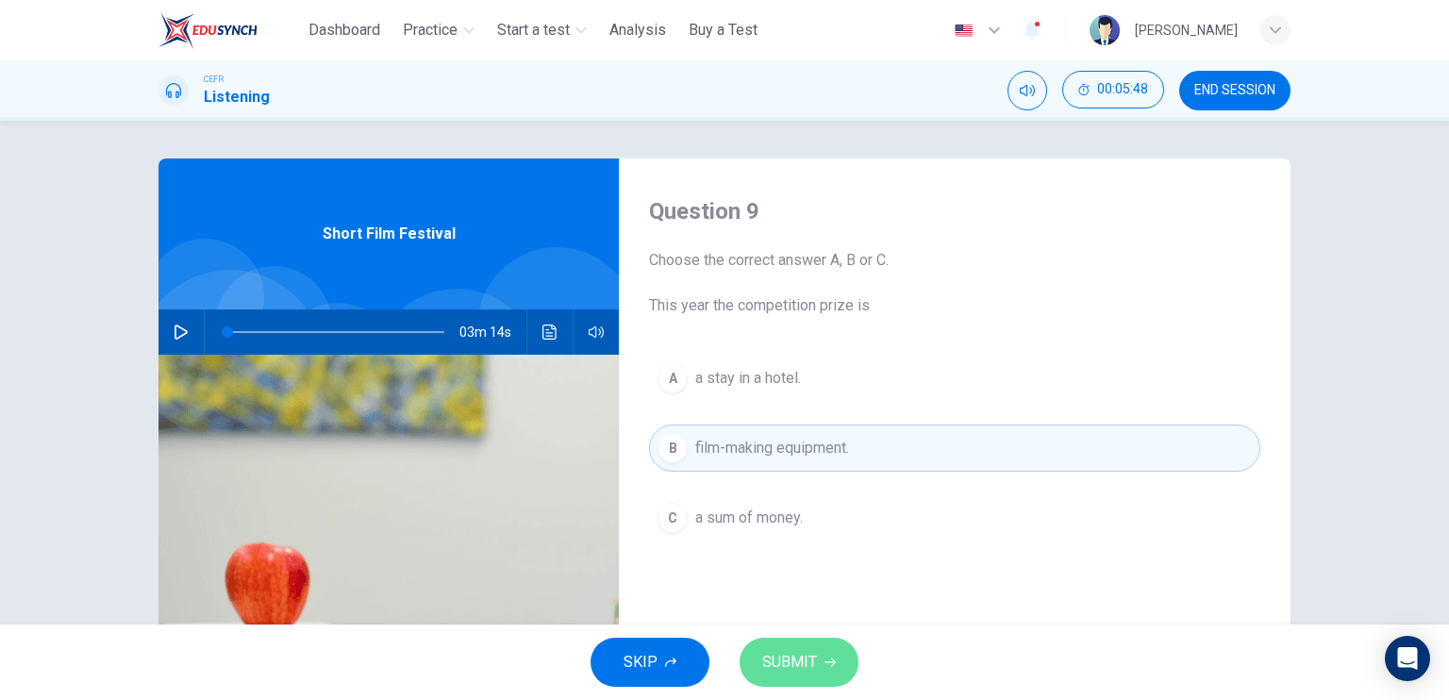
click at [797, 657] on span "SUBMIT" at bounding box center [789, 662] width 55 height 26
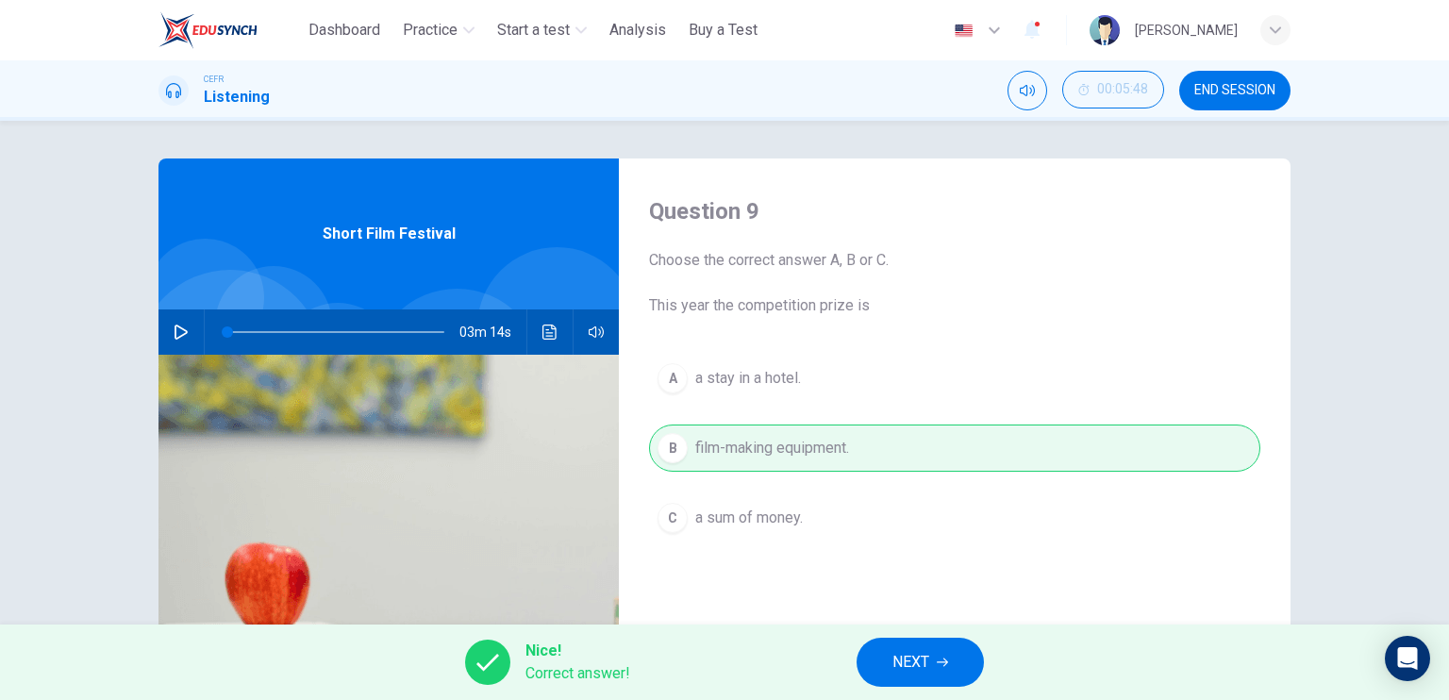
click at [912, 652] on span "NEXT" at bounding box center [910, 662] width 37 height 26
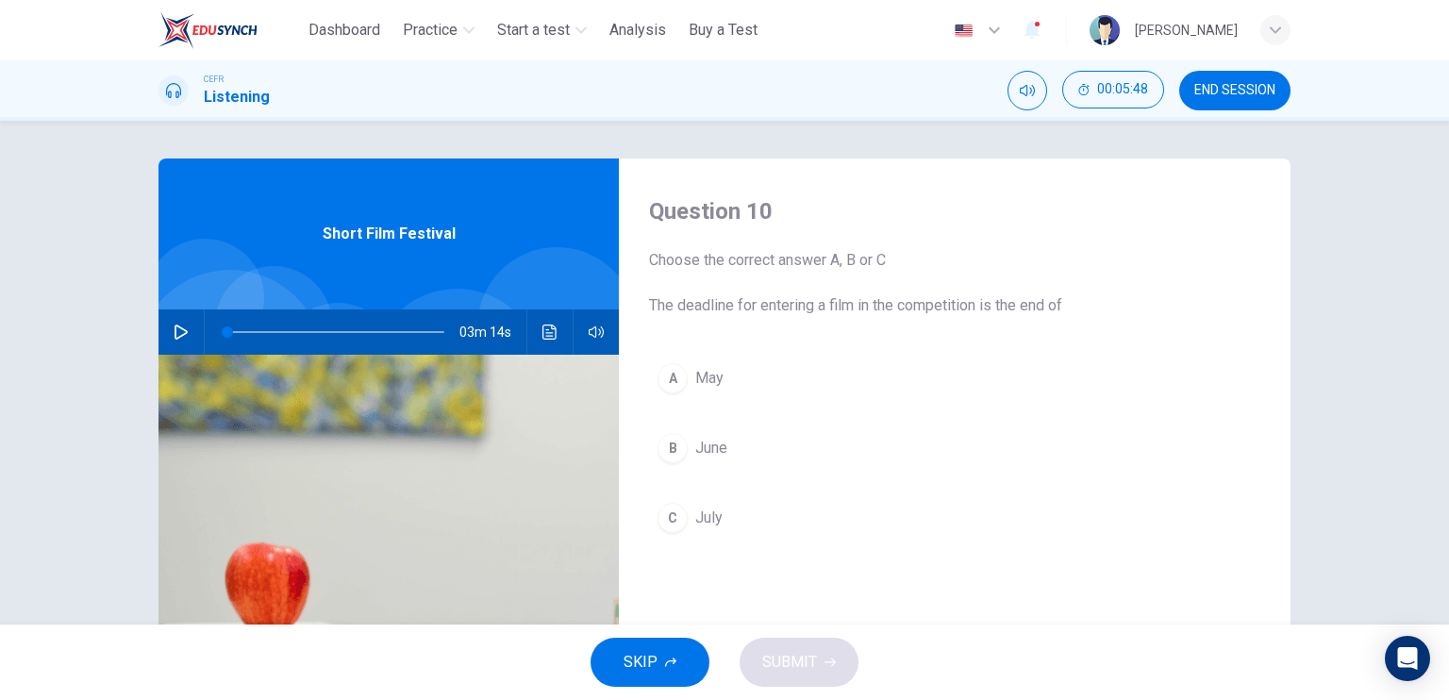
click at [687, 528] on button "C July" at bounding box center [954, 517] width 611 height 47
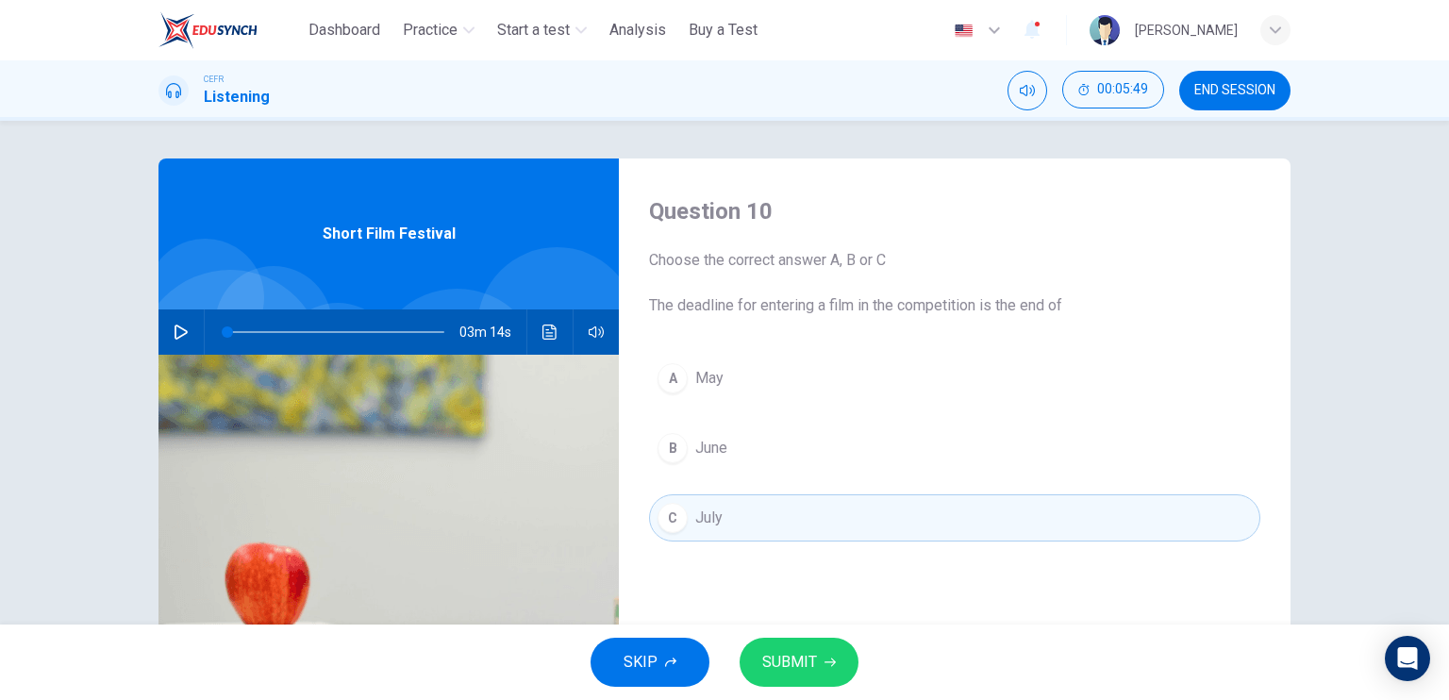
click at [804, 660] on span "SUBMIT" at bounding box center [789, 662] width 55 height 26
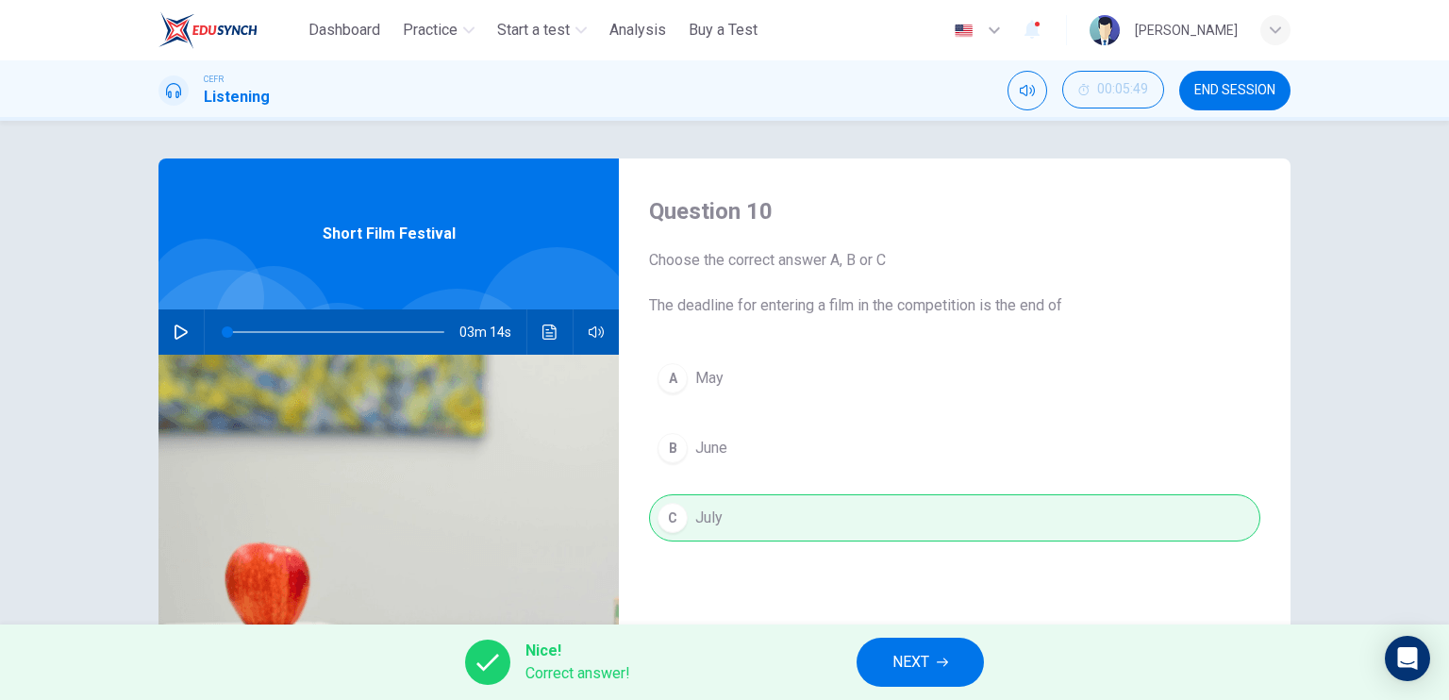
click at [898, 664] on span "NEXT" at bounding box center [910, 662] width 37 height 26
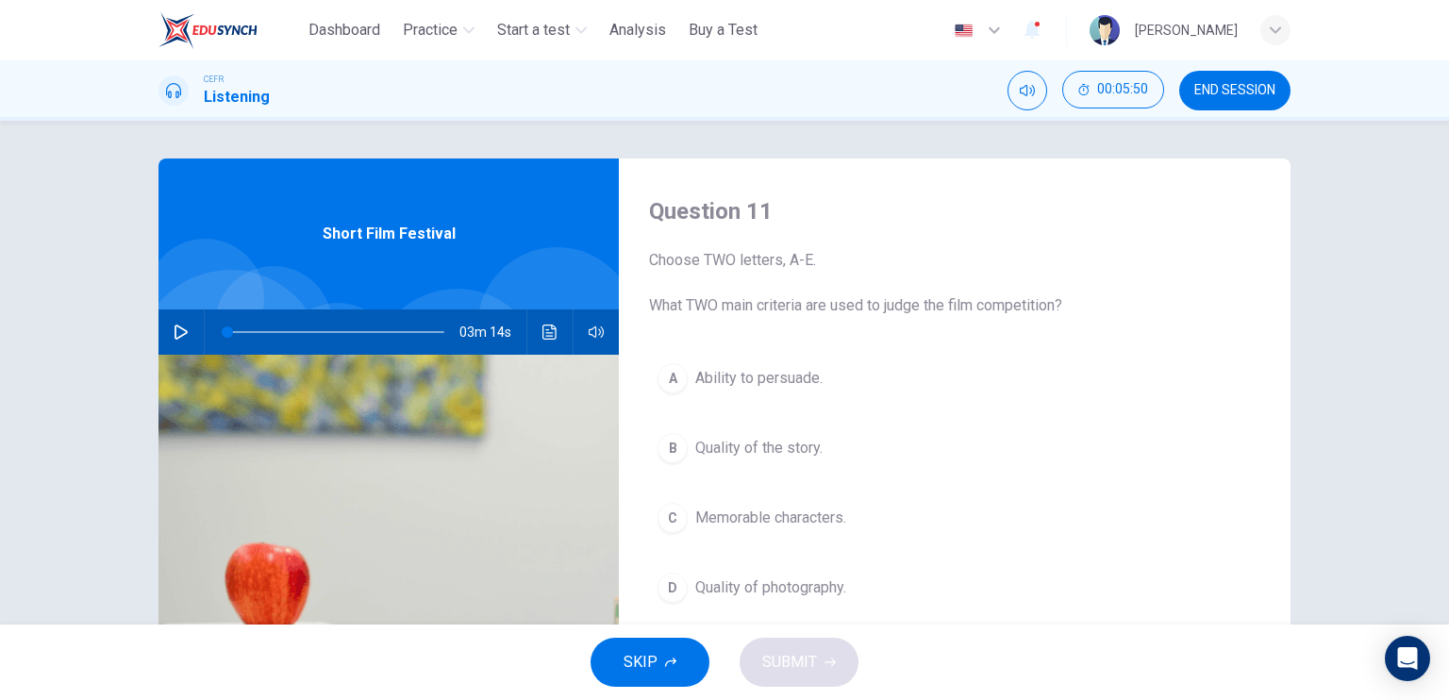
scroll to position [189, 0]
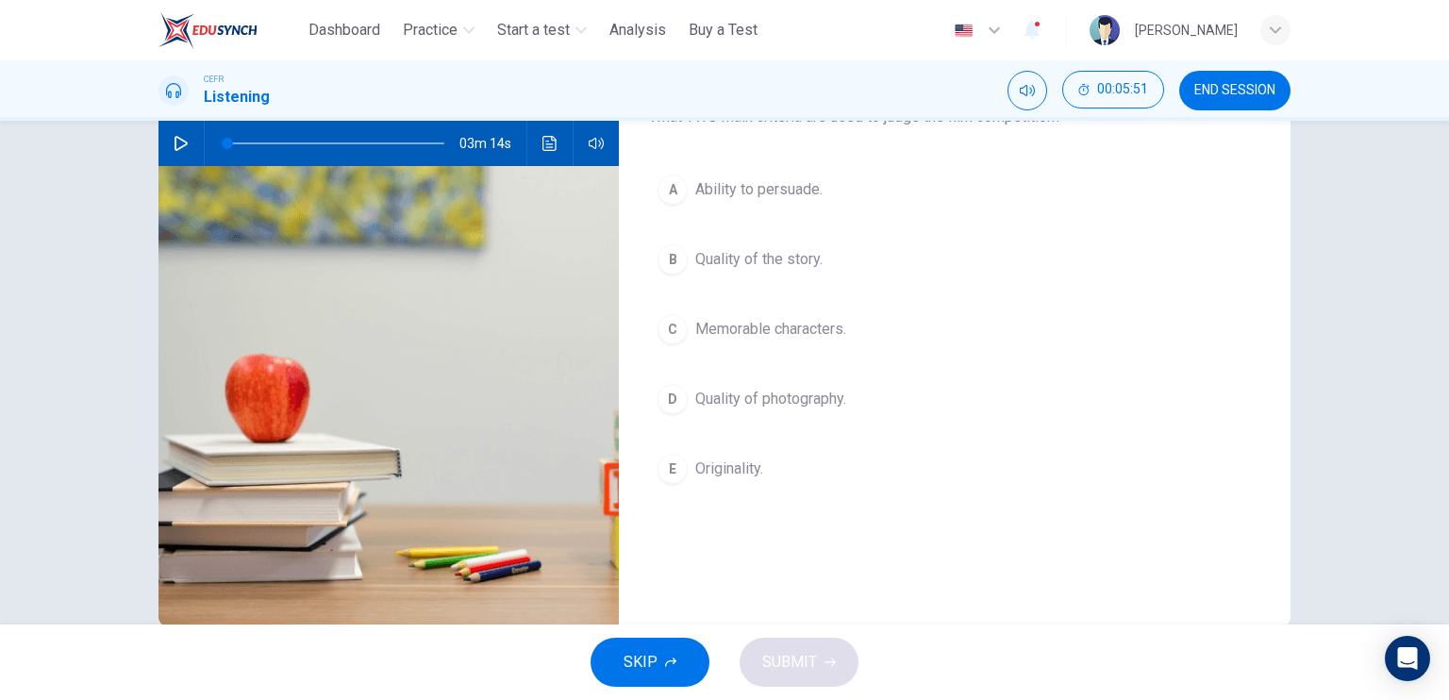
click at [745, 455] on button "E Originality." at bounding box center [954, 468] width 611 height 47
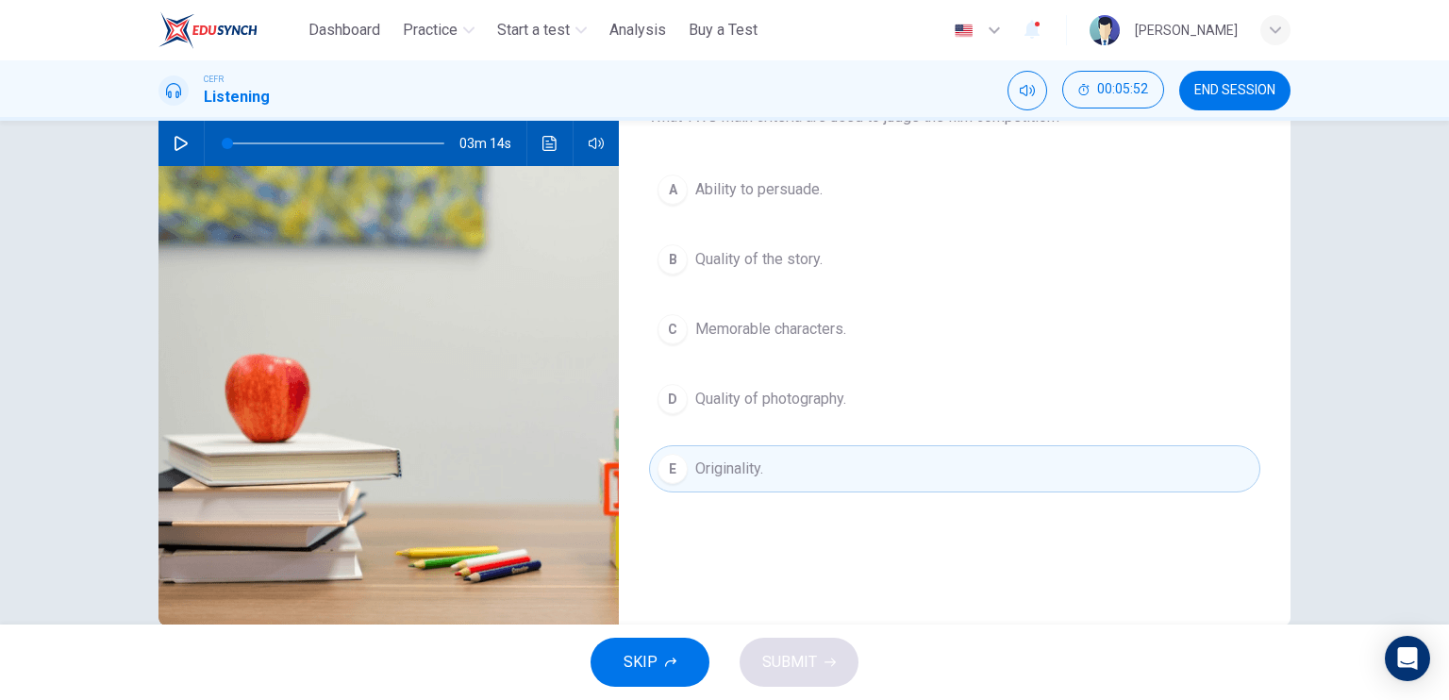
click at [747, 391] on span "Quality of photography." at bounding box center [770, 399] width 151 height 23
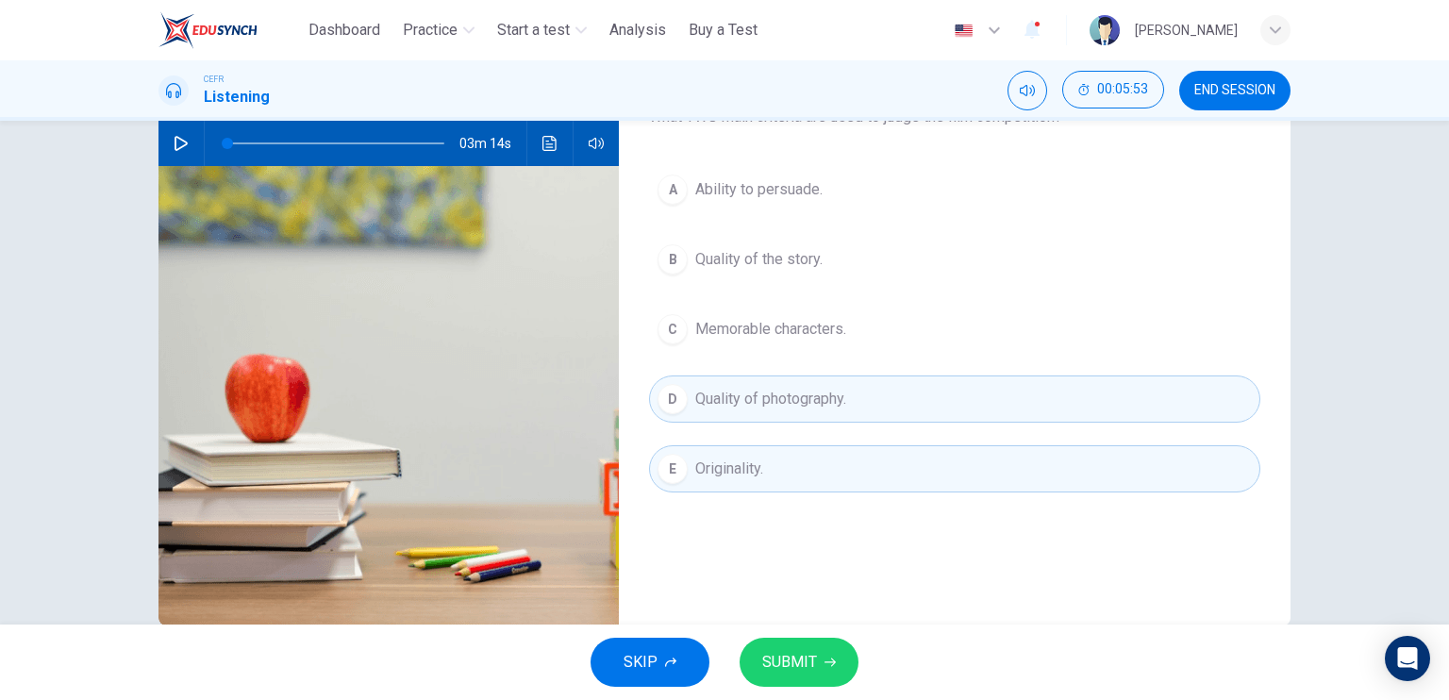
click at [804, 663] on span "SUBMIT" at bounding box center [789, 662] width 55 height 26
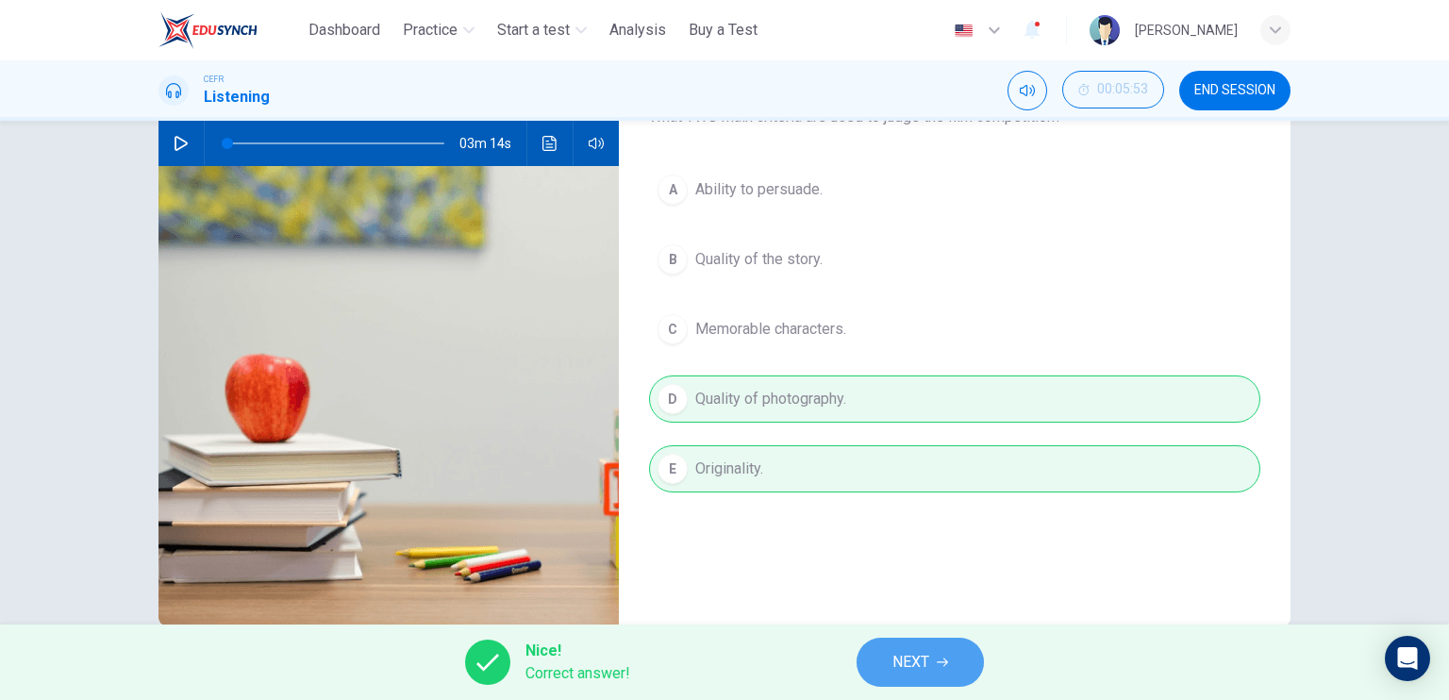
click at [957, 652] on button "NEXT" at bounding box center [919, 662] width 127 height 49
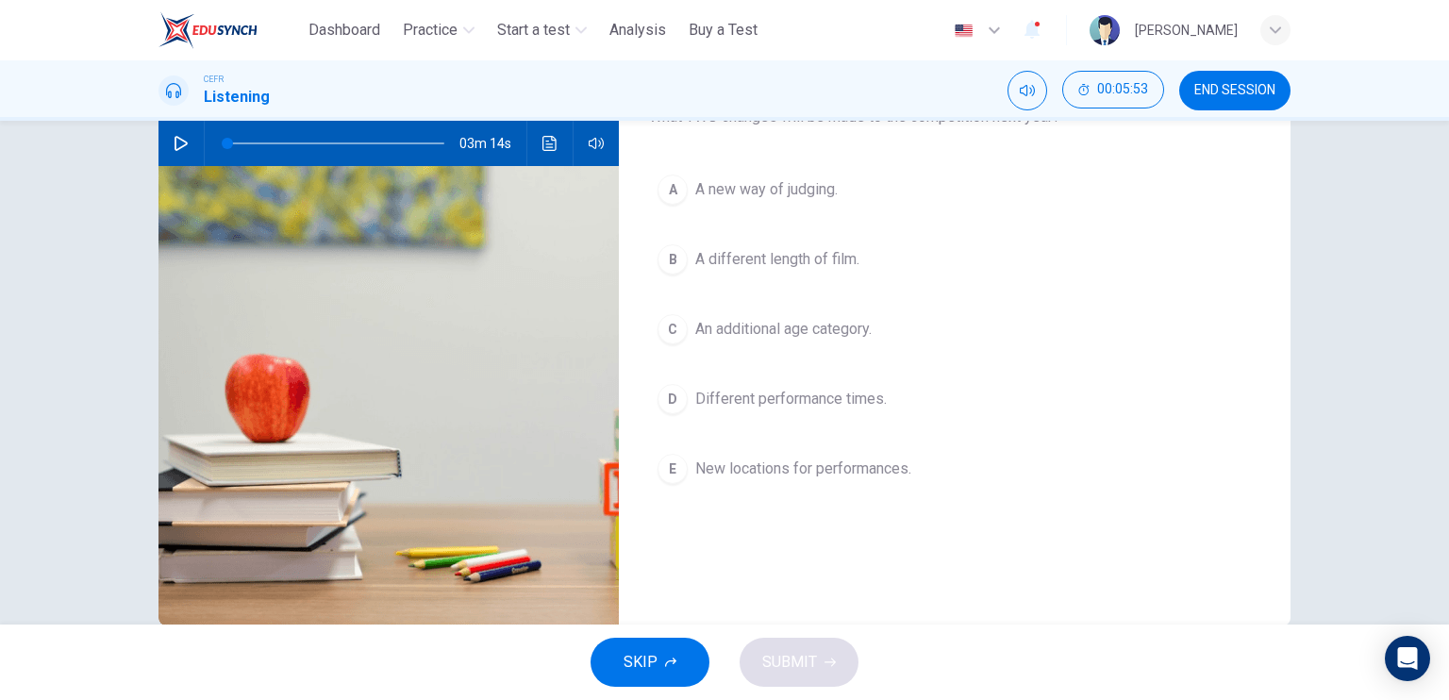
click at [799, 318] on span "An additional age category." at bounding box center [783, 329] width 176 height 23
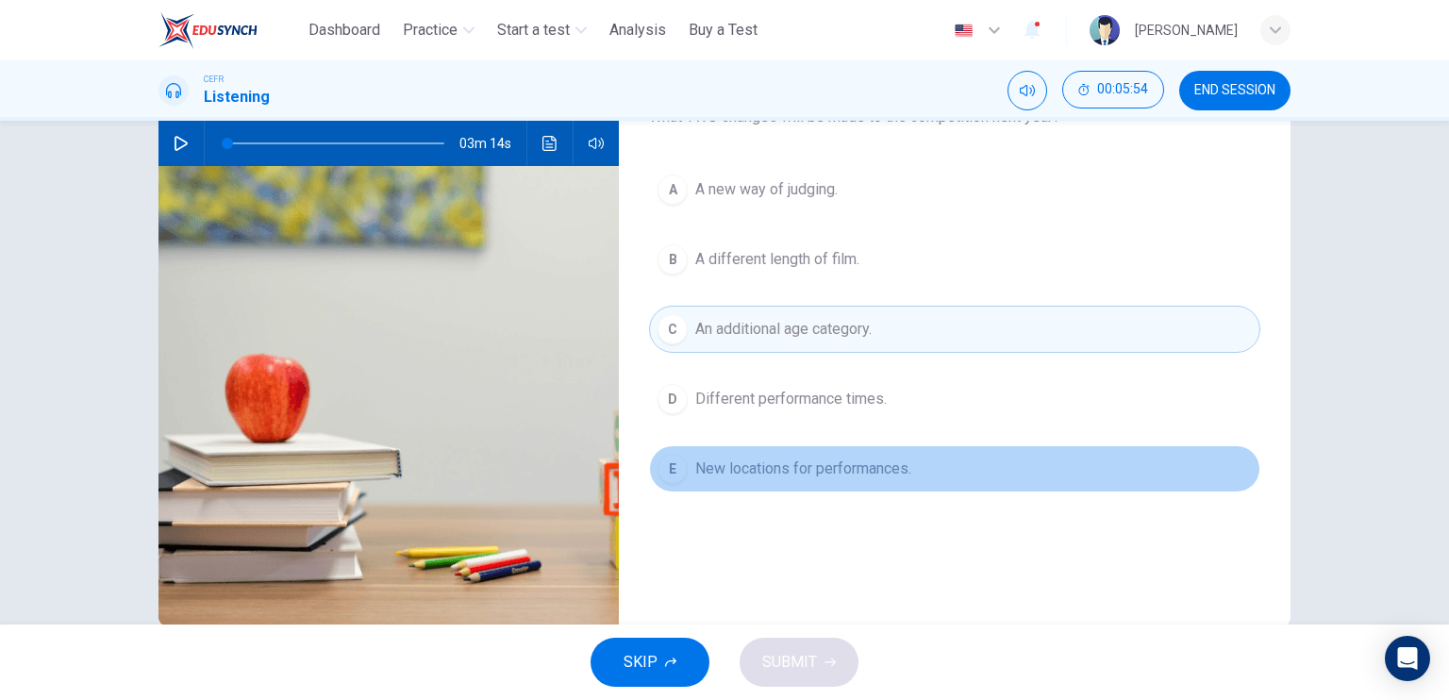
click at [794, 471] on span "New locations for performances." at bounding box center [803, 468] width 216 height 23
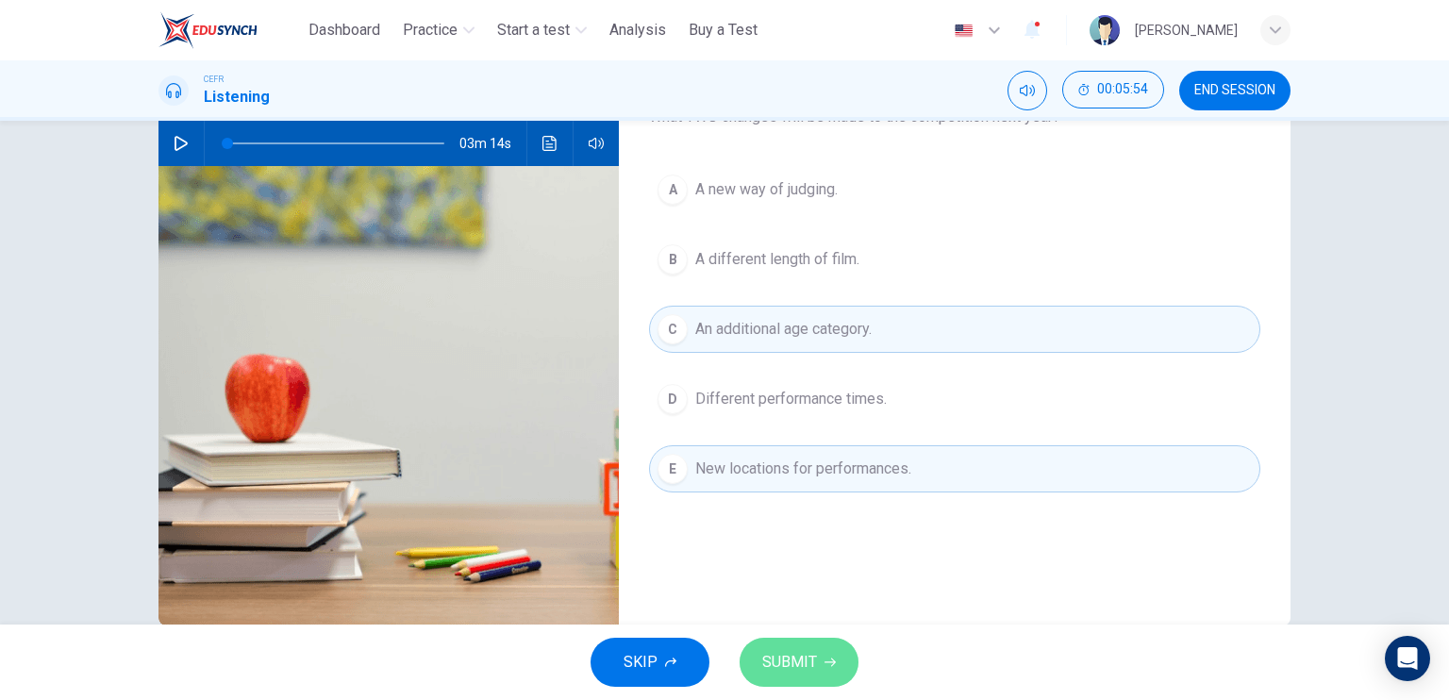
click at [788, 640] on button "SUBMIT" at bounding box center [798, 662] width 119 height 49
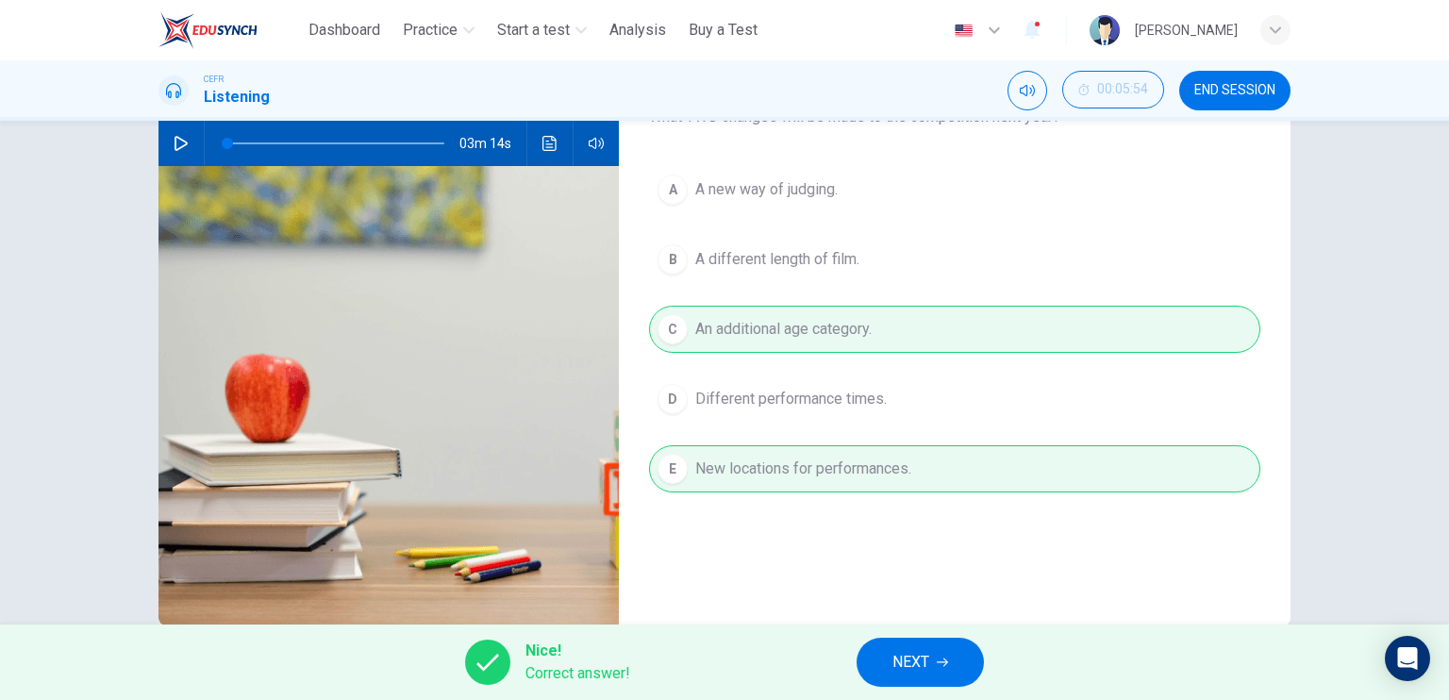
click at [990, 657] on div "Nice! Correct answer! NEXT" at bounding box center [724, 661] width 1449 height 75
click at [967, 663] on button "NEXT" at bounding box center [919, 662] width 127 height 49
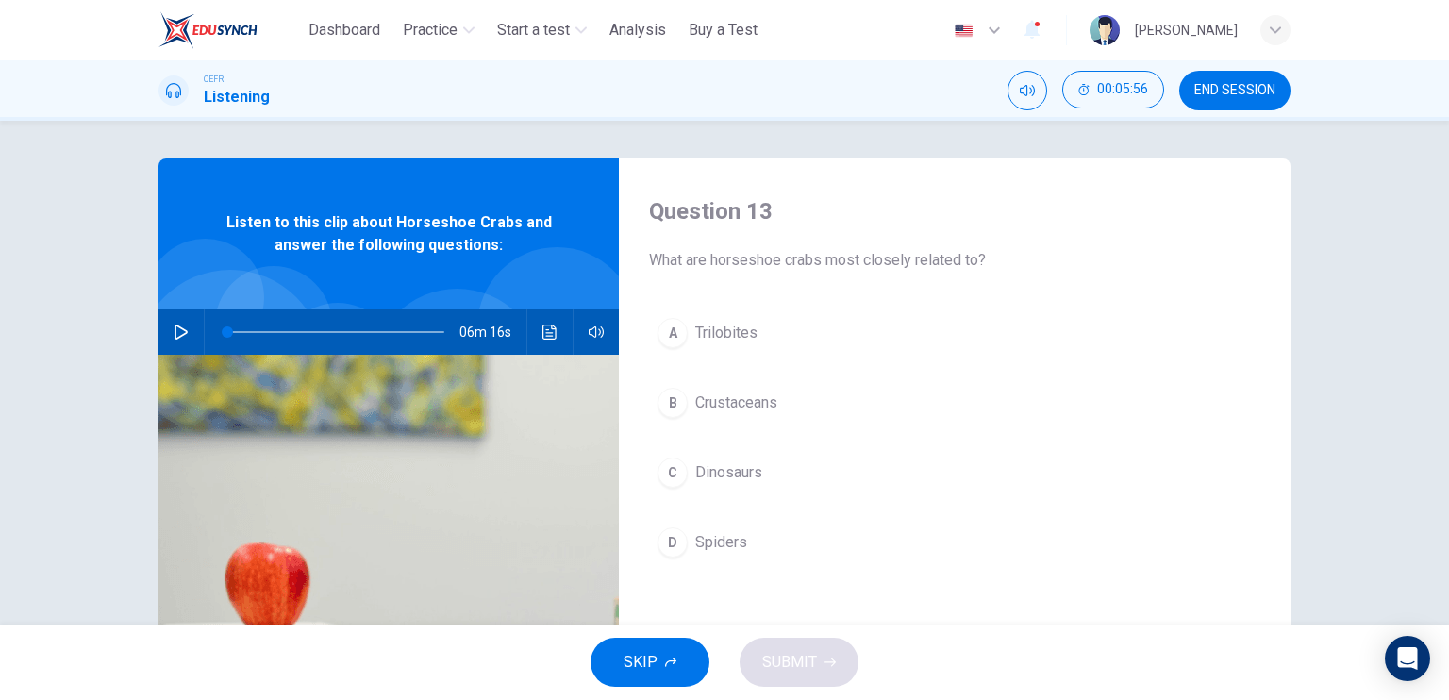
click at [724, 328] on span "Trilobites" at bounding box center [726, 333] width 62 height 23
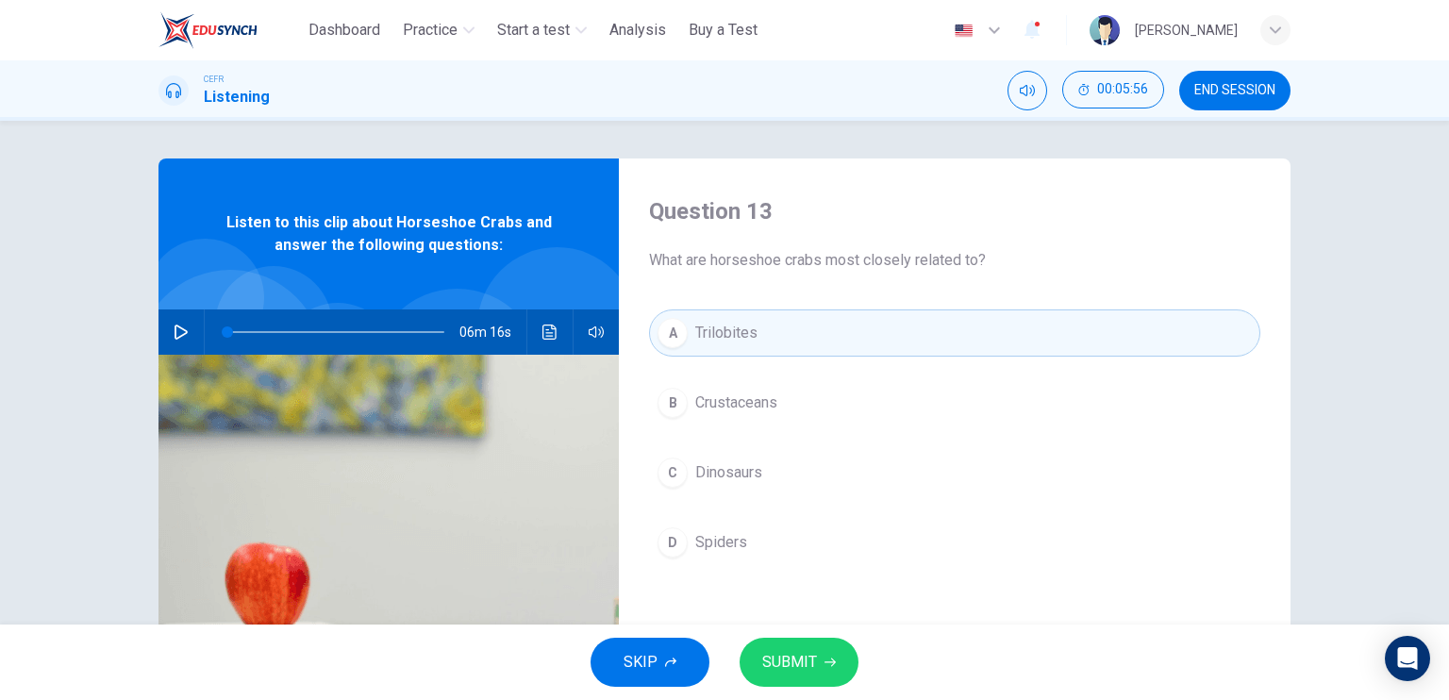
click at [790, 676] on button "SUBMIT" at bounding box center [798, 662] width 119 height 49
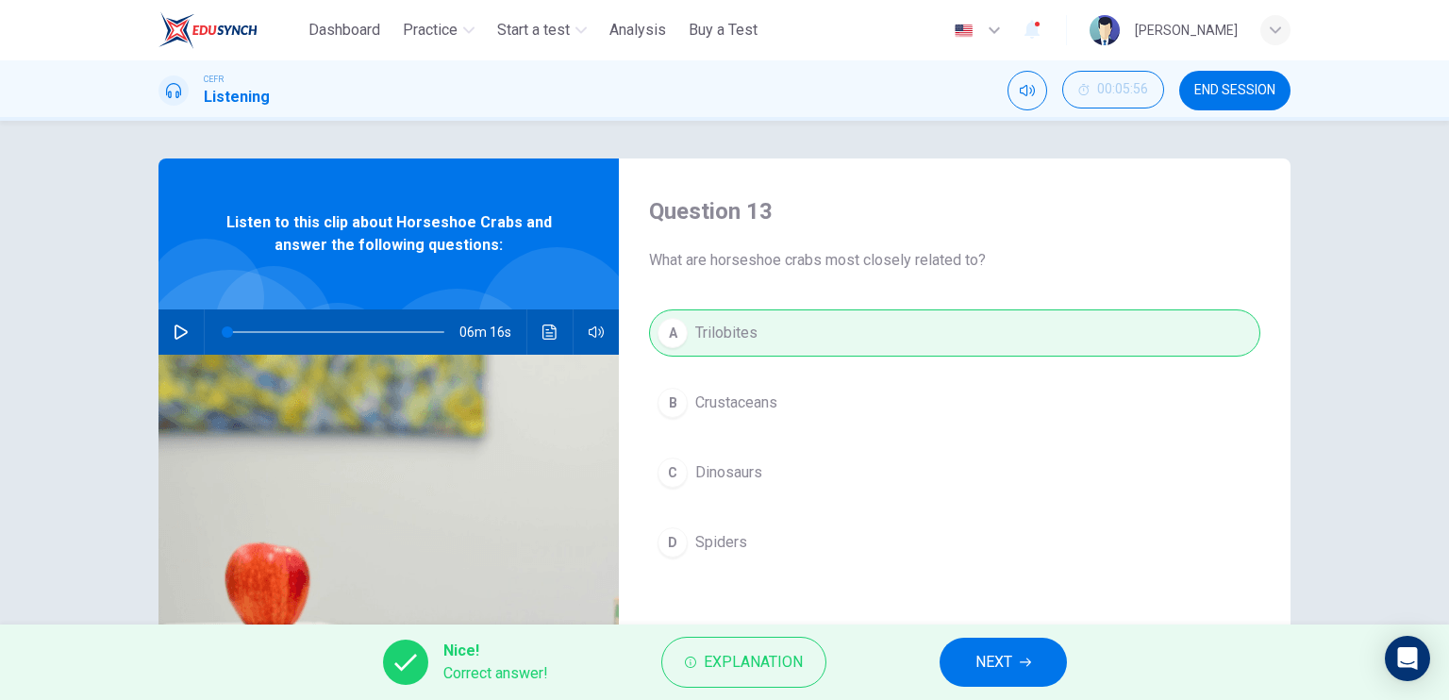
click at [980, 651] on span "NEXT" at bounding box center [993, 662] width 37 height 26
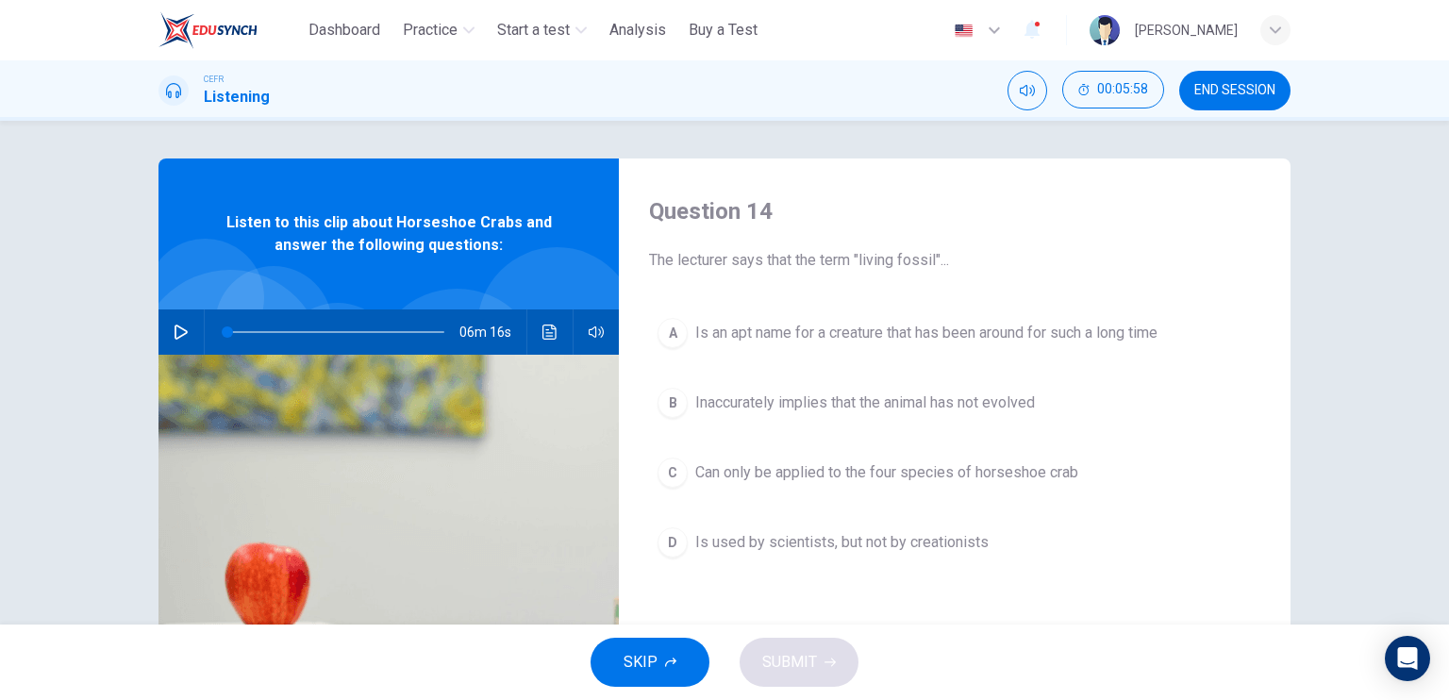
click at [821, 399] on span "Inaccurately implies that the animal has not evolved" at bounding box center [865, 402] width 340 height 23
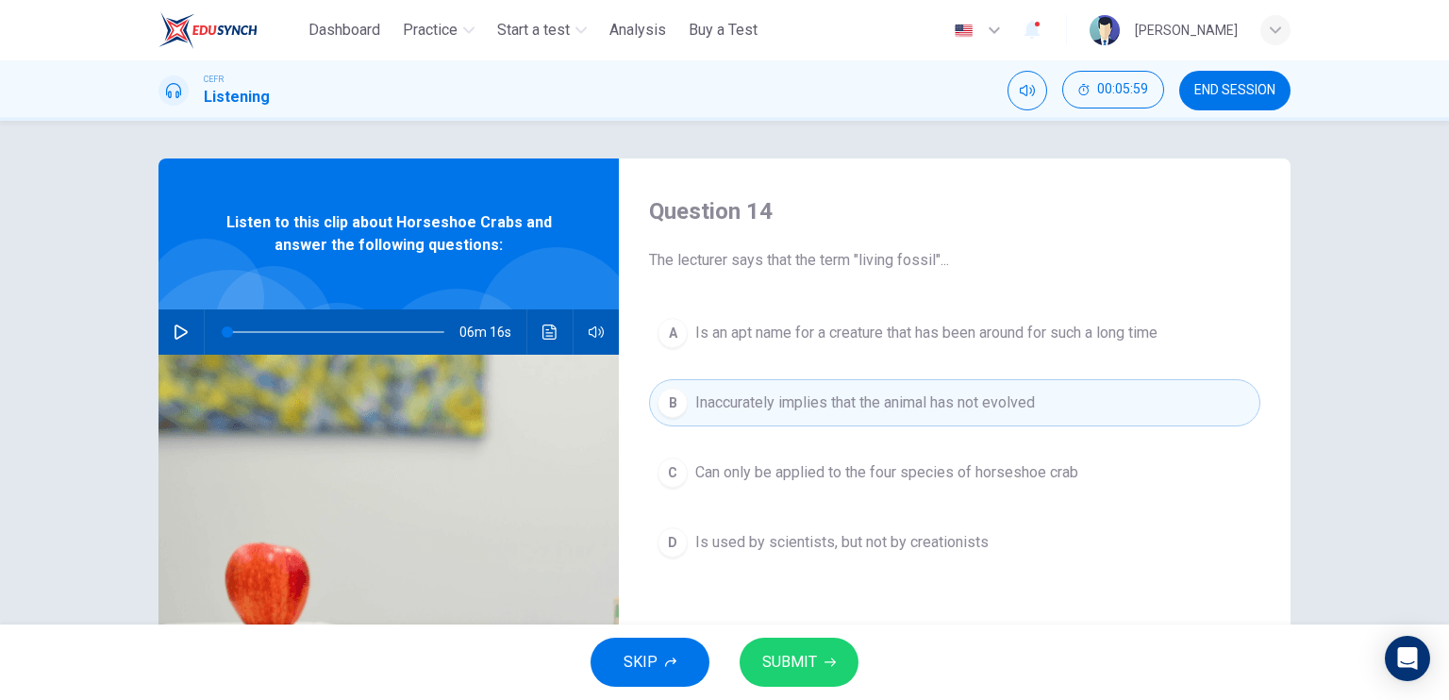
click at [812, 650] on span "SUBMIT" at bounding box center [789, 662] width 55 height 26
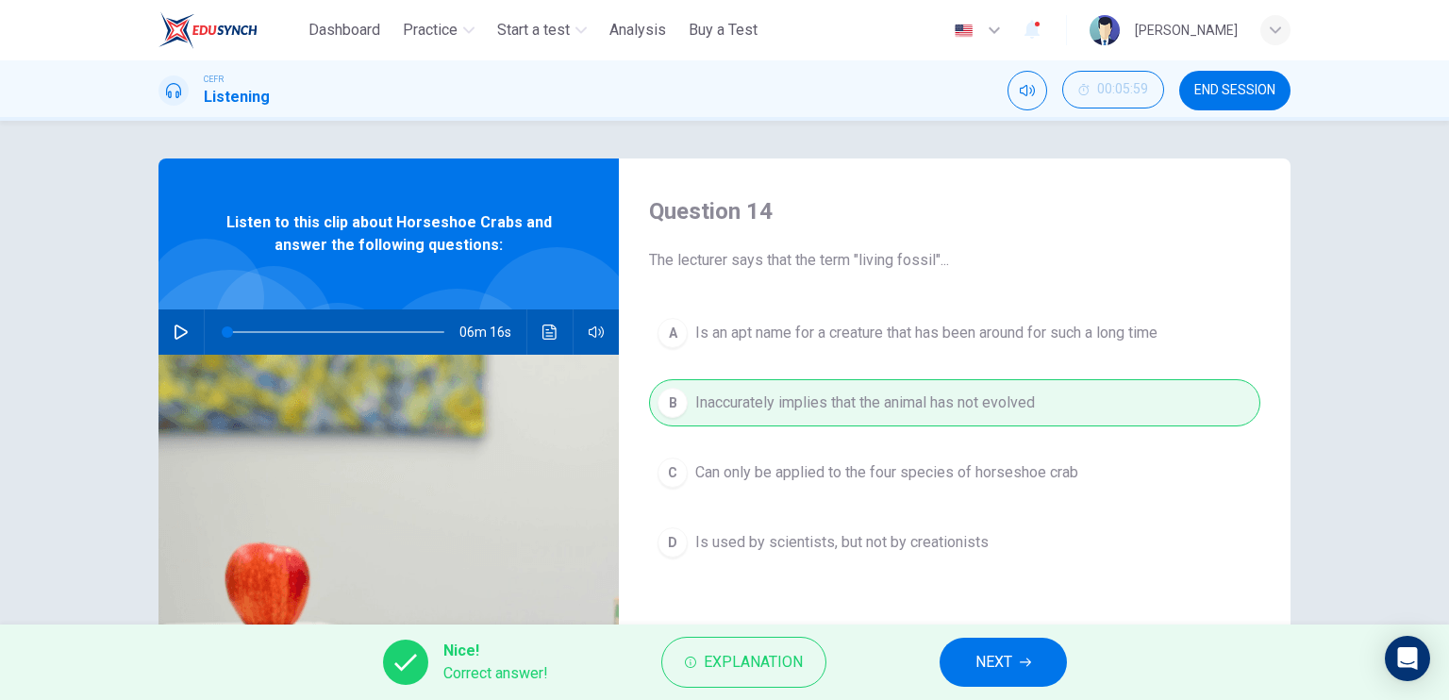
click at [978, 642] on button "NEXT" at bounding box center [1002, 662] width 127 height 49
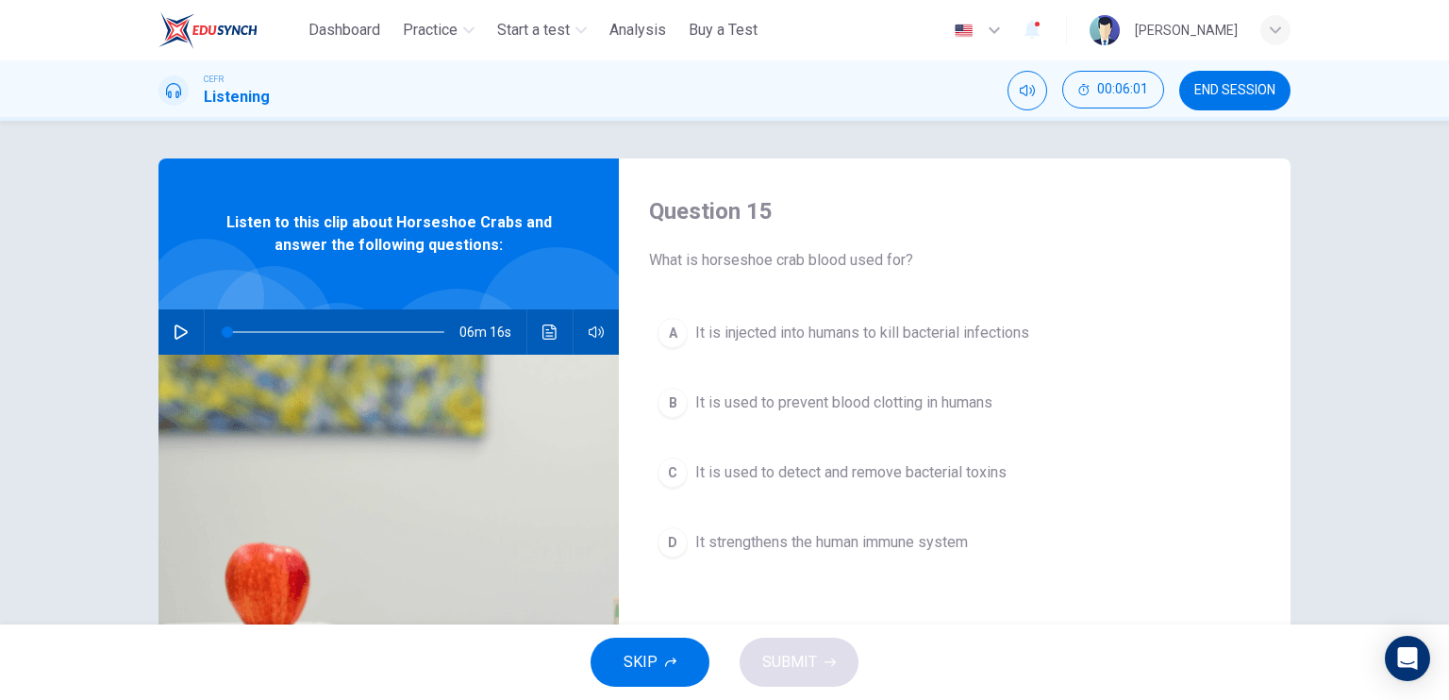
click at [916, 495] on div "A It is injected into humans to kill bacterial infections B It is used to preve…" at bounding box center [954, 456] width 611 height 294
click at [919, 482] on span "It is used to detect and remove bacterial toxins" at bounding box center [850, 472] width 311 height 23
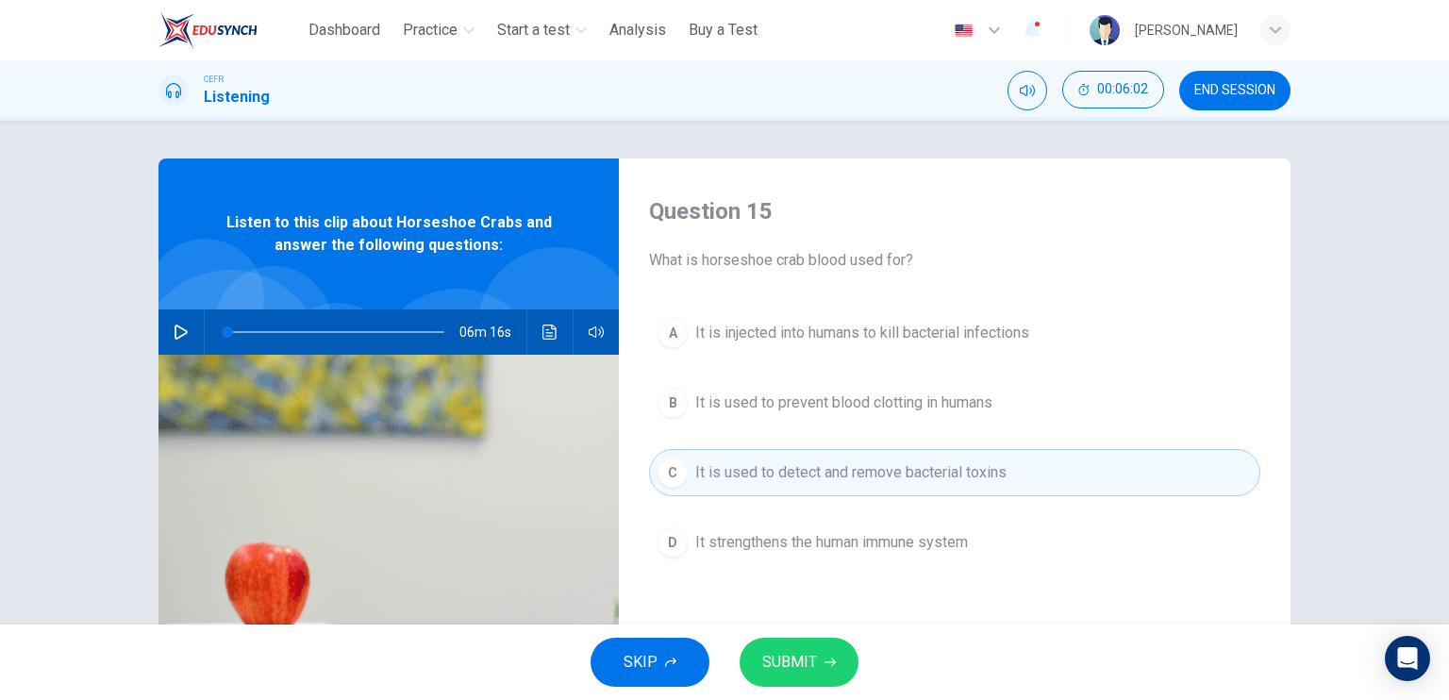
click at [802, 652] on span "SUBMIT" at bounding box center [789, 662] width 55 height 26
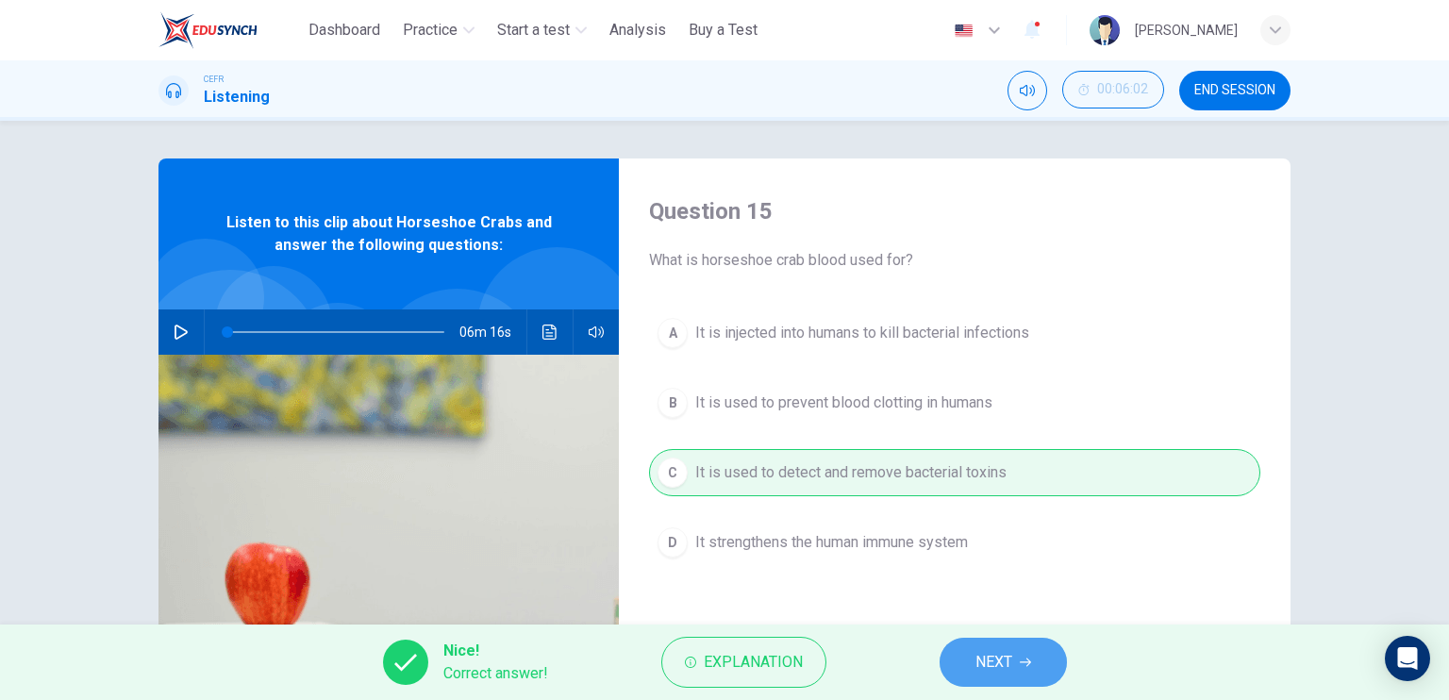
click at [961, 661] on button "NEXT" at bounding box center [1002, 662] width 127 height 49
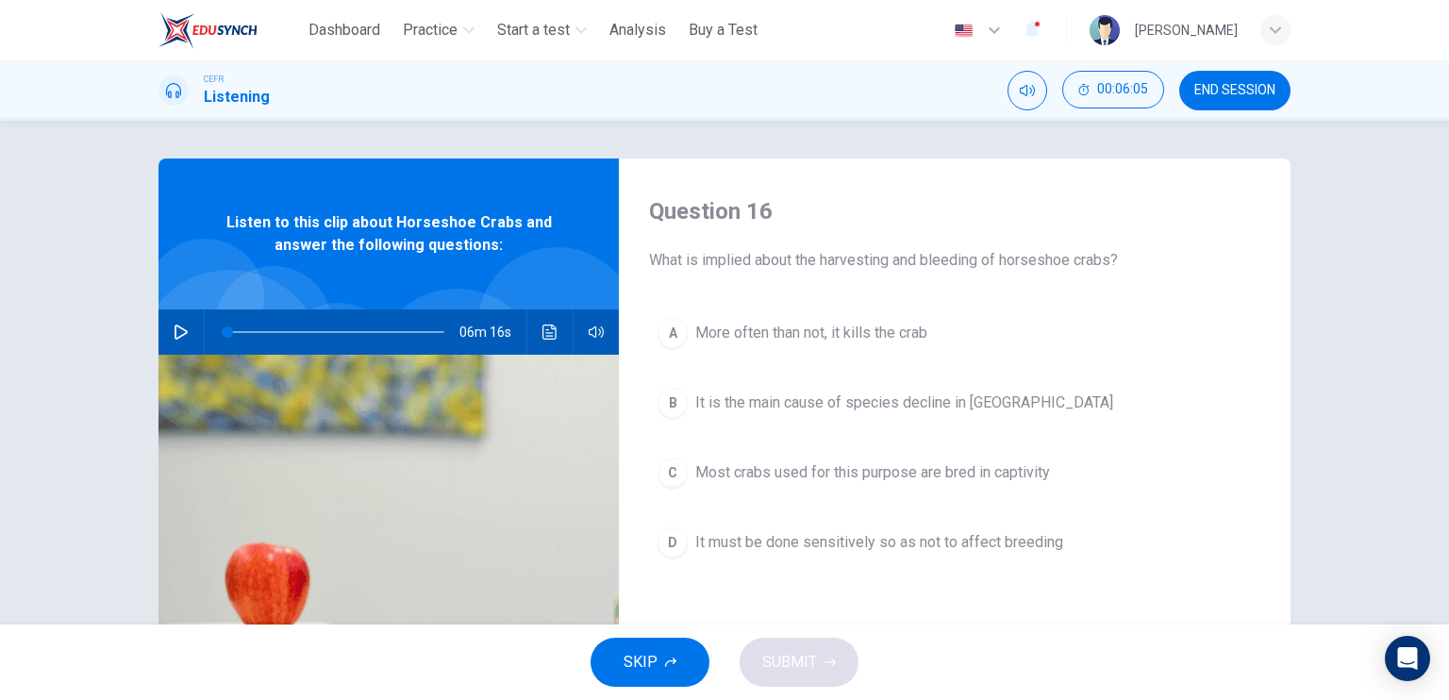
click at [904, 547] on span "It must be done sensitively so as not to affect breeding" at bounding box center [879, 542] width 368 height 23
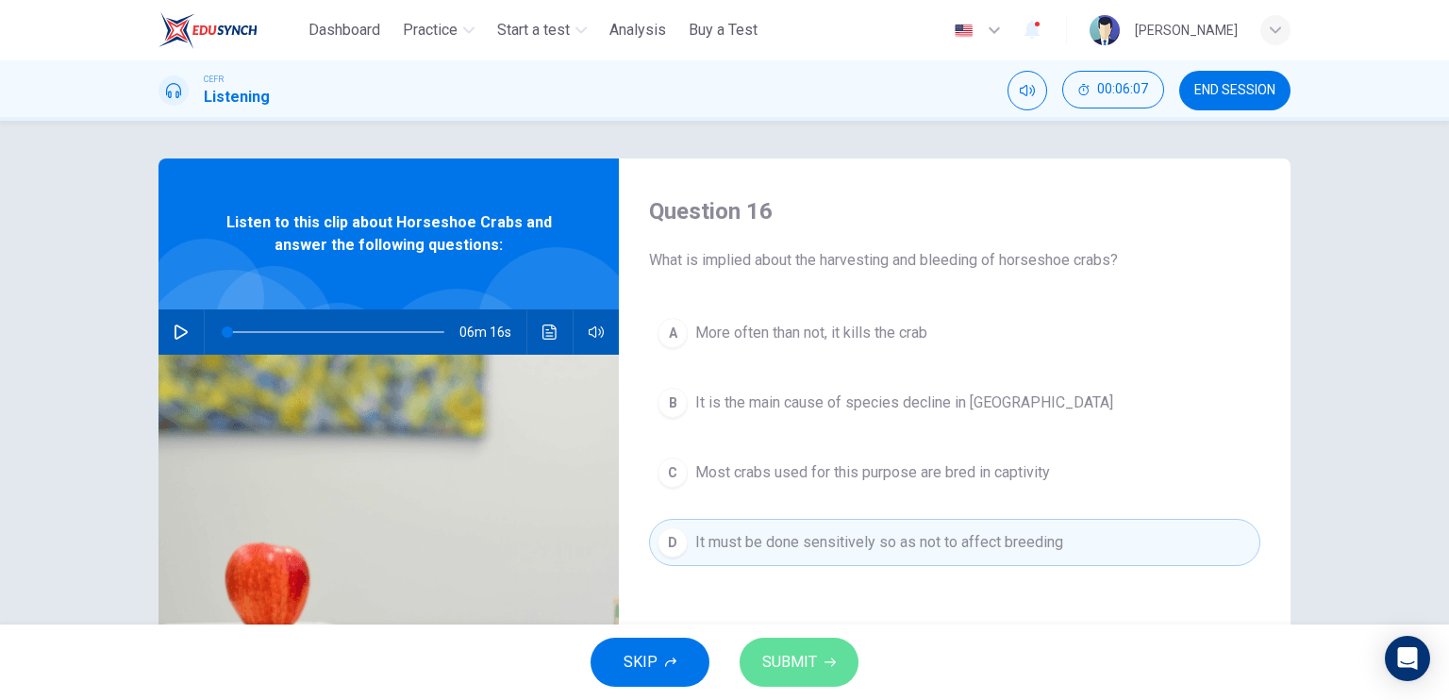
click at [817, 655] on button "SUBMIT" at bounding box center [798, 662] width 119 height 49
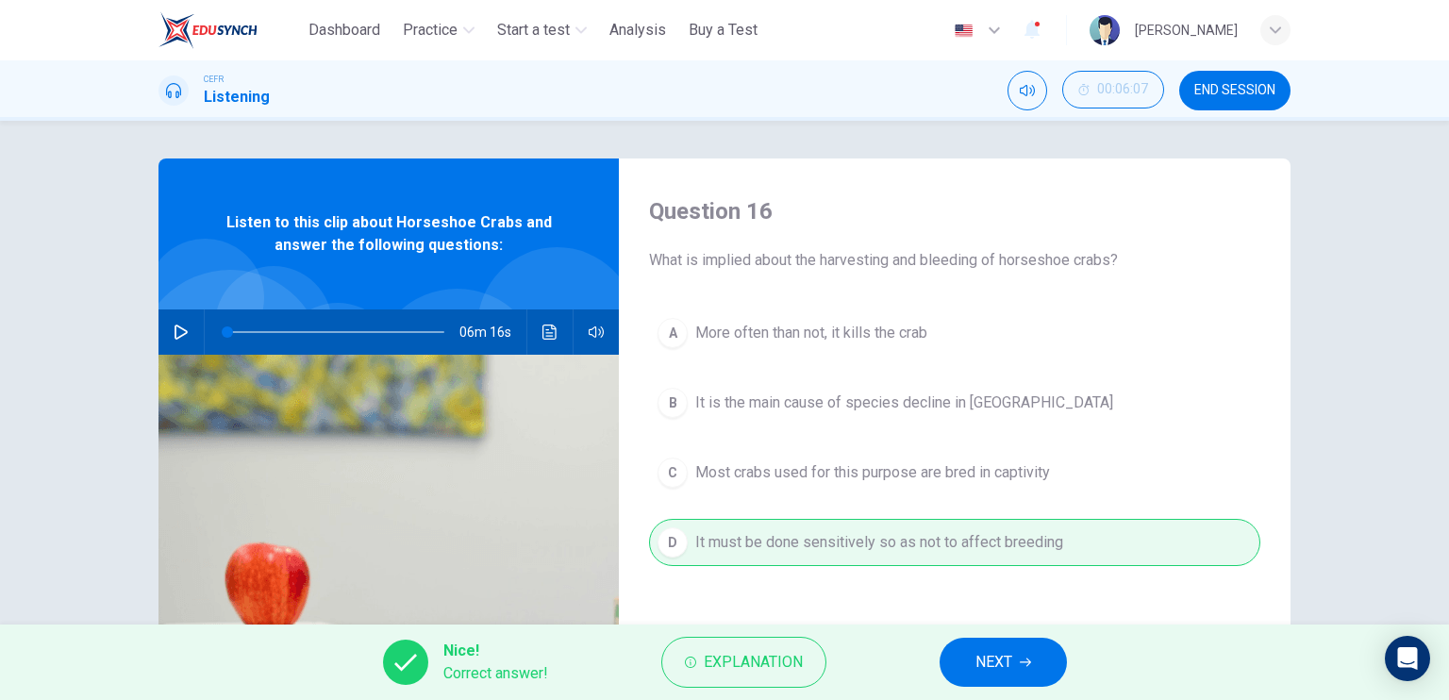
click at [951, 656] on button "NEXT" at bounding box center [1002, 662] width 127 height 49
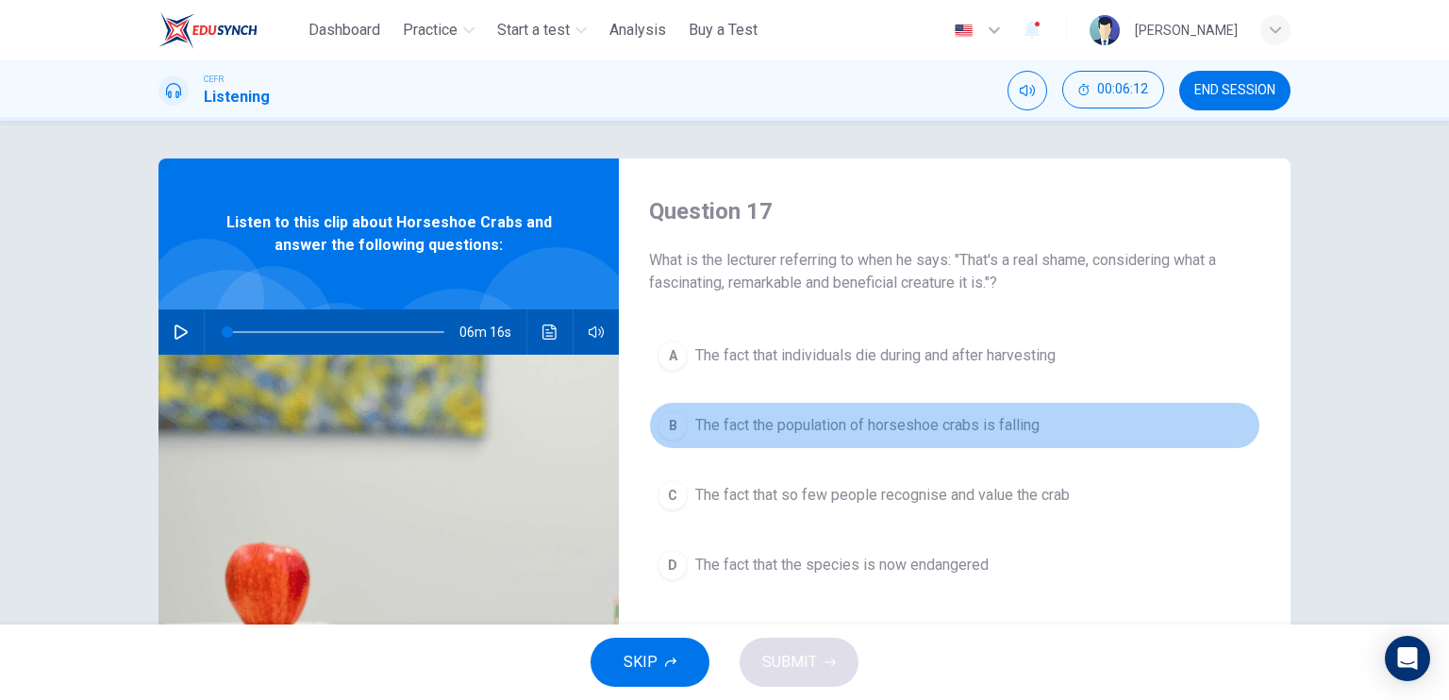
click at [894, 440] on button "B The fact the population of horseshoe crabs is falling" at bounding box center [954, 425] width 611 height 47
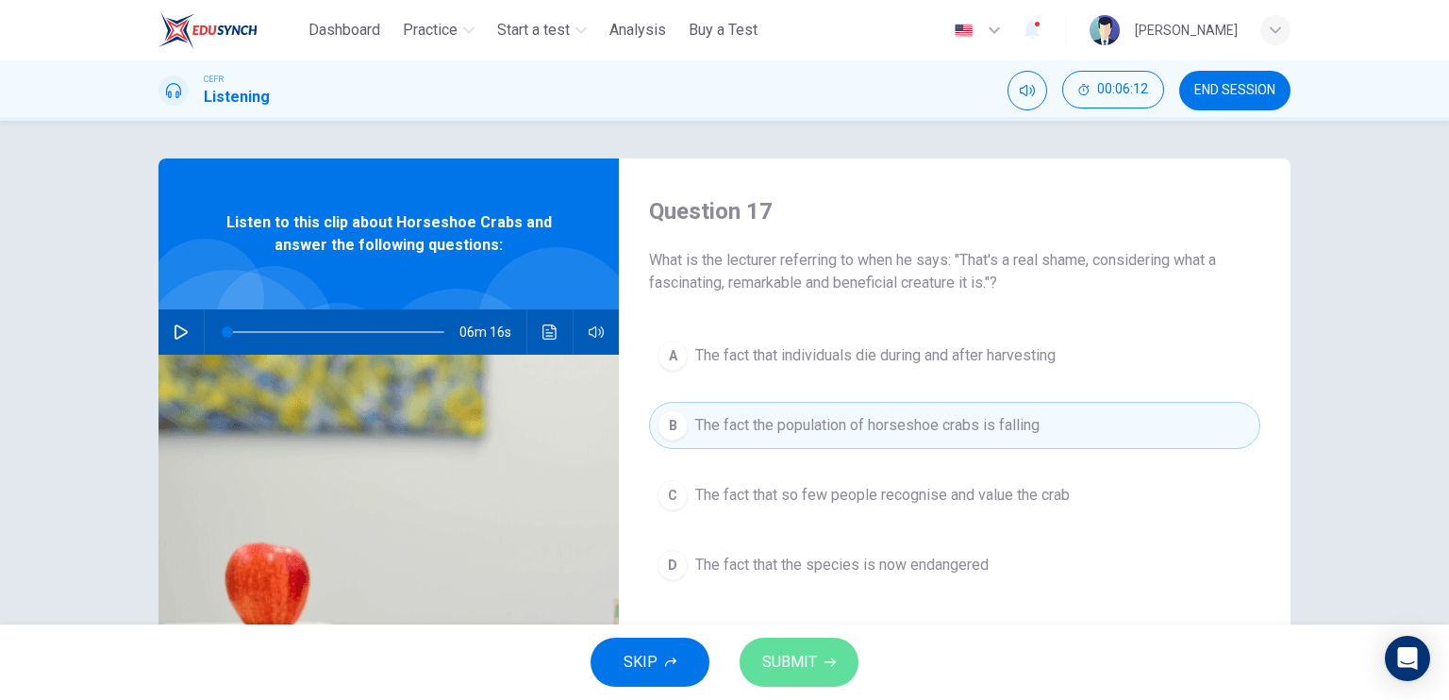
click at [841, 646] on button "SUBMIT" at bounding box center [798, 662] width 119 height 49
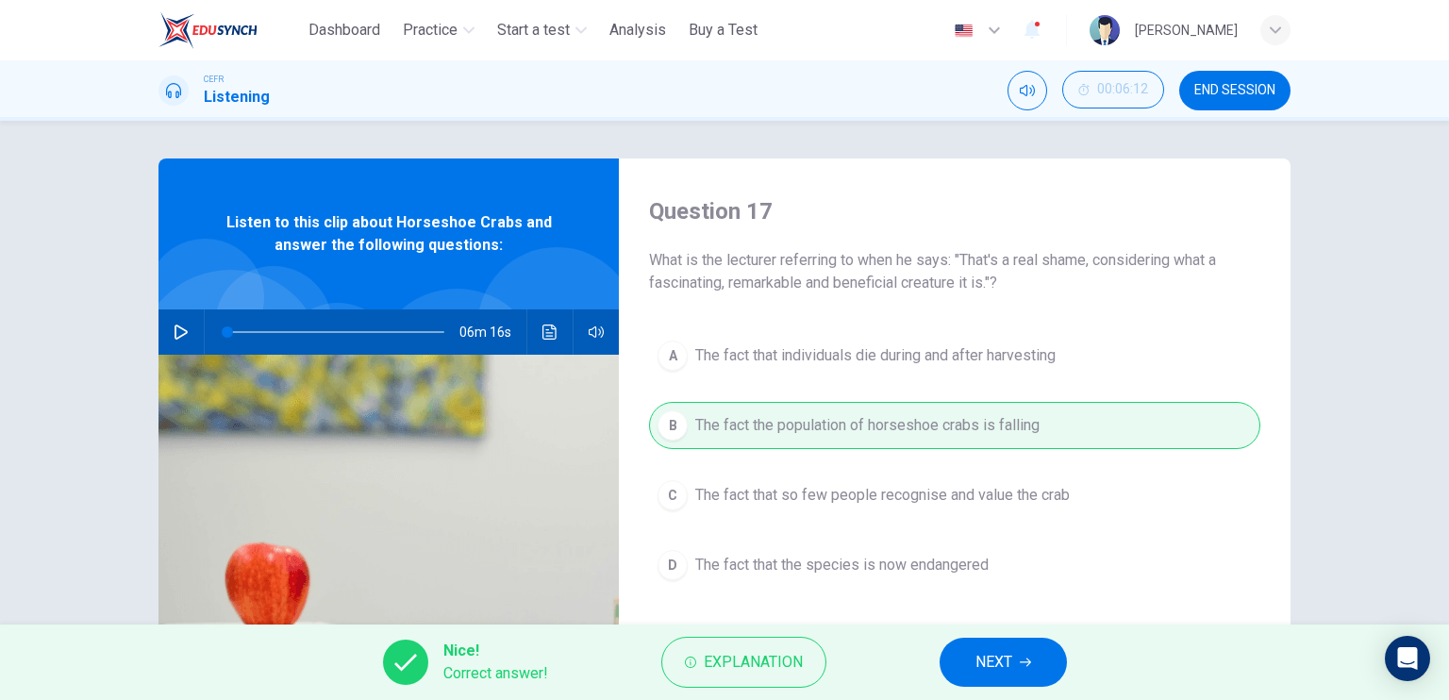
click at [965, 667] on button "NEXT" at bounding box center [1002, 662] width 127 height 49
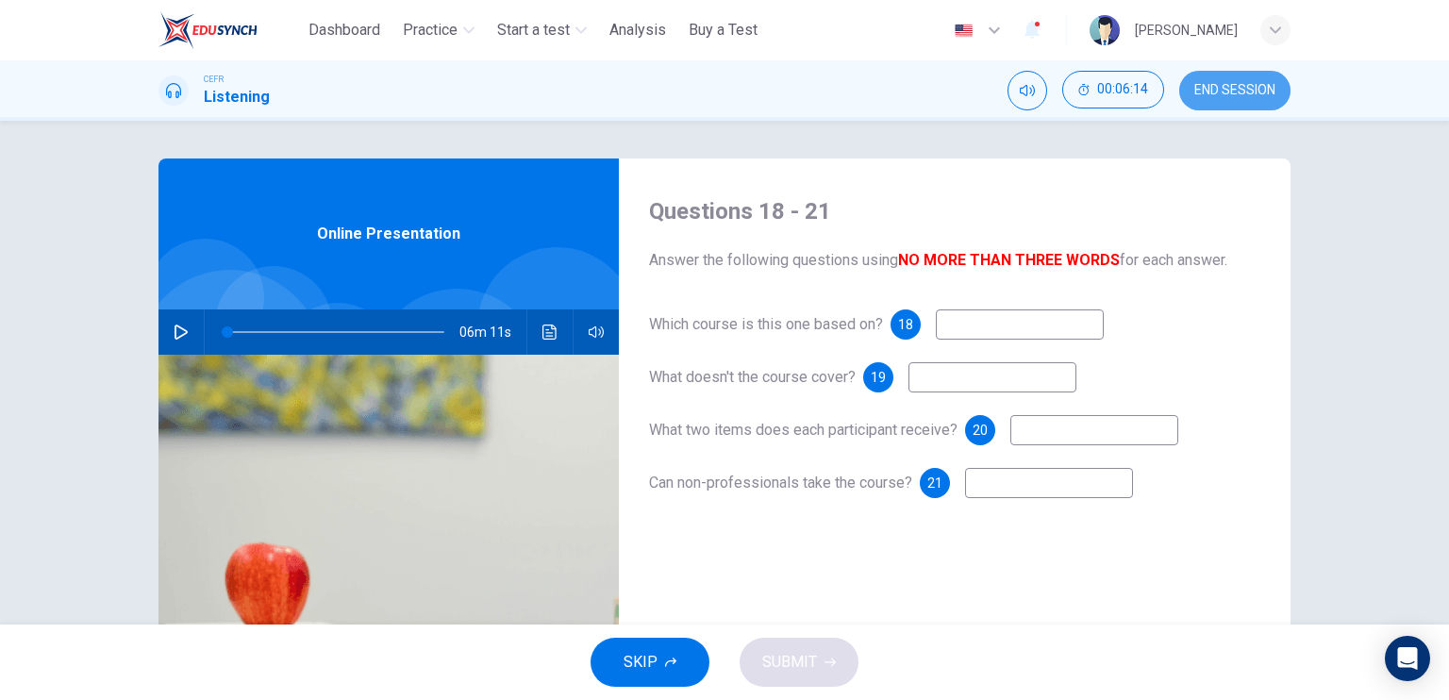
click at [1225, 102] on button "END SESSION" at bounding box center [1234, 91] width 111 height 40
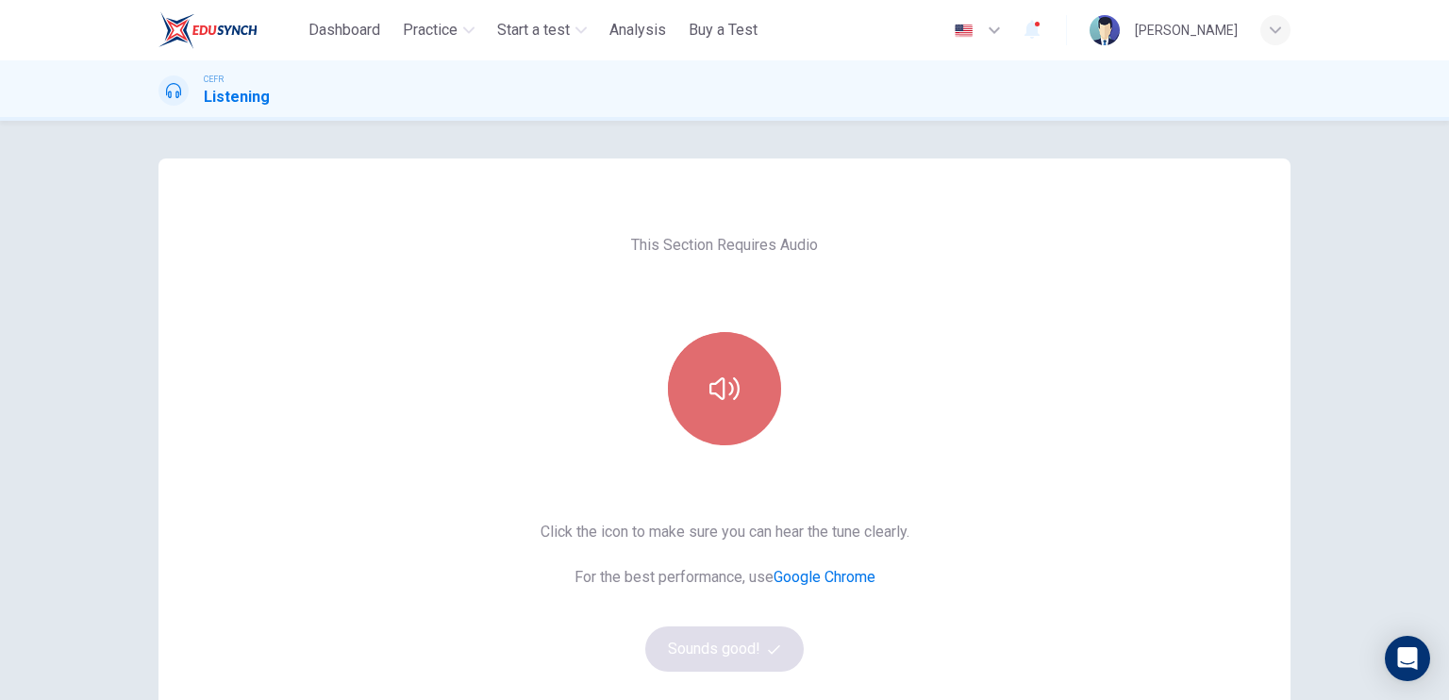
click at [725, 405] on button "button" at bounding box center [724, 388] width 113 height 113
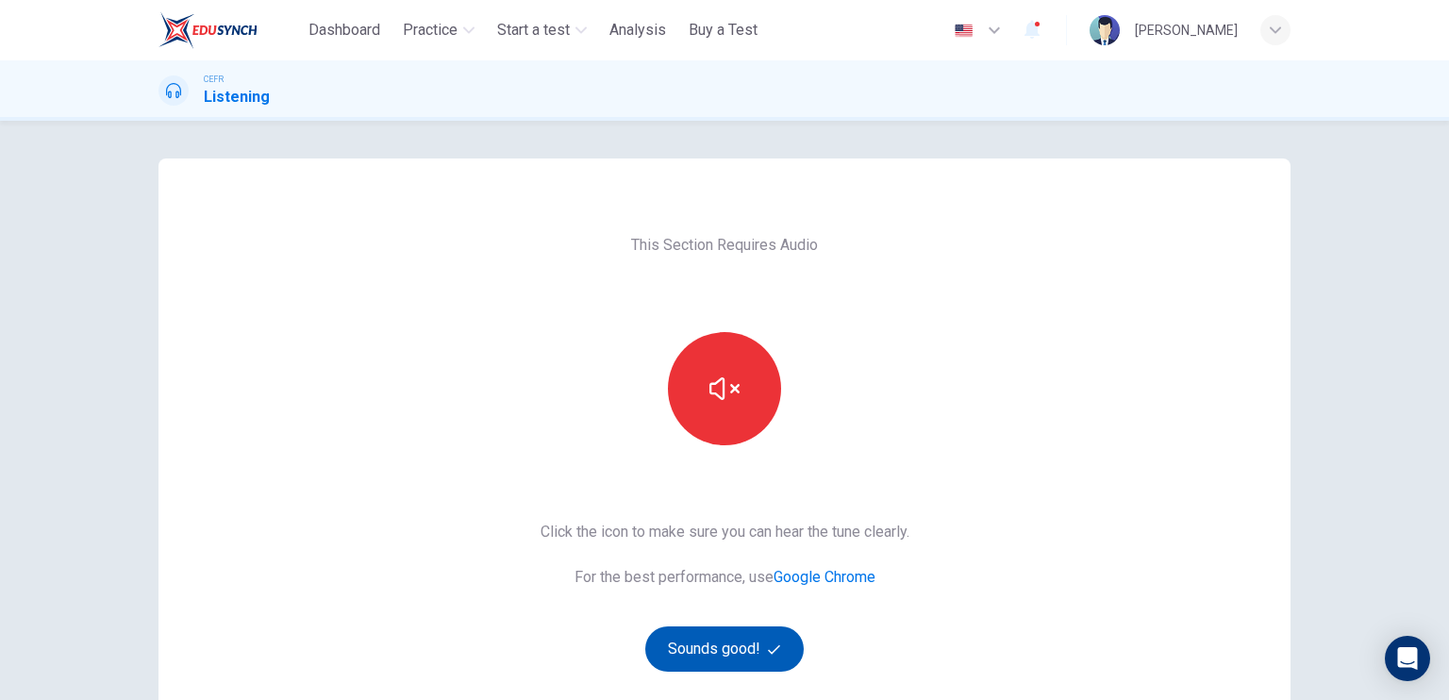
click at [736, 637] on button "Sounds good!" at bounding box center [724, 648] width 158 height 45
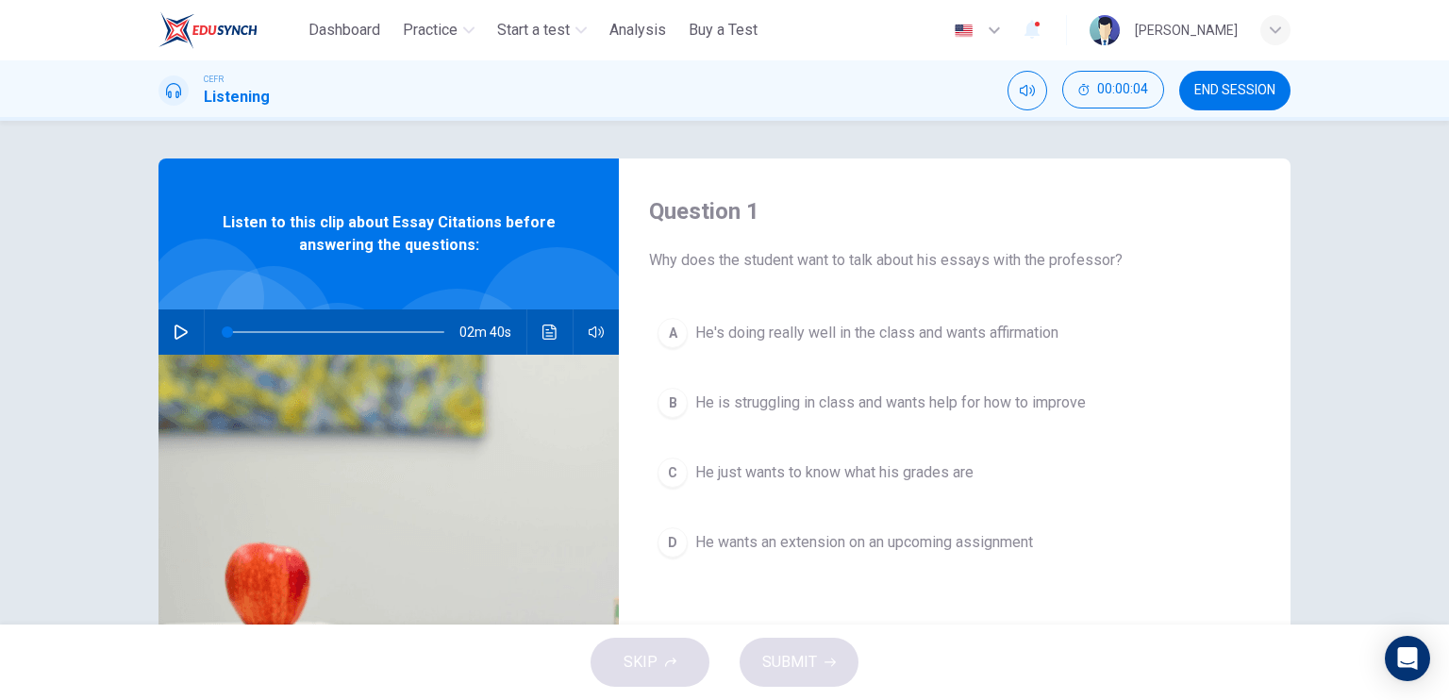
click at [174, 327] on icon "button" at bounding box center [180, 331] width 13 height 15
type input "*"
click at [798, 411] on span "He is struggling in class and wants help for how to improve" at bounding box center [890, 402] width 390 height 23
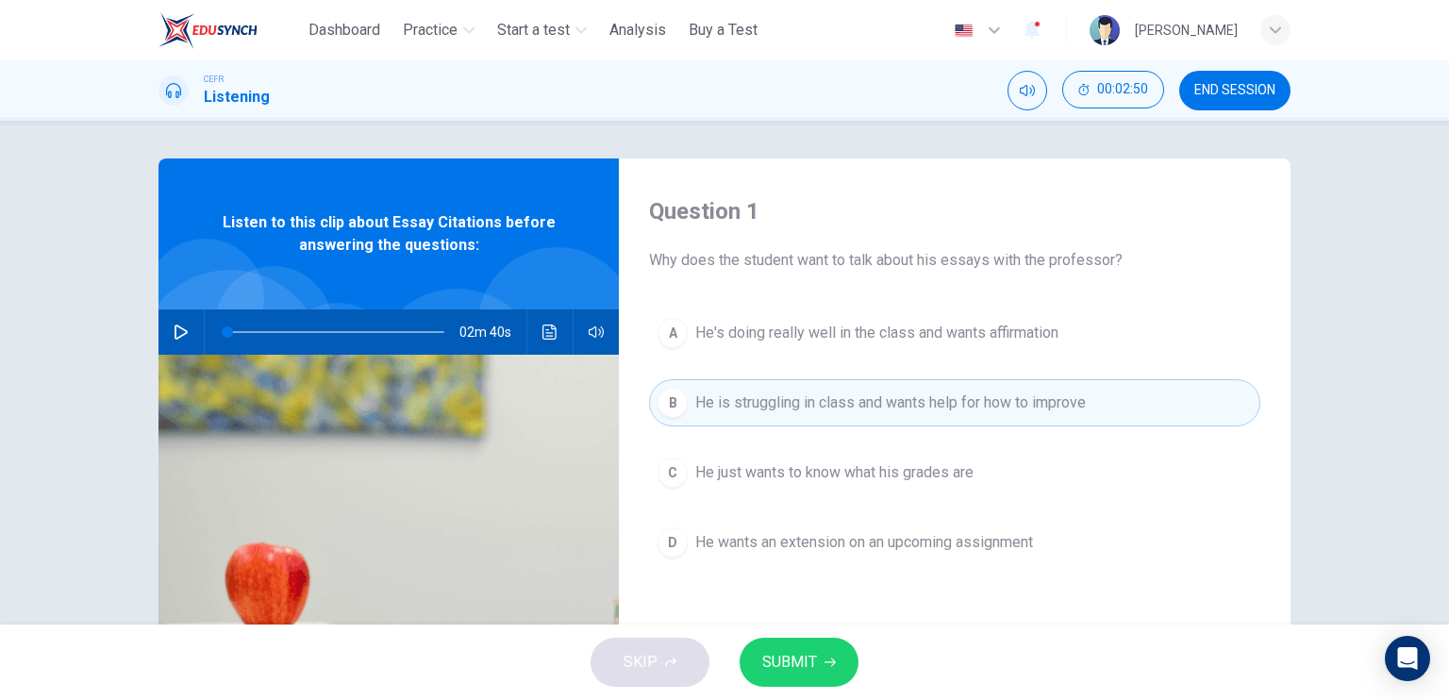
click at [825, 652] on button "SUBMIT" at bounding box center [798, 662] width 119 height 49
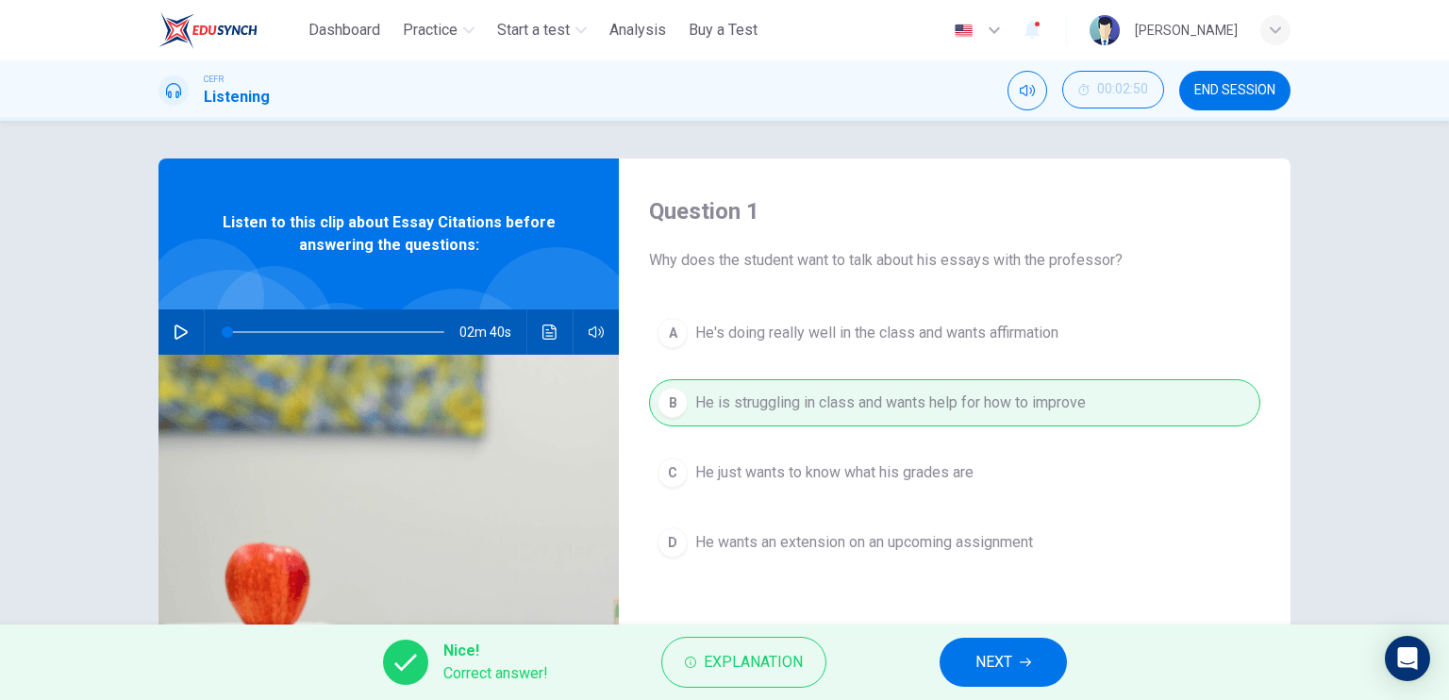
click at [966, 653] on button "NEXT" at bounding box center [1002, 662] width 127 height 49
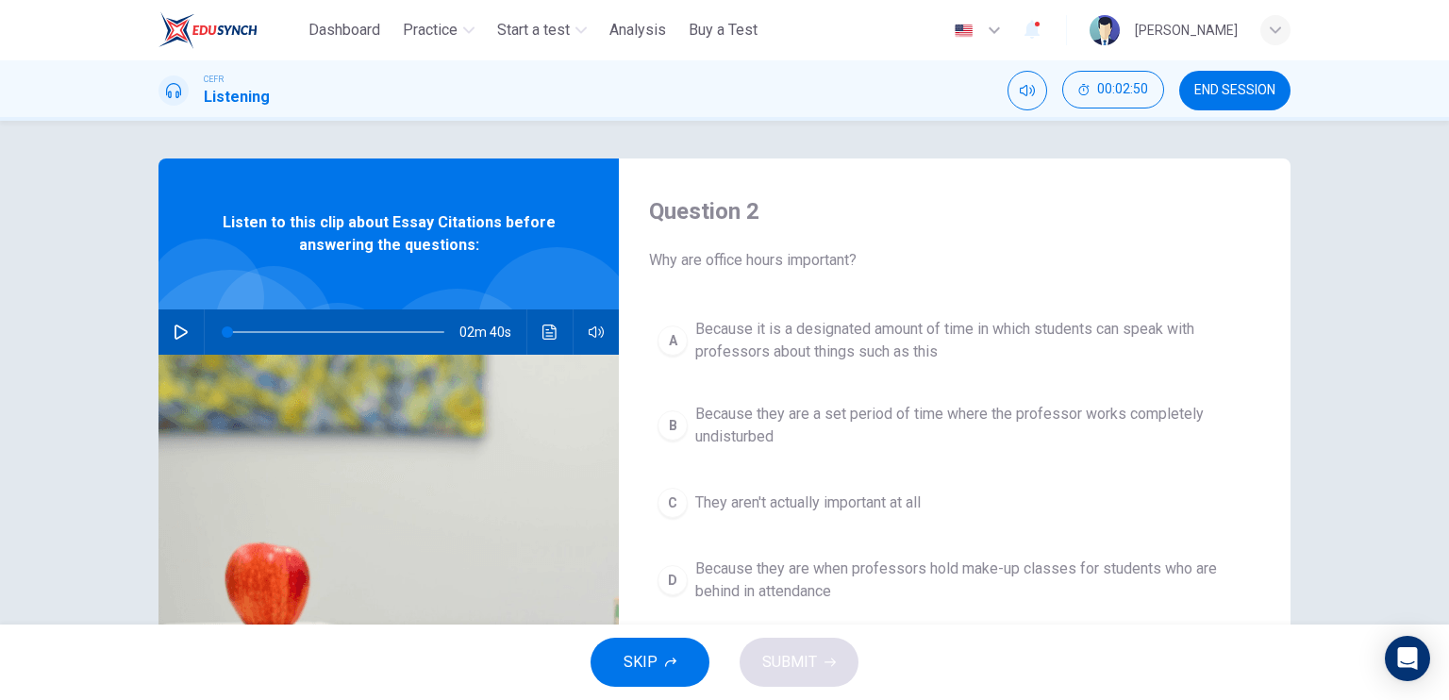
scroll to position [94, 0]
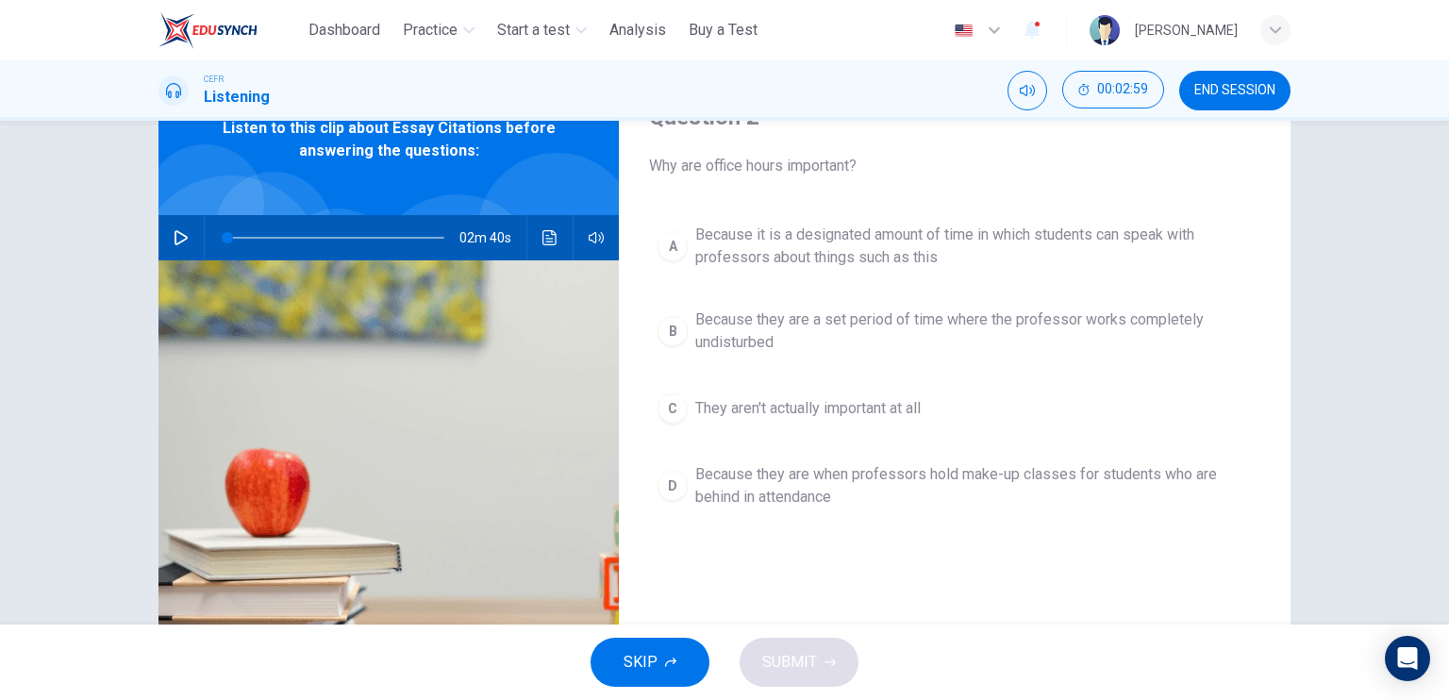
click at [798, 256] on span "Because it is a designated amount of time in which students can speak with prof…" at bounding box center [973, 246] width 556 height 45
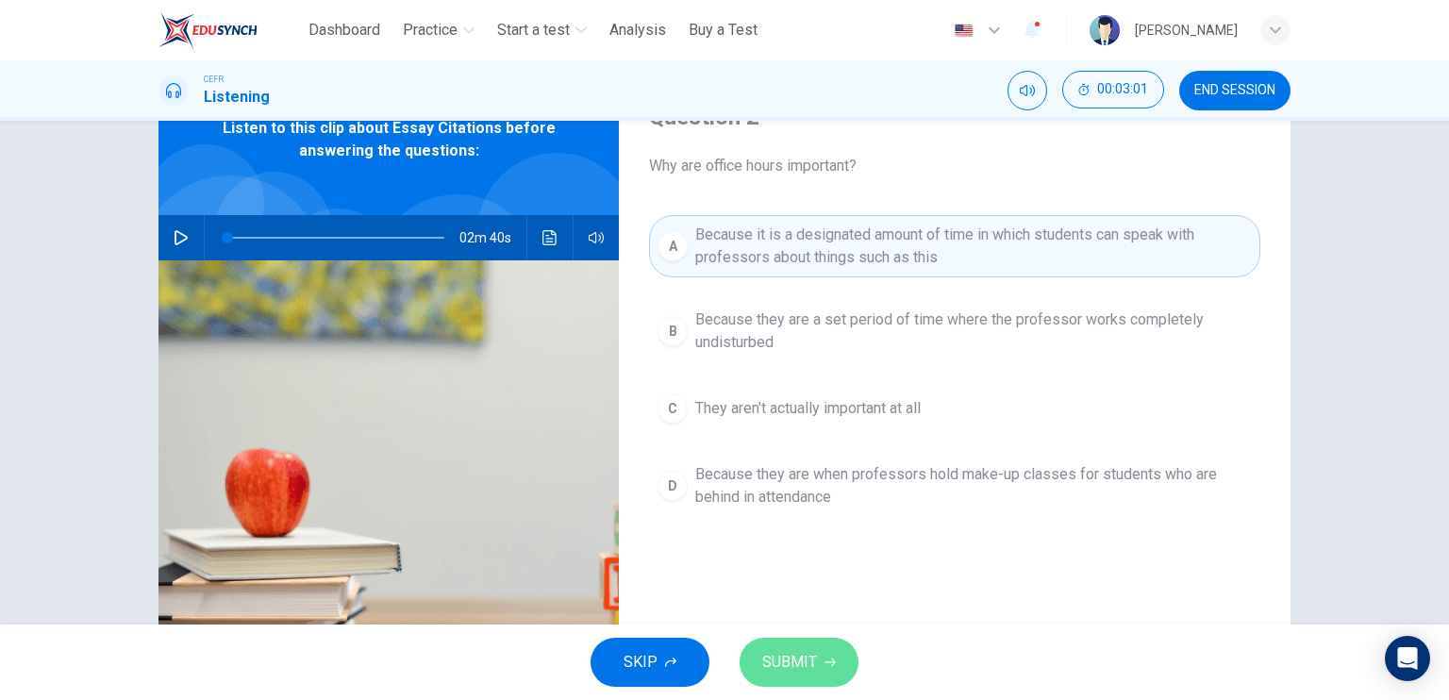
click at [819, 644] on button "SUBMIT" at bounding box center [798, 662] width 119 height 49
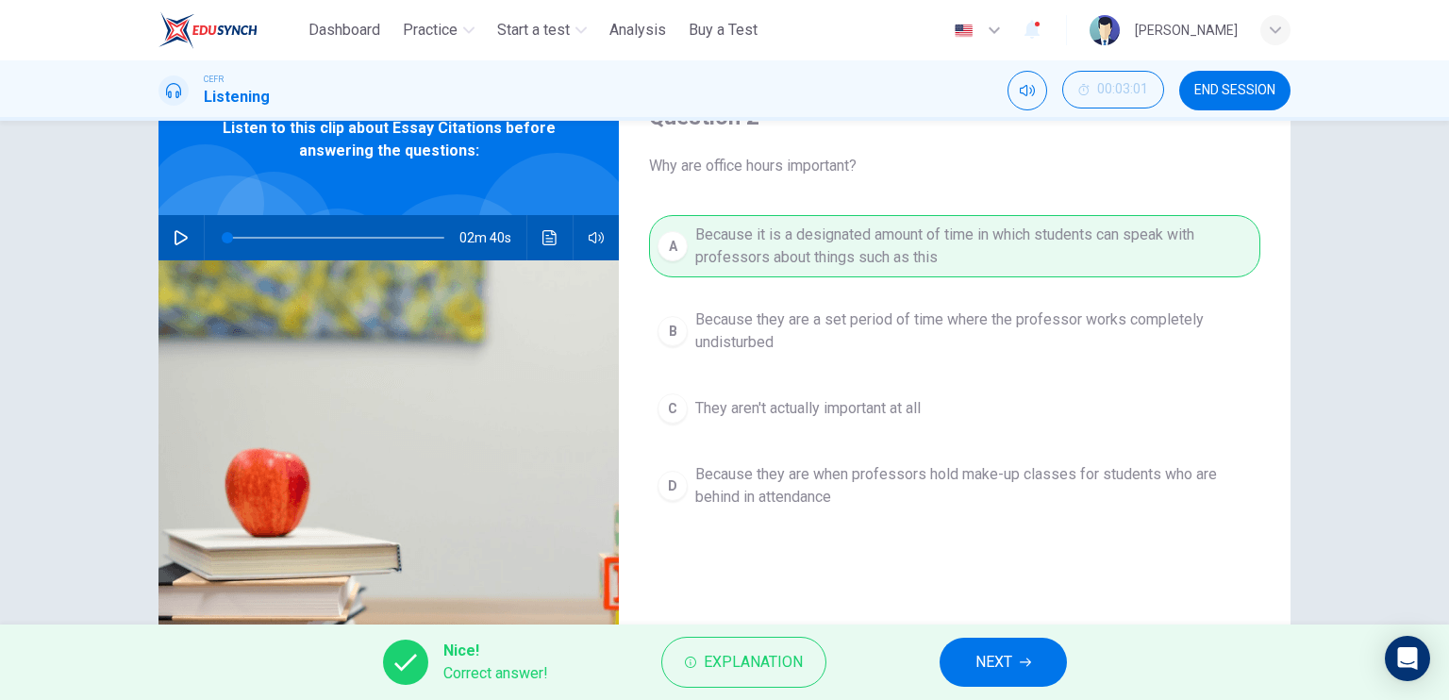
click at [949, 647] on button "NEXT" at bounding box center [1002, 662] width 127 height 49
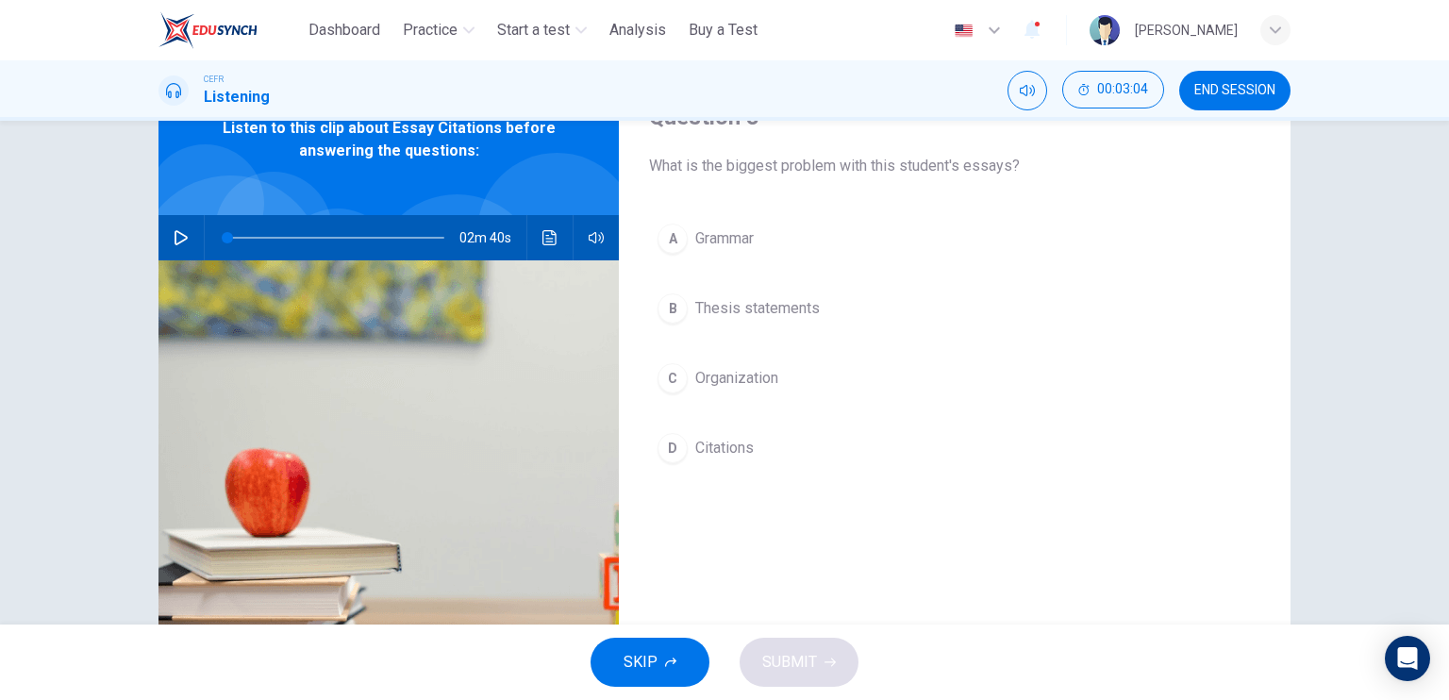
click at [733, 464] on button "D Citations" at bounding box center [954, 447] width 611 height 47
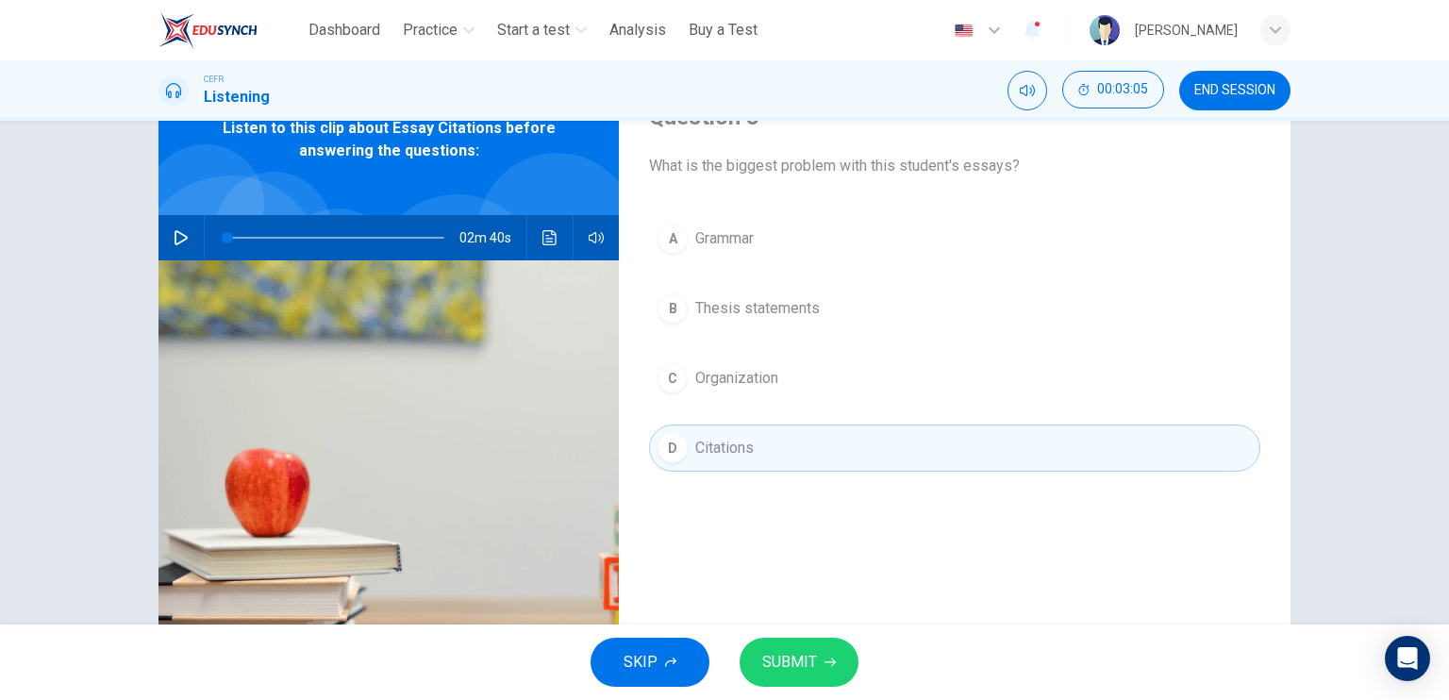
click at [800, 648] on button "SUBMIT" at bounding box center [798, 662] width 119 height 49
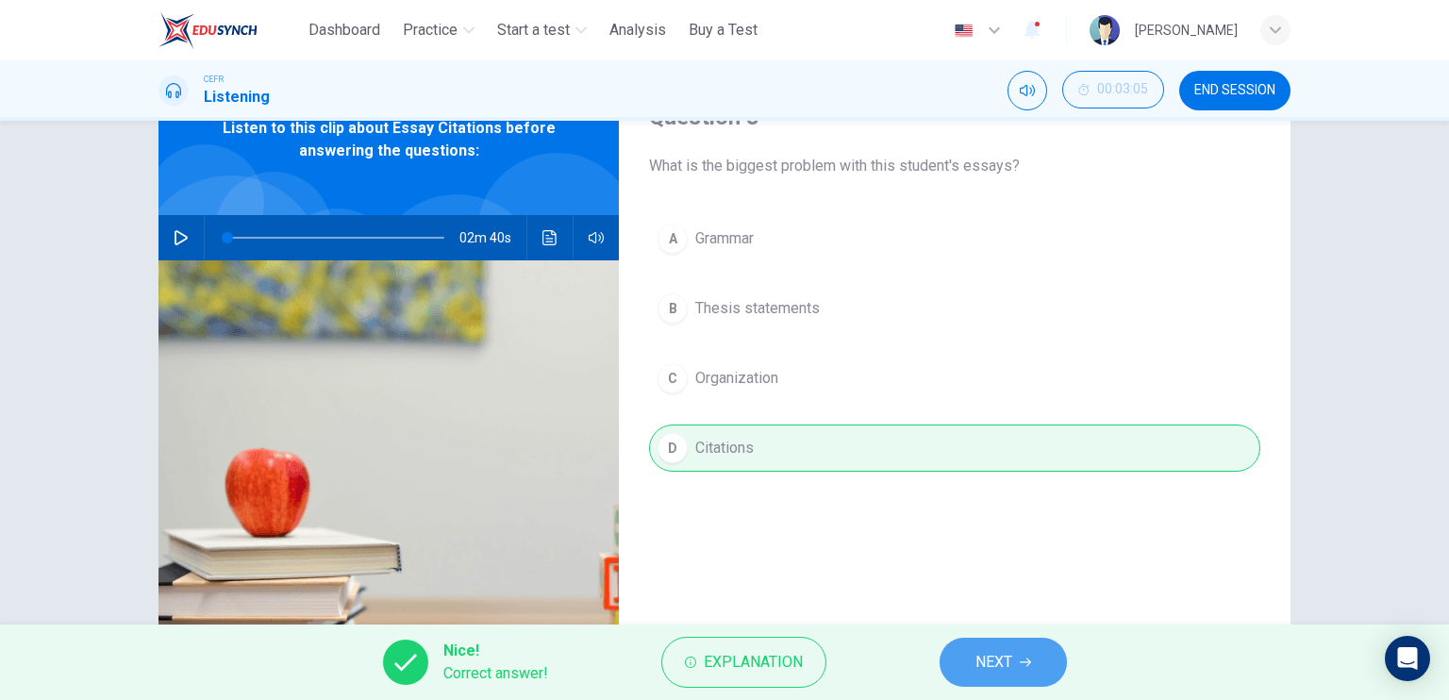
click at [1006, 643] on button "NEXT" at bounding box center [1002, 662] width 127 height 49
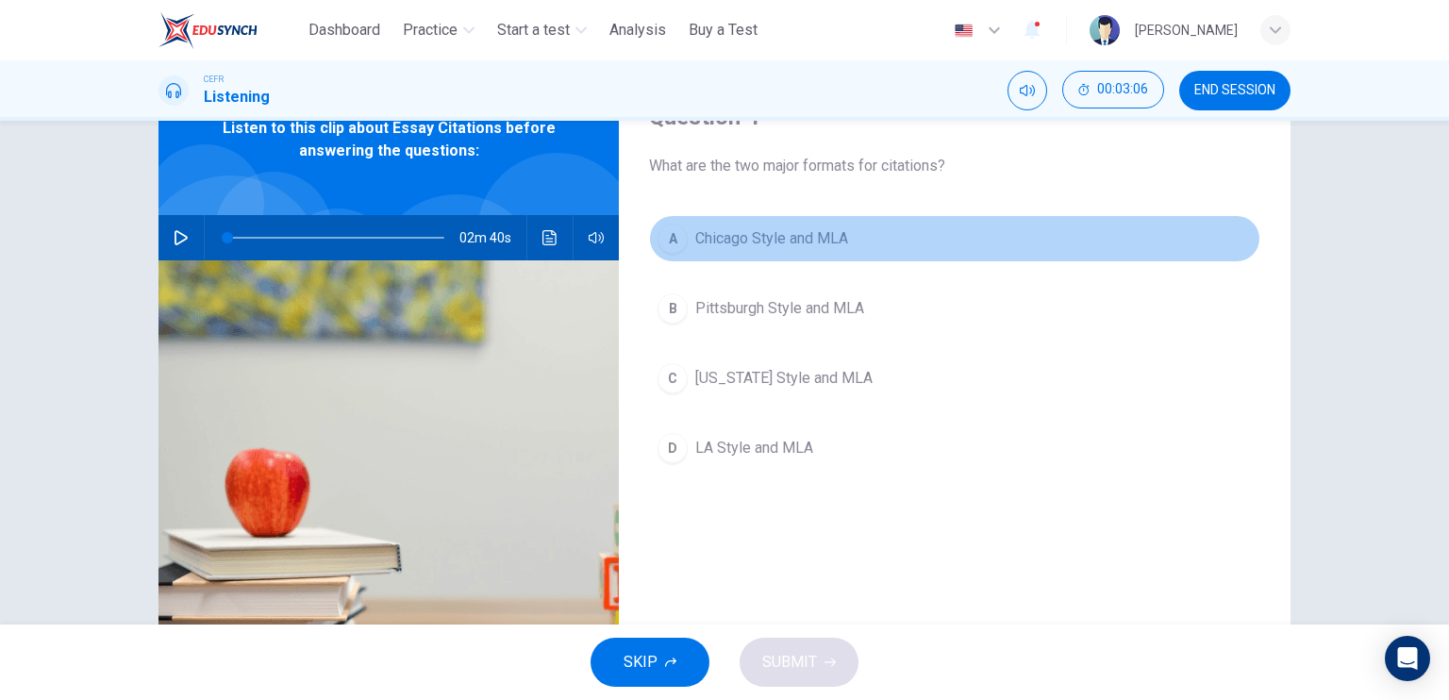
click at [791, 244] on span "Chicago Style and MLA" at bounding box center [771, 238] width 153 height 23
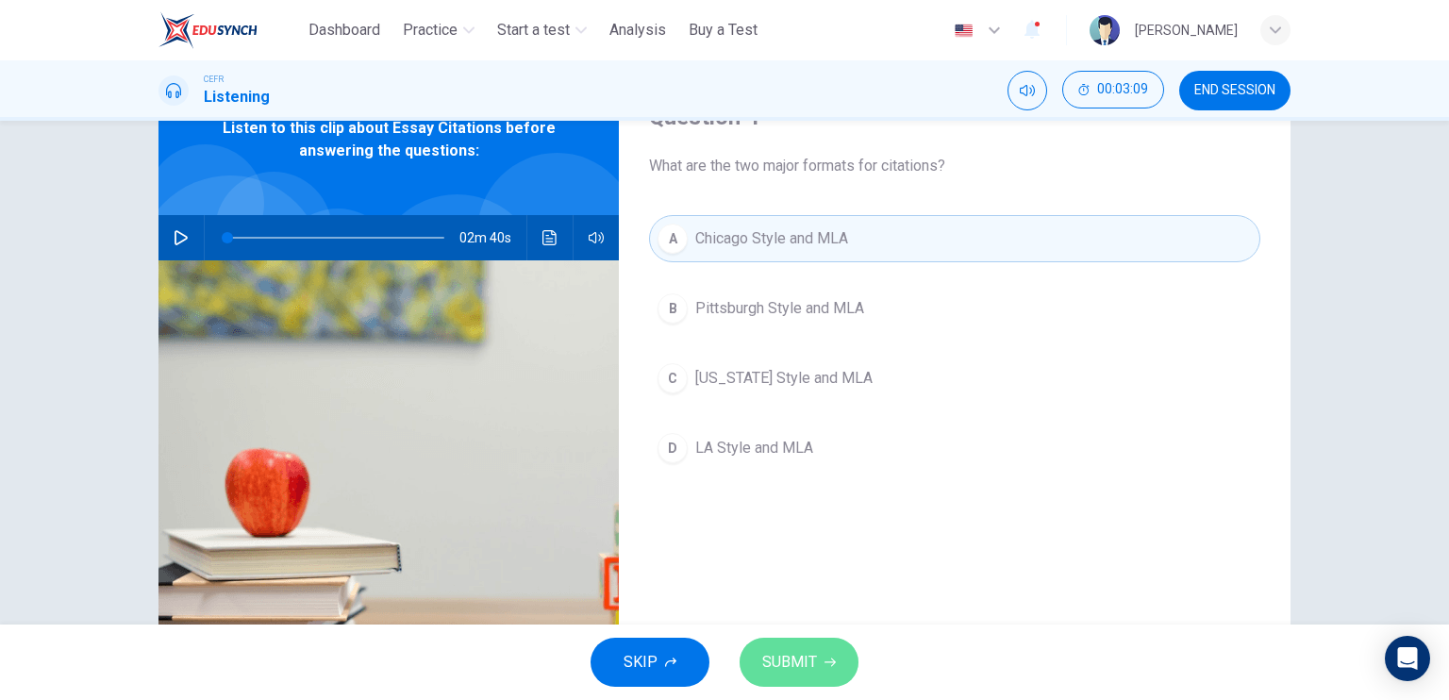
click at [807, 659] on span "SUBMIT" at bounding box center [789, 662] width 55 height 26
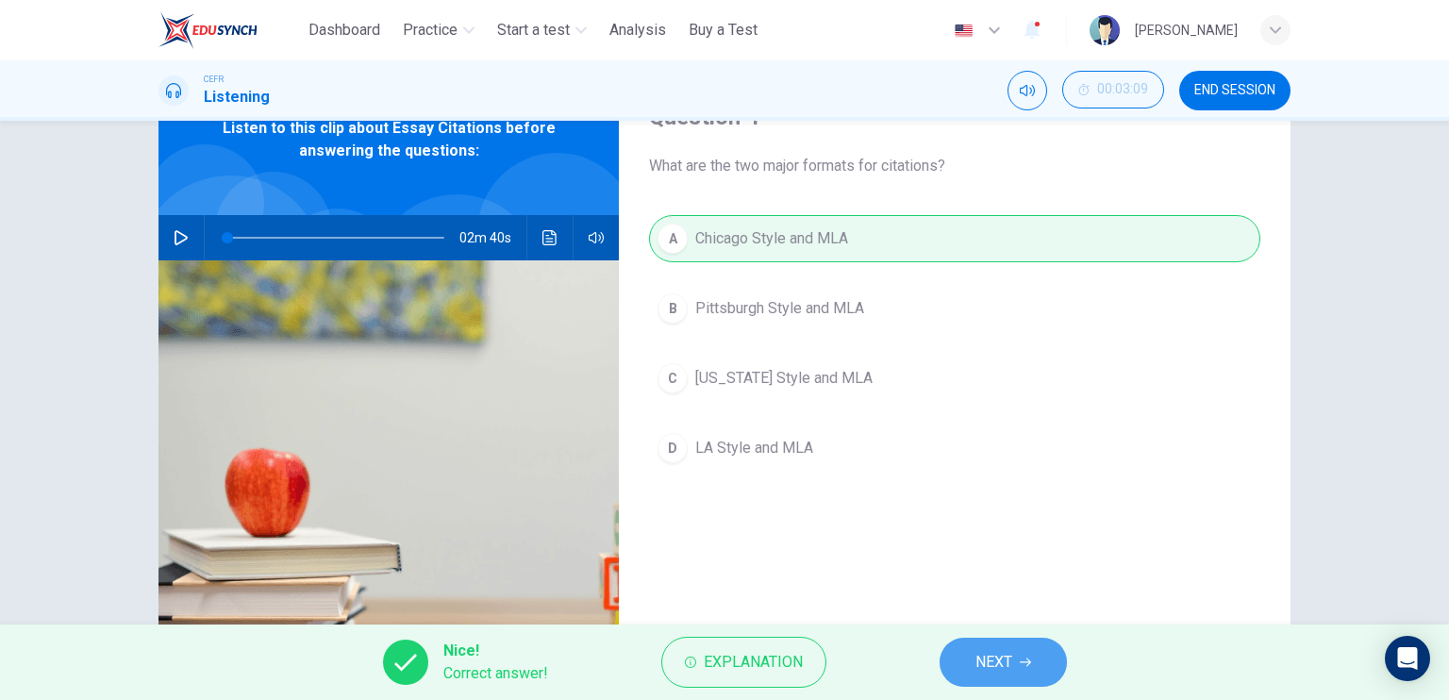
click at [976, 662] on span "NEXT" at bounding box center [993, 662] width 37 height 26
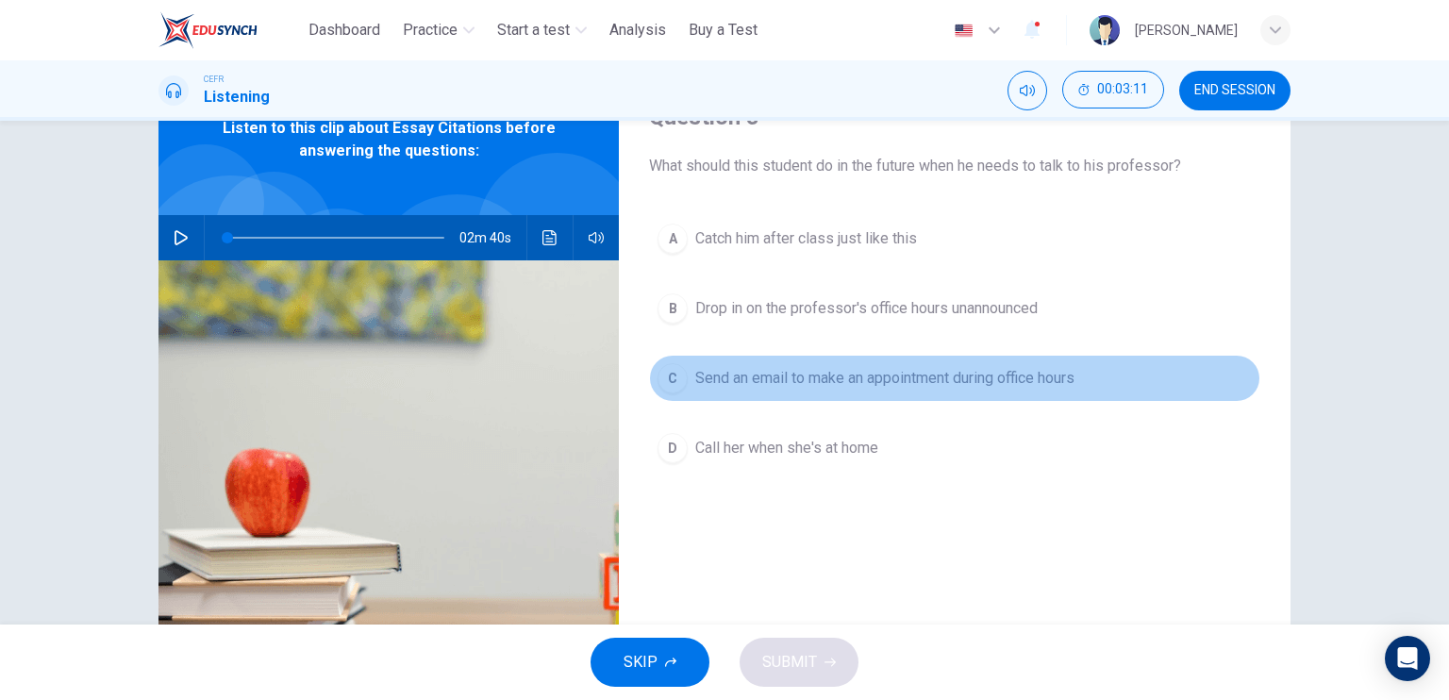
click at [819, 382] on span "Send an email to make an appointment during office hours" at bounding box center [884, 378] width 379 height 23
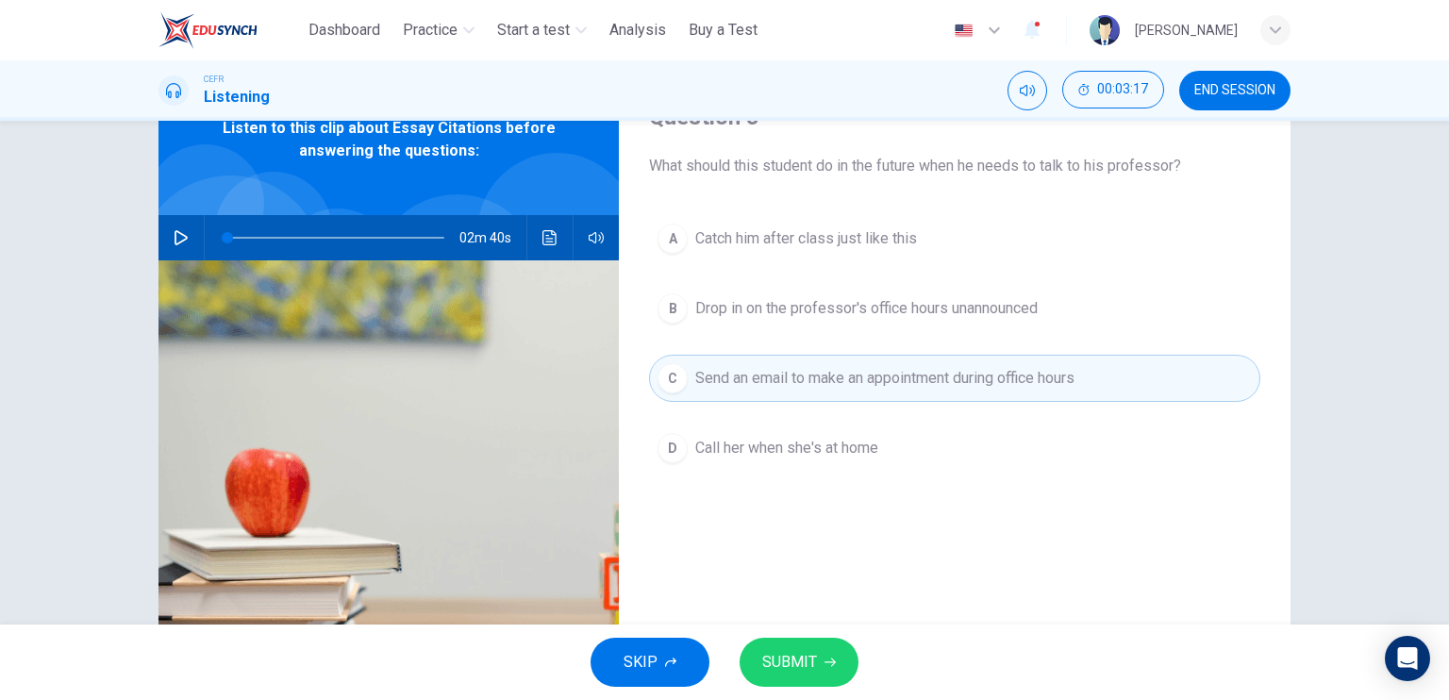
click at [806, 654] on span "SUBMIT" at bounding box center [789, 662] width 55 height 26
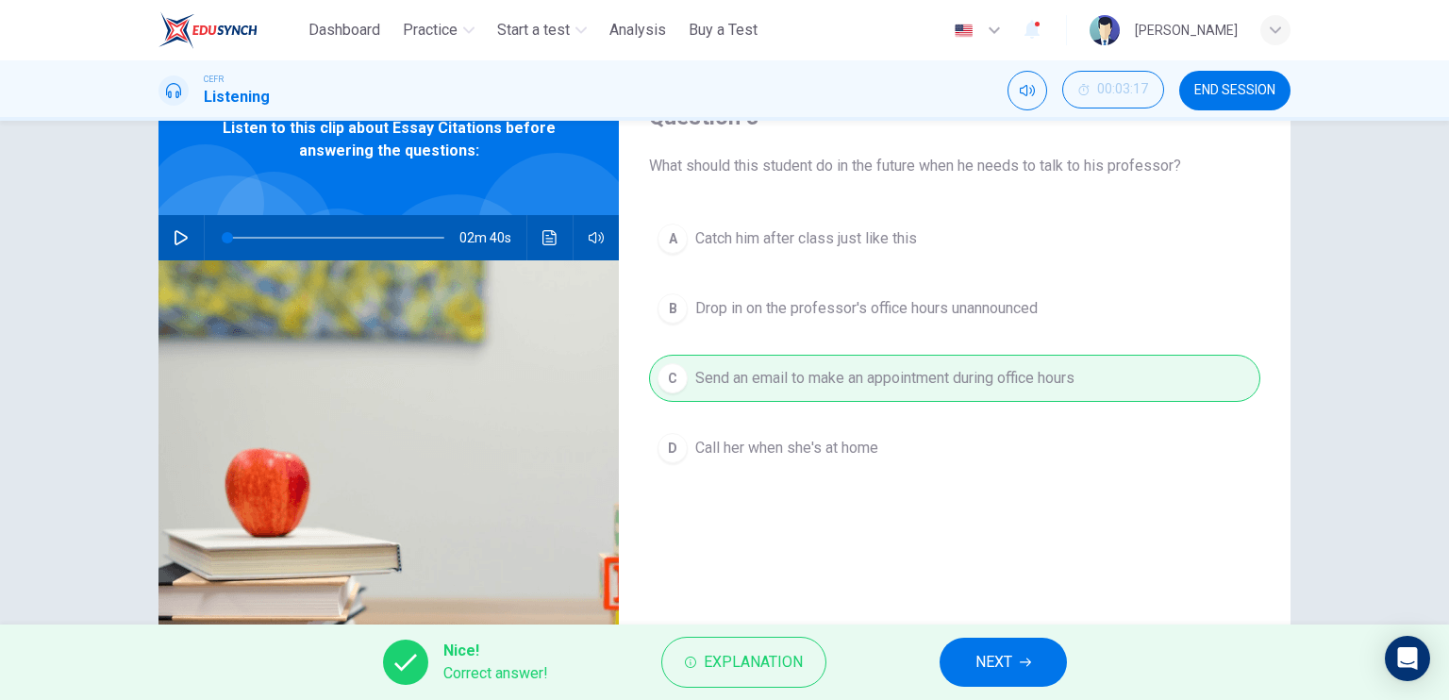
click at [1038, 655] on button "NEXT" at bounding box center [1002, 662] width 127 height 49
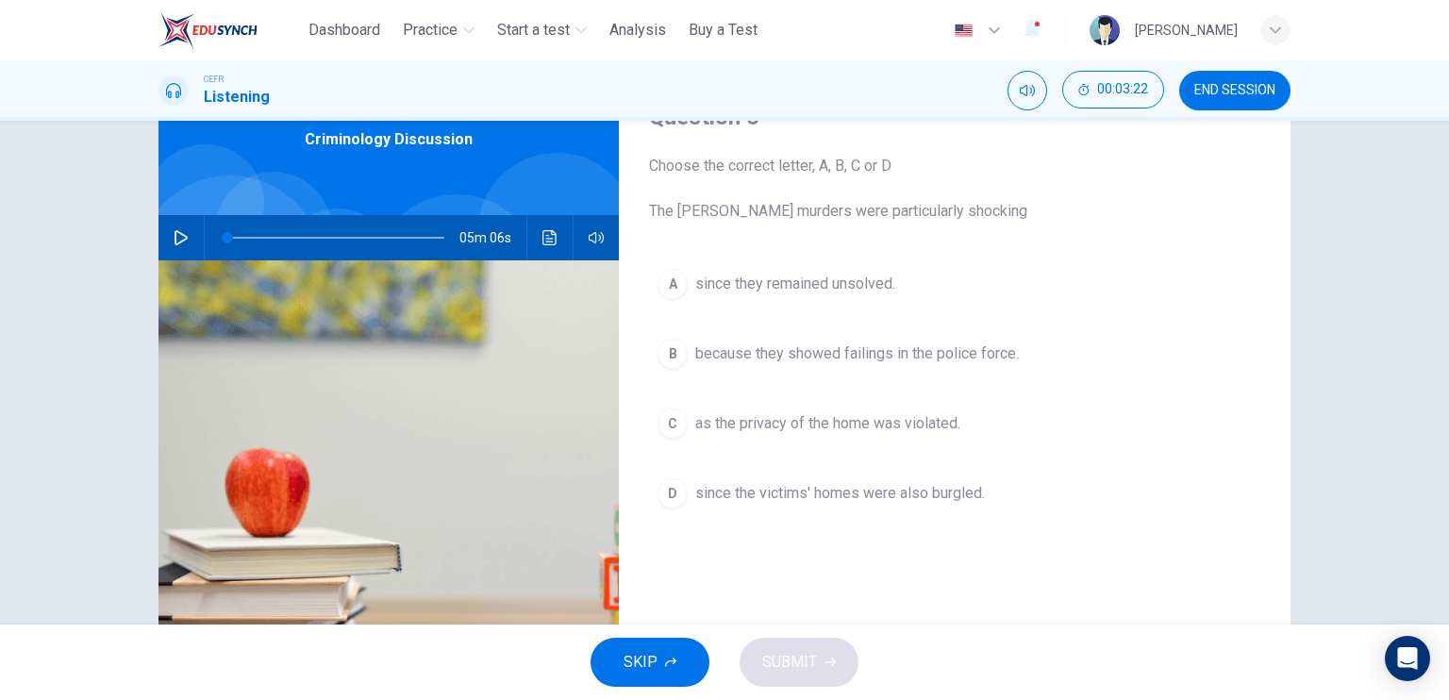
click at [732, 435] on button "C as the privacy of the home was violated." at bounding box center [954, 423] width 611 height 47
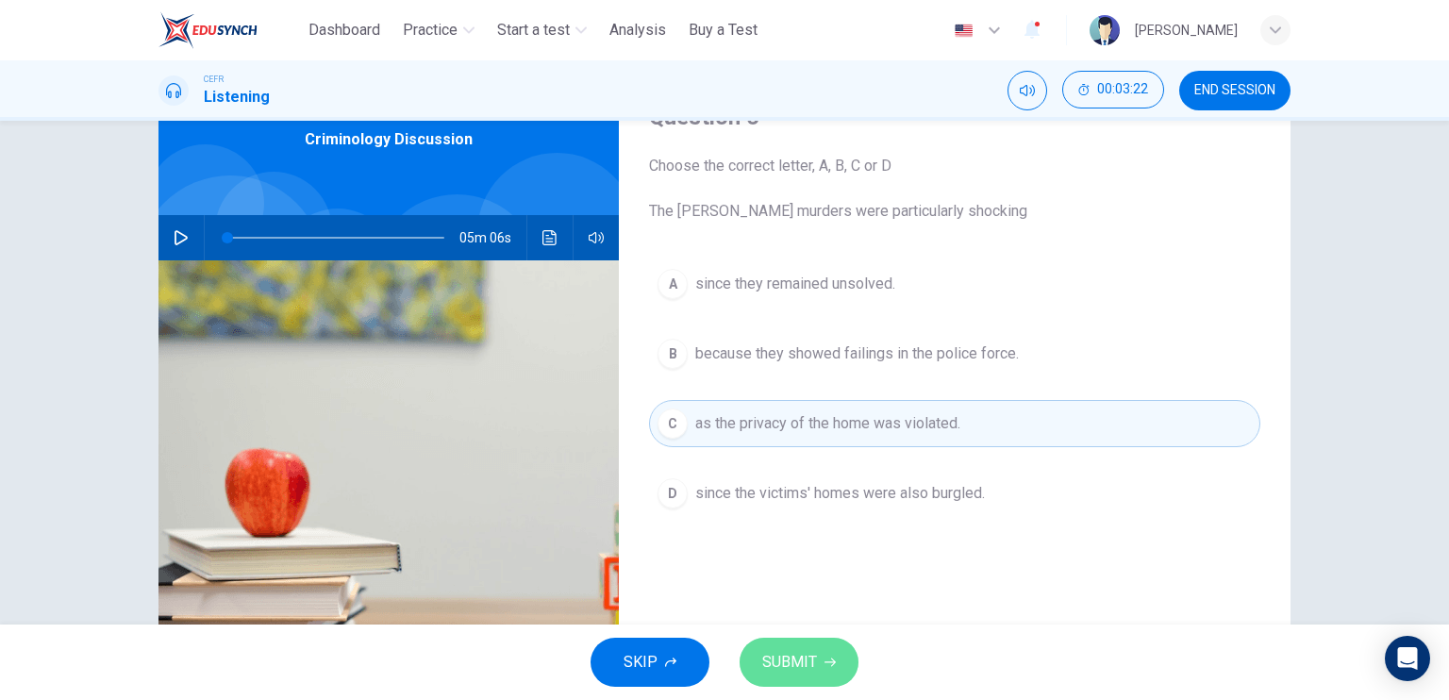
click at [788, 653] on span "SUBMIT" at bounding box center [789, 662] width 55 height 26
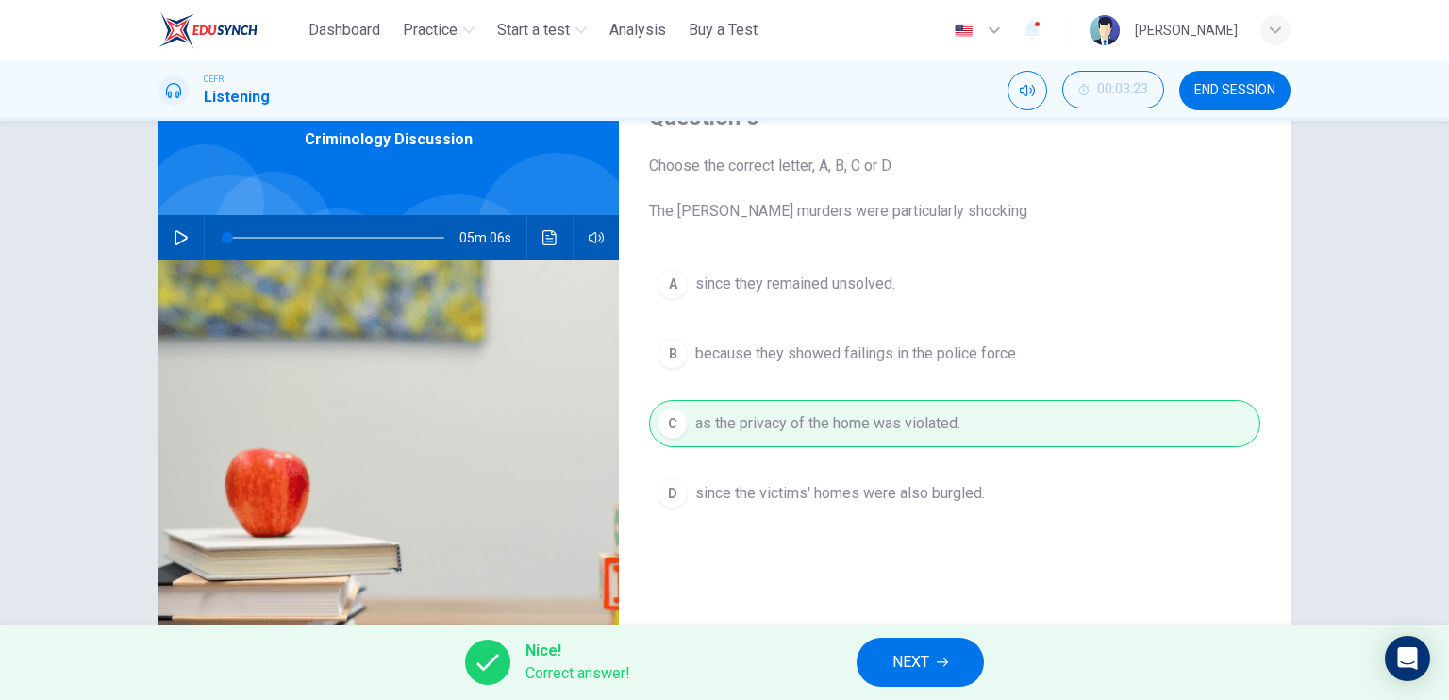
click at [886, 656] on button "NEXT" at bounding box center [919, 662] width 127 height 49
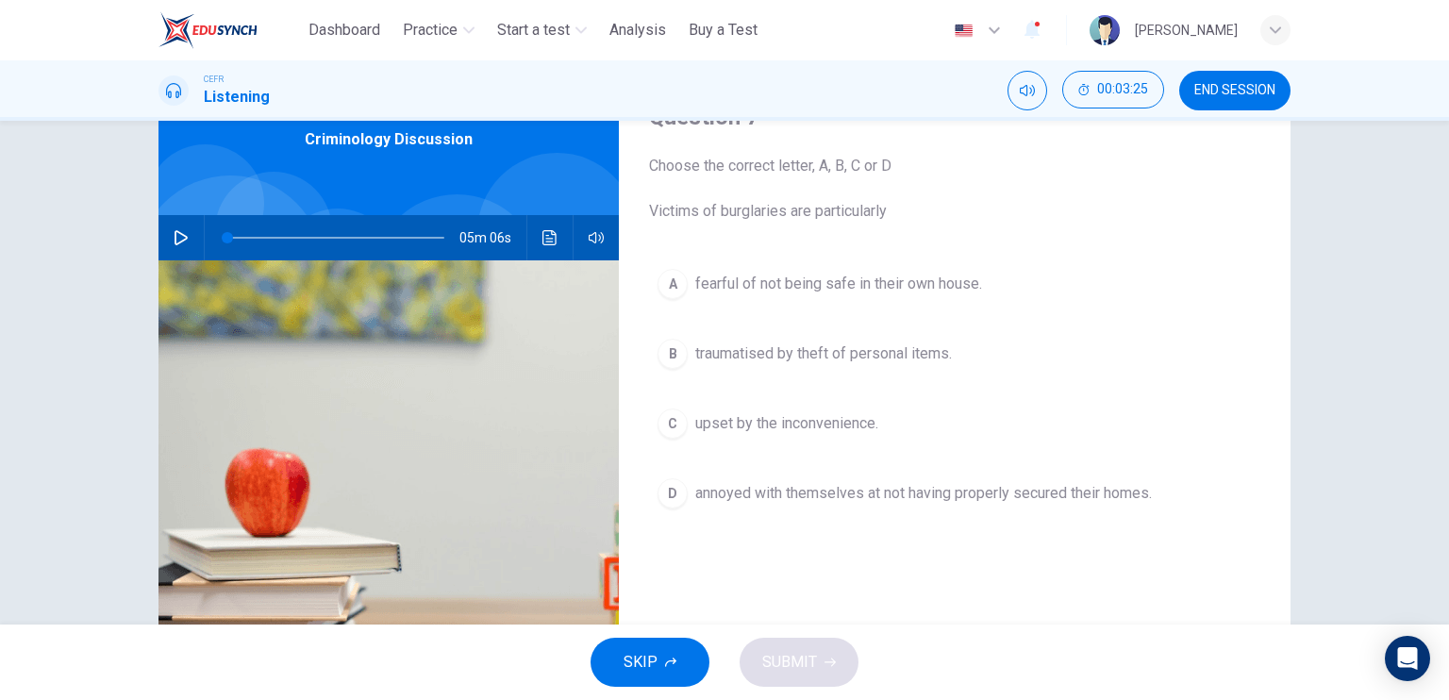
click at [791, 293] on span "fearful of not being safe in their own house." at bounding box center [838, 284] width 287 height 23
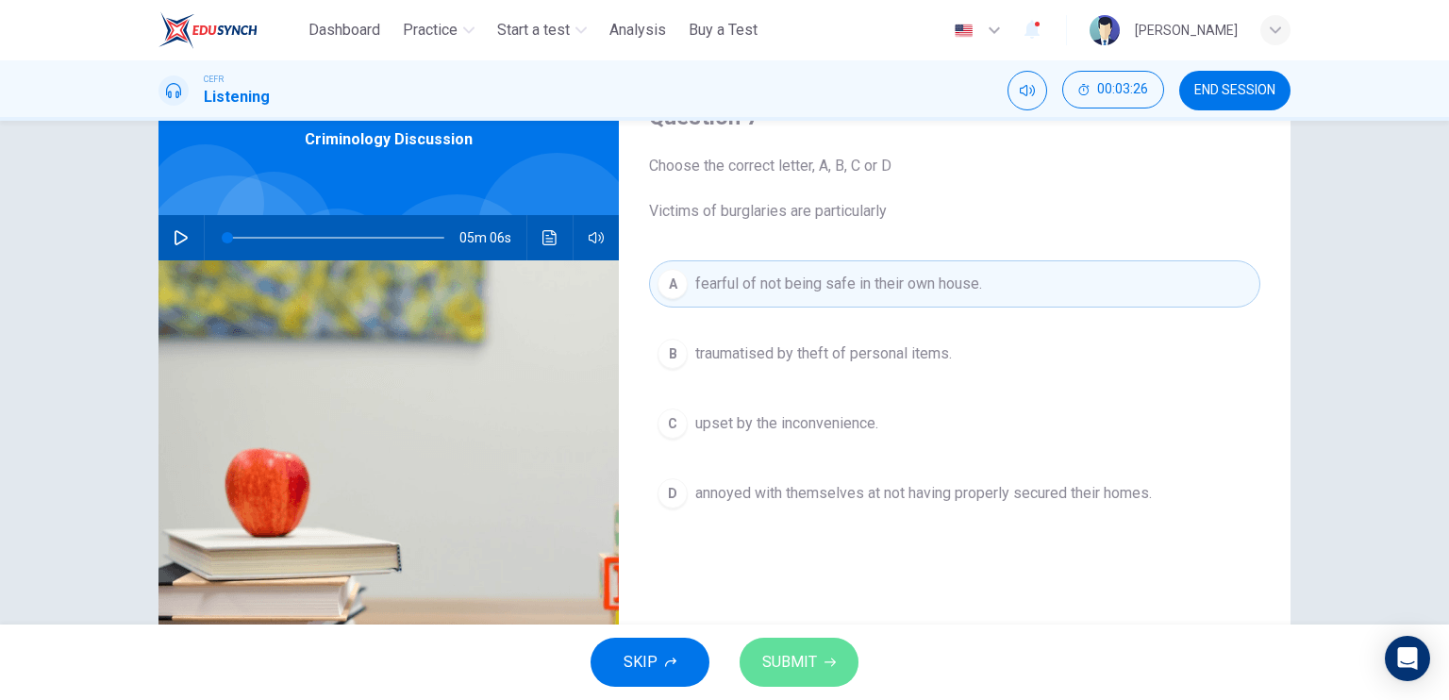
click at [805, 652] on span "SUBMIT" at bounding box center [789, 662] width 55 height 26
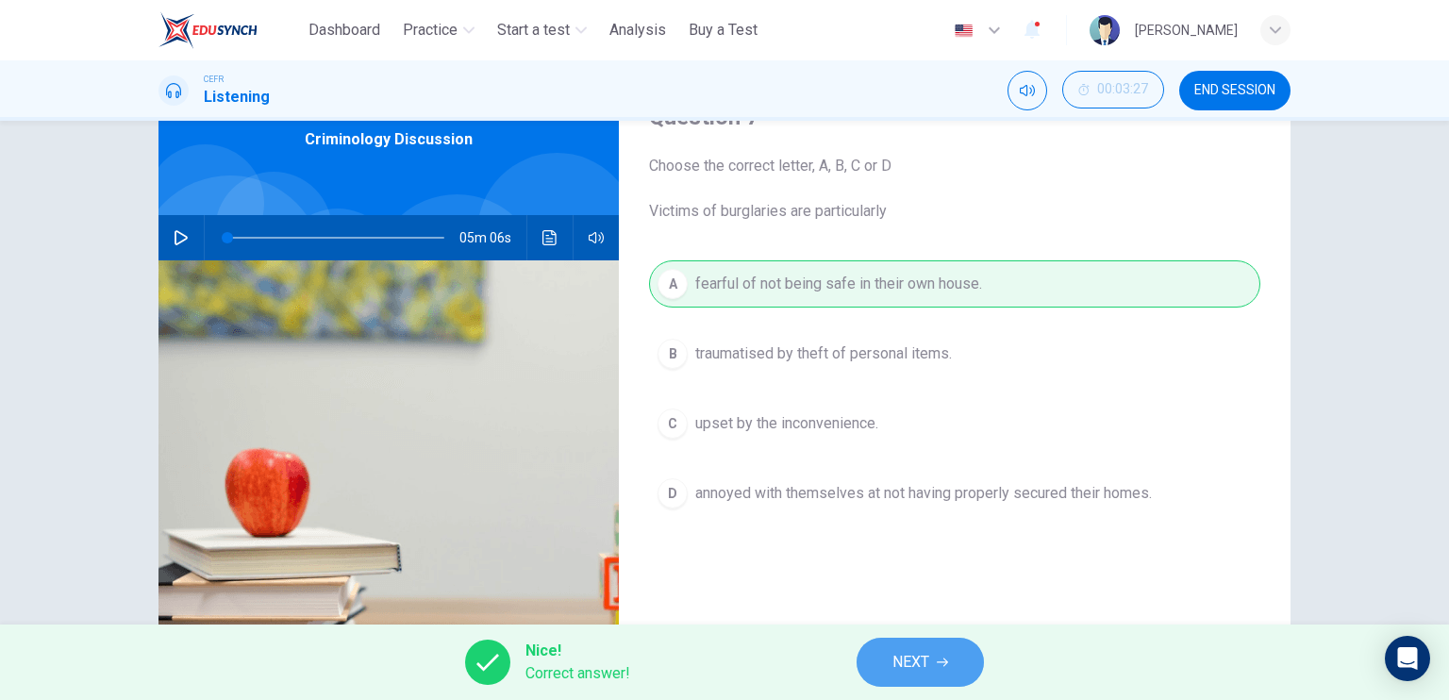
click at [868, 653] on button "NEXT" at bounding box center [919, 662] width 127 height 49
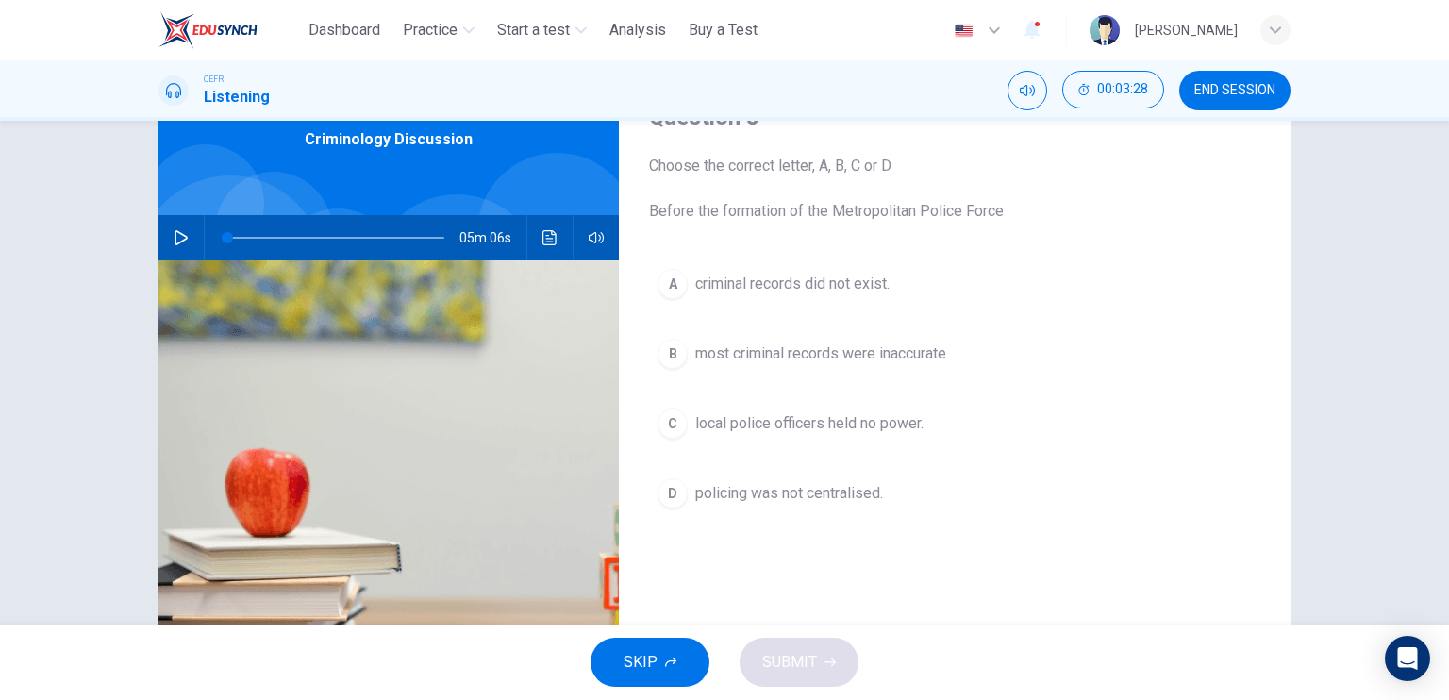
click at [801, 503] on span "policing was not centralised." at bounding box center [789, 493] width 188 height 23
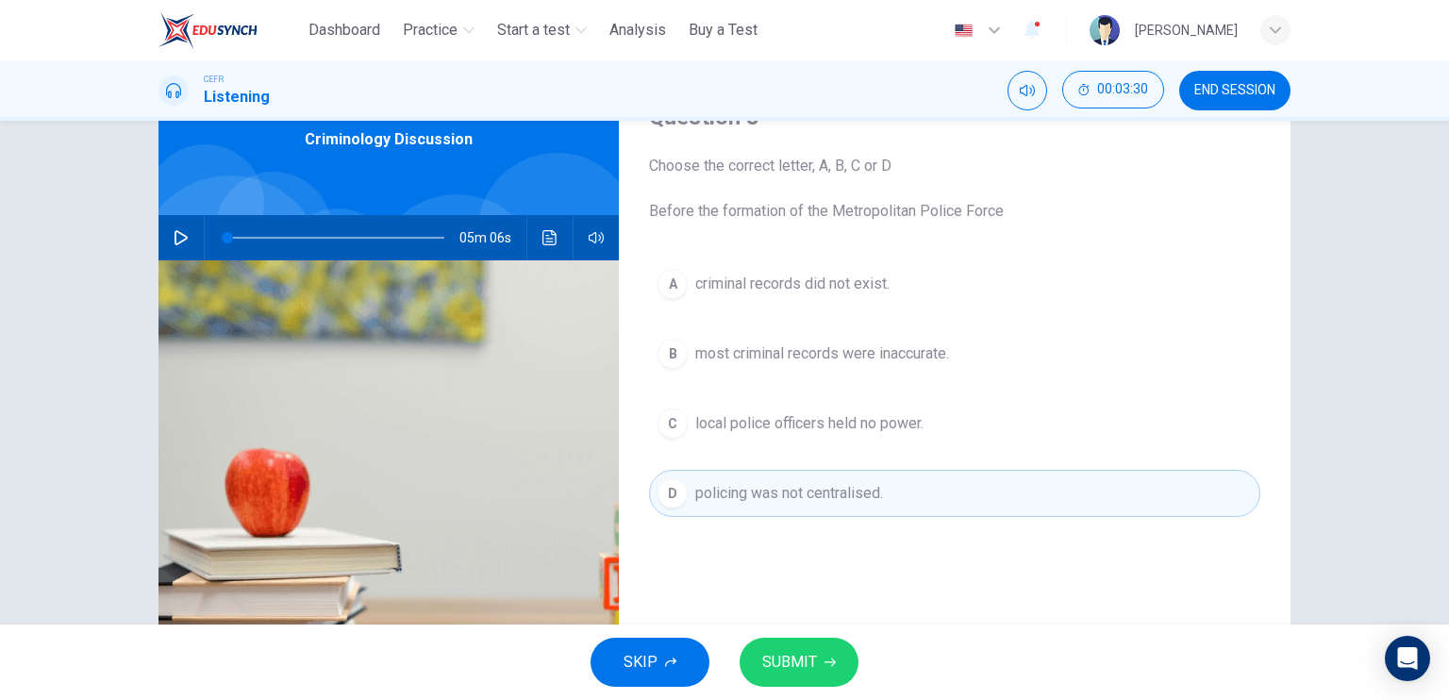
click at [781, 667] on span "SUBMIT" at bounding box center [789, 662] width 55 height 26
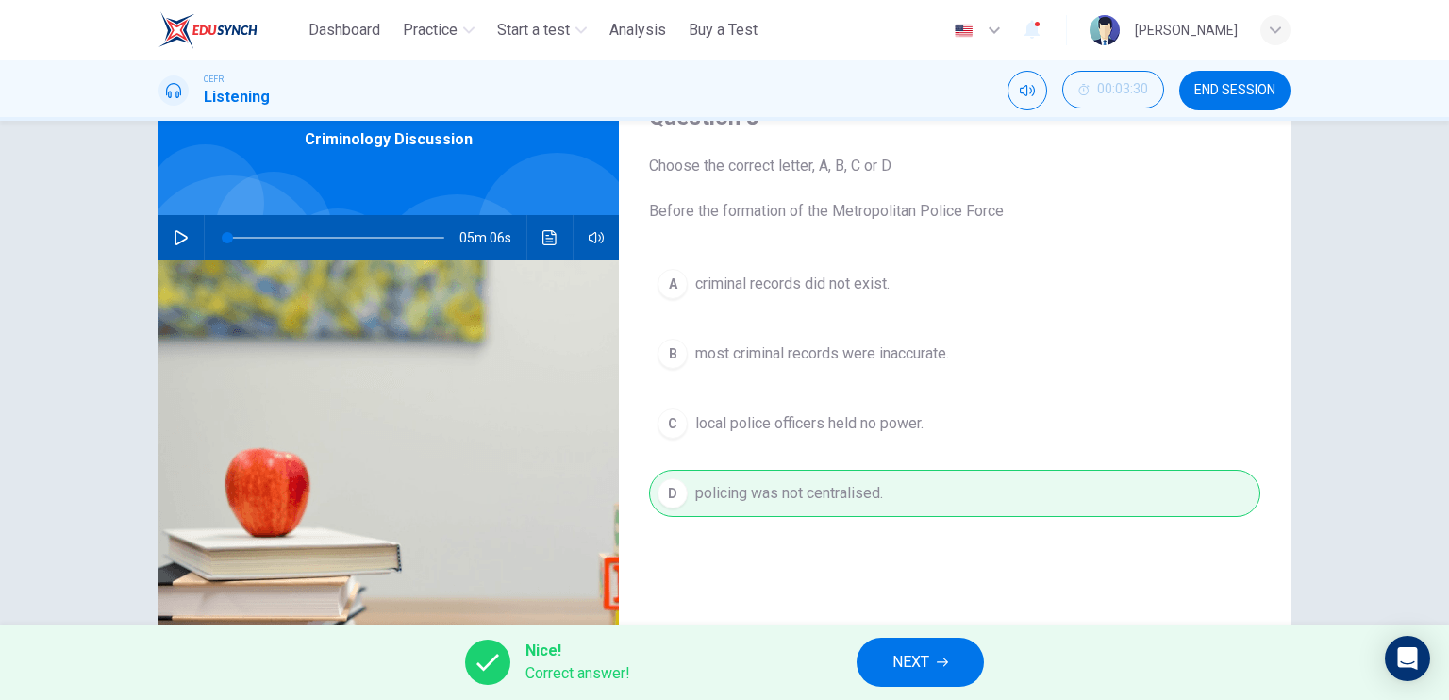
click at [909, 663] on span "NEXT" at bounding box center [910, 662] width 37 height 26
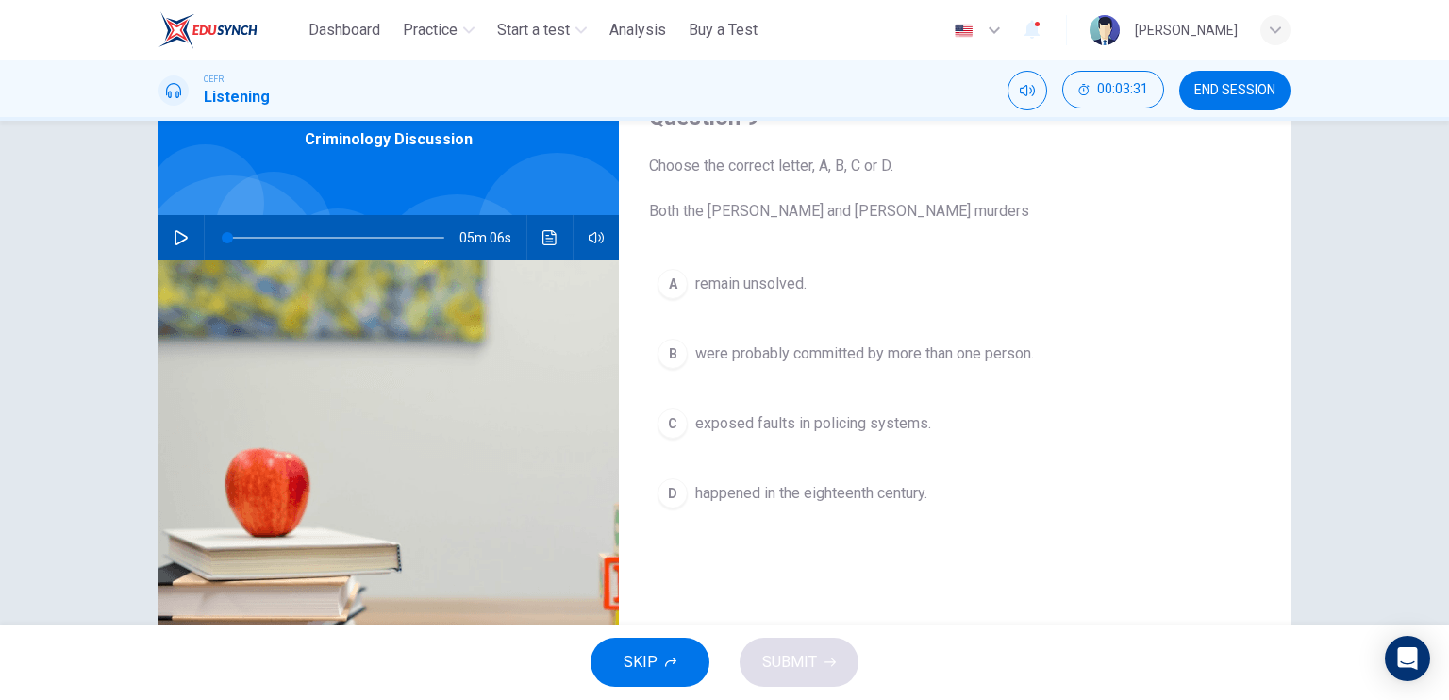
click at [792, 287] on span "remain unsolved." at bounding box center [750, 284] width 111 height 23
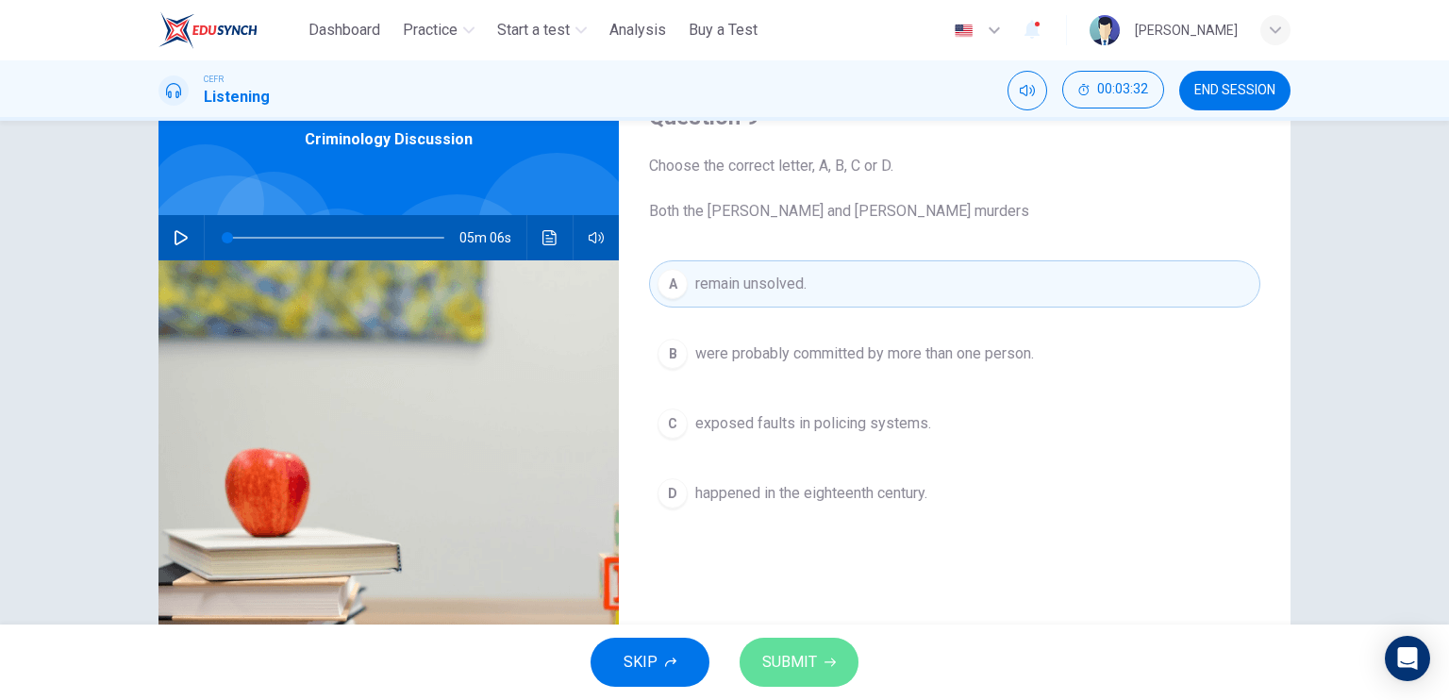
click at [797, 649] on button "SUBMIT" at bounding box center [798, 662] width 119 height 49
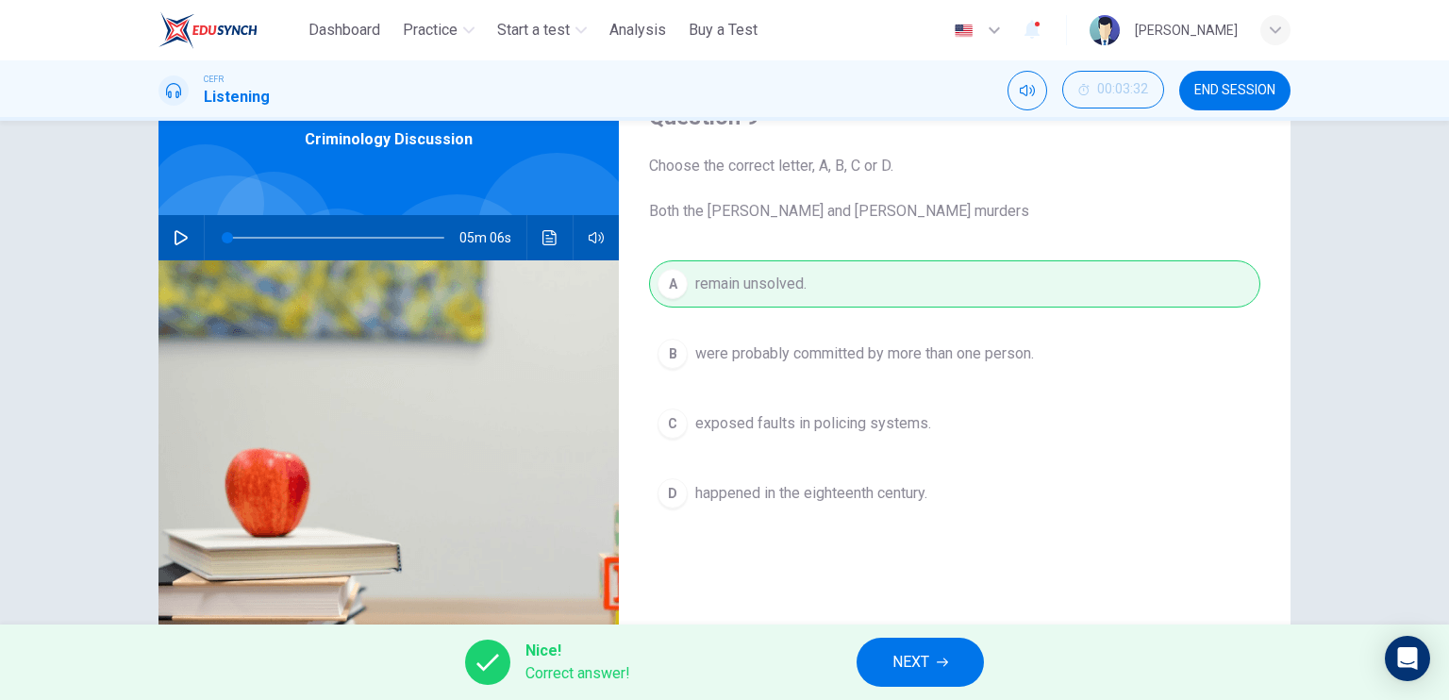
click at [939, 648] on button "NEXT" at bounding box center [919, 662] width 127 height 49
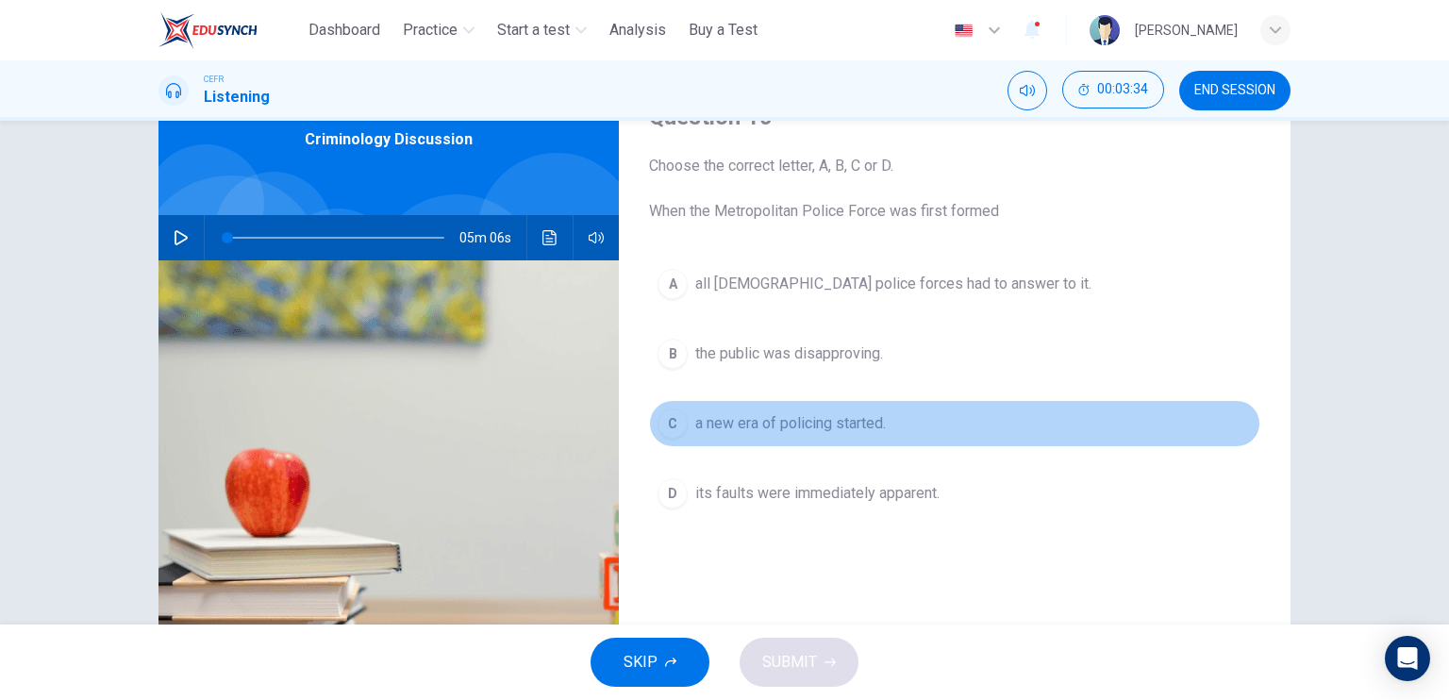
click at [788, 412] on span "a new era of policing started." at bounding box center [790, 423] width 191 height 23
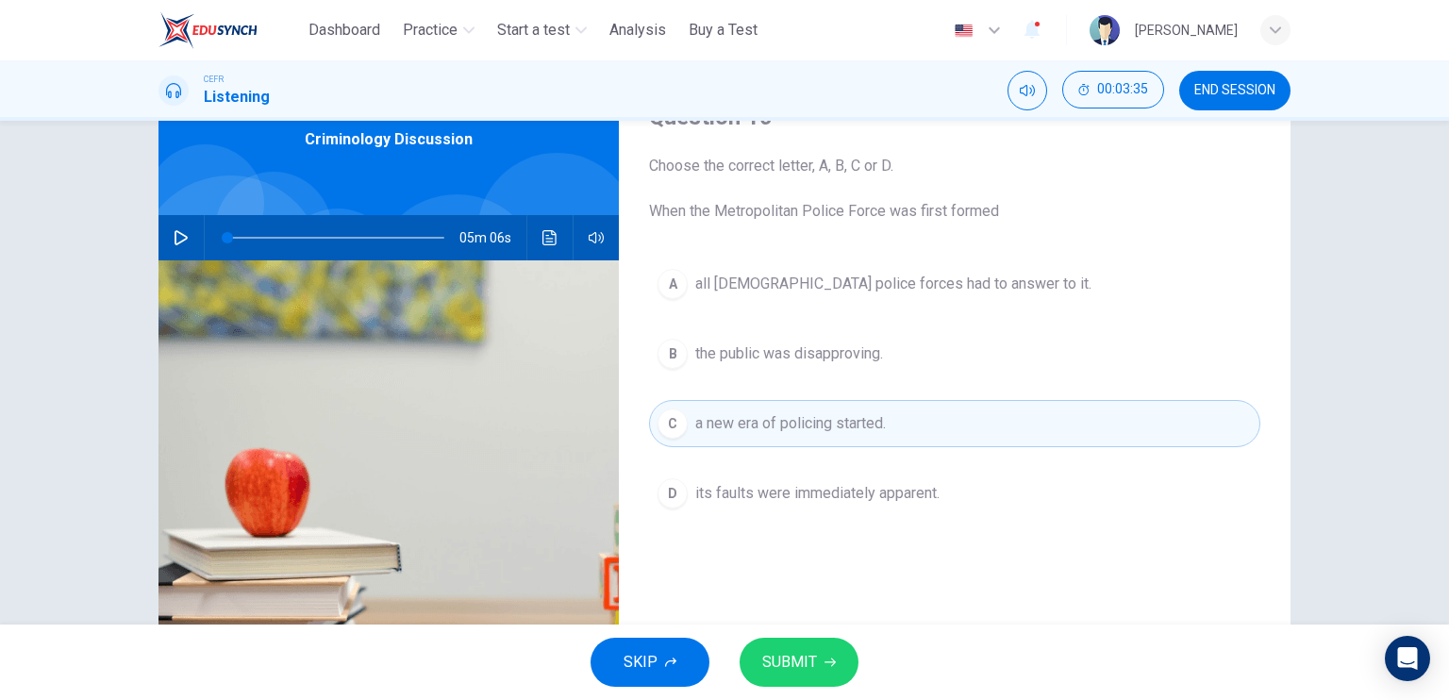
click at [818, 644] on button "SUBMIT" at bounding box center [798, 662] width 119 height 49
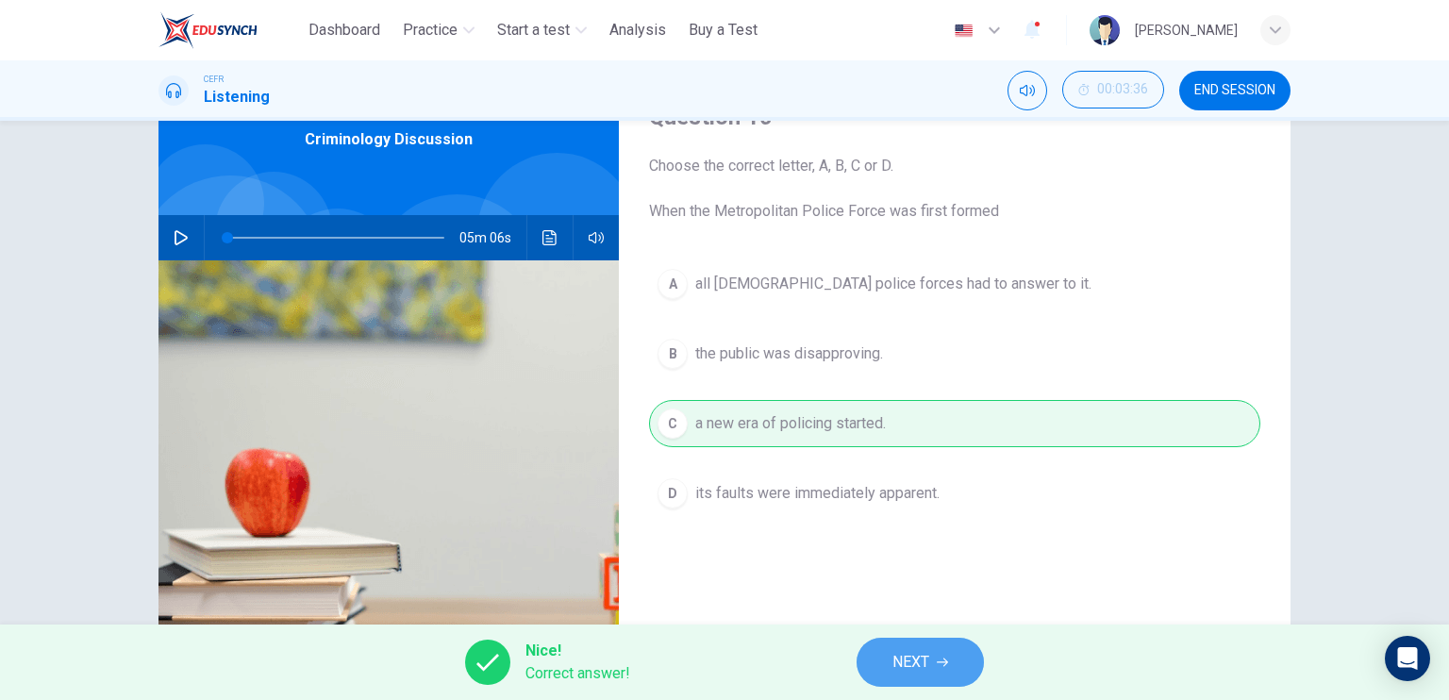
click at [870, 652] on button "NEXT" at bounding box center [919, 662] width 127 height 49
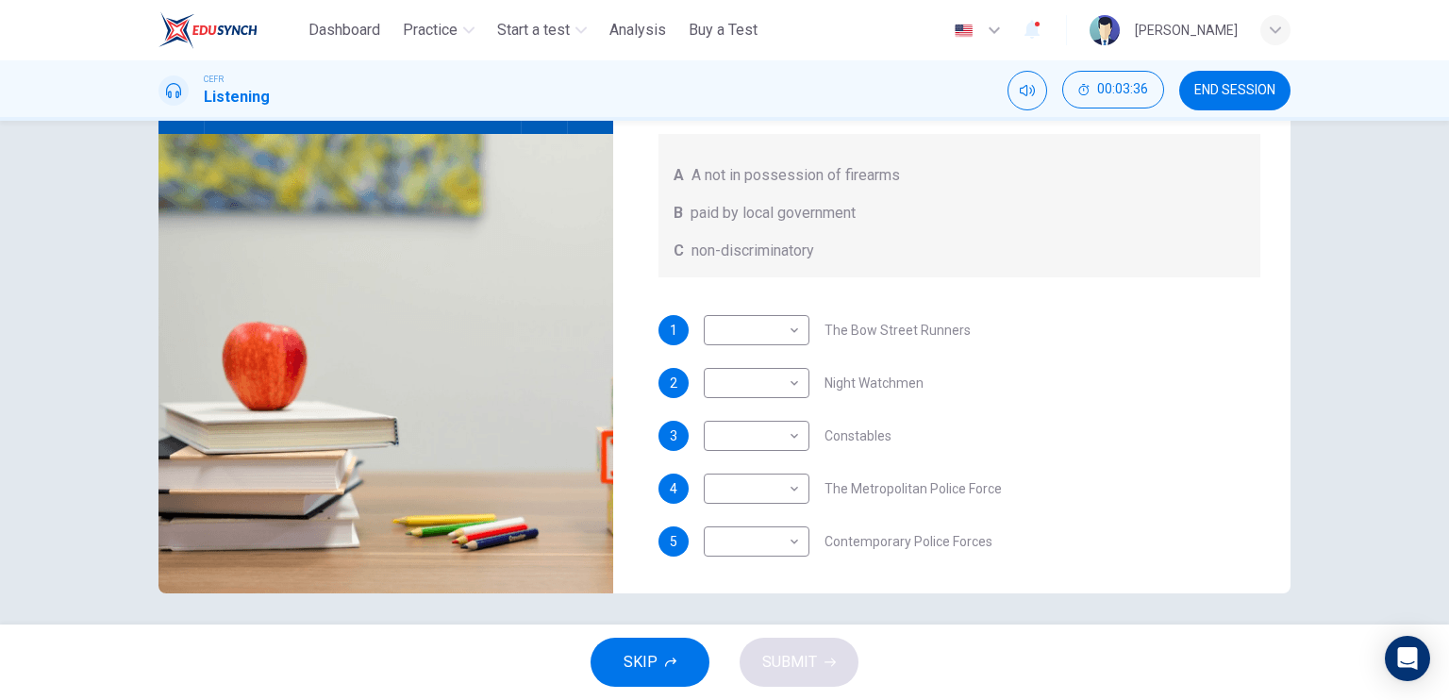
scroll to position [226, 0]
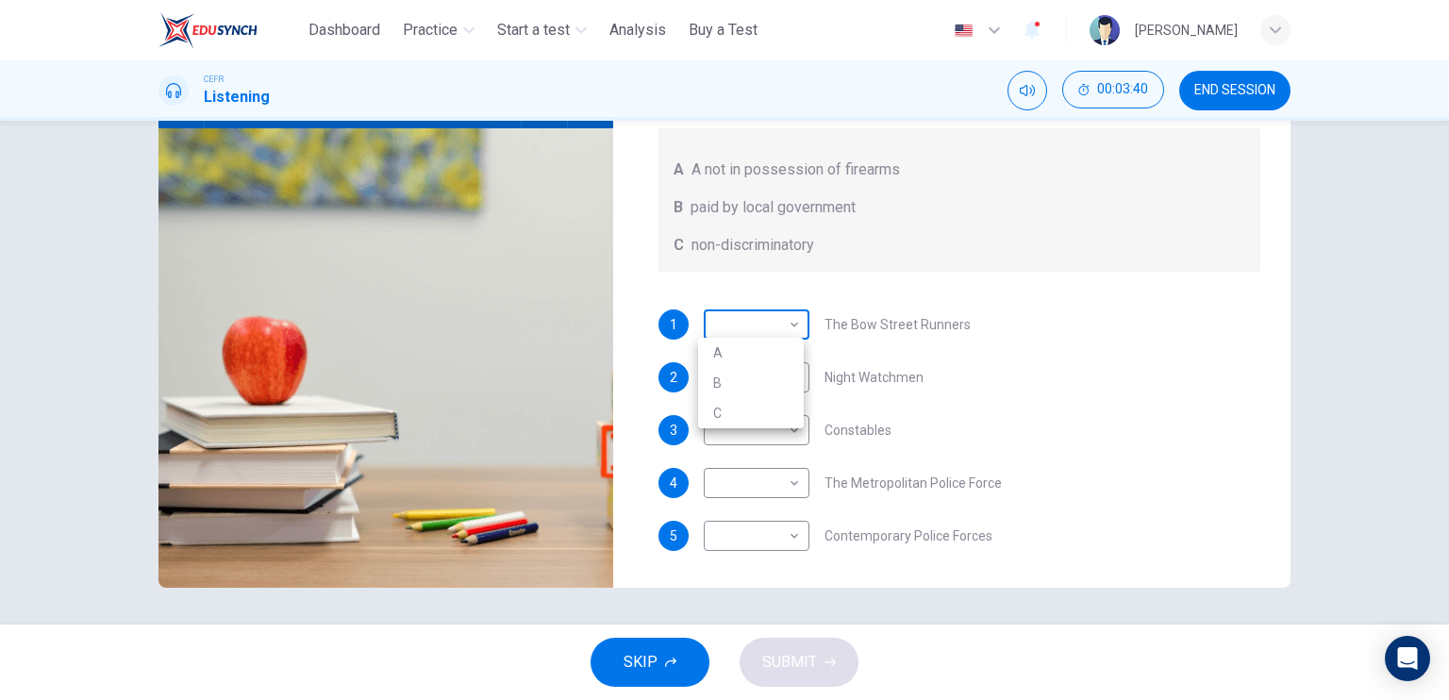
click at [750, 326] on body "This site uses cookies, as explained in our Privacy Policy . If you agree to th…" at bounding box center [724, 350] width 1449 height 700
click at [747, 365] on li "A" at bounding box center [751, 353] width 106 height 30
type input "*"
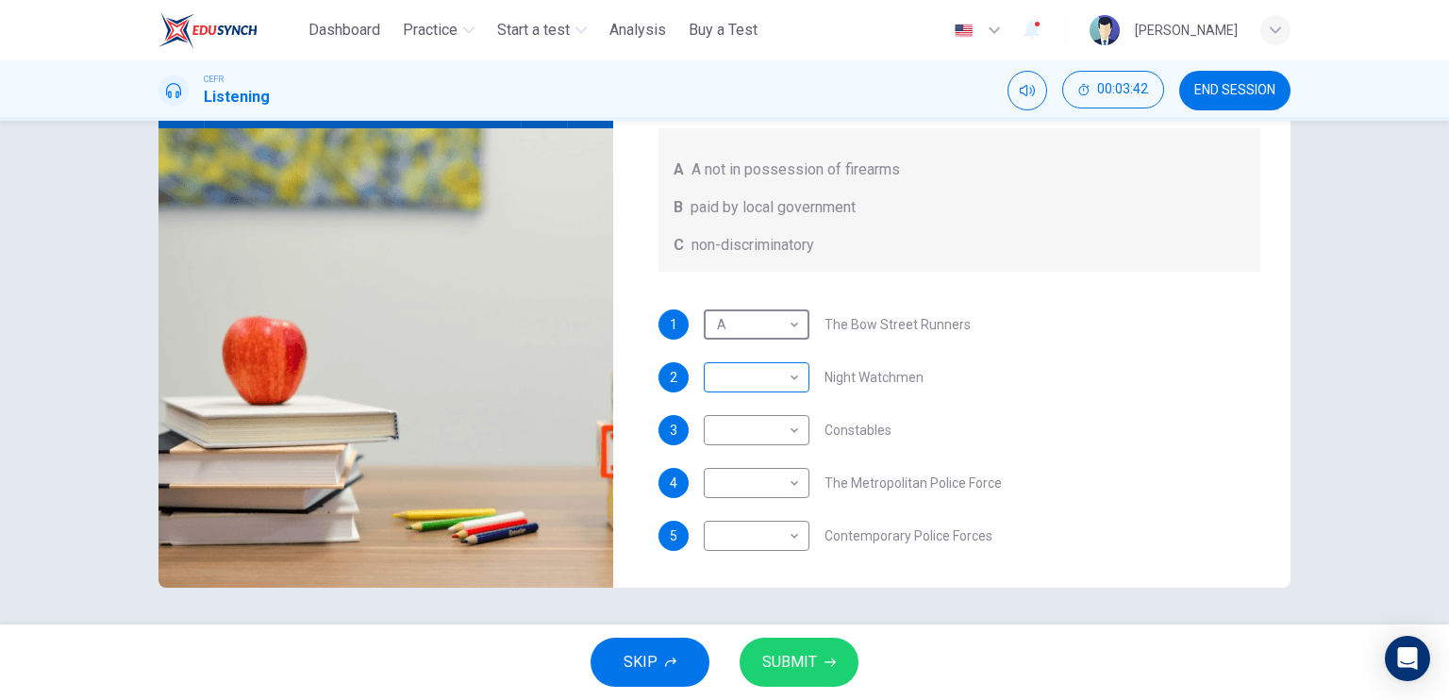
click at [747, 385] on body "This site uses cookies, as explained in our Privacy Policy . If you agree to th…" at bounding box center [724, 350] width 1449 height 700
click at [747, 402] on li "A" at bounding box center [751, 405] width 106 height 30
type input "*"
click at [750, 429] on body "This site uses cookies, as explained in our Privacy Policy . If you agree to th…" at bounding box center [724, 350] width 1449 height 700
click at [743, 495] on li "B" at bounding box center [751, 488] width 106 height 30
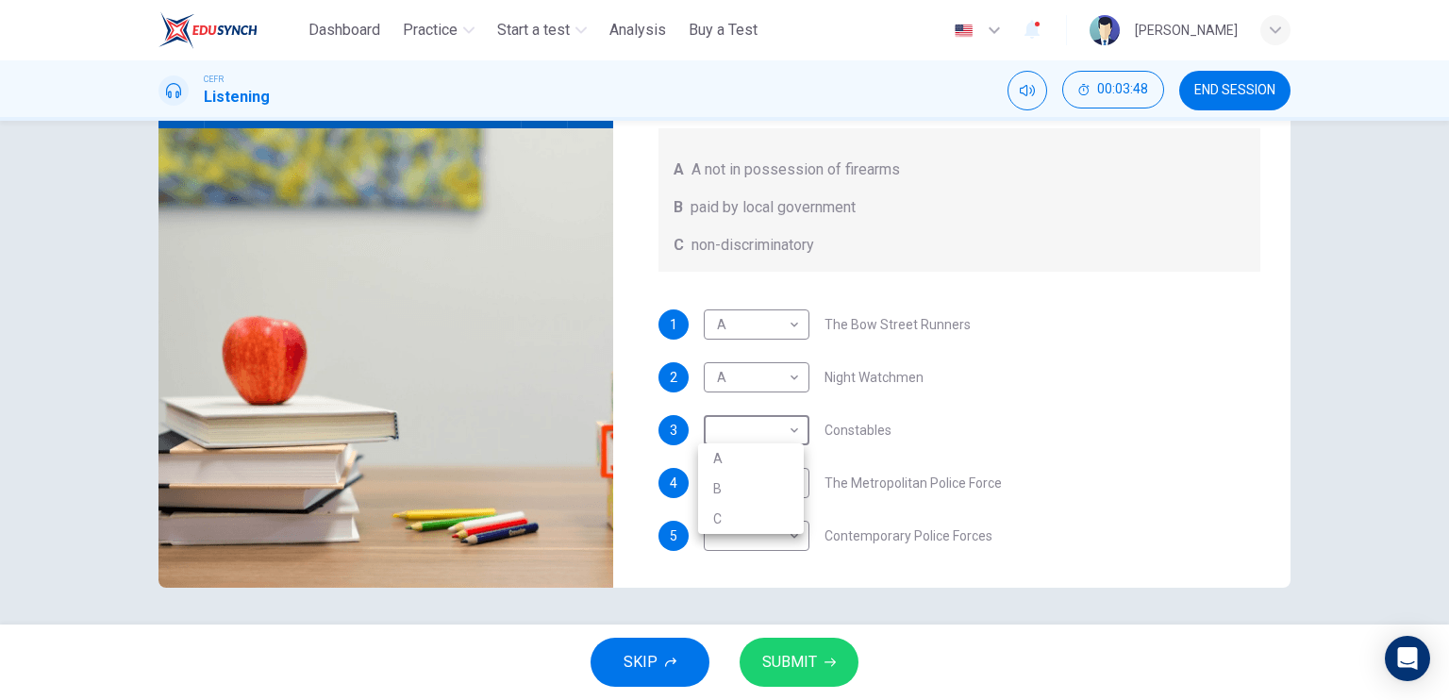
type input "*"
click at [743, 495] on body "This site uses cookies, as explained in our Privacy Policy . If you agree to th…" at bounding box center [724, 350] width 1449 height 700
click at [738, 573] on li "C" at bounding box center [751, 571] width 106 height 30
type input "*"
click at [739, 551] on body "This site uses cookies, as explained in our Privacy Policy . If you agree to th…" at bounding box center [724, 350] width 1449 height 700
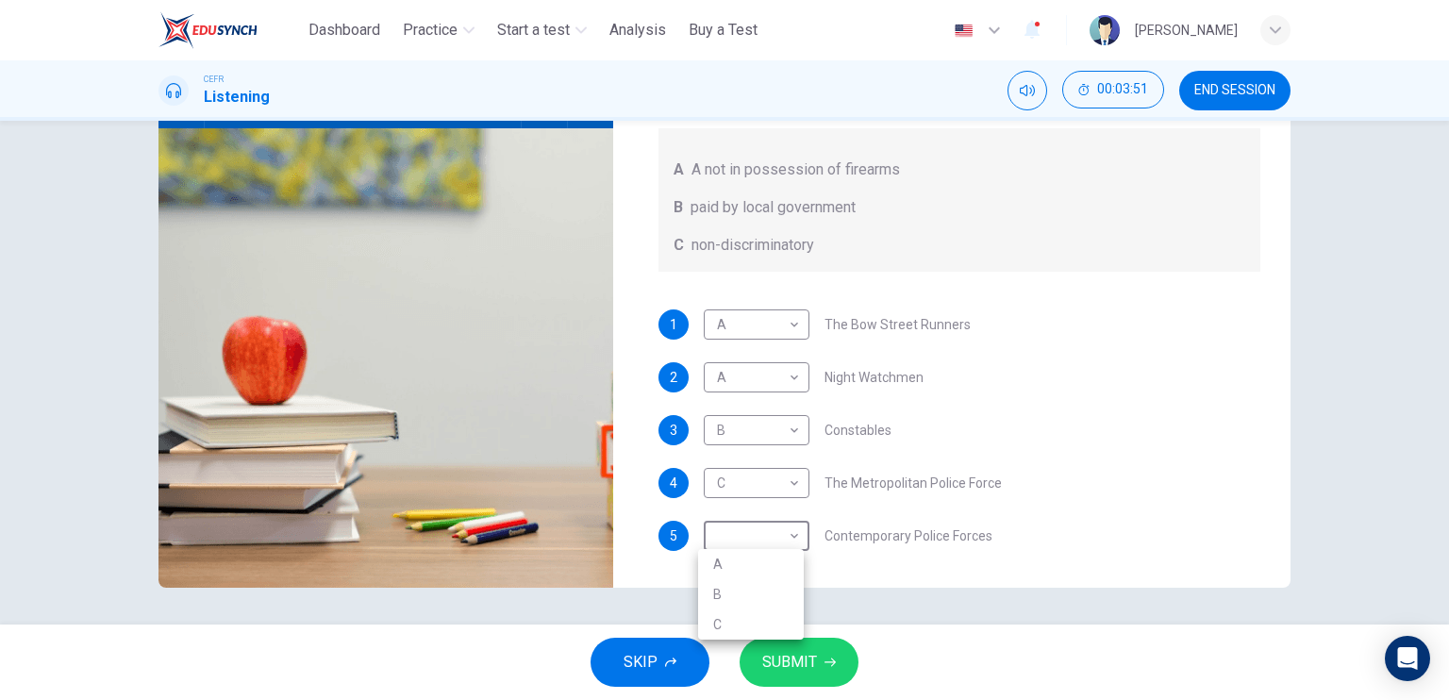
click at [732, 617] on li "C" at bounding box center [751, 624] width 106 height 30
type input "*"
click at [777, 655] on span "SUBMIT" at bounding box center [789, 662] width 55 height 26
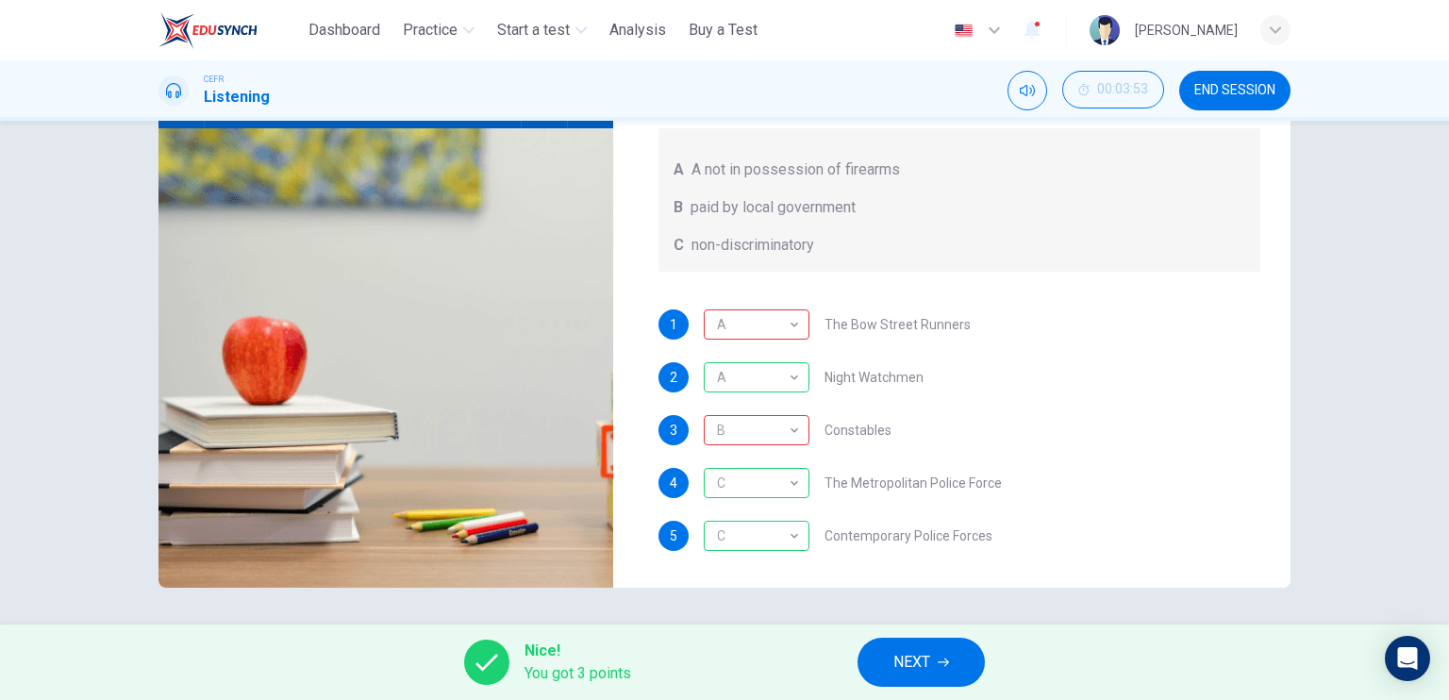
click at [928, 689] on div "Nice! You got 3 points NEXT" at bounding box center [724, 661] width 1449 height 75
click at [928, 674] on button "NEXT" at bounding box center [920, 662] width 127 height 49
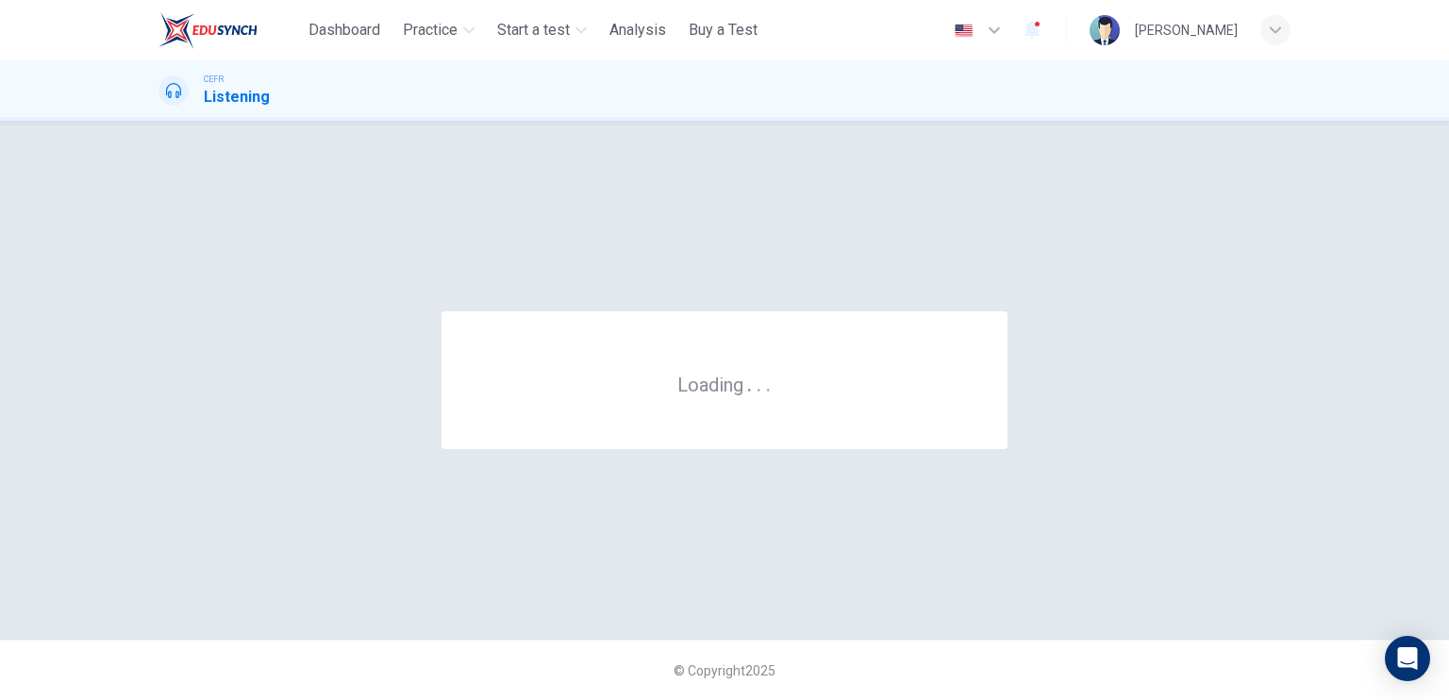
scroll to position [0, 0]
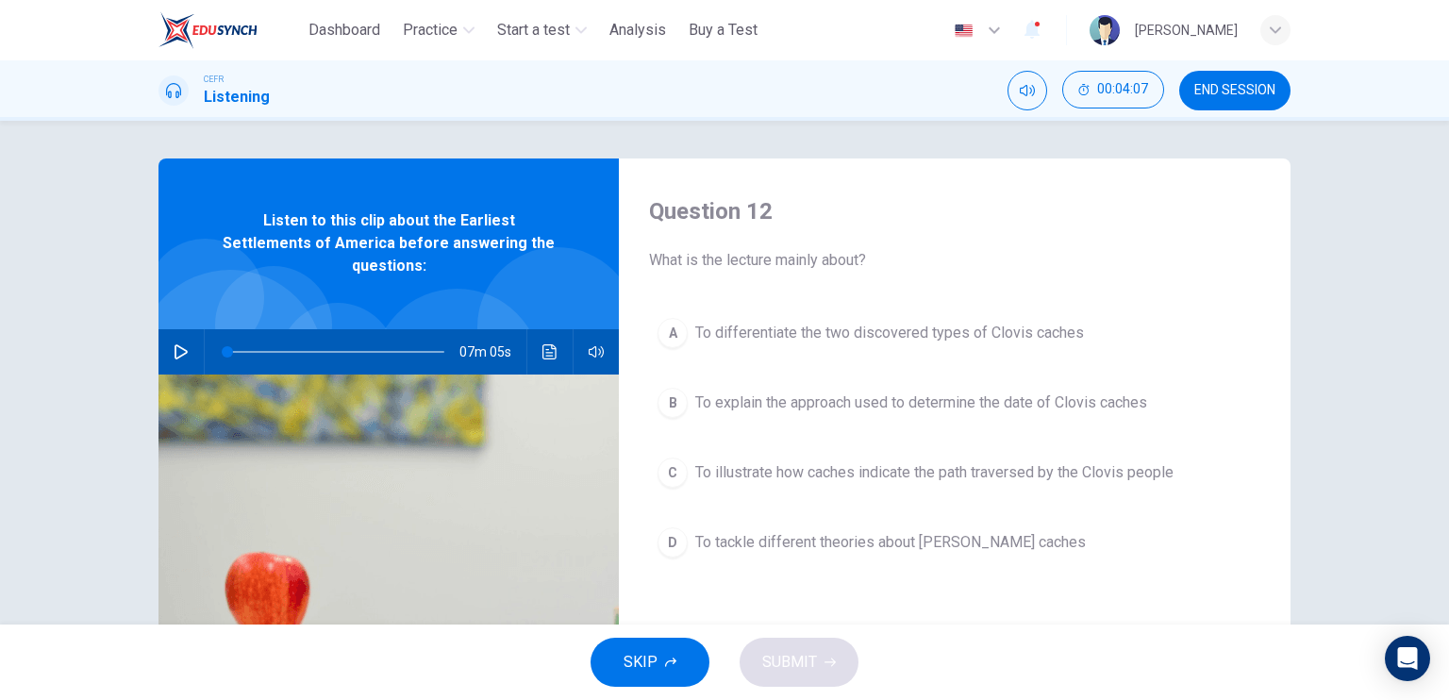
click at [174, 344] on icon "button" at bounding box center [181, 351] width 15 height 15
type input "*"
click at [1253, 80] on button "END SESSION" at bounding box center [1234, 91] width 111 height 40
